Goal: Task Accomplishment & Management: Manage account settings

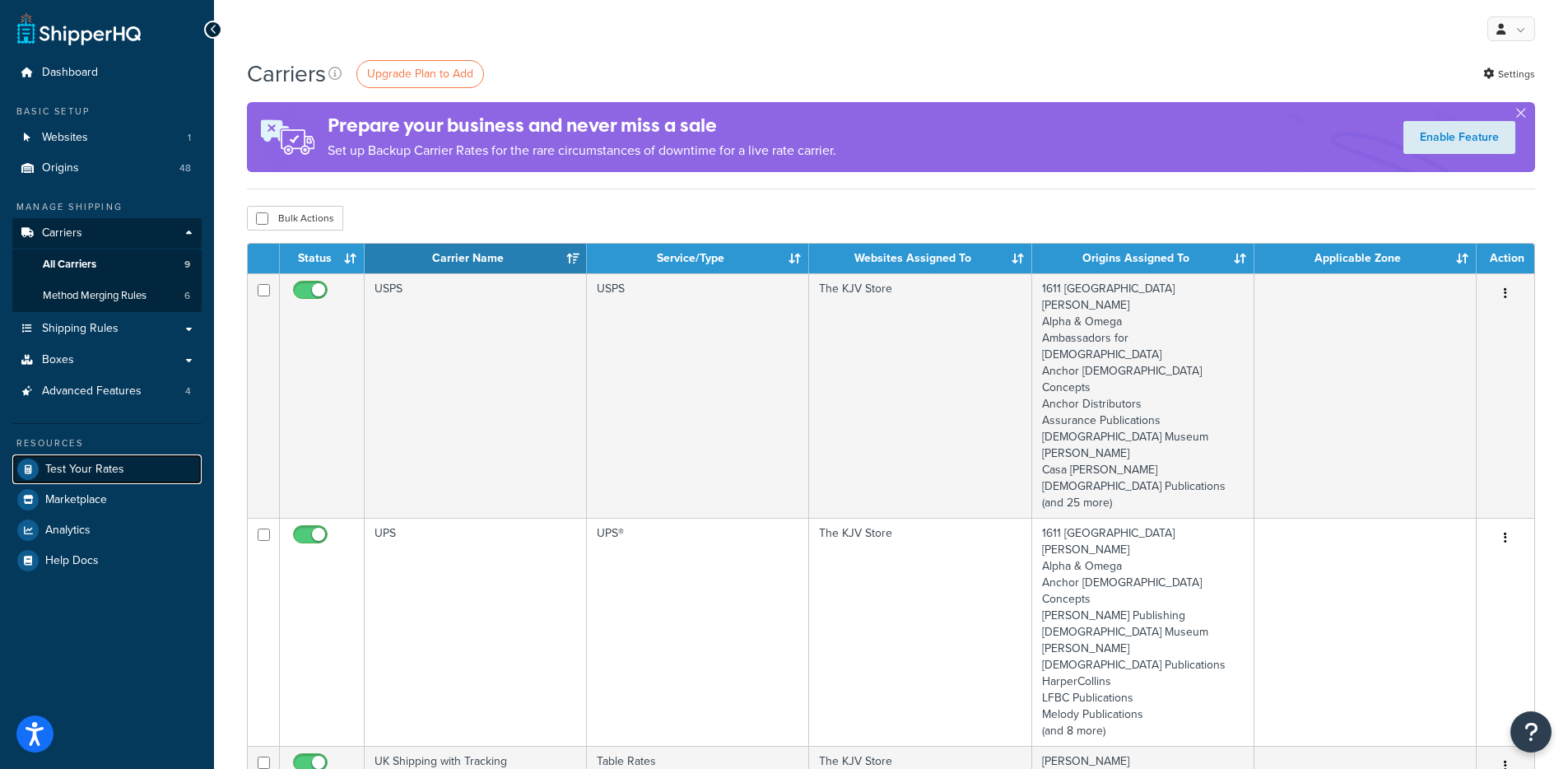
click at [106, 470] on span "Test Your Rates" at bounding box center [84, 469] width 79 height 14
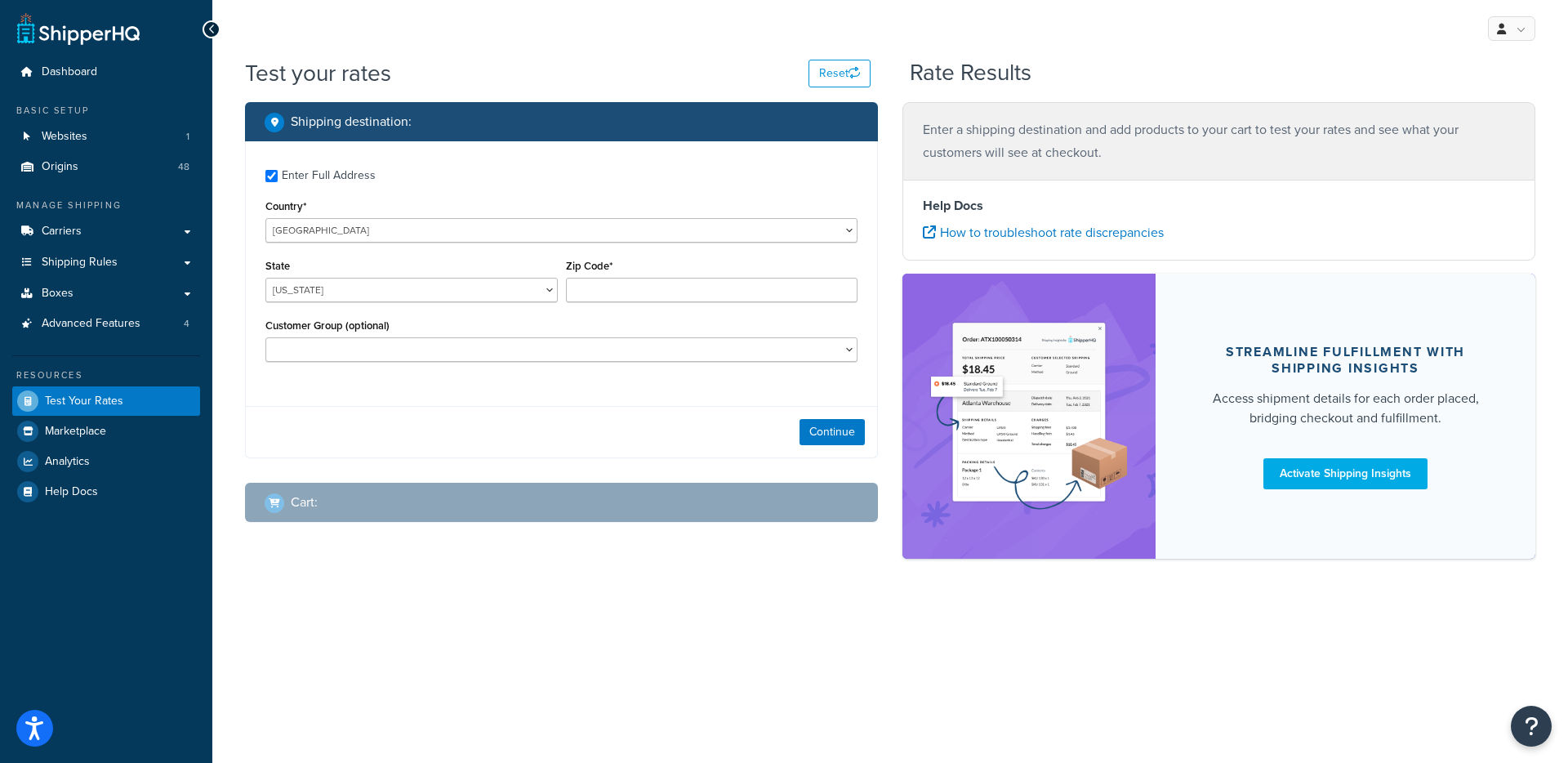
checkbox input "true"
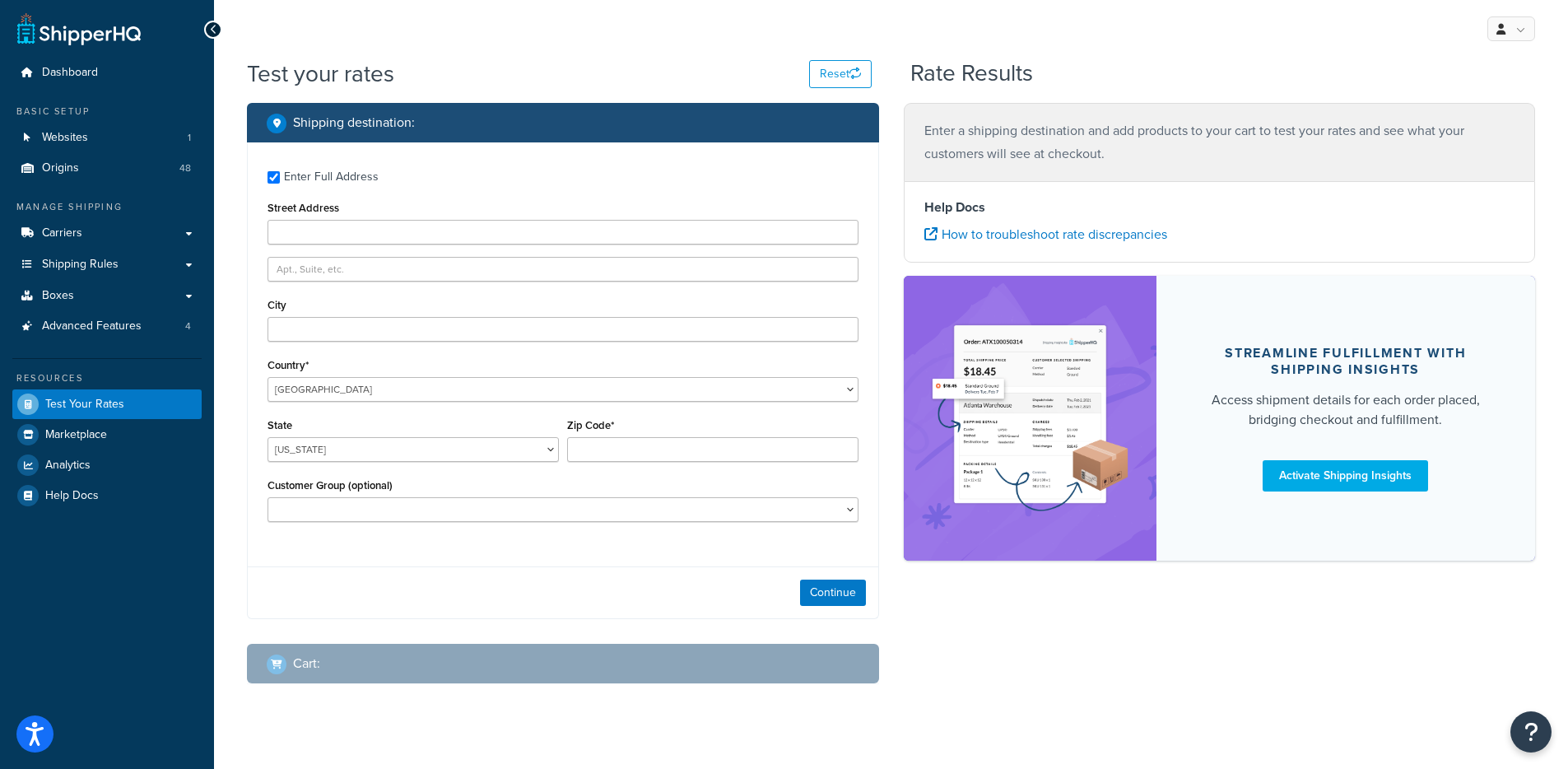
type input "PO Box 711"
type input "Kingfisher"
type input "73750"
select select "OK"
select select
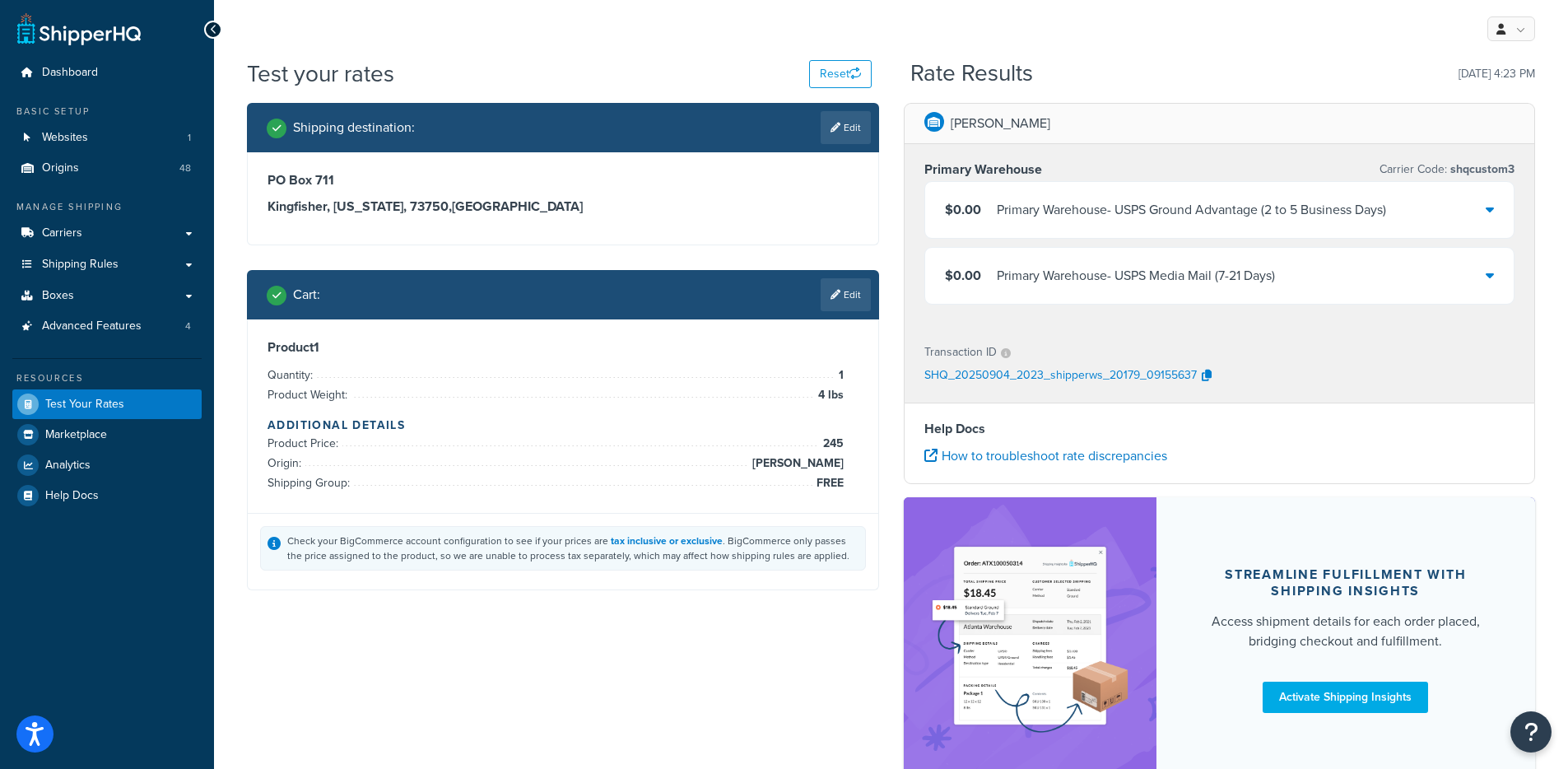
click at [632, 228] on div "PO Box 711 Kingfisher, Oklahoma, 73750 , United States" at bounding box center [562, 198] width 630 height 92
drag, startPoint x: 109, startPoint y: 238, endPoint x: 123, endPoint y: 237, distance: 14.0
click at [109, 238] on link "Carriers" at bounding box center [106, 233] width 189 height 30
click at [1243, 221] on div "$0.00 Primary Warehouse - USPS Ground Advantage (2 to 5 Business Days)" at bounding box center [1219, 209] width 589 height 56
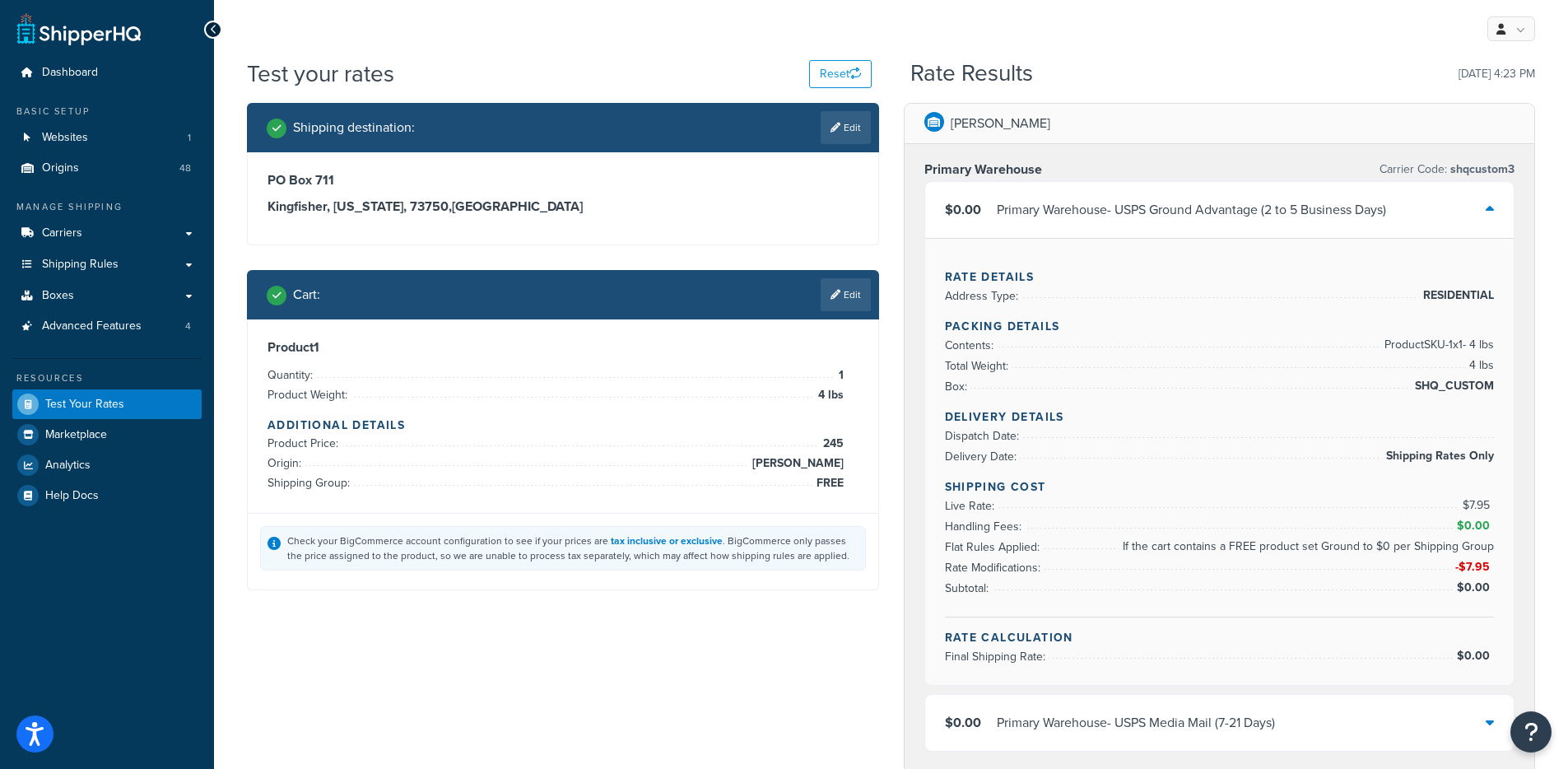
click at [1231, 222] on div "$0.00 Primary Warehouse - USPS Ground Advantage (2 to 5 Business Days)" at bounding box center [1219, 209] width 589 height 56
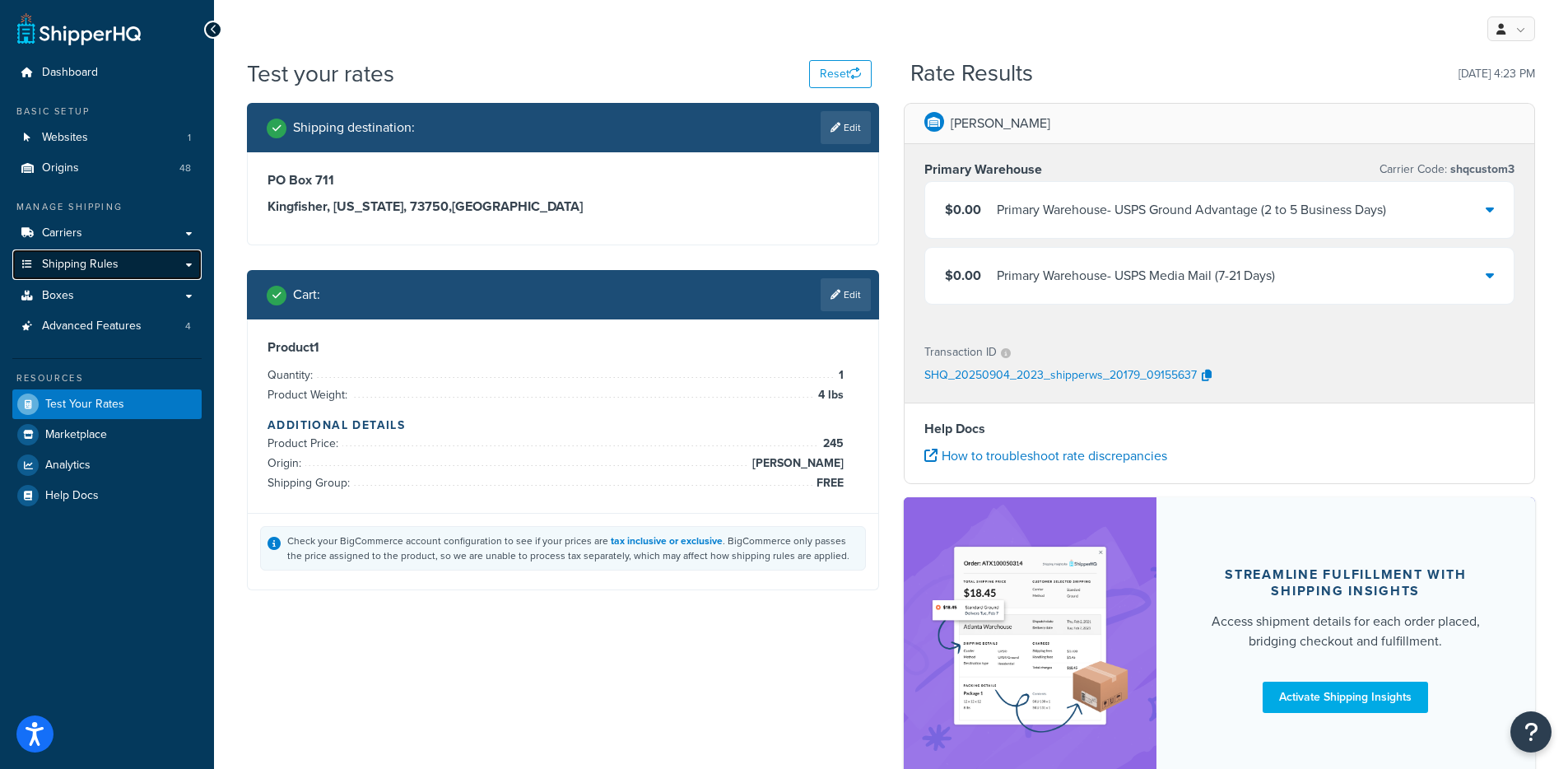
click at [81, 269] on span "Shipping Rules" at bounding box center [80, 264] width 76 height 14
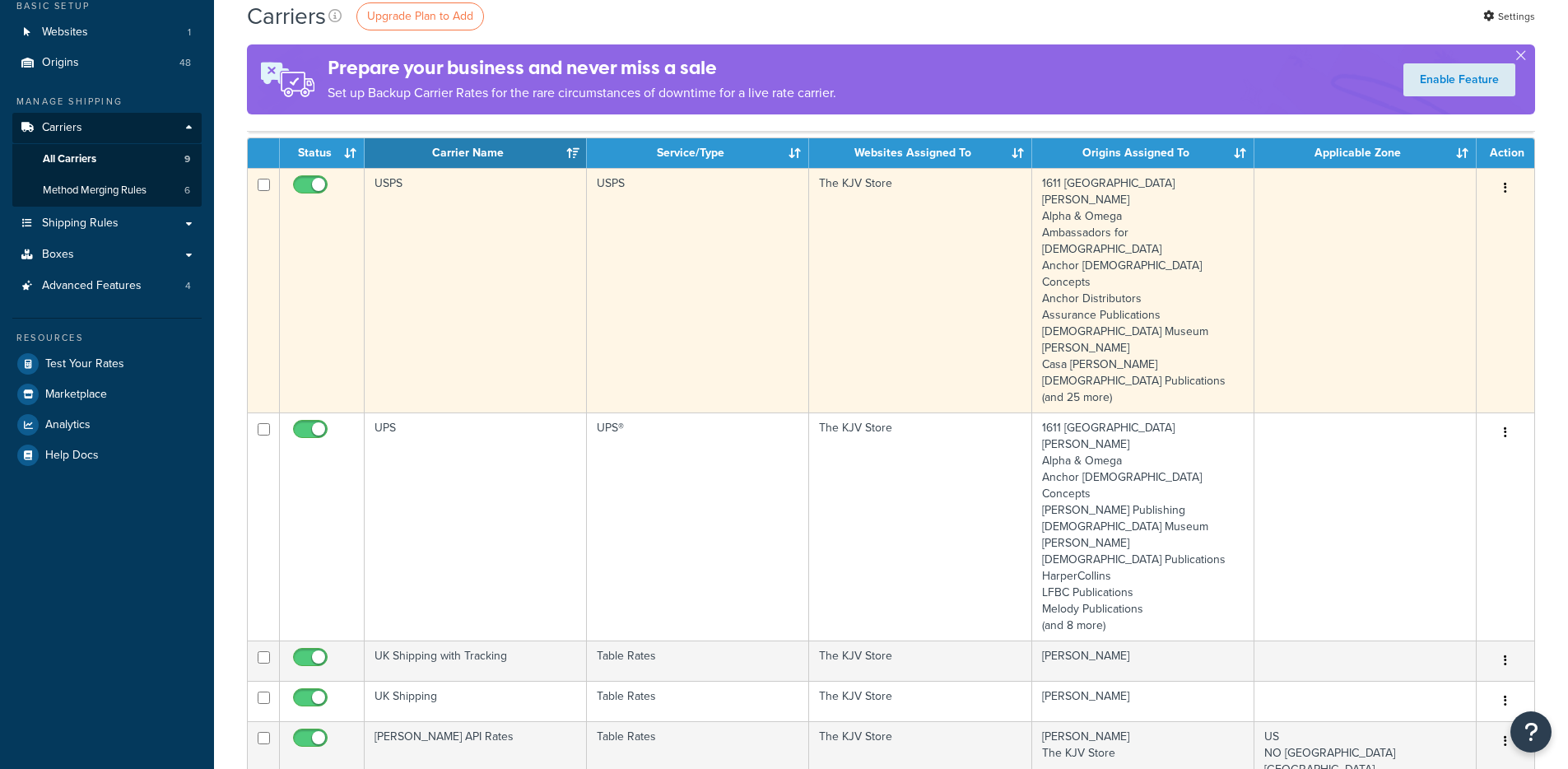
scroll to position [99, 0]
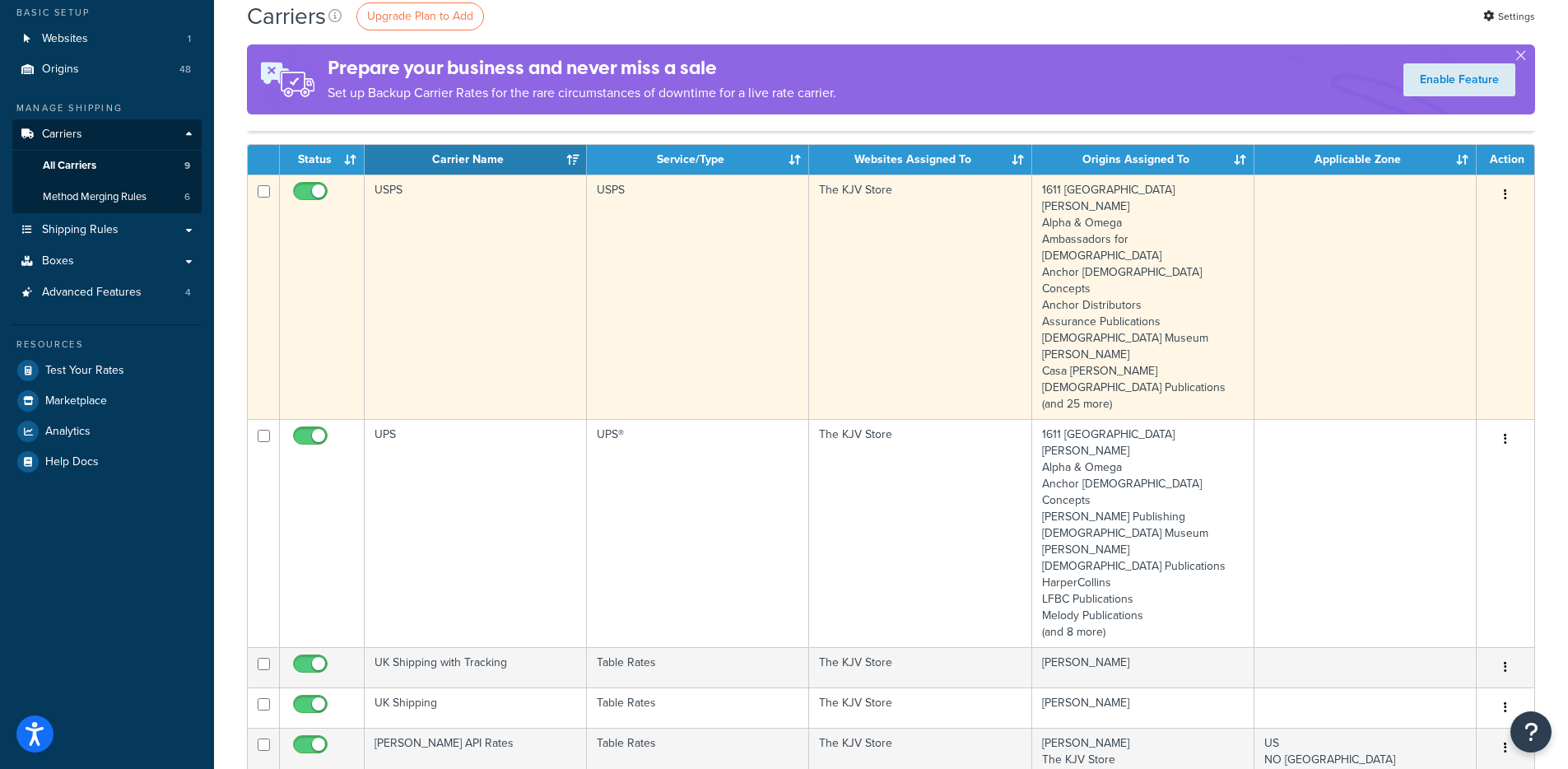
click at [565, 332] on td "USPS" at bounding box center [475, 296] width 222 height 244
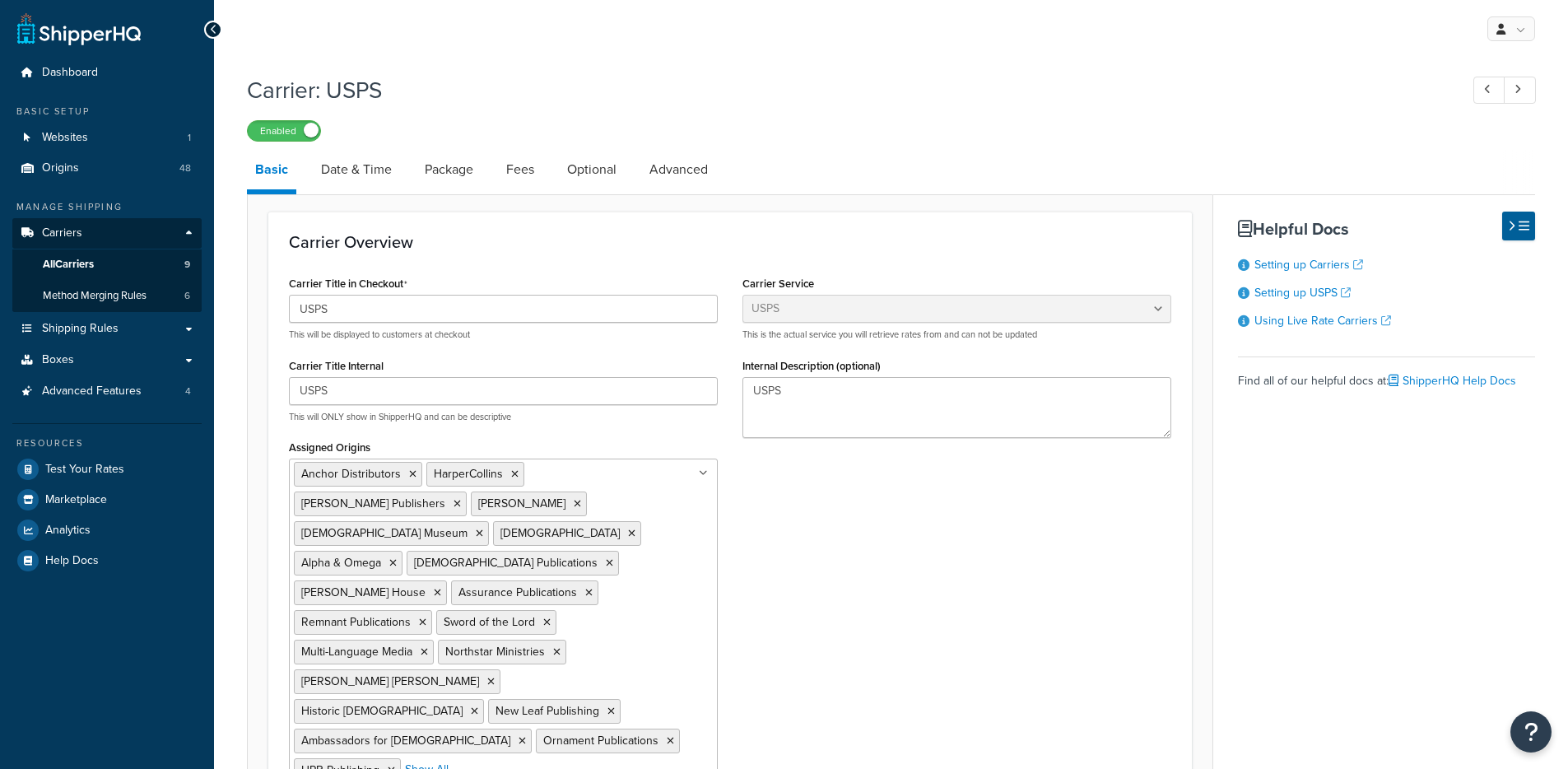
select select "usps"
select select "PLUS"
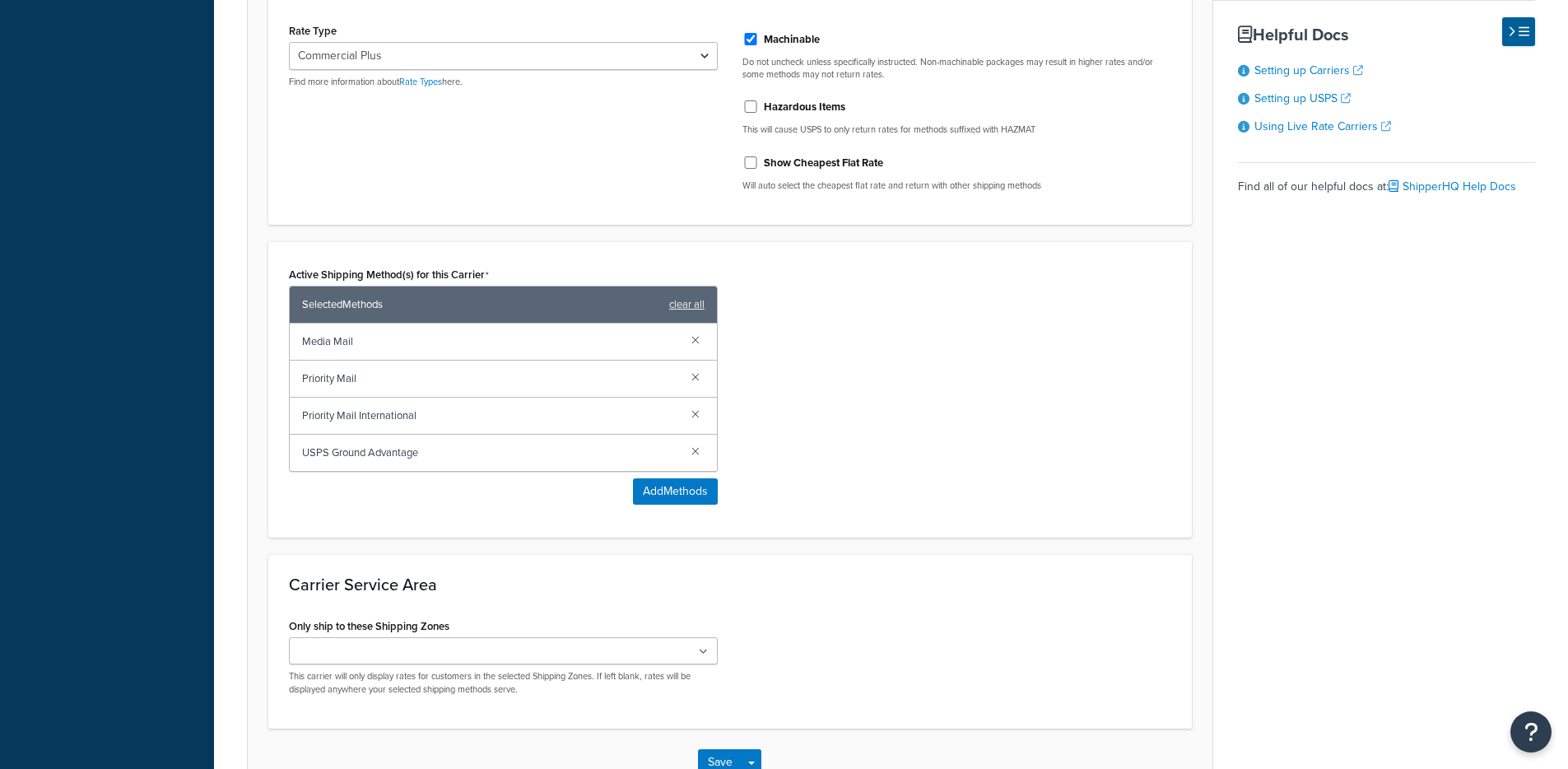
scroll to position [942, 0]
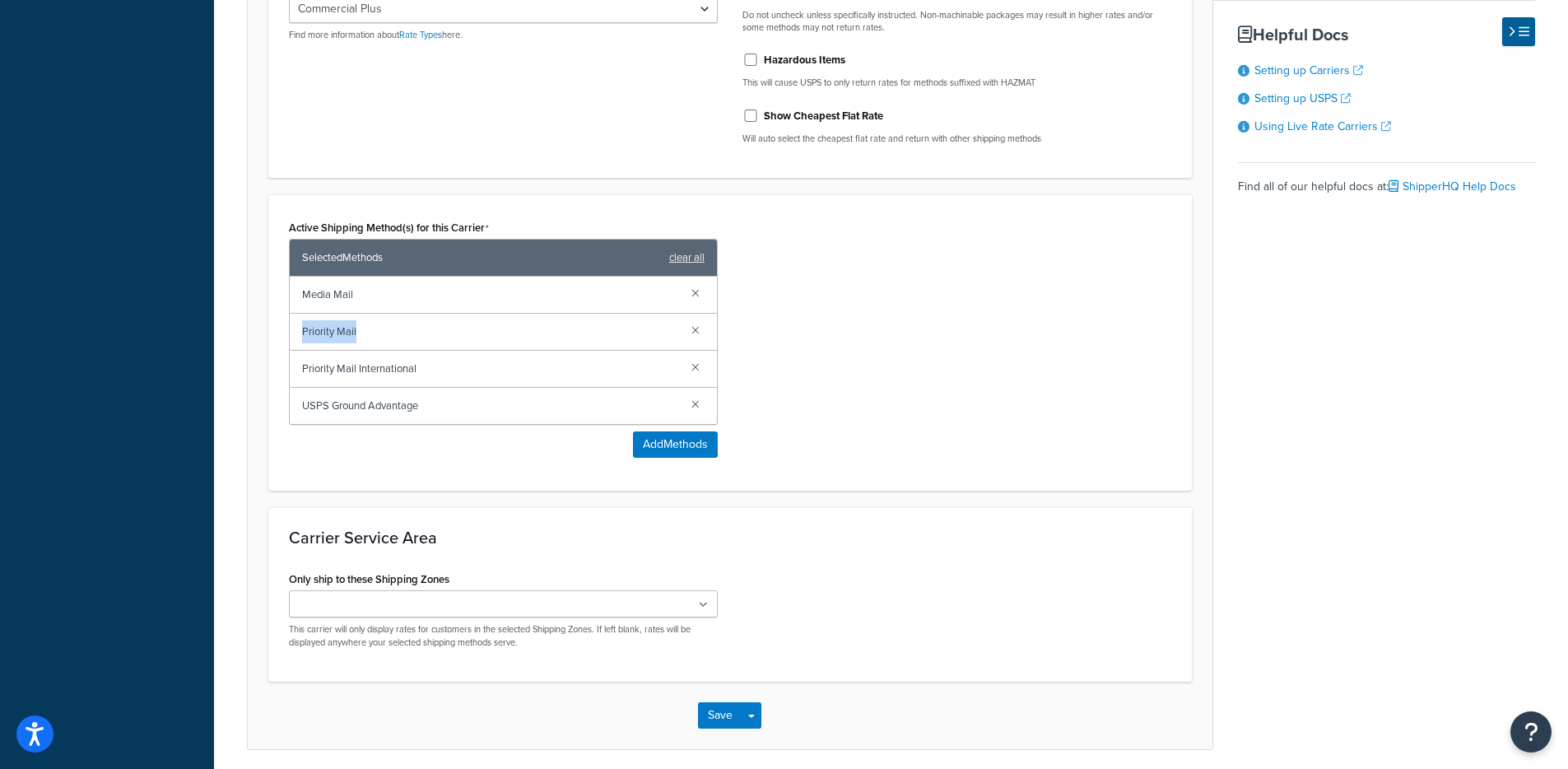
drag, startPoint x: 345, startPoint y: 270, endPoint x: 284, endPoint y: 316, distance: 76.4
click at [290, 314] on div "Priority Mail" at bounding box center [504, 332] width 428 height 37
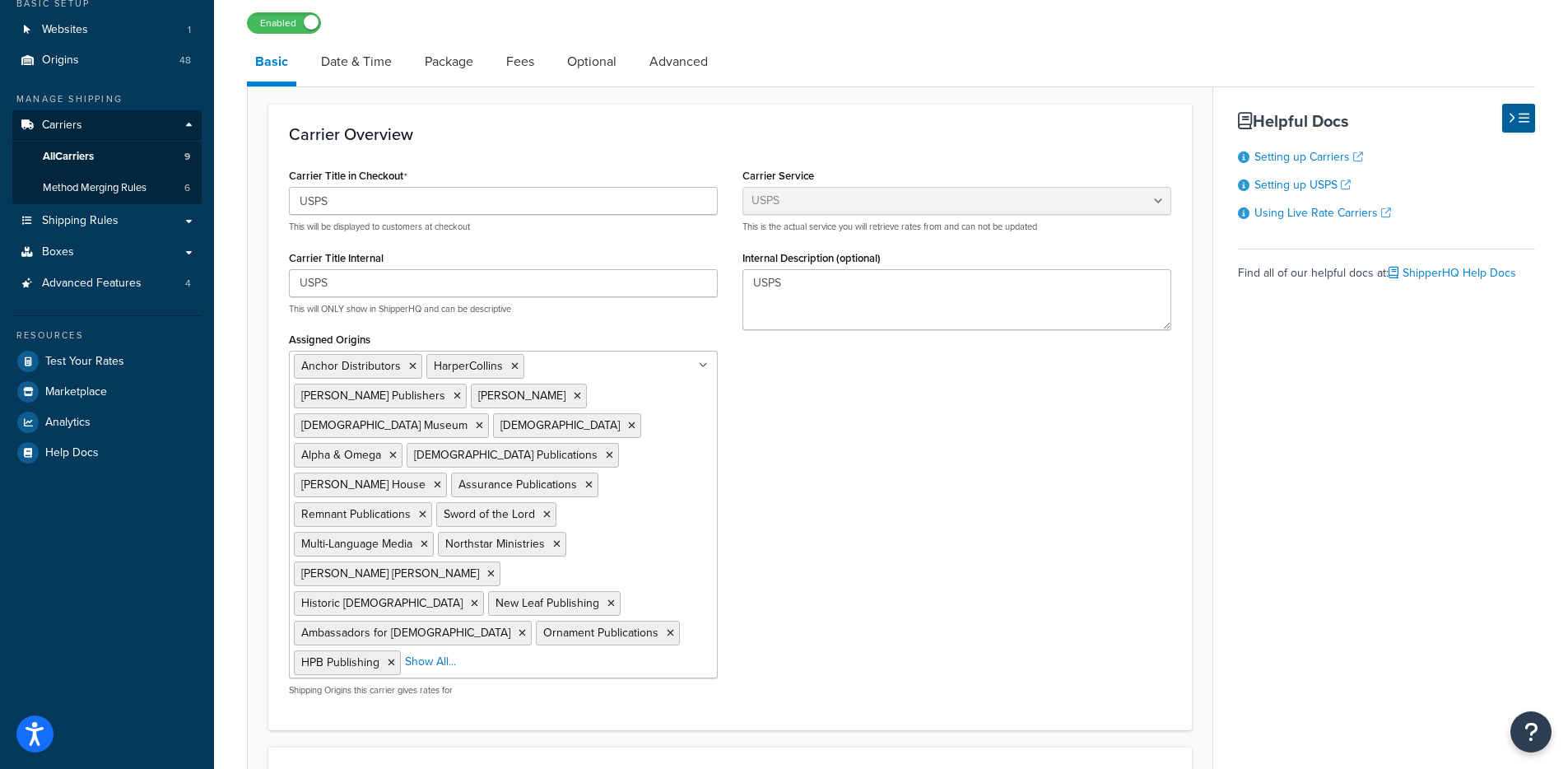
scroll to position [0, 0]
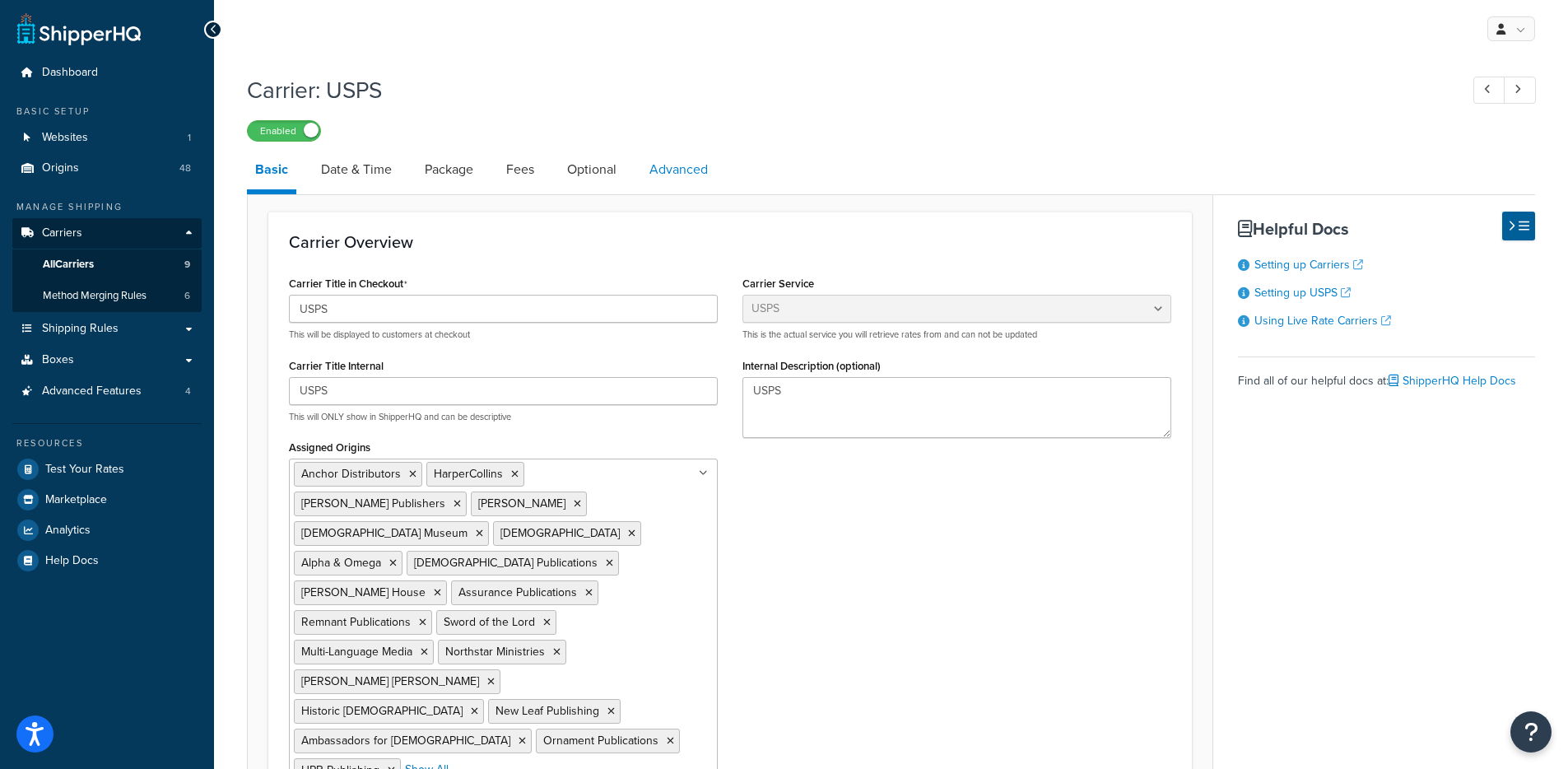
click at [701, 173] on link "Advanced" at bounding box center [679, 169] width 75 height 39
select select "false"
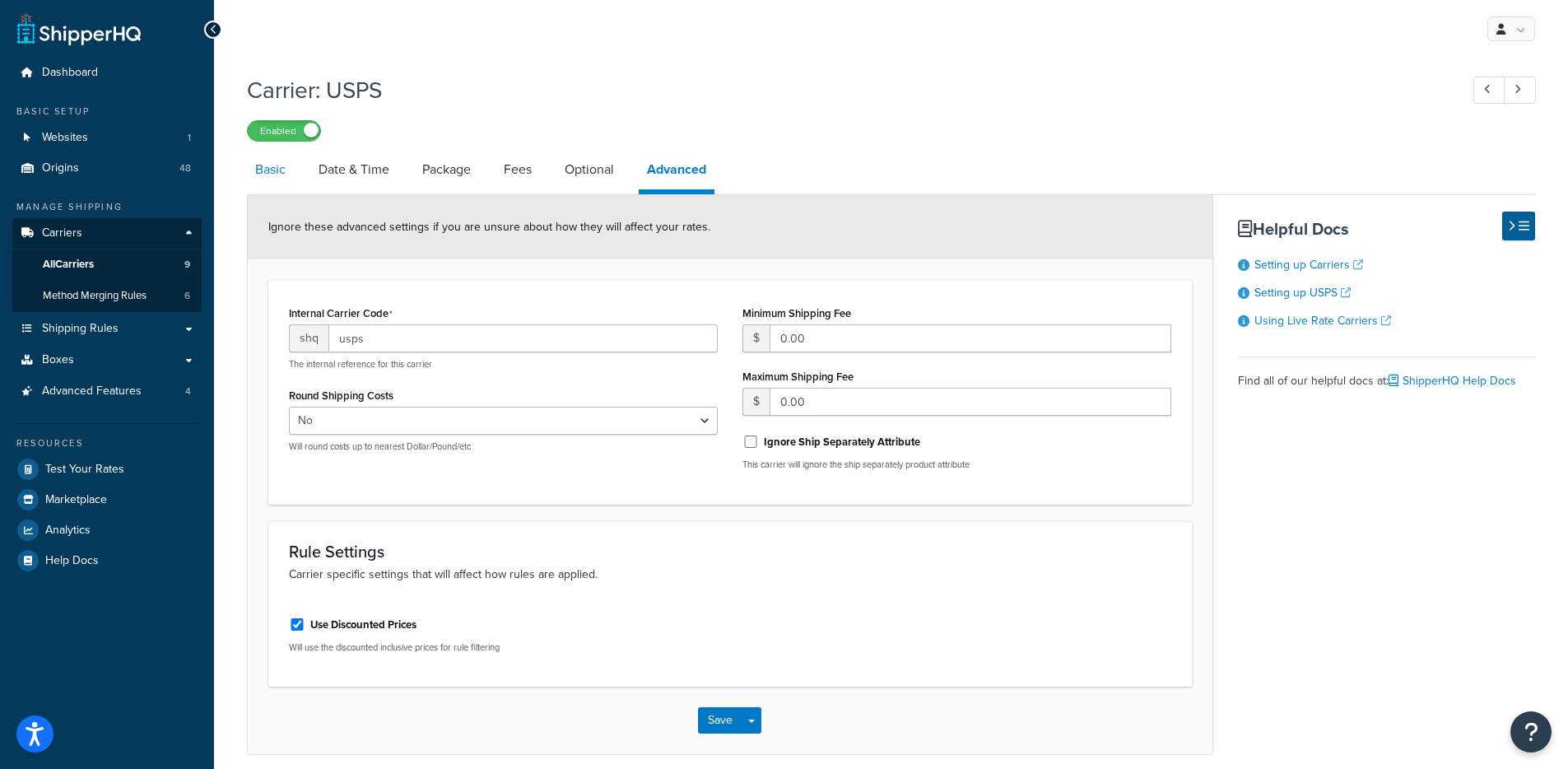
click at [268, 176] on link "Basic" at bounding box center [270, 169] width 47 height 39
select select "usps"
select select "PLUS"
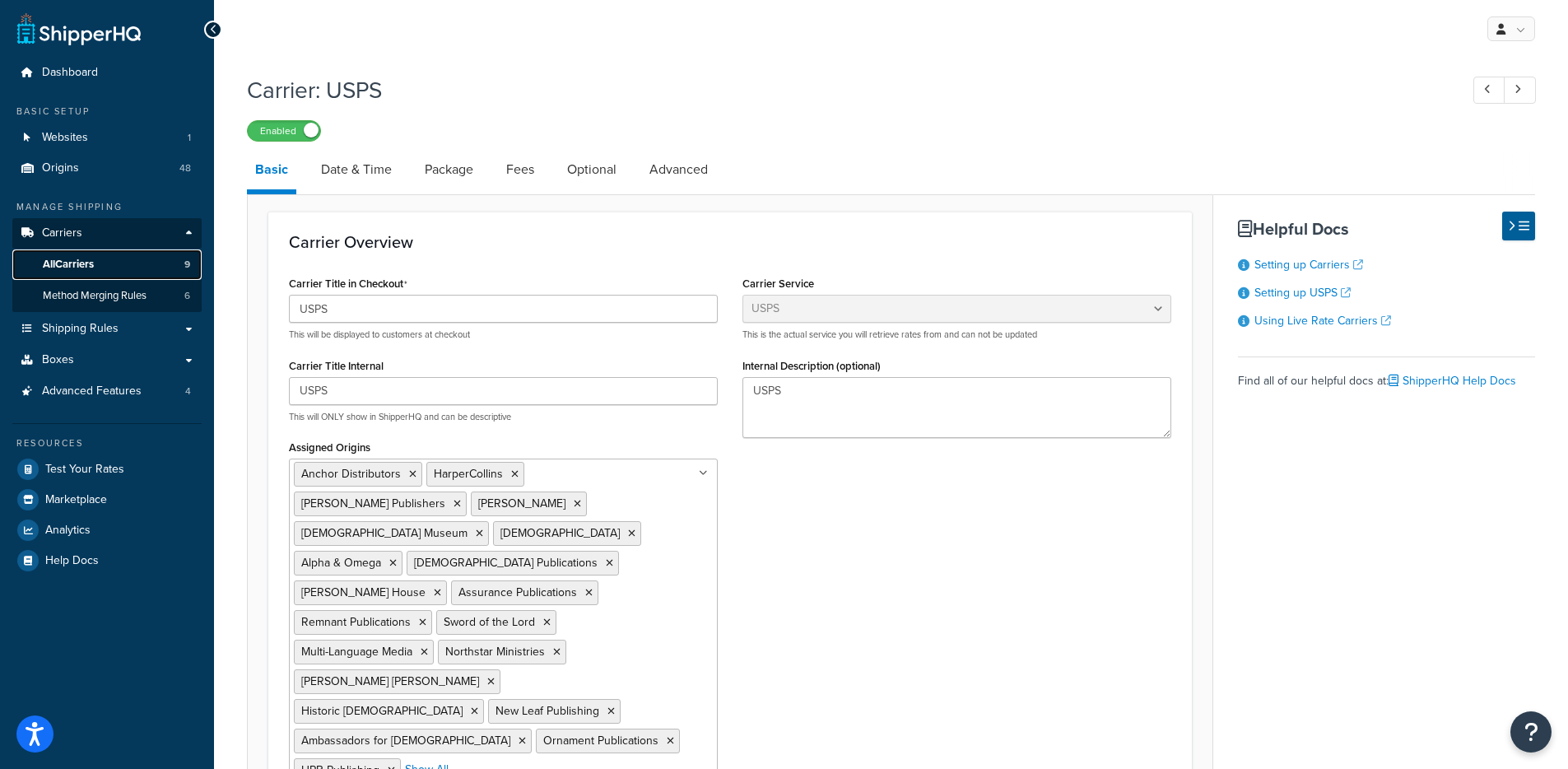
click at [114, 263] on link "All Carriers 9" at bounding box center [106, 264] width 189 height 30
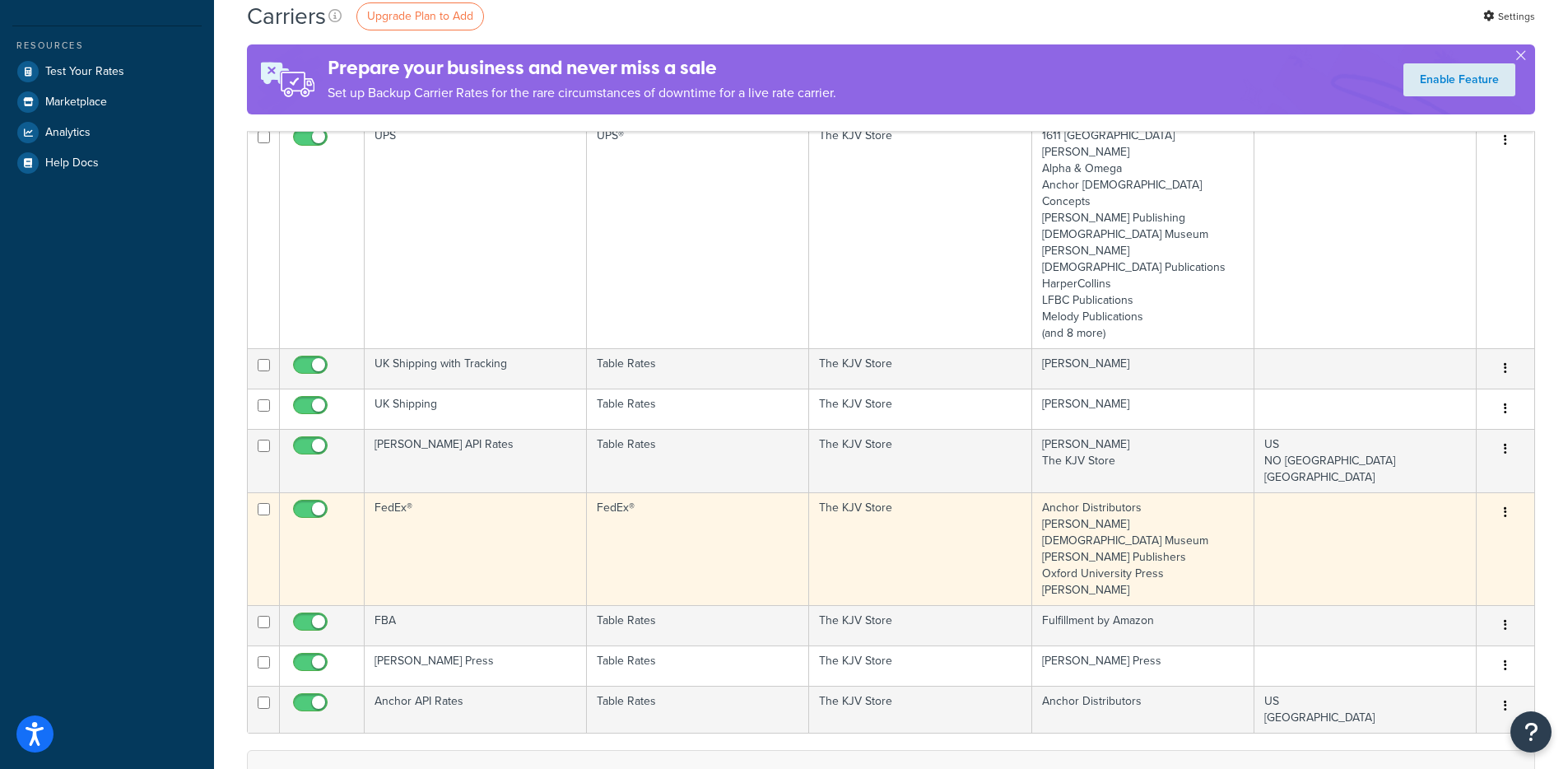
scroll to position [401, 0]
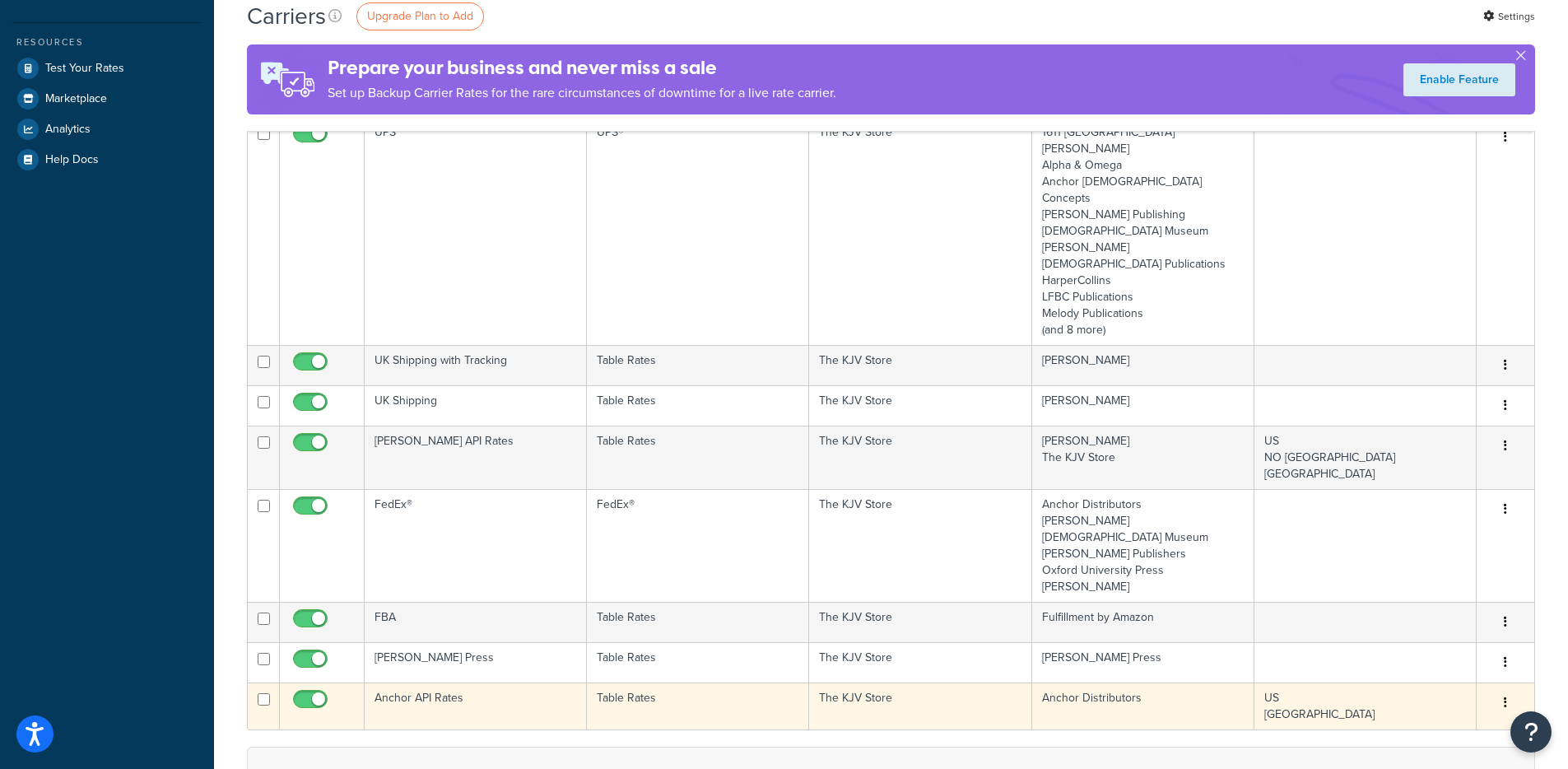
click at [669, 683] on td "Table Rates" at bounding box center [698, 706] width 222 height 47
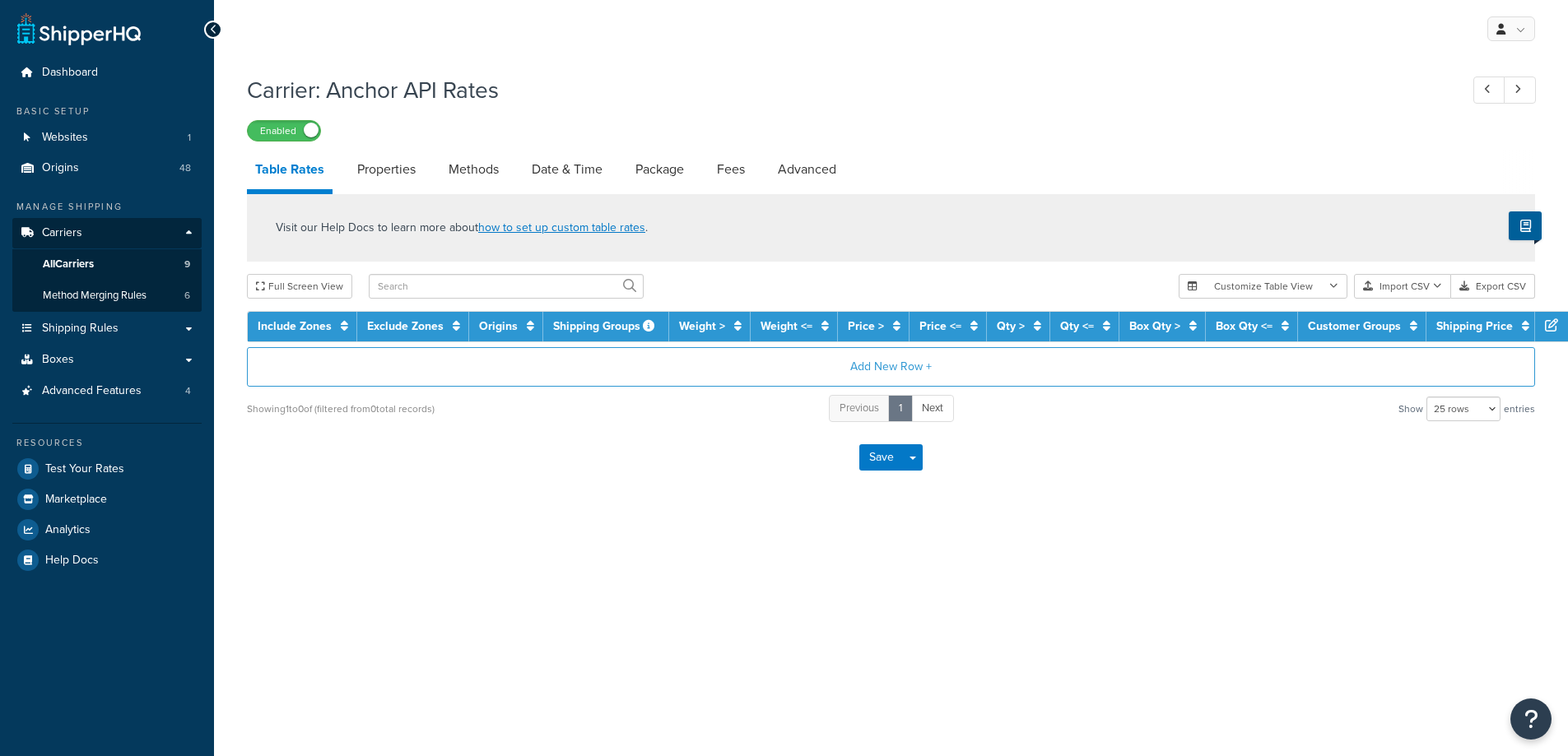
select select "25"
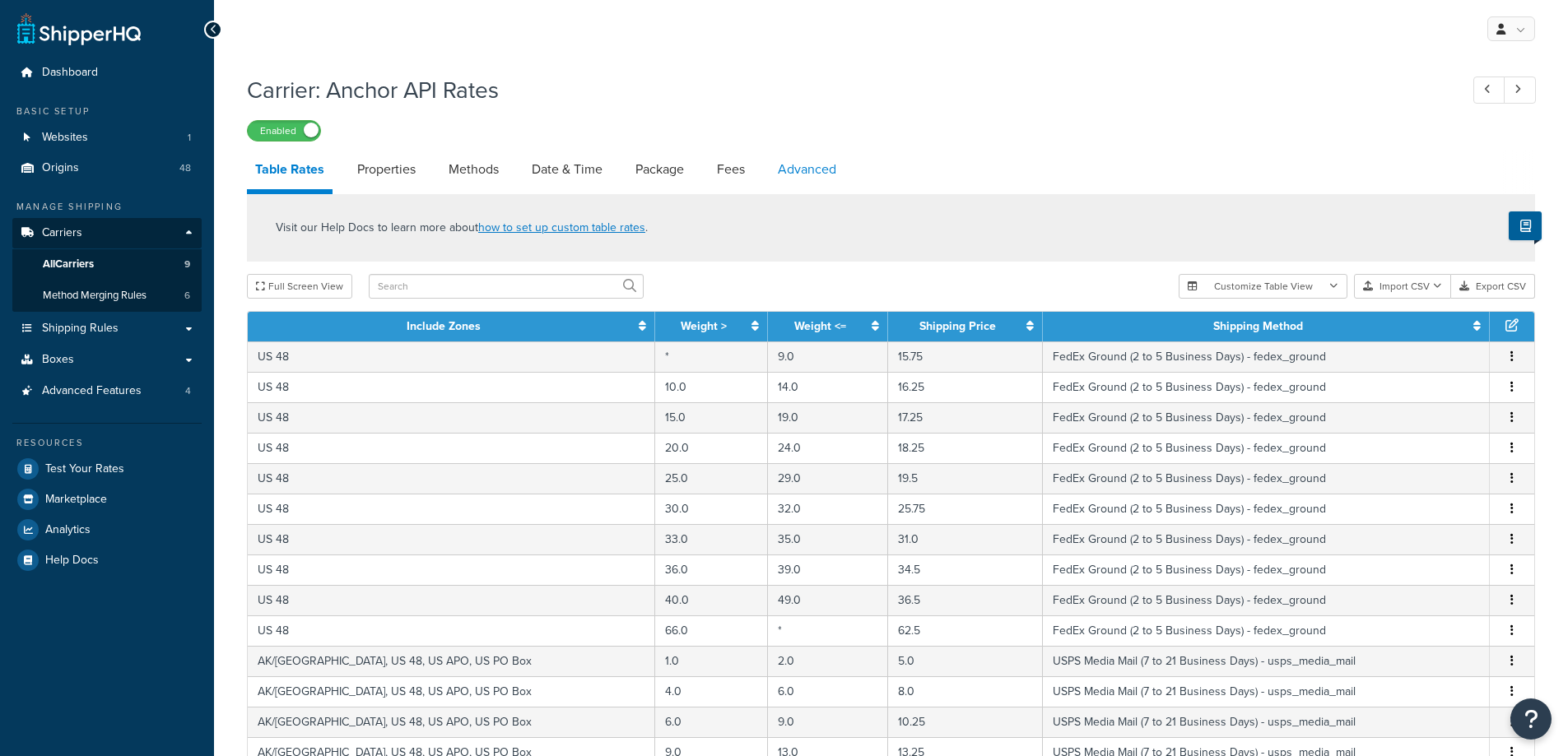
drag, startPoint x: 851, startPoint y: 188, endPoint x: 840, endPoint y: 177, distance: 15.6
click at [851, 188] on li "Advanced" at bounding box center [816, 169] width 92 height 39
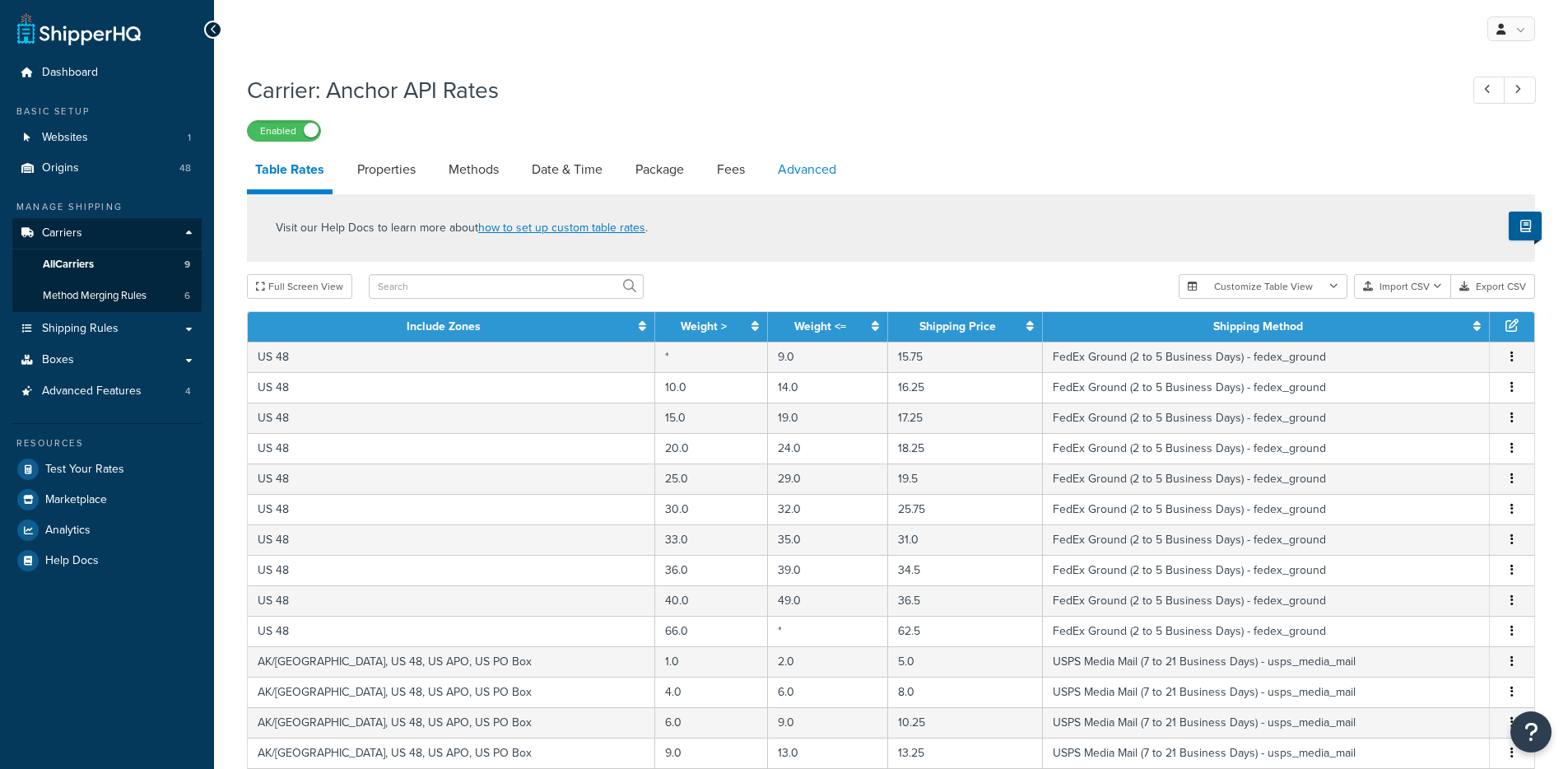
click at [838, 176] on link "Advanced" at bounding box center [807, 169] width 75 height 39
select select "false"
select select "residential"
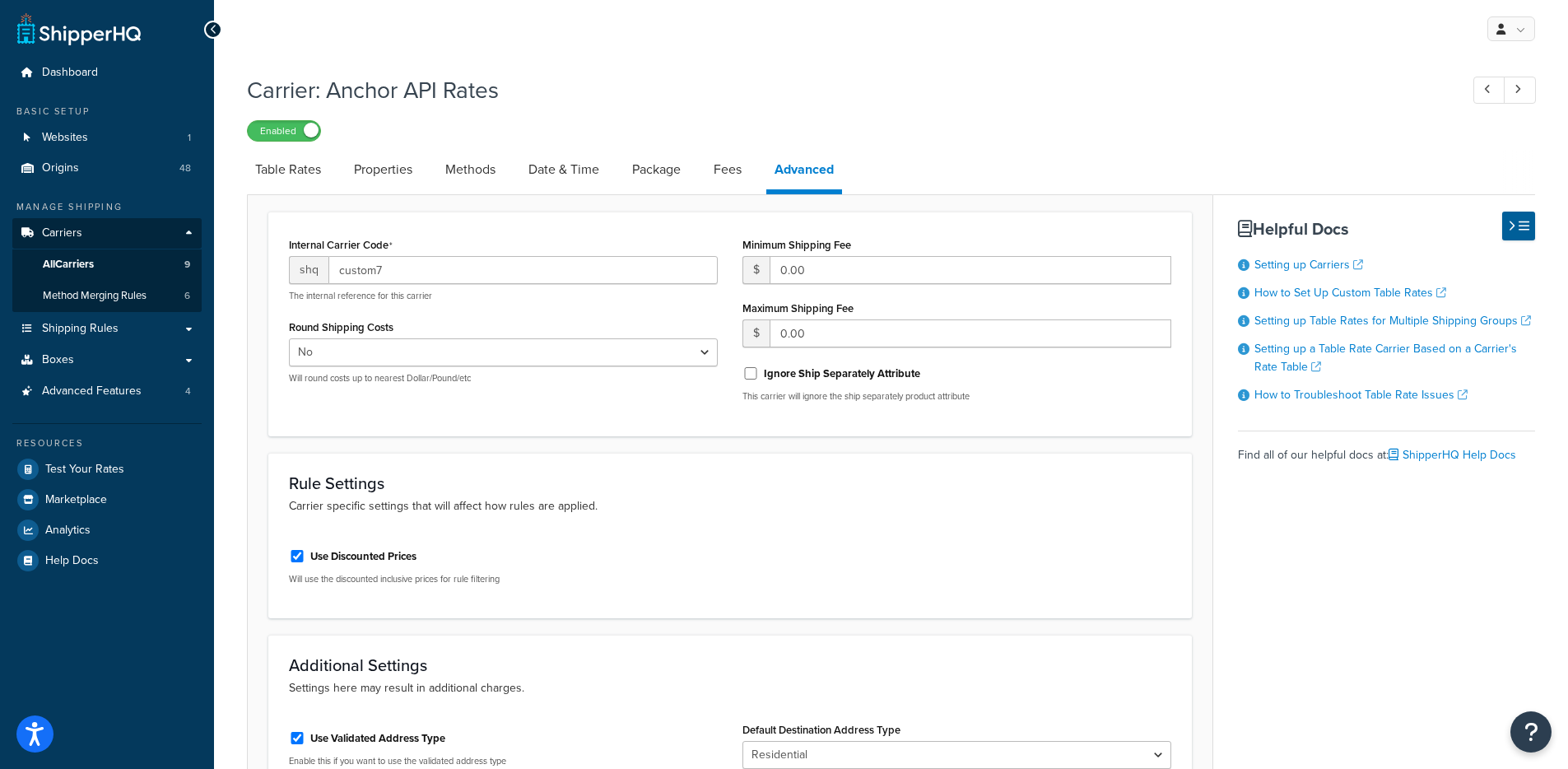
select select "25"
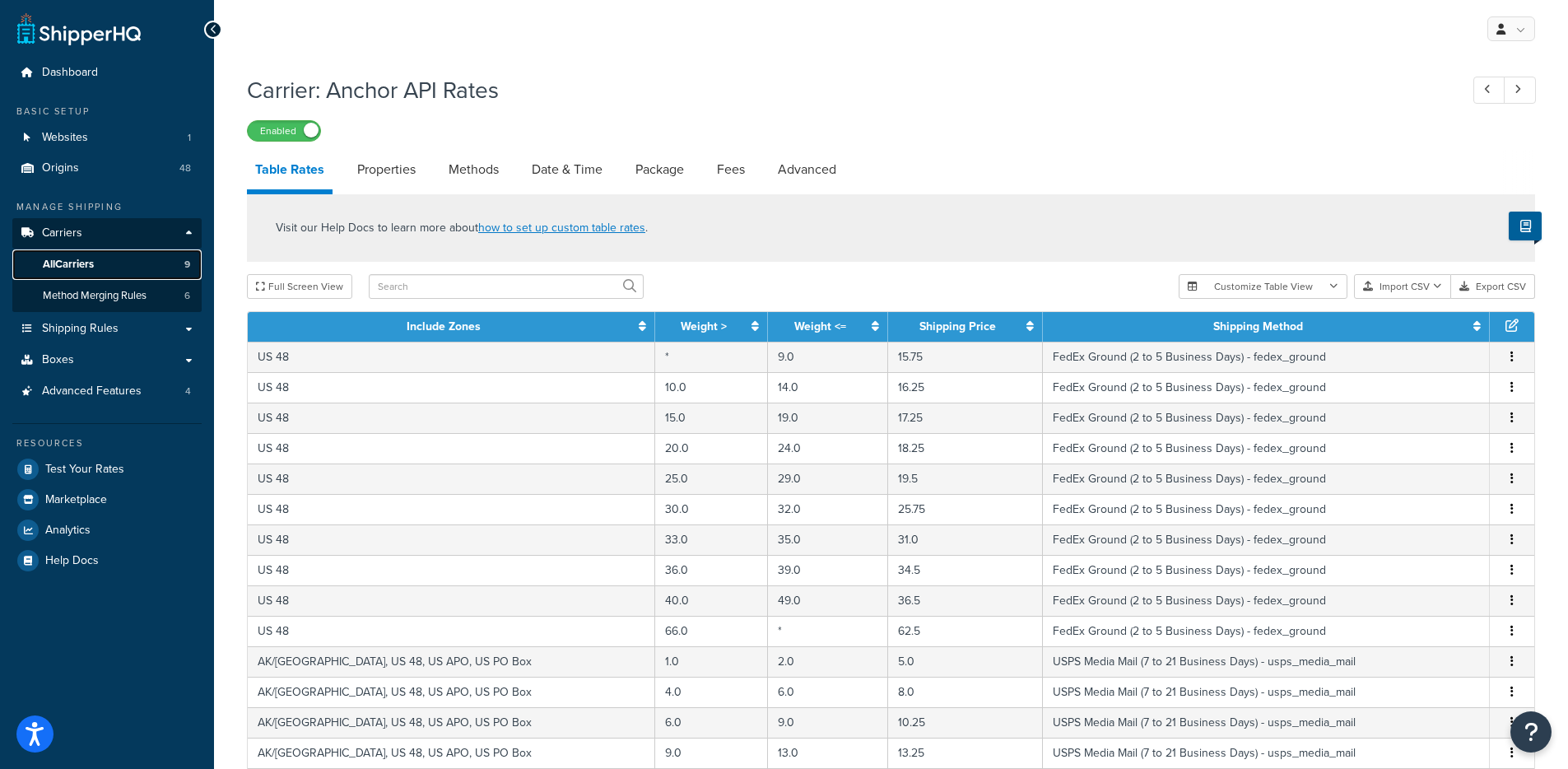
click at [78, 262] on span "All Carriers" at bounding box center [69, 264] width 51 height 14
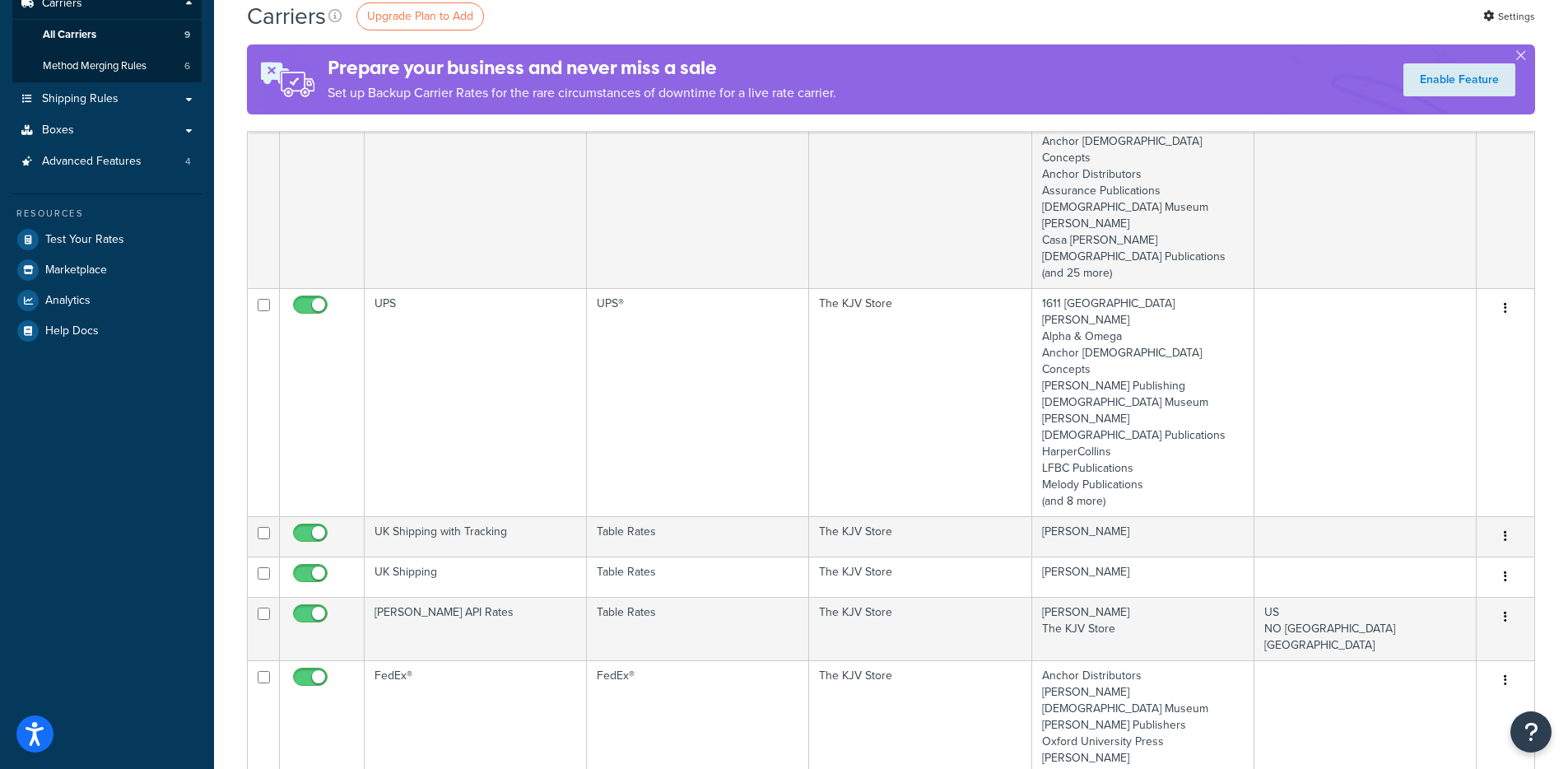
scroll to position [220, 0]
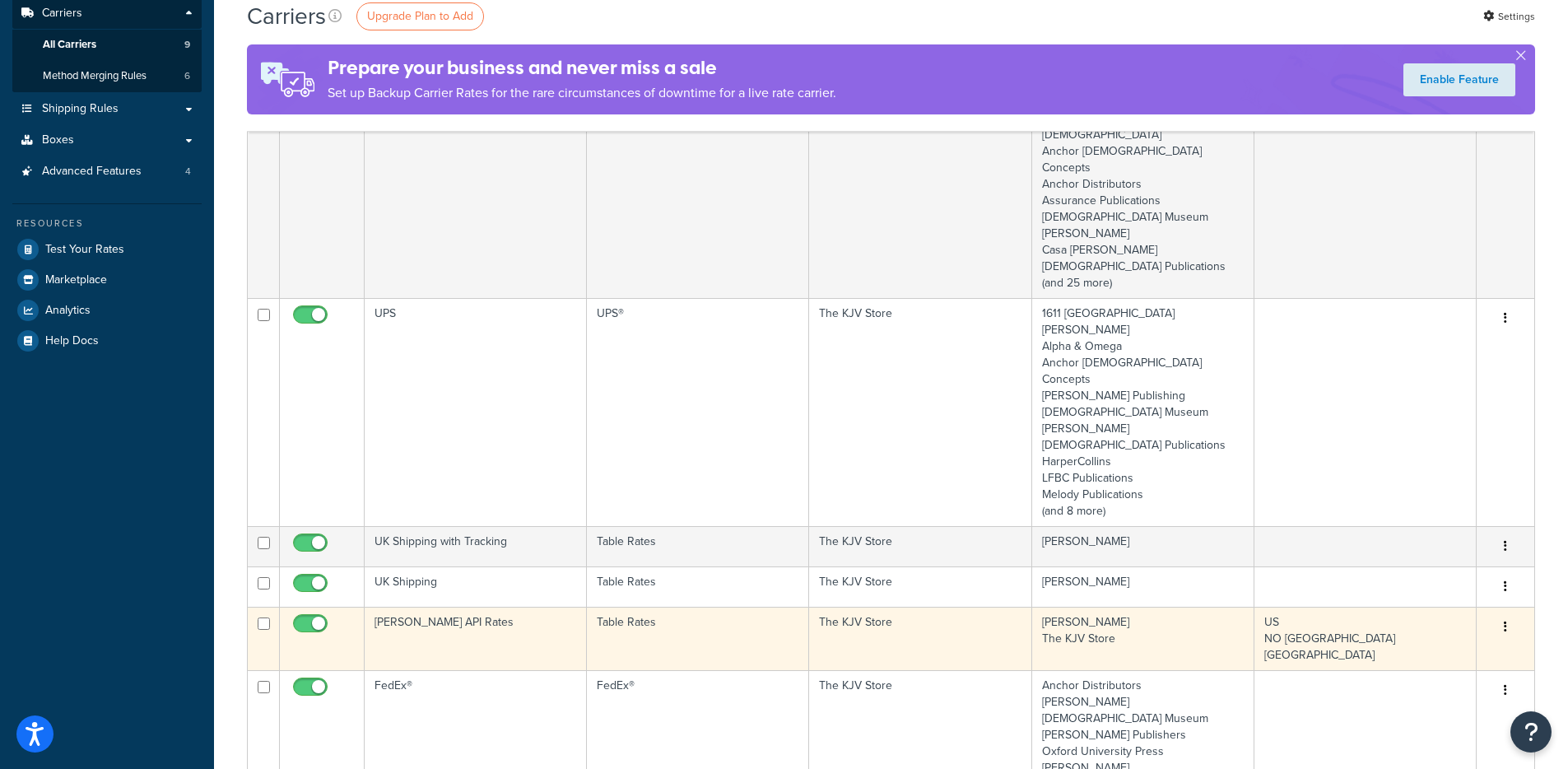
click at [462, 607] on td "[PERSON_NAME] API Rates" at bounding box center [475, 638] width 222 height 63
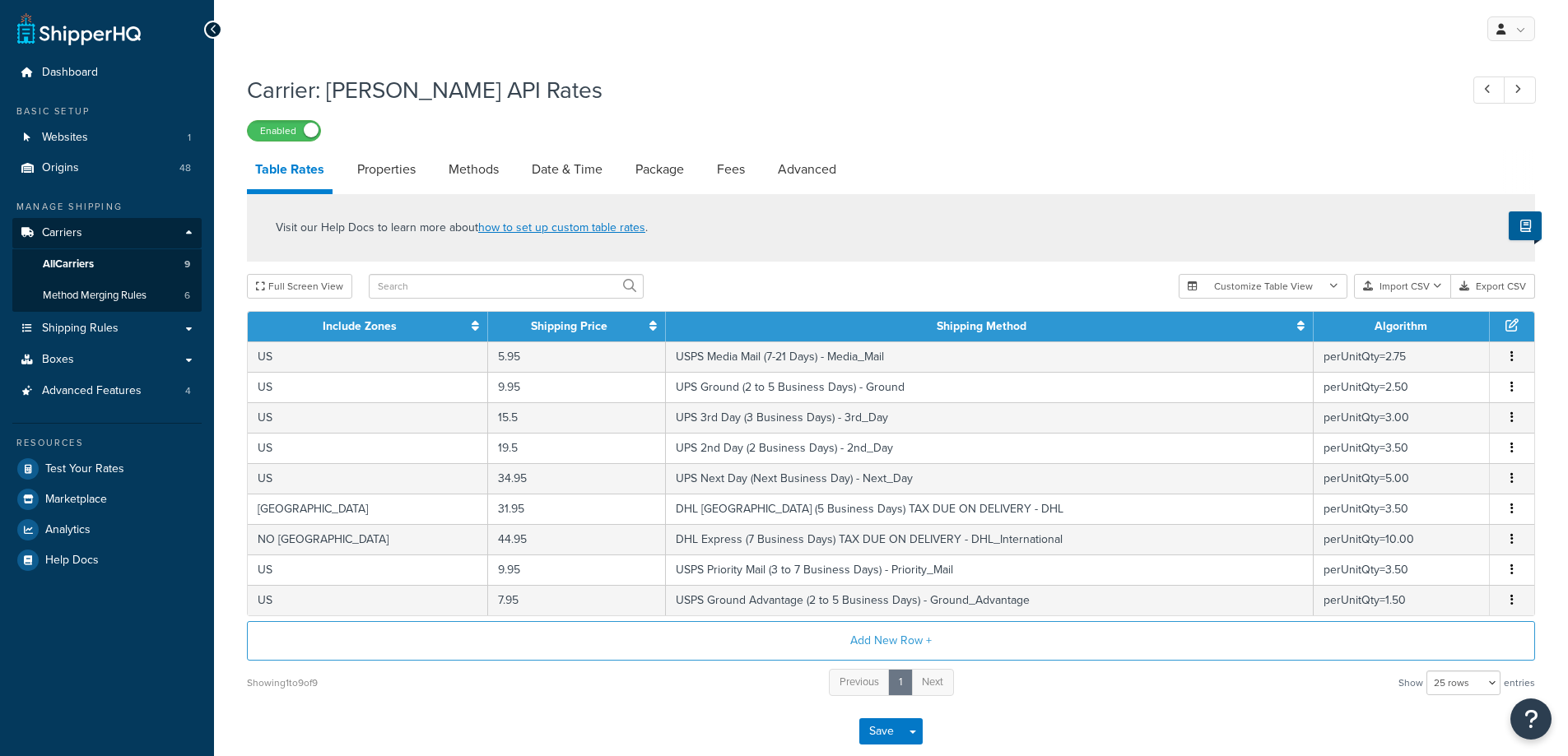
select select "25"
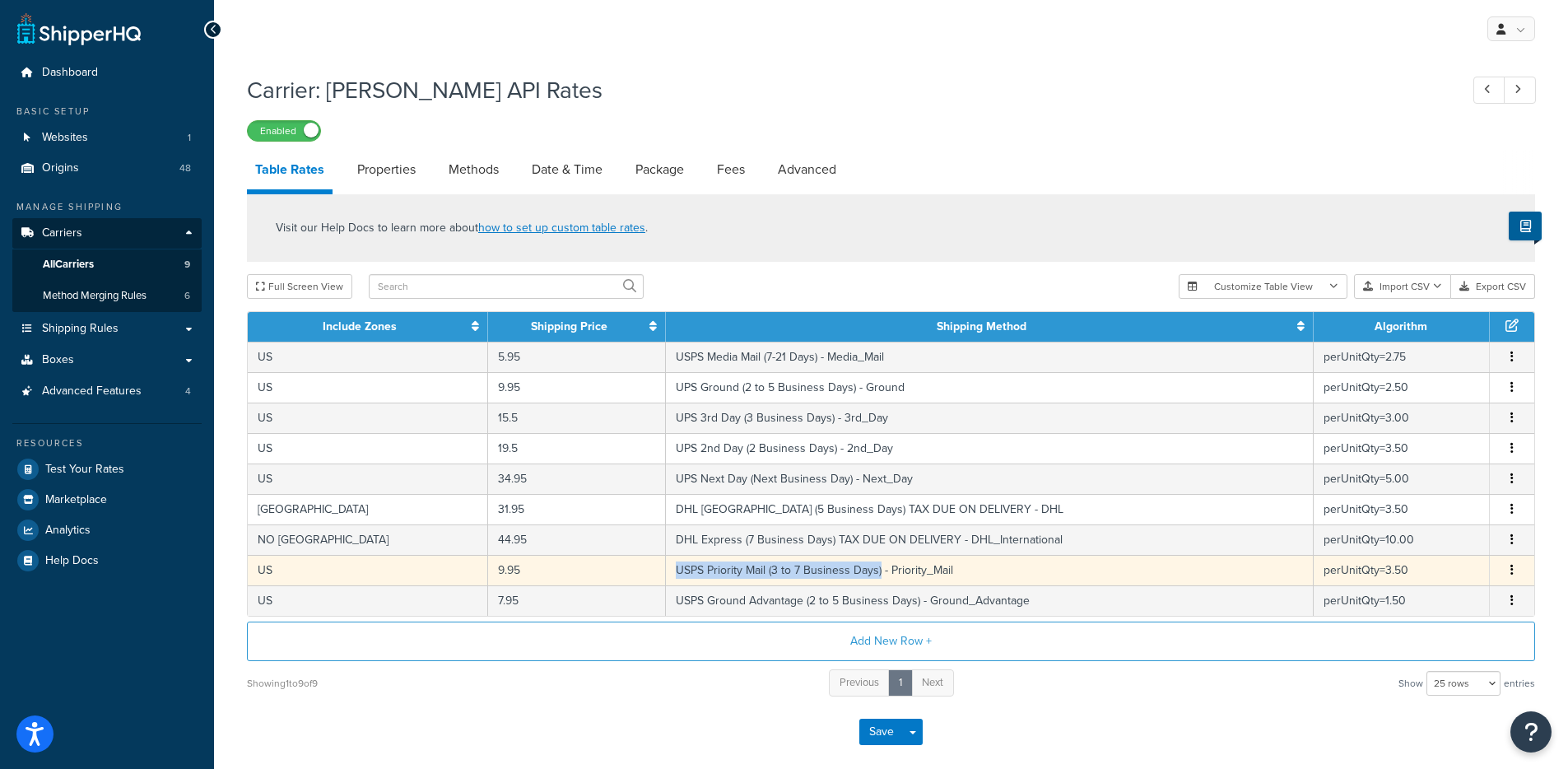
drag, startPoint x: 631, startPoint y: 572, endPoint x: 836, endPoint y: 580, distance: 205.2
click at [836, 580] on td "USPS Priority Mail (3 to 7 Business Days) - Priority_Mail" at bounding box center [990, 570] width 648 height 30
copy td "USPS Priority Mail (3 to 7 Business Days)"
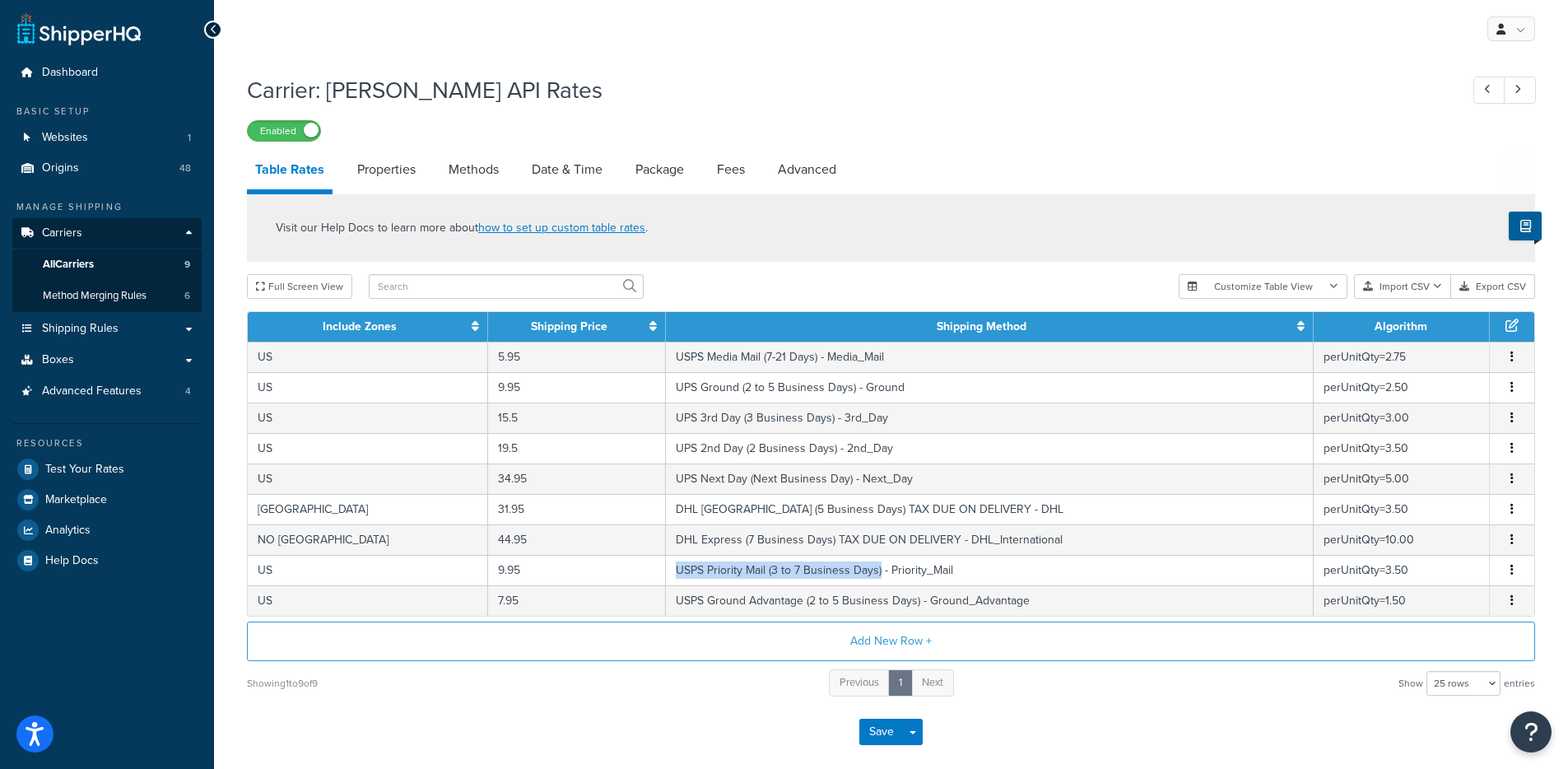
select select "69770"
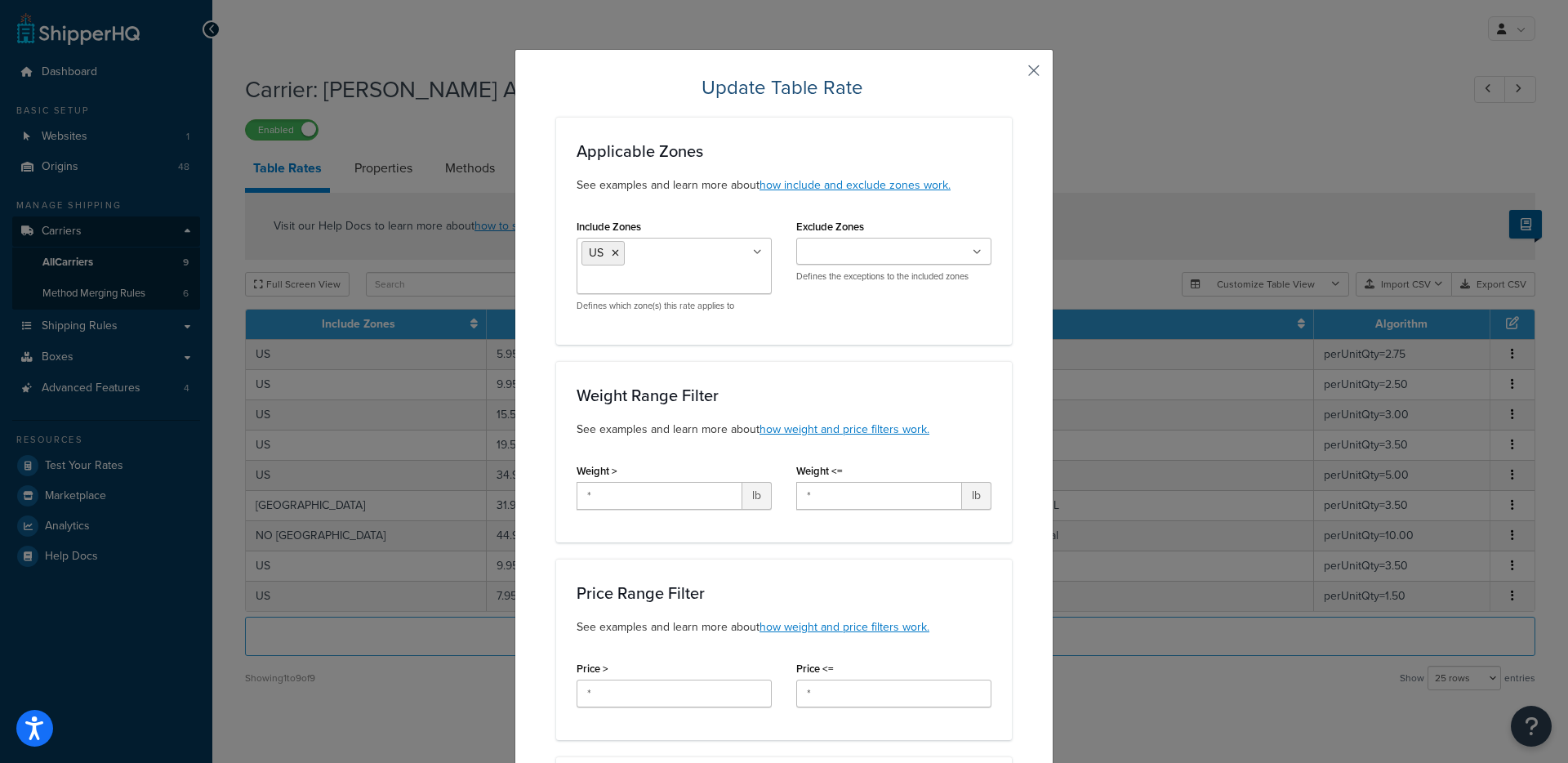
click at [1013, 75] on button "button" at bounding box center [1010, 76] width 4 height 4
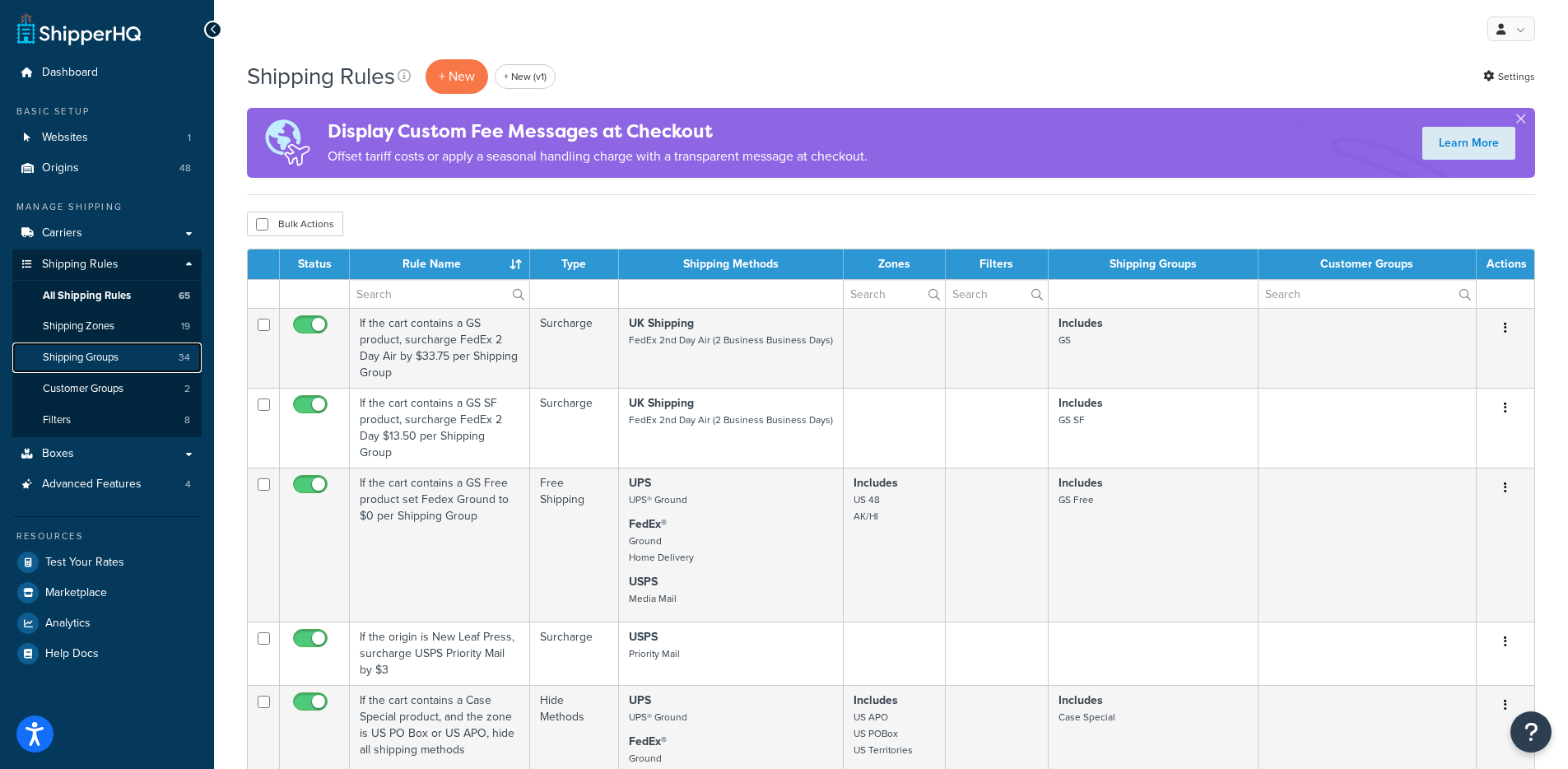
click at [105, 348] on link "Shipping Groups 34" at bounding box center [106, 357] width 189 height 30
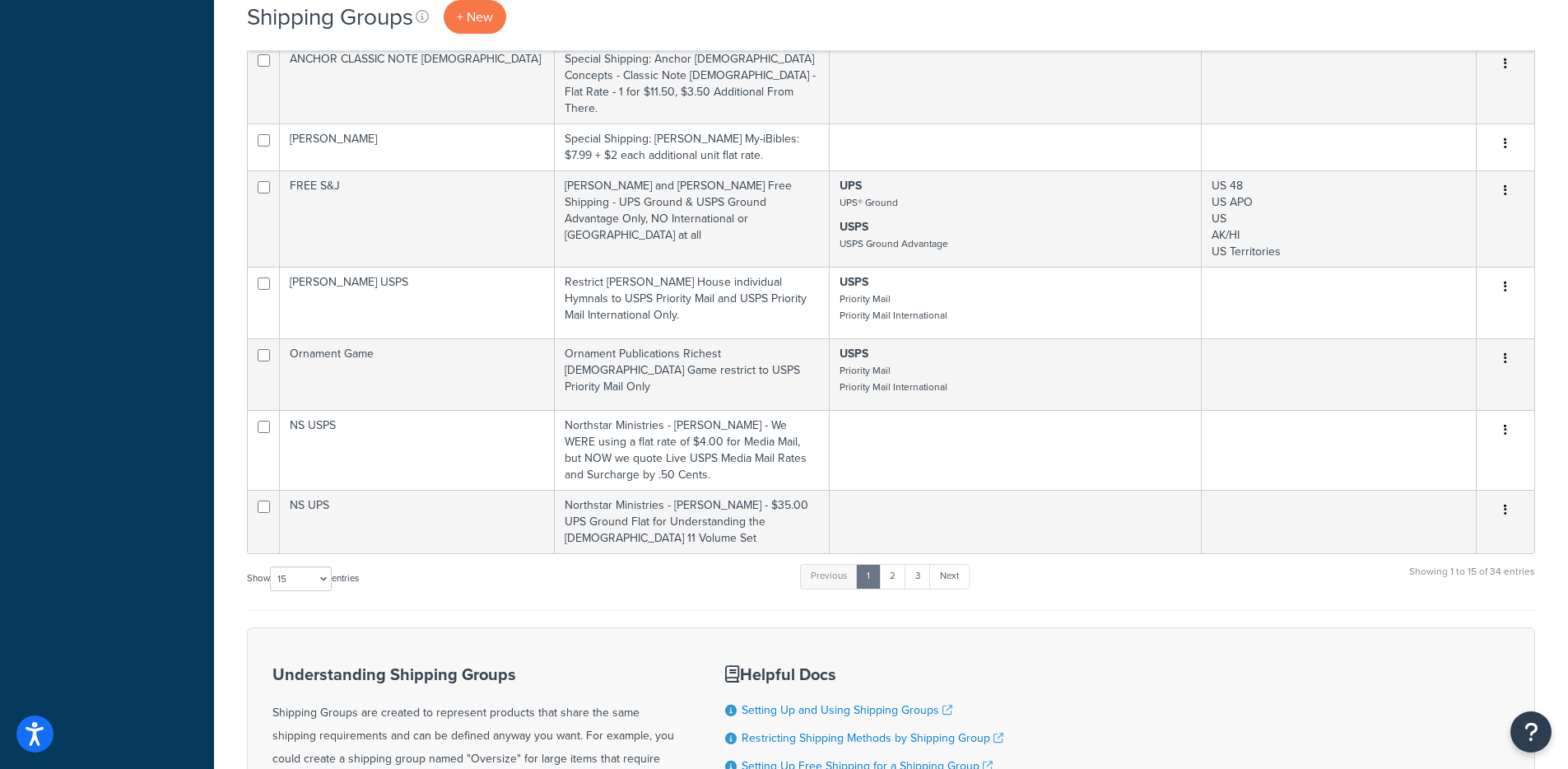
scroll to position [915, 0]
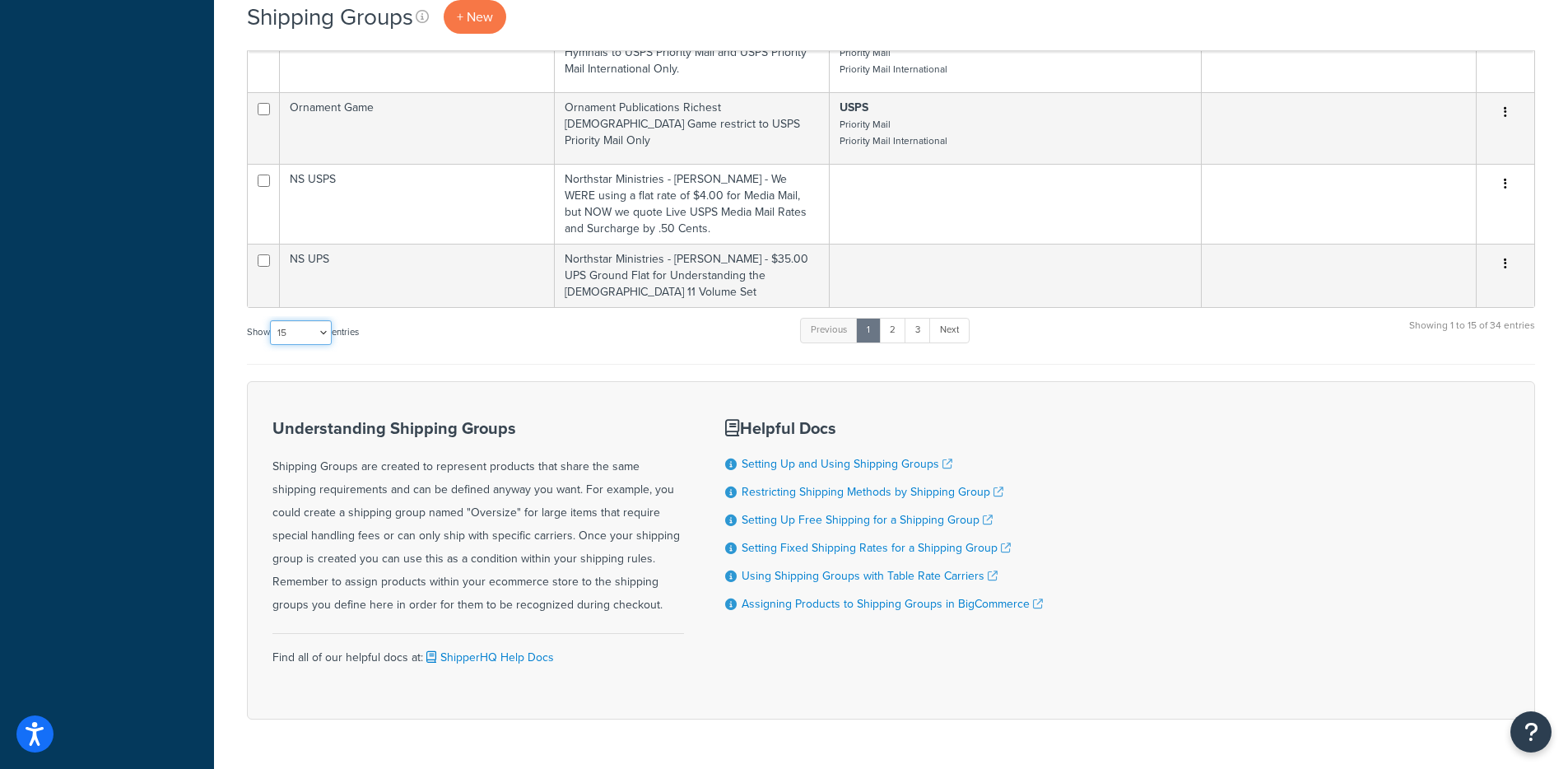
click at [299, 320] on select "10 15 25 50 100" at bounding box center [300, 332] width 61 height 25
select select "100"
click at [272, 345] on select "10 15 25 50 100" at bounding box center [300, 332] width 61 height 25
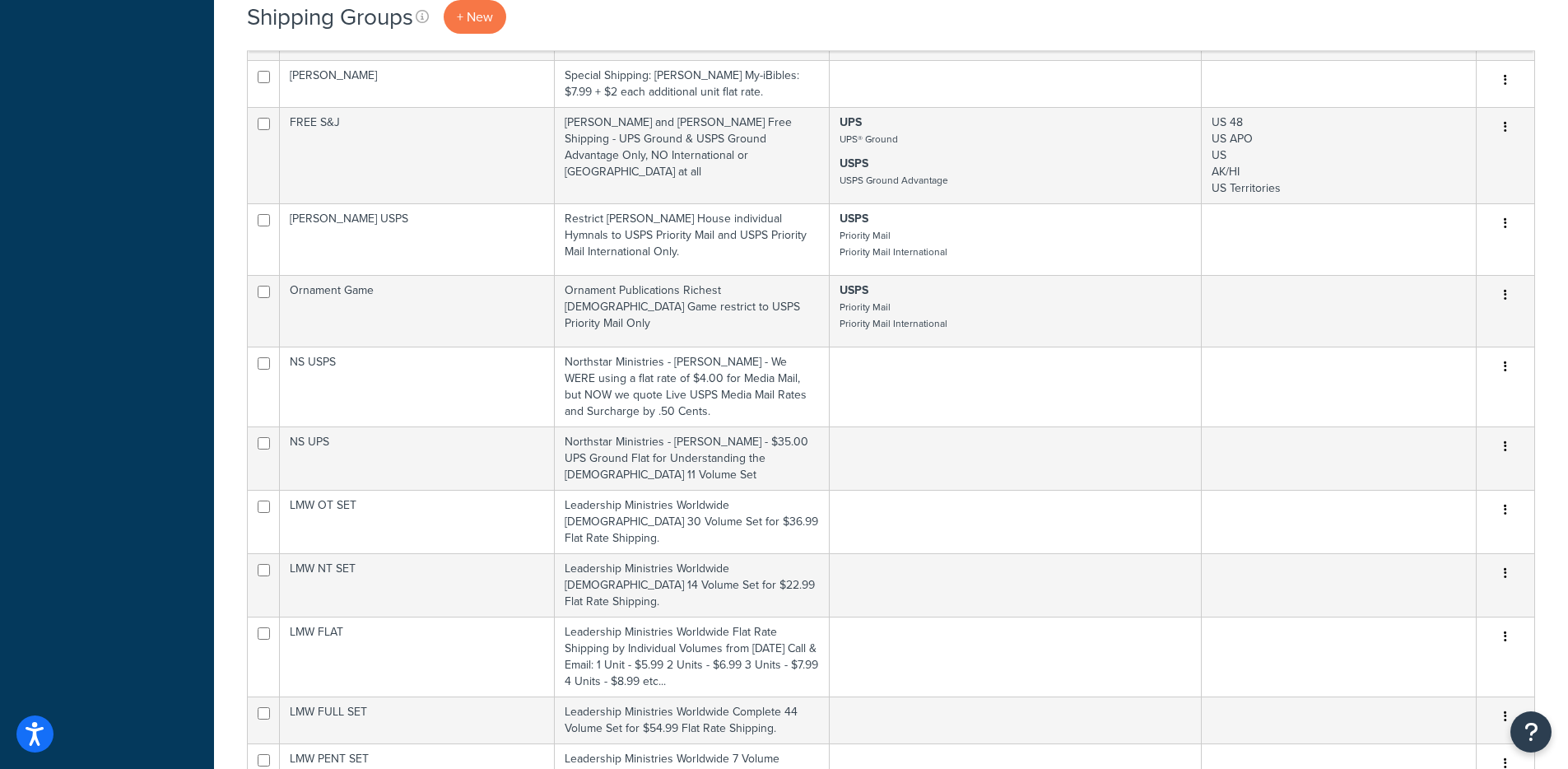
scroll to position [718, 0]
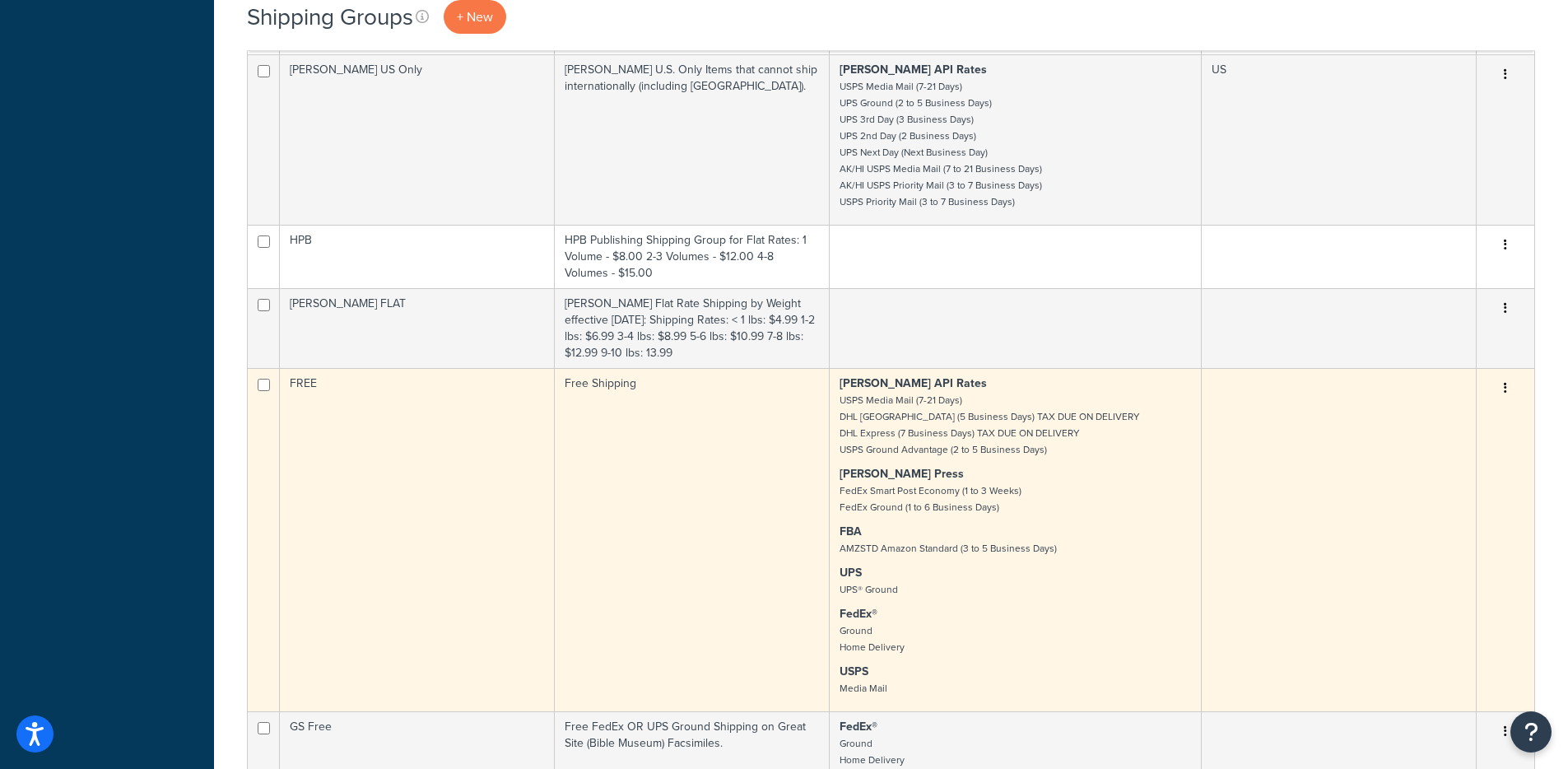
scroll to position [1509, 0]
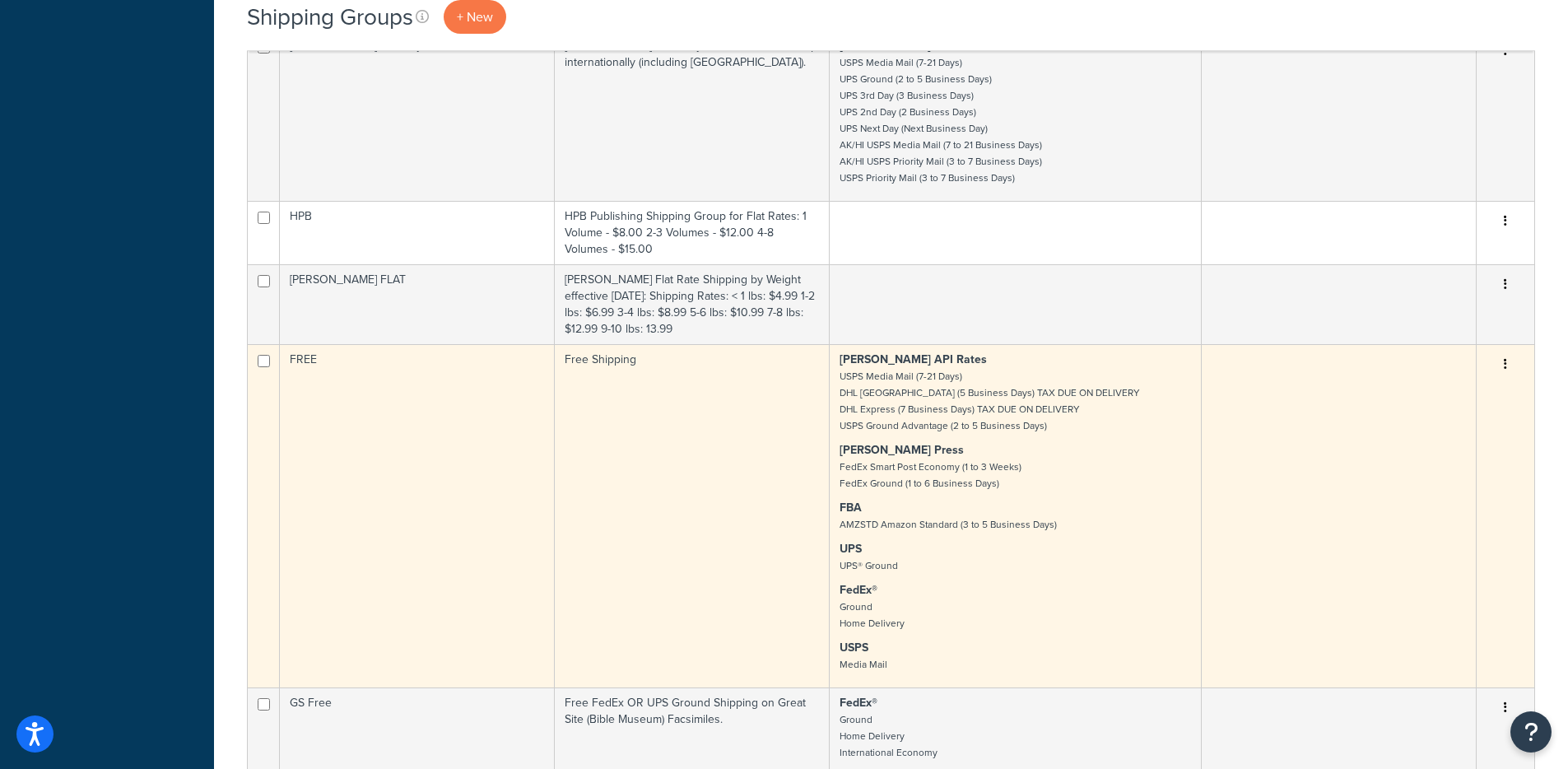
click at [780, 429] on td "Free Shipping" at bounding box center [693, 516] width 275 height 343
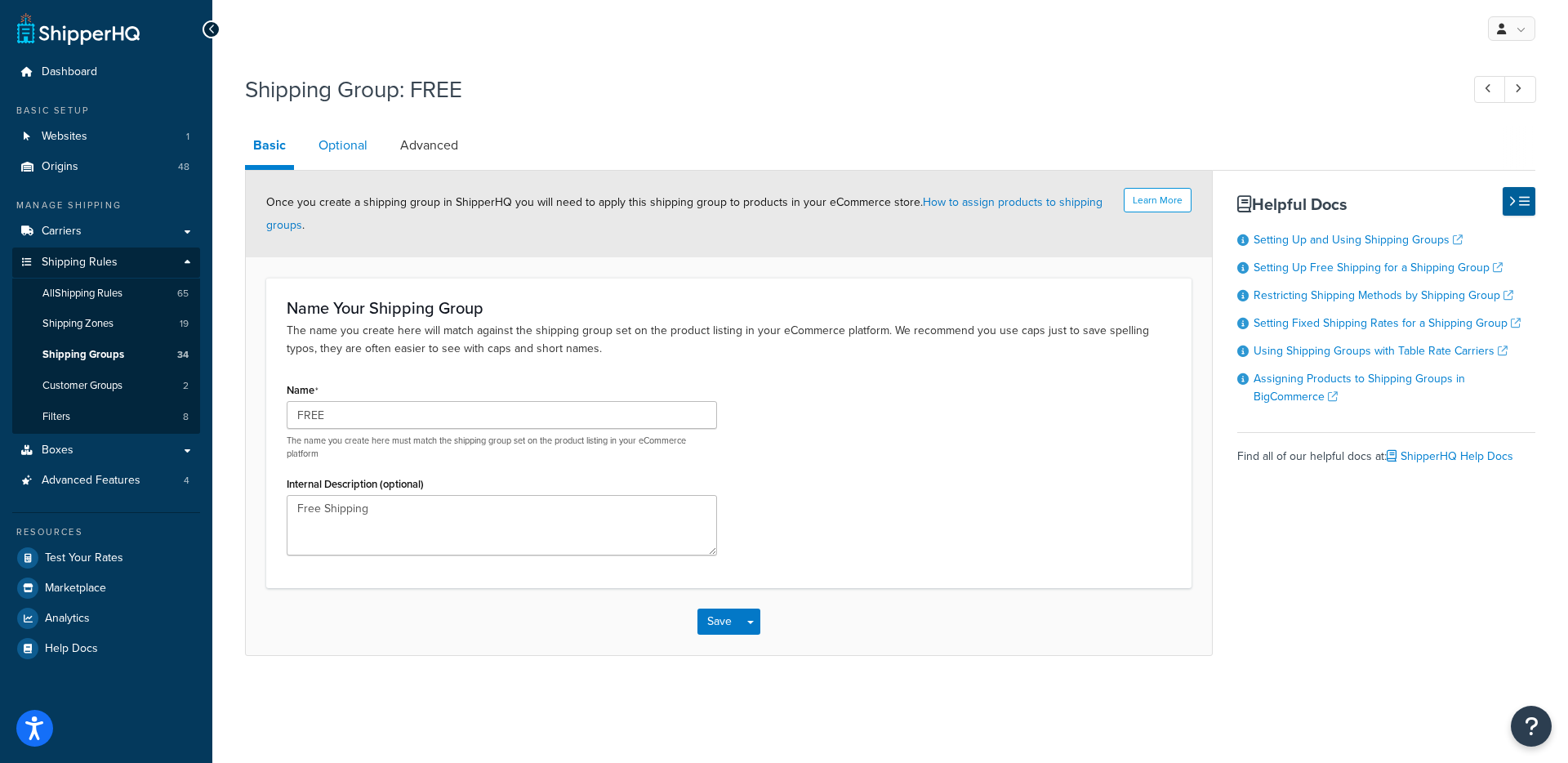
click at [324, 150] on link "Optional" at bounding box center [343, 145] width 66 height 39
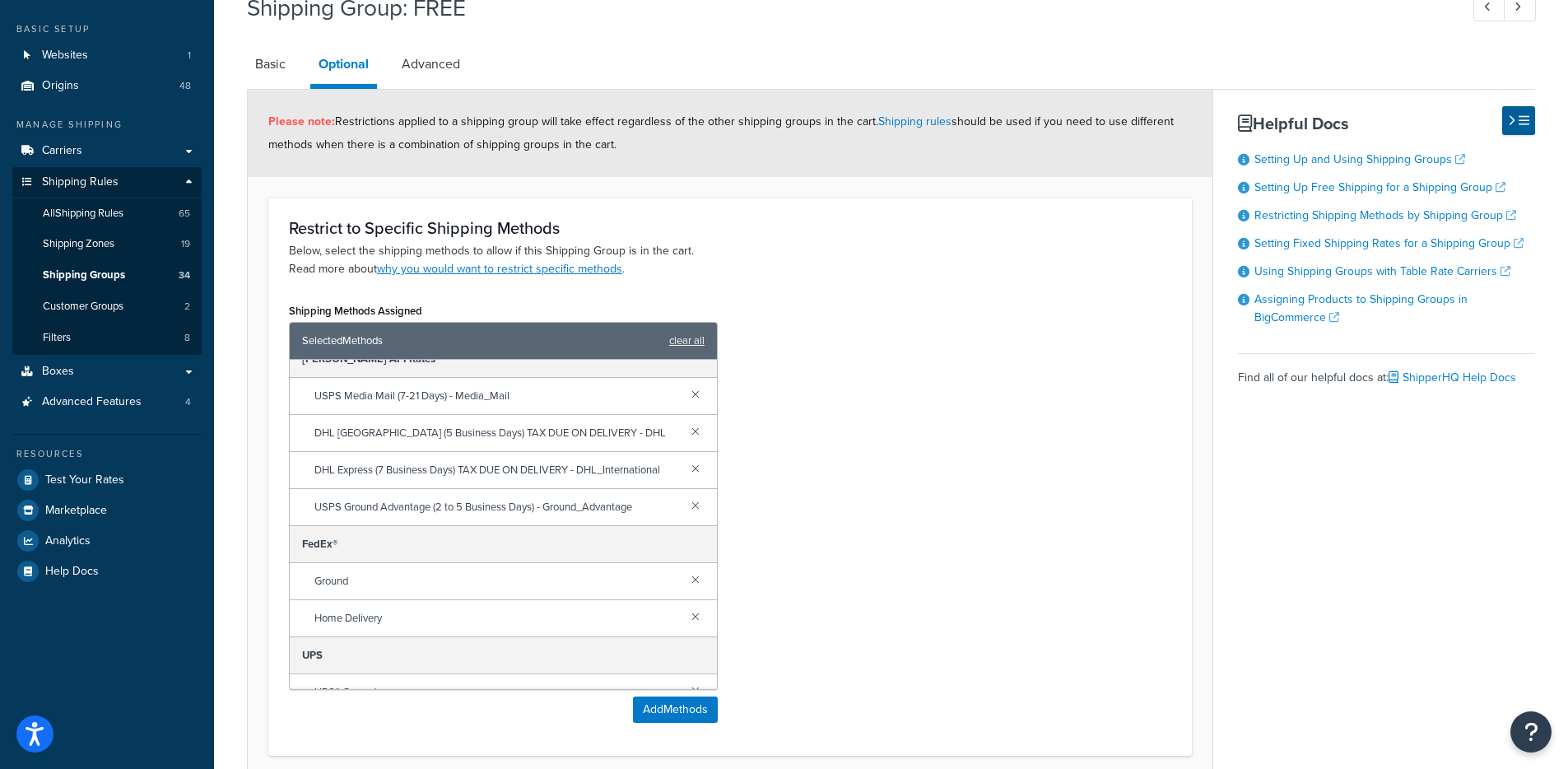
scroll to position [142, 0]
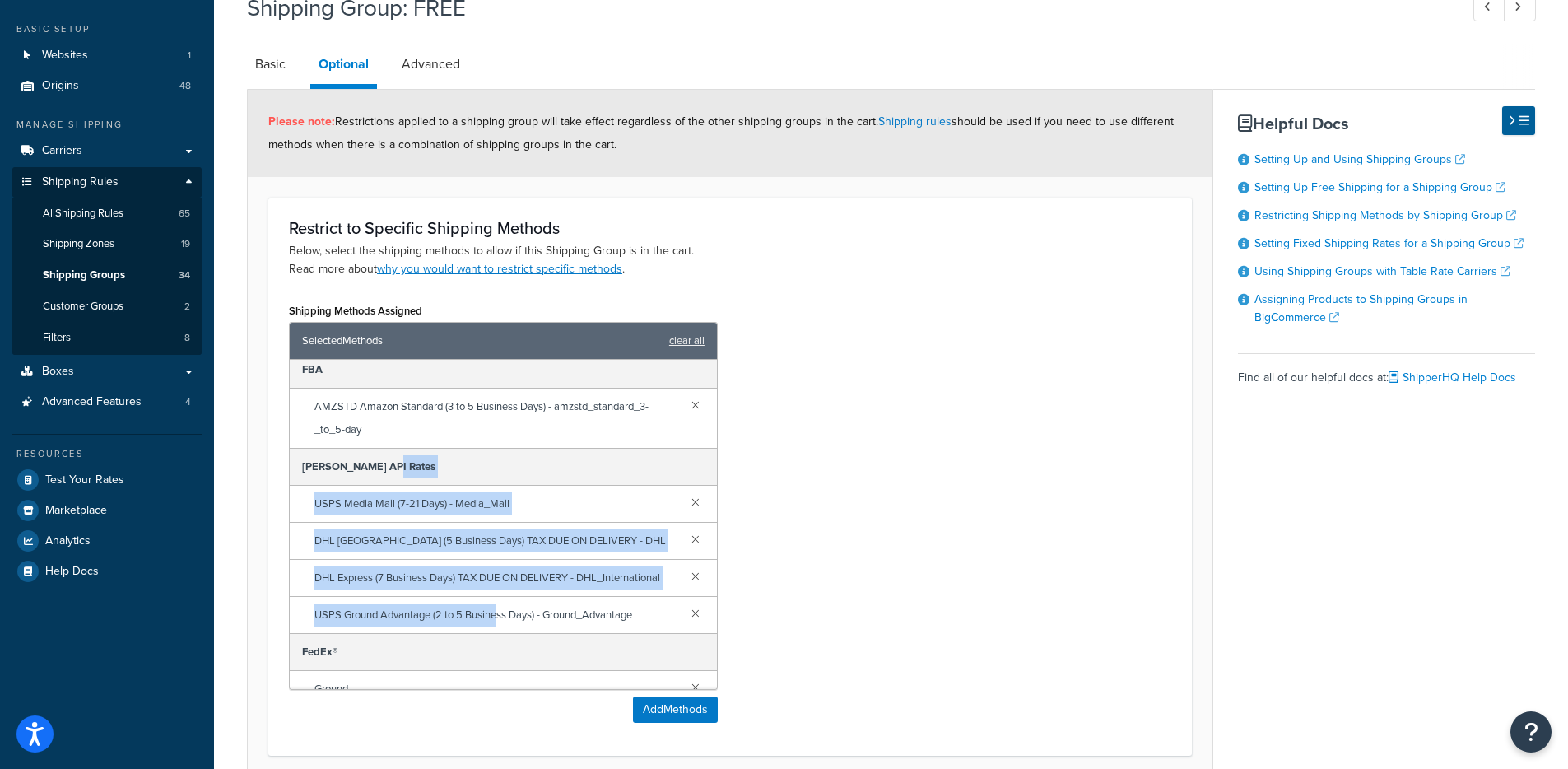
drag, startPoint x: 391, startPoint y: 510, endPoint x: 498, endPoint y: 674, distance: 195.8
click at [498, 674] on div "Bogard Press FedEx Smart Post Economy (1 to 3 Weeks) - fedex_smart_post_economy…" at bounding box center [504, 524] width 428 height 329
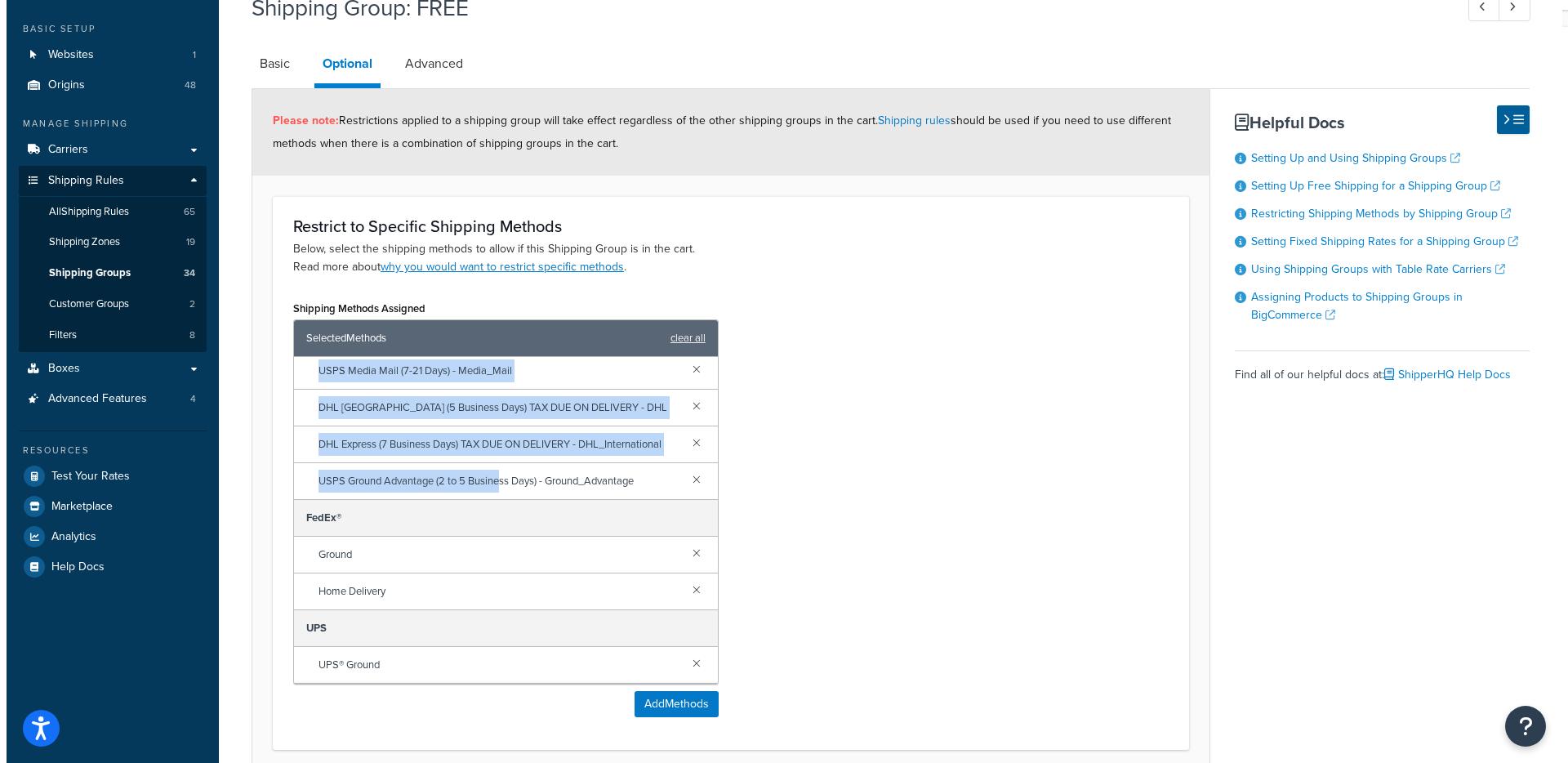
scroll to position [389, 0]
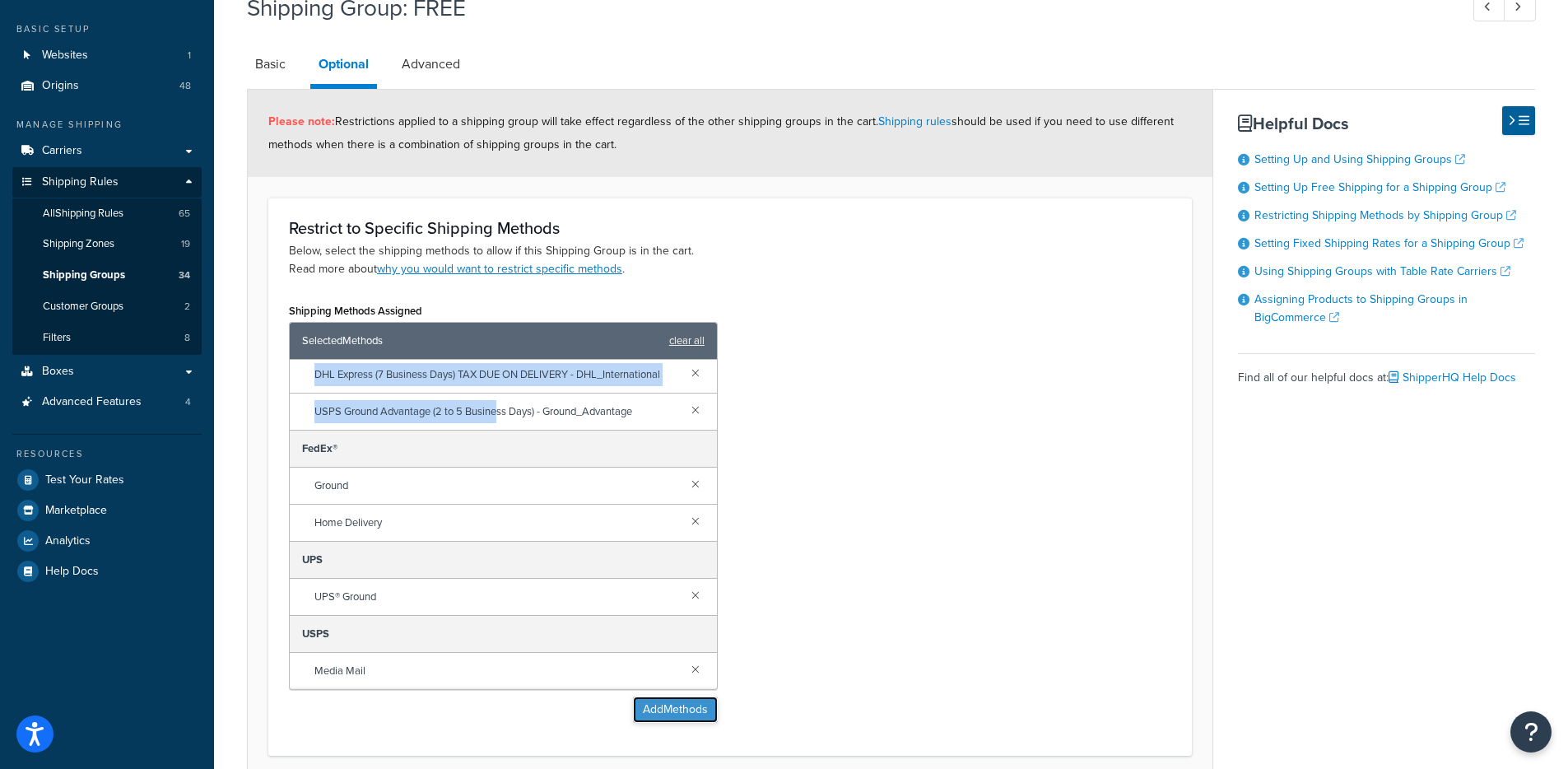
click at [670, 720] on button "Add Methods" at bounding box center [675, 709] width 84 height 27
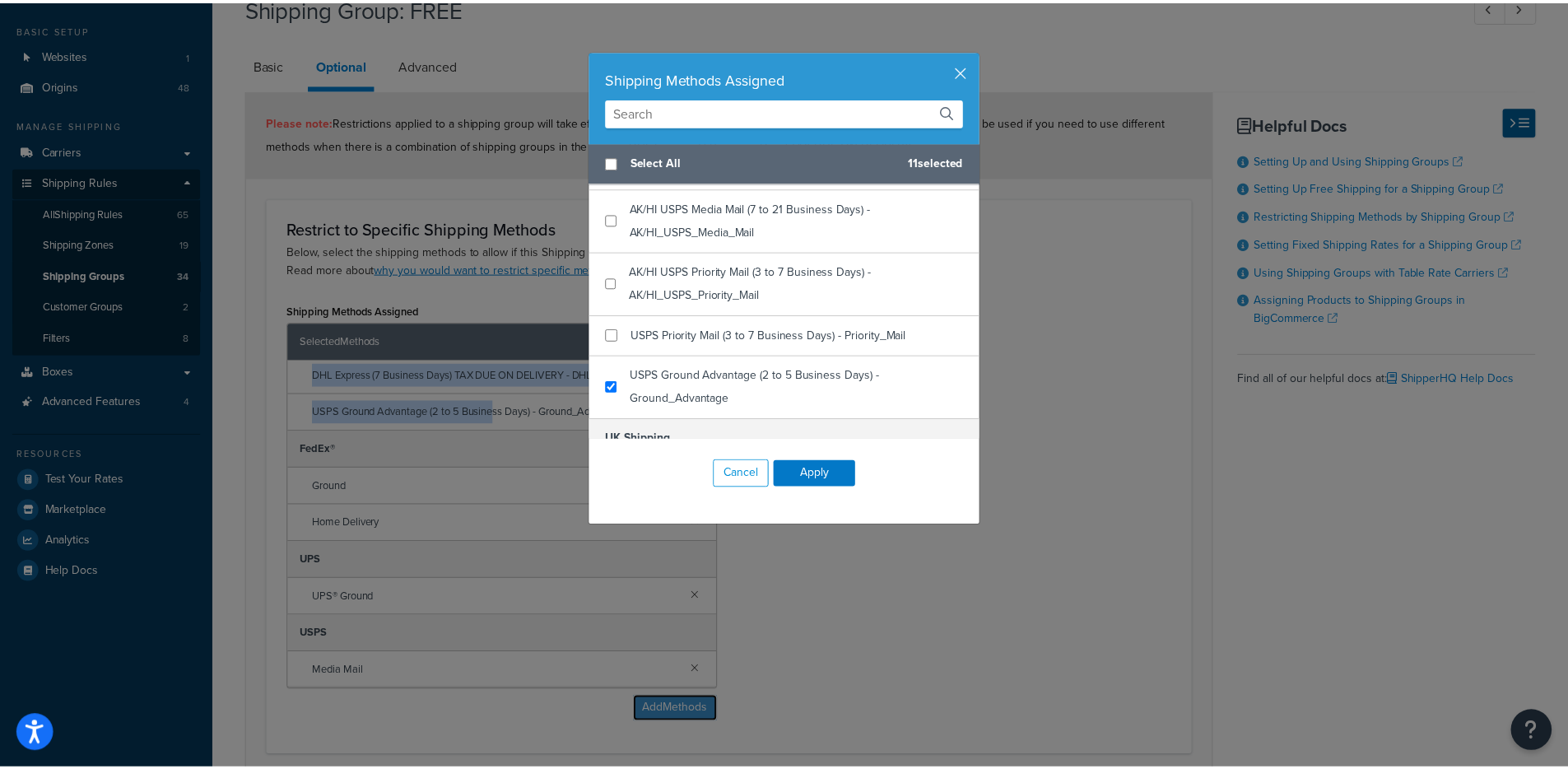
scroll to position [1234, 0]
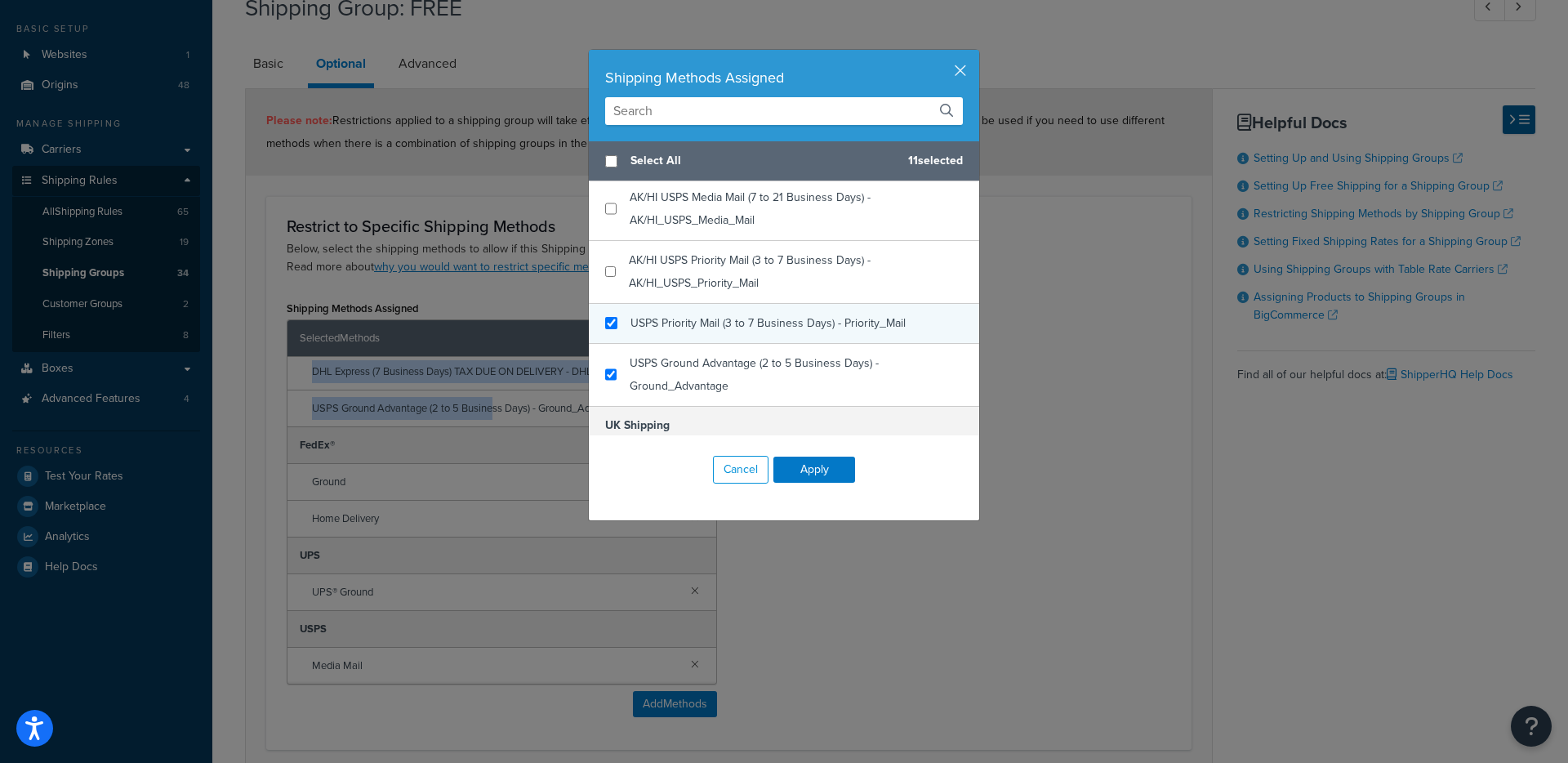
checkbox input "true"
click at [715, 332] on div "USPS Priority Mail (3 to 7 Business Days) - Priority_Mail" at bounding box center [769, 323] width 275 height 23
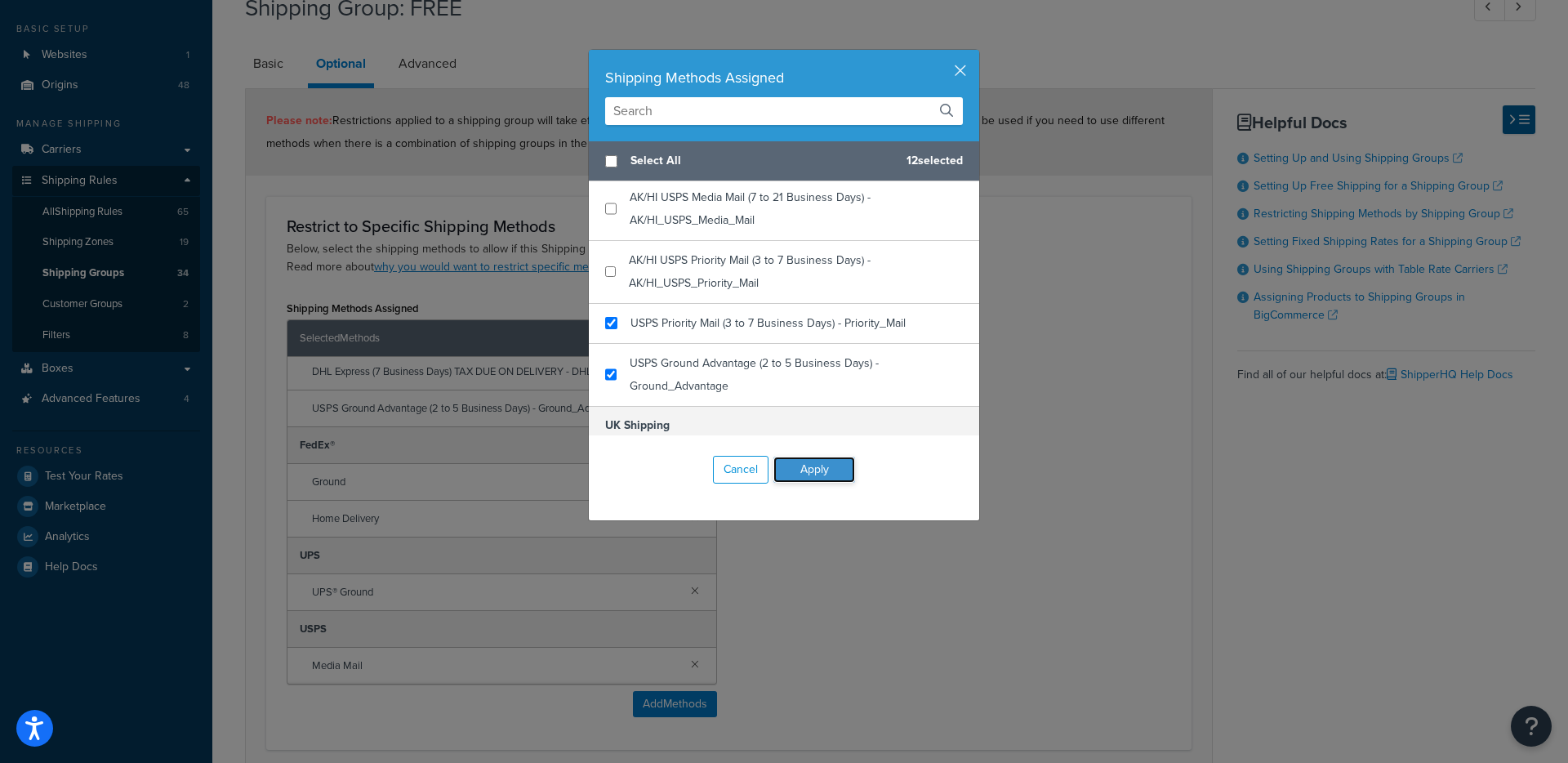
click at [817, 463] on button "Apply" at bounding box center [815, 469] width 82 height 26
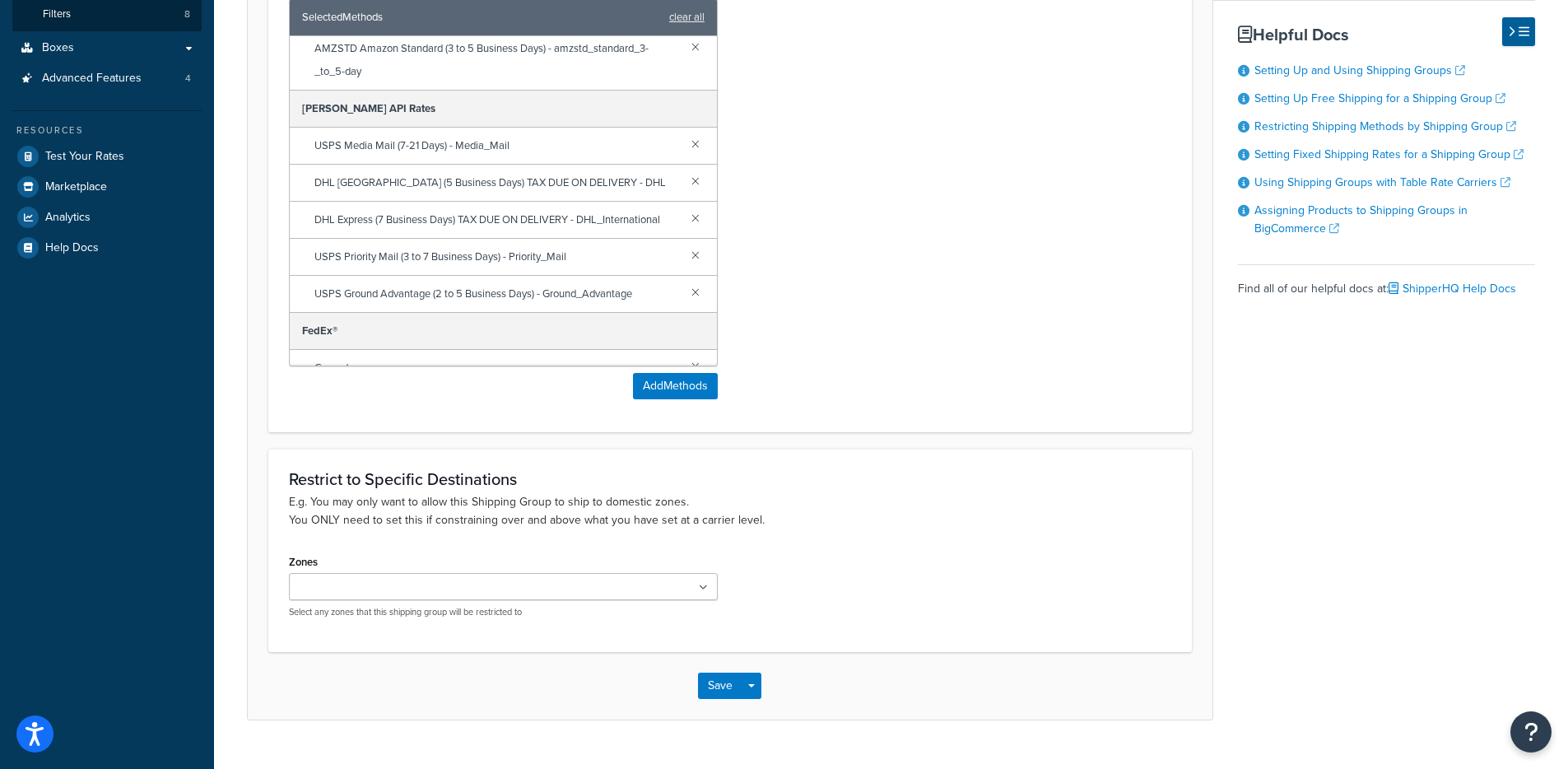
scroll to position [440, 0]
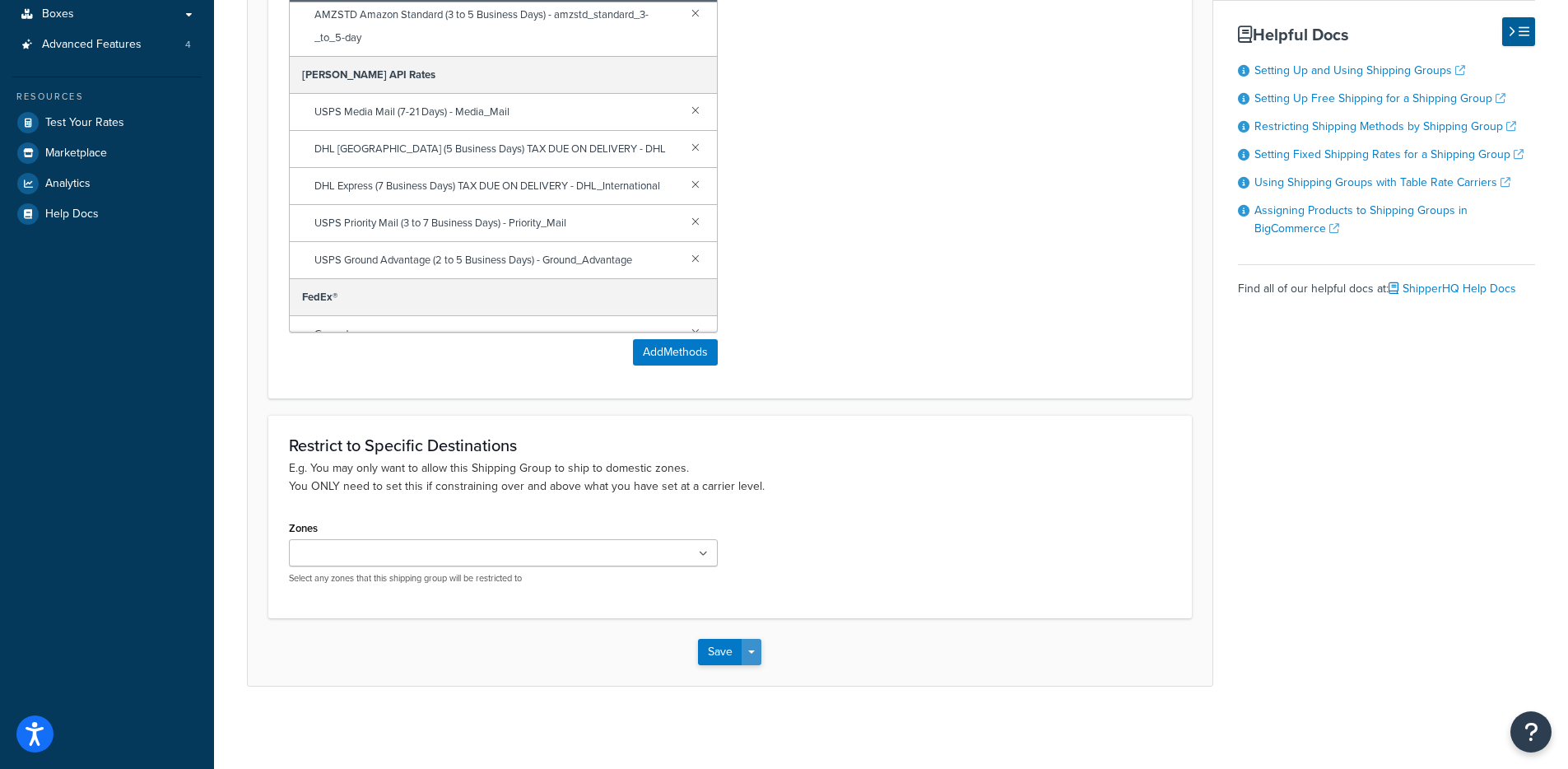
click at [750, 649] on button "Save Dropdown" at bounding box center [751, 652] width 20 height 27
click at [753, 685] on button "Save and Edit" at bounding box center [777, 683] width 159 height 35
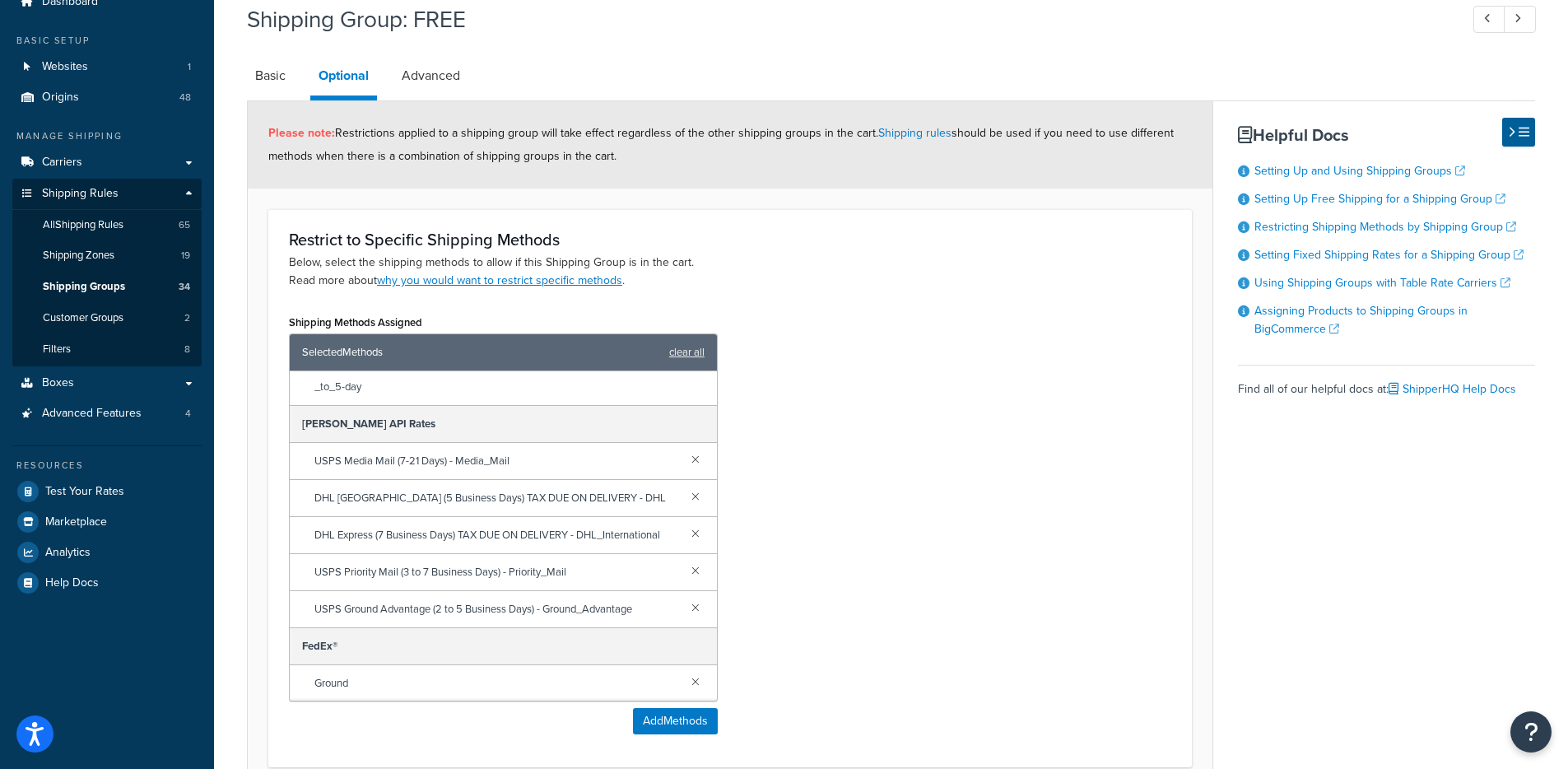
scroll to position [200, 0]
drag, startPoint x: 333, startPoint y: 618, endPoint x: 550, endPoint y: 616, distance: 217.0
click at [519, 580] on span "USPS Priority Mail (3 to 7 Business Days) - Priority_Mail" at bounding box center [496, 568] width 364 height 23
click at [690, 575] on link at bounding box center [695, 566] width 18 height 18
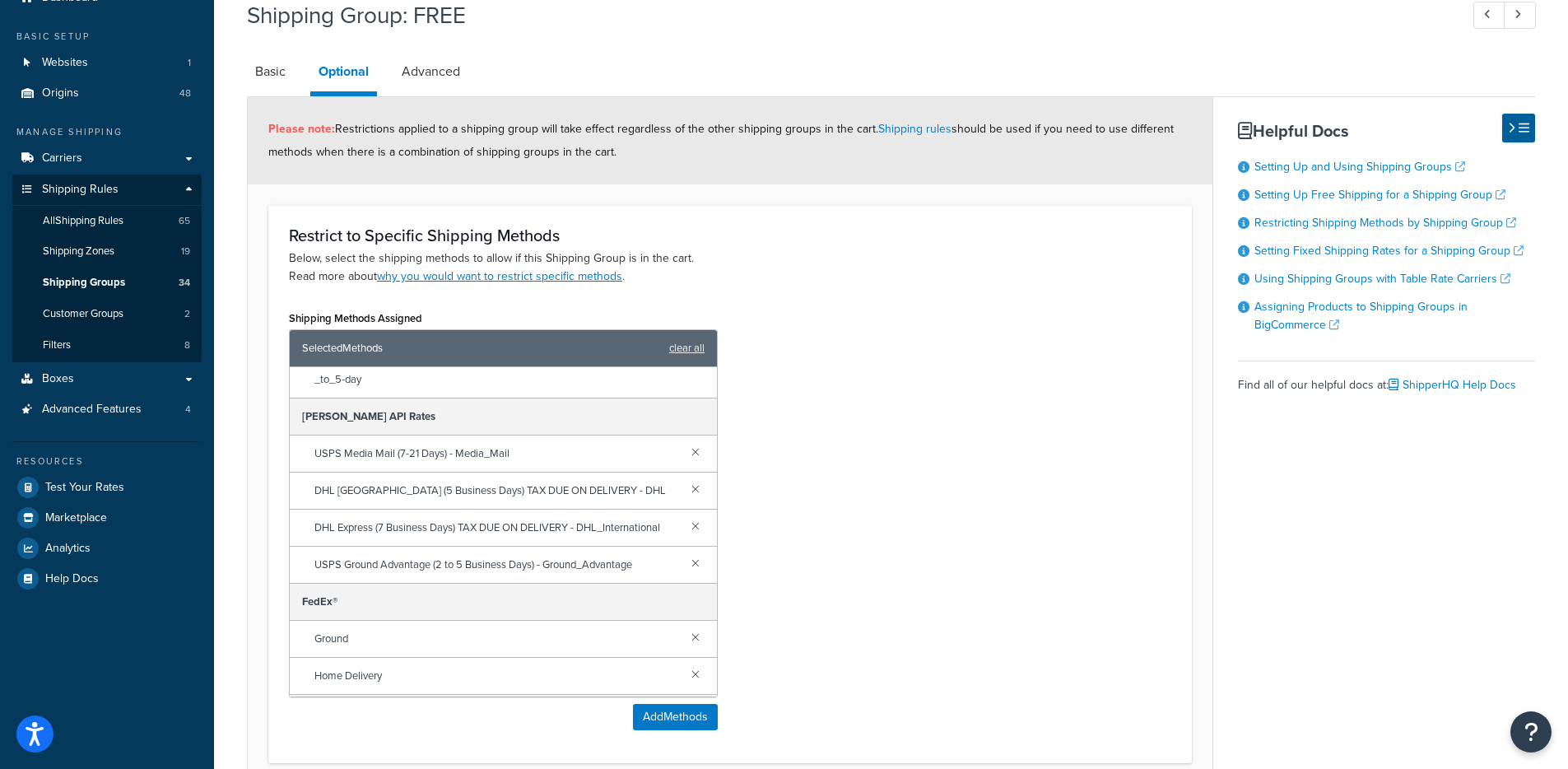
scroll to position [440, 0]
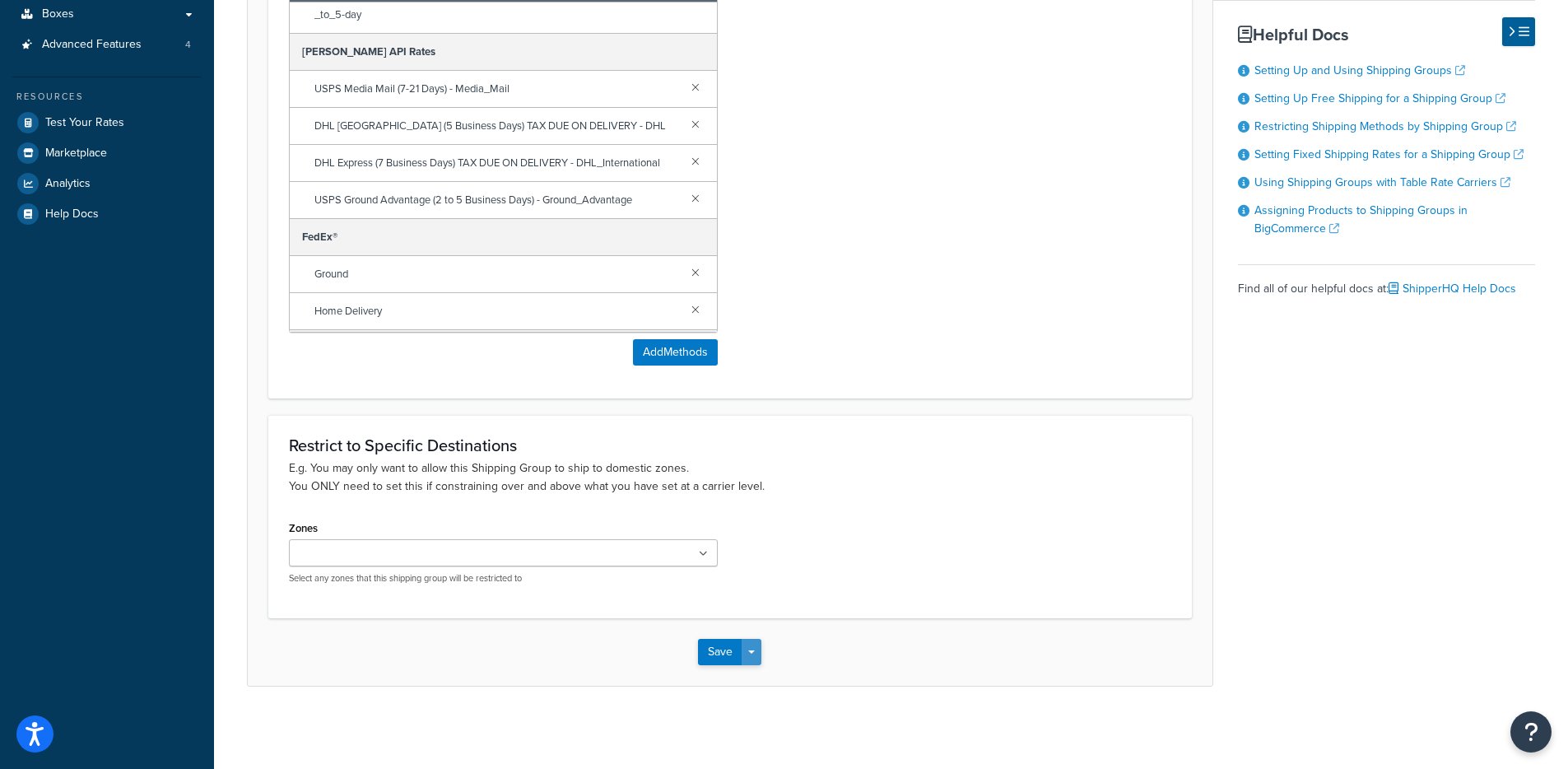
click at [754, 653] on span "button" at bounding box center [751, 652] width 6 height 4
click at [773, 681] on button "Save and Edit" at bounding box center [777, 683] width 159 height 35
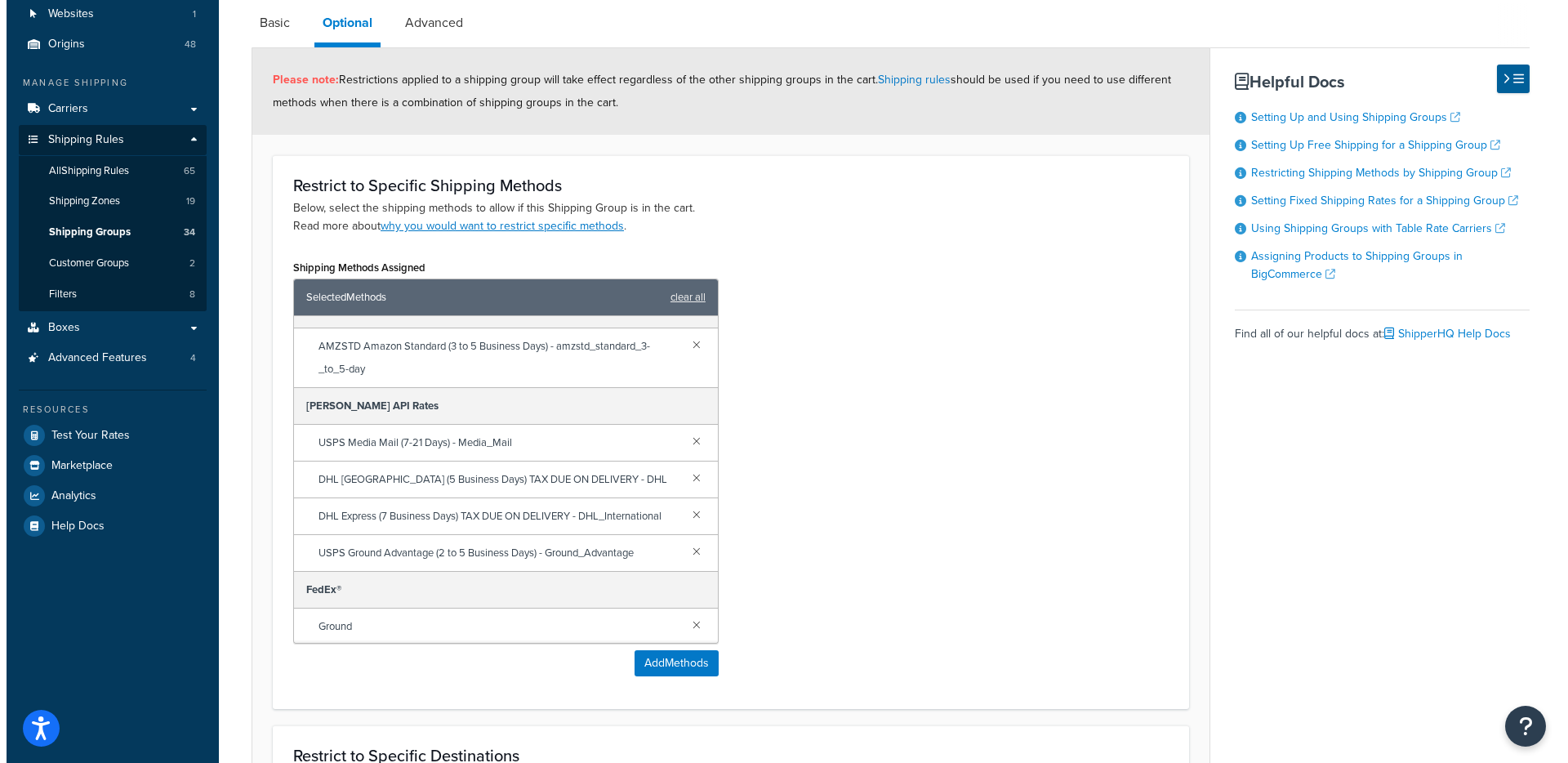
scroll to position [137, 0]
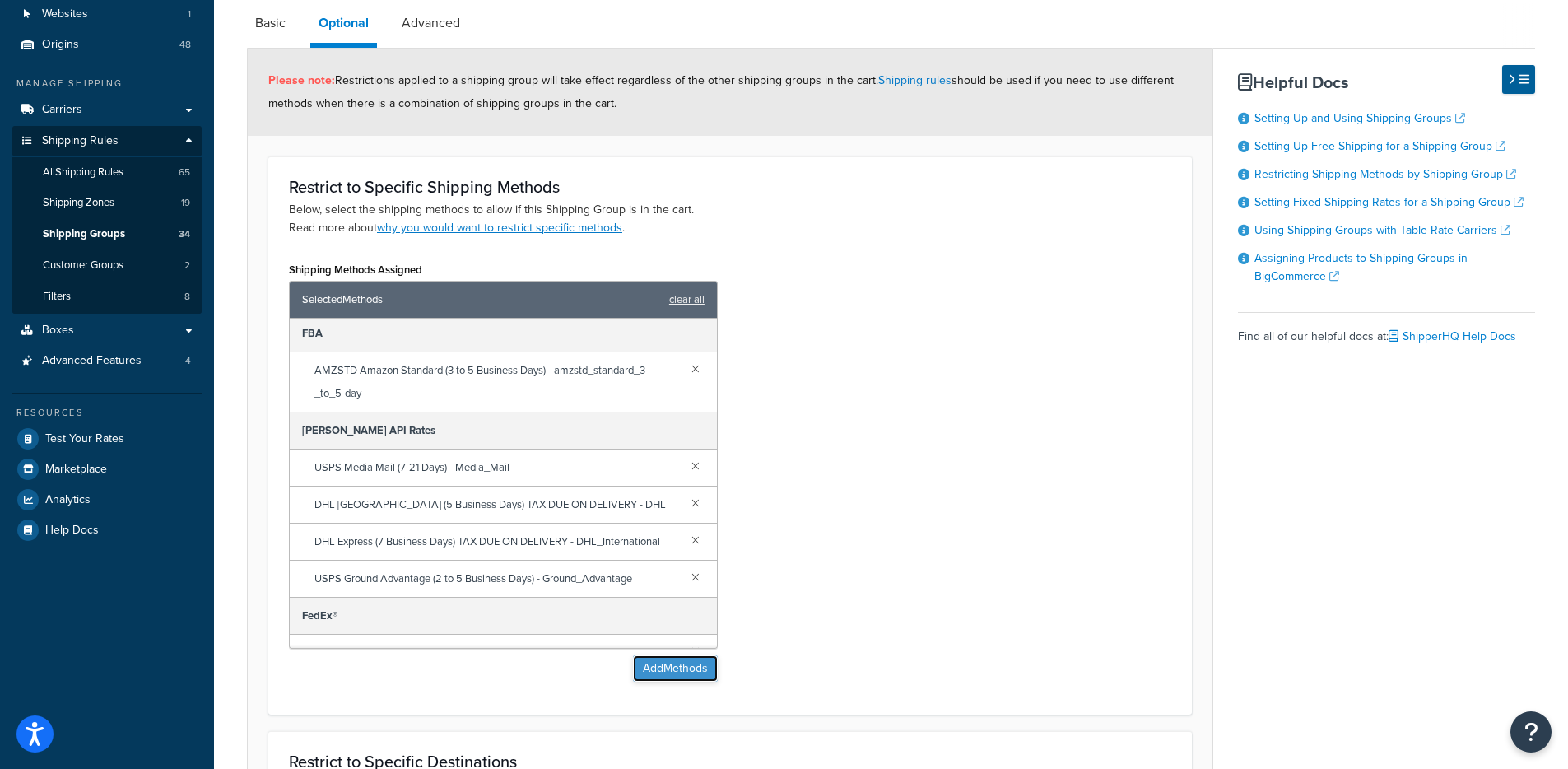
click at [652, 671] on button "Add Methods" at bounding box center [675, 668] width 84 height 27
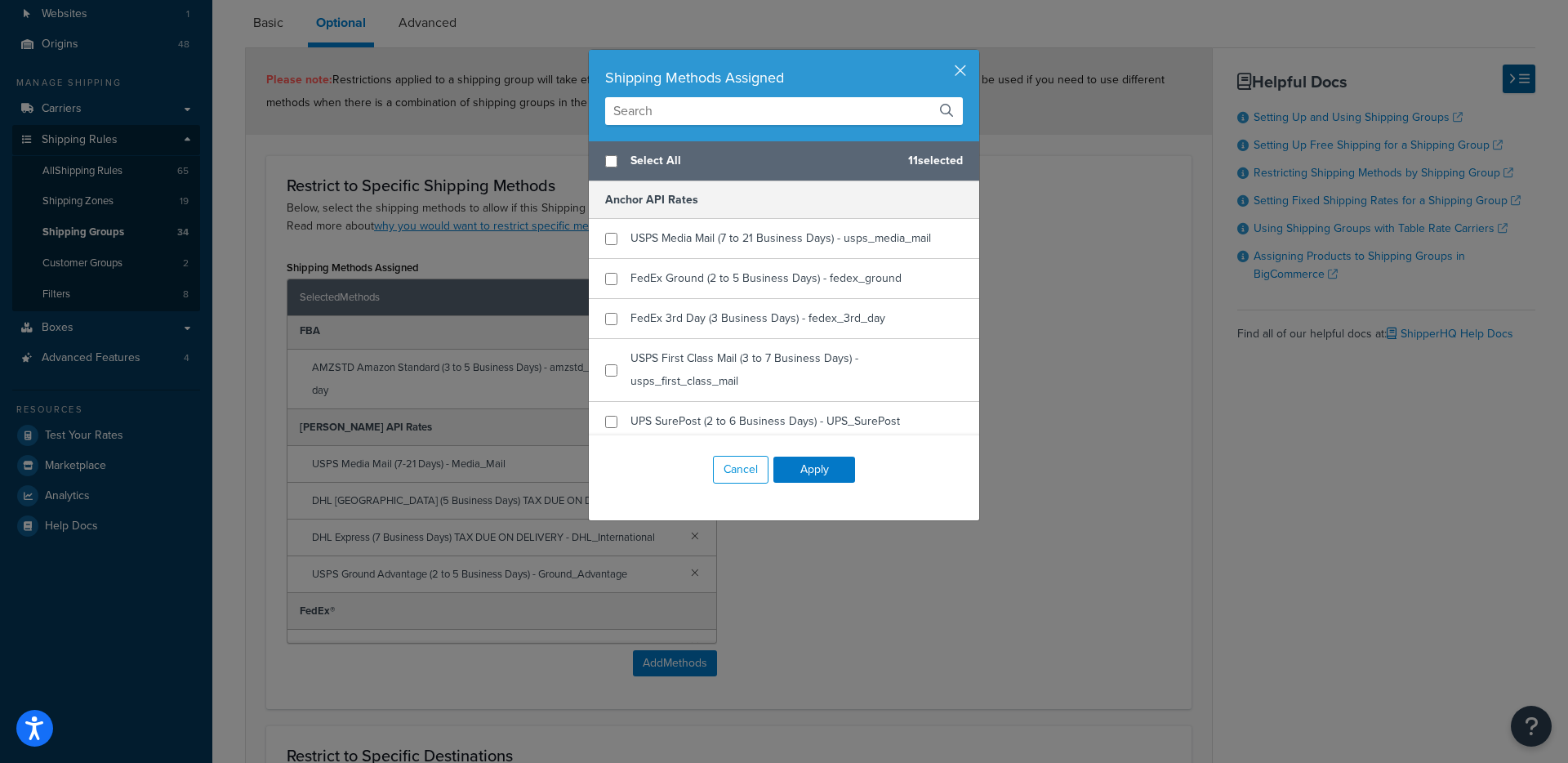
click at [682, 115] on input "text" at bounding box center [784, 111] width 358 height 28
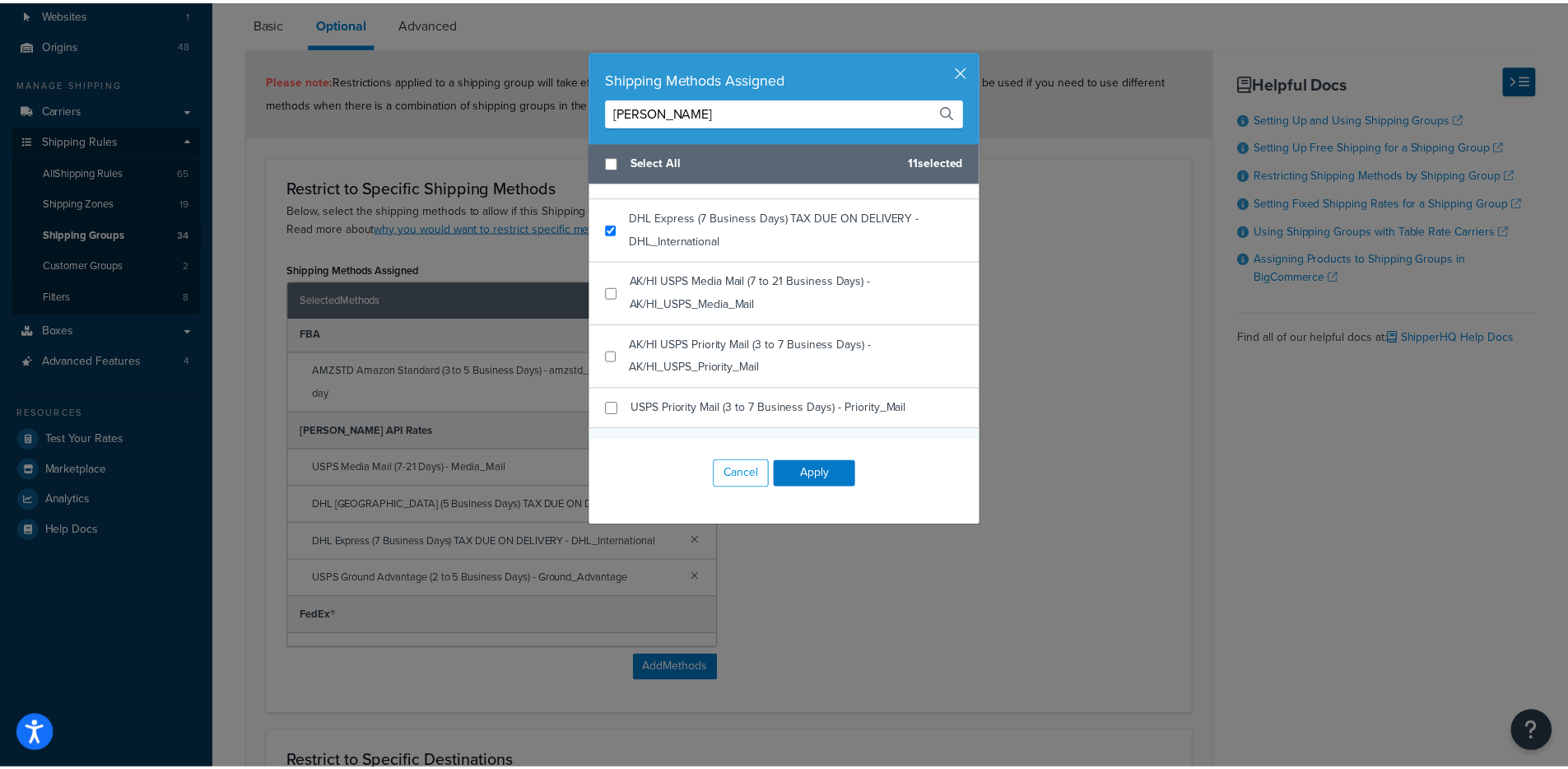
scroll to position [317, 0]
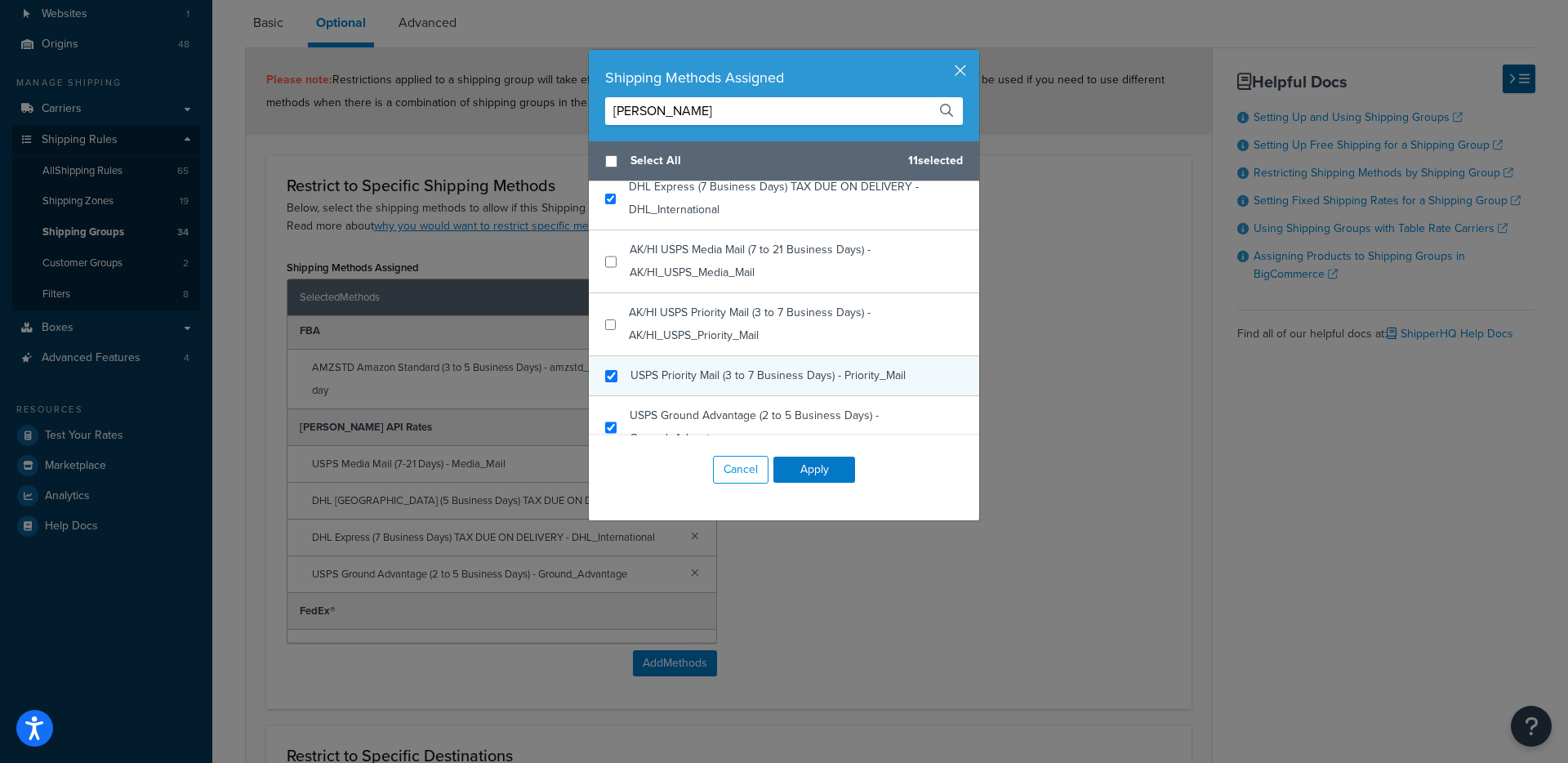
type input "[PERSON_NAME]"
checkbox input "true"
click at [650, 367] on span "USPS Priority Mail (3 to 7 Business Days) - Priority_Mail" at bounding box center [769, 375] width 275 height 17
click at [801, 467] on button "Apply" at bounding box center [815, 469] width 82 height 26
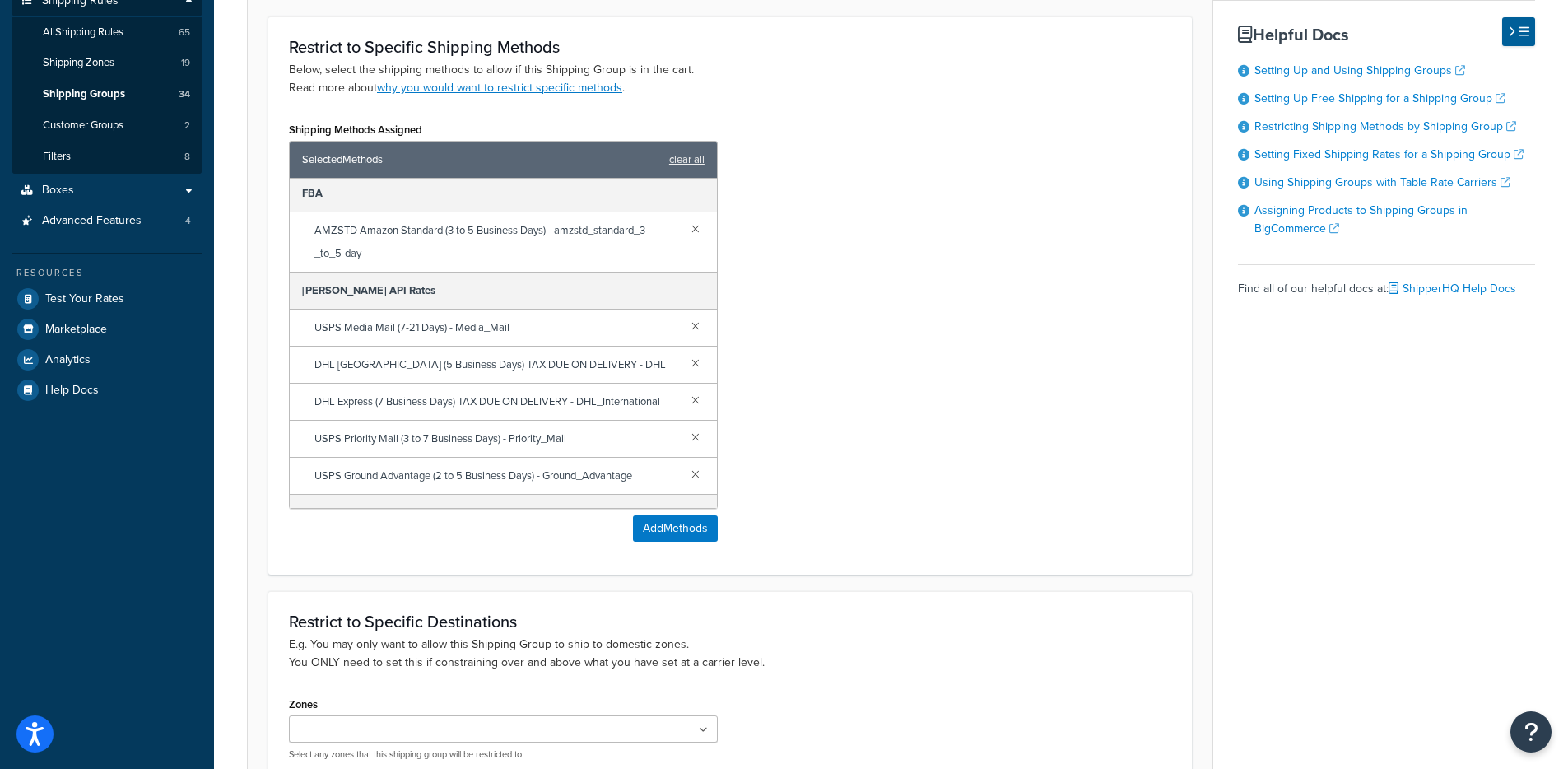
scroll to position [440, 0]
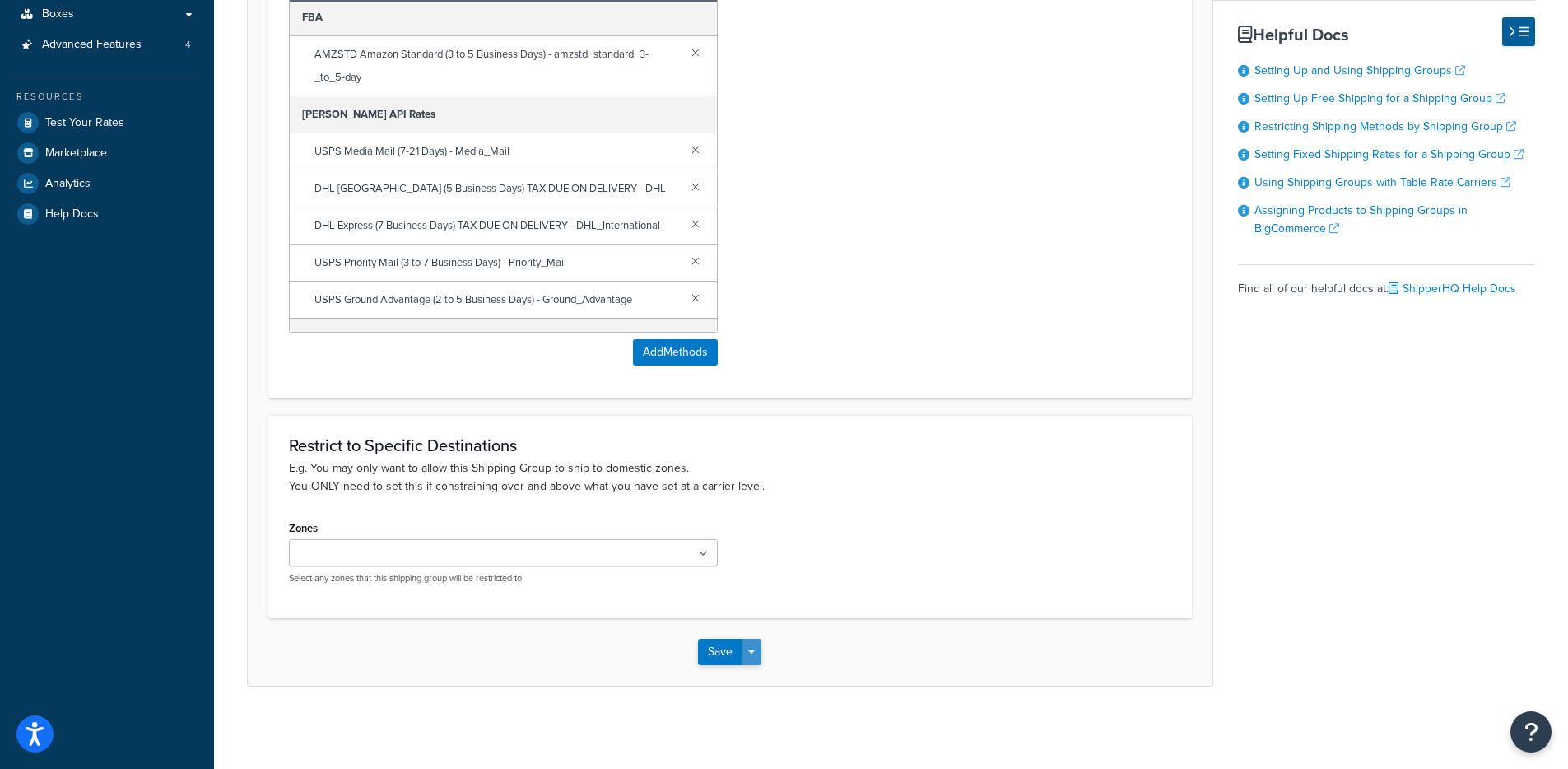
click at [754, 653] on span "button" at bounding box center [751, 652] width 6 height 4
click at [762, 677] on button "Save and Edit" at bounding box center [777, 683] width 159 height 35
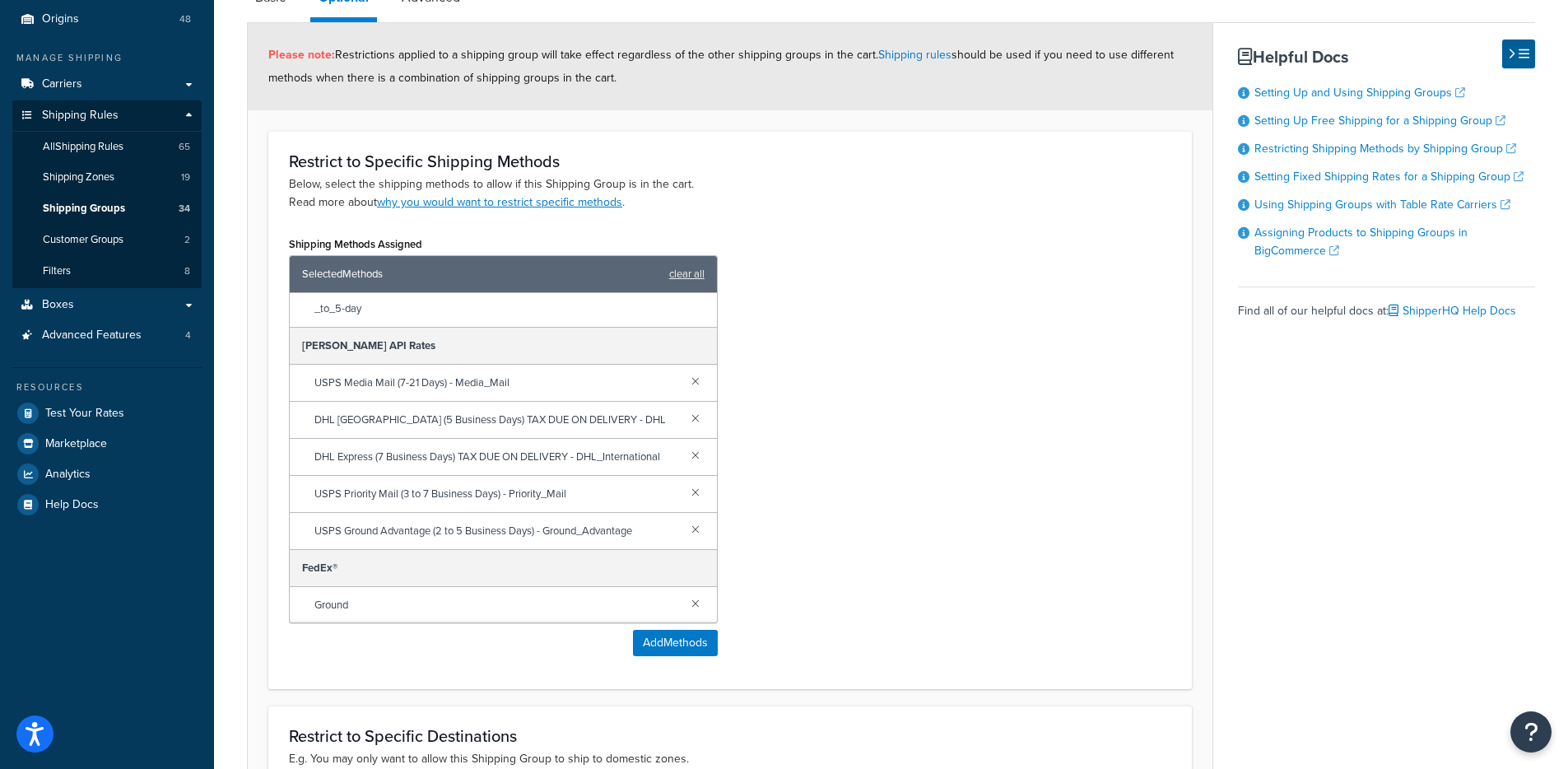
scroll to position [206, 0]
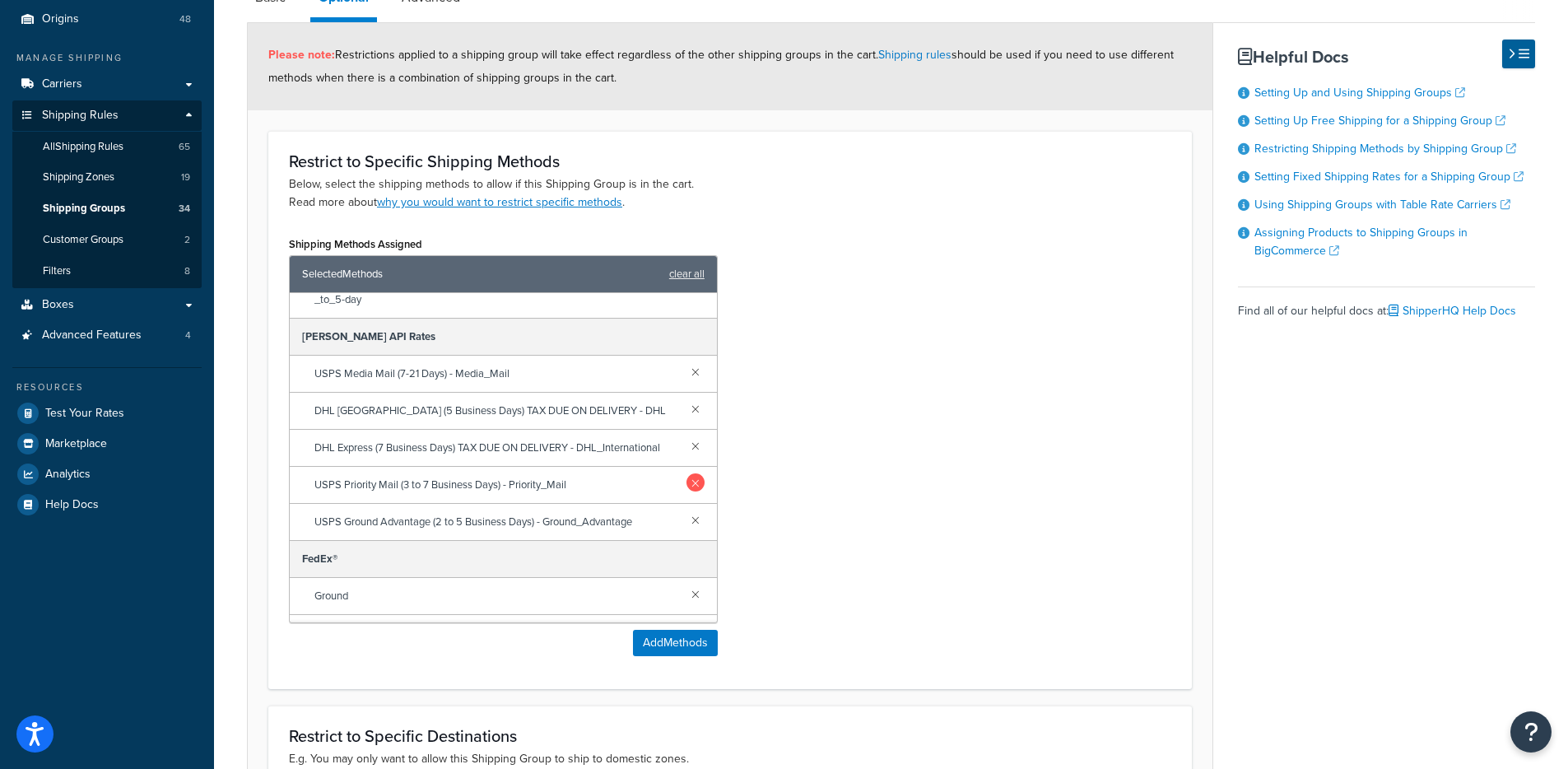
click at [688, 492] on link at bounding box center [695, 483] width 18 height 18
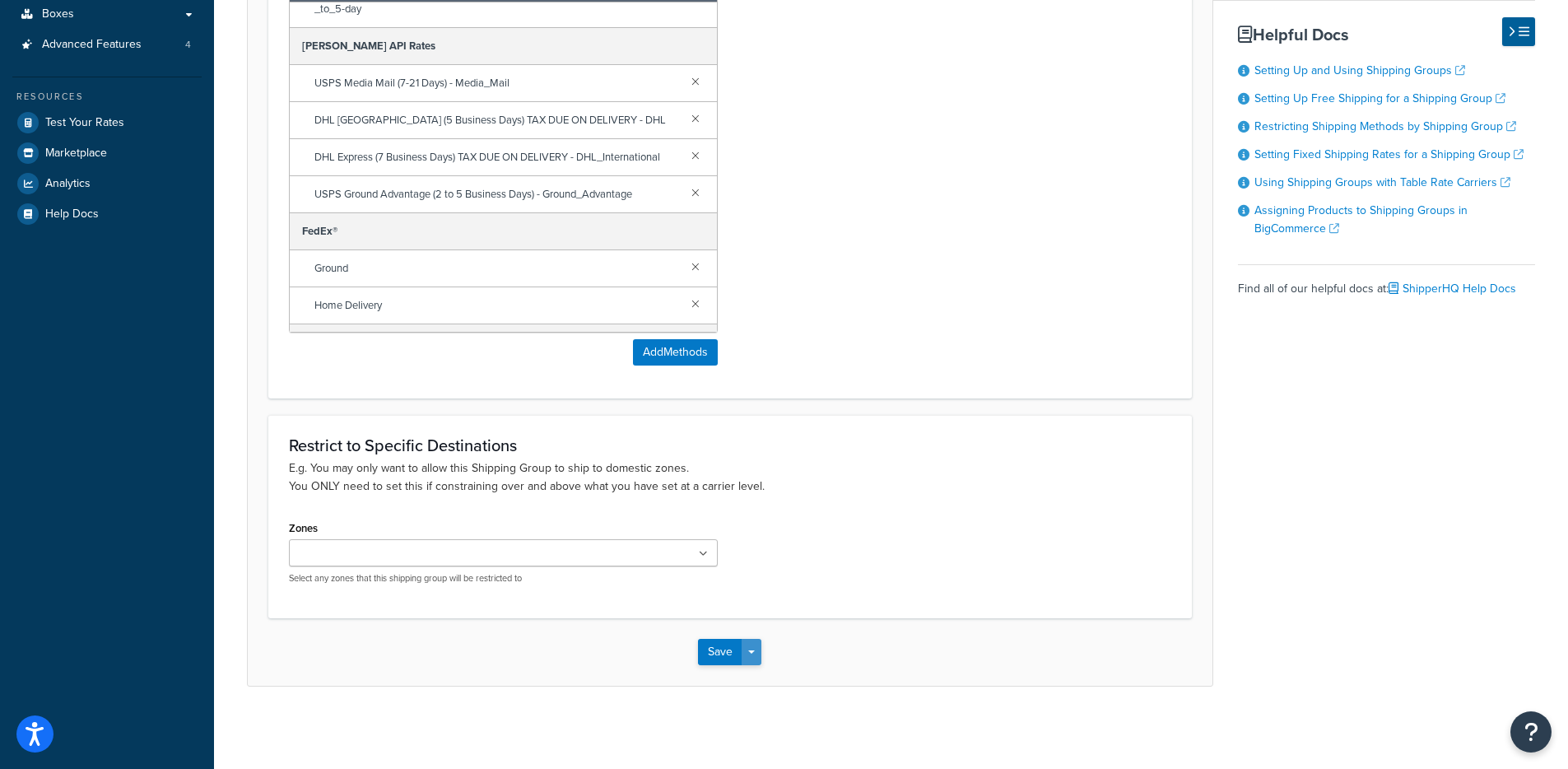
click at [750, 661] on button "Save Dropdown" at bounding box center [751, 652] width 20 height 27
click at [751, 679] on button "Save and Edit" at bounding box center [777, 683] width 159 height 35
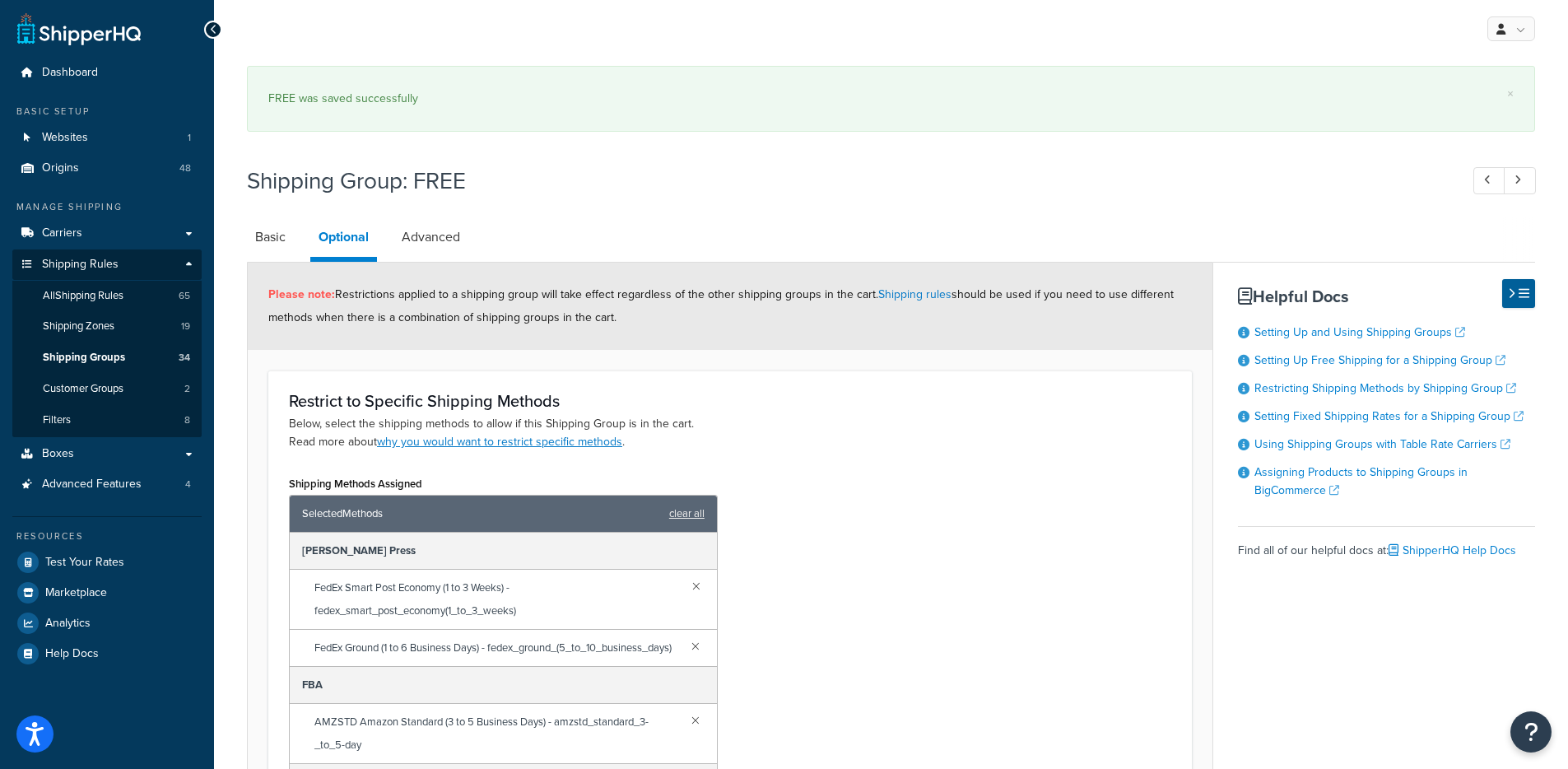
click at [836, 293] on div "Please note: Restrictions applied to a shipping group will take effect regardle…" at bounding box center [729, 306] width 964 height 87
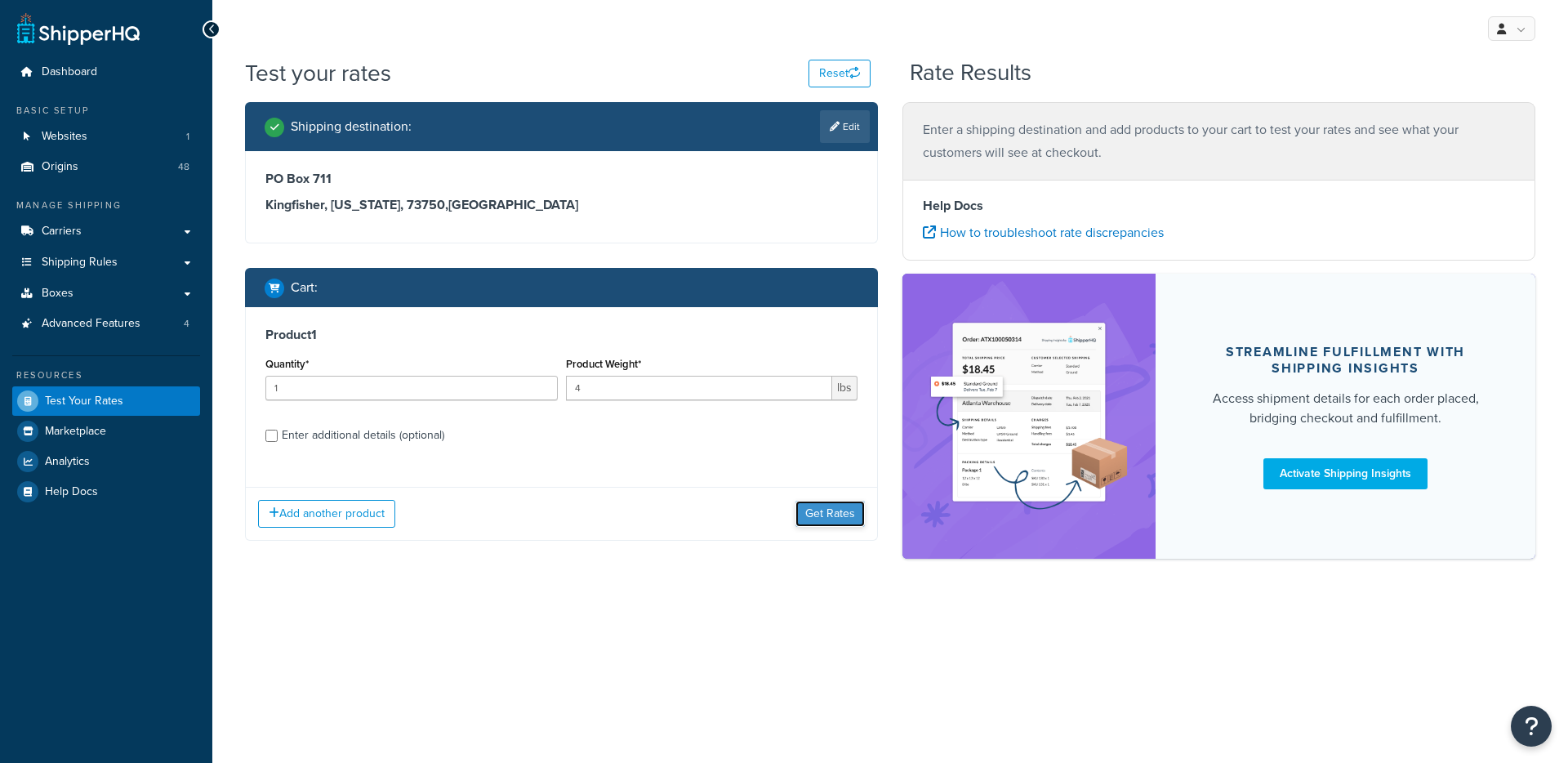
click at [820, 524] on button "Get Rates" at bounding box center [830, 514] width 69 height 26
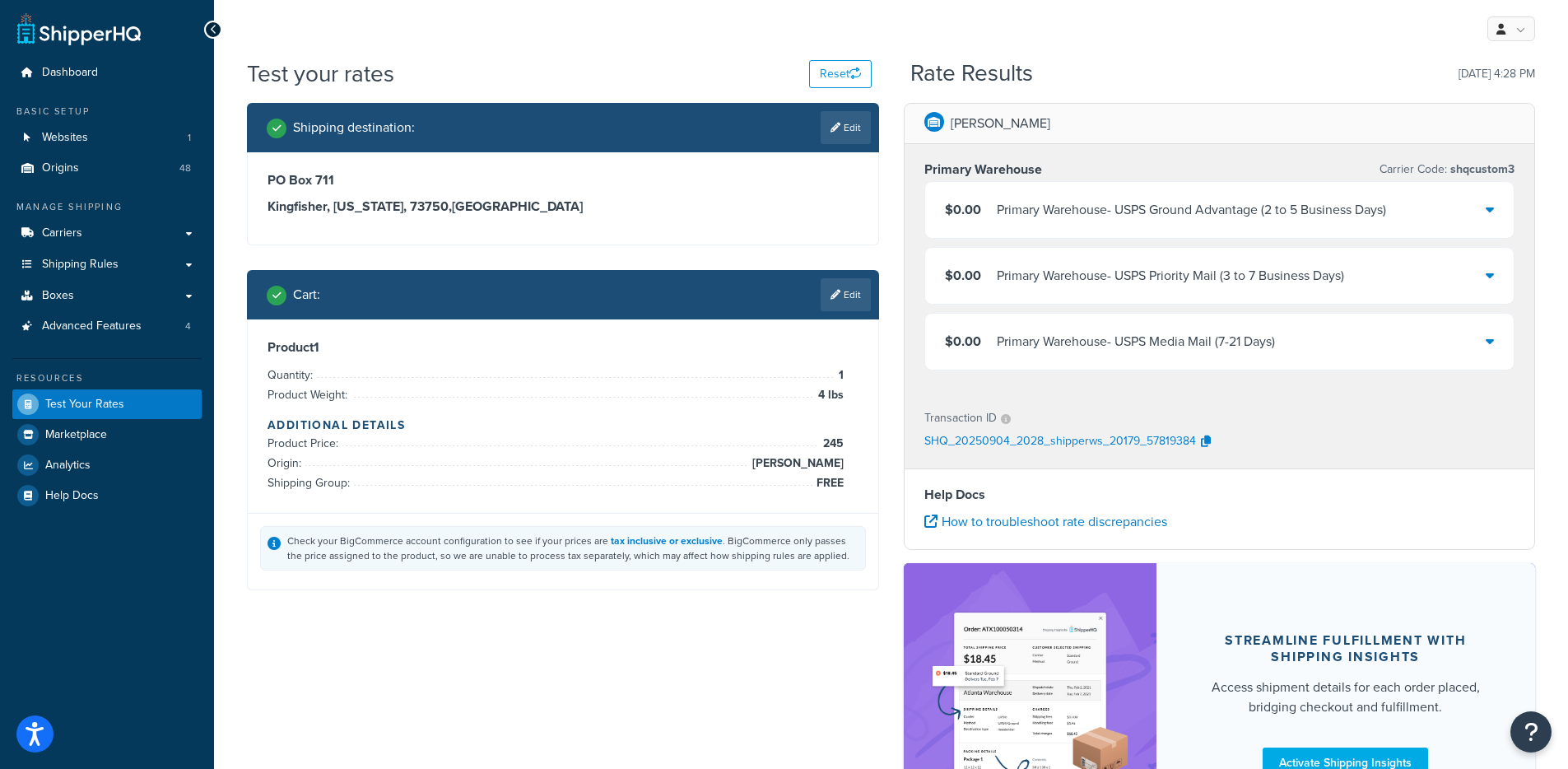
click at [1199, 352] on div "Primary Warehouse - USPS Media Mail (7-21 Days)" at bounding box center [1135, 341] width 278 height 23
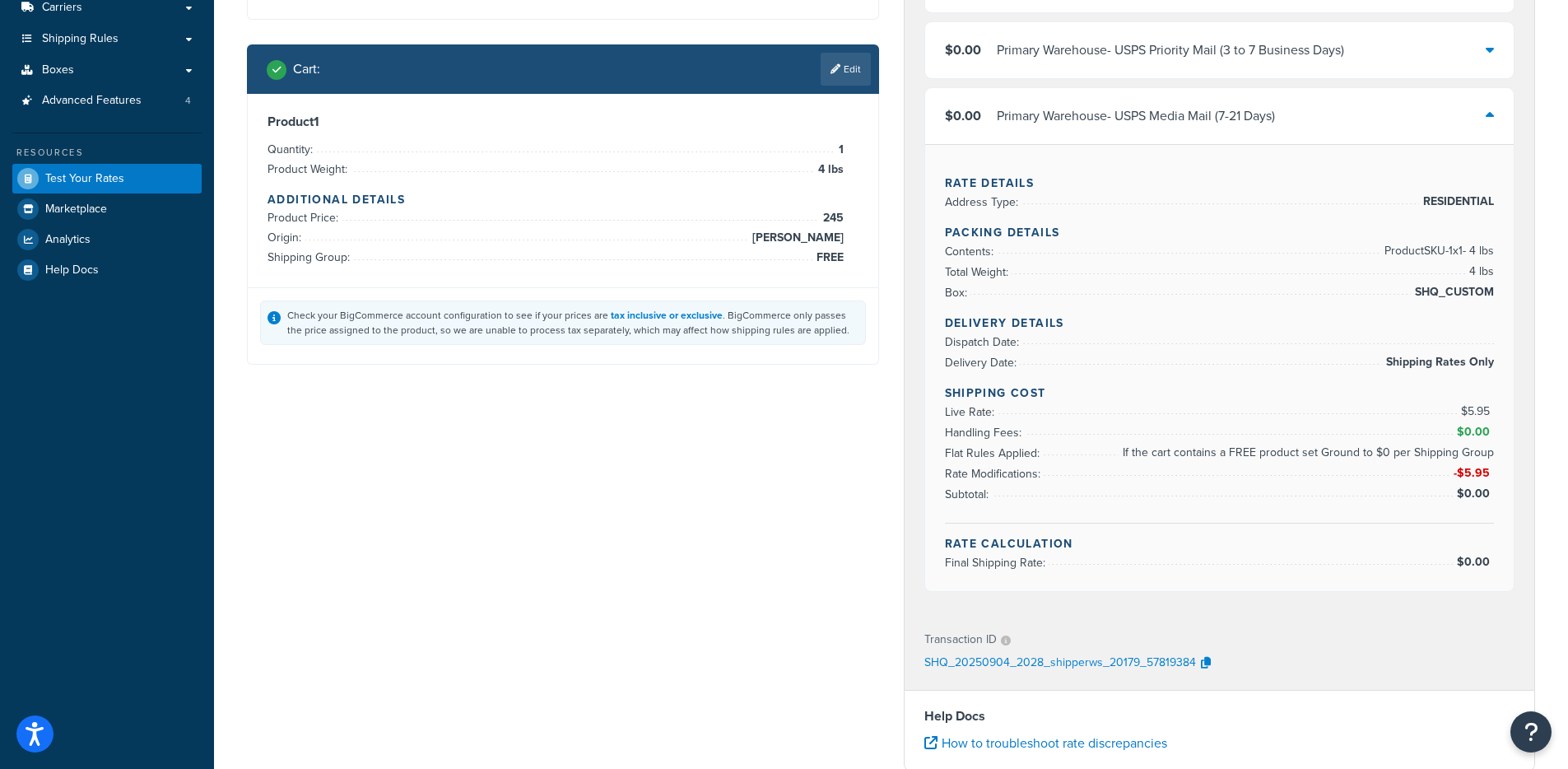
scroll to position [236, 0]
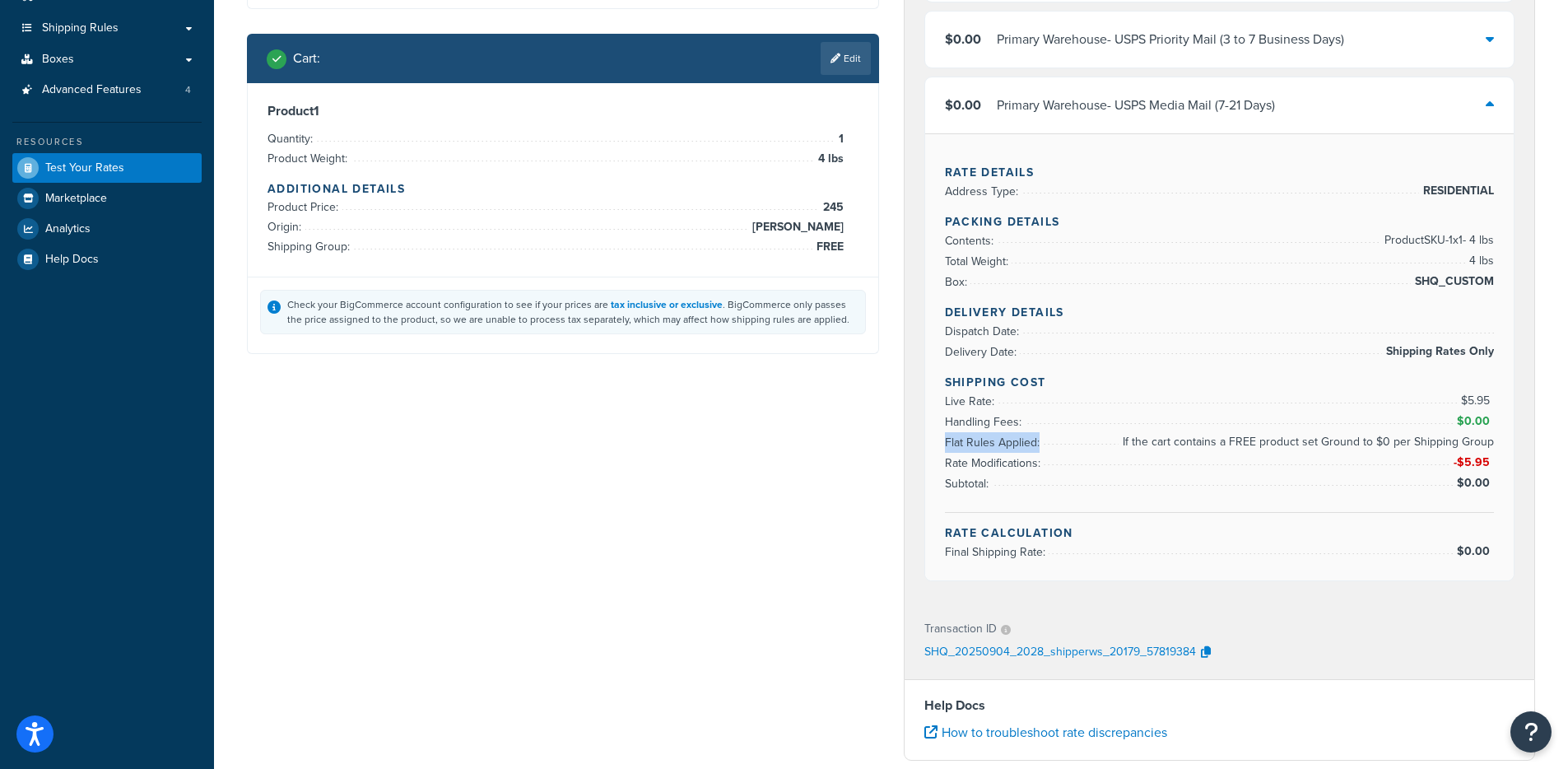
drag, startPoint x: 1151, startPoint y: 441, endPoint x: 1496, endPoint y: 441, distance: 345.0
click at [1496, 441] on div "Rate Details Address Type: RESIDENTIAL Packing Details Contents: Product SKU-1 …" at bounding box center [1219, 356] width 589 height 447
click at [1496, 441] on div "Rate Details Address Type: RESIDENTIAL Packing Details Contents: Product SKU-1 …" at bounding box center [1219, 356] width 589 height 447
drag, startPoint x: 1504, startPoint y: 441, endPoint x: 1490, endPoint y: 444, distance: 14.3
click at [1490, 444] on div "Rate Details Address Type: RESIDENTIAL Packing Details Contents: Product SKU-1 …" at bounding box center [1219, 356] width 589 height 447
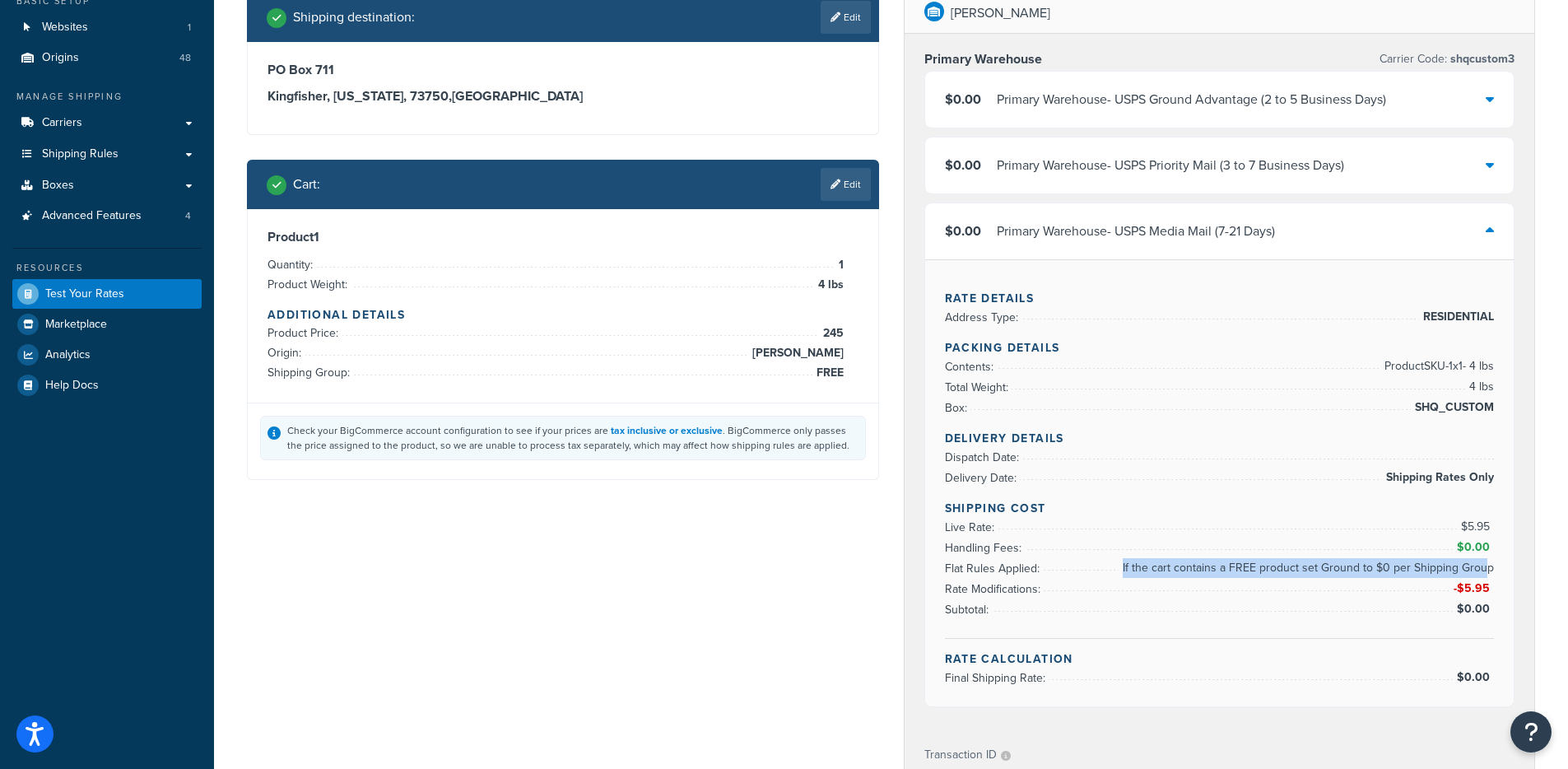
scroll to position [0, 0]
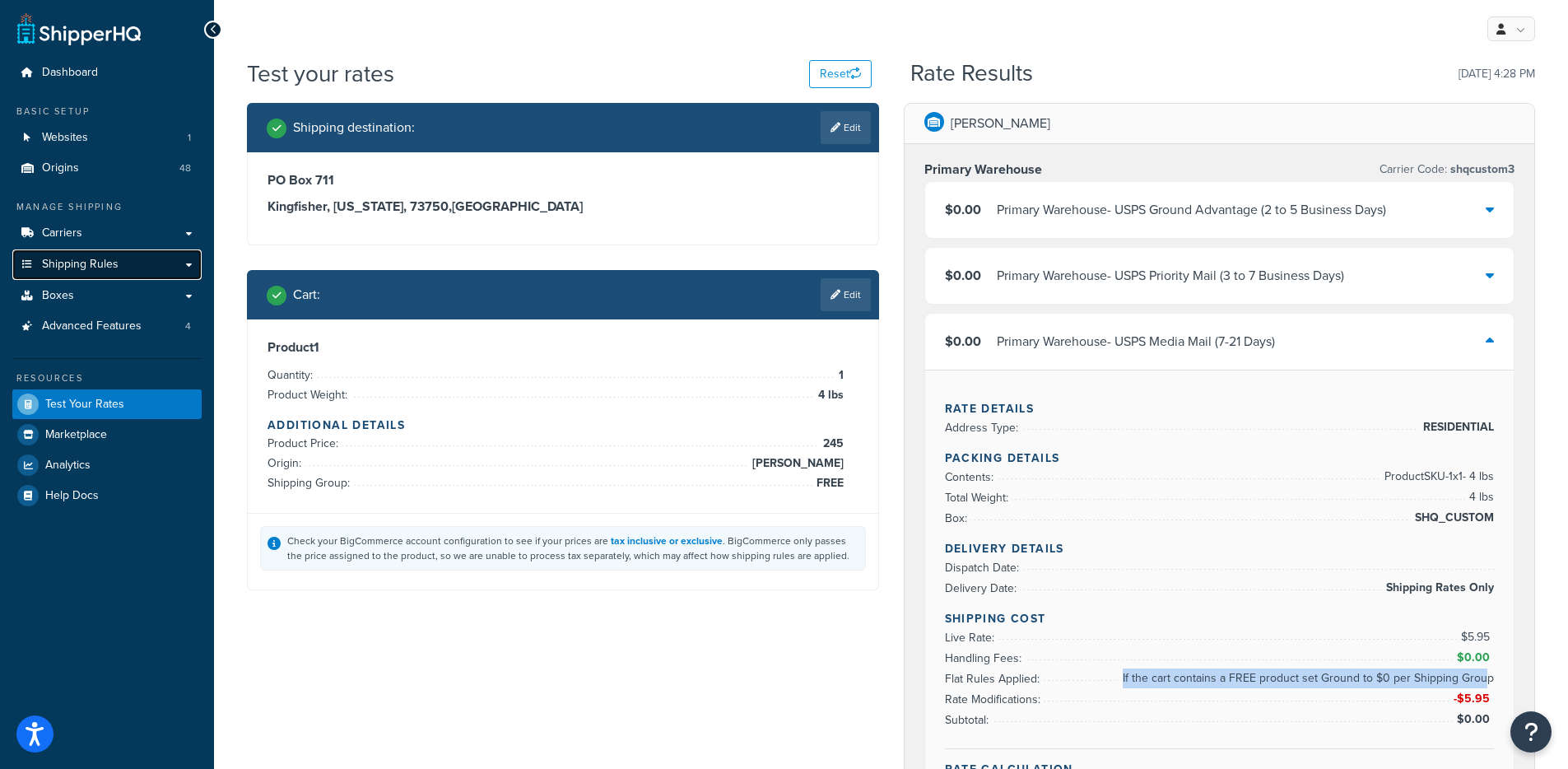
click at [115, 260] on span "Shipping Rules" at bounding box center [80, 264] width 76 height 14
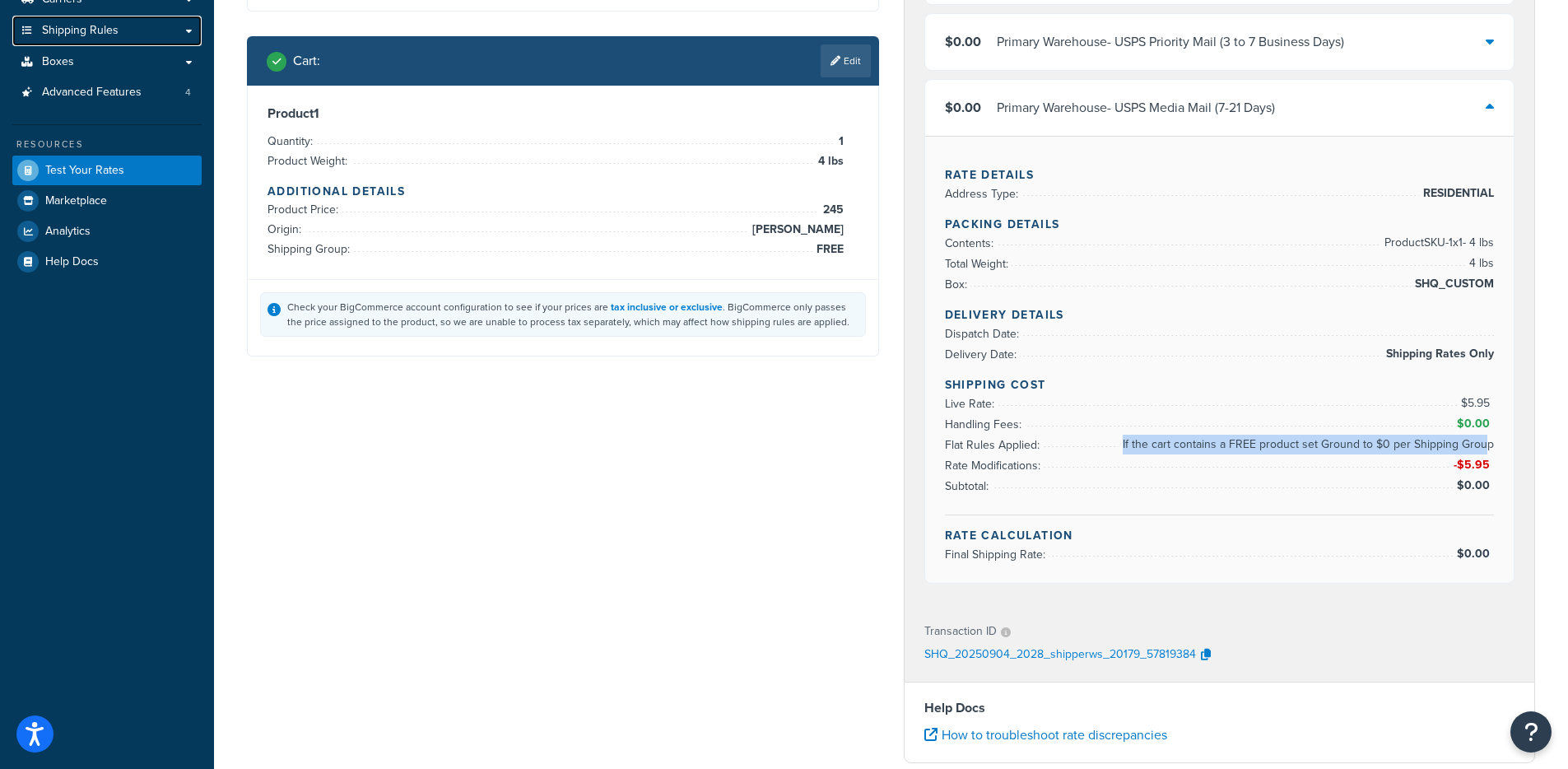
scroll to position [350, 0]
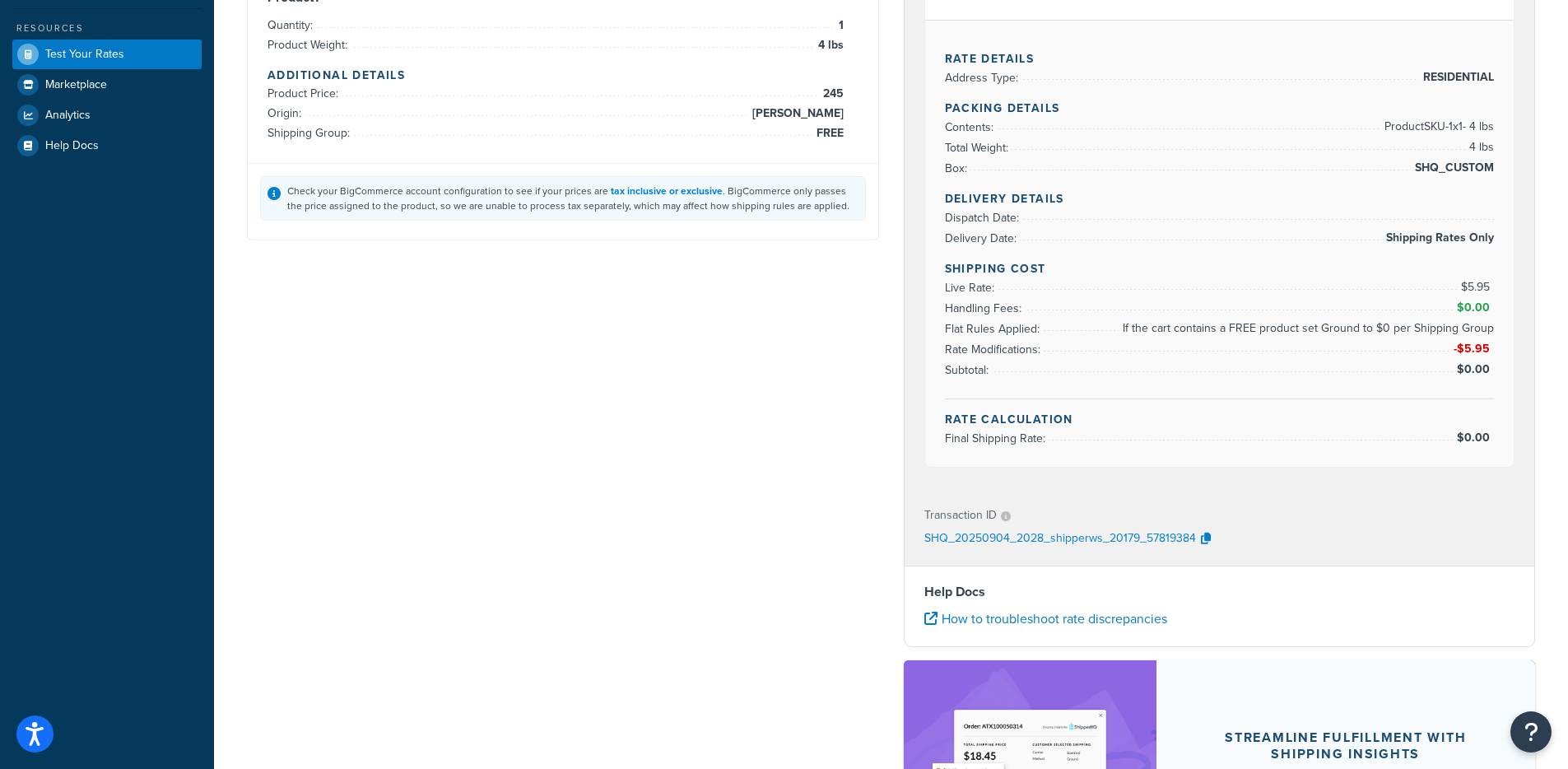
click at [1164, 340] on li "Rate Modifications: -$5.95" at bounding box center [1219, 350] width 550 height 20
click at [1156, 335] on span "If the cart contains a FREE product set Ground to $0 per Shipping Group" at bounding box center [1306, 329] width 375 height 20
drag, startPoint x: 1140, startPoint y: 327, endPoint x: 1493, endPoint y: 331, distance: 353.0
click at [1493, 331] on span "If the cart contains a FREE product set Ground to $0 per Shipping Group" at bounding box center [1306, 329] width 375 height 20
copy span "If the cart contains a FREE product set Ground to $0 per Shipping Group"
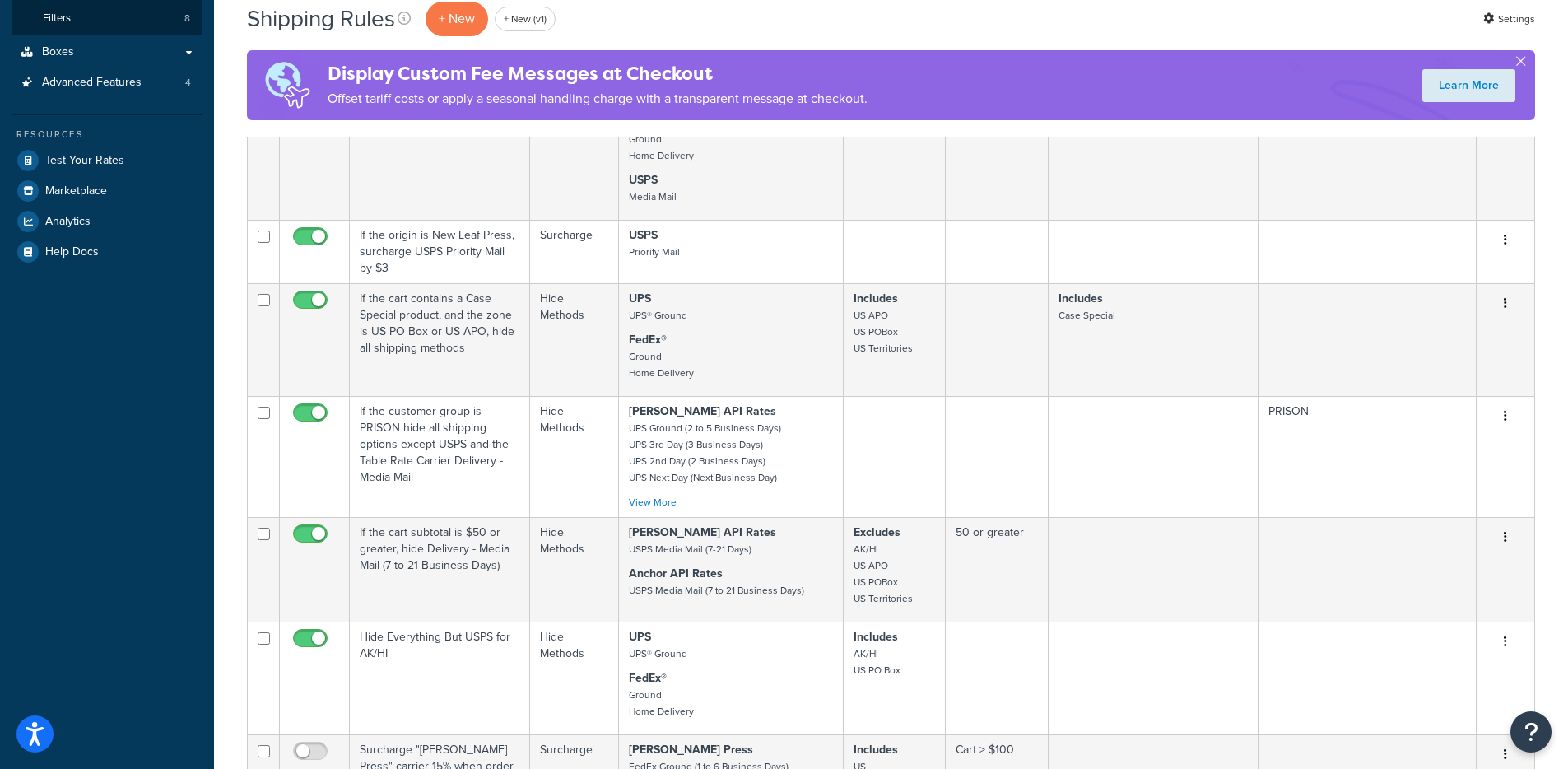
scroll to position [1042, 0]
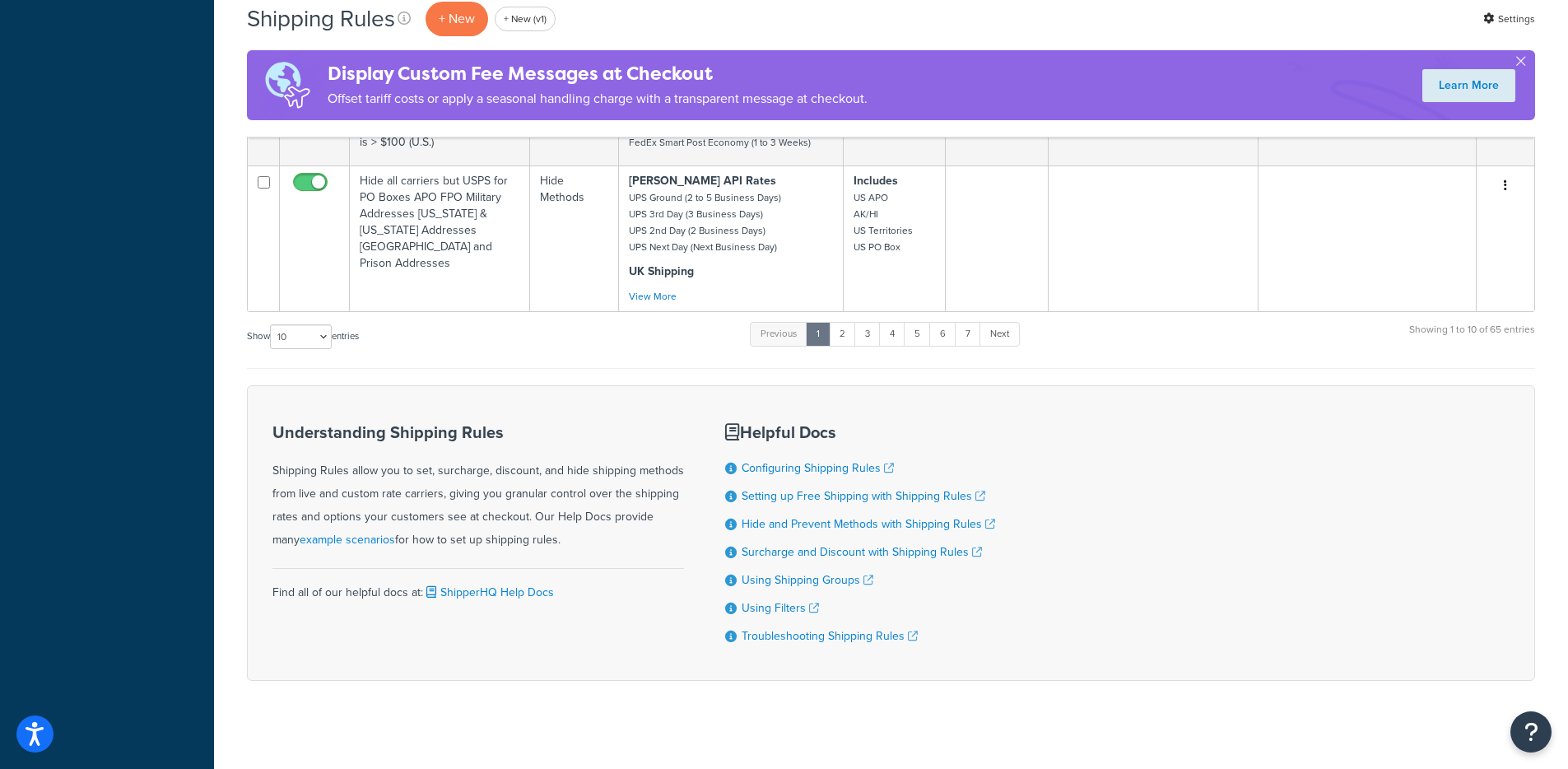
click at [310, 335] on div "Show 10 15 25 50 100 1000 entries" at bounding box center [303, 338] width 112 height 36
click at [312, 324] on select "10 15 25 50 100 1000" at bounding box center [300, 336] width 61 height 25
select select "1000"
click at [272, 324] on select "10 15 25 50 100 1000" at bounding box center [300, 336] width 61 height 25
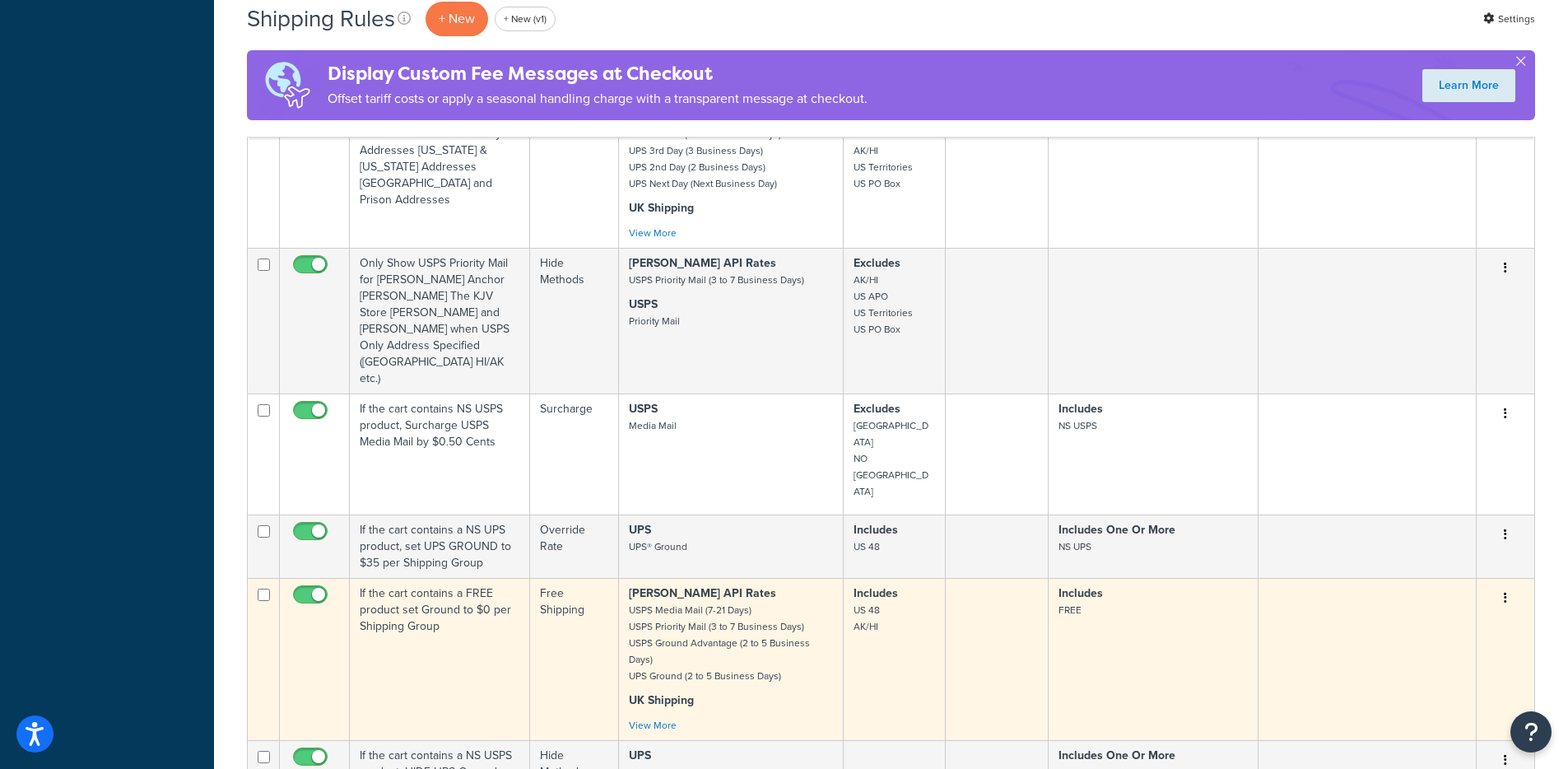
scroll to position [1179, 0]
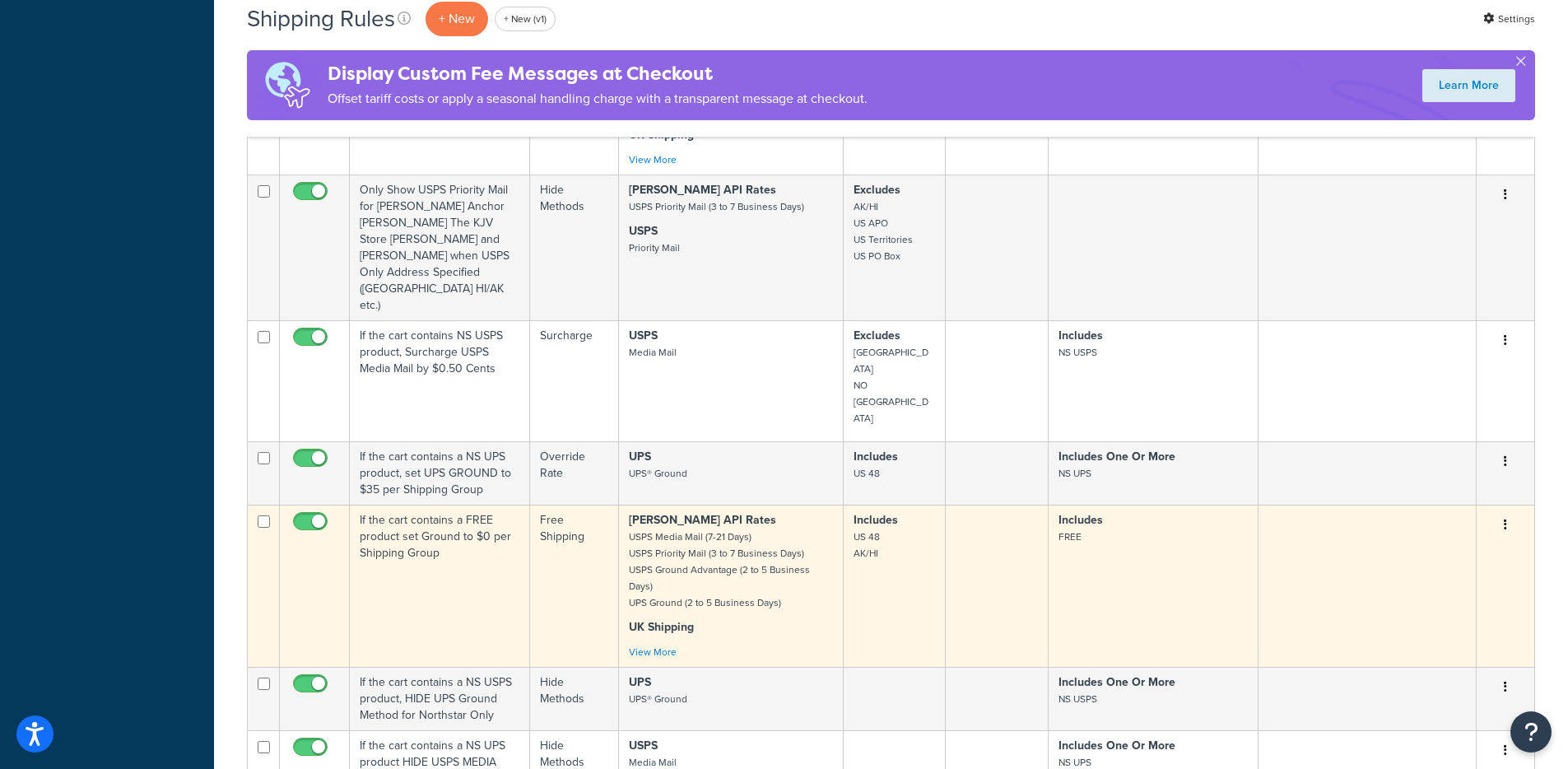
click at [494, 509] on td "If the cart contains a FREE product set Ground to $0 per Shipping Group" at bounding box center [439, 585] width 180 height 162
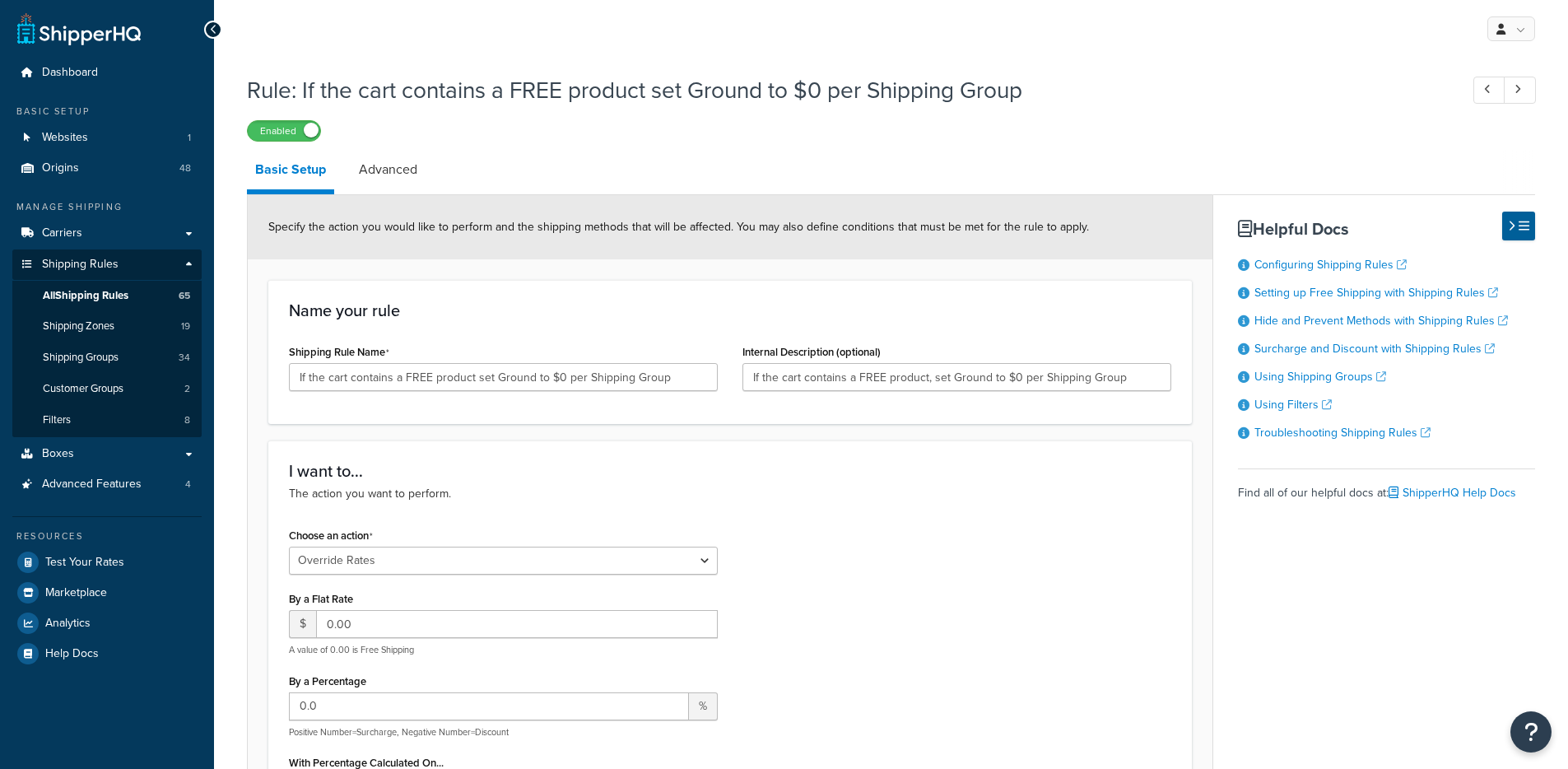
select select "OVERRIDE"
select select "ITEM"
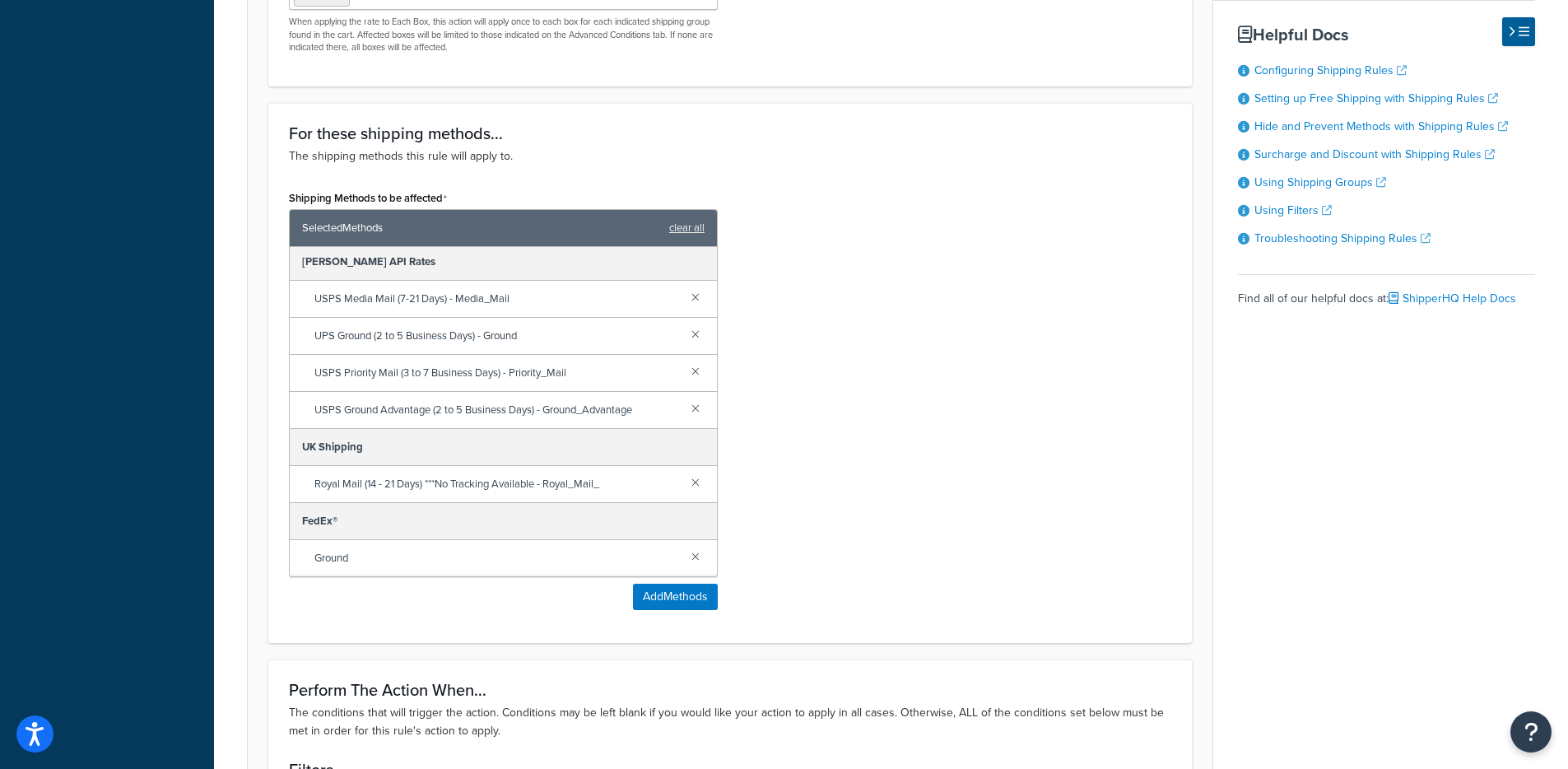
scroll to position [913, 0]
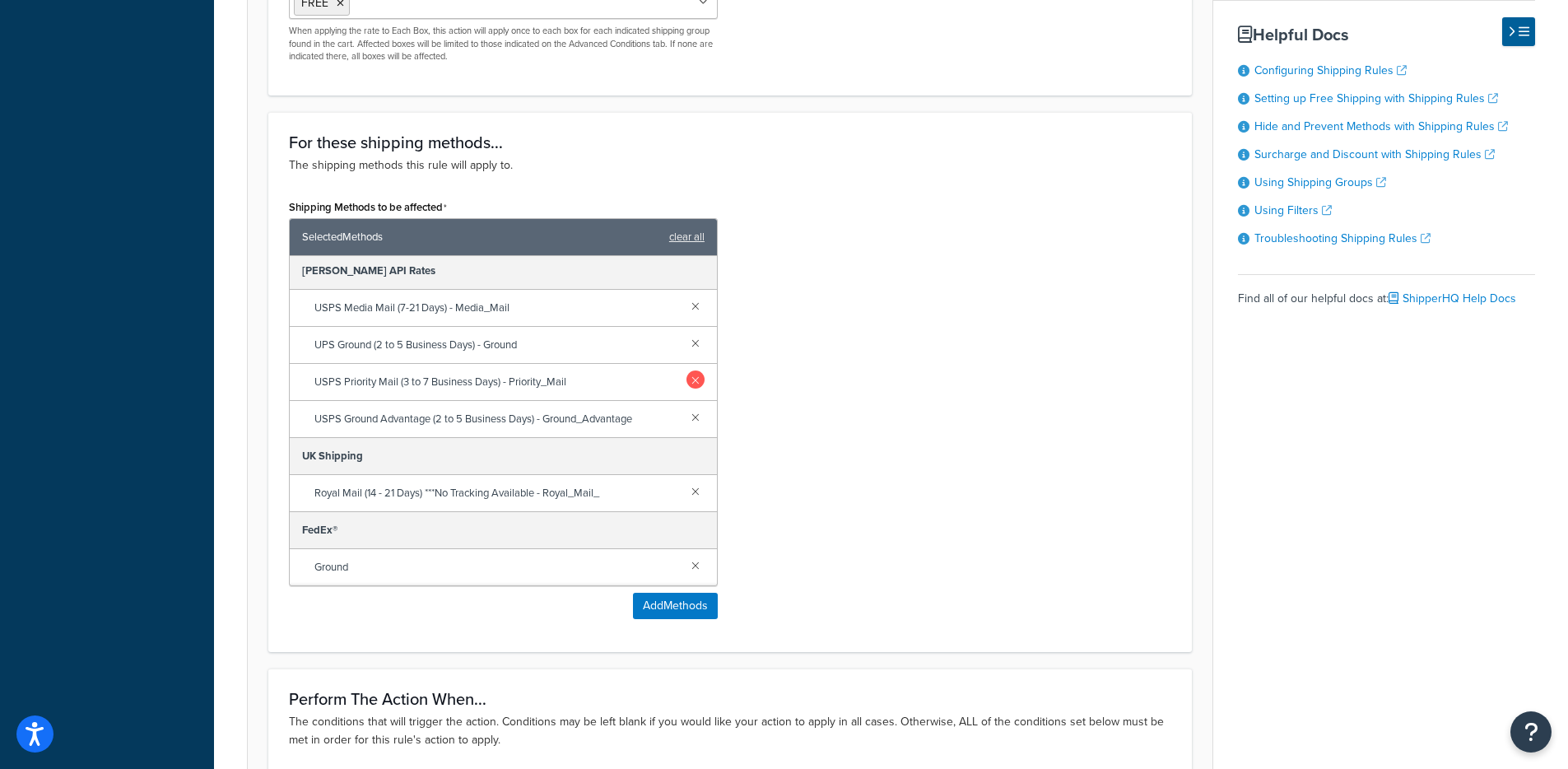
click at [686, 388] on link at bounding box center [695, 380] width 18 height 18
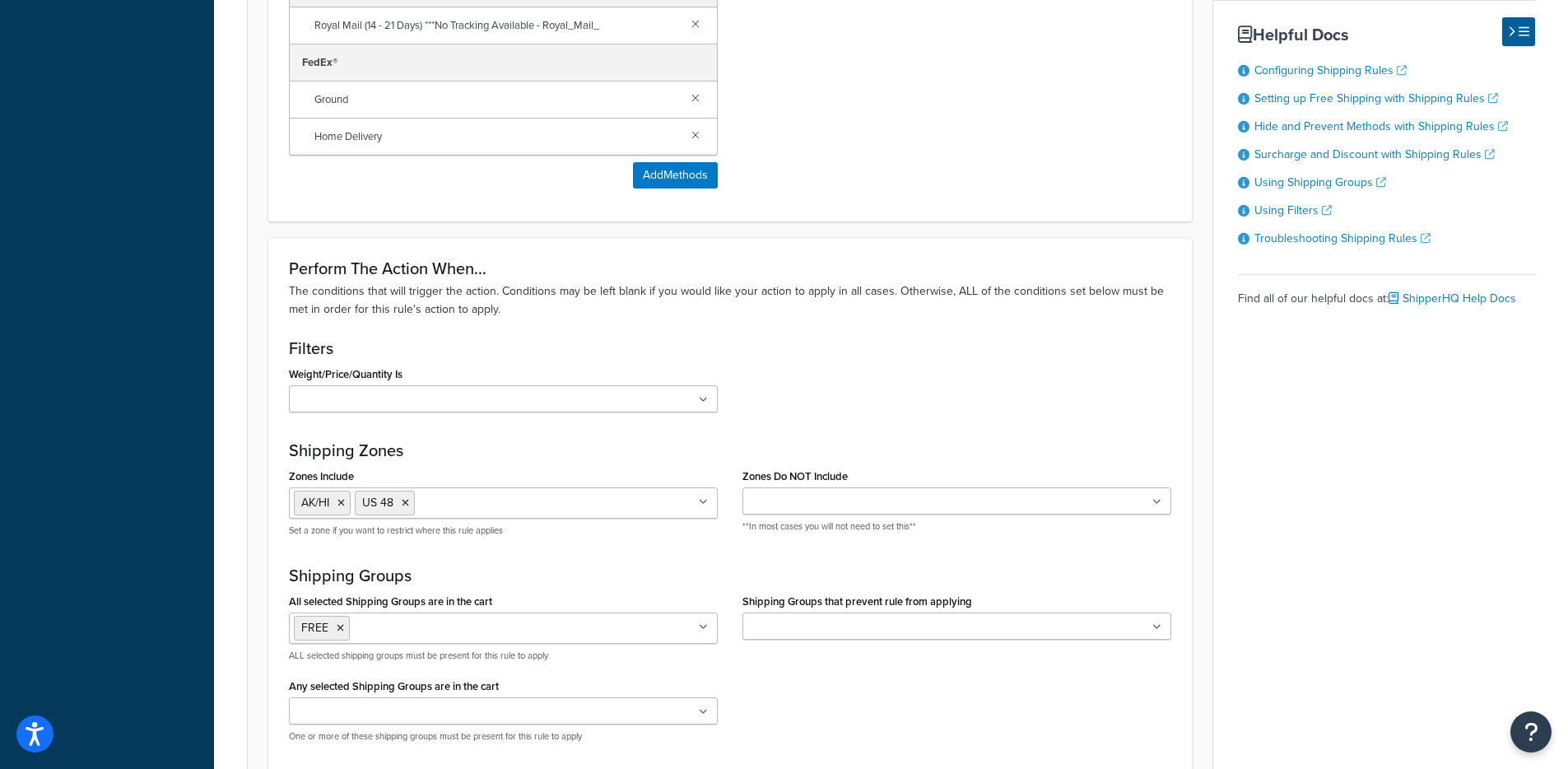
scroll to position [1622, 0]
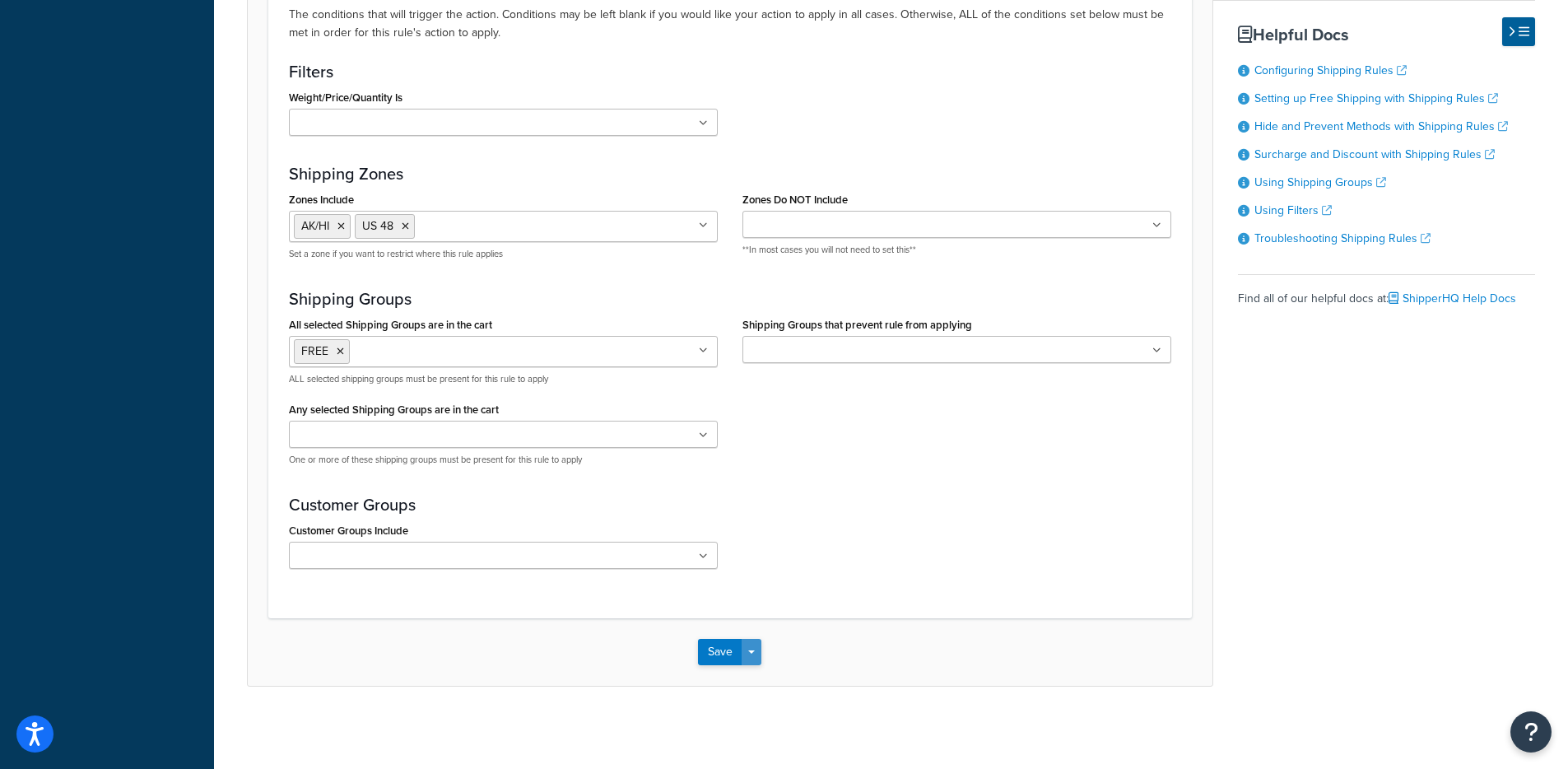
click at [751, 649] on button "Save Dropdown" at bounding box center [751, 652] width 20 height 27
click at [773, 674] on button "Save and Edit" at bounding box center [777, 683] width 159 height 35
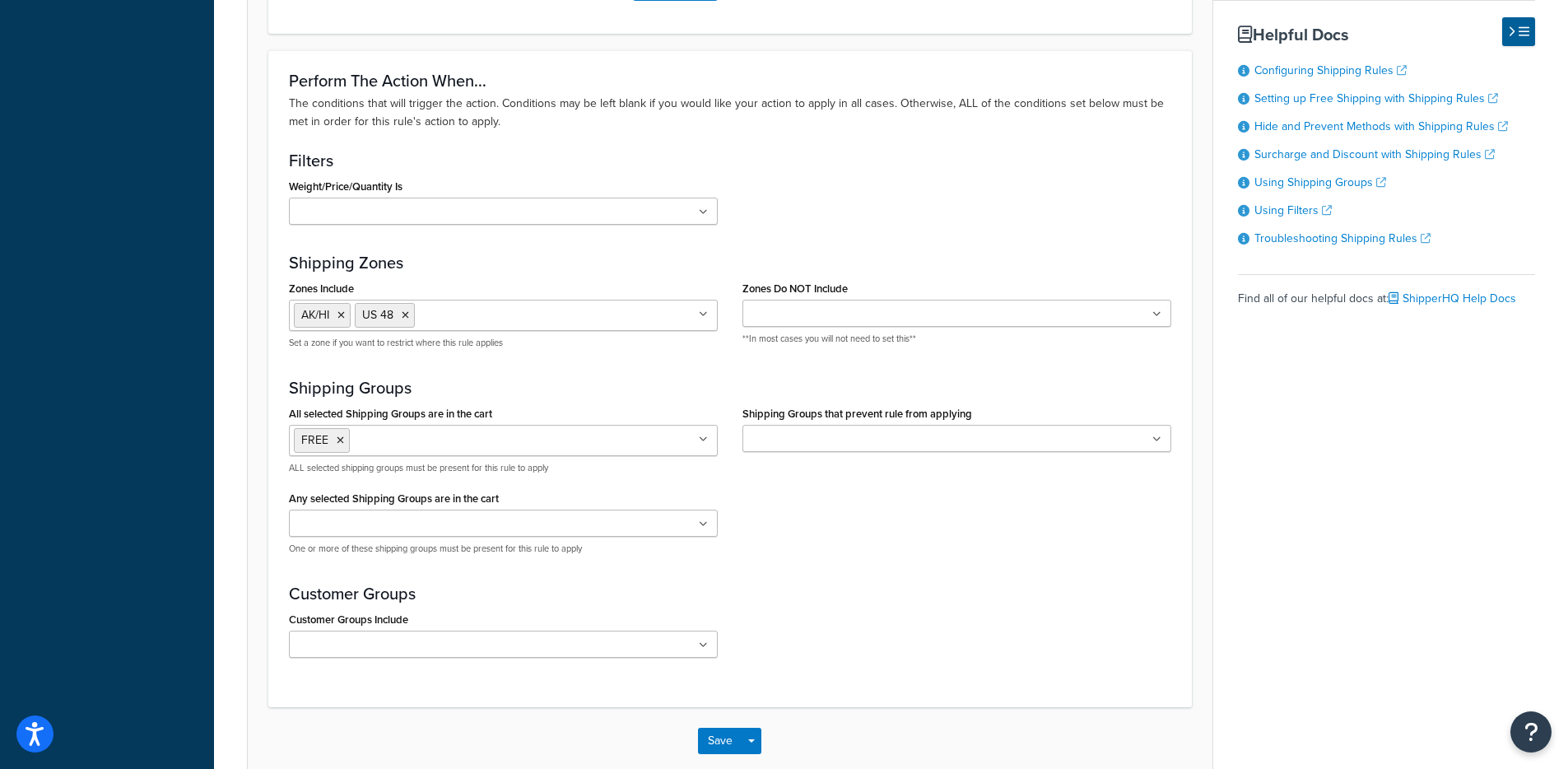
scroll to position [0, 0]
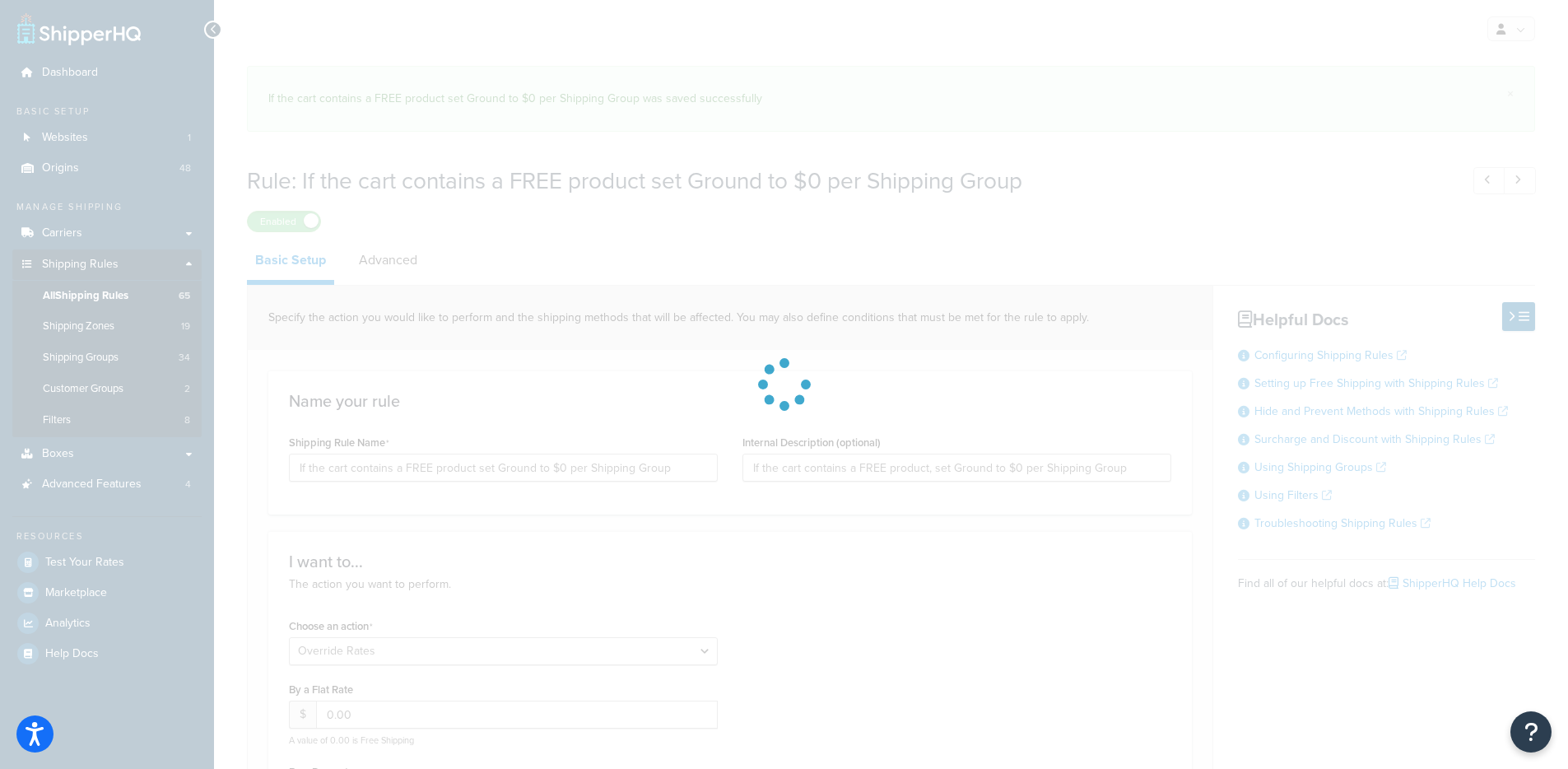
select select "OVERRIDE"
select select "ITEM"
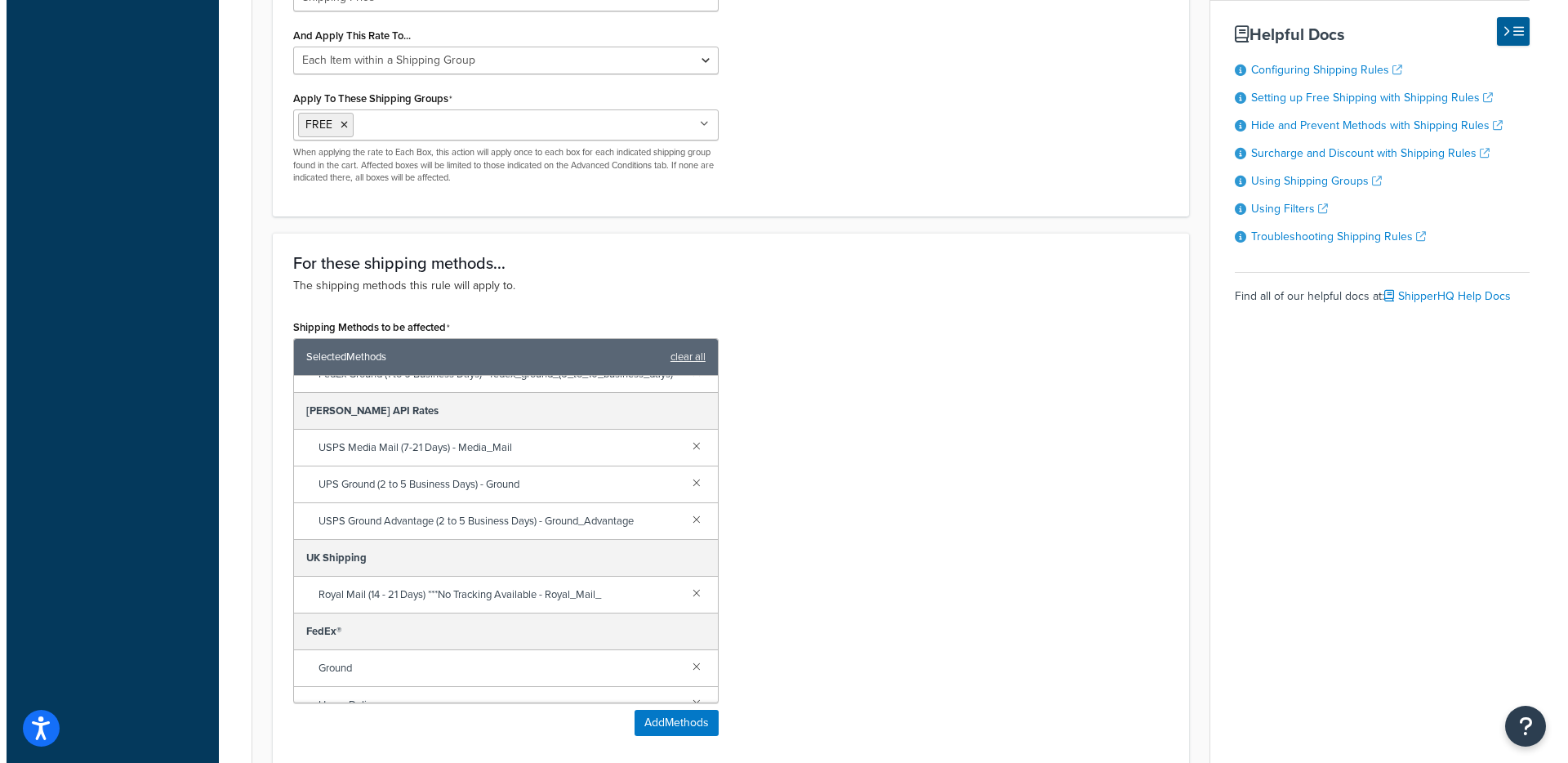
scroll to position [119, 0]
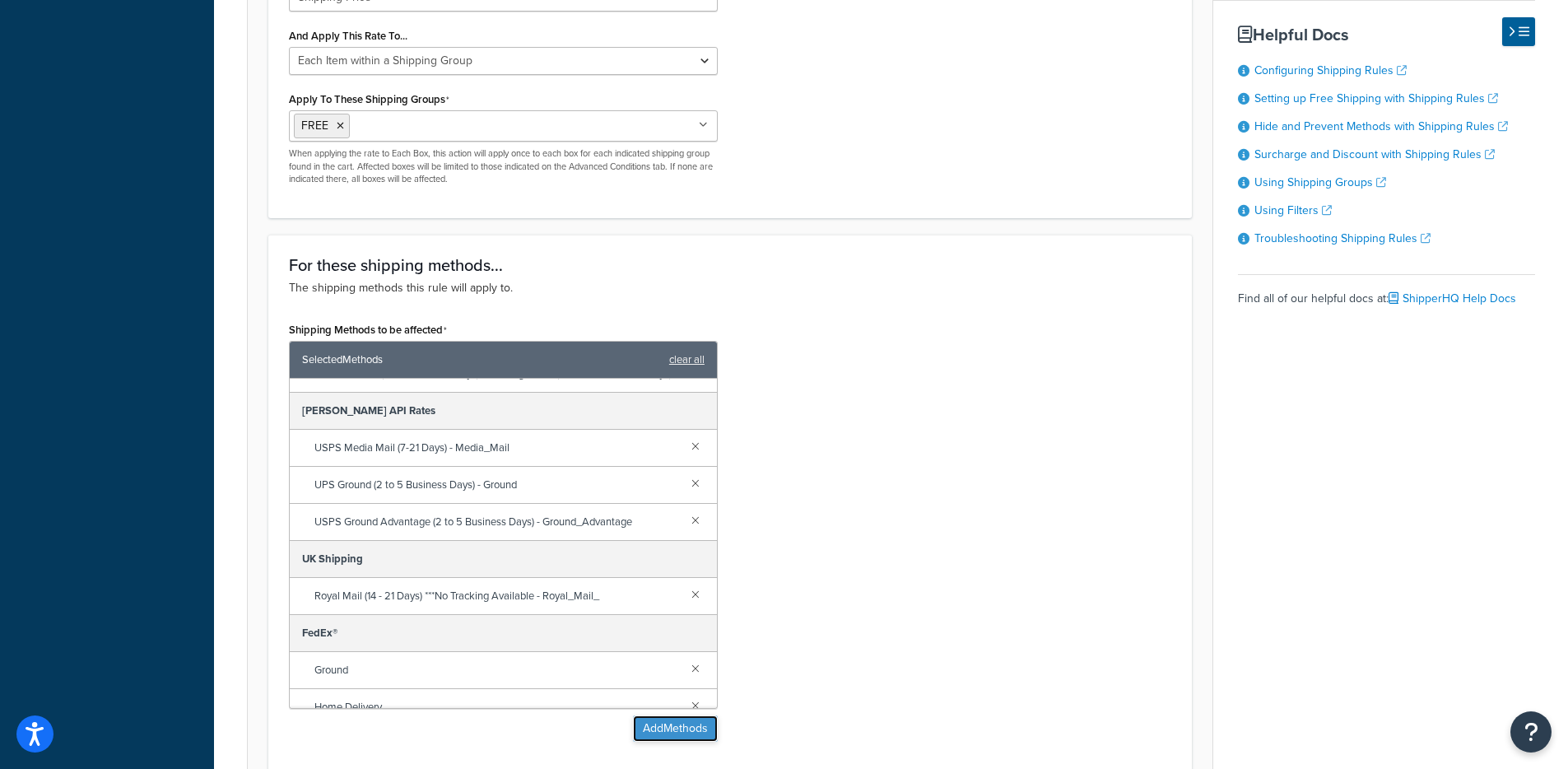
click at [676, 741] on button "Add Methods" at bounding box center [675, 729] width 84 height 27
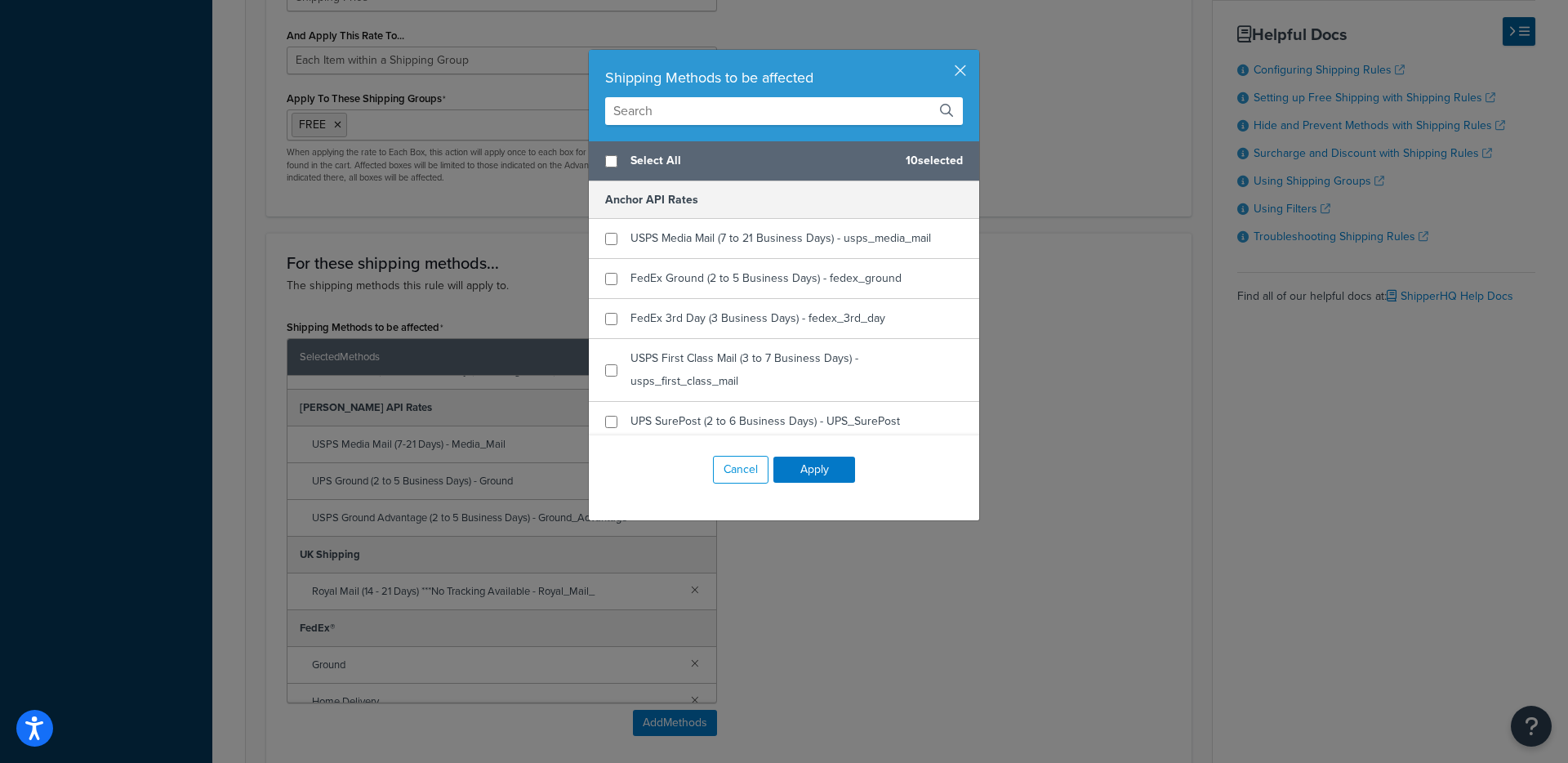
click at [663, 117] on input "text" at bounding box center [784, 111] width 358 height 28
type input "U"
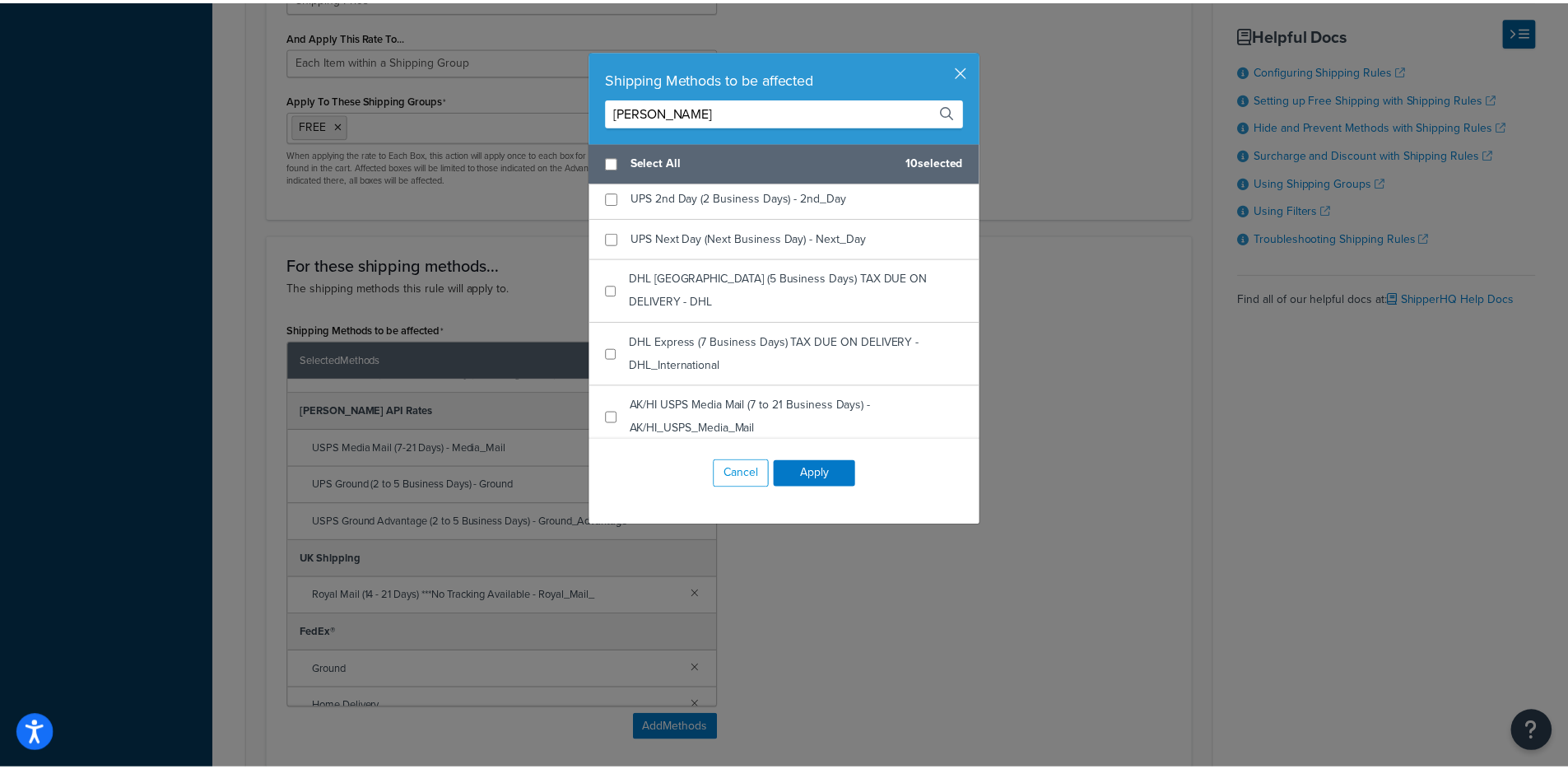
scroll to position [317, 0]
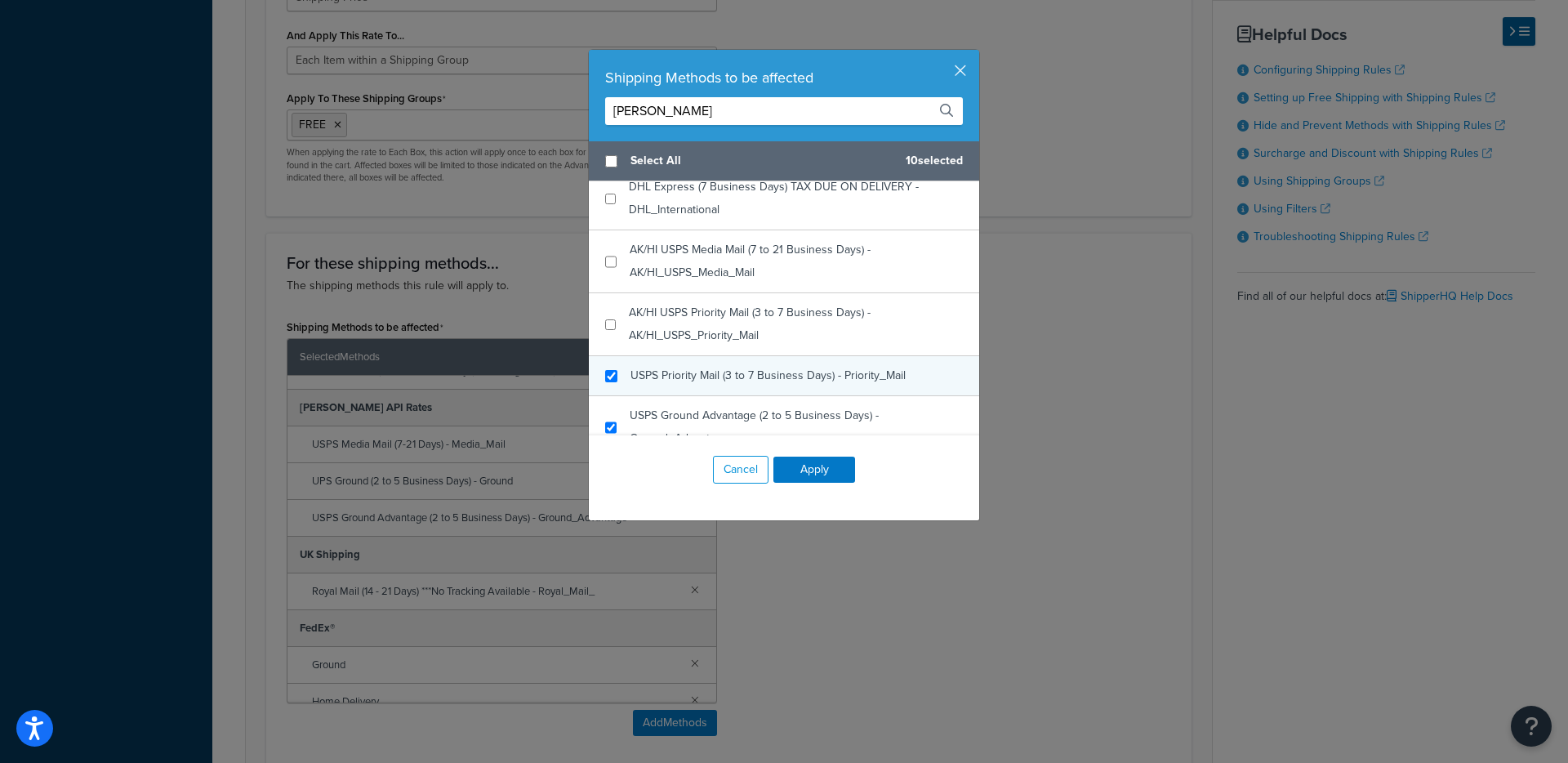
type input "[PERSON_NAME]"
click at [679, 367] on span "USPS Priority Mail (3 to 7 Business Days) - Priority_Mail" at bounding box center [769, 375] width 275 height 17
click at [680, 367] on span "USPS Priority Mail (3 to 7 Business Days) - Priority_Mail" at bounding box center [769, 375] width 275 height 17
checkbox input "true"
click at [796, 367] on span "USPS Priority Mail (3 to 7 Business Days) - Priority_Mail" at bounding box center [769, 375] width 275 height 17
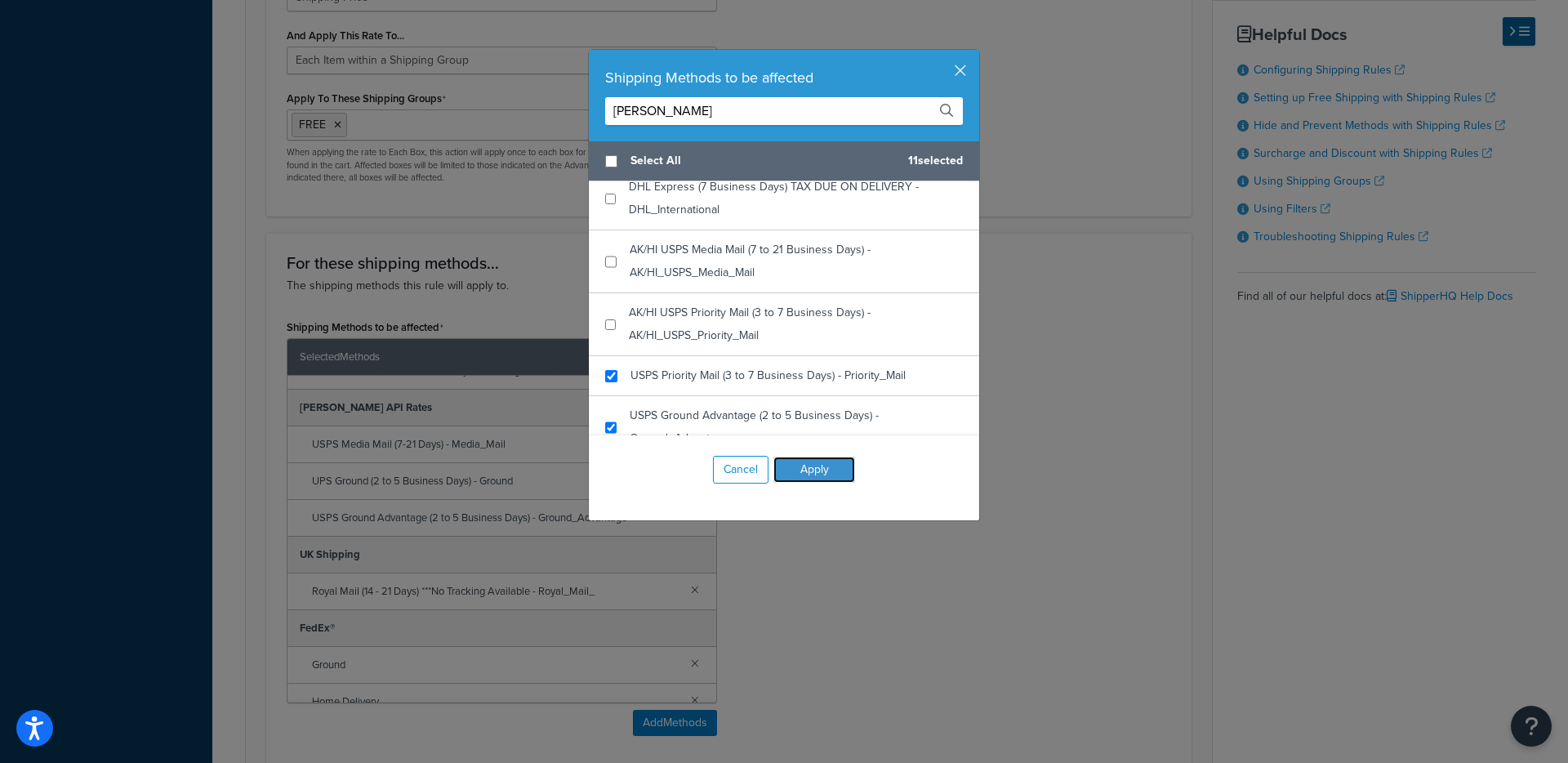
click at [818, 472] on button "Apply" at bounding box center [815, 469] width 82 height 26
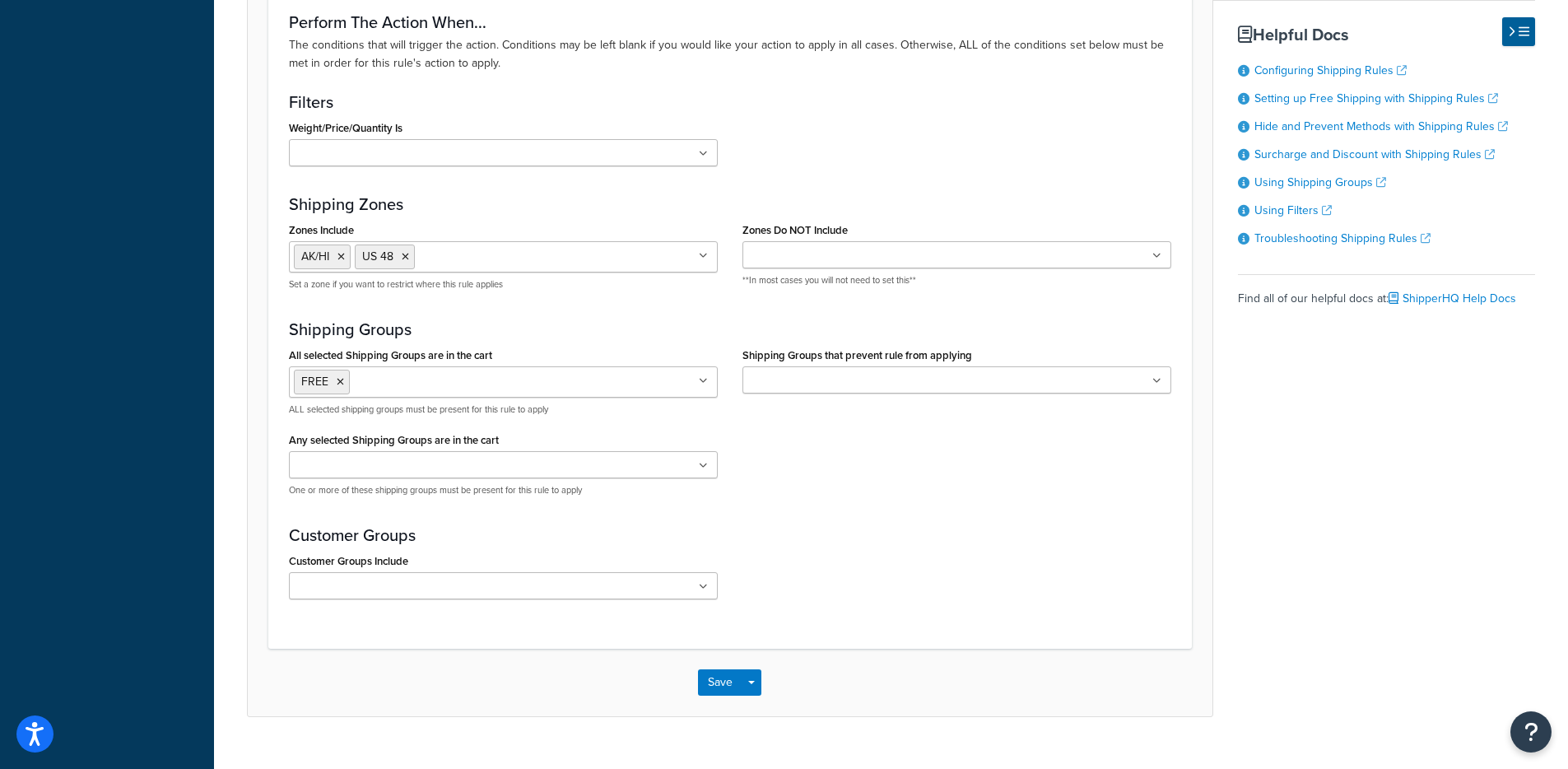
scroll to position [1622, 0]
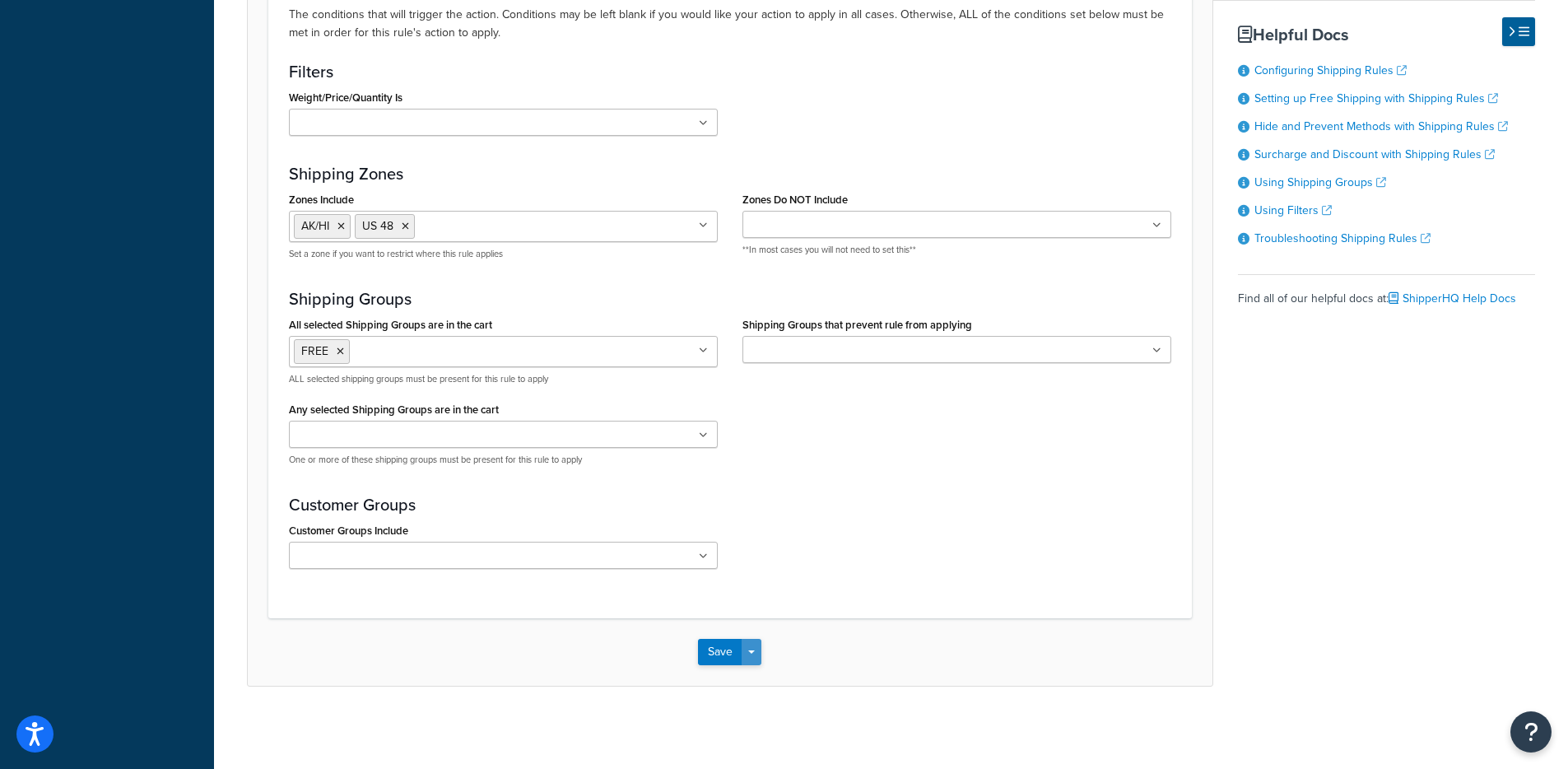
click at [750, 649] on button "Save Dropdown" at bounding box center [751, 652] width 20 height 27
click at [757, 685] on button "Save and Edit" at bounding box center [777, 683] width 159 height 35
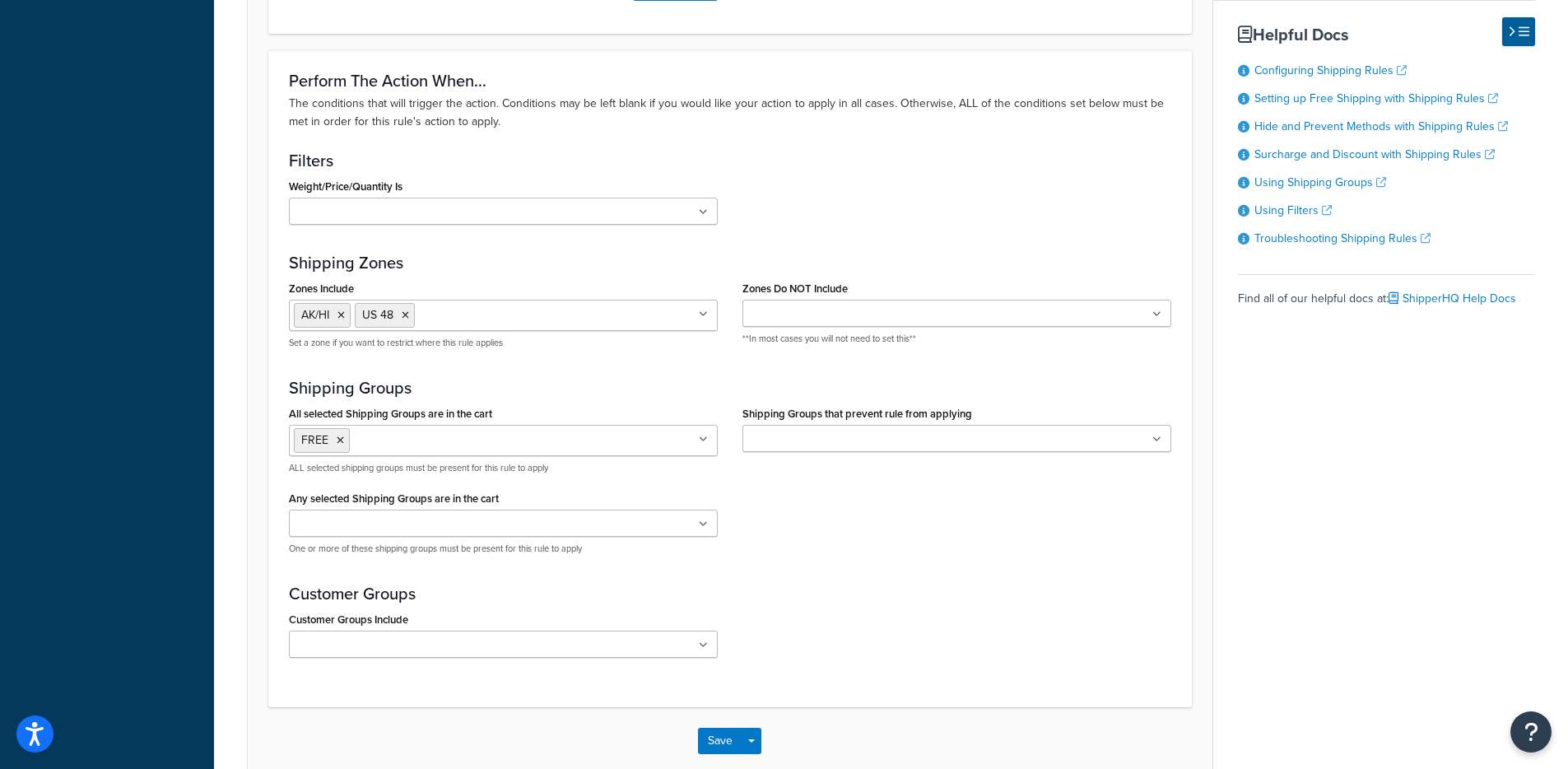
scroll to position [0, 0]
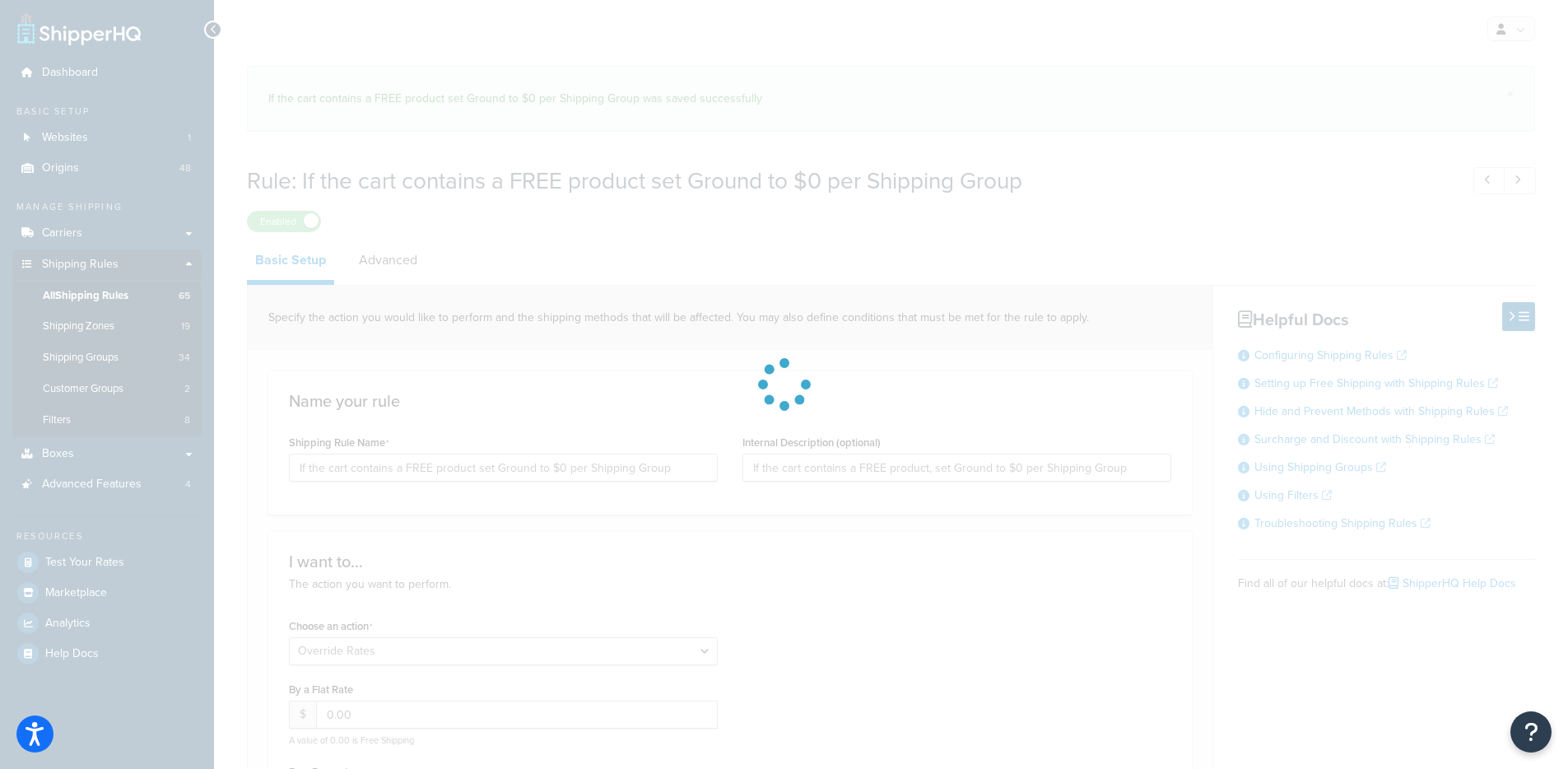
select select "OVERRIDE"
select select "ITEM"
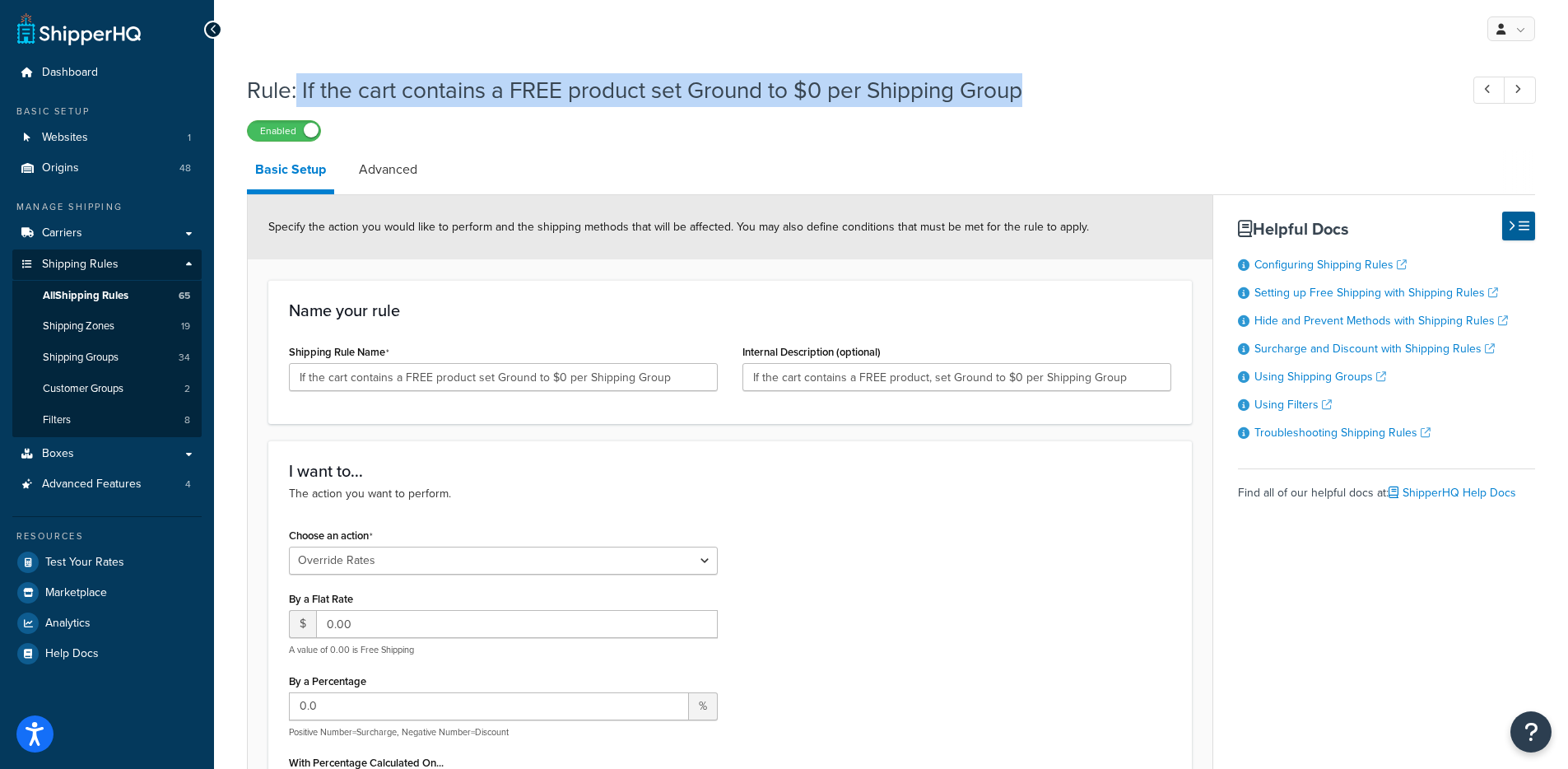
drag, startPoint x: 298, startPoint y: 93, endPoint x: 1026, endPoint y: 60, distance: 728.7
click at [1135, 100] on h1 "Rule: If the cart contains a FREE product set Ground to $0 per Shipping Group" at bounding box center [845, 90] width 1196 height 32
copy h1 "If the cart contains a FREE product set Ground to $0 per Shipping Group"
click at [384, 166] on link "Advanced" at bounding box center [388, 169] width 75 height 39
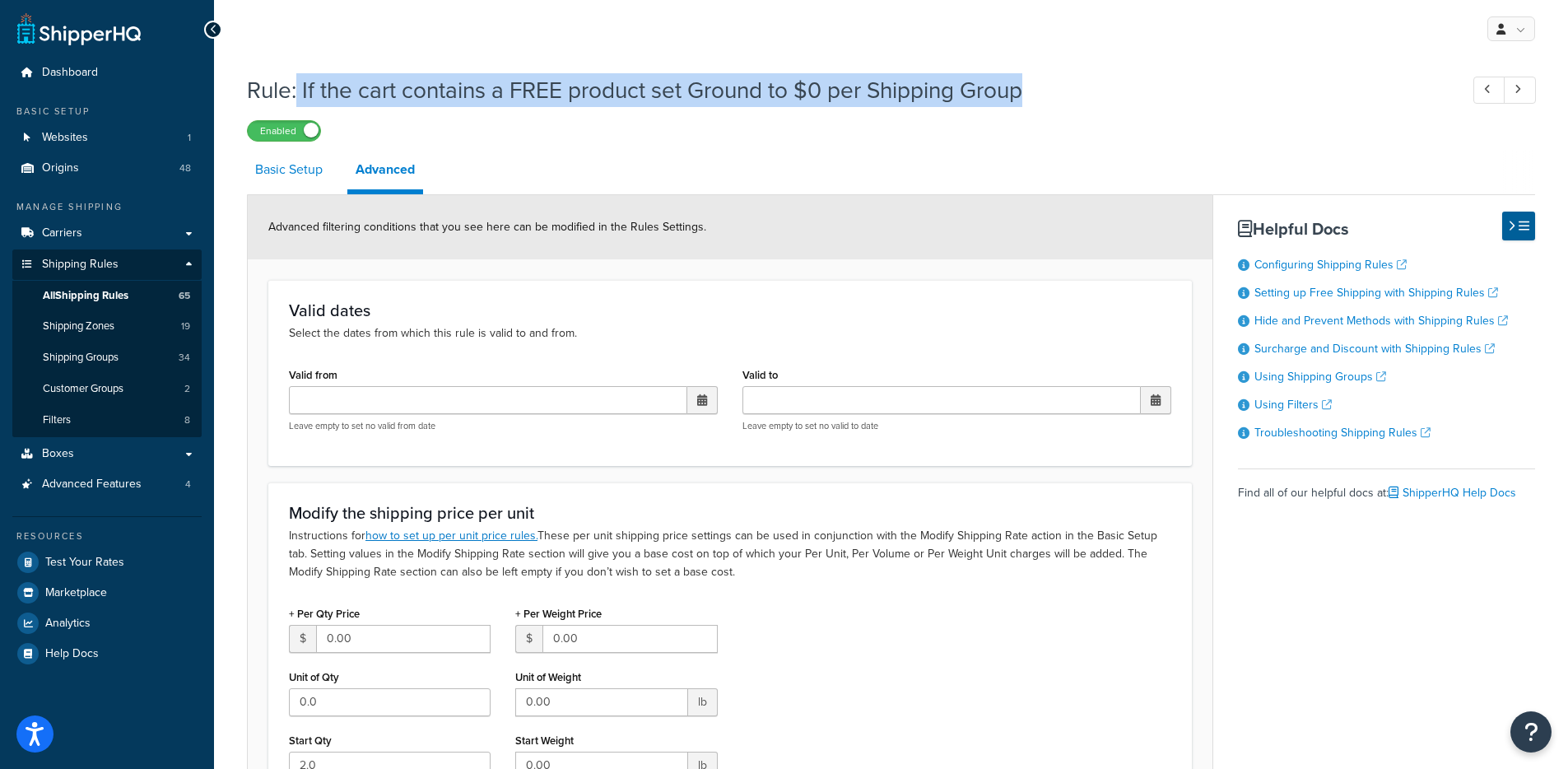
click at [273, 172] on link "Basic Setup" at bounding box center [289, 169] width 84 height 39
select select "OVERRIDE"
select select "ITEM"
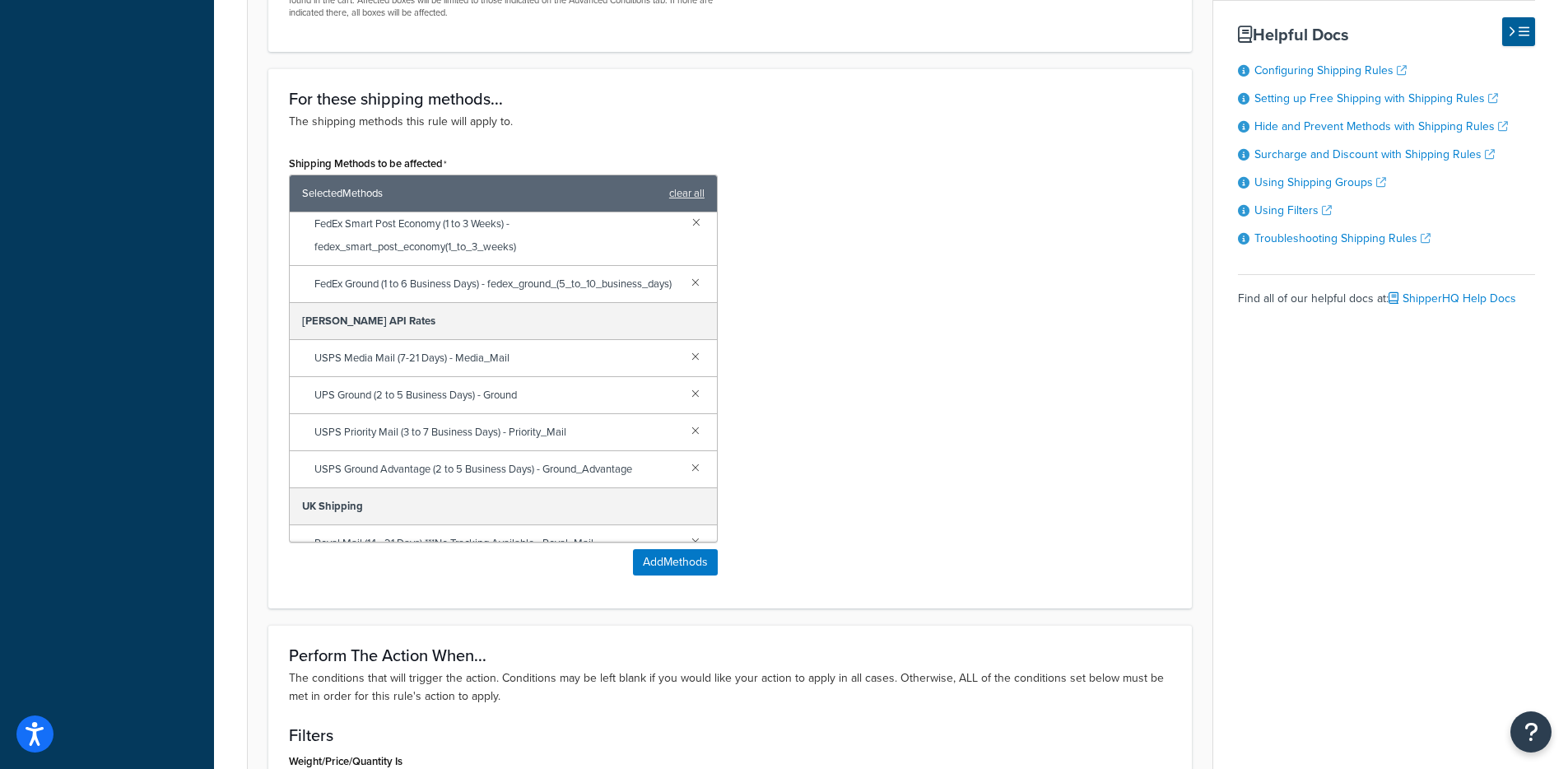
scroll to position [64, 0]
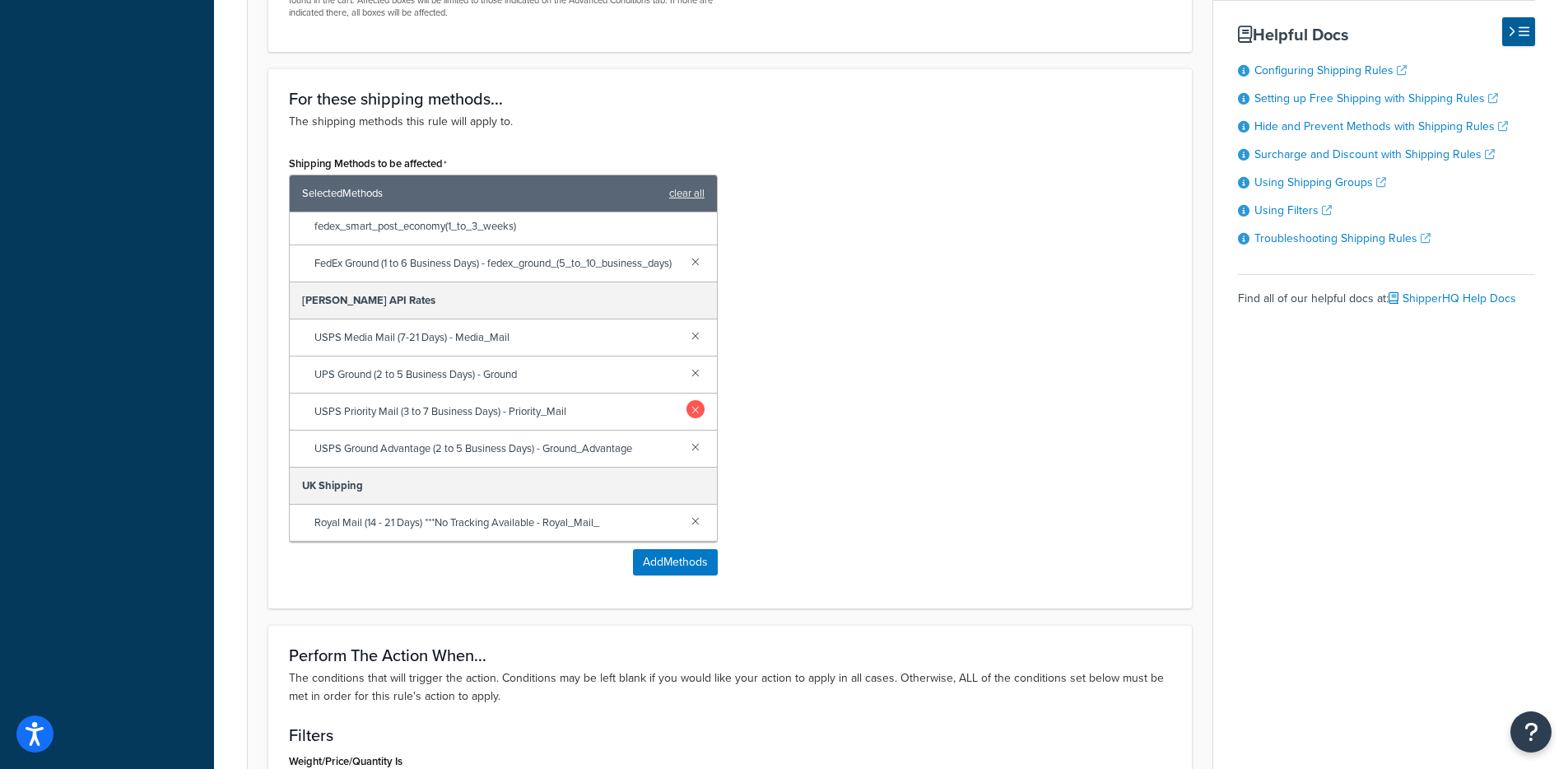
click at [686, 418] on link at bounding box center [695, 409] width 18 height 18
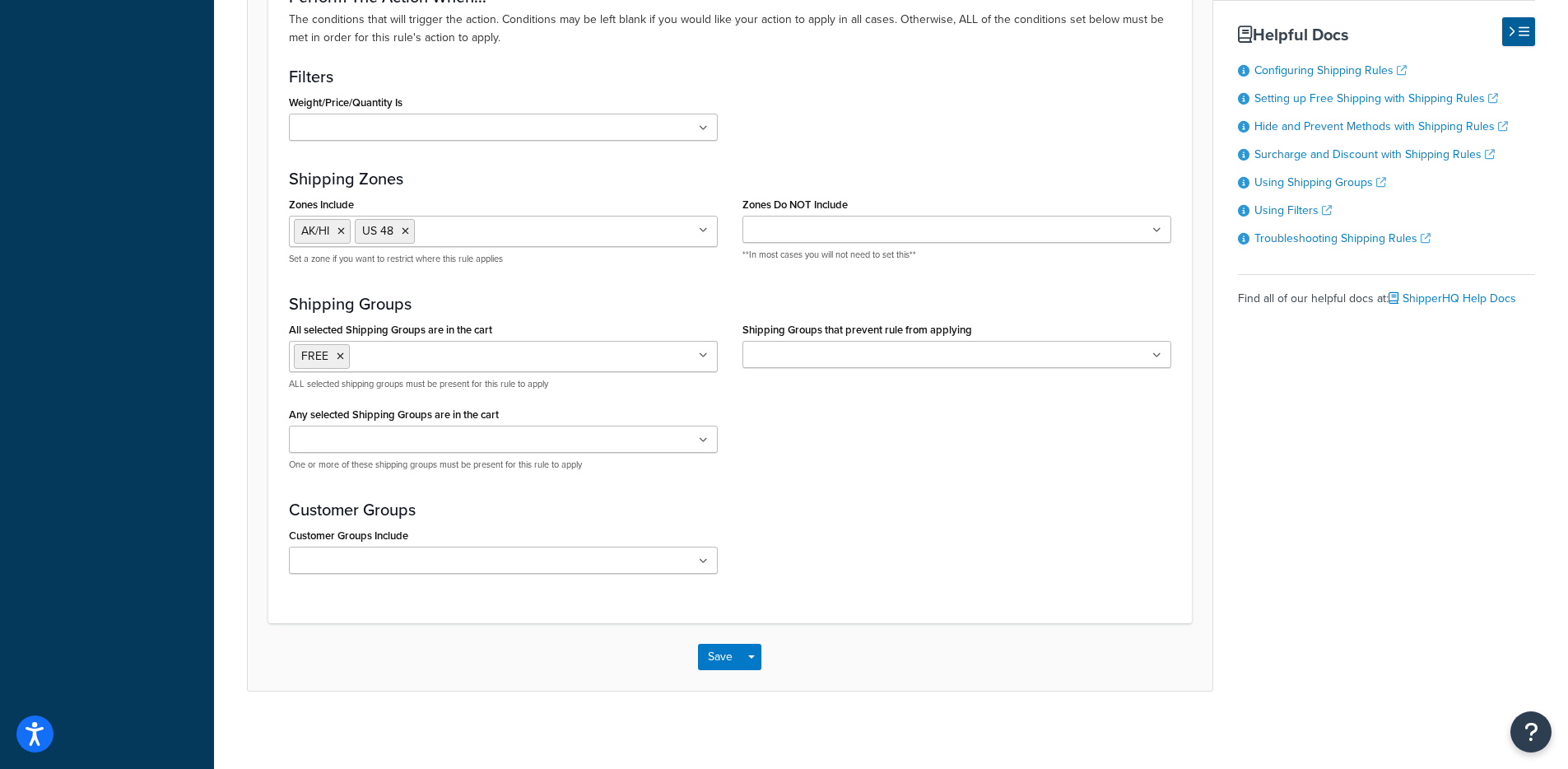
scroll to position [1622, 0]
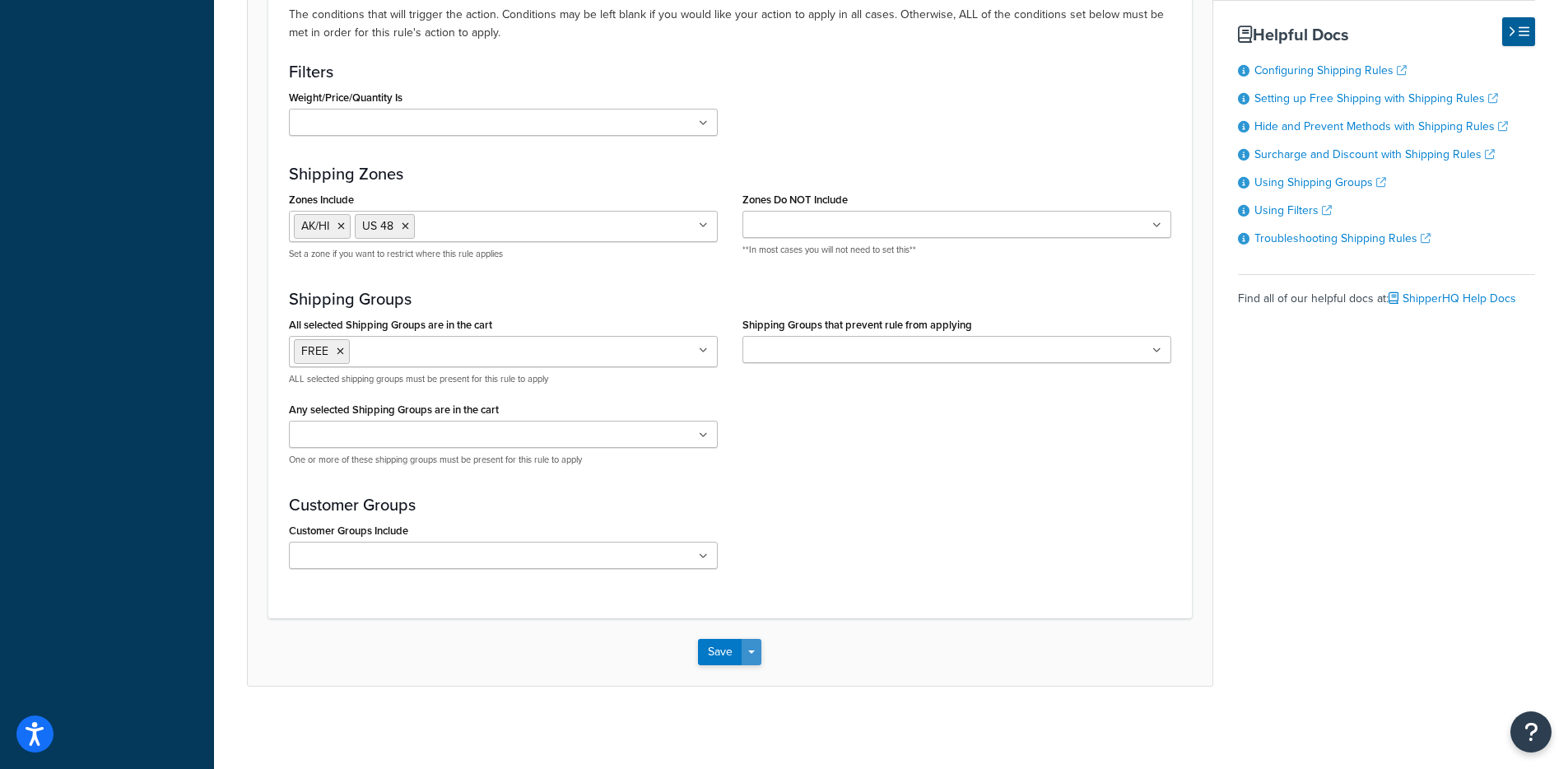
click at [754, 650] on button "Save Dropdown" at bounding box center [751, 652] width 20 height 27
click at [759, 682] on button "Save and Edit" at bounding box center [777, 683] width 159 height 35
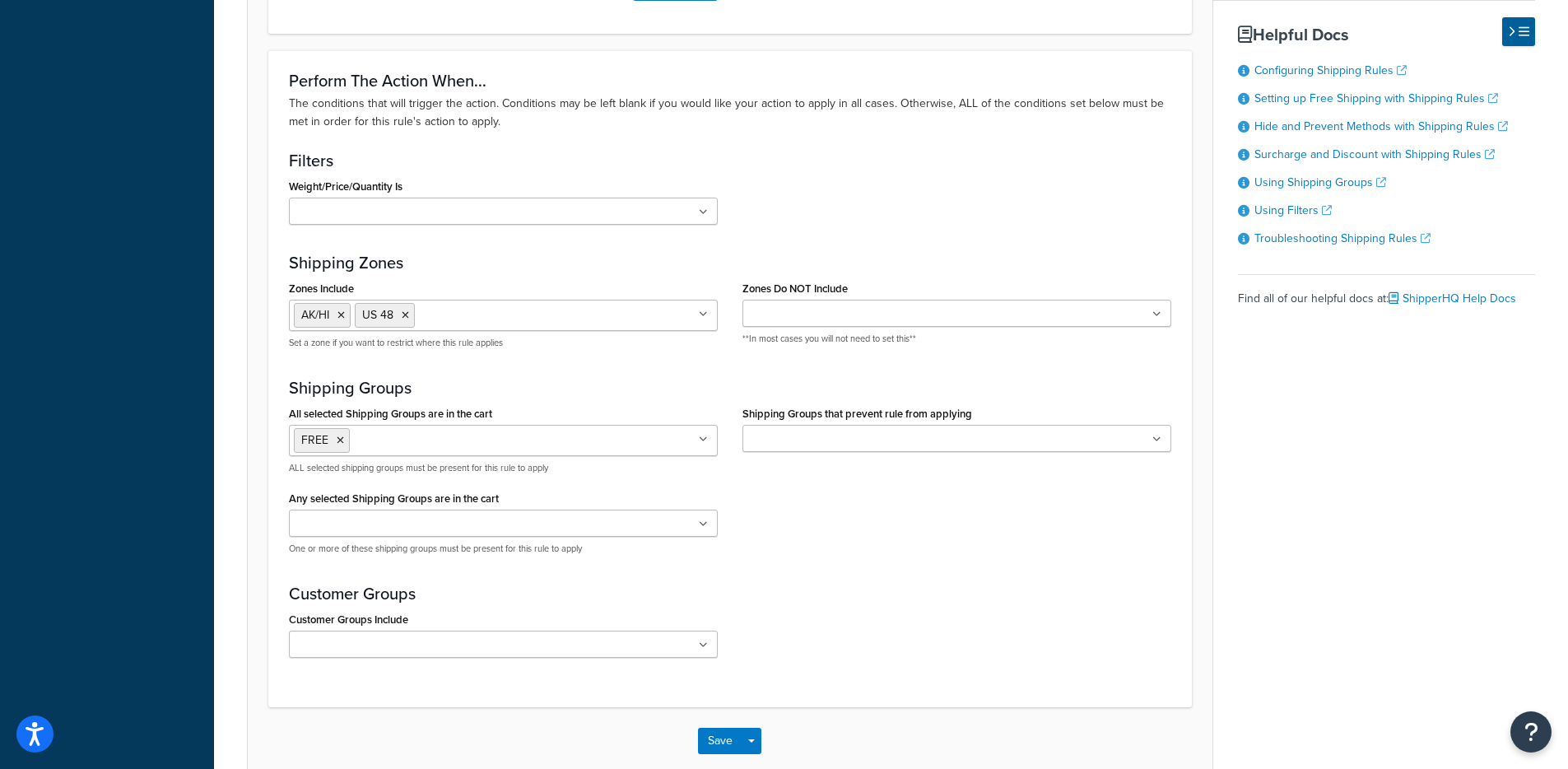
scroll to position [0, 0]
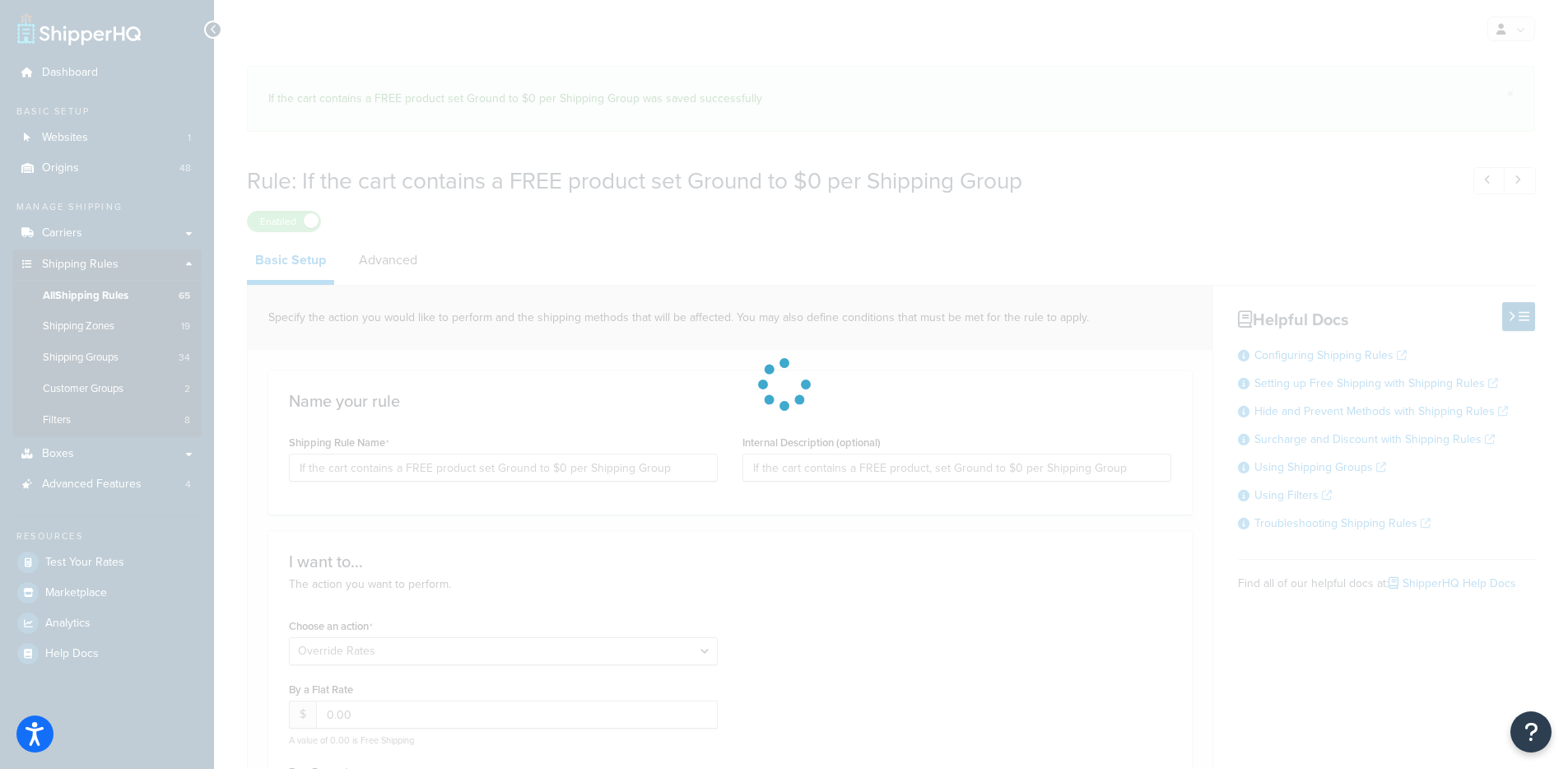
select select "OVERRIDE"
select select "ITEM"
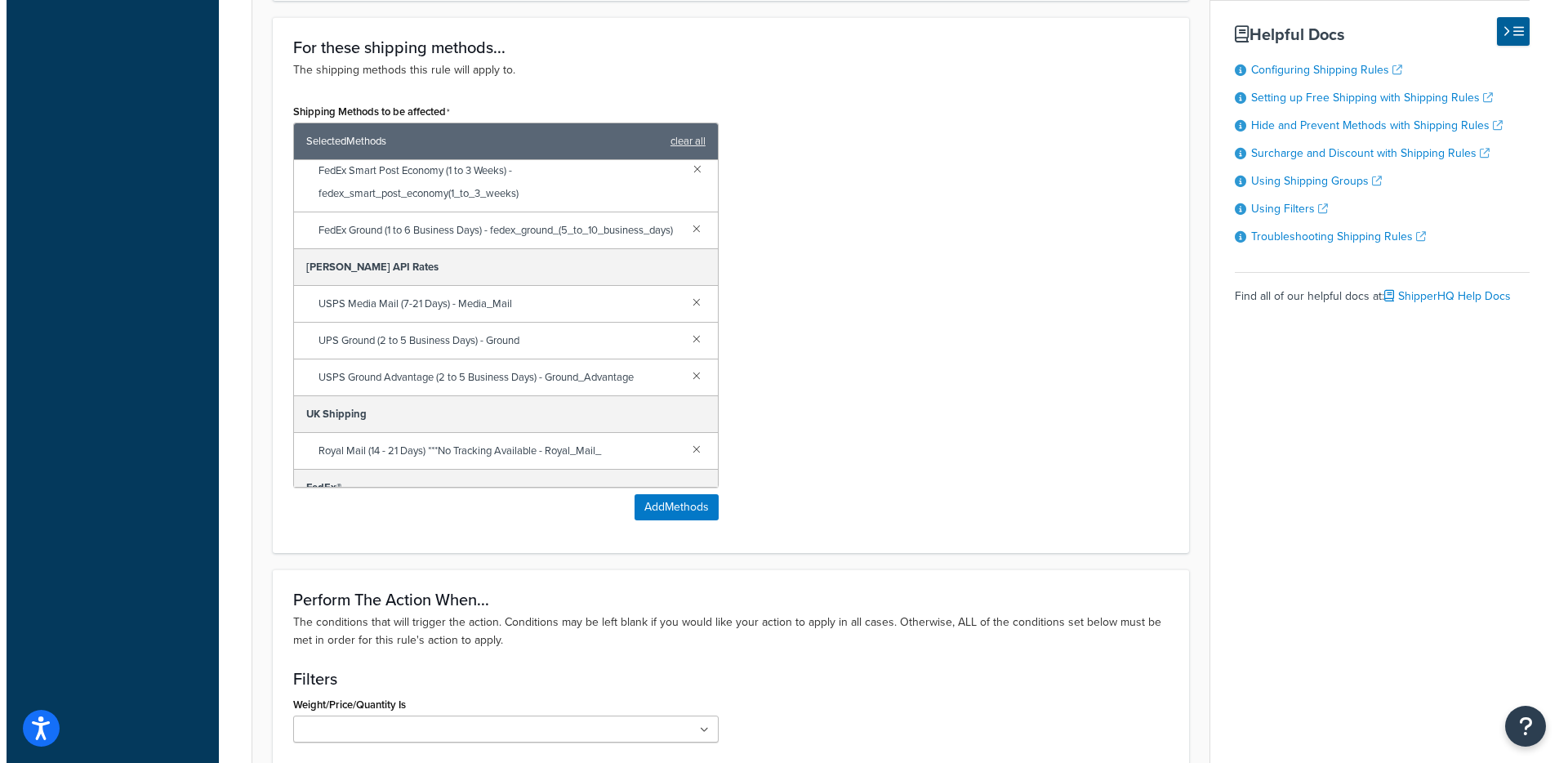
scroll to position [26, 0]
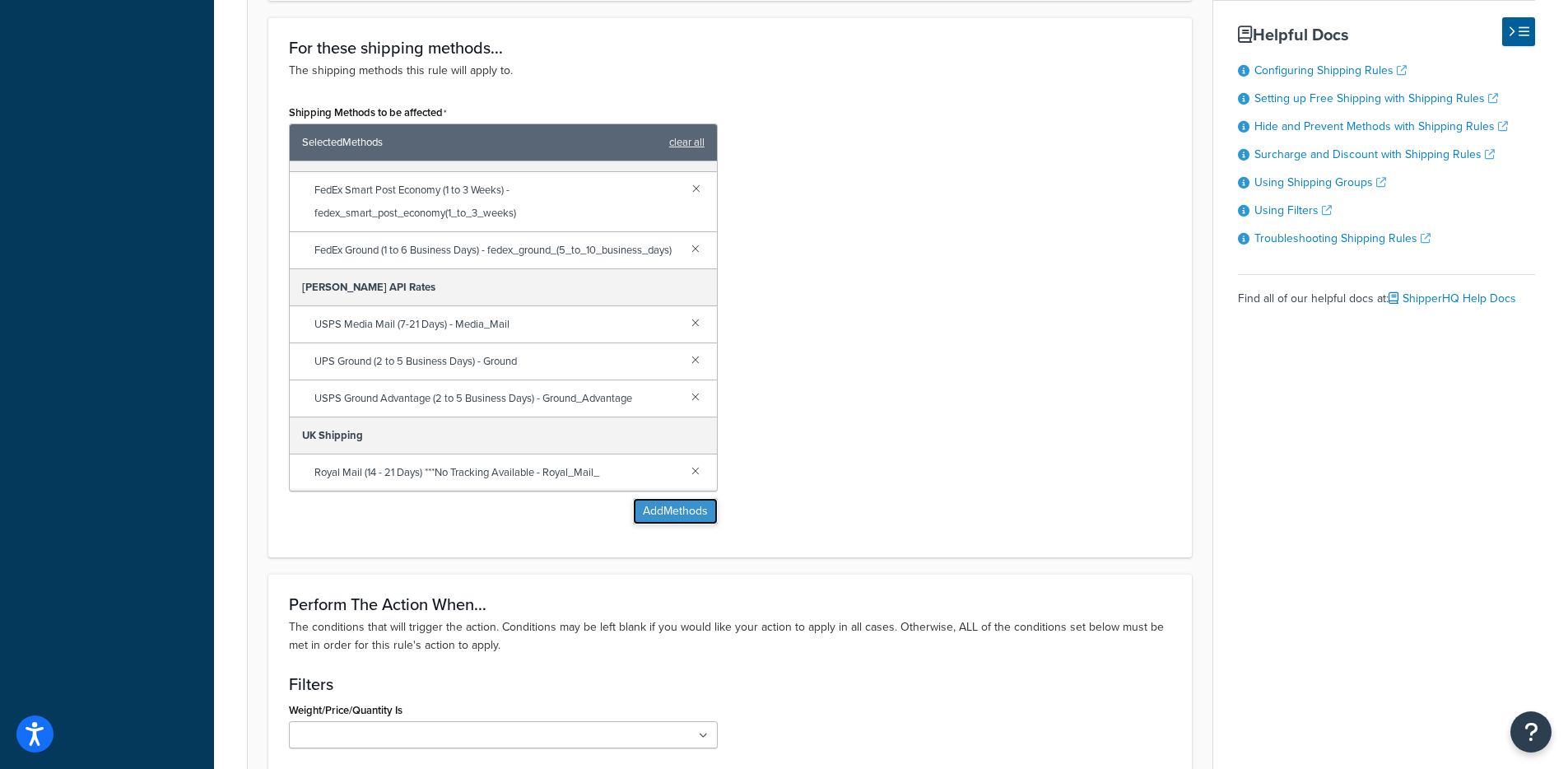
click at [693, 508] on button "Add Methods" at bounding box center [675, 511] width 84 height 27
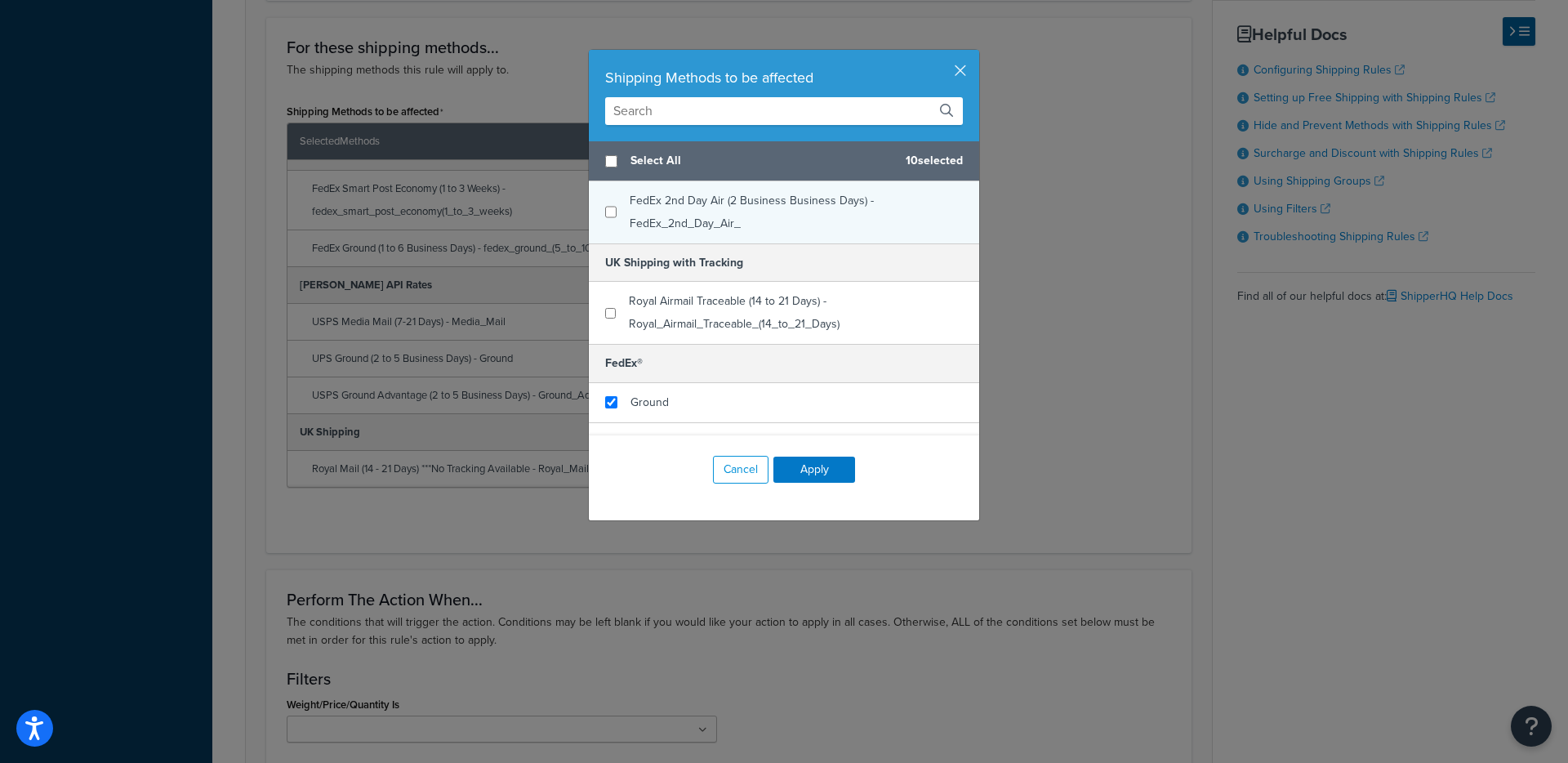
scroll to position [1487, 0]
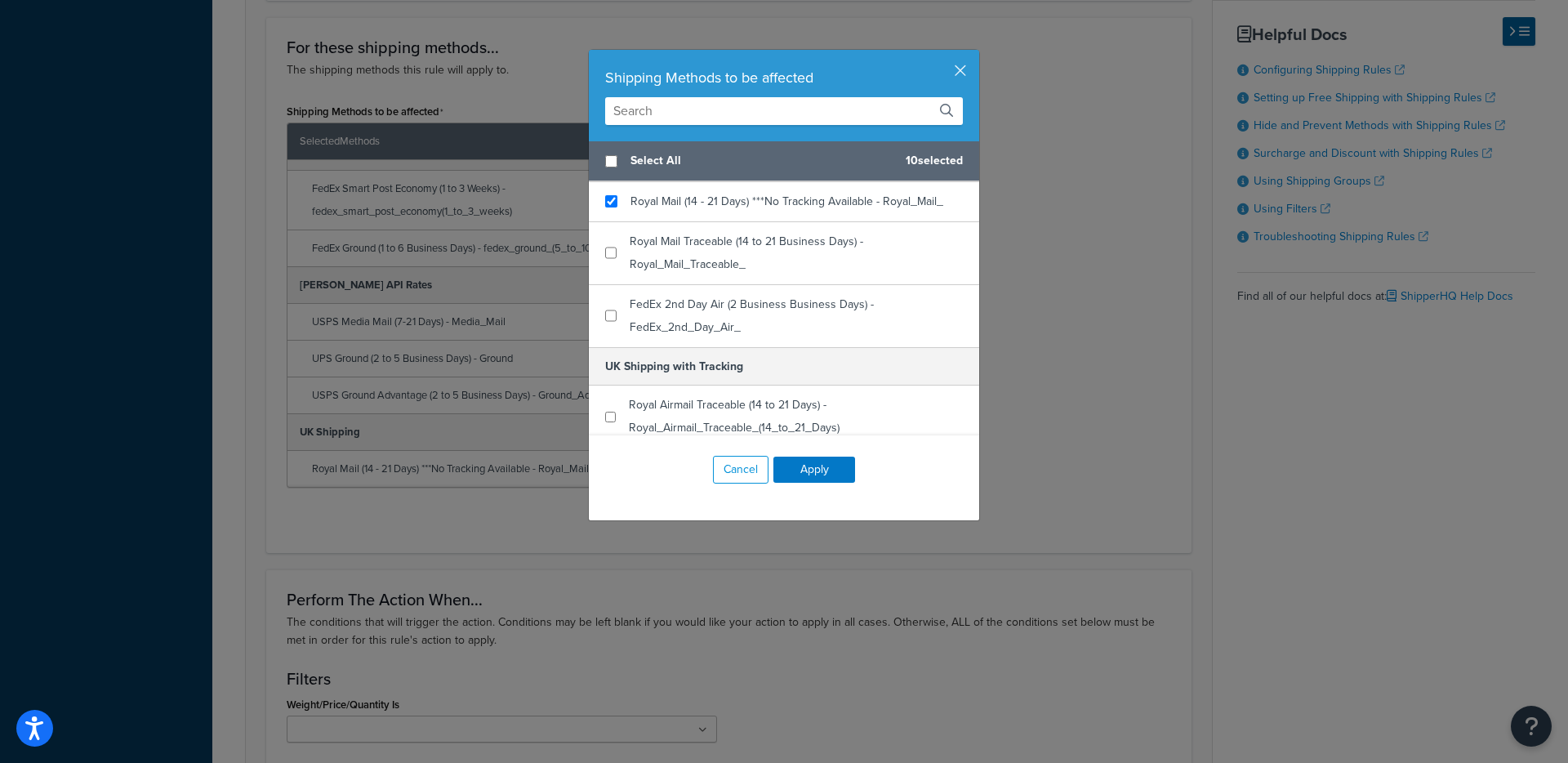
click at [688, 123] on input "text" at bounding box center [784, 111] width 358 height 28
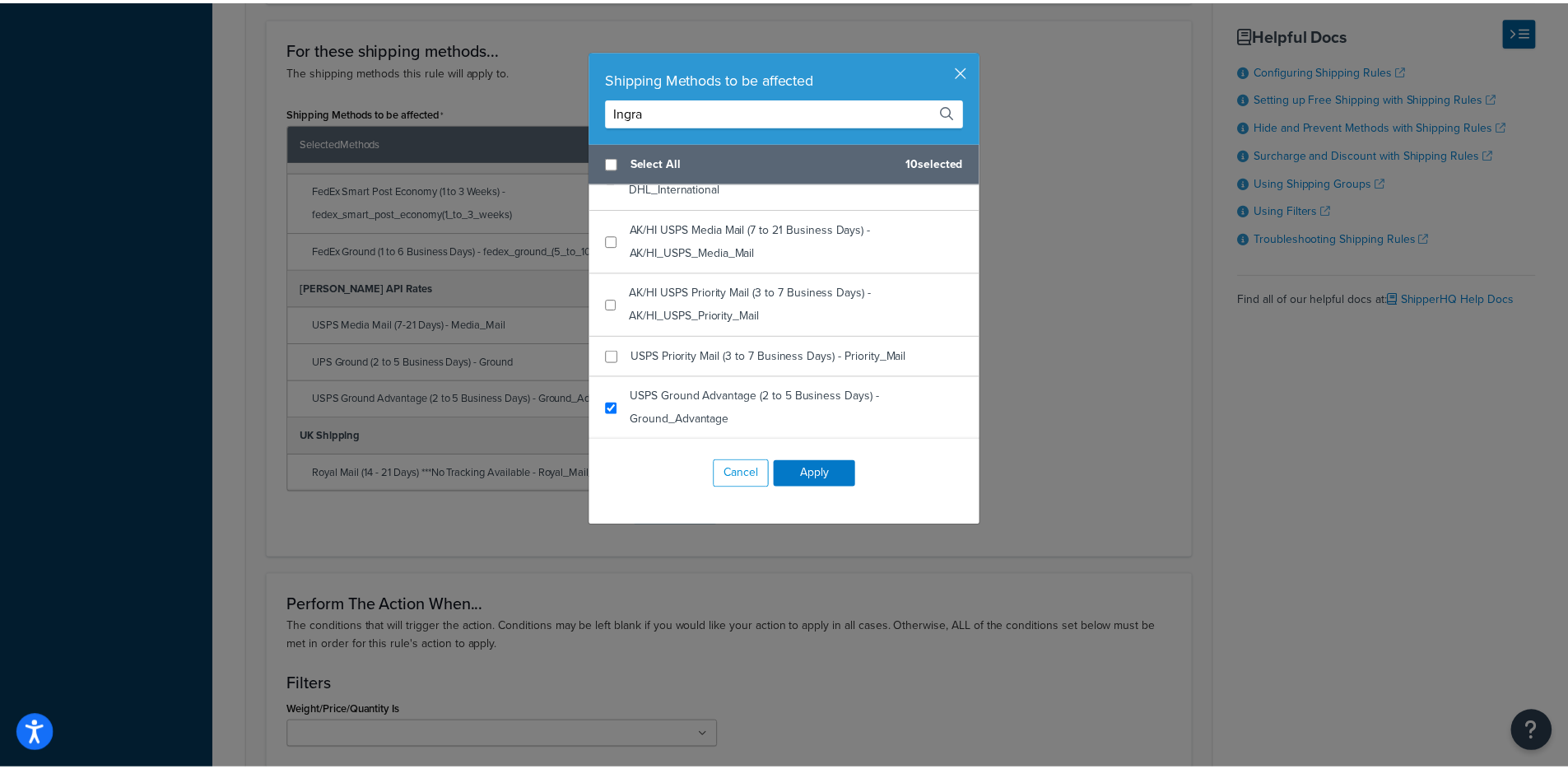
scroll to position [317, 0]
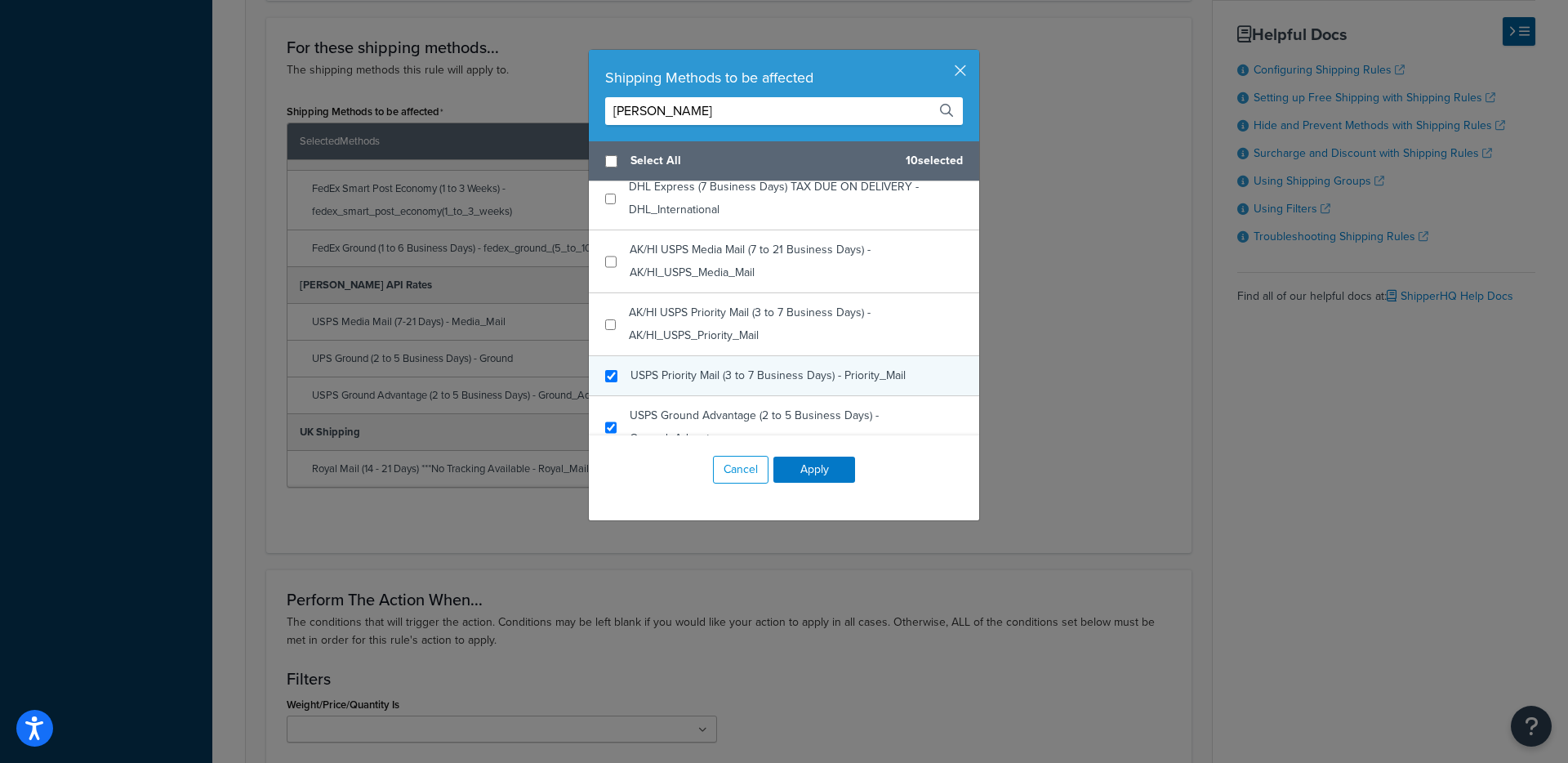
type input "Ingram"
checkbox input "true"
click at [782, 367] on span "USPS Priority Mail (3 to 7 Business Days) - Priority_Mail" at bounding box center [769, 375] width 275 height 17
click at [811, 467] on button "Apply" at bounding box center [815, 469] width 82 height 26
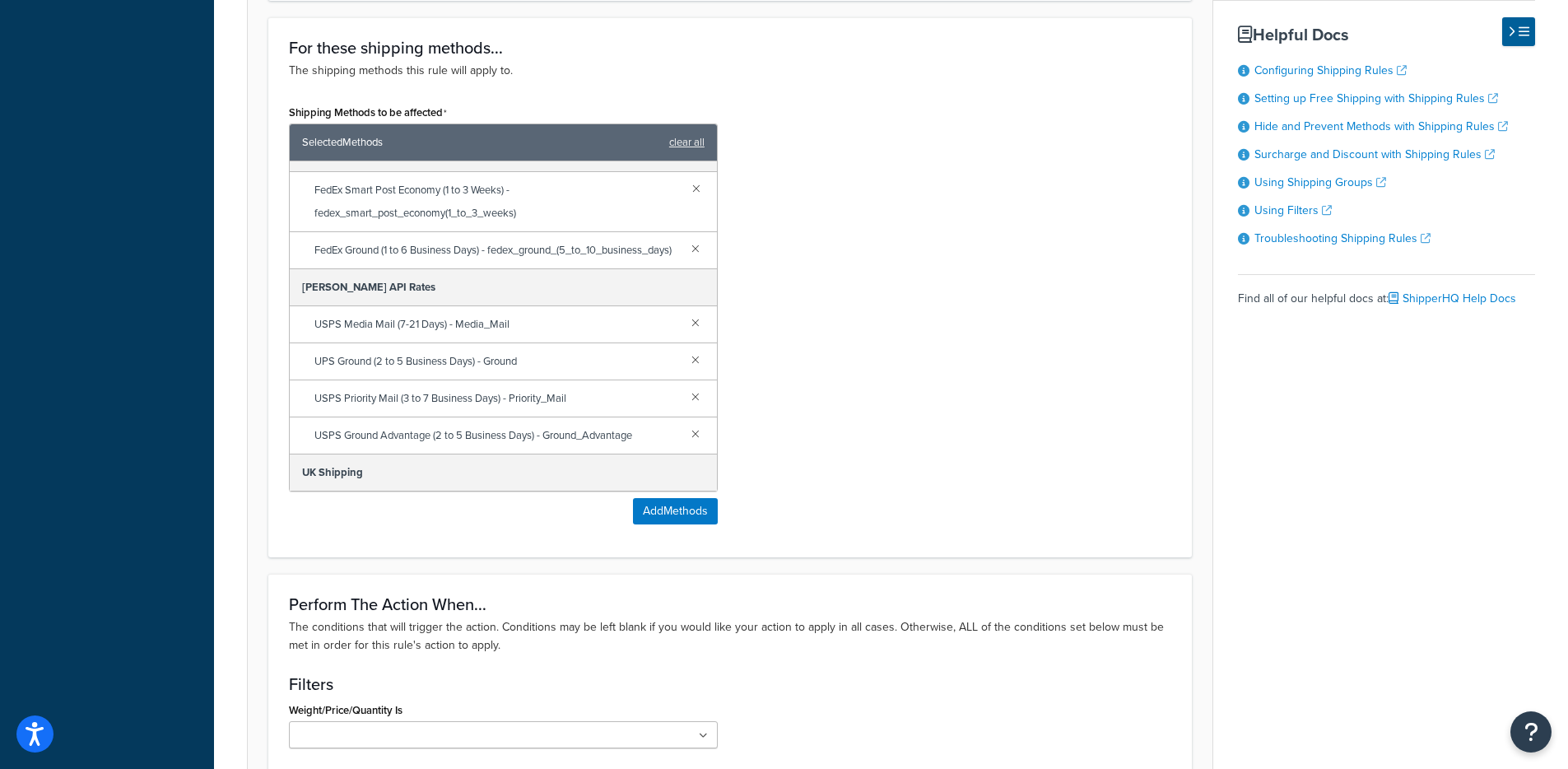
scroll to position [1622, 0]
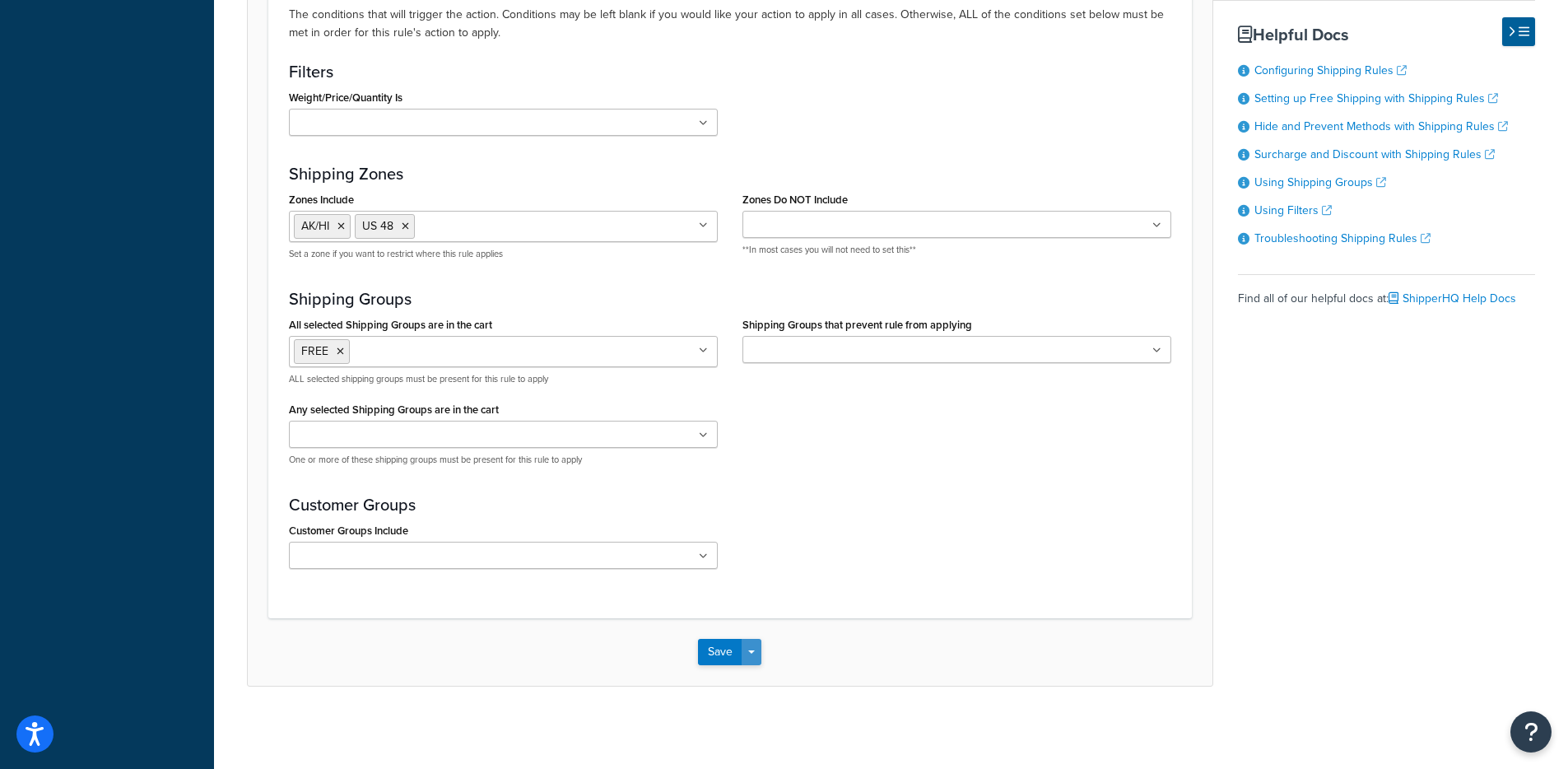
click at [752, 647] on button "Save Dropdown" at bounding box center [751, 652] width 20 height 27
click at [760, 675] on button "Save and Edit" at bounding box center [777, 683] width 159 height 35
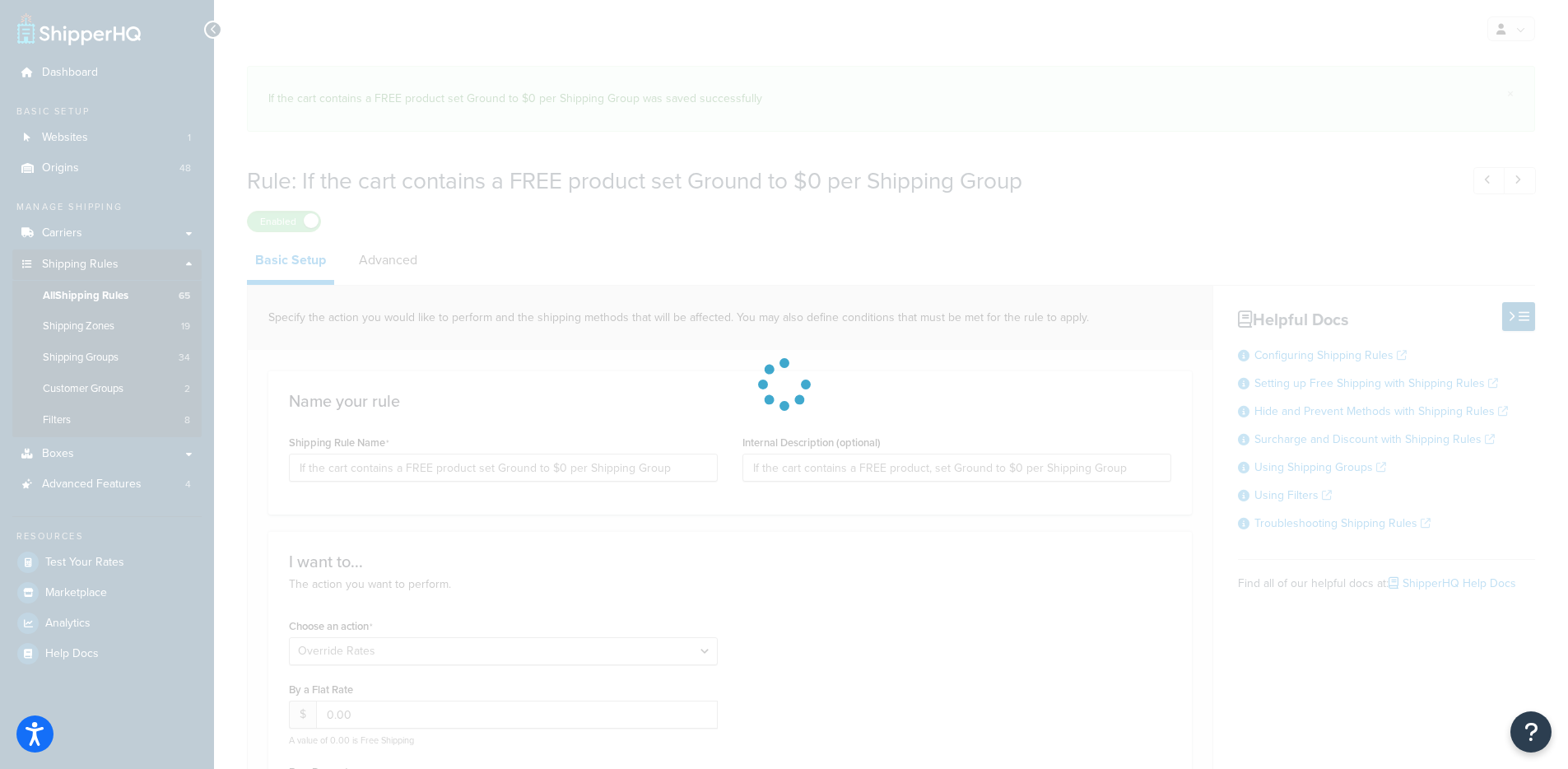
select select "OVERRIDE"
select select "ITEM"
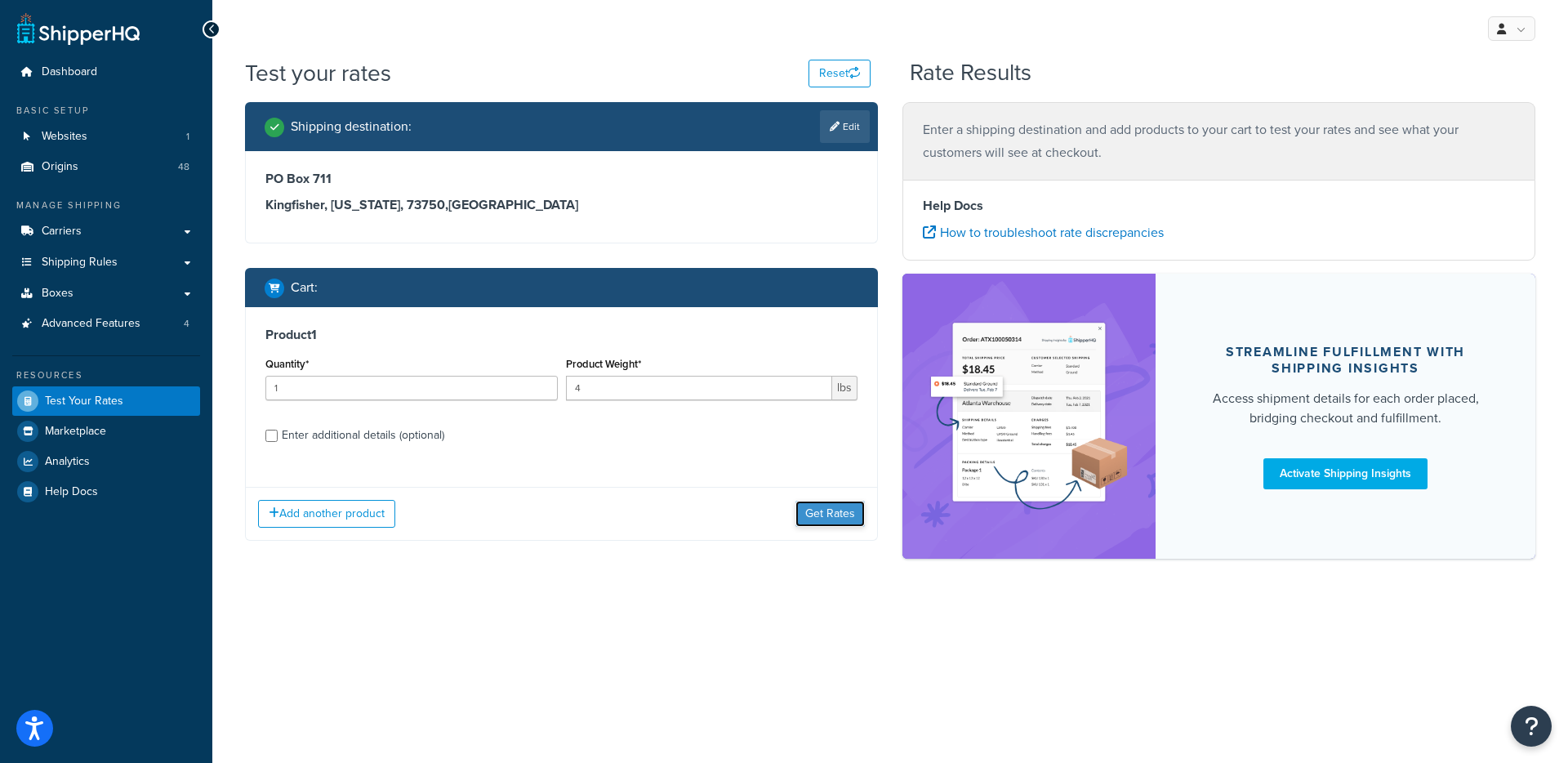
click at [822, 526] on button "Get Rates" at bounding box center [830, 514] width 69 height 26
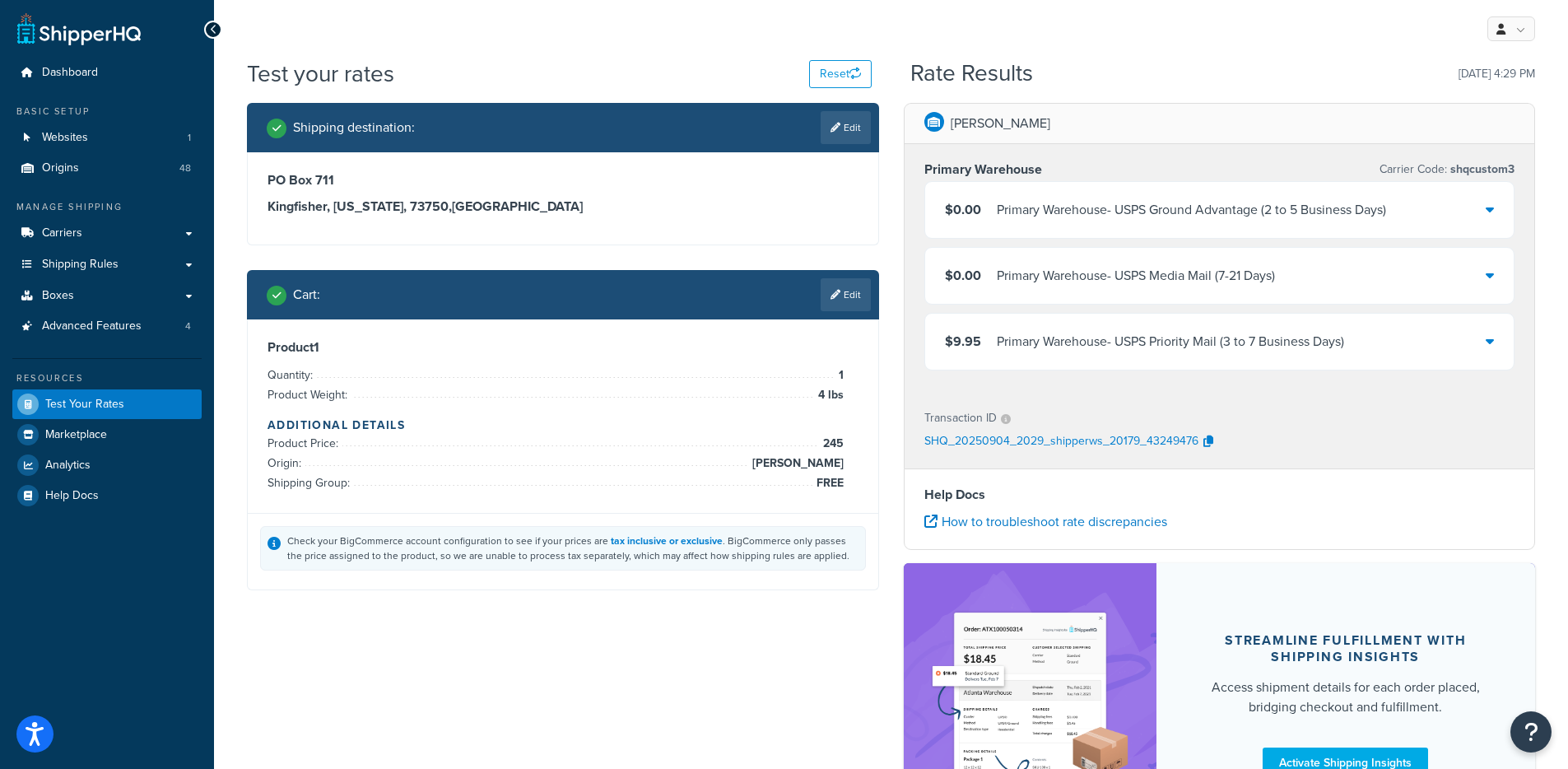
click at [633, 159] on div "[STREET_ADDRESS][US_STATE]" at bounding box center [562, 198] width 630 height 92
click at [93, 408] on span "Test Your Rates" at bounding box center [84, 404] width 79 height 14
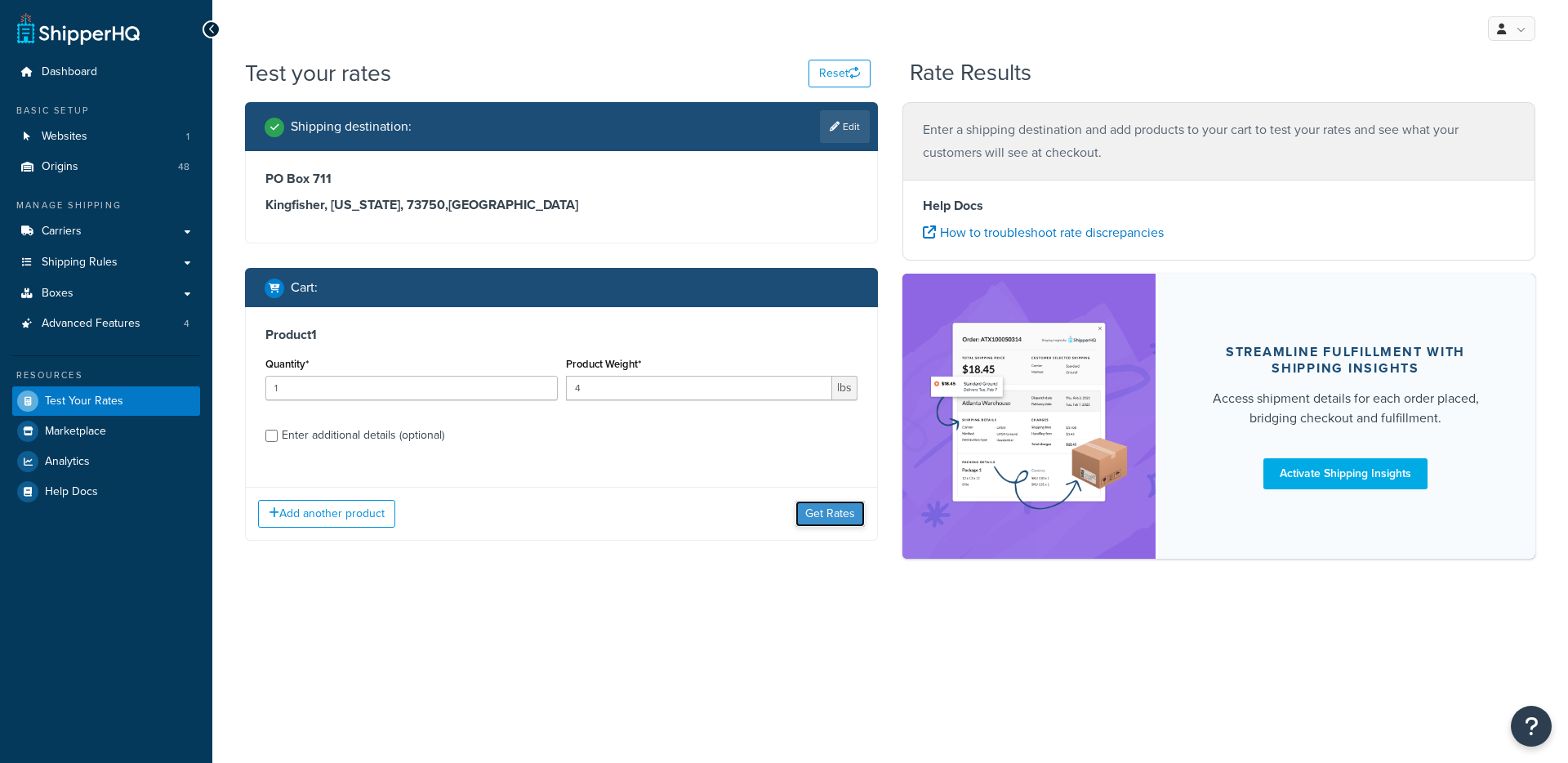
click at [812, 519] on button "Get Rates" at bounding box center [830, 514] width 69 height 26
click at [842, 520] on button "Get Rates" at bounding box center [830, 514] width 69 height 26
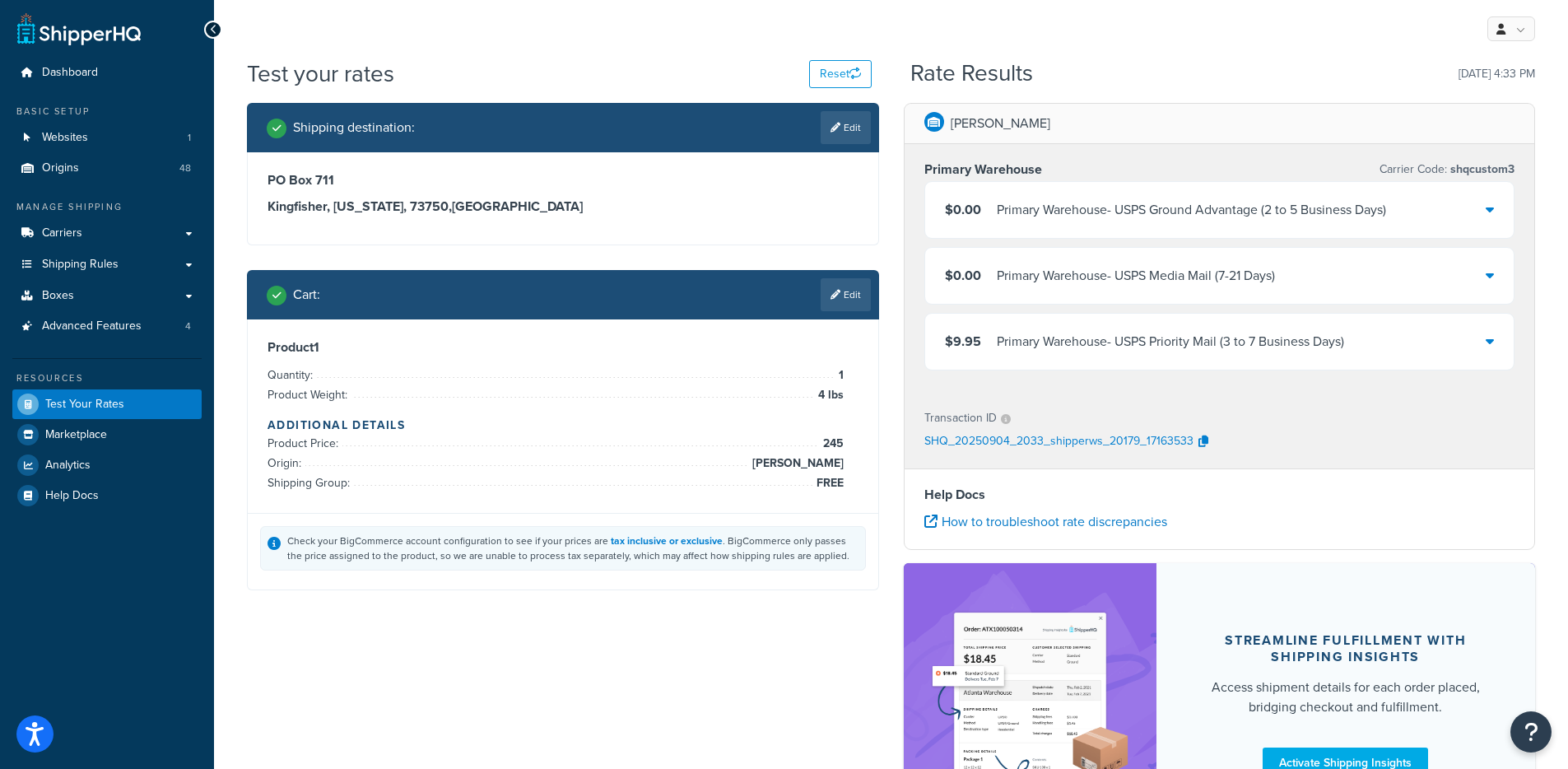
click at [423, 698] on div "Shipping destination : Edit [STREET_ADDRESS][US_STATE] Cart : Edit Product 1 Qu…" at bounding box center [891, 484] width 1313 height 762
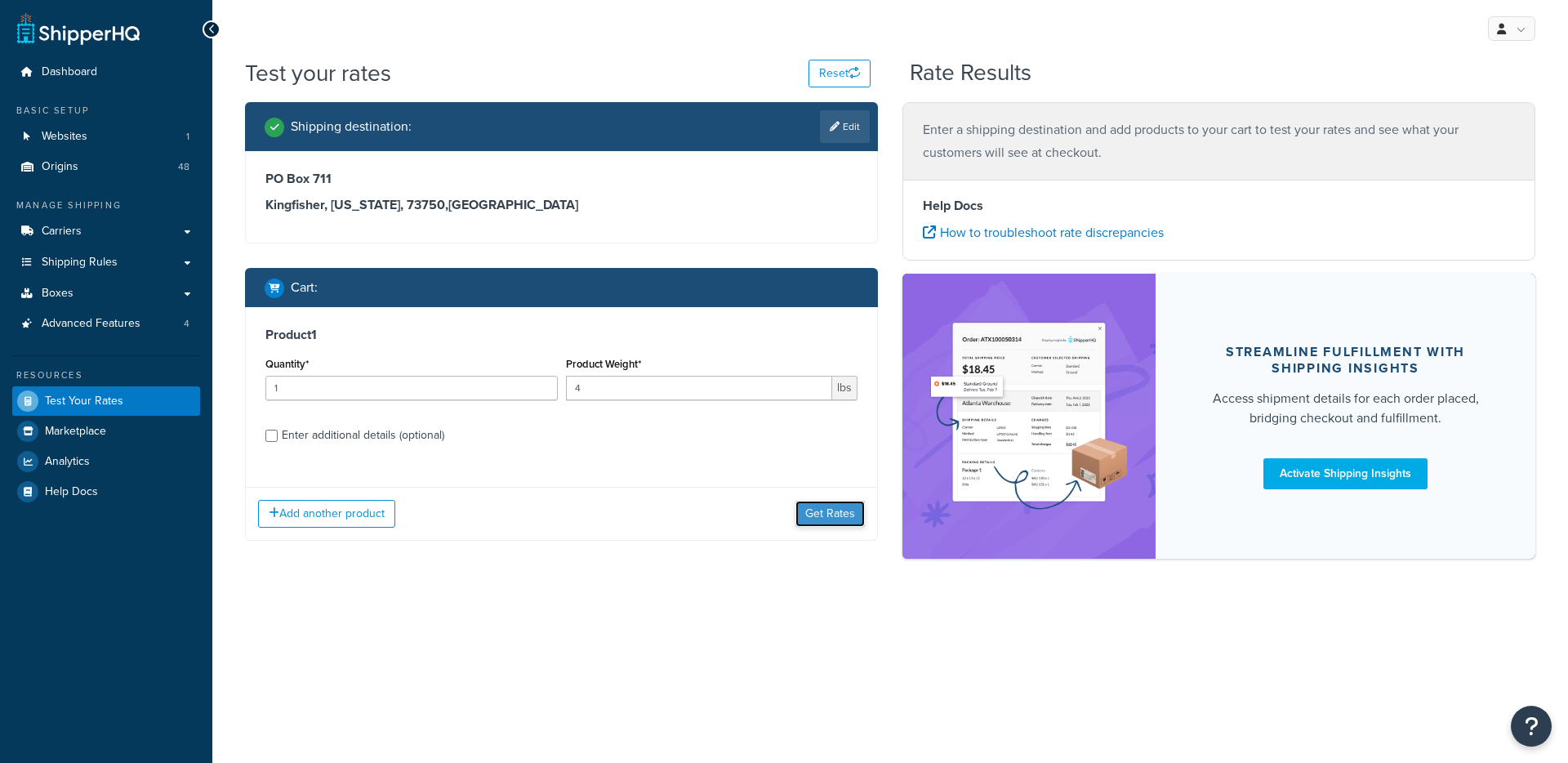
click at [803, 518] on button "Get Rates" at bounding box center [830, 514] width 69 height 26
click at [827, 524] on button "Get Rates" at bounding box center [830, 514] width 69 height 26
click at [821, 513] on button "Get Rates" at bounding box center [830, 514] width 69 height 26
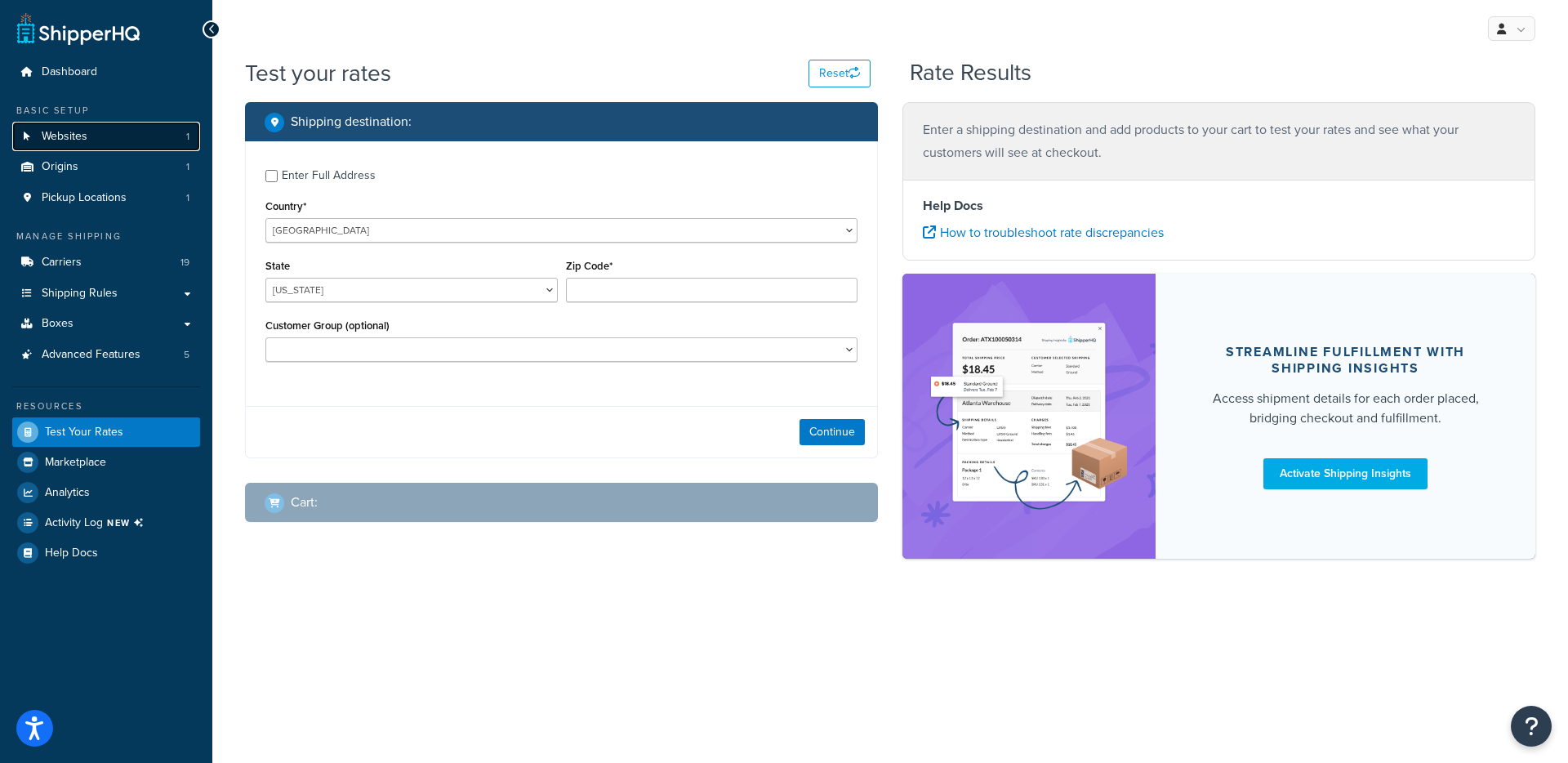
click at [82, 137] on span "Websites" at bounding box center [65, 137] width 46 height 14
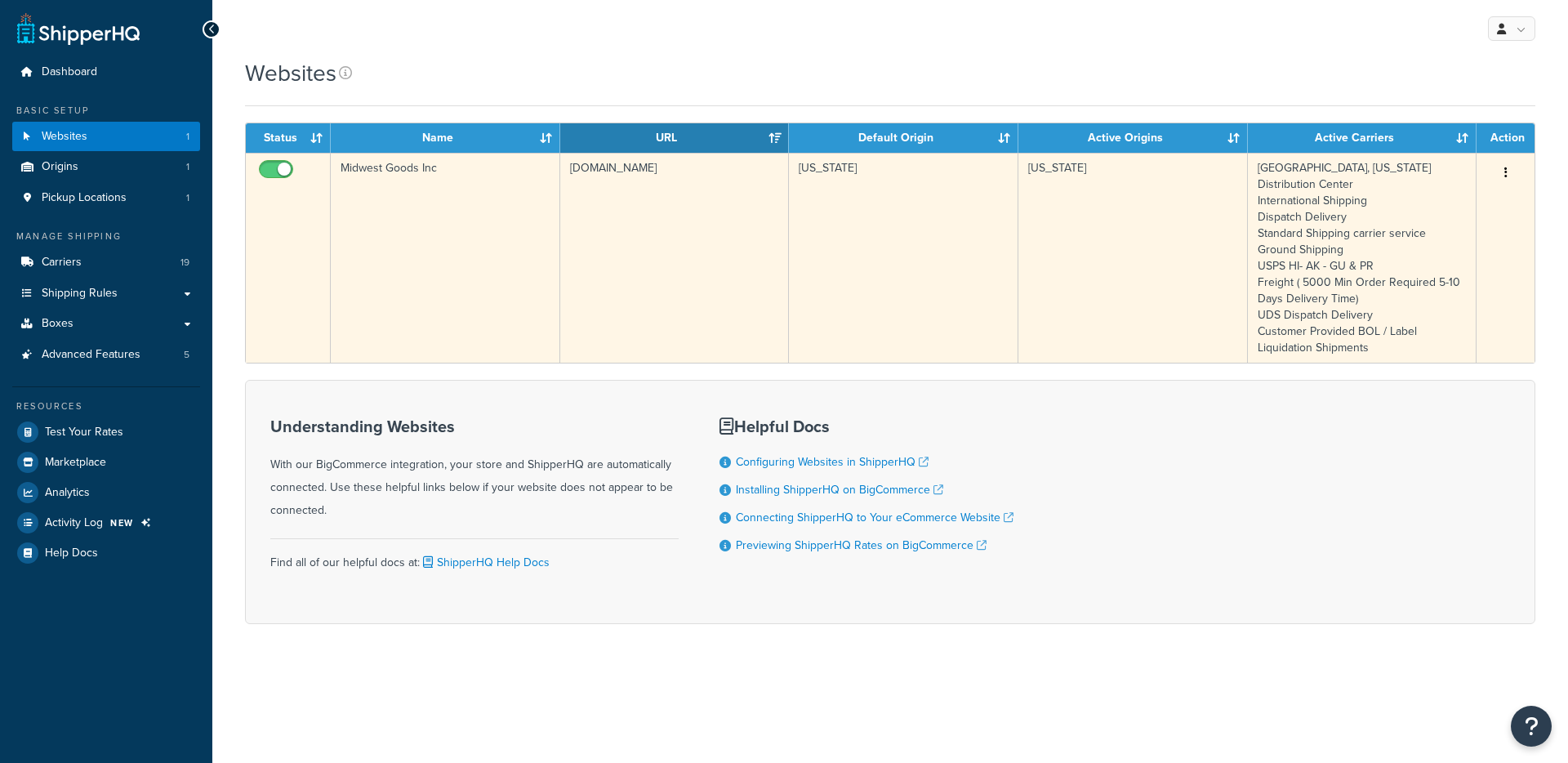
click at [464, 274] on td "Midwest Goods Inc" at bounding box center [445, 258] width 229 height 210
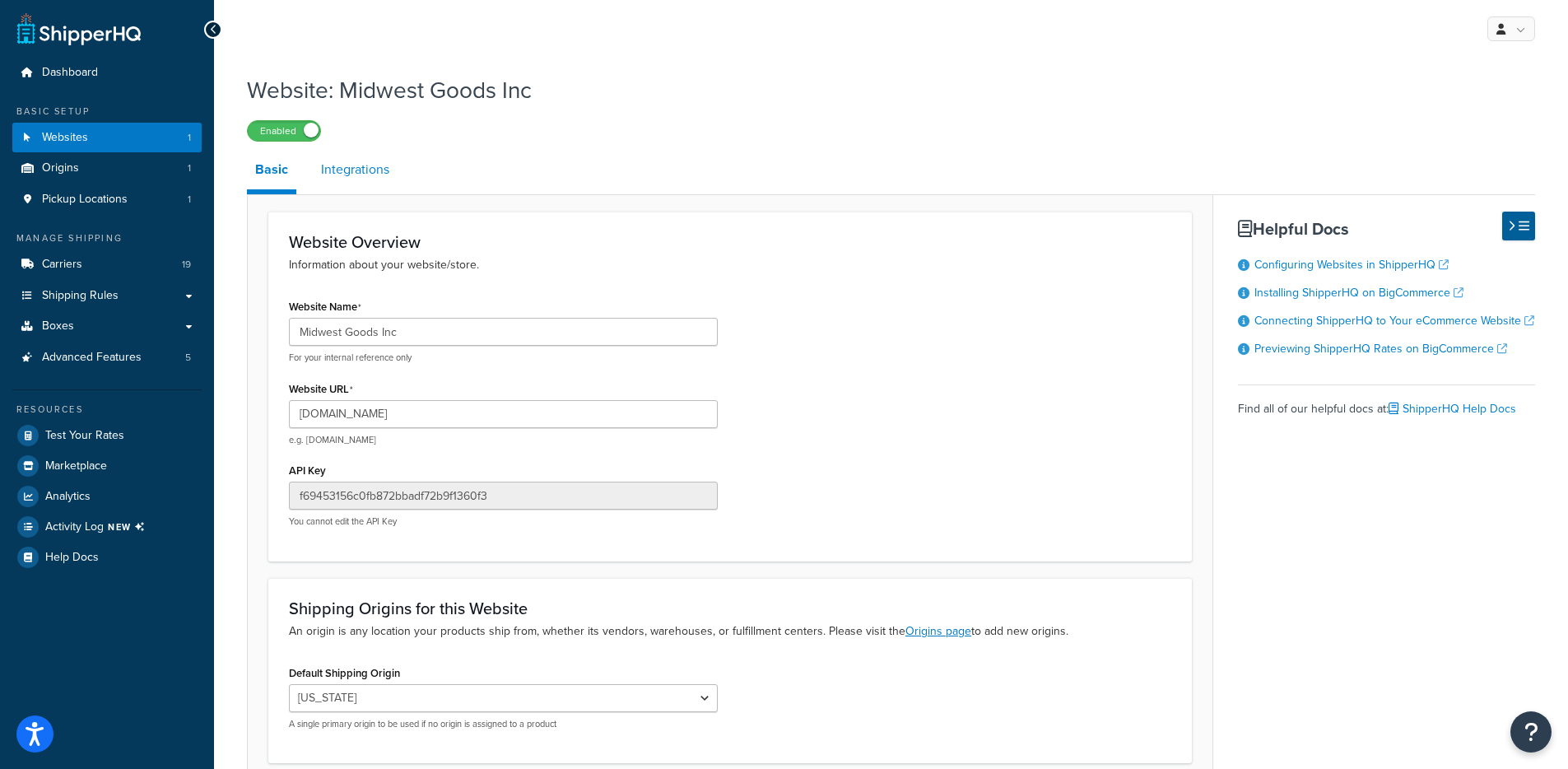
click at [368, 180] on link "Integrations" at bounding box center [355, 169] width 84 height 39
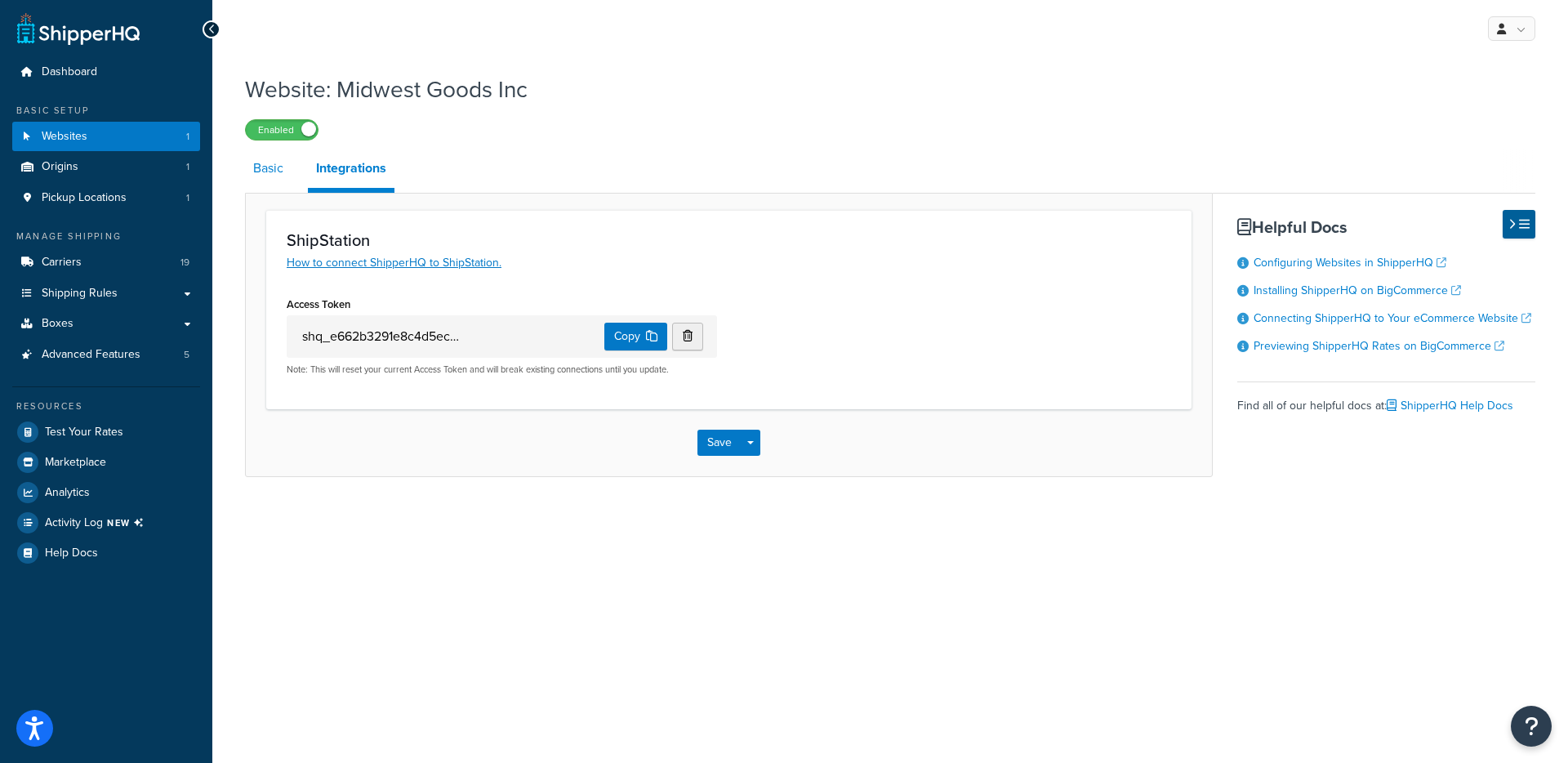
click at [261, 157] on link "Basic" at bounding box center [268, 168] width 46 height 39
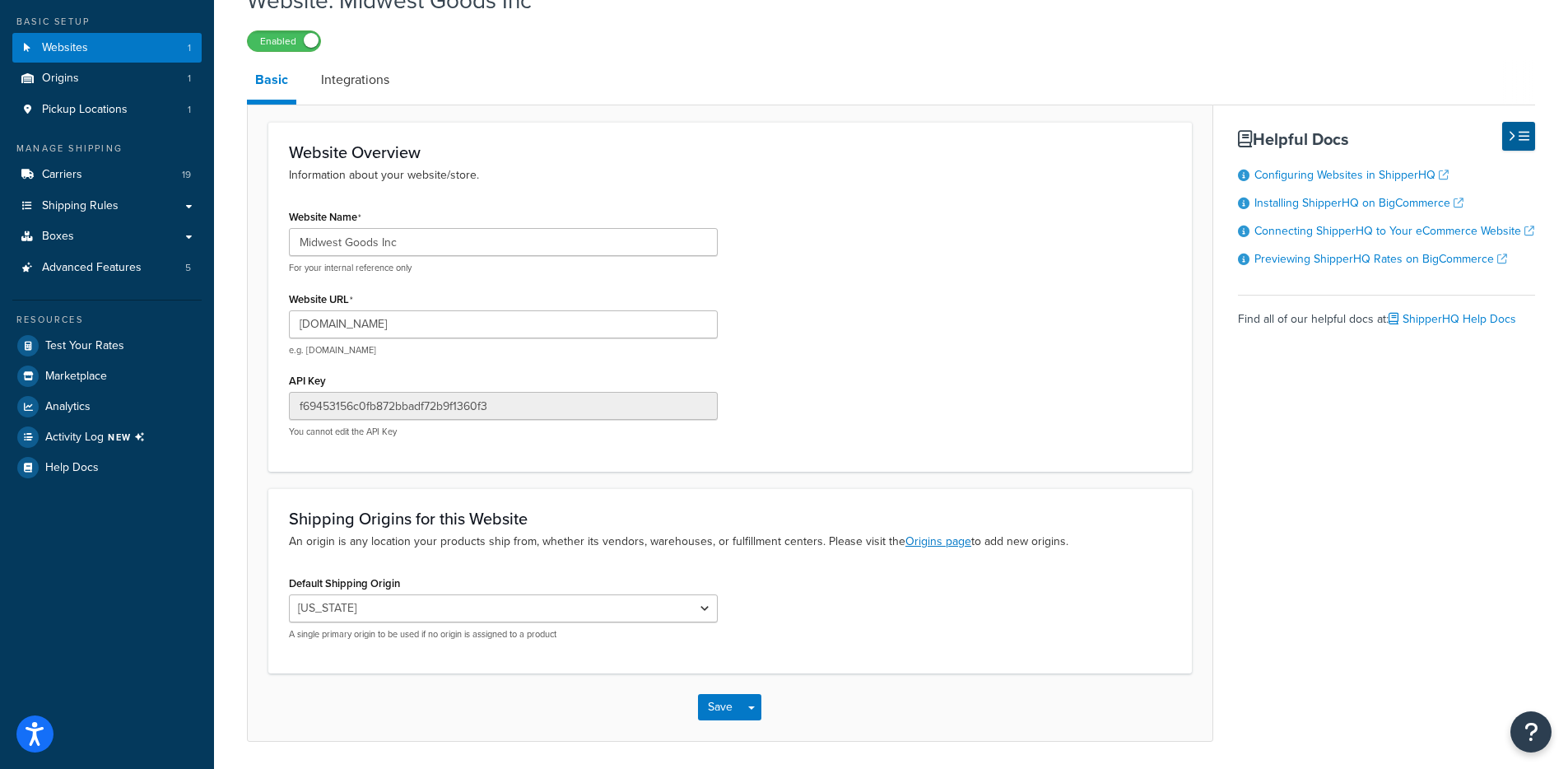
scroll to position [147, 0]
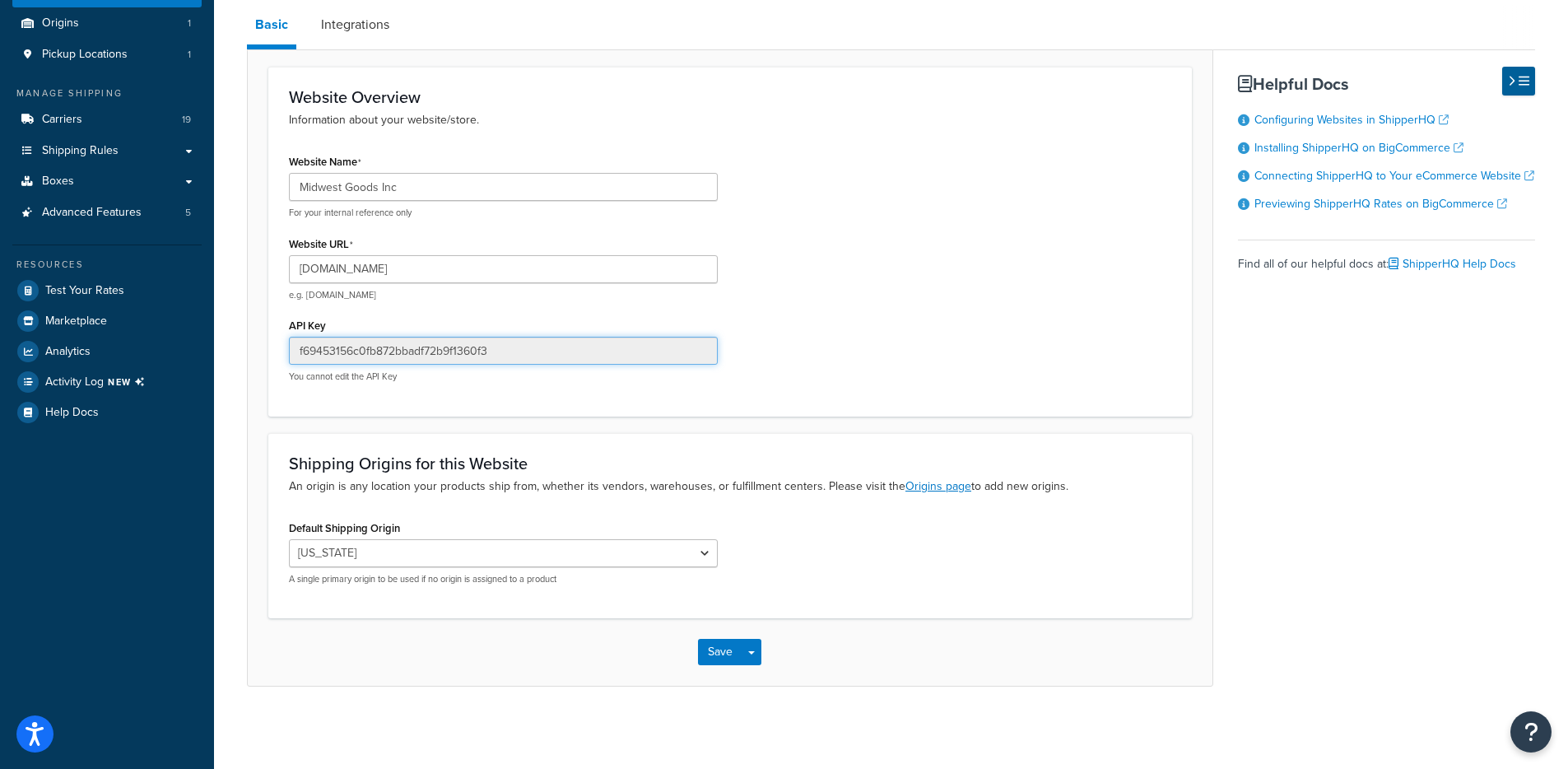
drag, startPoint x: 467, startPoint y: 340, endPoint x: 283, endPoint y: 363, distance: 185.4
click at [279, 357] on div "Website Name Midwest Goods Inc For your internal reference only Website URL www…" at bounding box center [503, 272] width 453 height 245
click at [297, 392] on div "Website Name Midwest Goods Inc For your internal reference only Website URL www…" at bounding box center [503, 272] width 453 height 245
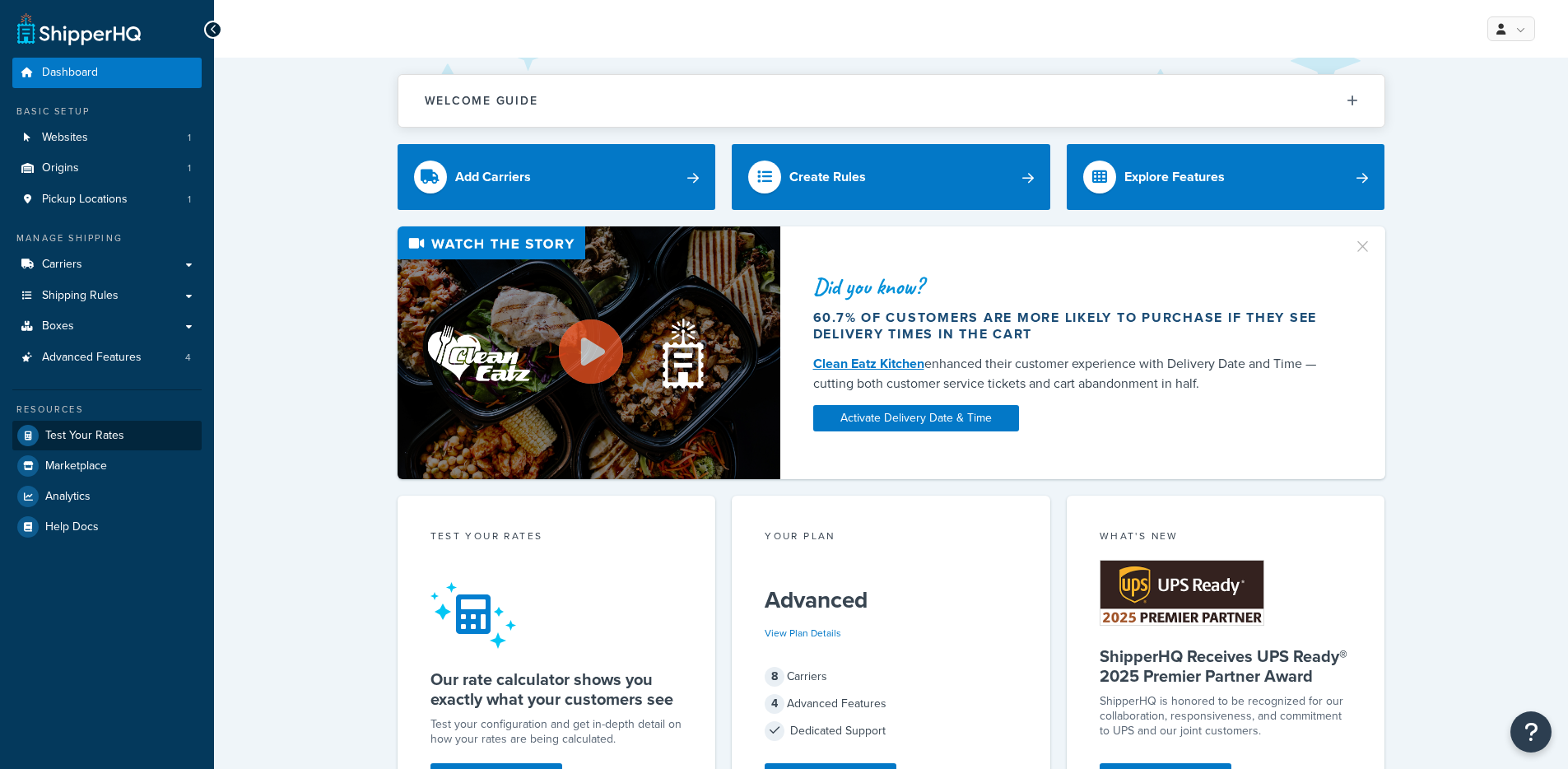
drag, startPoint x: 116, startPoint y: 404, endPoint x: 128, endPoint y: 434, distance: 32.3
click at [116, 408] on div "Resources" at bounding box center [106, 409] width 189 height 14
click at [128, 434] on link "Test Your Rates" at bounding box center [106, 435] width 189 height 29
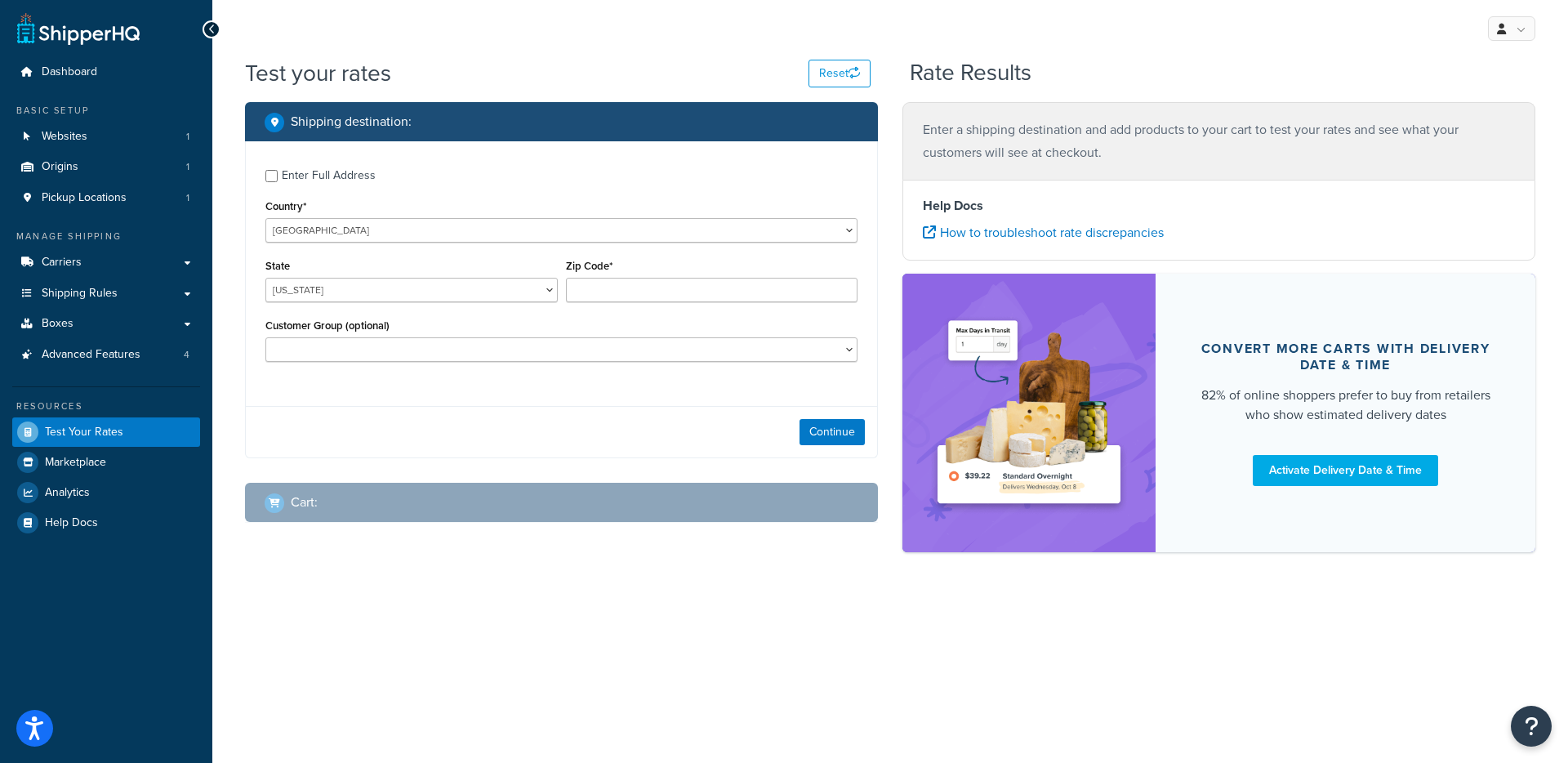
click at [327, 167] on div "Enter Full Address" at bounding box center [329, 175] width 94 height 23
click at [278, 170] on input "Enter Full Address" at bounding box center [271, 176] width 12 height 12
checkbox input "true"
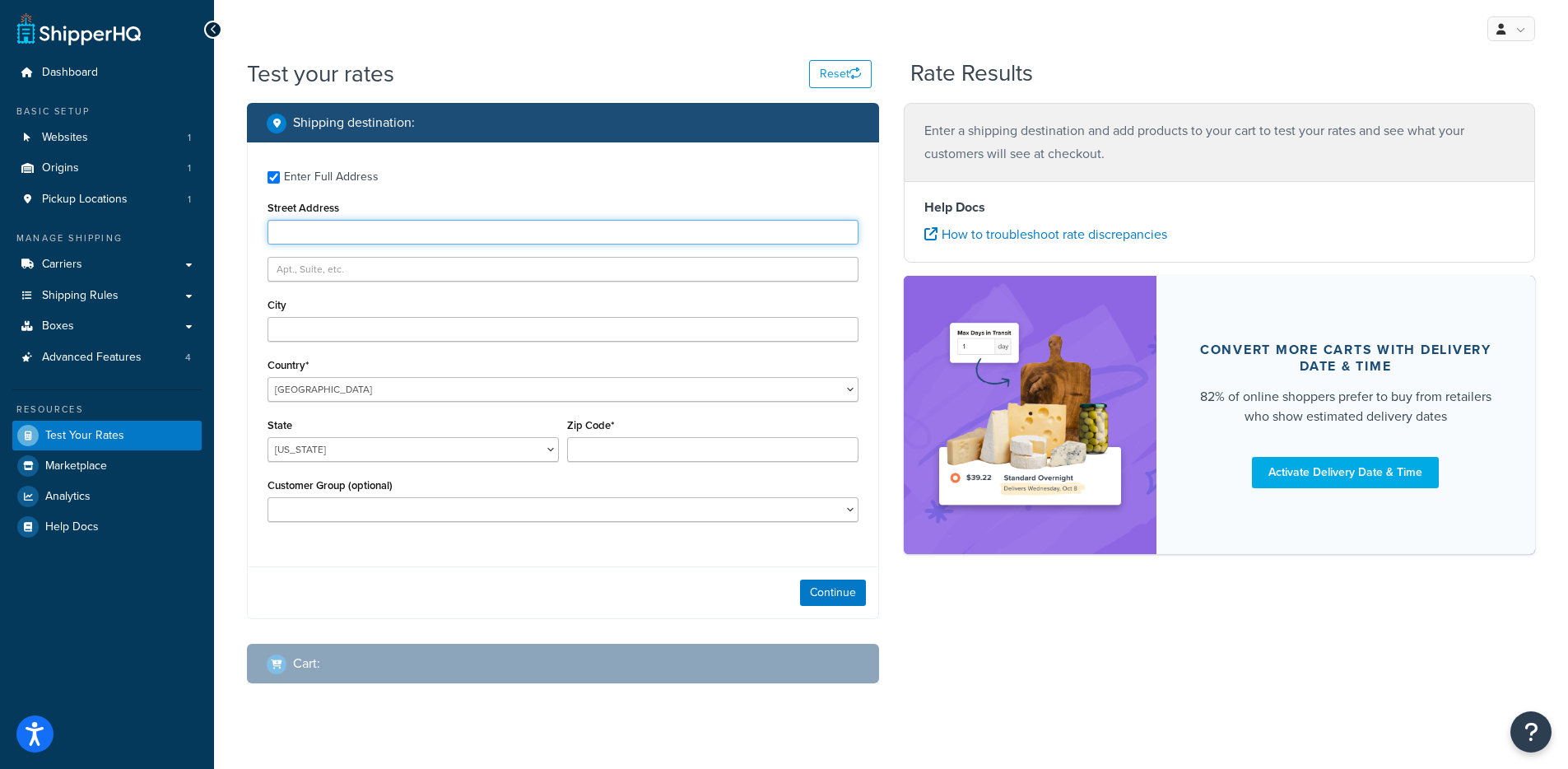
click at [417, 236] on input "Street Address" at bounding box center [563, 232] width 591 height 25
type input "Psc 103 Box 814"
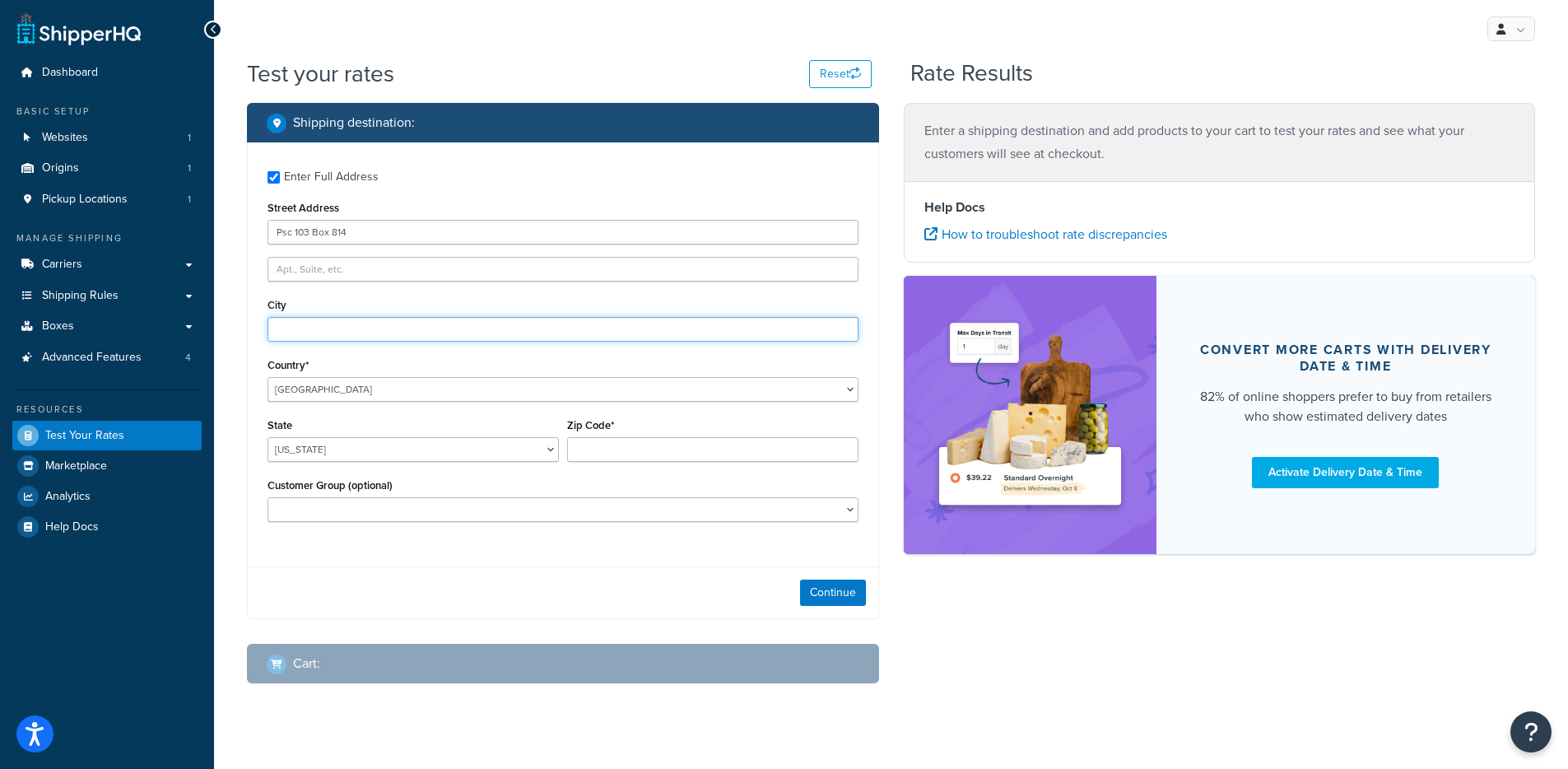
click at [396, 329] on input "City" at bounding box center [563, 329] width 591 height 25
type input "APO"
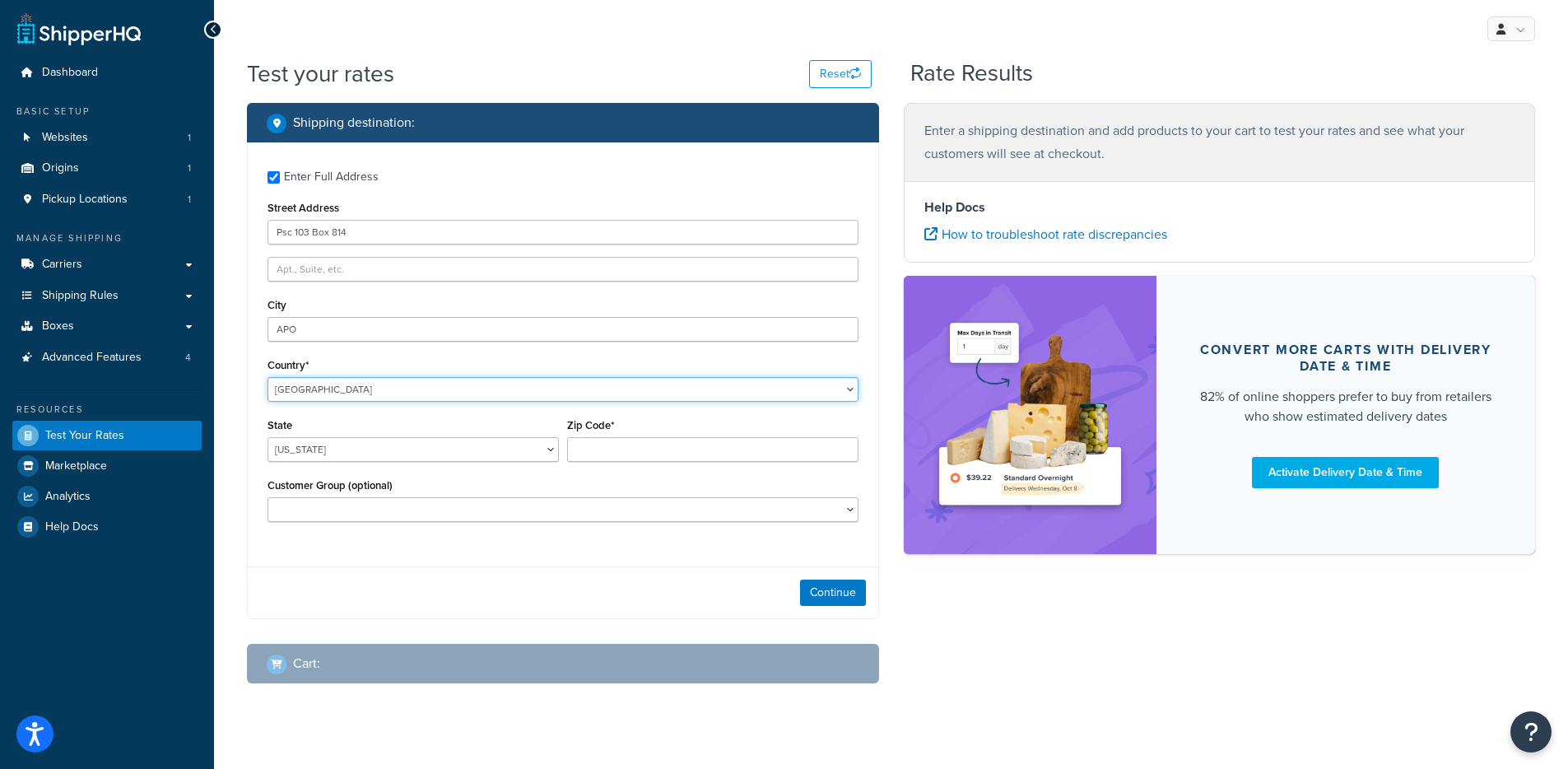
click at [396, 391] on select "United States United Kingdom Afghanistan Åland Islands Albania Algeria American…" at bounding box center [563, 389] width 591 height 25
select select "AX"
type input "BDS"
select select "AL"
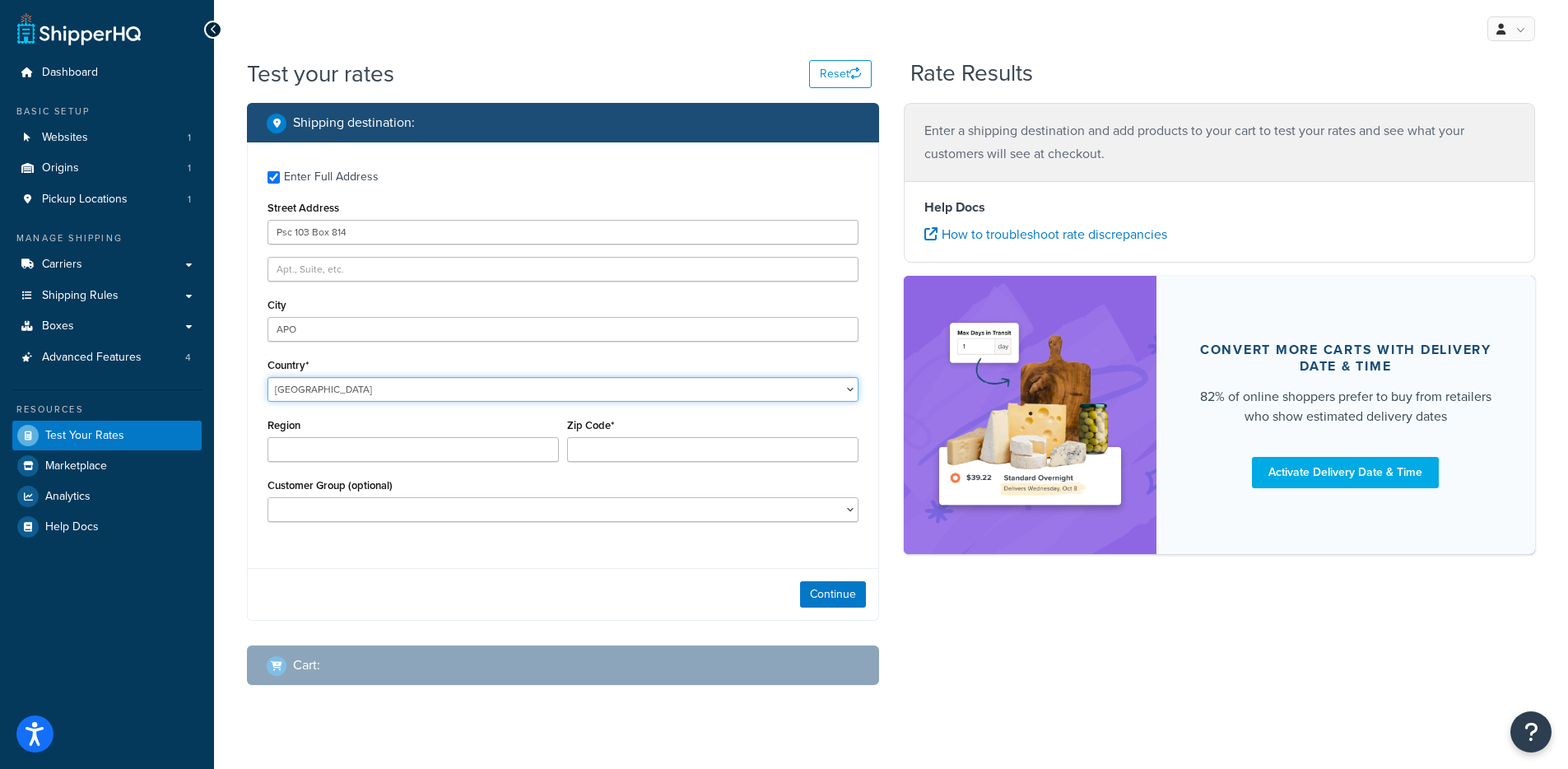
type input "BDS"
select select "AX"
select select "AW"
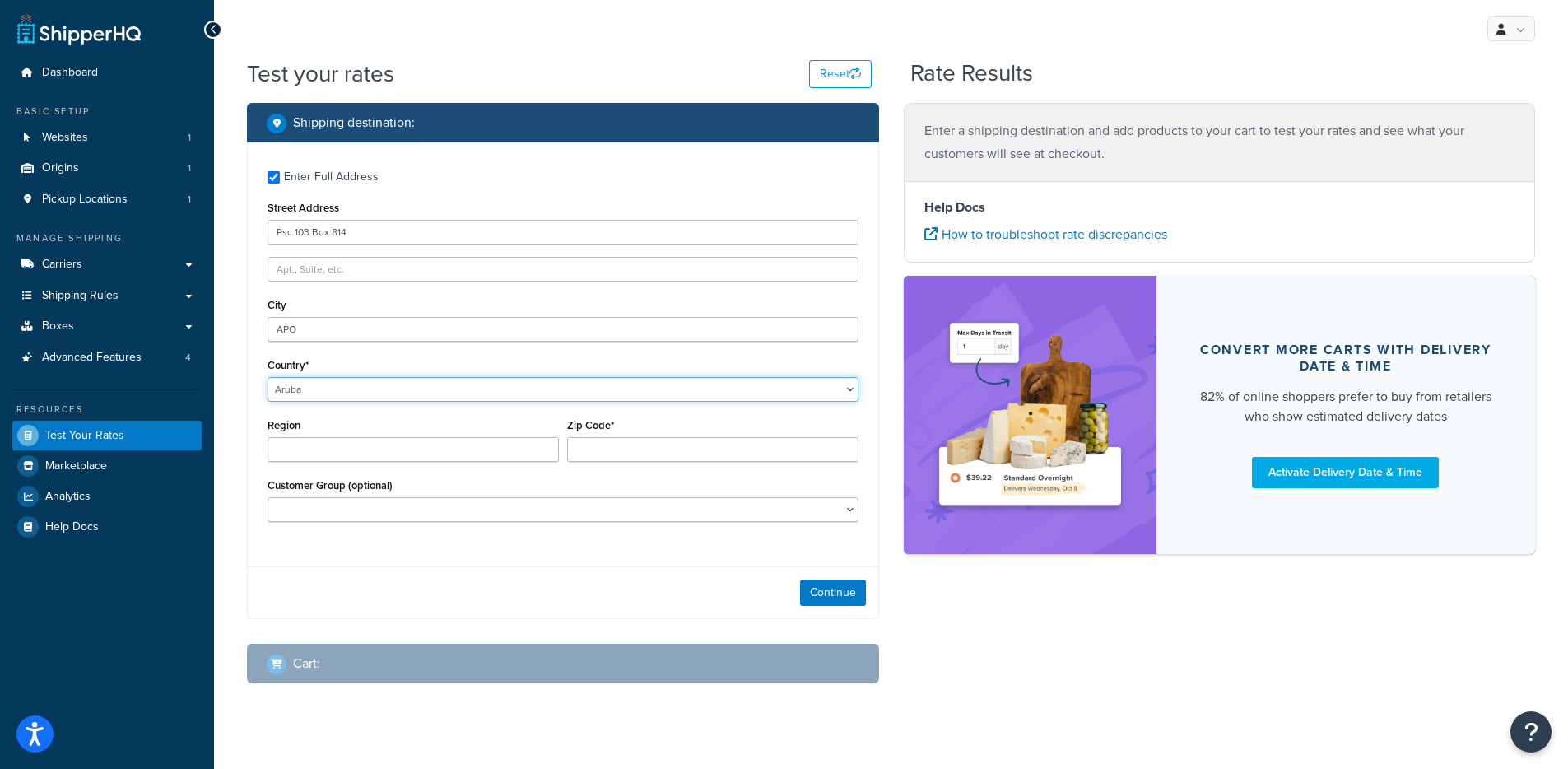
type input "ACT"
select select "AZ"
type input "1"
click at [483, 393] on select "United States United Kingdom Afghanistan Åland Islands Albania Algeria American…" at bounding box center [563, 389] width 591 height 25
click at [417, 384] on select "United States United Kingdom Afghanistan Åland Islands Albania Algeria American…" at bounding box center [563, 389] width 591 height 25
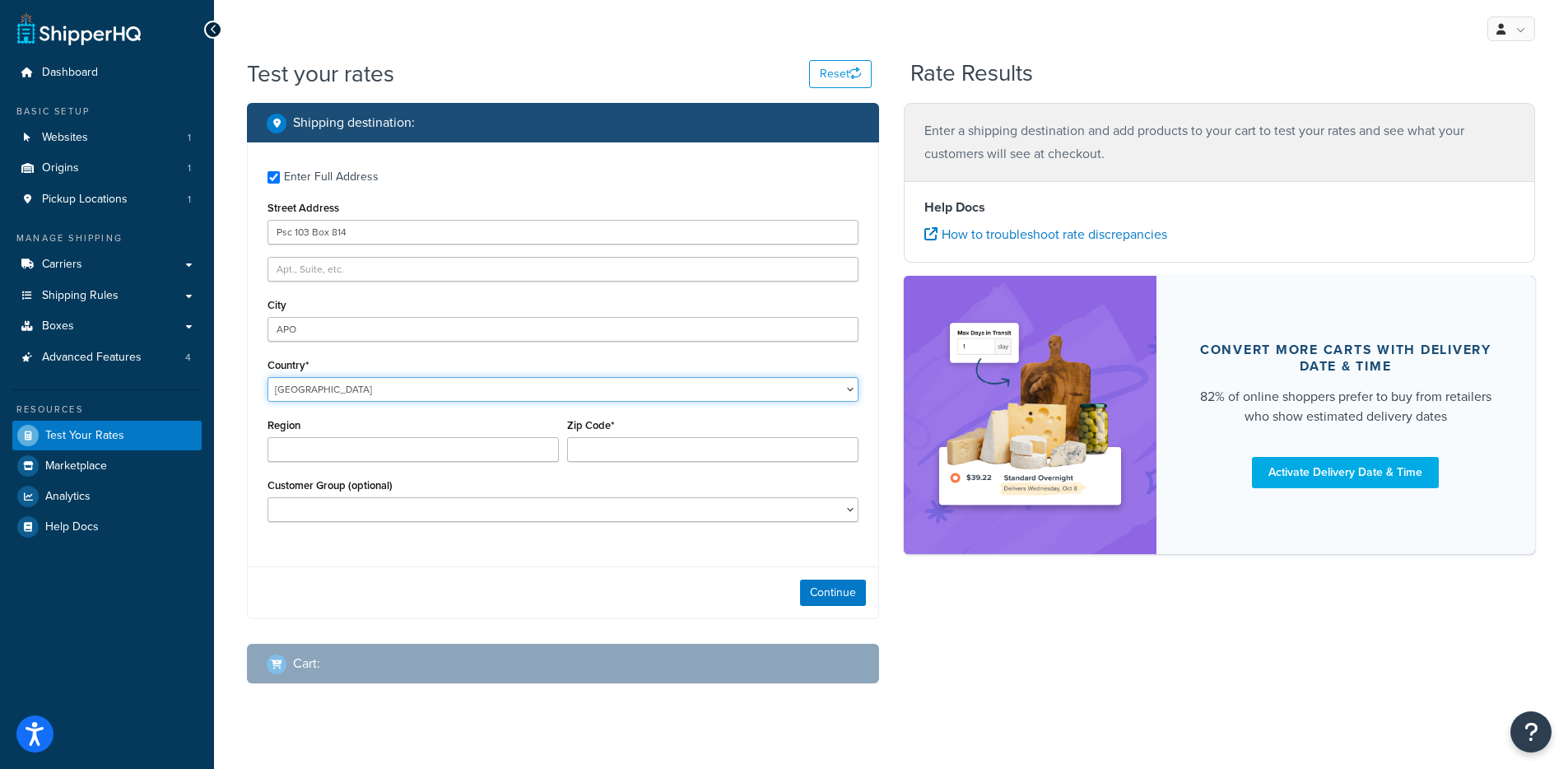
click at [396, 393] on select "United States United Kingdom Afghanistan Åland Islands Albania Algeria American…" at bounding box center [563, 389] width 591 height 25
select select "US"
click at [268, 377] on select "United States United Kingdom Afghanistan Åland Islands Albania Algeria American…" at bounding box center [563, 389] width 591 height 25
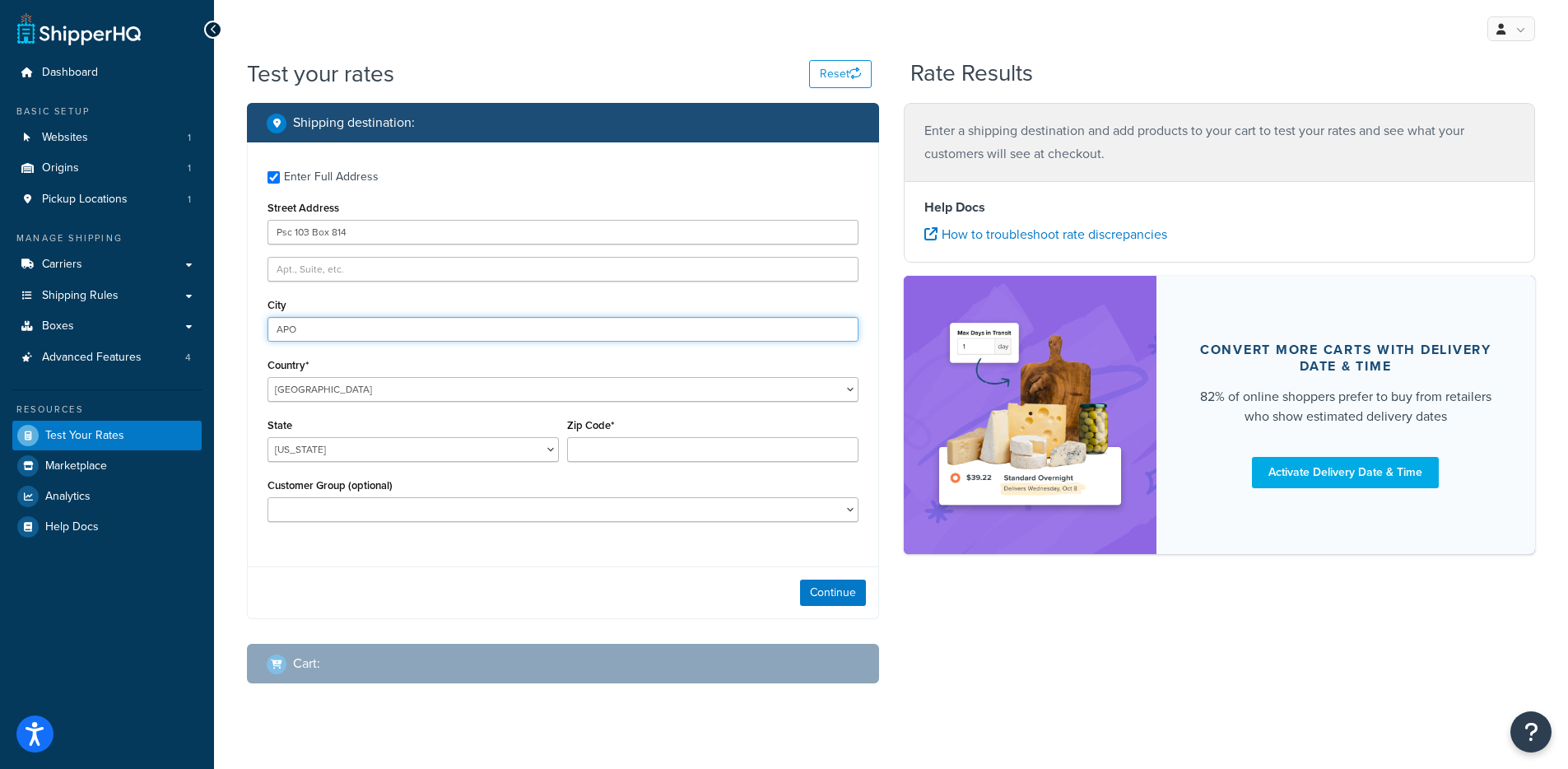
click at [352, 331] on input "APO" at bounding box center [563, 329] width 591 height 25
click at [756, 461] on body "Accessibility Screen-Reader Guide, Feedback, and Issue Reporting | New window S…" at bounding box center [784, 396] width 1568 height 791
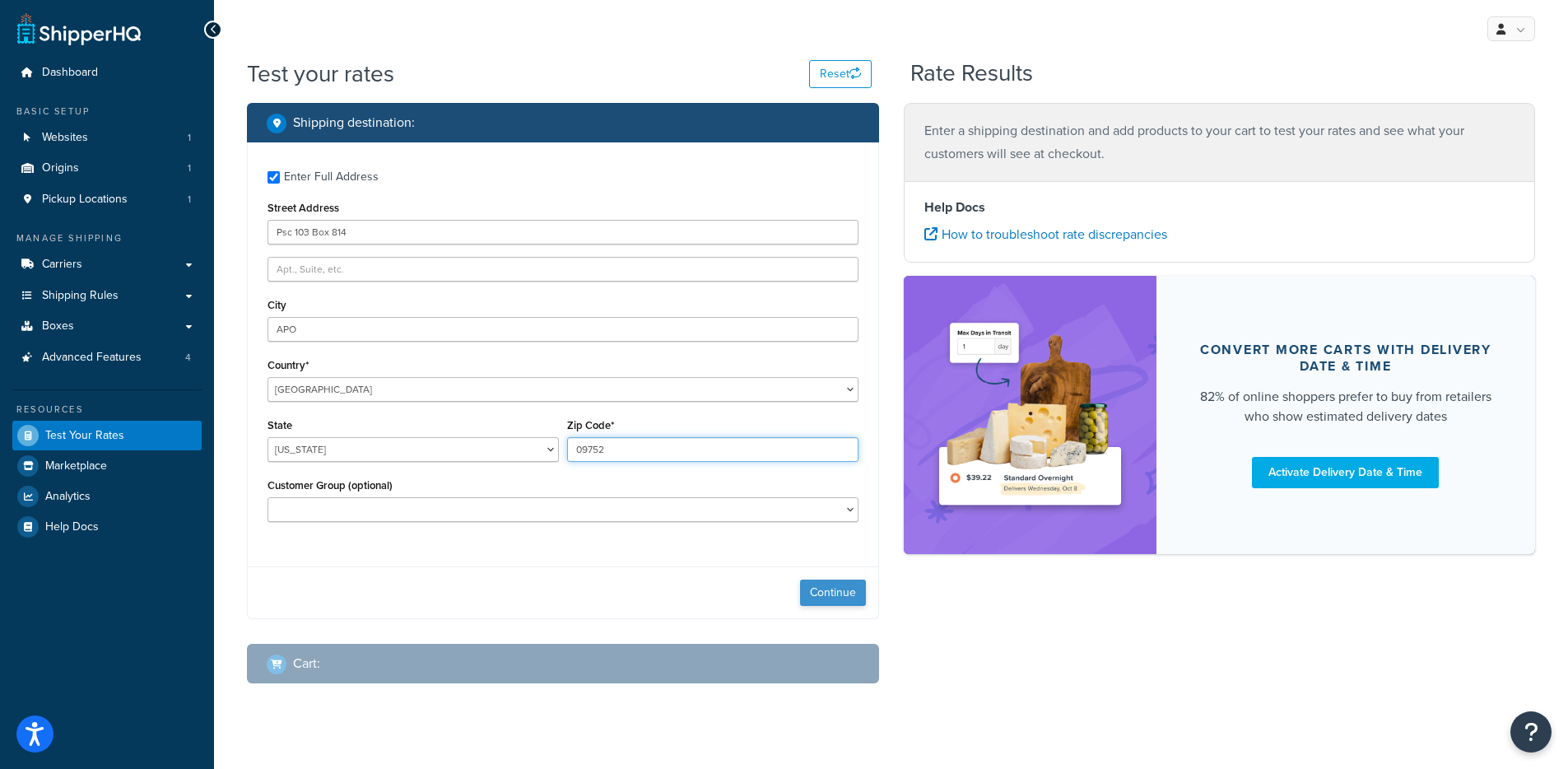
type input "09752"
click at [849, 590] on button "Continue" at bounding box center [833, 593] width 66 height 27
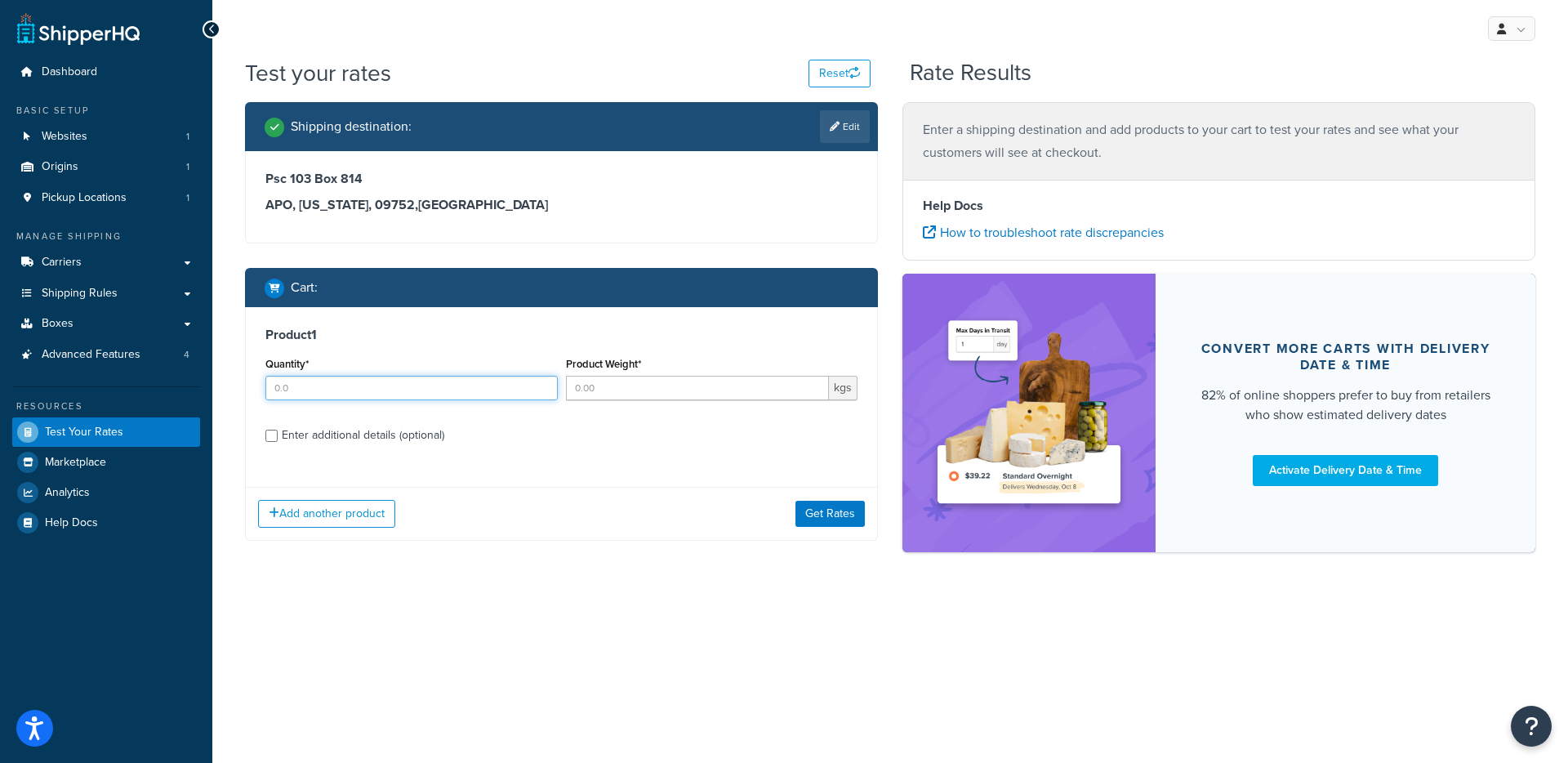
click at [415, 386] on input "Quantity*" at bounding box center [412, 388] width 292 height 25
type input "1"
click at [683, 398] on input "Product Weight*" at bounding box center [698, 388] width 264 height 25
type input ".1"
click at [452, 425] on label "Enter additional details (optional)" at bounding box center [570, 433] width 575 height 26
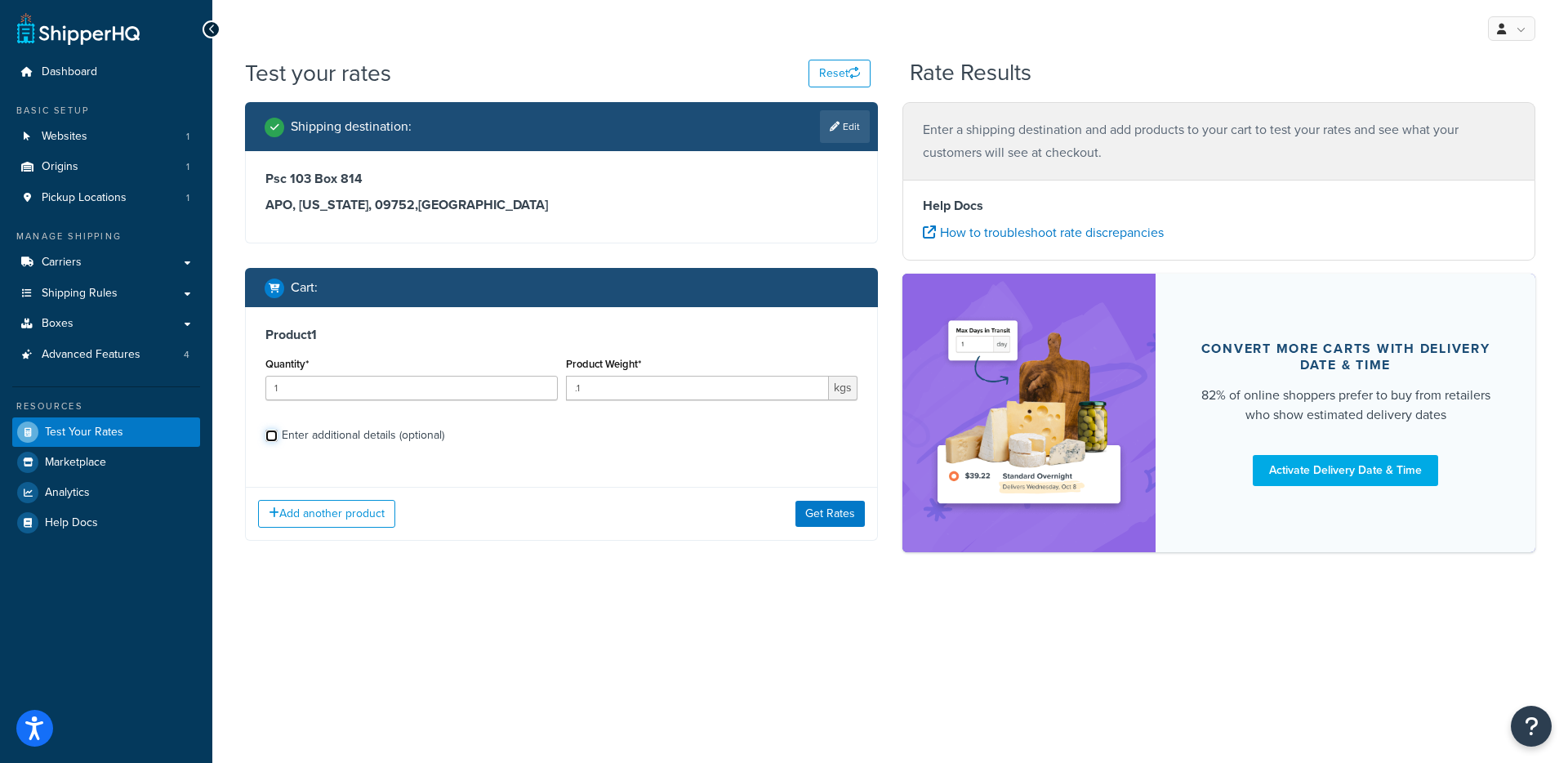
click at [278, 430] on input "Enter additional details (optional)" at bounding box center [271, 435] width 12 height 12
checkbox input "true"
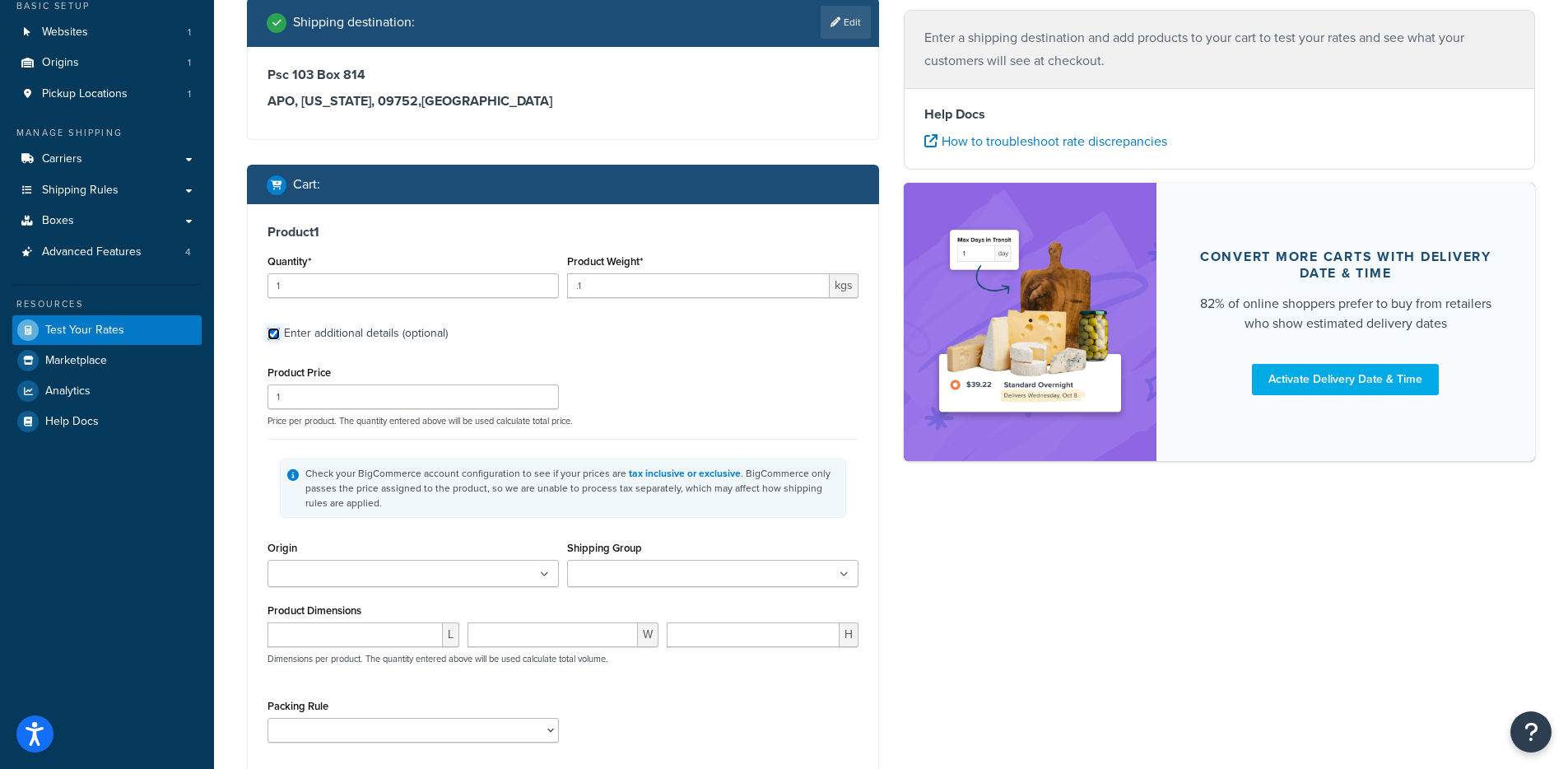
scroll to position [252, 0]
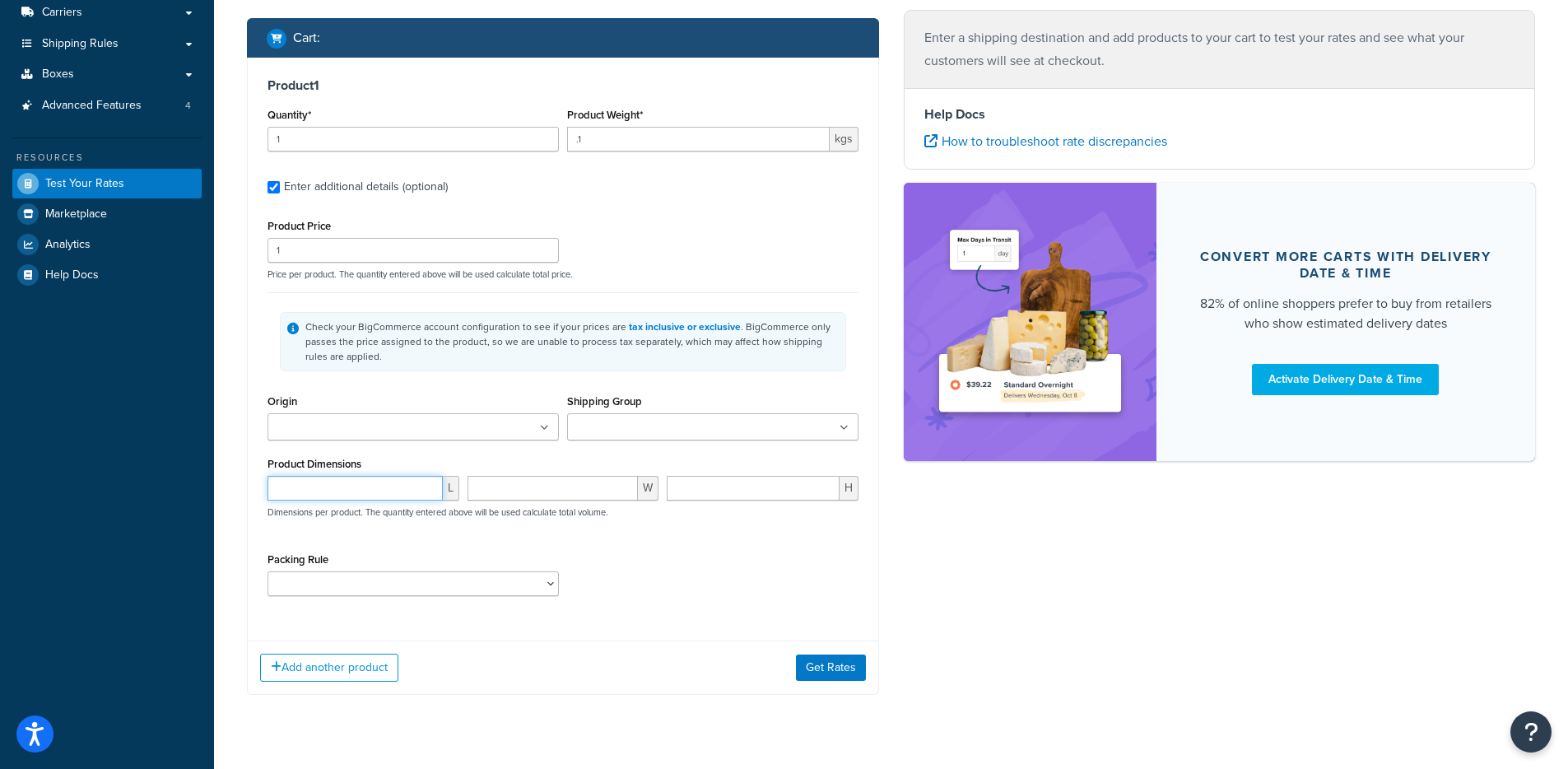
click at [378, 488] on input "number" at bounding box center [355, 488] width 175 height 25
type input "6"
type input "5"
type input "1"
click at [838, 655] on button "Get Rates" at bounding box center [831, 667] width 70 height 27
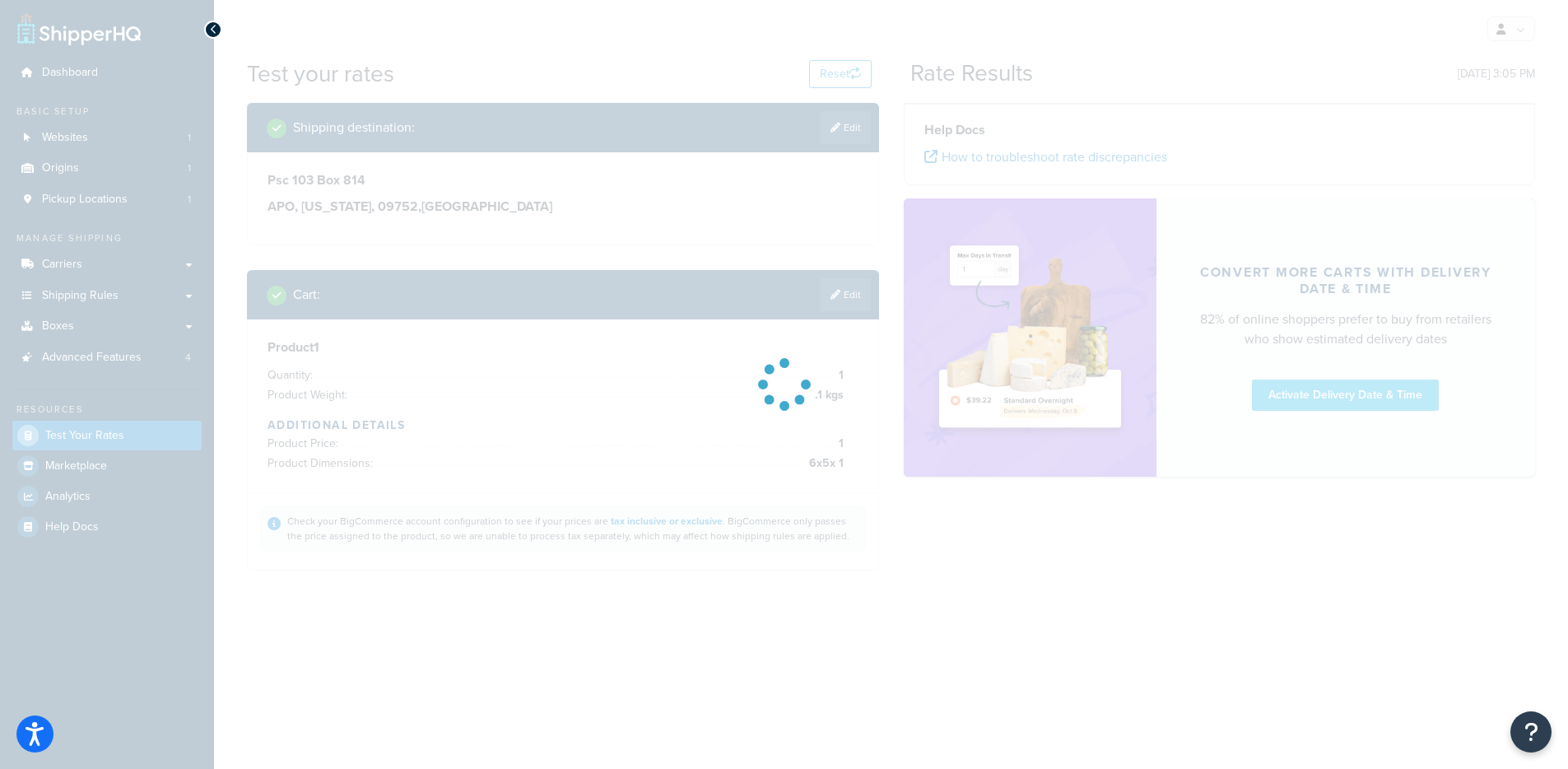
scroll to position [0, 0]
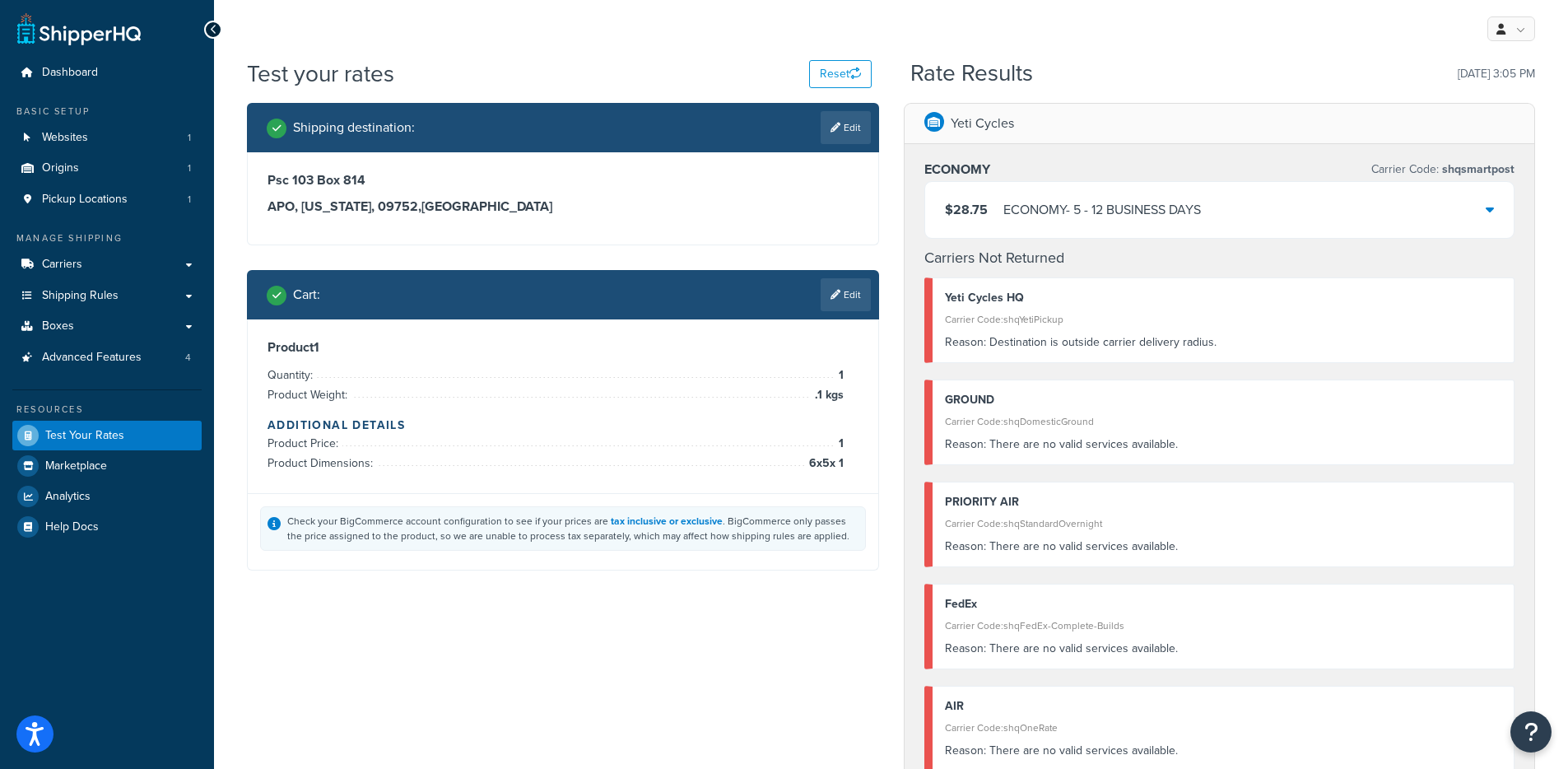
click at [861, 145] on div "Shipping destination : Edit" at bounding box center [562, 128] width 632 height 50
click at [849, 131] on link "Edit" at bounding box center [845, 128] width 50 height 33
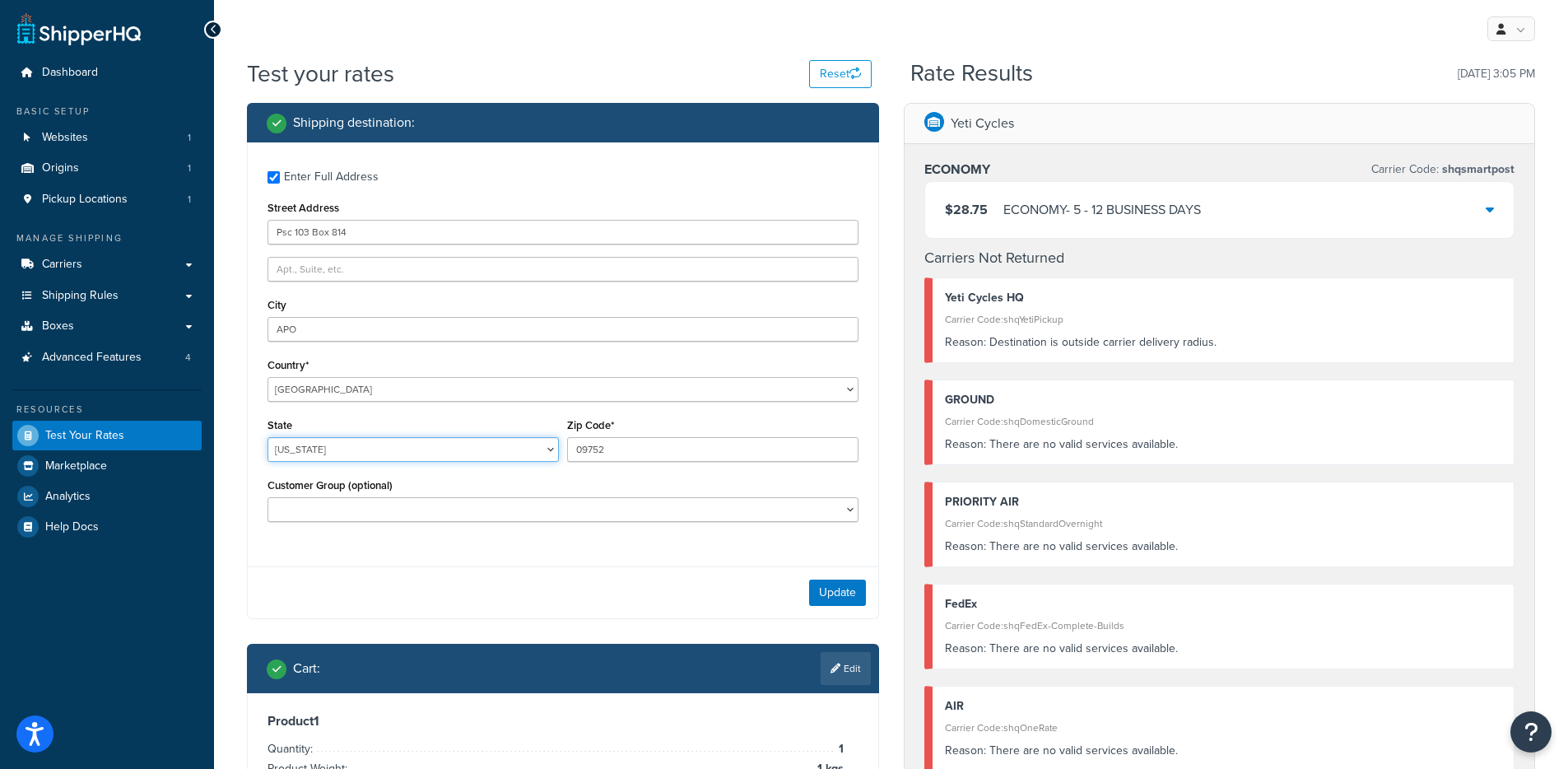
click at [363, 446] on select "Alabama Alaska American Samoa Arizona Arkansas Armed Forces Americas Armed Forc…" at bounding box center [414, 449] width 292 height 25
select select "AE"
click at [268, 438] on select "Alabama Alaska American Samoa Arizona Arkansas Armed Forces Americas Armed Forc…" at bounding box center [414, 449] width 292 height 25
click at [848, 590] on button "Update" at bounding box center [838, 593] width 57 height 27
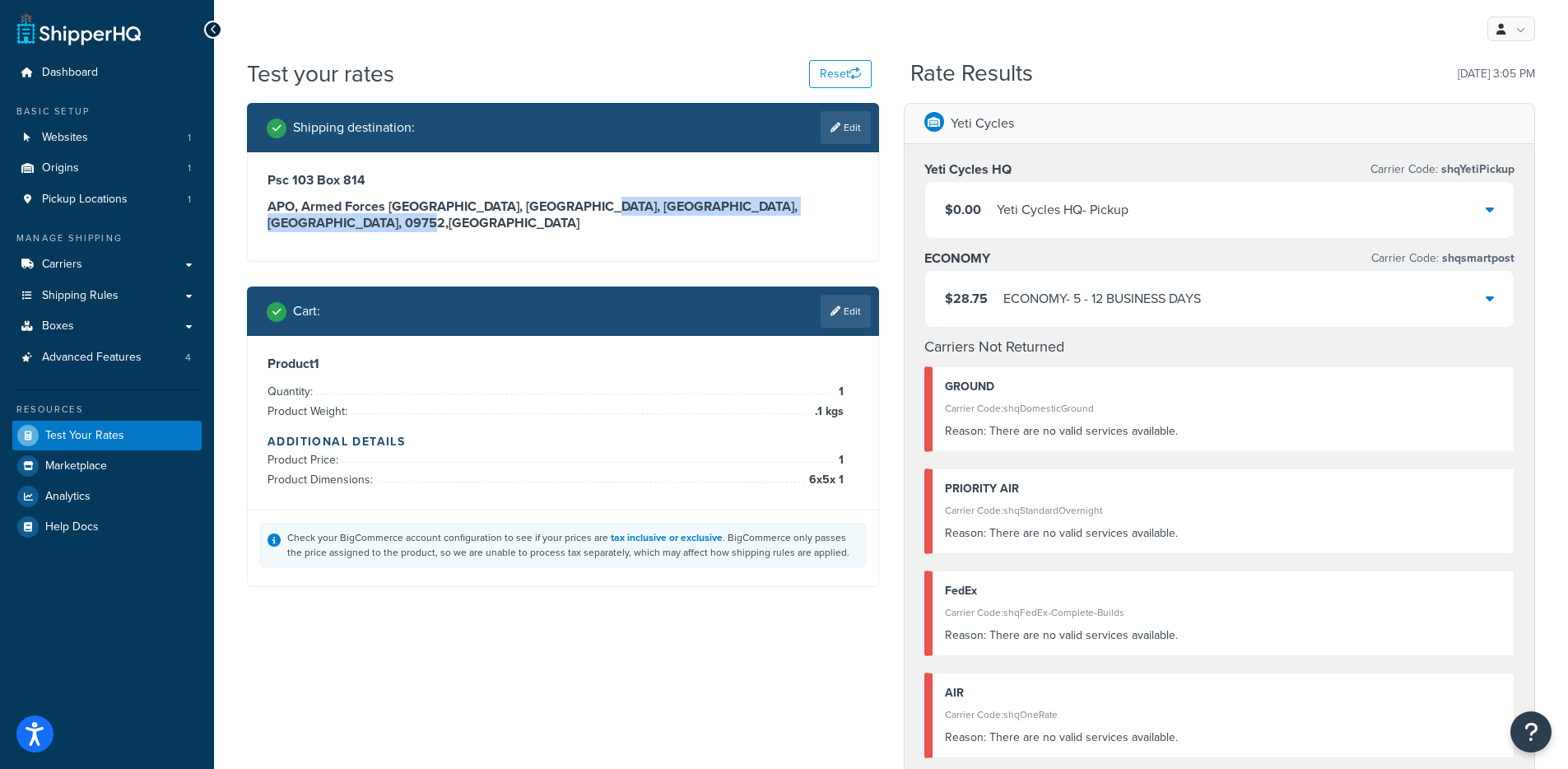
drag, startPoint x: 640, startPoint y: 210, endPoint x: 573, endPoint y: 200, distance: 67.7
click at [573, 200] on h3 "APO, Armed Forces Europe, Middle East, Africa, Canada, 09752 , United States" at bounding box center [563, 215] width 591 height 33
click at [573, 225] on div "Psc 103 Box 814 APO, Armed Forces Europe, Middle East, Africa, Canada, 09752 , …" at bounding box center [562, 206] width 630 height 108
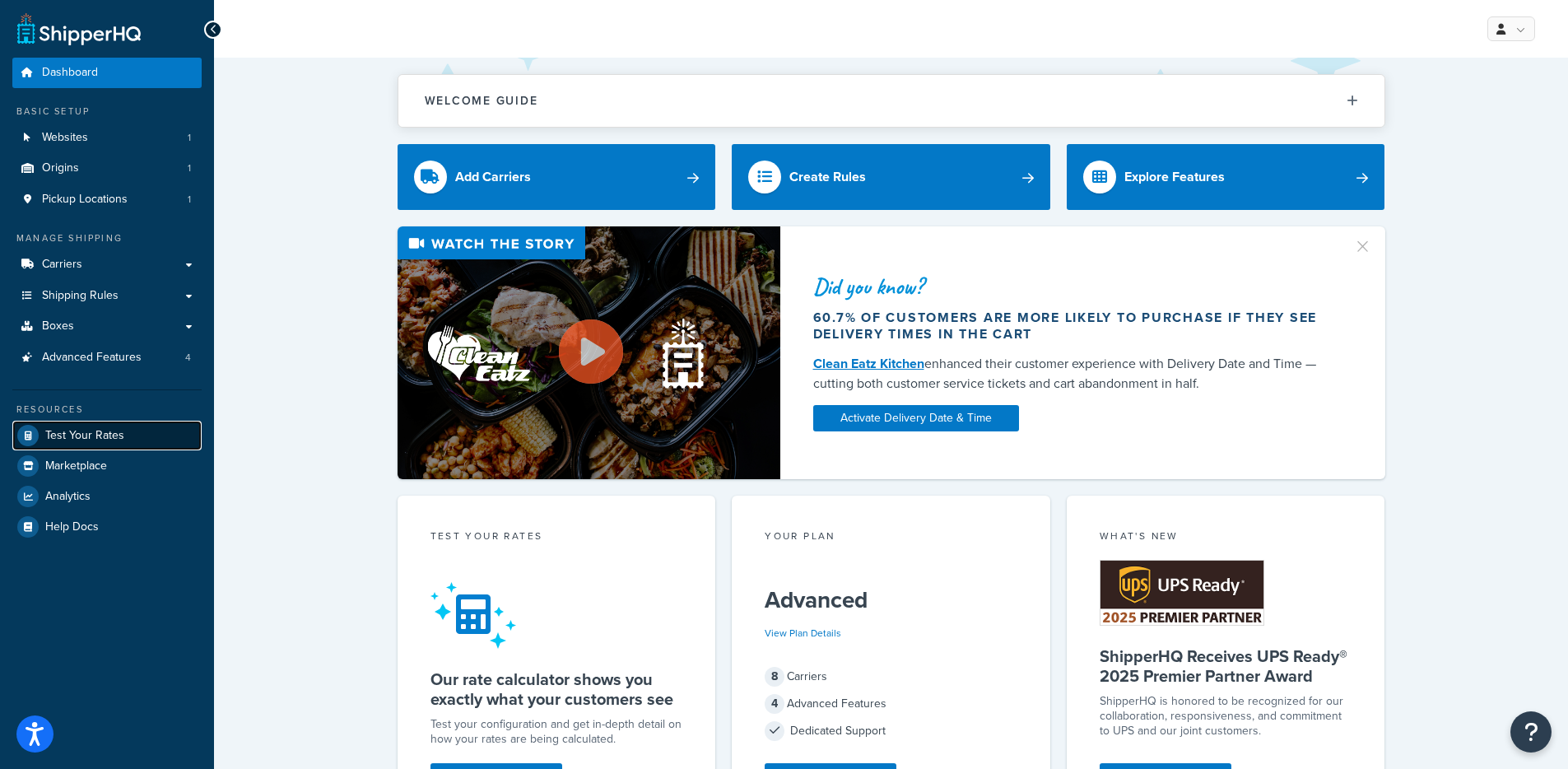
click at [164, 427] on link "Test Your Rates" at bounding box center [106, 435] width 189 height 29
click at [70, 429] on span "Test Your Rates" at bounding box center [84, 435] width 79 height 14
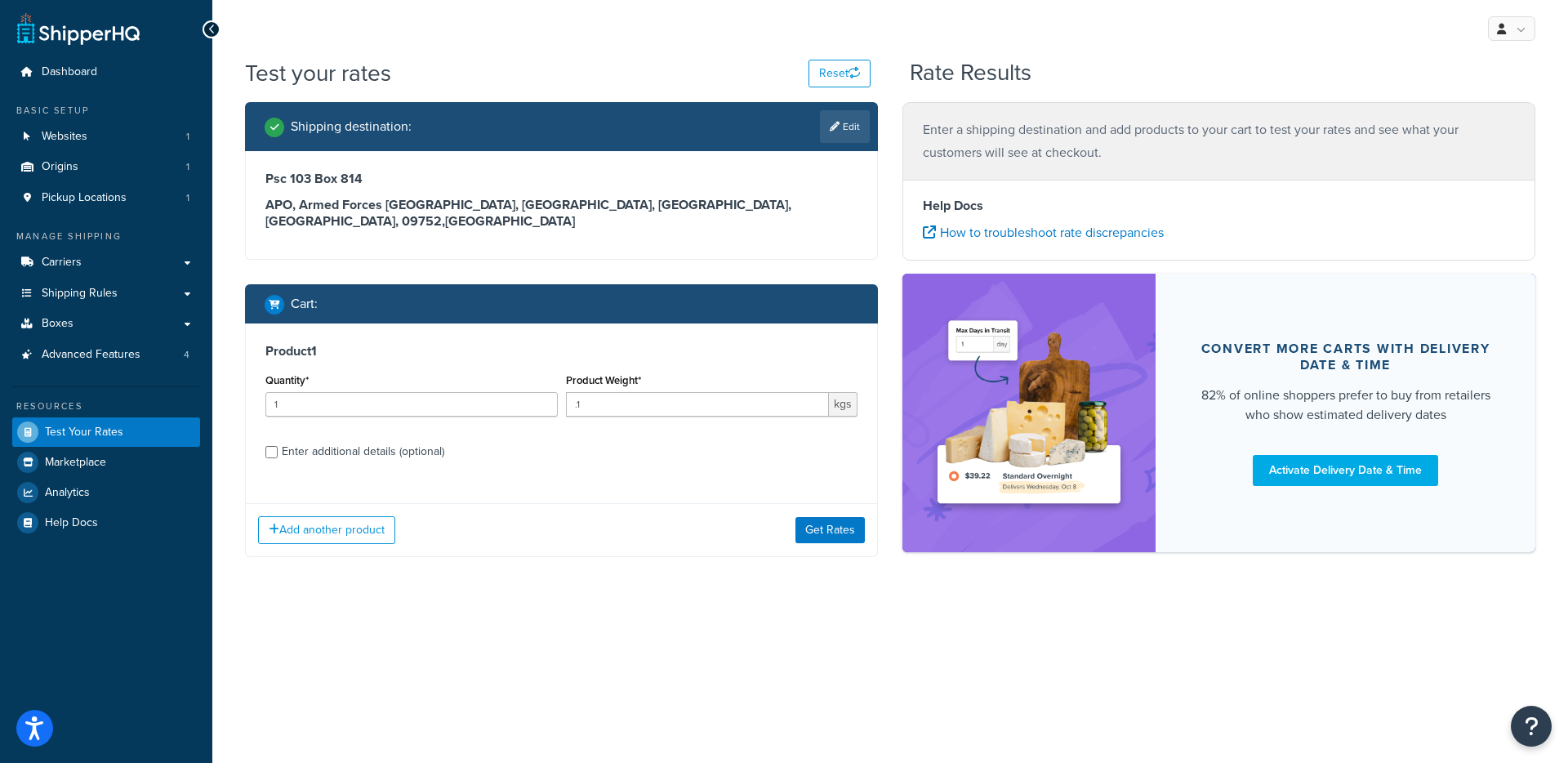
select select "AE"
select select "B2C - Guest"
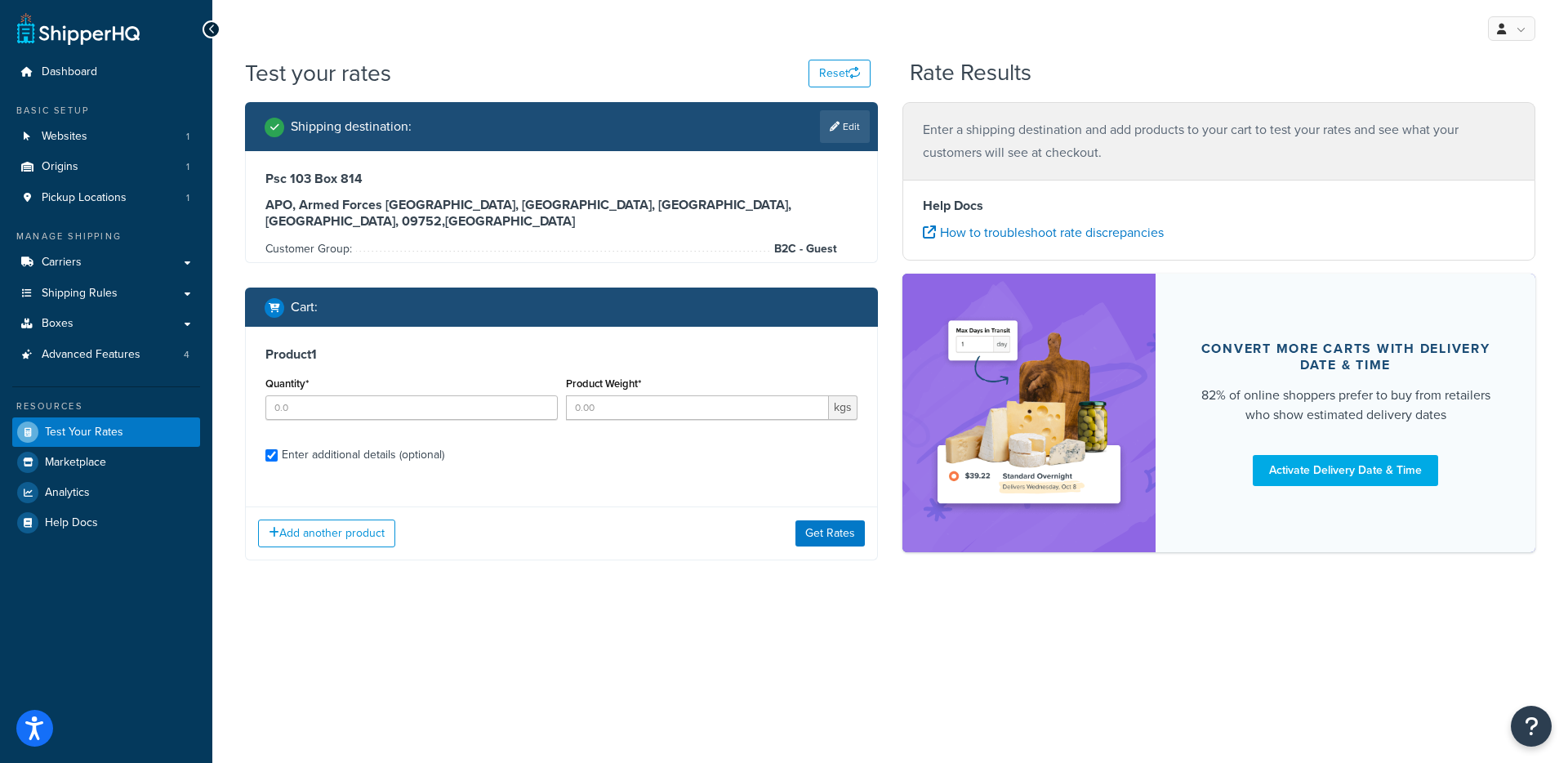
checkbox input "true"
type input "1"
type input "0.1"
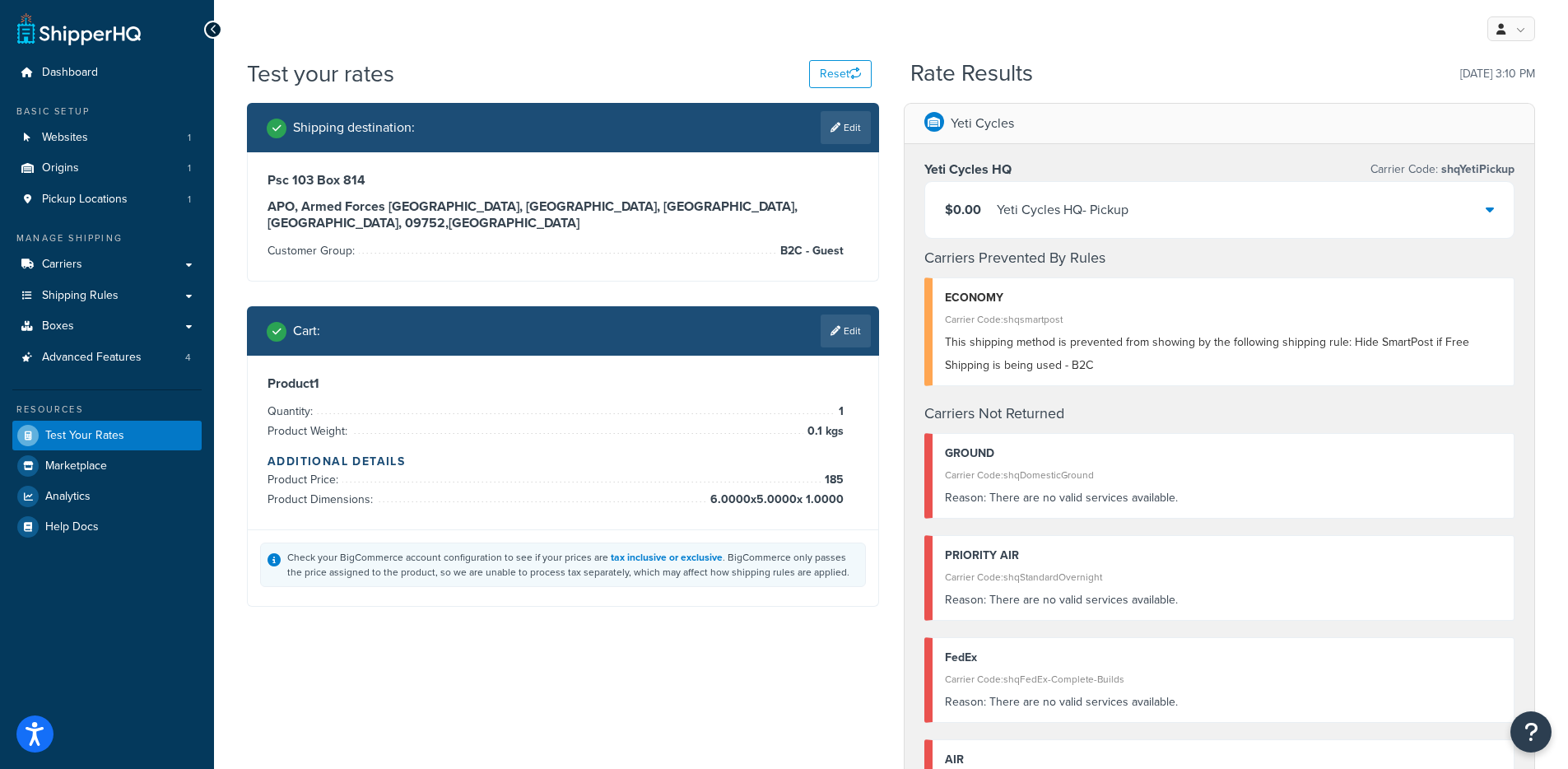
click at [754, 356] on div "Product 1 Quantity: 1 Product Weight: 0.1 kgs Additional Details Product Price:…" at bounding box center [562, 442] width 630 height 173
drag, startPoint x: 1267, startPoint y: 371, endPoint x: 1346, endPoint y: 342, distance: 84.2
click at [1346, 342] on div "This shipping method is prevented from showing by the following shipping rule: …" at bounding box center [1223, 354] width 557 height 46
copy span "Hide SmartPost if Free Shipping is being used - B2C"
drag, startPoint x: 1097, startPoint y: 380, endPoint x: 1123, endPoint y: 391, distance: 28.2
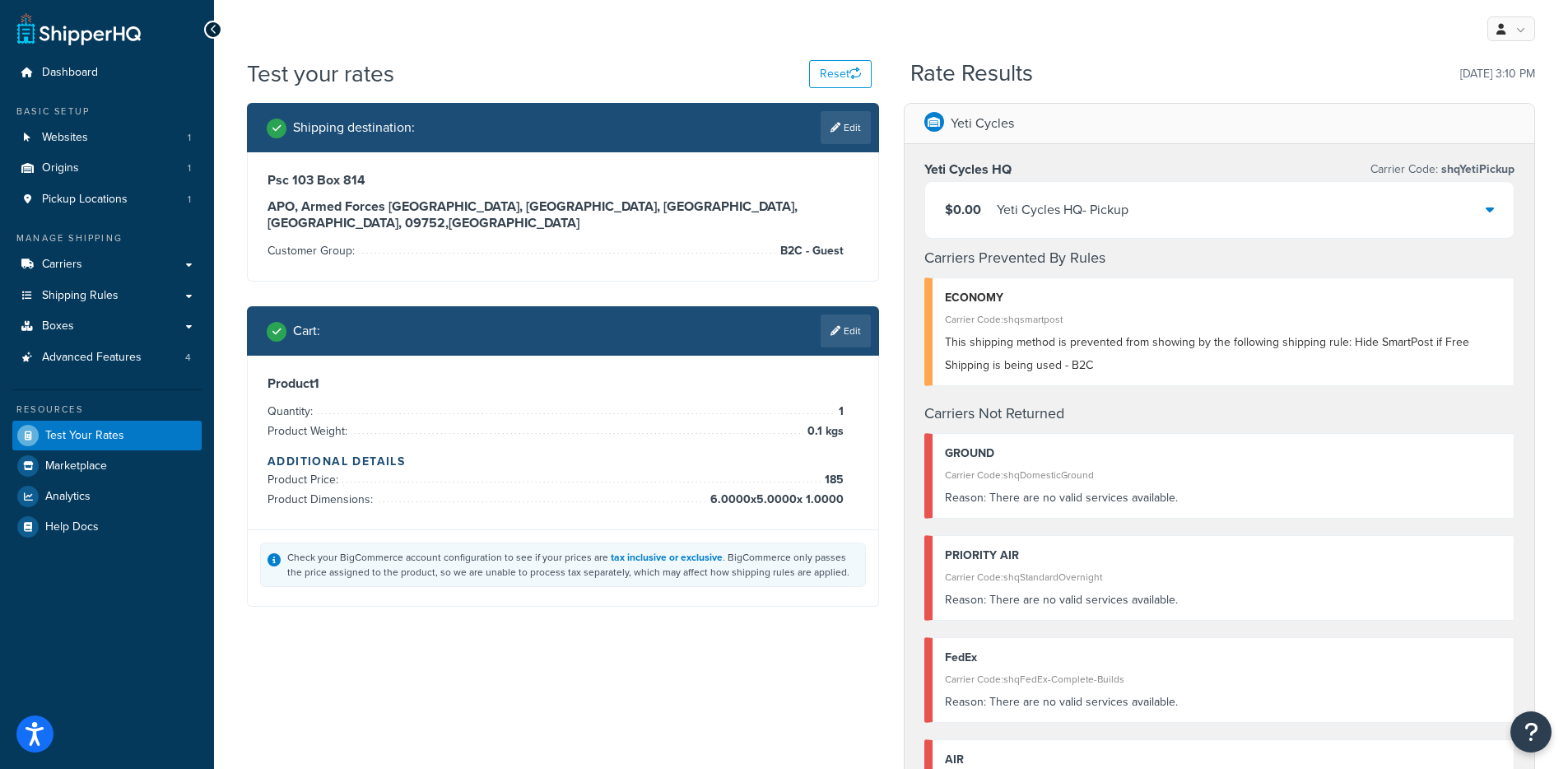
click at [1097, 380] on div "ECONOMY Carrier Code: shqsmartpost This shipping method is prevented from showi…" at bounding box center [1219, 331] width 591 height 108
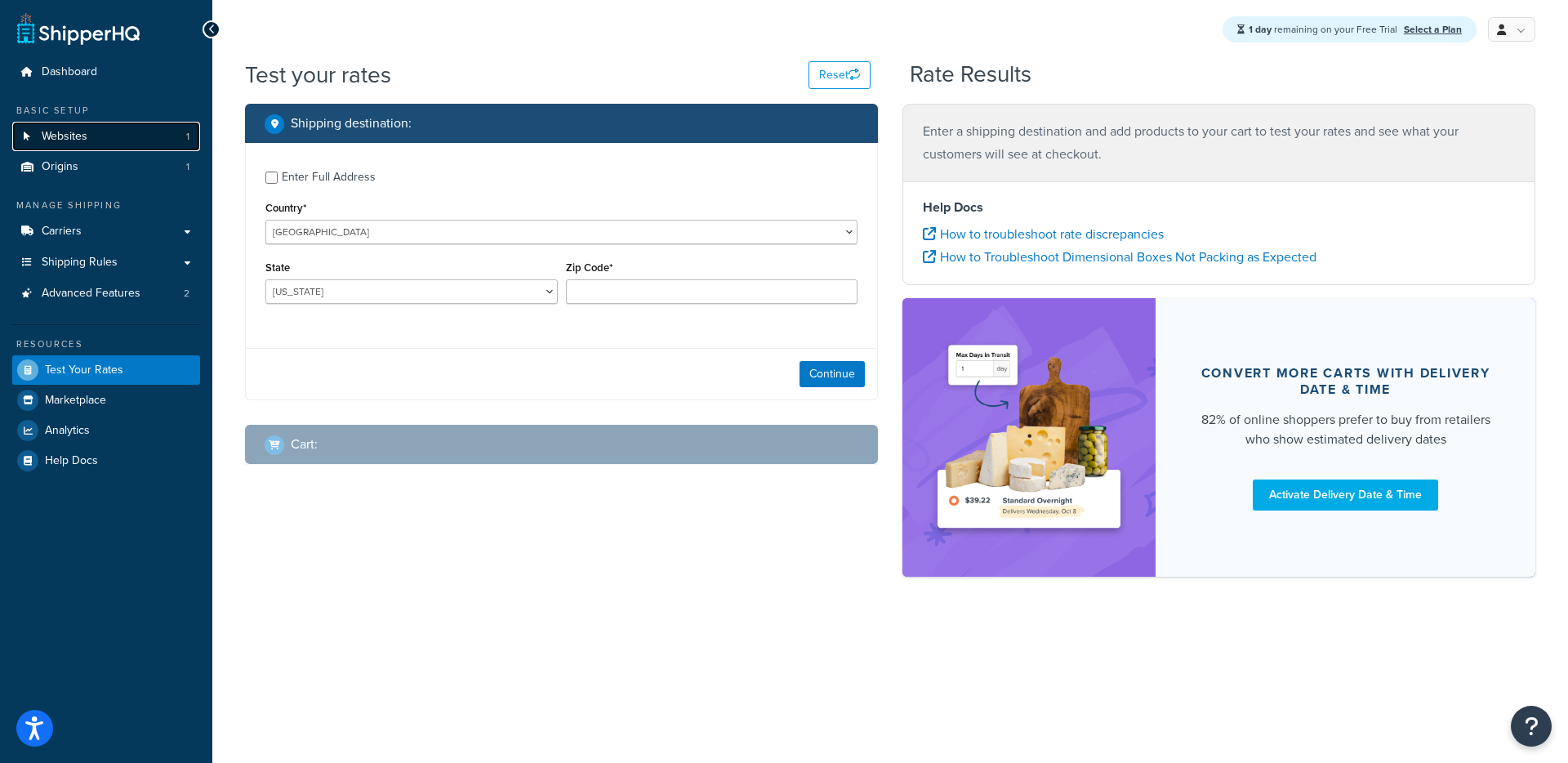
click at [137, 134] on link "Websites 1" at bounding box center [106, 137] width 188 height 30
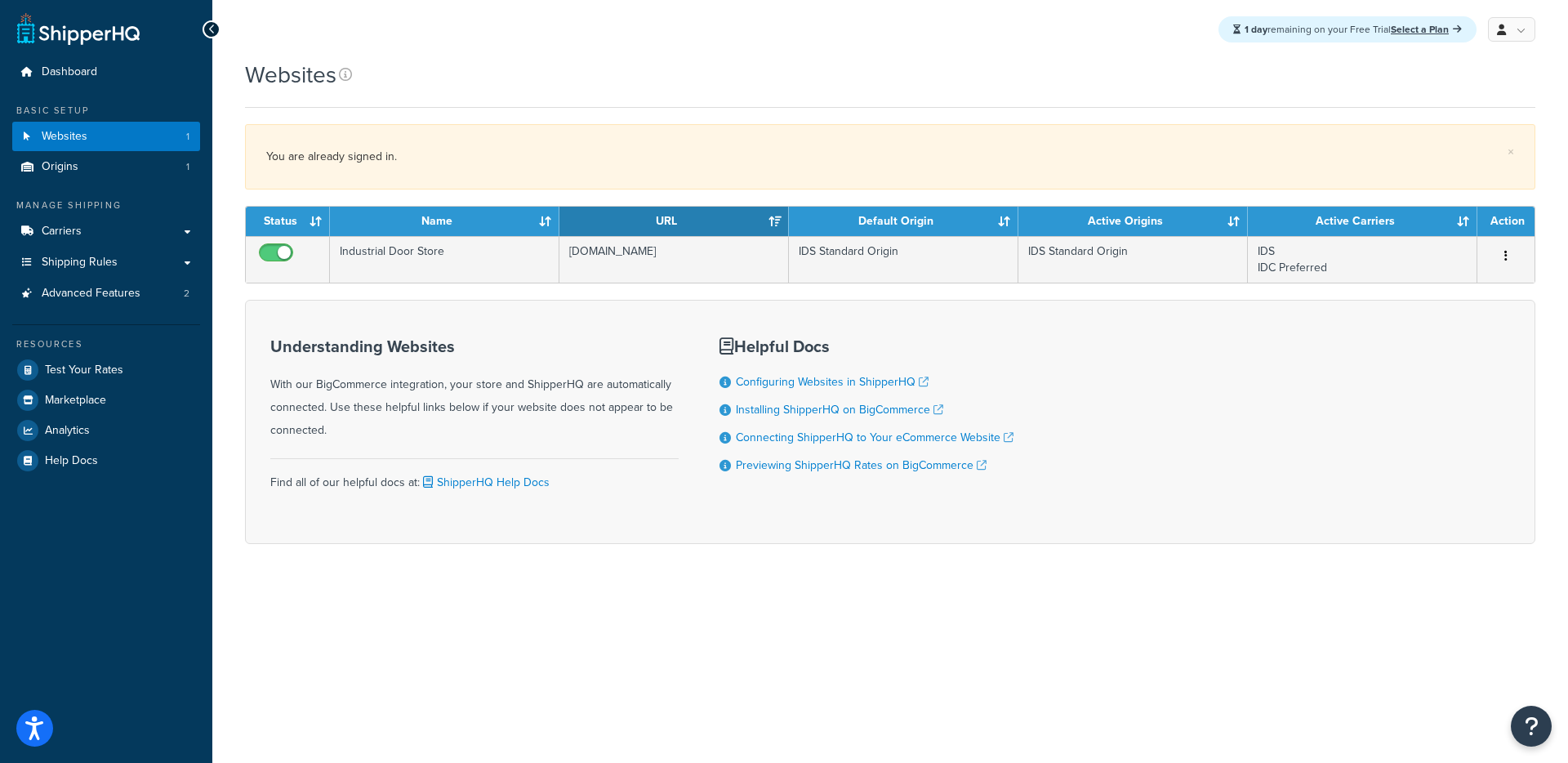
drag, startPoint x: 634, startPoint y: 389, endPoint x: 625, endPoint y: 377, distance: 15.0
click at [634, 389] on div "Understanding Websites With our BigCommerce integration, your store and Shipper…" at bounding box center [474, 390] width 409 height 105
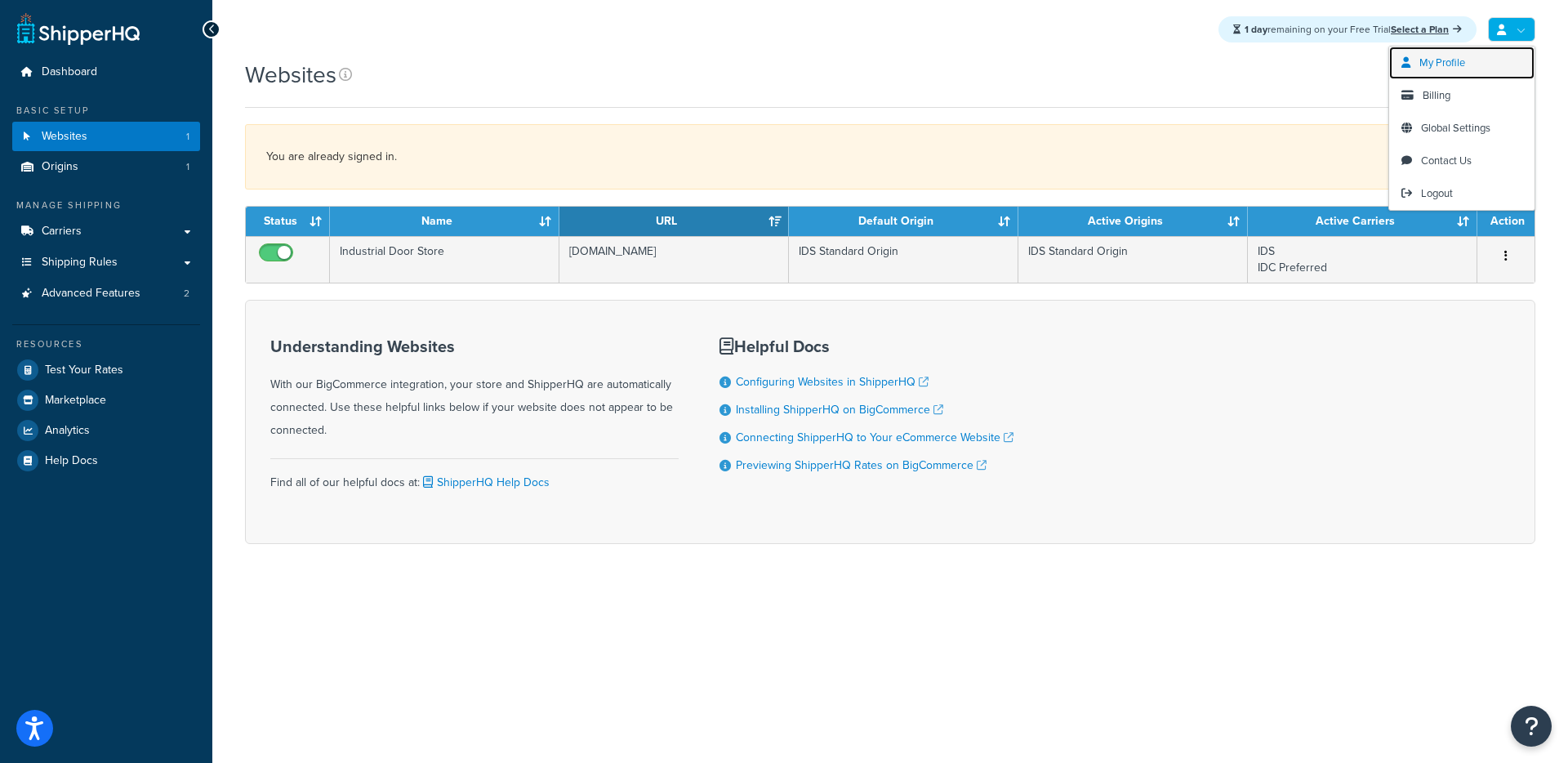
click at [1473, 68] on link "My Profile" at bounding box center [1462, 63] width 146 height 33
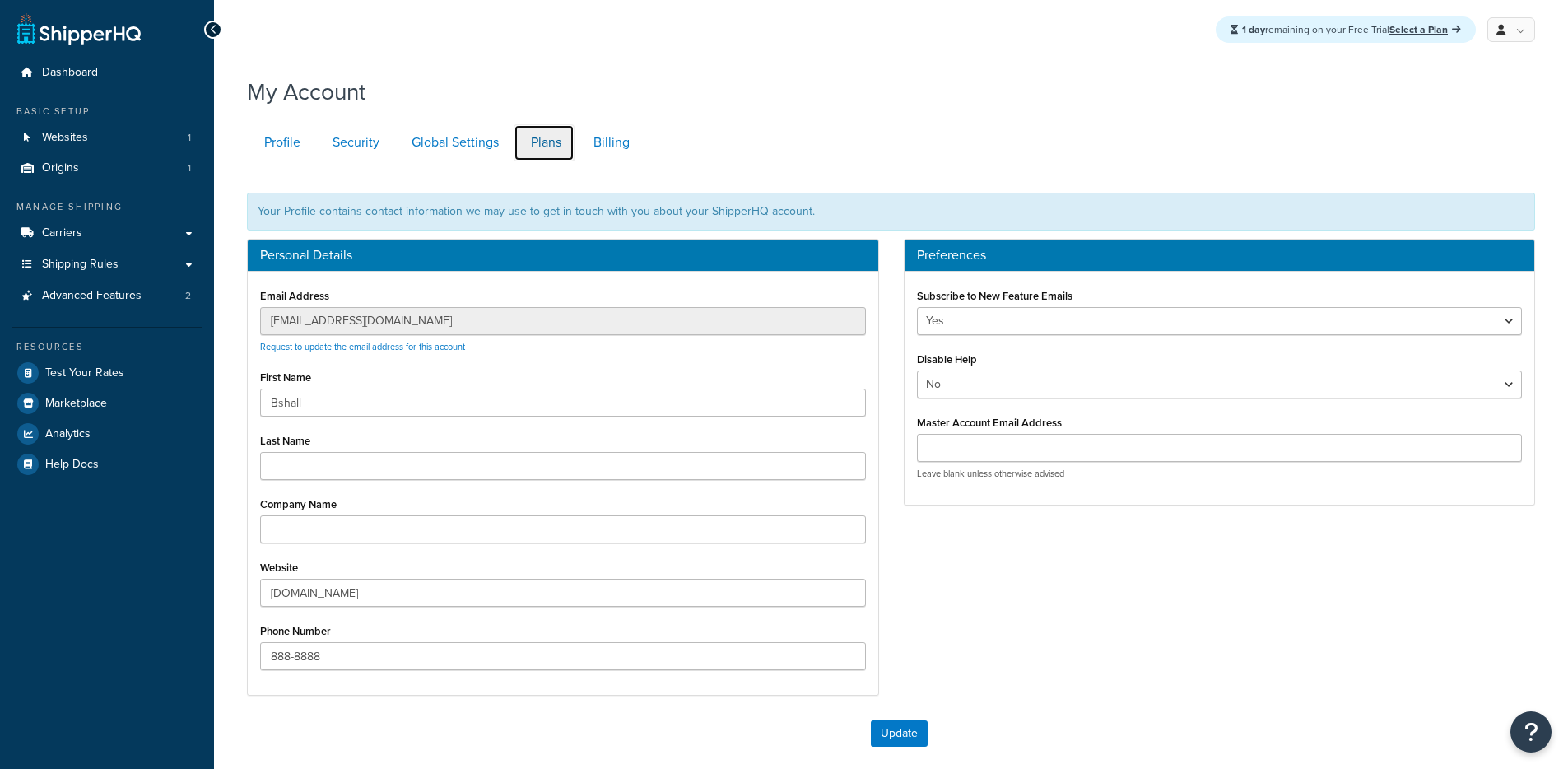
click at [557, 139] on link "Plans" at bounding box center [544, 142] width 61 height 37
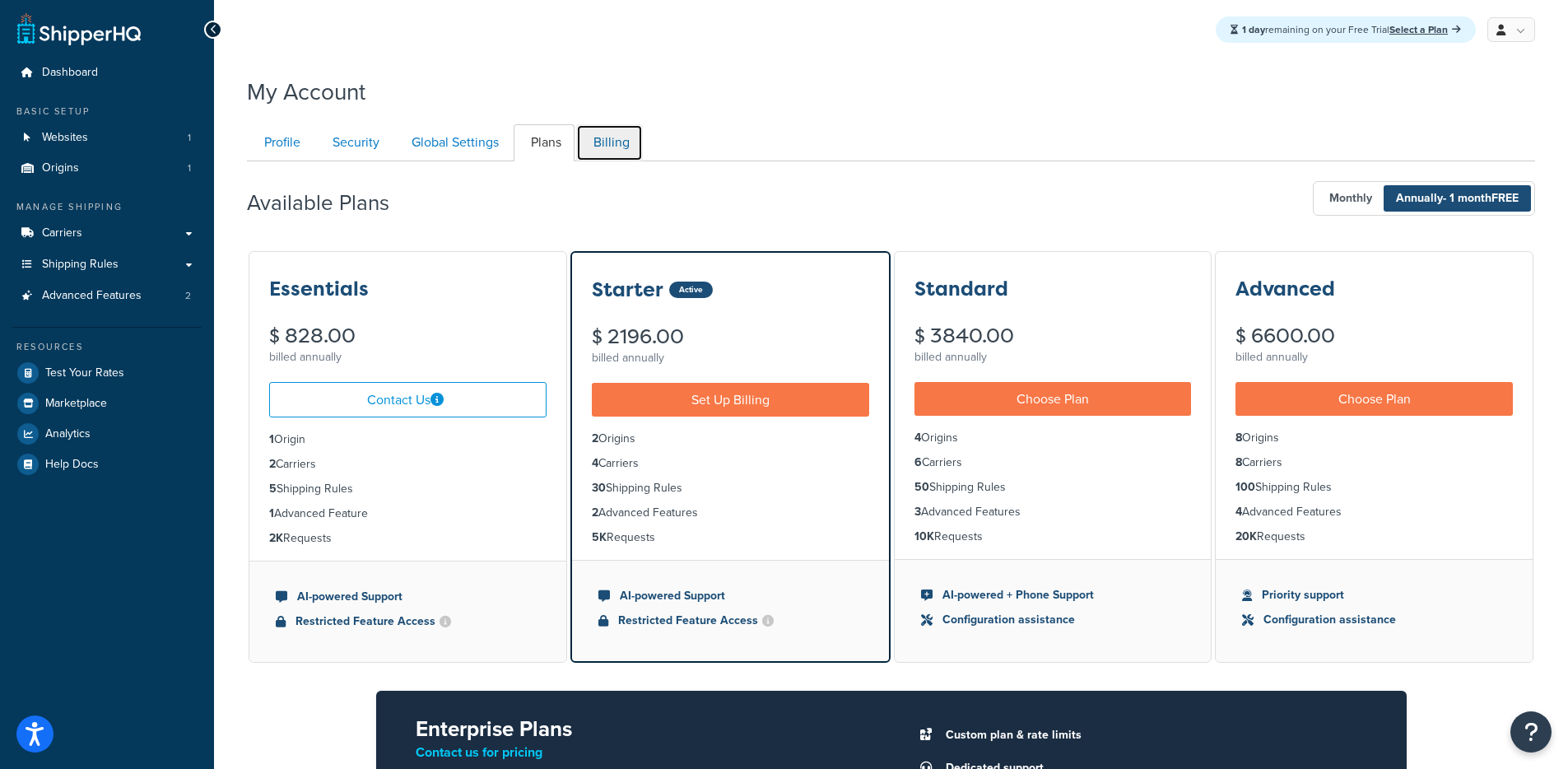
click at [617, 150] on link "Billing" at bounding box center [609, 142] width 67 height 37
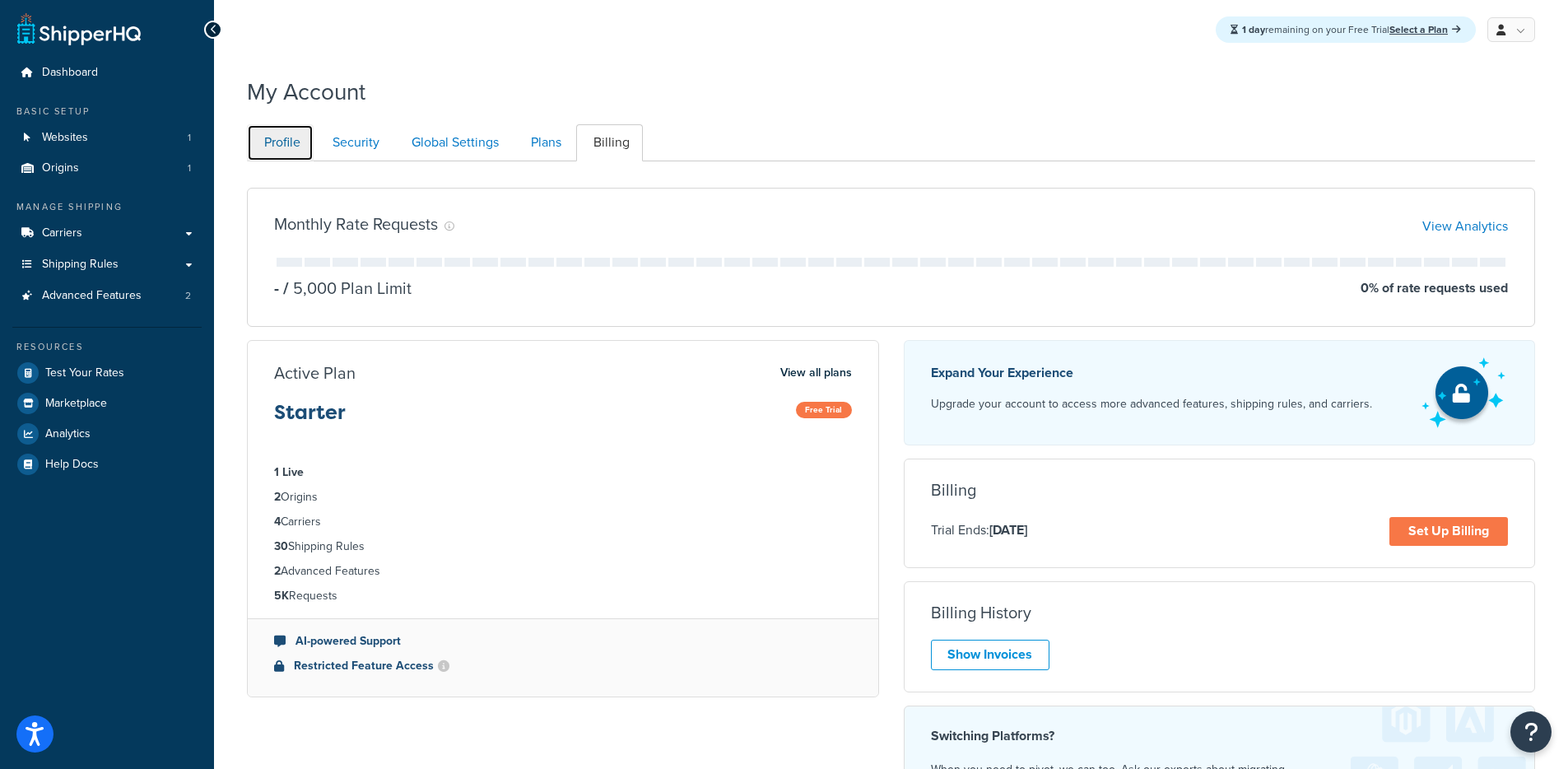
click at [301, 143] on link "Profile" at bounding box center [280, 142] width 67 height 37
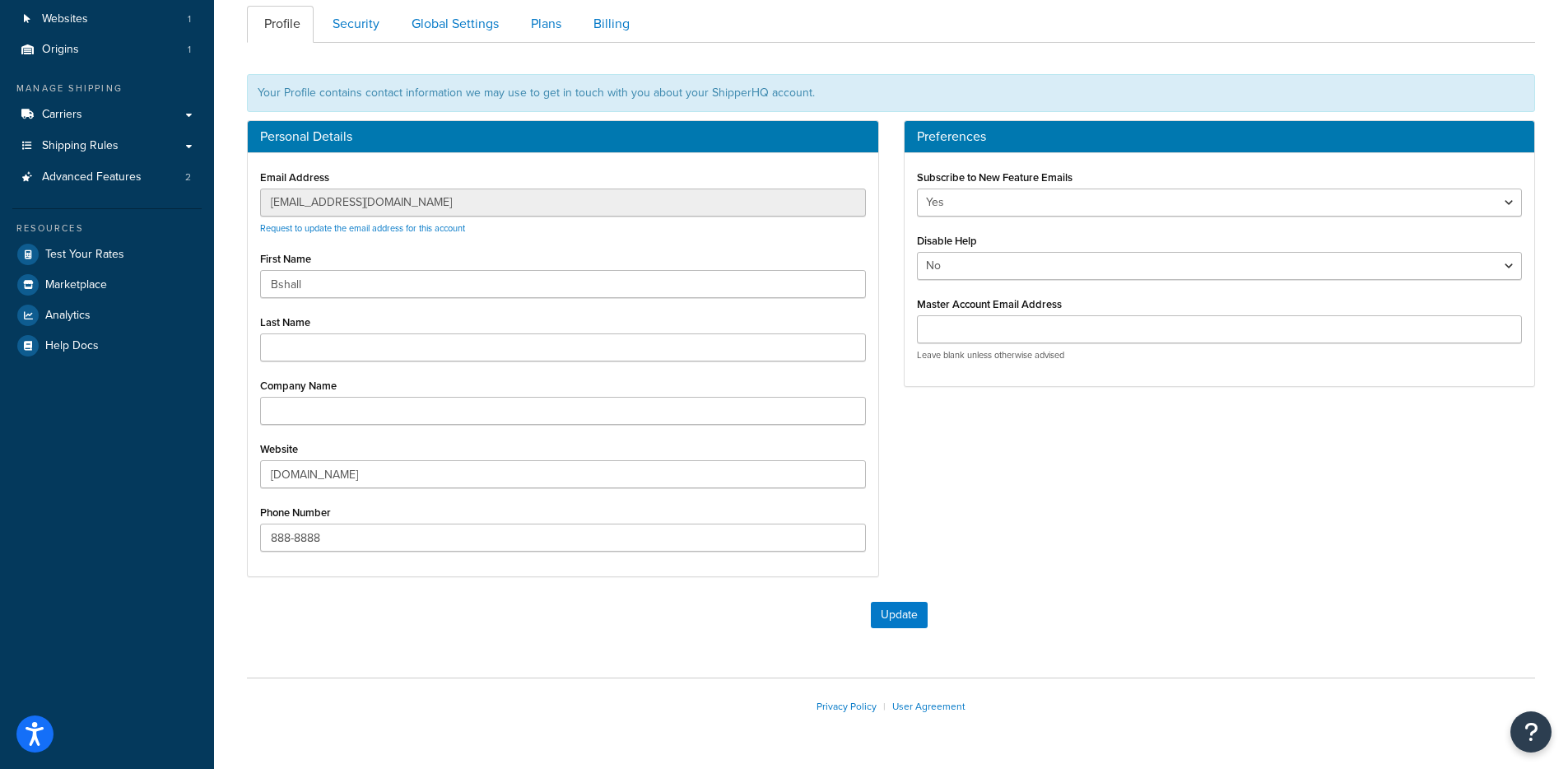
scroll to position [102, 0]
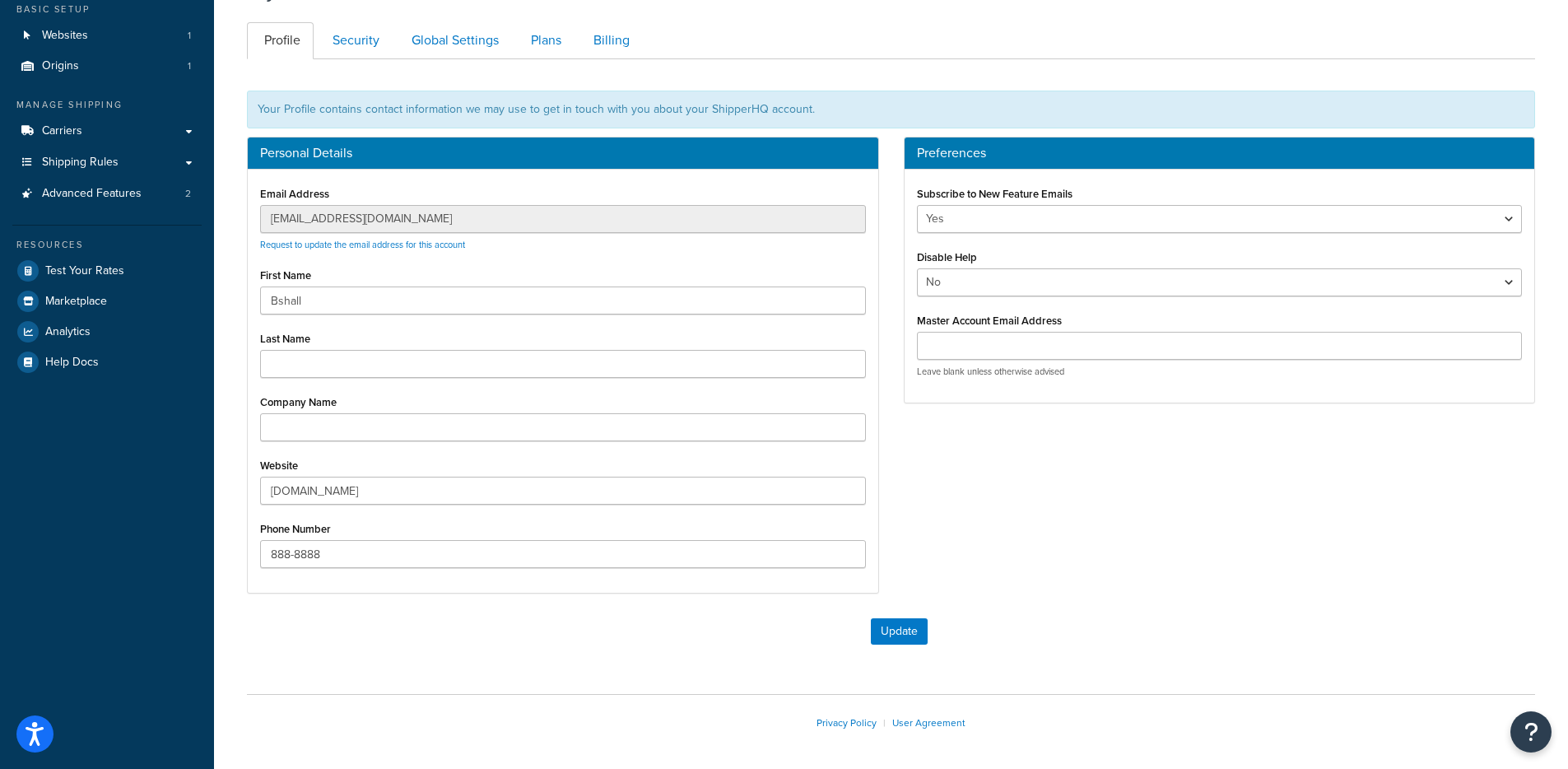
click at [250, 225] on div "Email Address bshallenberger@tmi-pvc.com Request to update the email address fo…" at bounding box center [562, 381] width 630 height 423
click at [249, 225] on div "Email Address bshallenberger@tmi-pvc.com Request to update the email address fo…" at bounding box center [562, 381] width 630 height 423
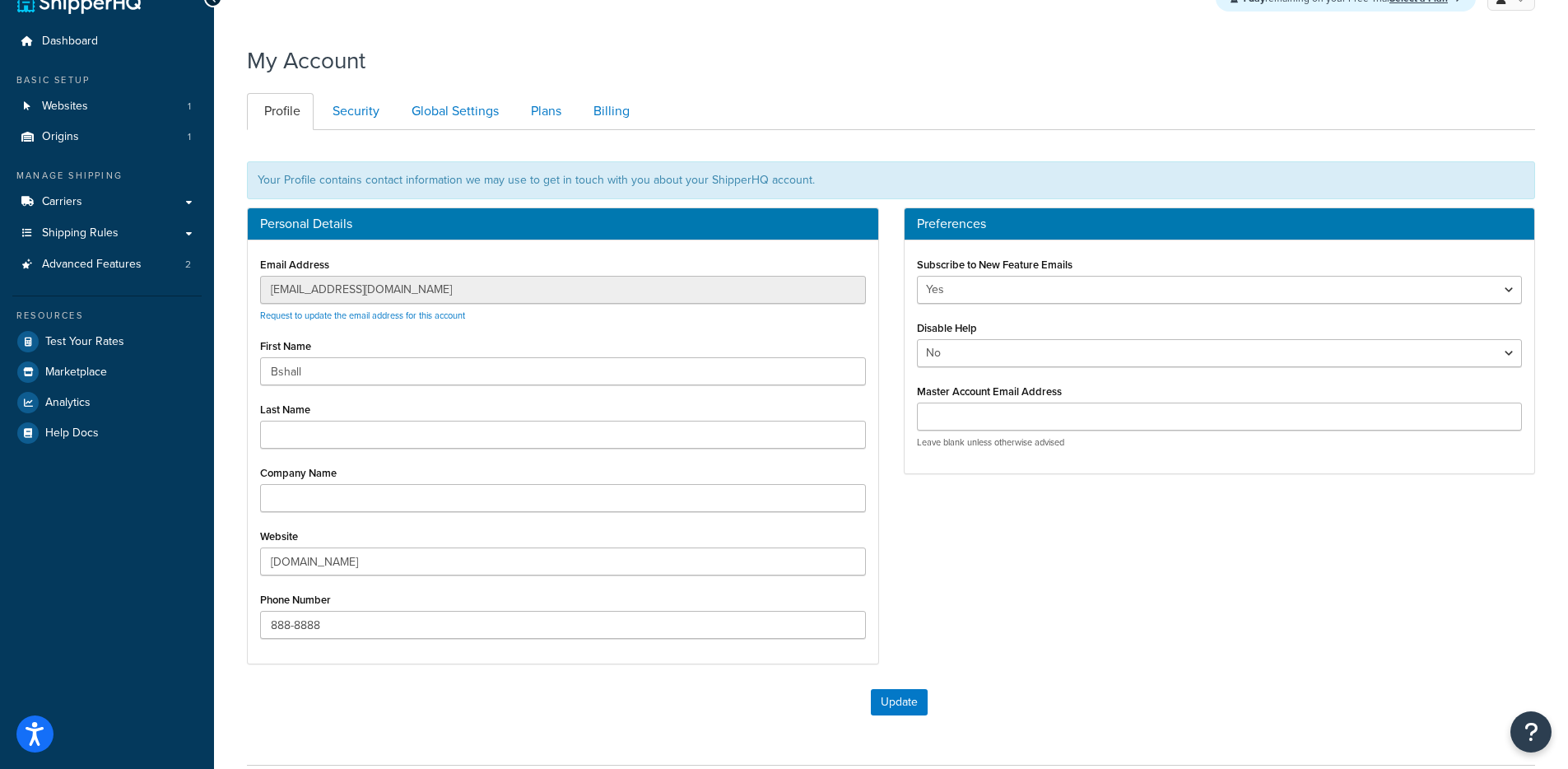
scroll to position [0, 0]
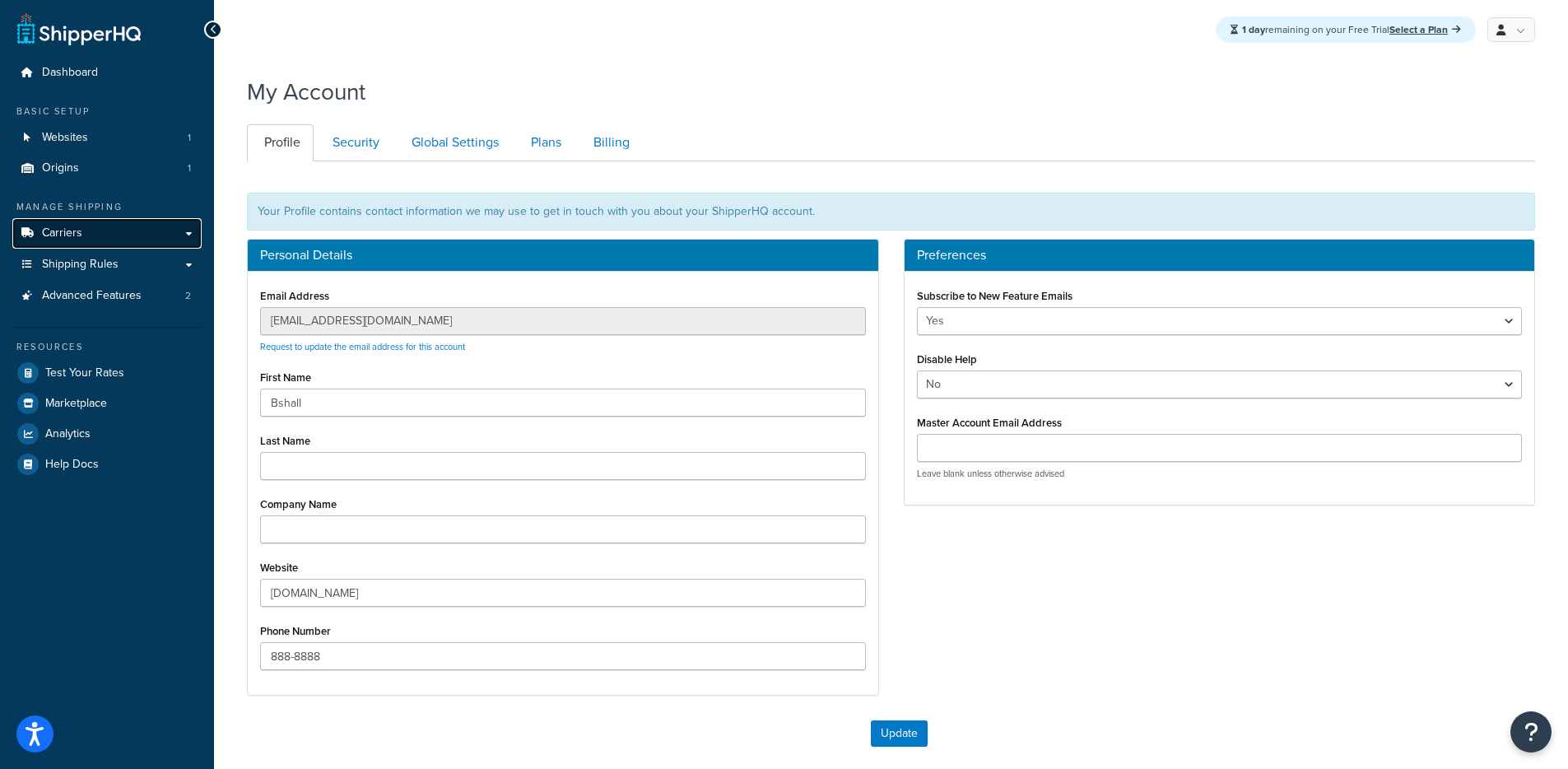
click at [65, 241] on link "Carriers" at bounding box center [106, 233] width 189 height 30
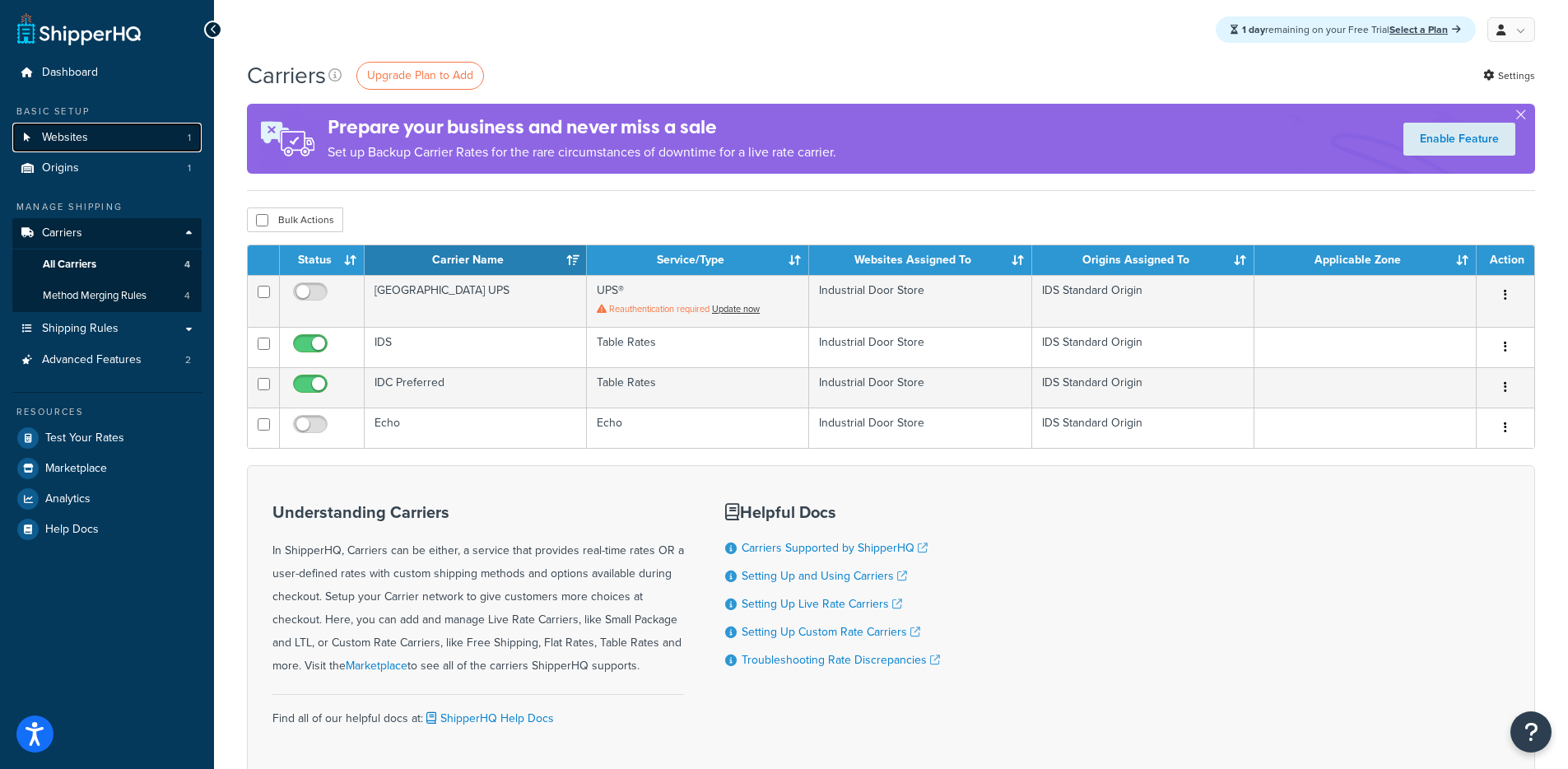
click at [99, 140] on link "Websites 1" at bounding box center [106, 138] width 189 height 30
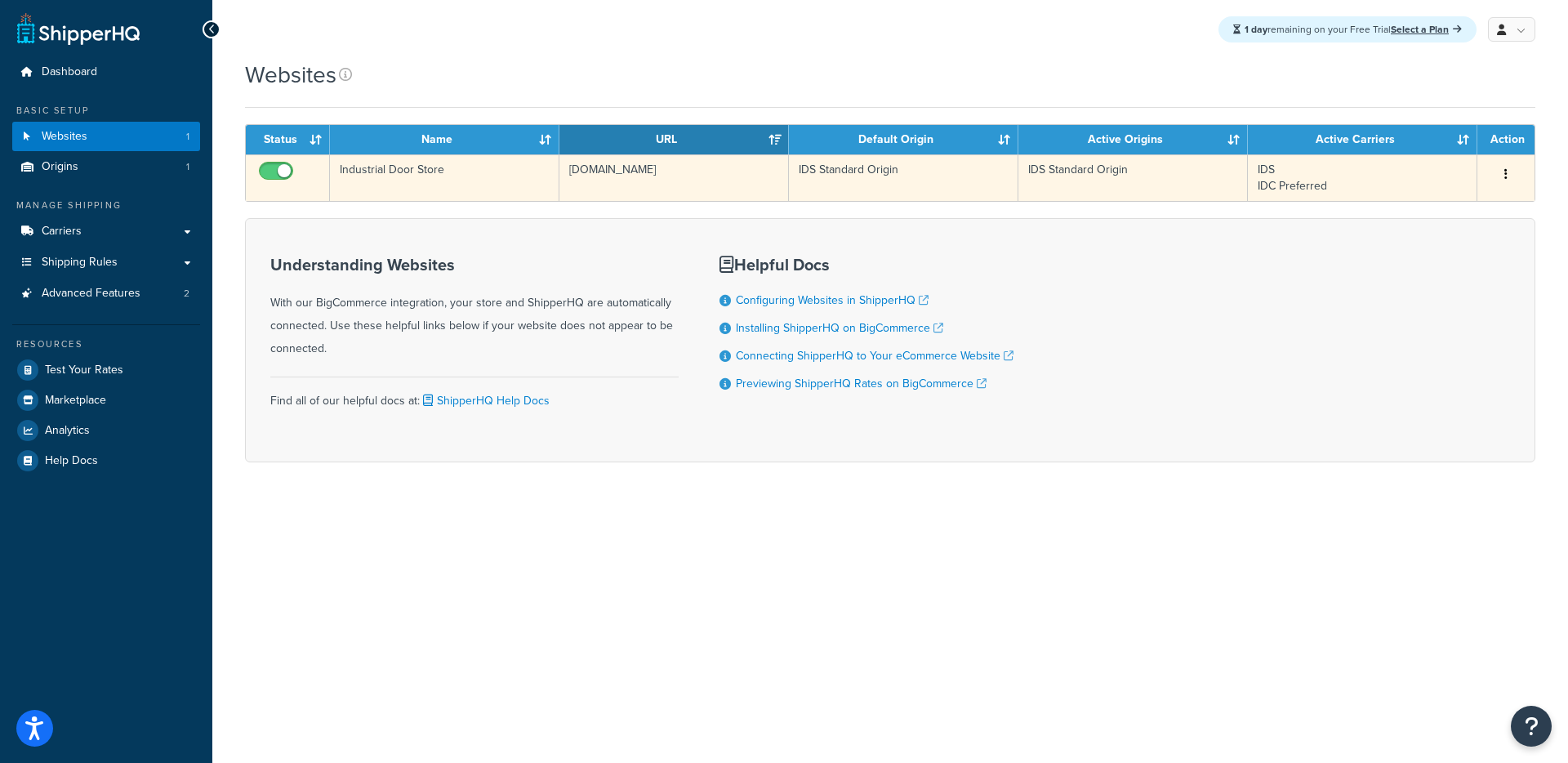
click at [552, 187] on td "Industrial Door Store" at bounding box center [444, 178] width 229 height 46
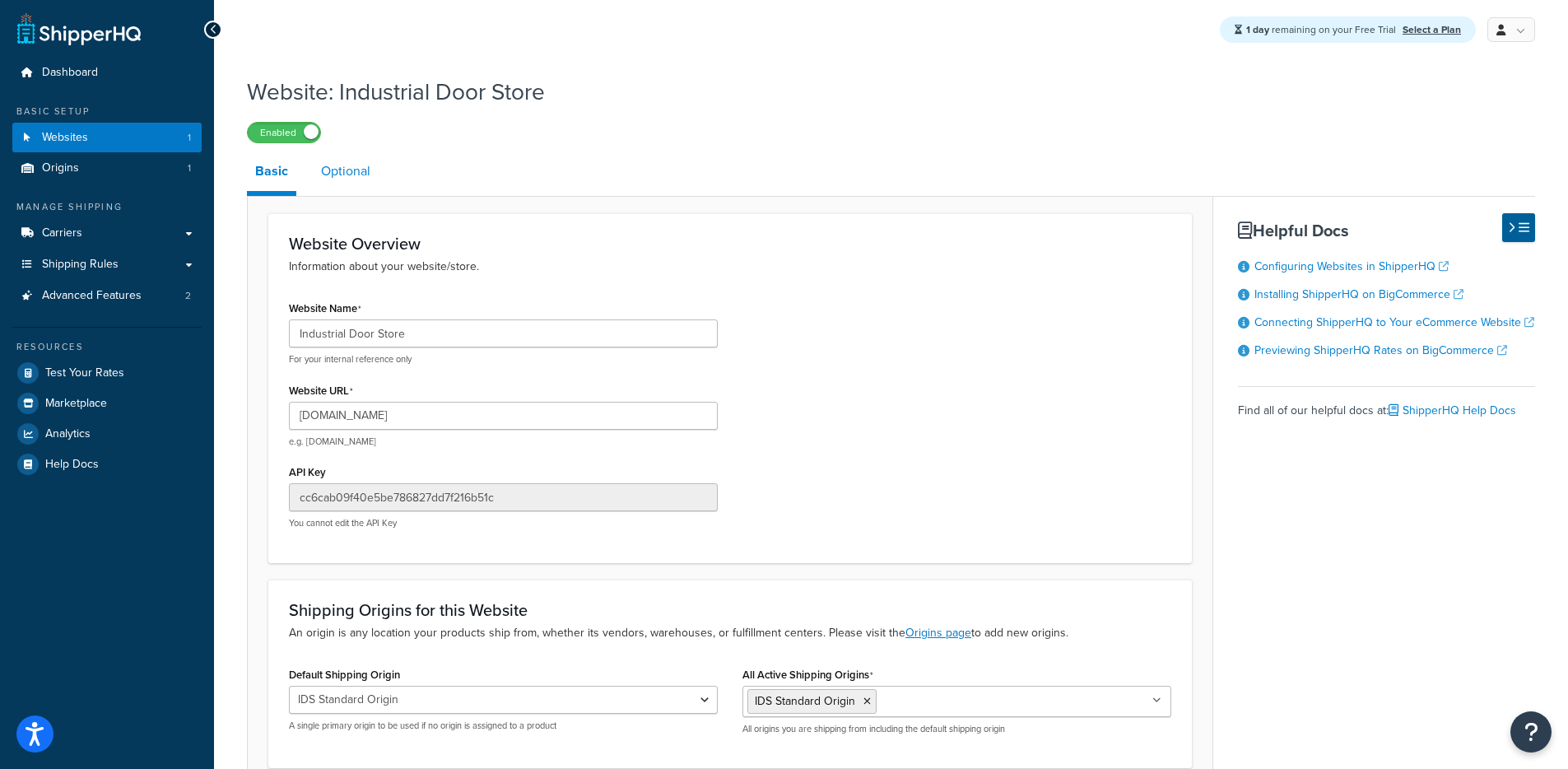
click at [350, 168] on link "Optional" at bounding box center [346, 171] width 66 height 39
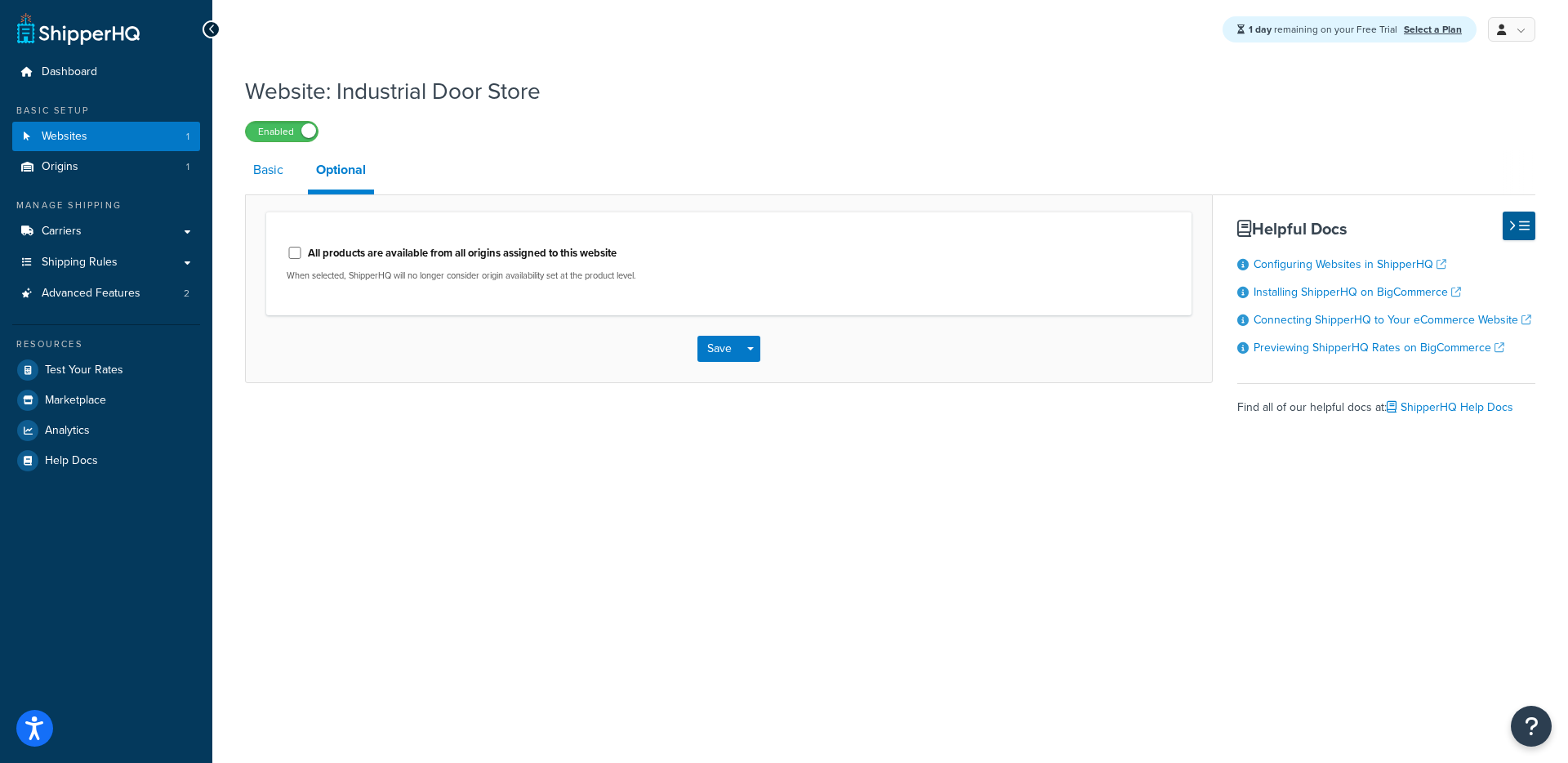
click at [267, 177] on link "Basic" at bounding box center [268, 169] width 46 height 39
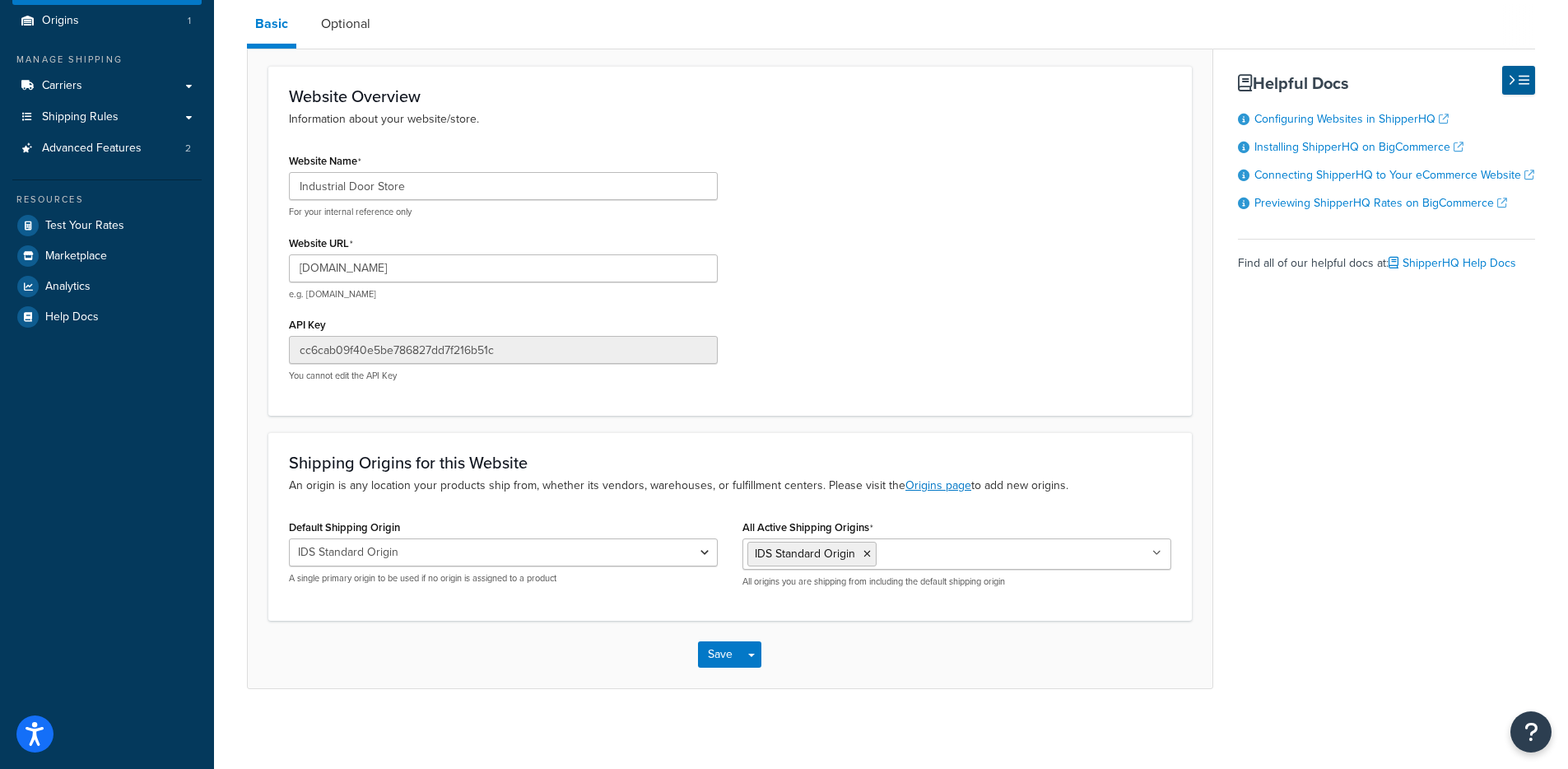
scroll to position [151, 0]
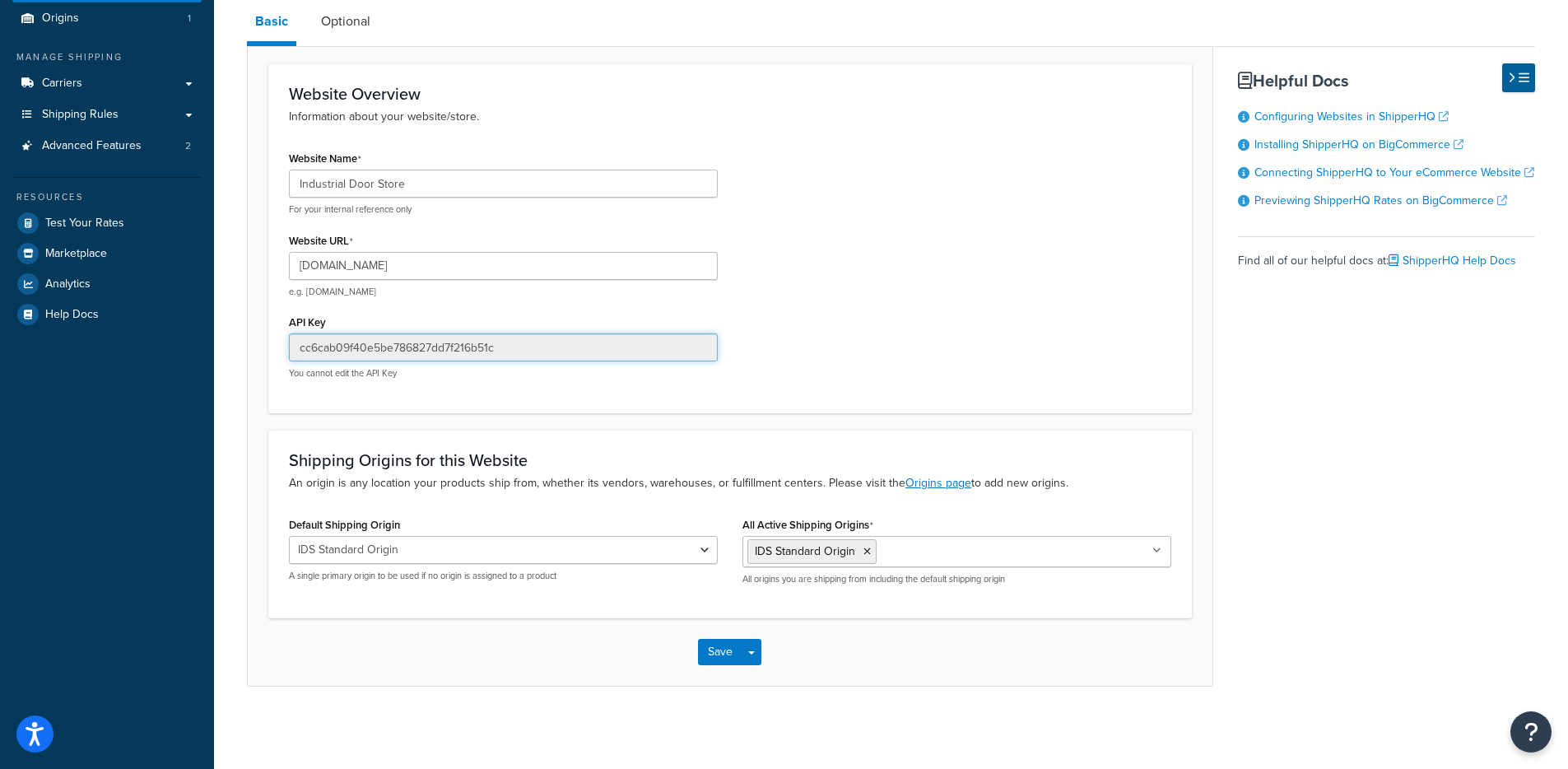
drag, startPoint x: 510, startPoint y: 348, endPoint x: 307, endPoint y: 340, distance: 203.2
click at [306, 339] on input "cc6cab09f40e5be786827dd7f216b51c" at bounding box center [503, 347] width 428 height 28
click at [317, 405] on div "Website Overview Information about your website/store. Website Name Industrial …" at bounding box center [729, 238] width 924 height 349
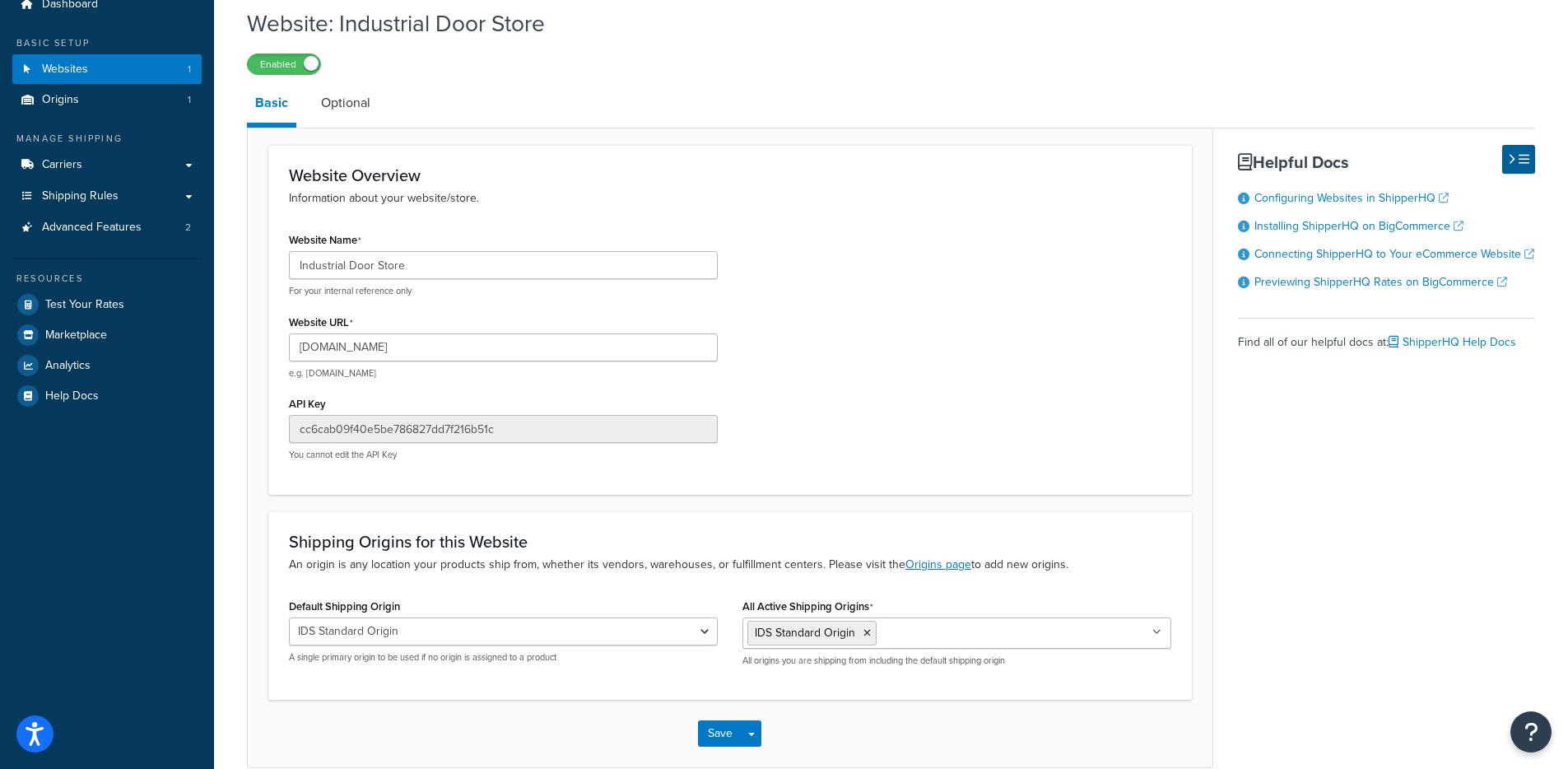
scroll to position [0, 0]
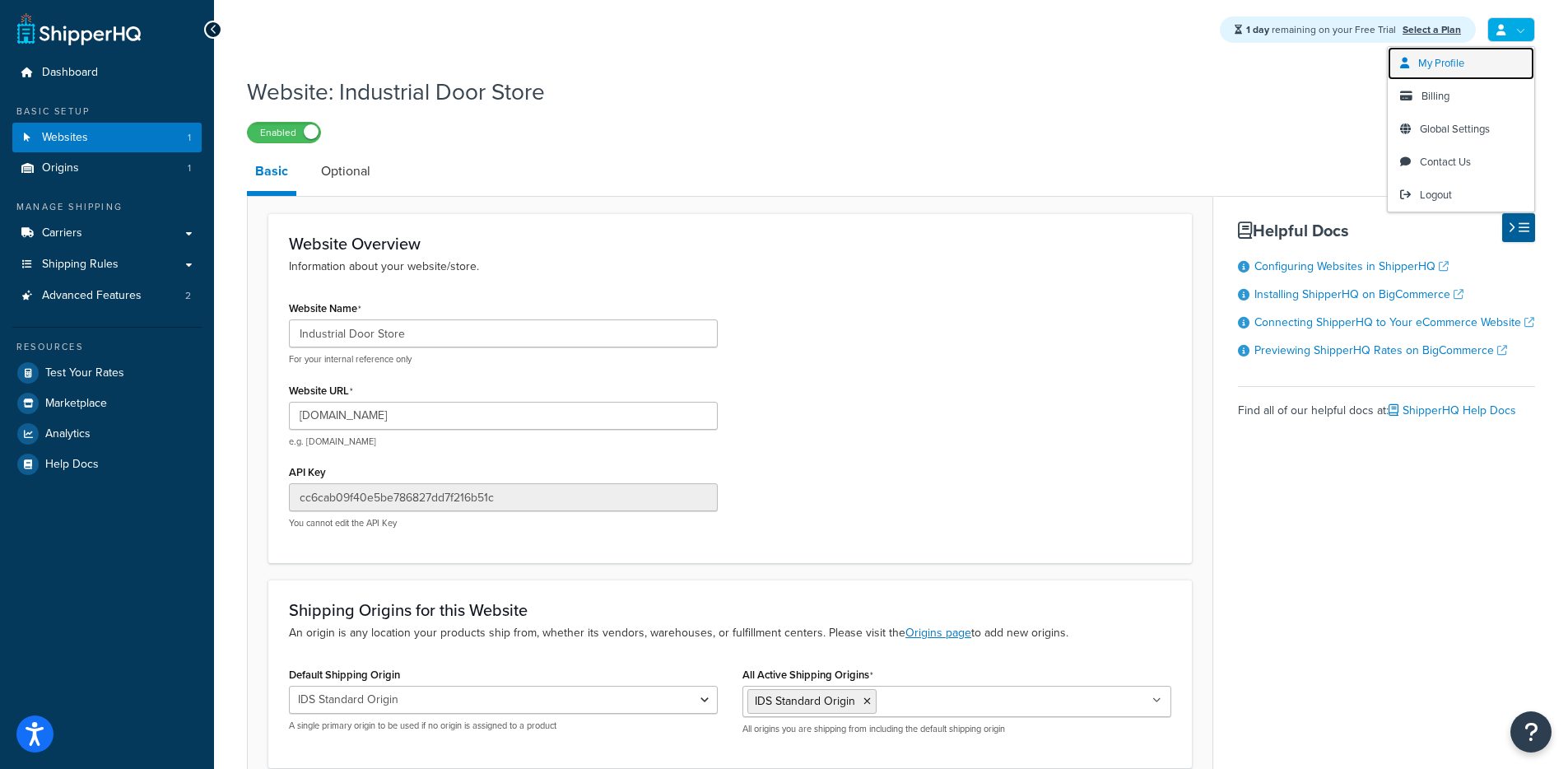
click at [1446, 61] on span "My Profile" at bounding box center [1441, 62] width 46 height 16
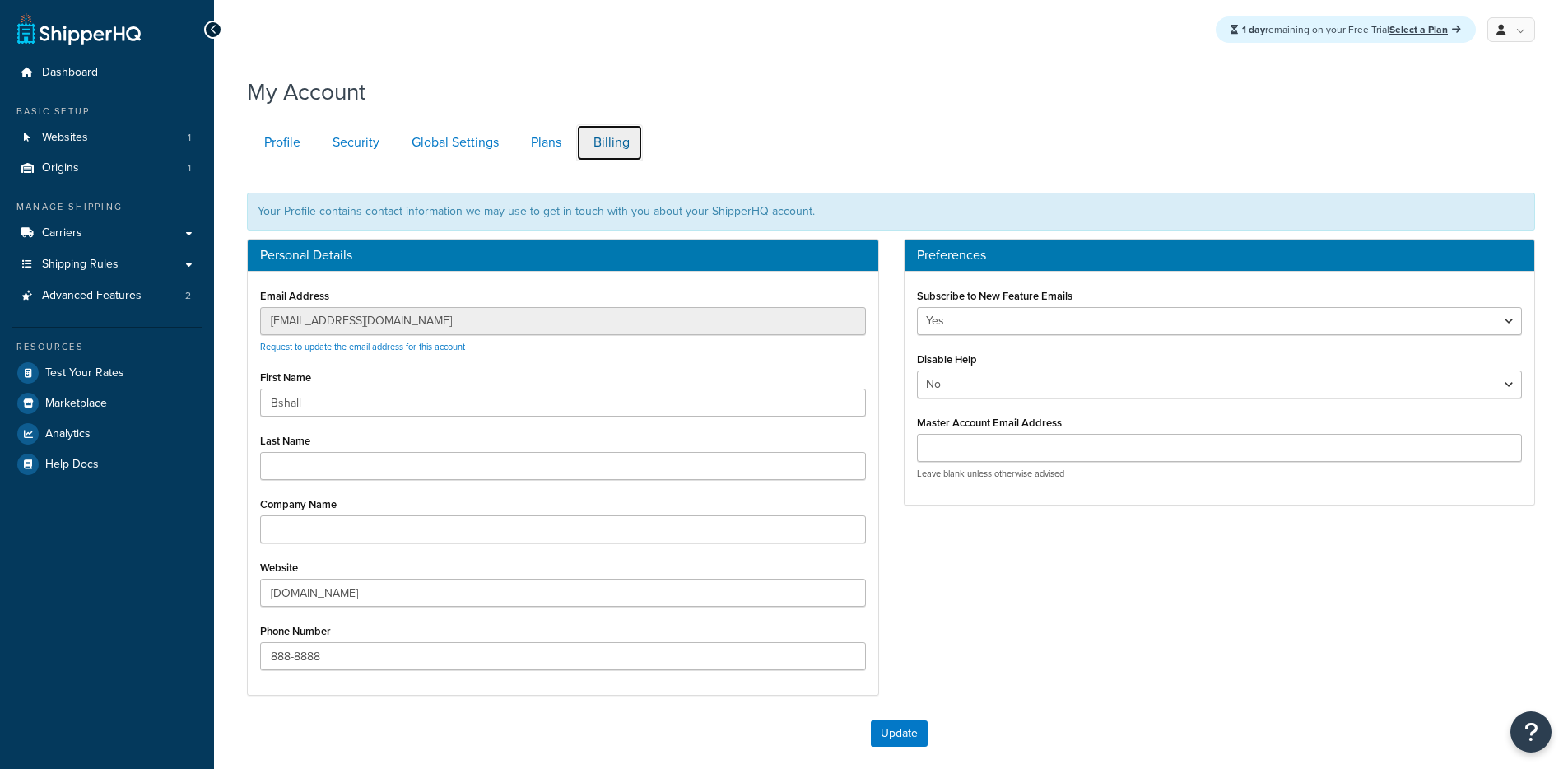
click at [594, 148] on link "Billing" at bounding box center [609, 142] width 67 height 37
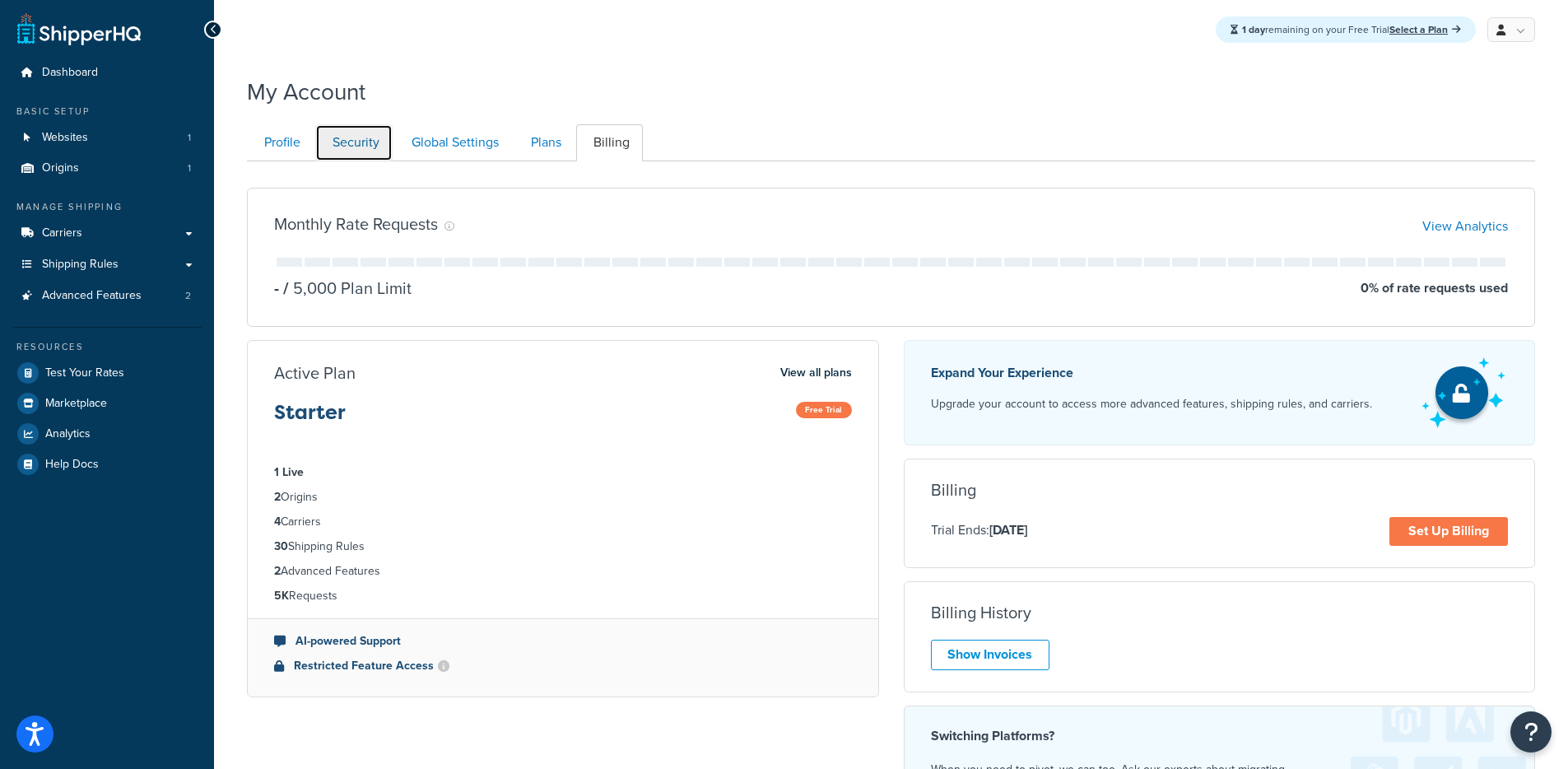
click at [348, 133] on link "Security" at bounding box center [354, 142] width 77 height 37
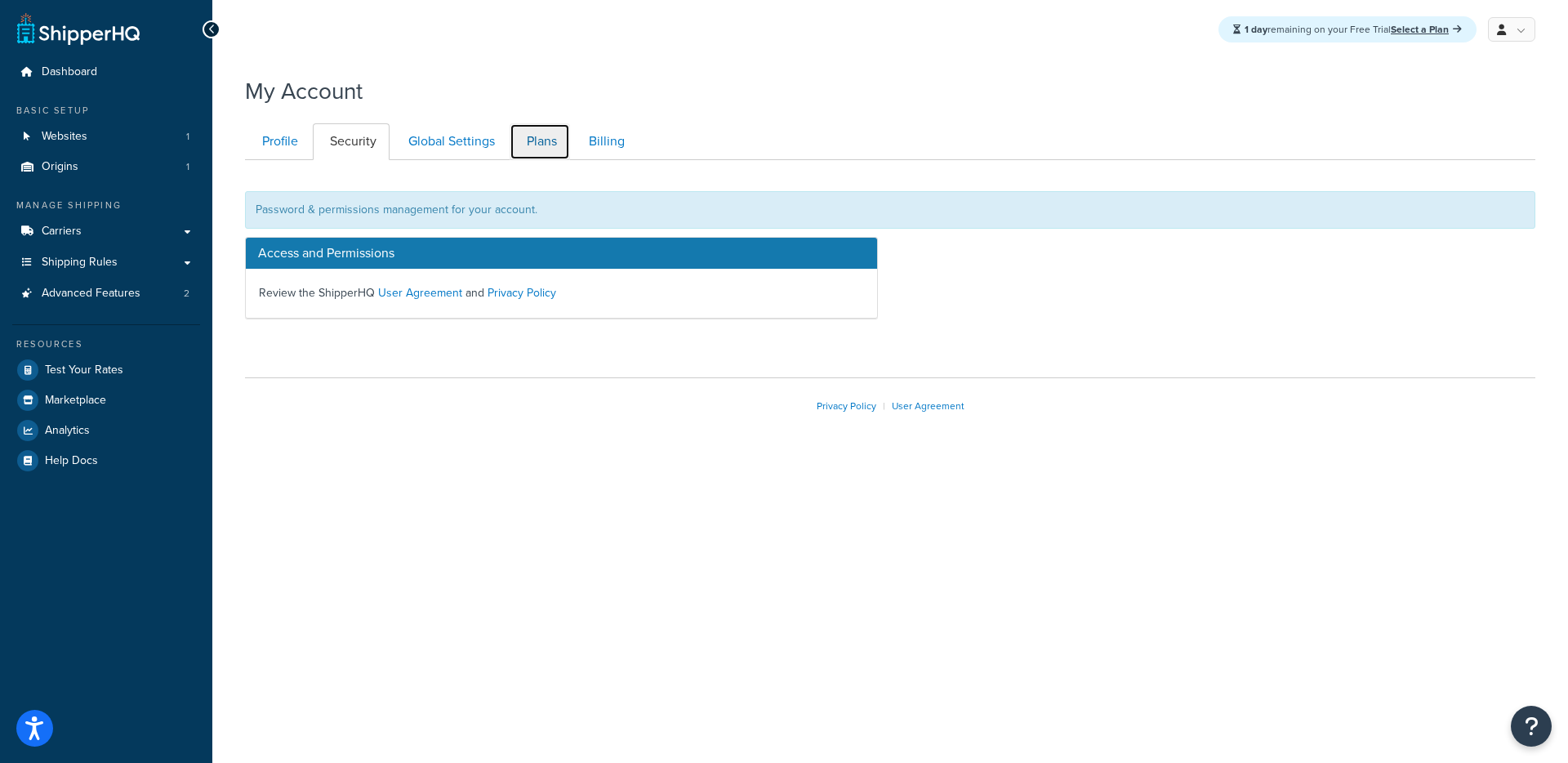
click at [511, 141] on link "Plans" at bounding box center [540, 141] width 60 height 36
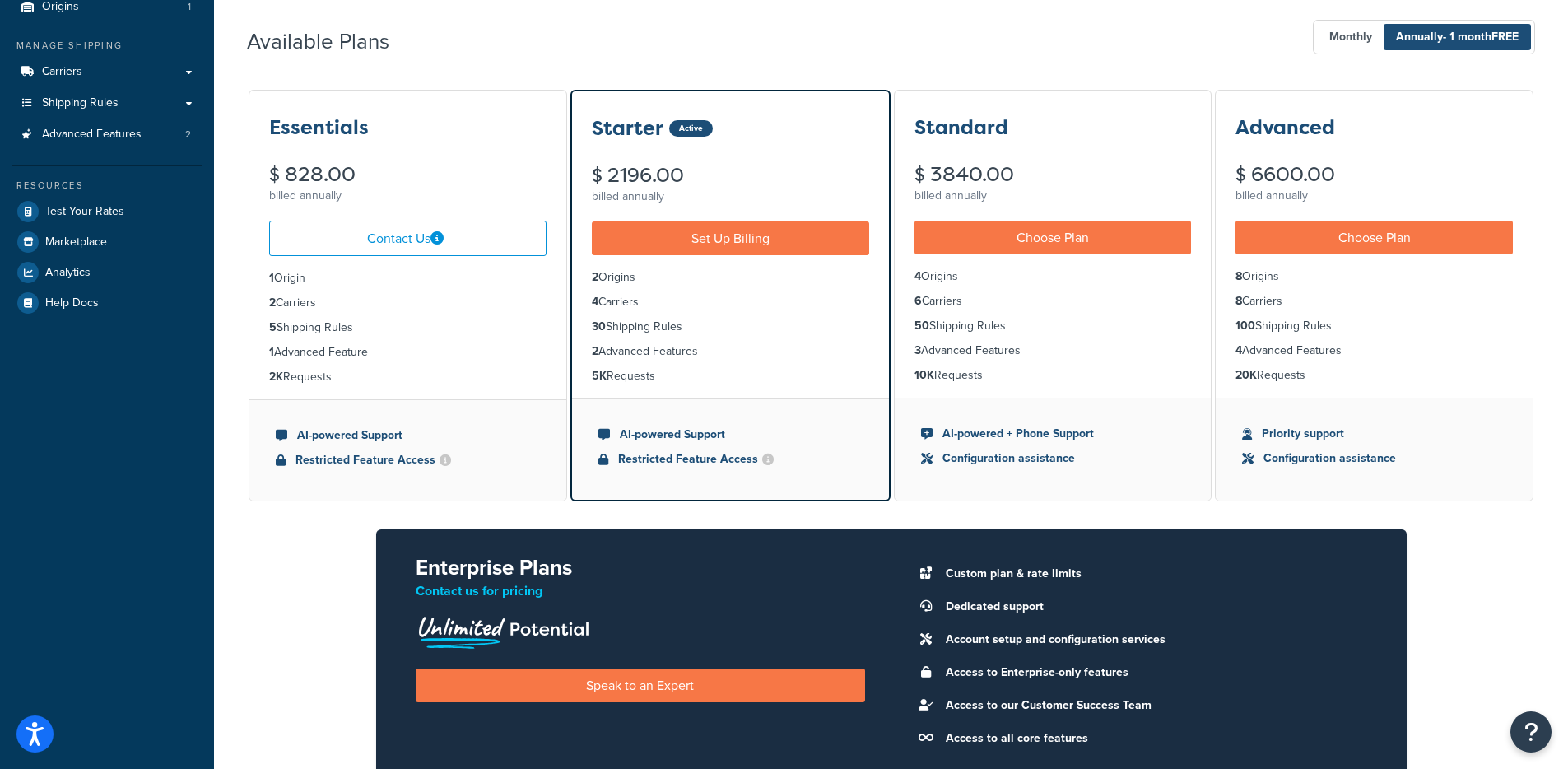
click at [452, 141] on div "Essentials $ 828.00 billed annually" at bounding box center [407, 149] width 317 height 117
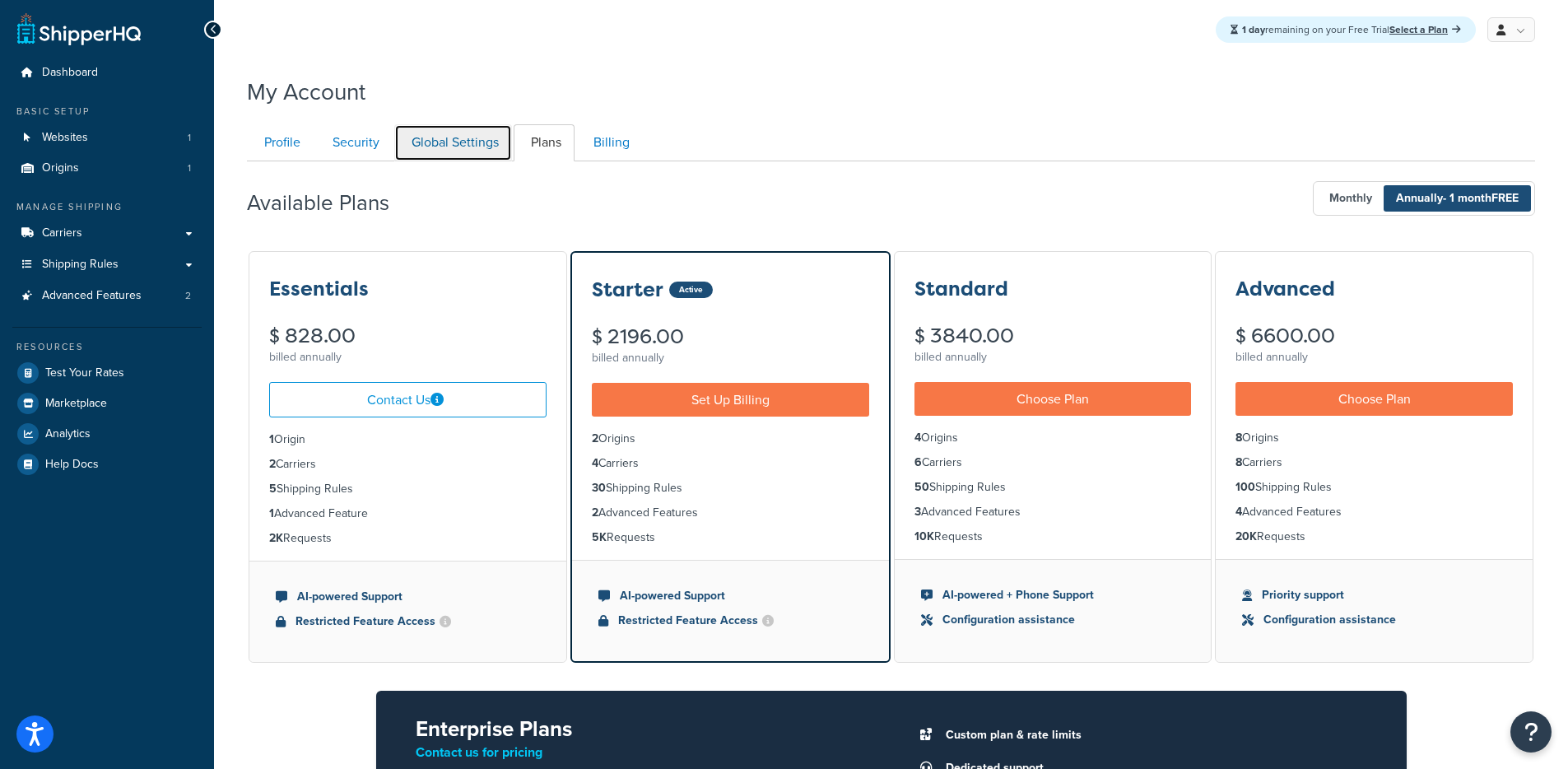
click at [450, 138] on link "Global Settings" at bounding box center [453, 142] width 117 height 37
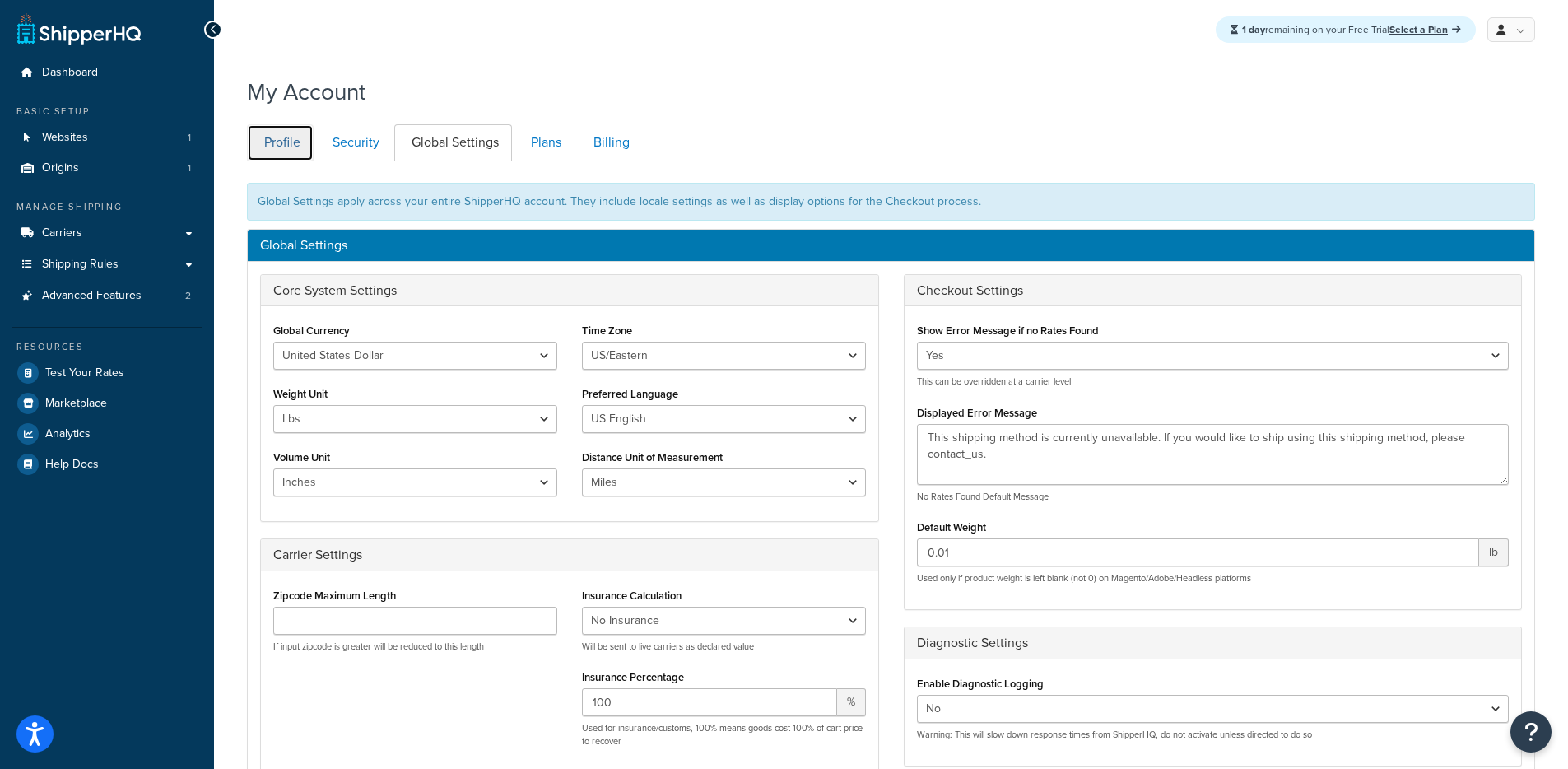
click at [284, 140] on link "Profile" at bounding box center [280, 142] width 67 height 37
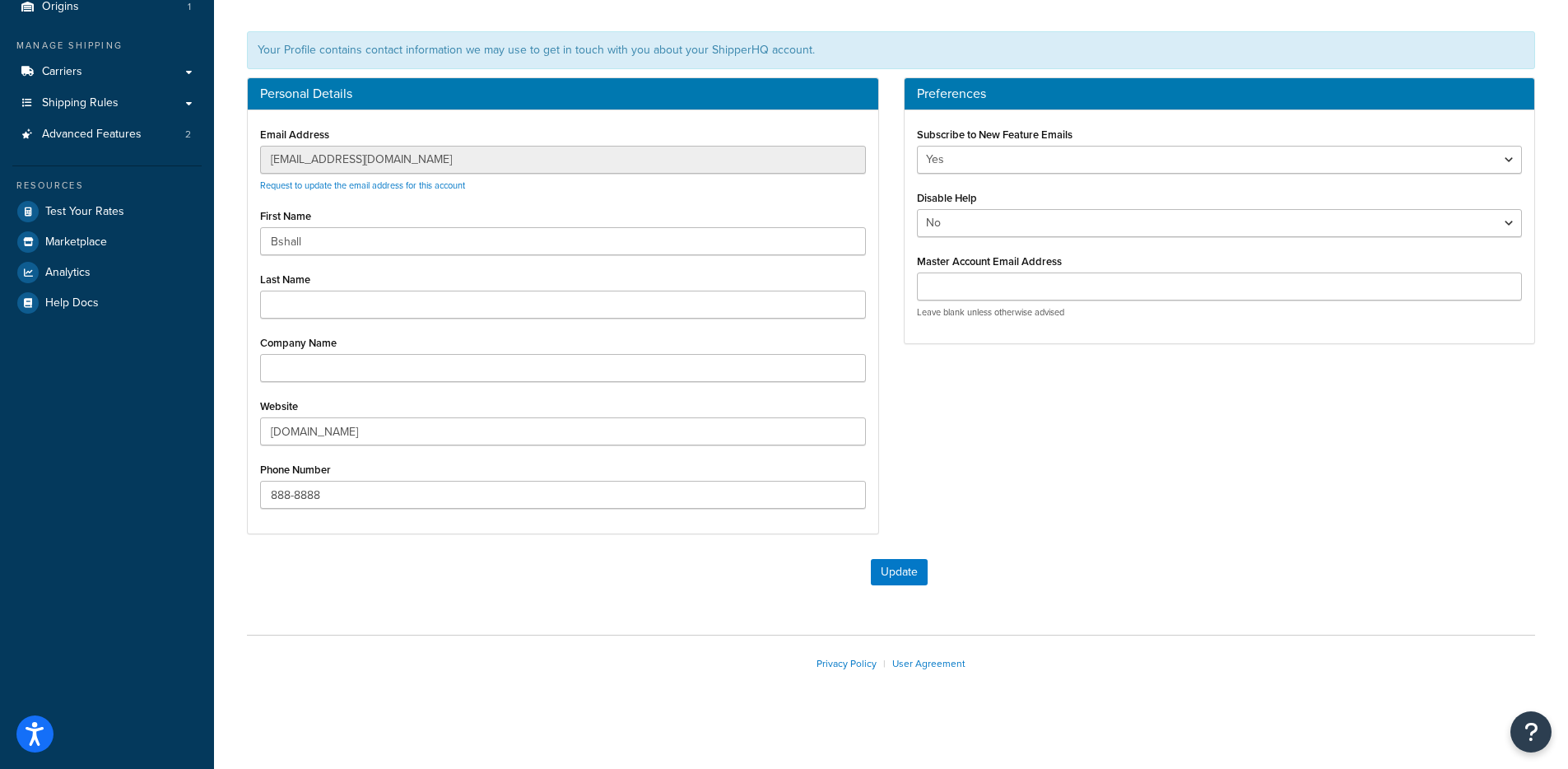
click at [240, 160] on div "Personal Details Email Address [EMAIL_ADDRESS][DOMAIN_NAME] Request to update t…" at bounding box center [563, 314] width 657 height 474
drag, startPoint x: 250, startPoint y: 244, endPoint x: 261, endPoint y: 226, distance: 21.1
click at [249, 243] on div "Email Address [EMAIL_ADDRESS][DOMAIN_NAME] Request to update the email address …" at bounding box center [562, 321] width 630 height 423
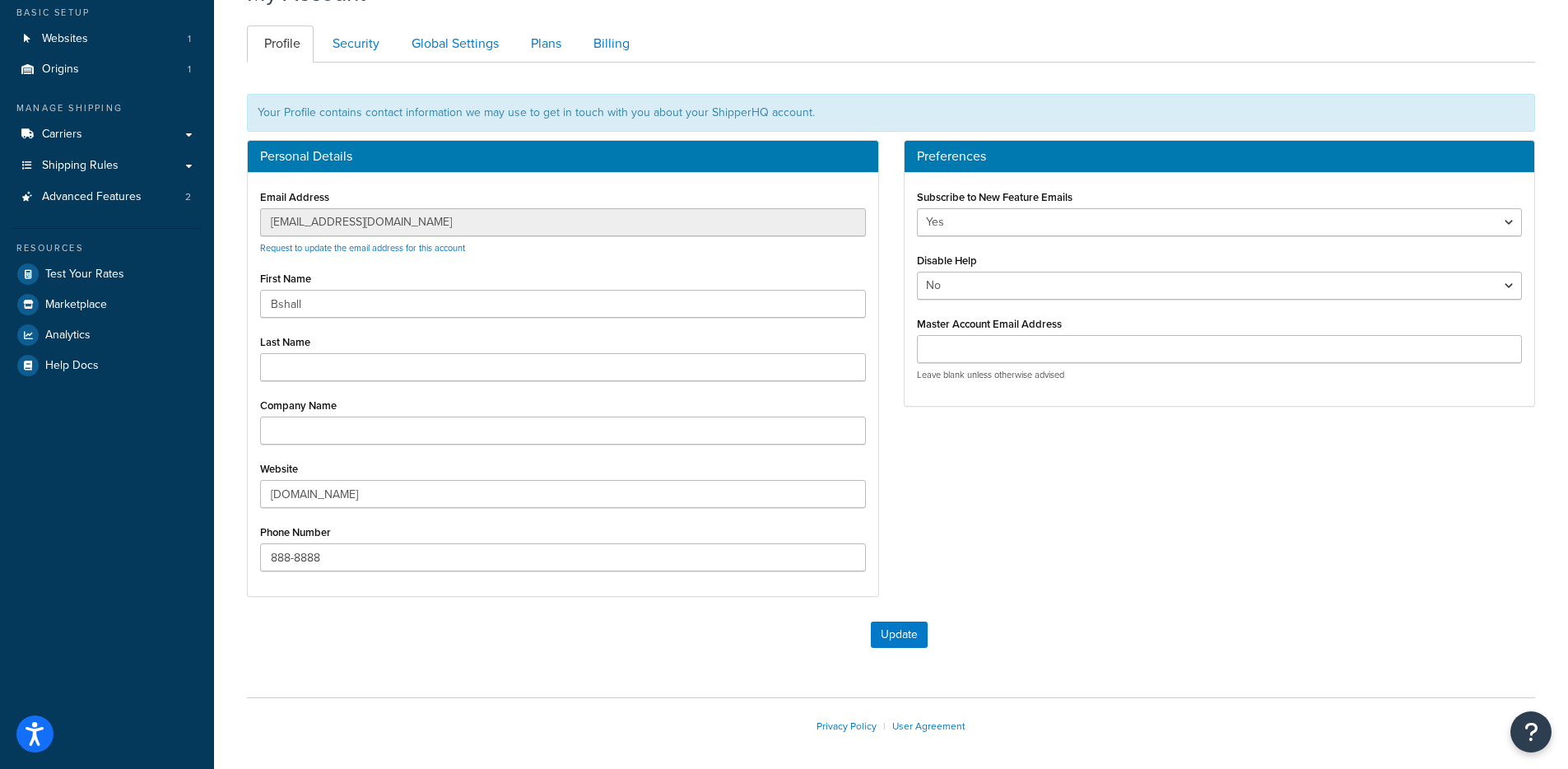
scroll to position [0, 0]
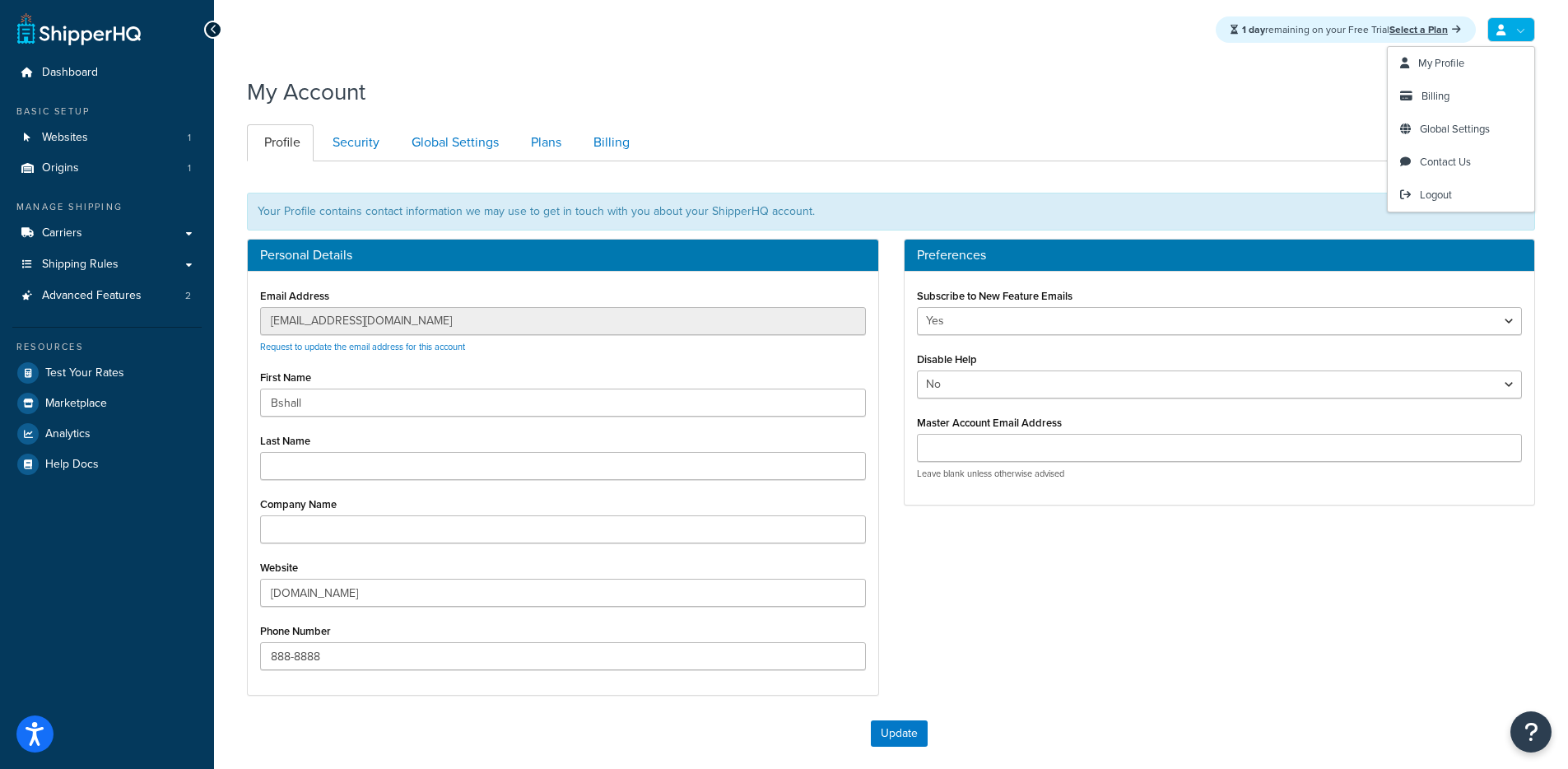
click at [1199, 128] on ul "Profile Security Global Settings Plans Billing" at bounding box center [891, 142] width 1288 height 37
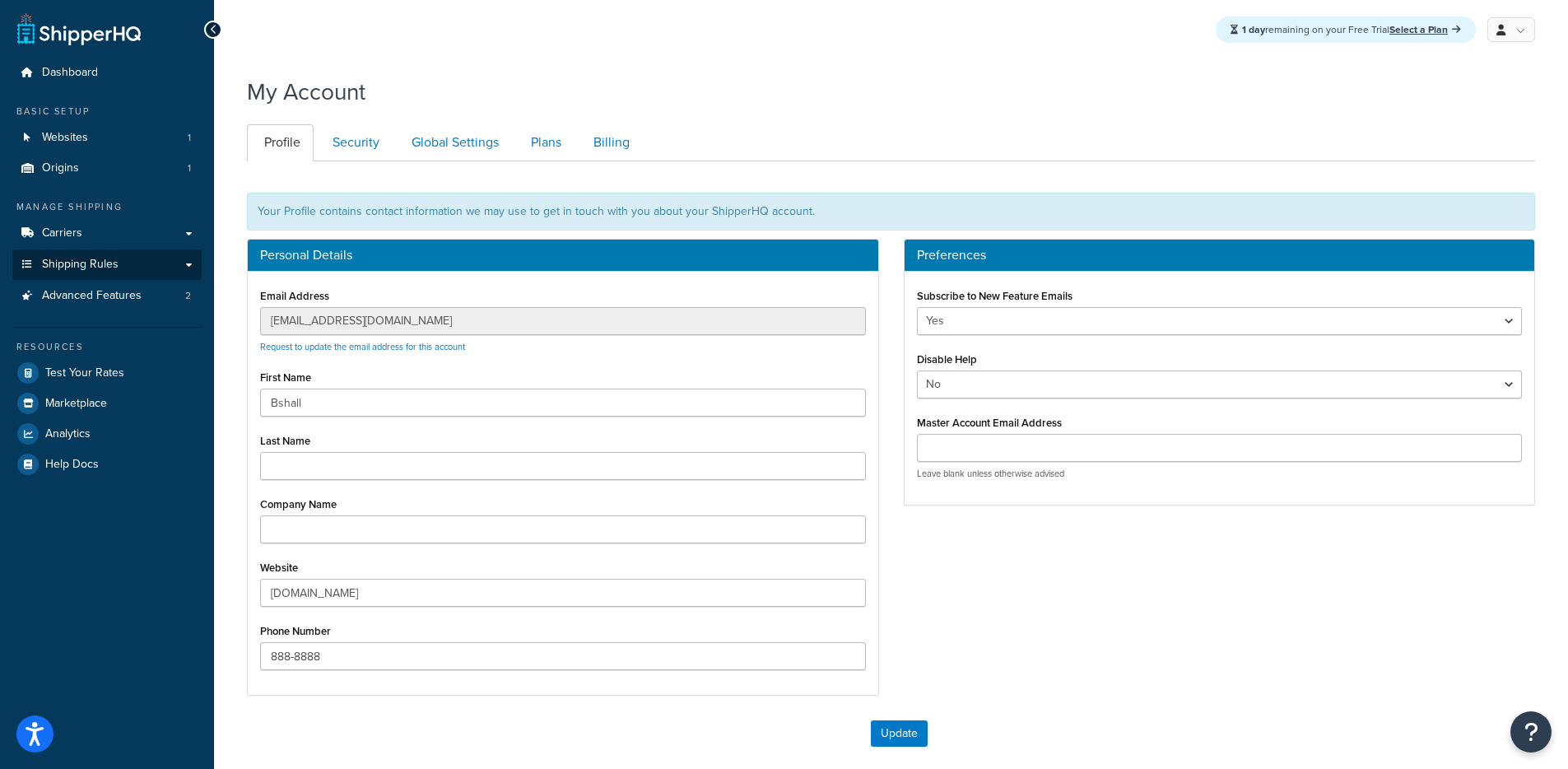
click at [81, 265] on span "Shipping Rules" at bounding box center [80, 264] width 76 height 14
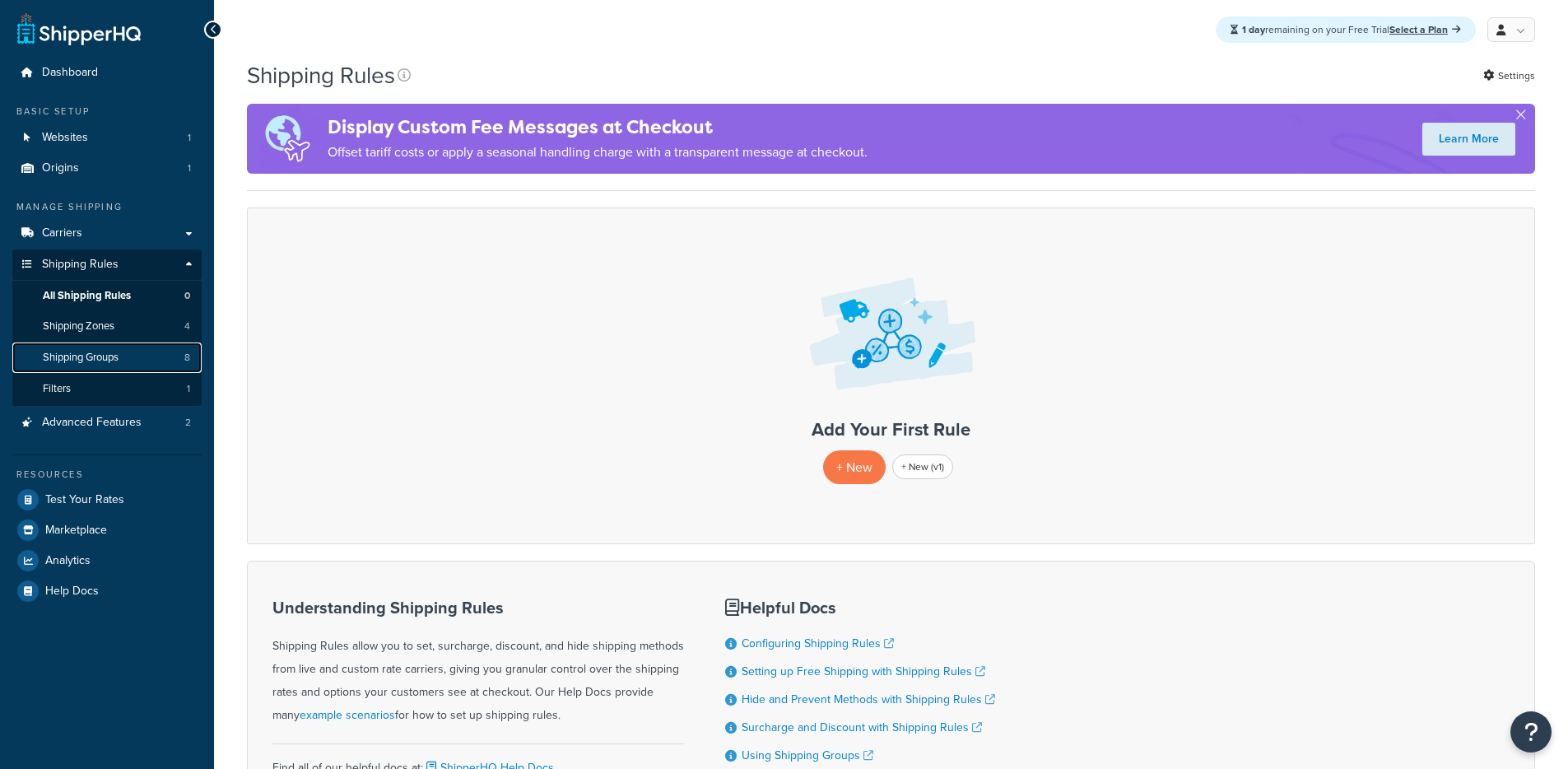
click at [104, 351] on span "Shipping Groups" at bounding box center [81, 357] width 76 height 14
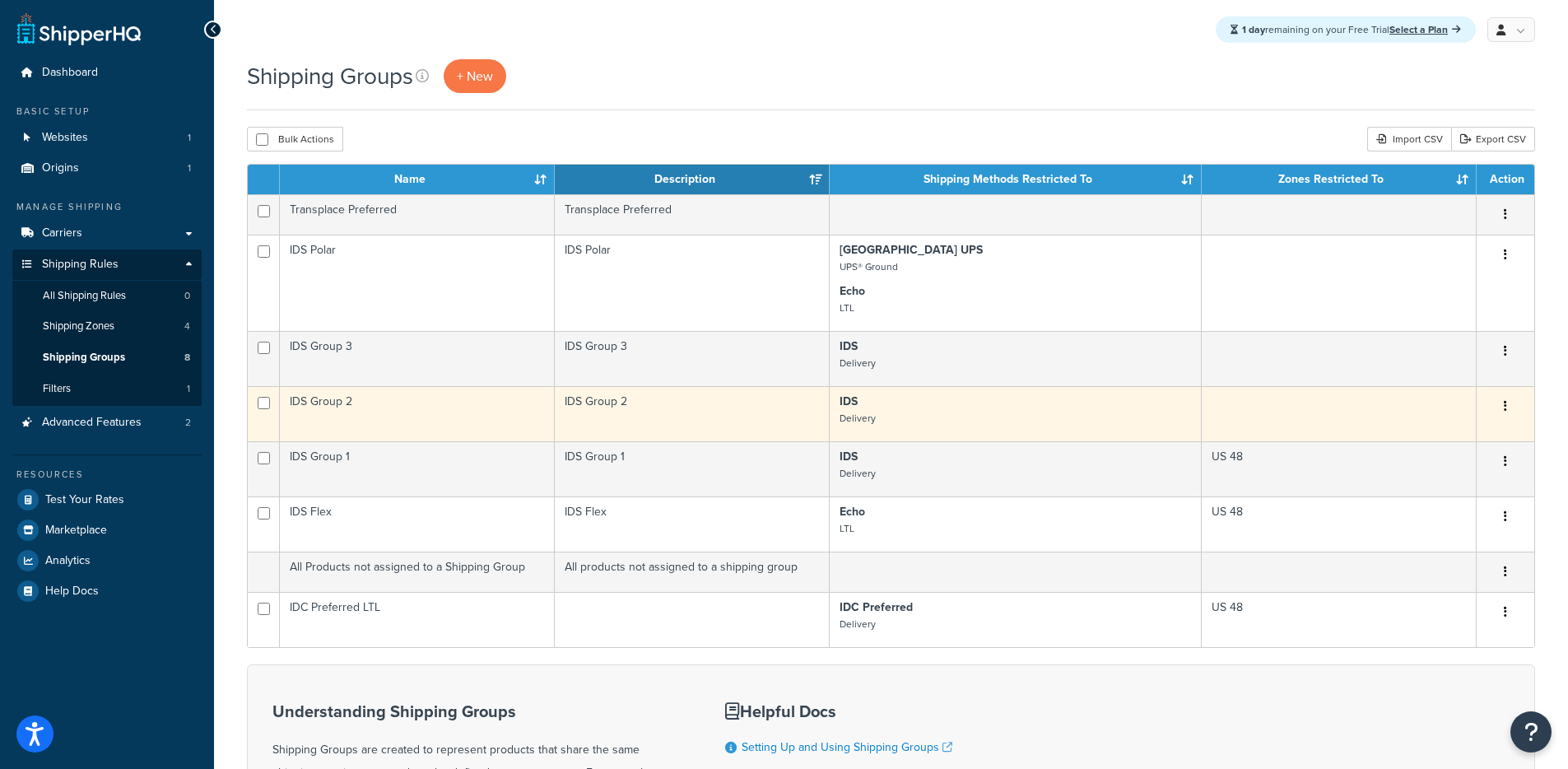
click at [1068, 398] on p "IDS Delivery" at bounding box center [1015, 410] width 350 height 33
click at [1067, 396] on p "IDS Delivery" at bounding box center [1015, 410] width 350 height 33
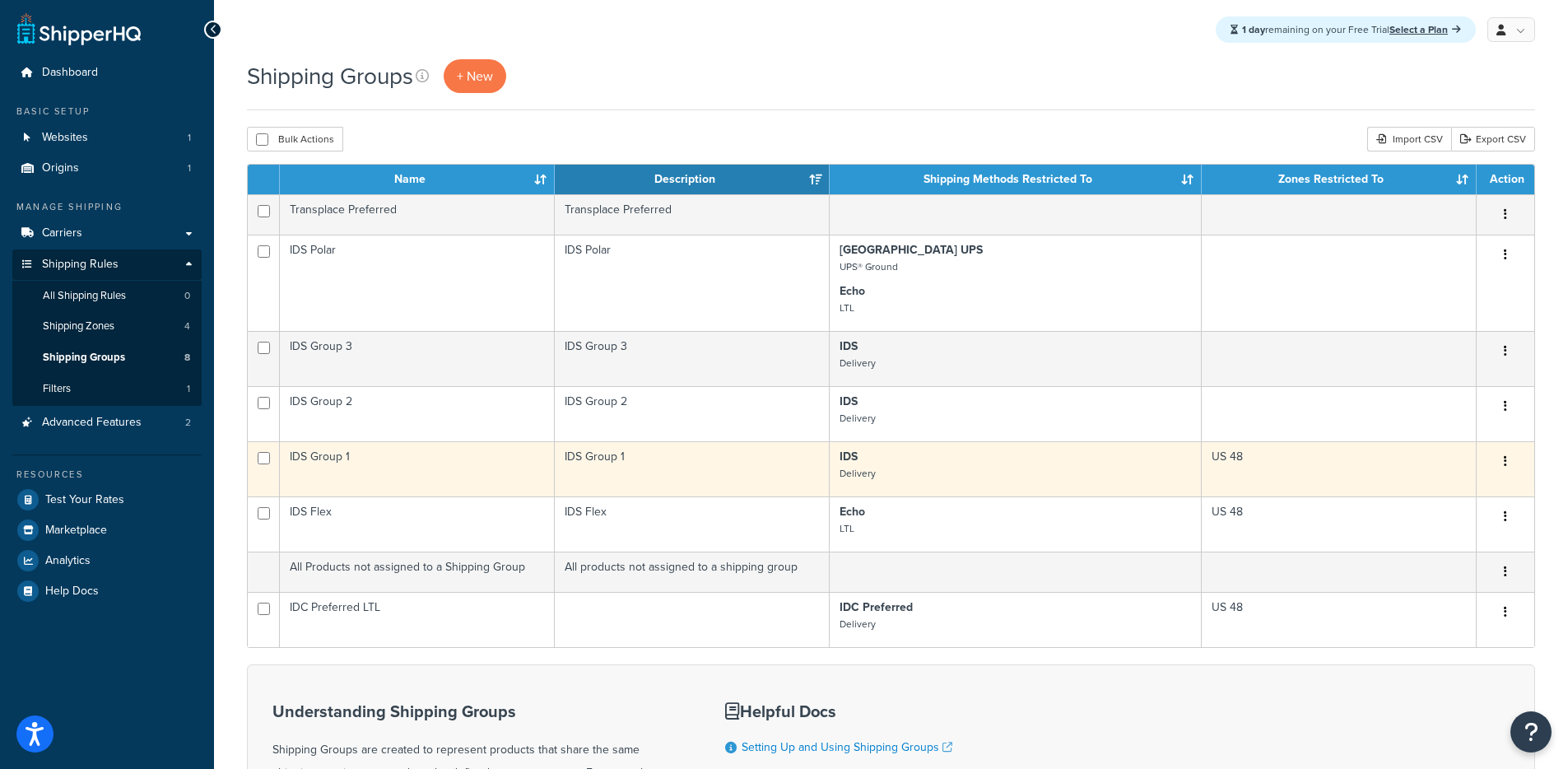
click at [699, 444] on td "IDS Group 1" at bounding box center [693, 469] width 275 height 55
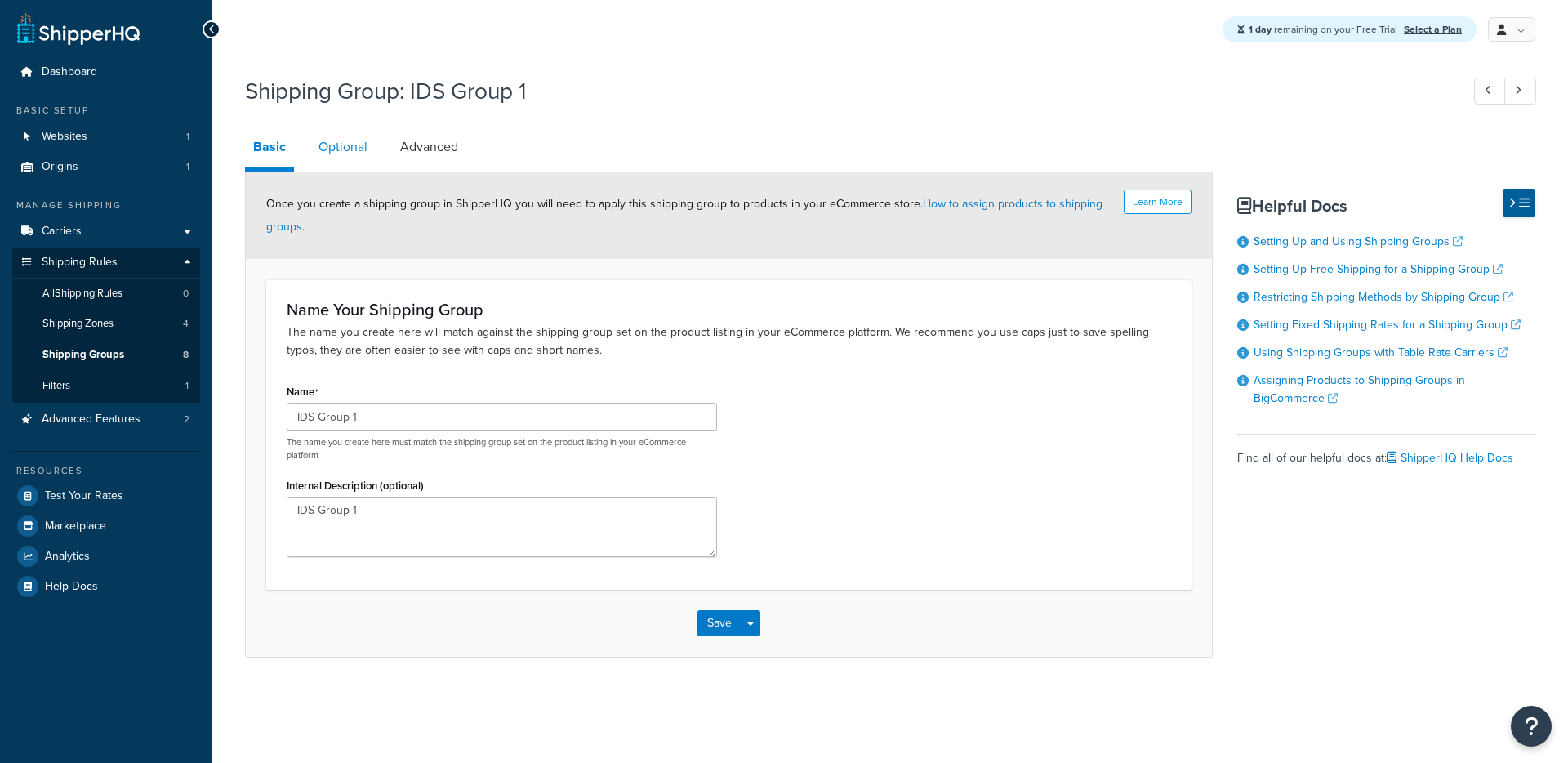
click at [347, 148] on link "Optional" at bounding box center [343, 147] width 66 height 39
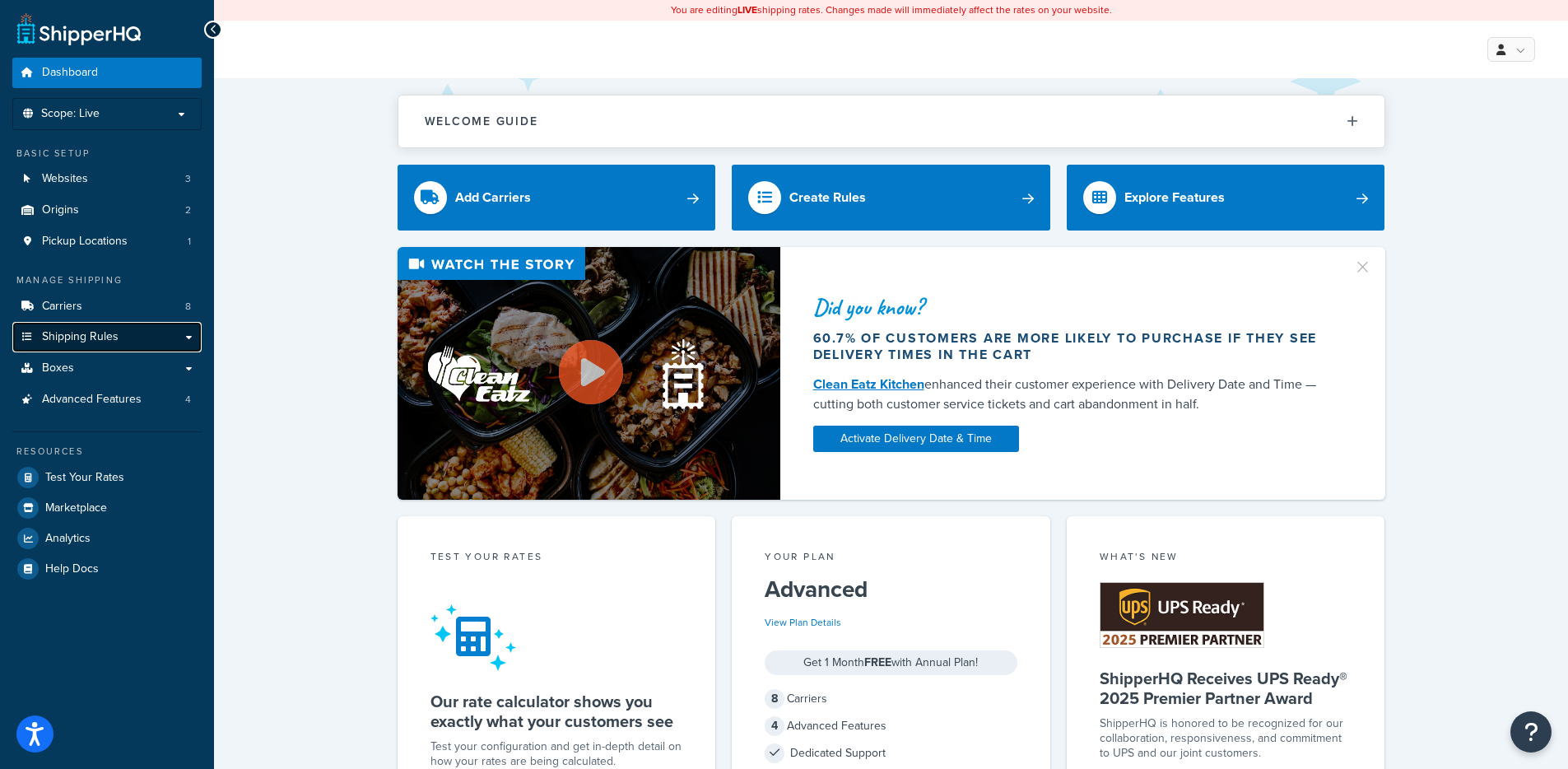
click at [132, 336] on link "Shipping Rules" at bounding box center [106, 337] width 189 height 30
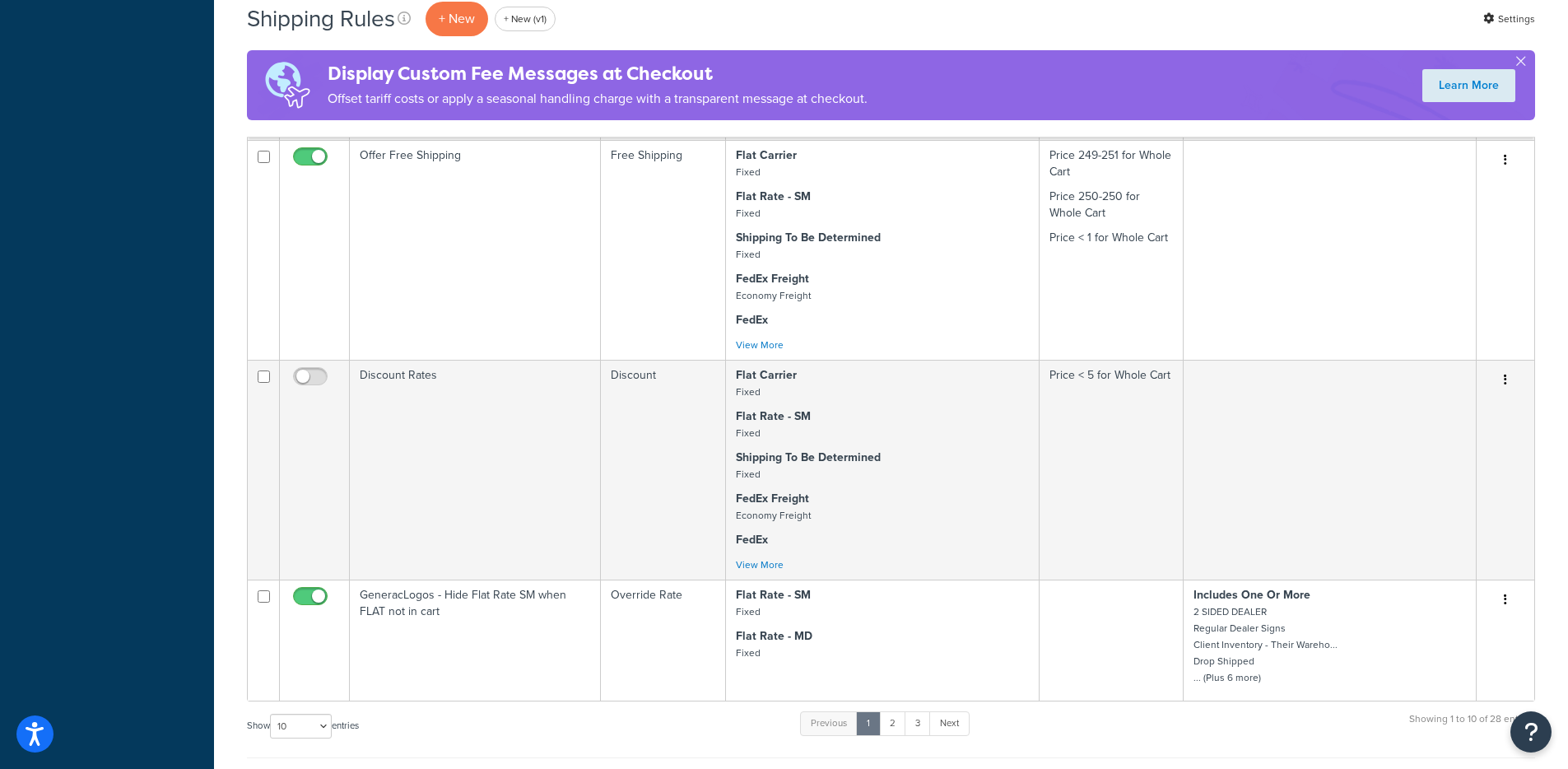
scroll to position [1245, 0]
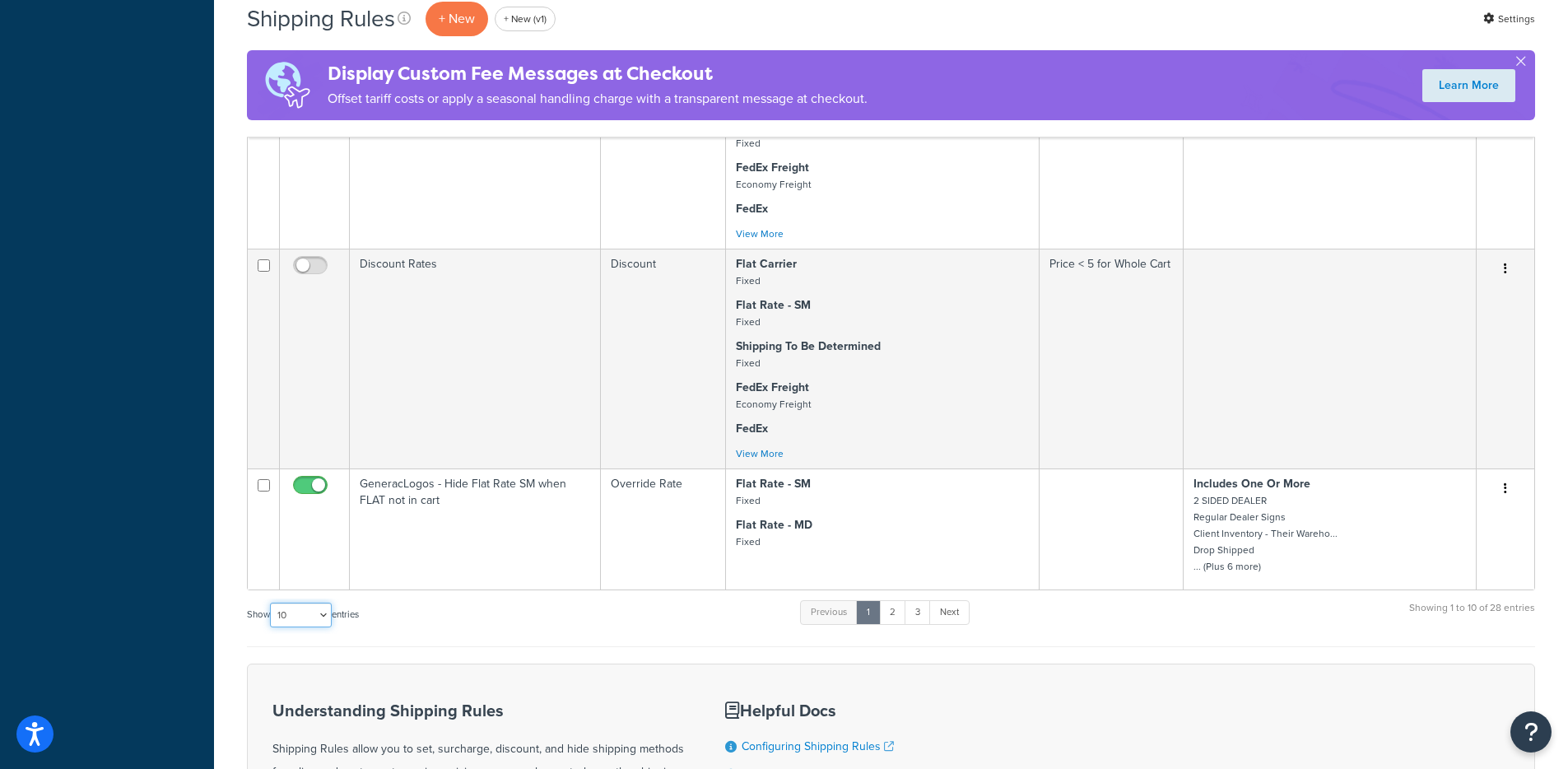
click at [310, 611] on select "10 15 25 50 100 1000" at bounding box center [300, 615] width 61 height 25
select select "100"
click at [272, 604] on select "10 15 25 50 100 1000" at bounding box center [300, 615] width 61 height 25
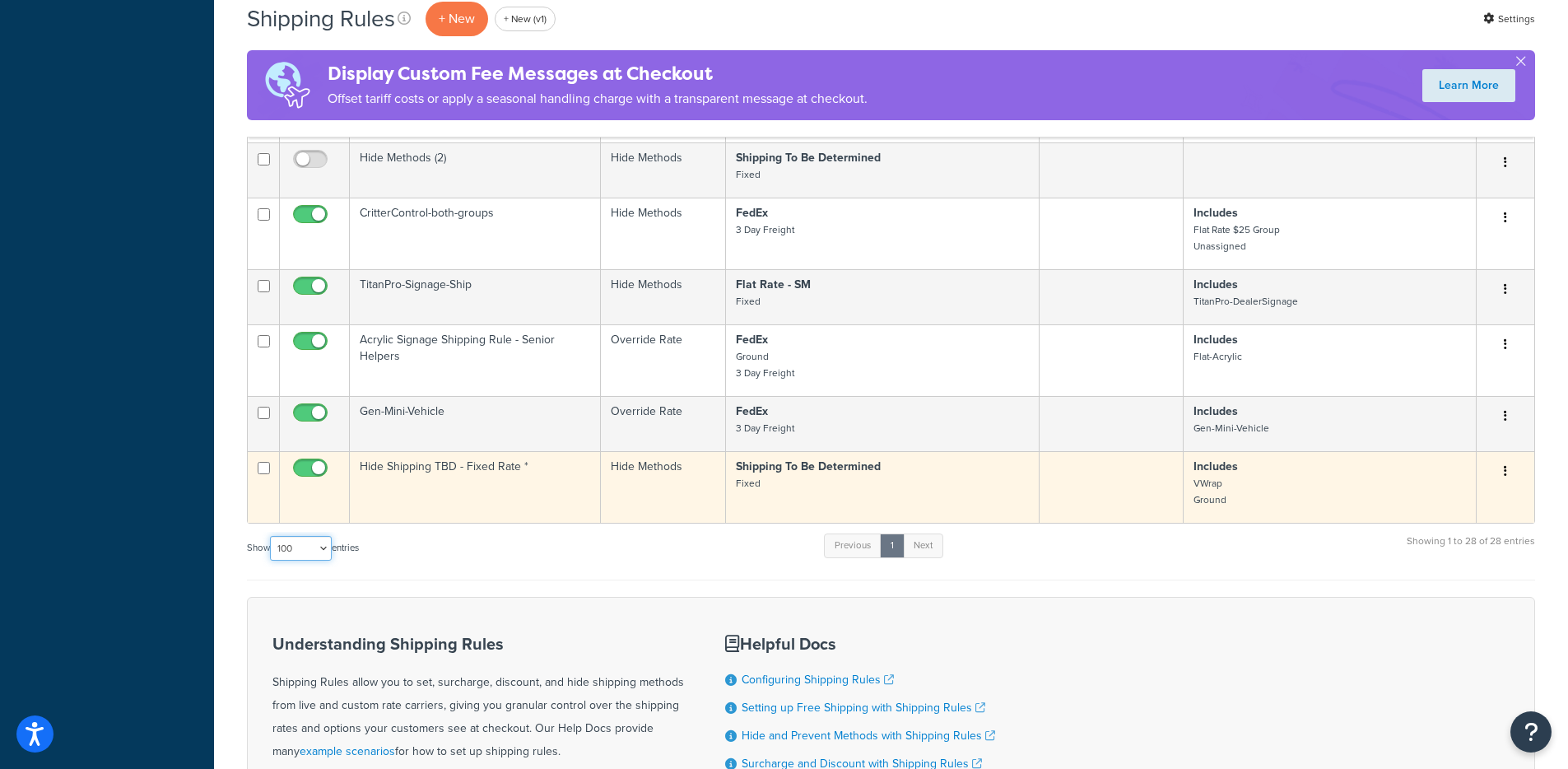
scroll to position [2885, 0]
click at [533, 510] on td "Hide Shipping TBD - Fixed Rate *" at bounding box center [475, 491] width 251 height 72
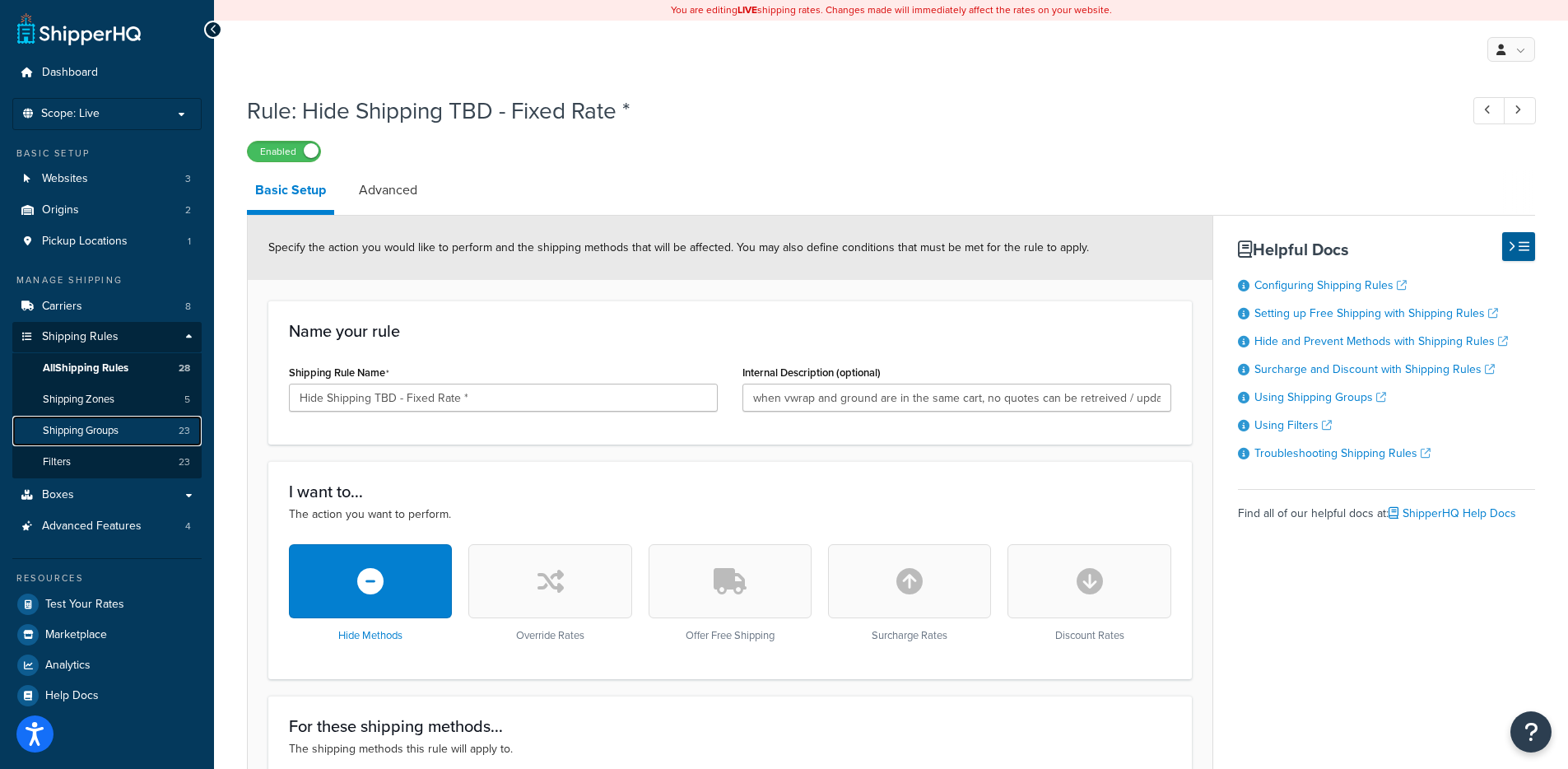
click at [69, 444] on link "Shipping Groups 23" at bounding box center [106, 430] width 189 height 30
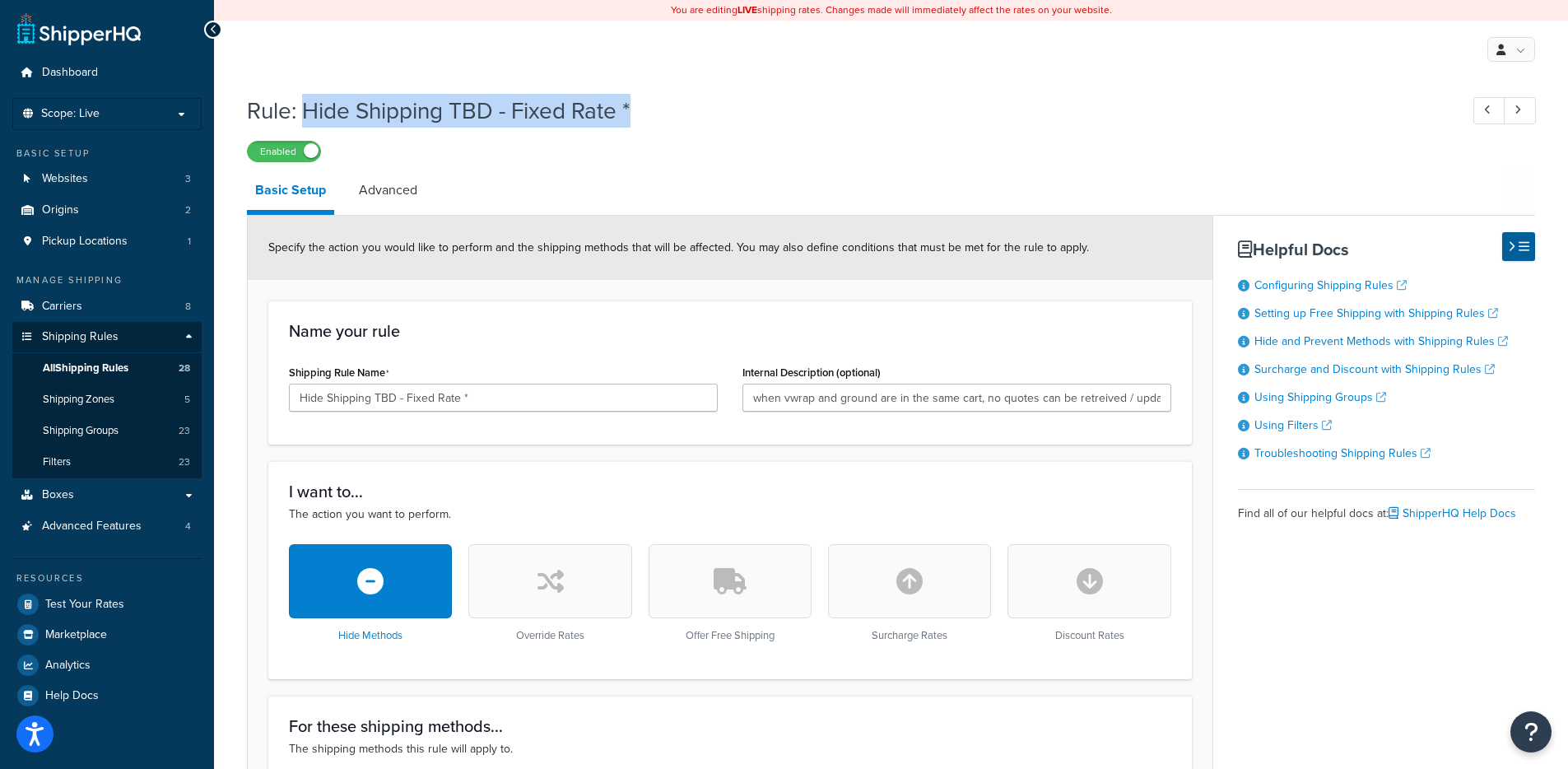
drag, startPoint x: 653, startPoint y: 119, endPoint x: 308, endPoint y: 113, distance: 345.1
click at [308, 113] on h1 "Rule: Hide Shipping TBD - Fixed Rate *" at bounding box center [845, 110] width 1196 height 32
copy h1 "Hide Shipping TBD - Fixed Rate *"
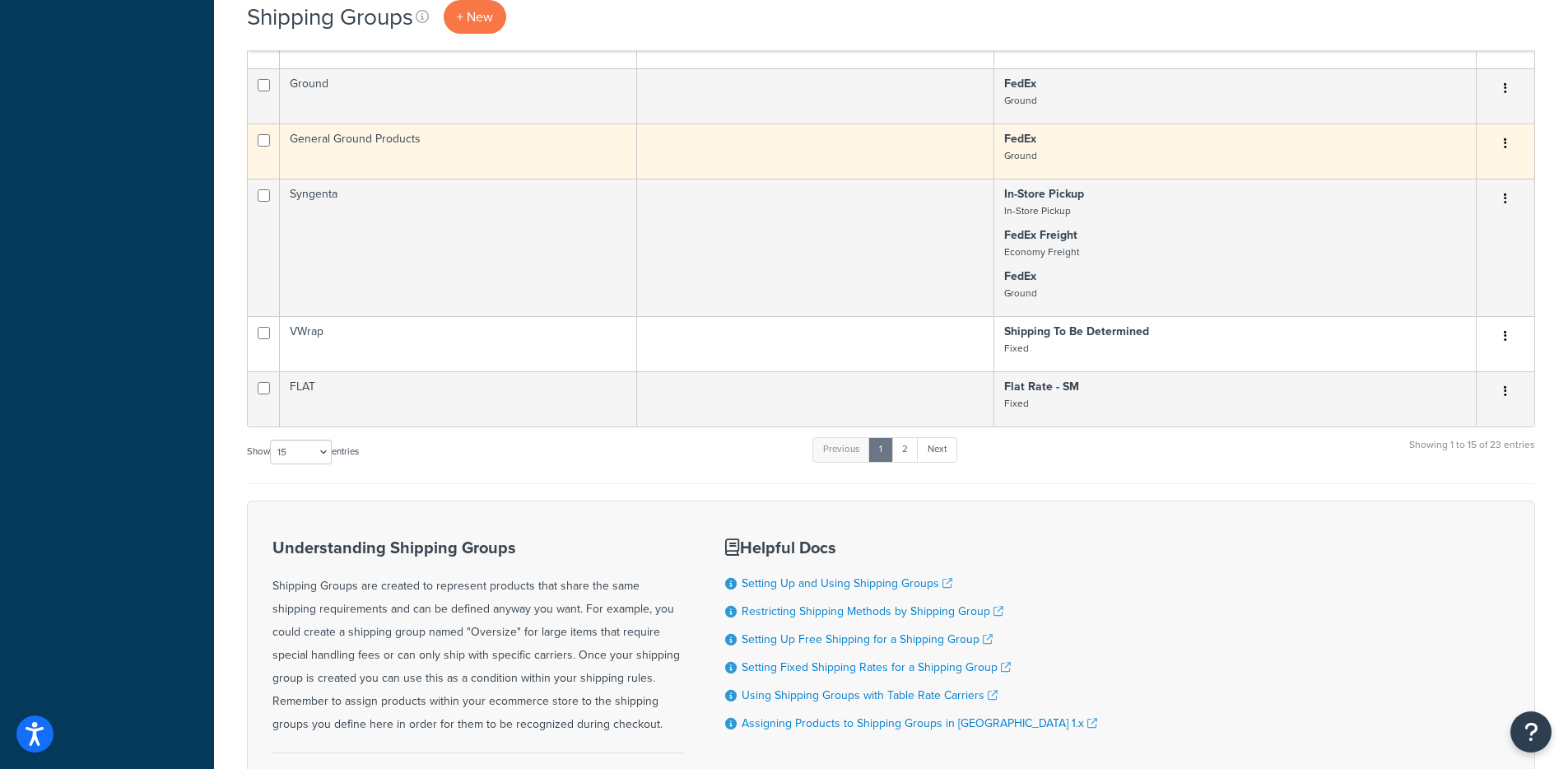
scroll to position [1005, 0]
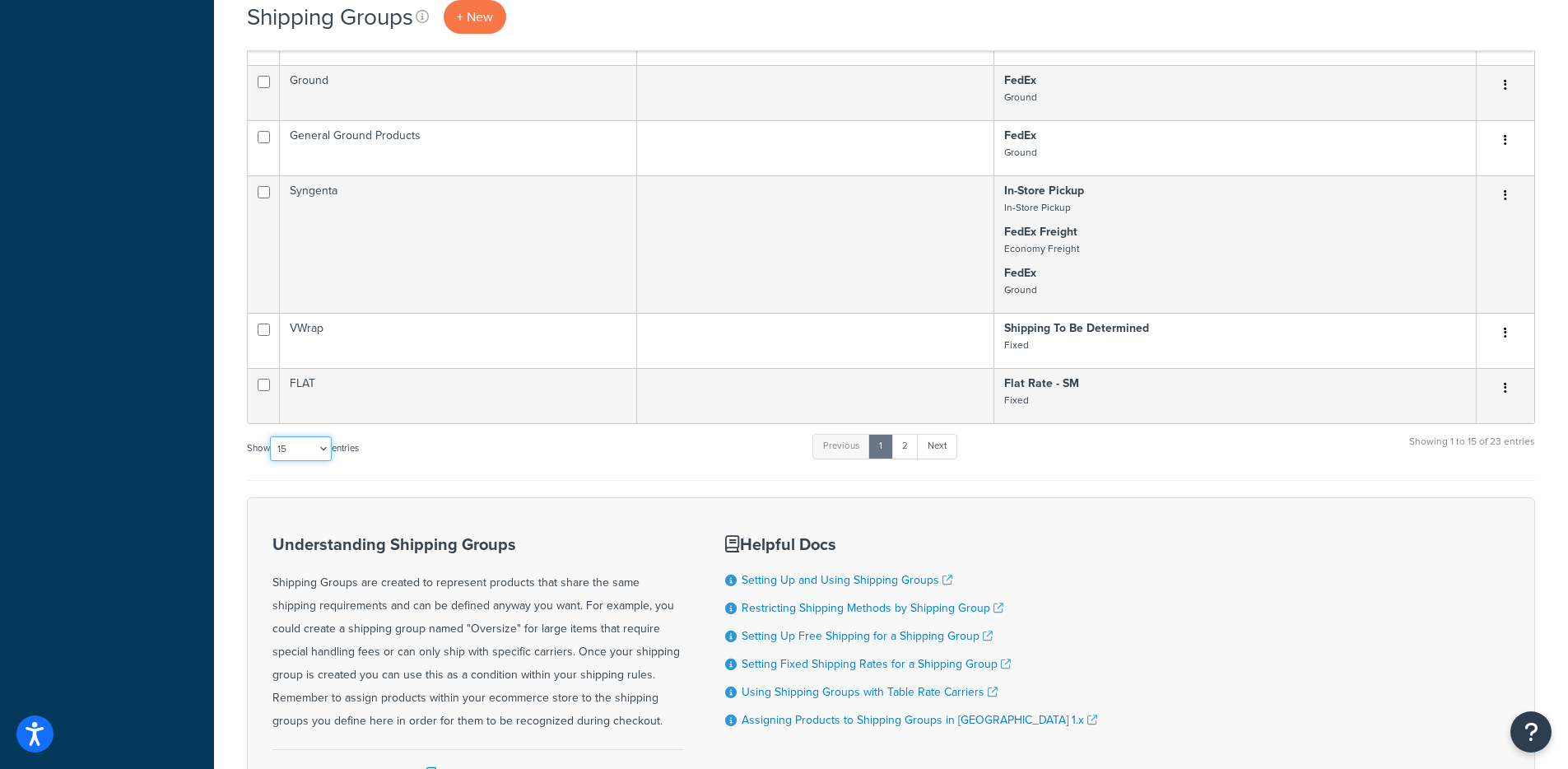
click at [299, 455] on select "10 15 25 50 100" at bounding box center [300, 448] width 61 height 25
select select "100"
click at [272, 461] on select "10 15 25 50 100" at bounding box center [300, 448] width 61 height 25
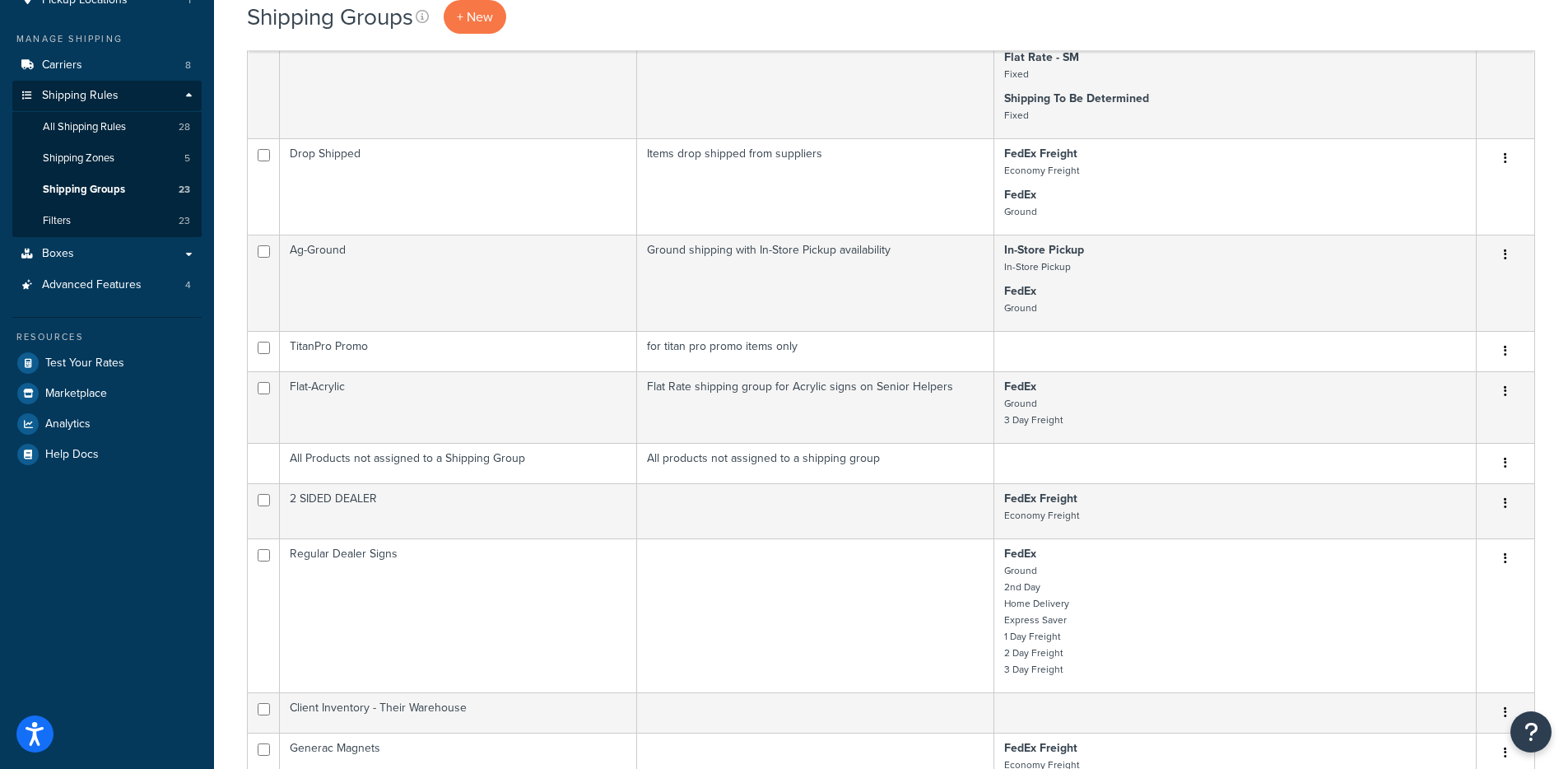
scroll to position [169, 0]
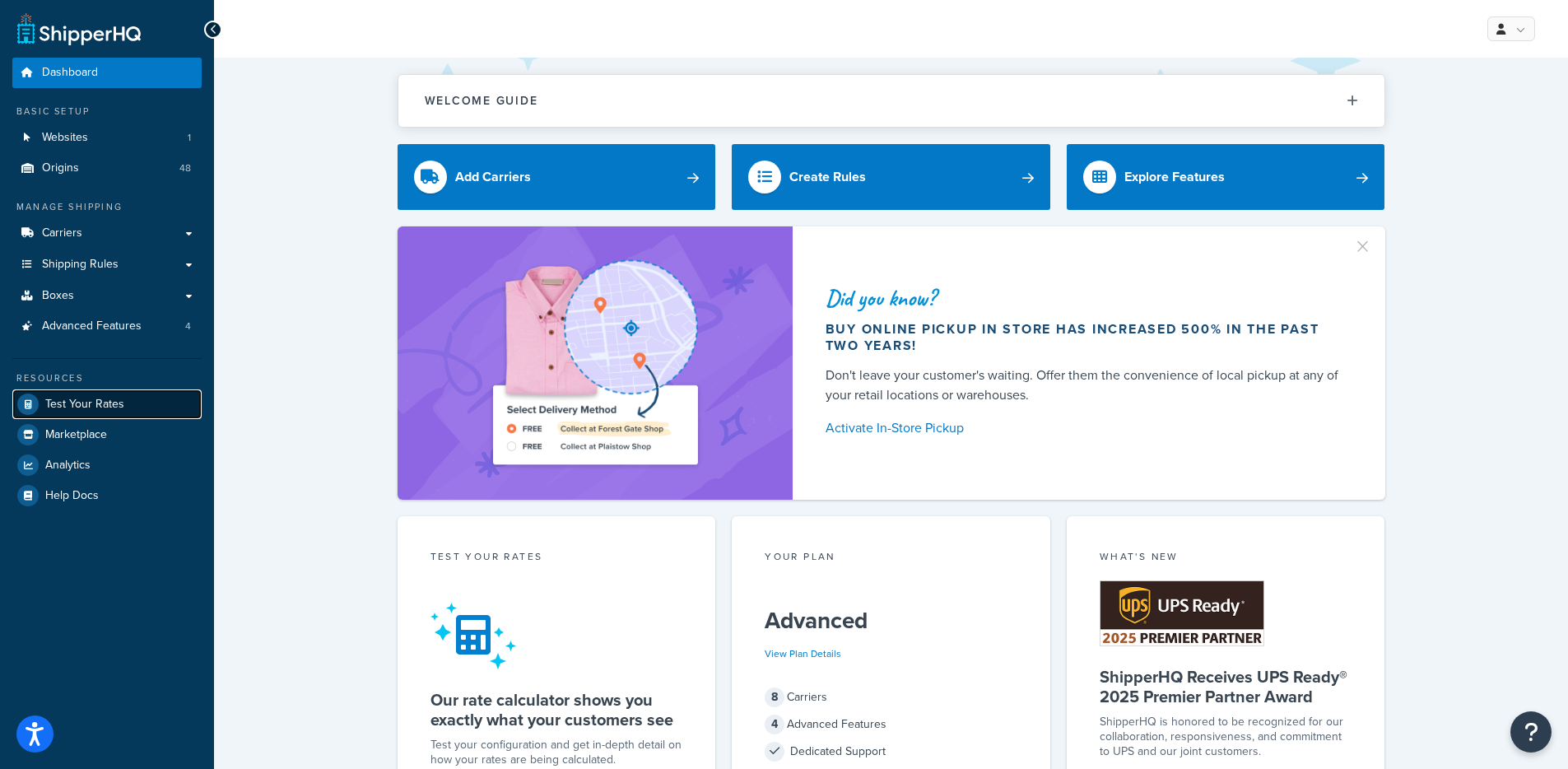
click at [85, 392] on link "Test Your Rates" at bounding box center [106, 404] width 189 height 29
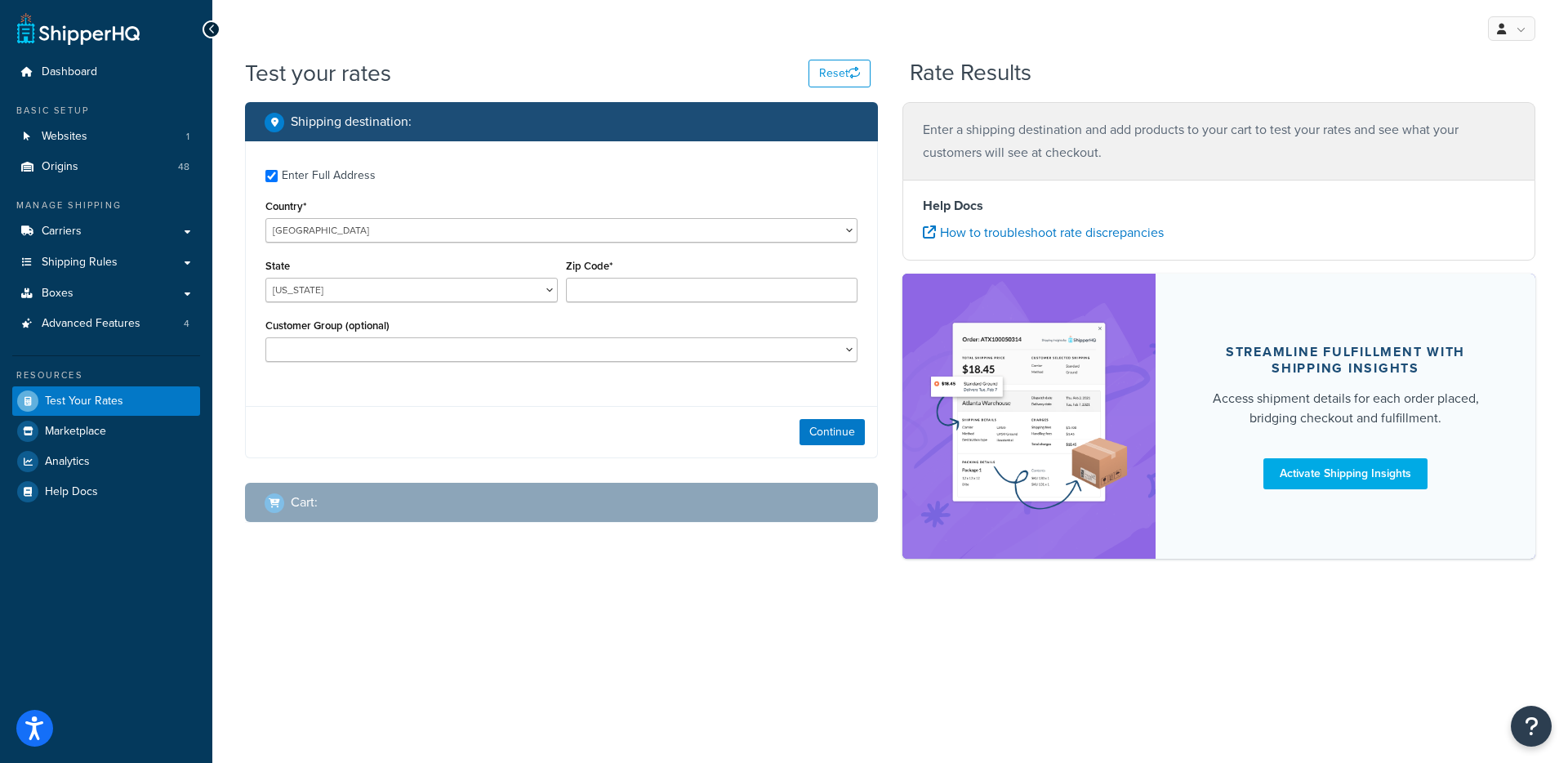
checkbox input "true"
type input "76051"
select select "[GEOGRAPHIC_DATA]"
select select
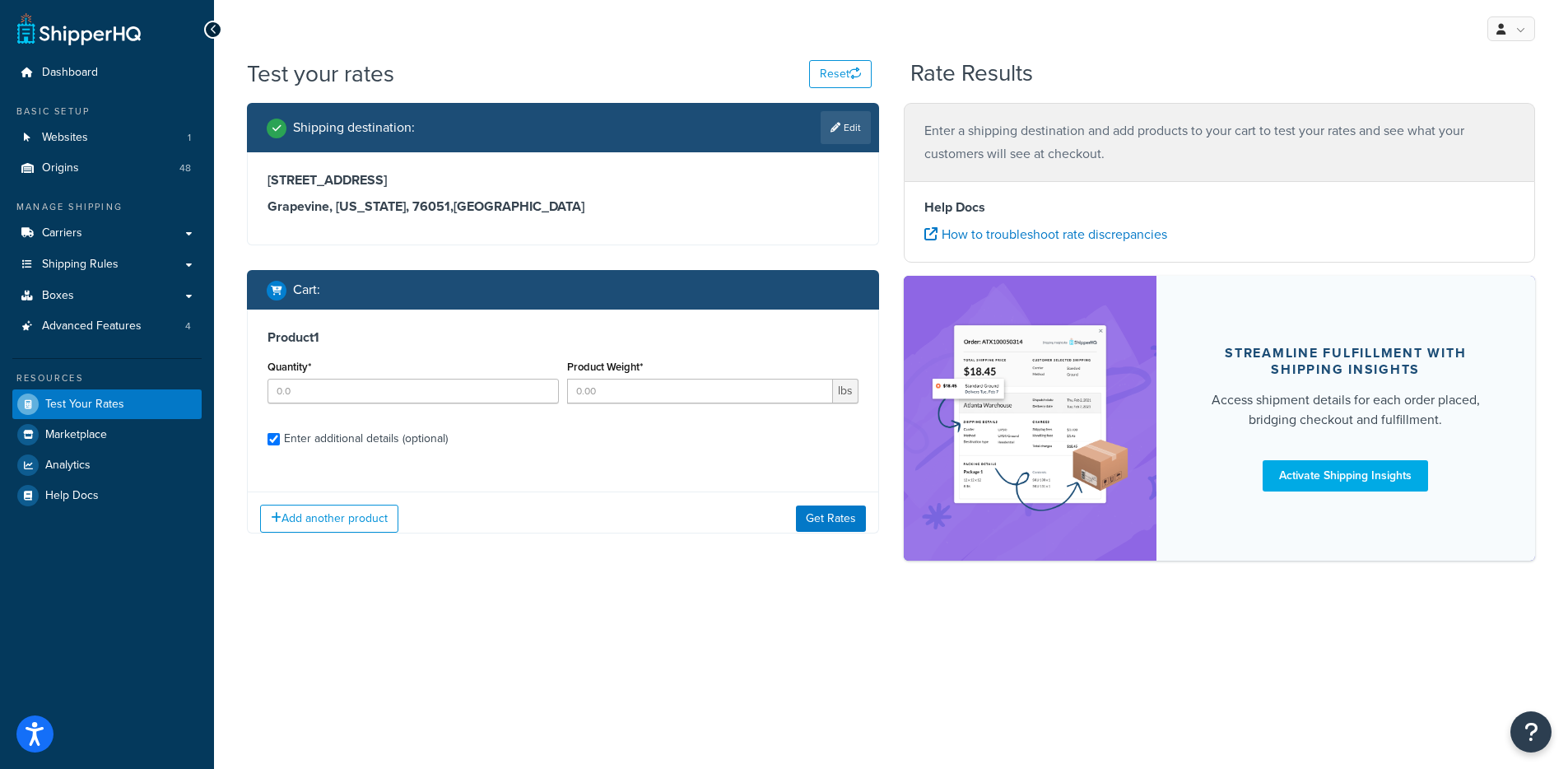
checkbox input "true"
type input "1"
type input "4"
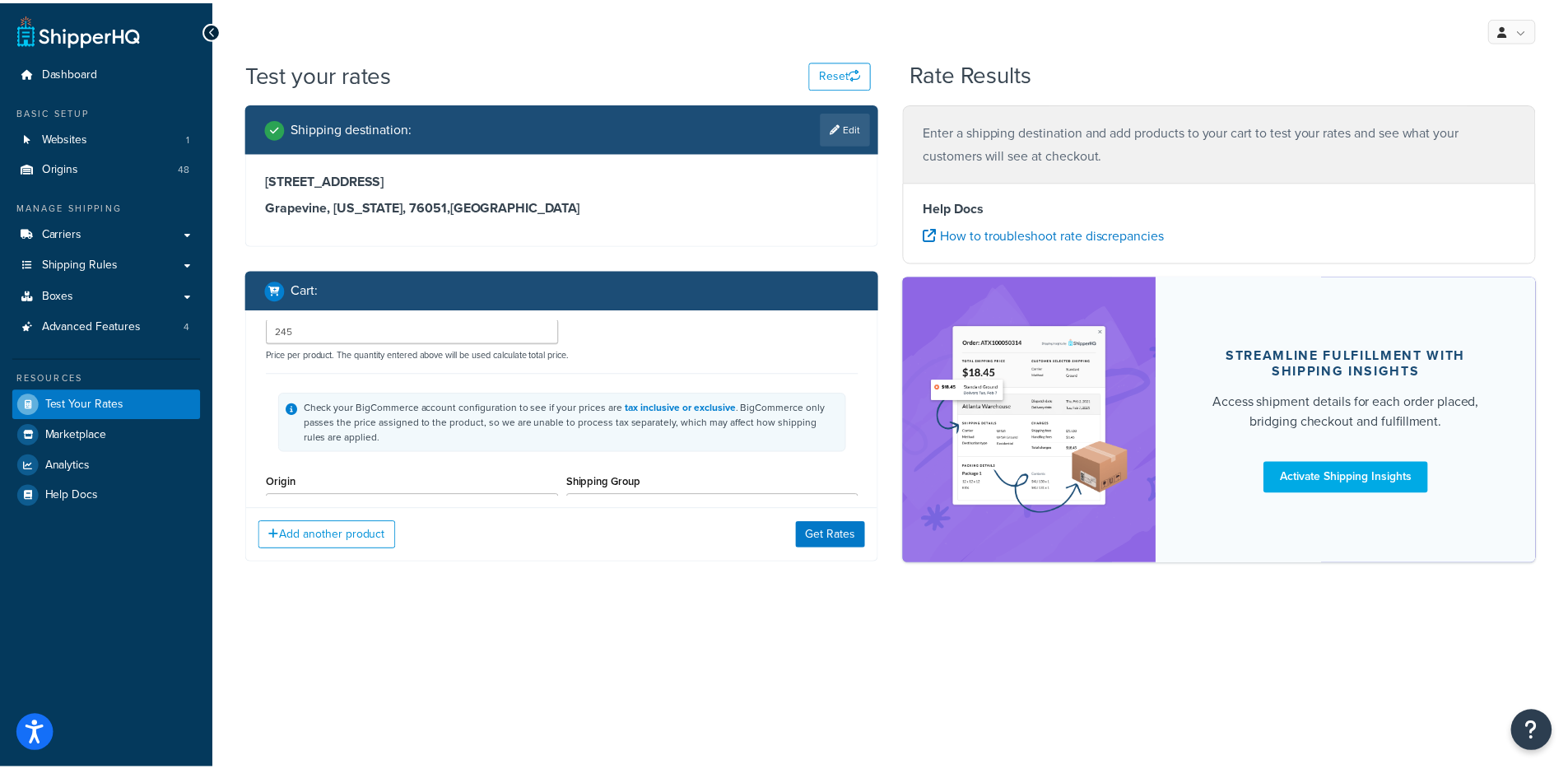
scroll to position [148, 0]
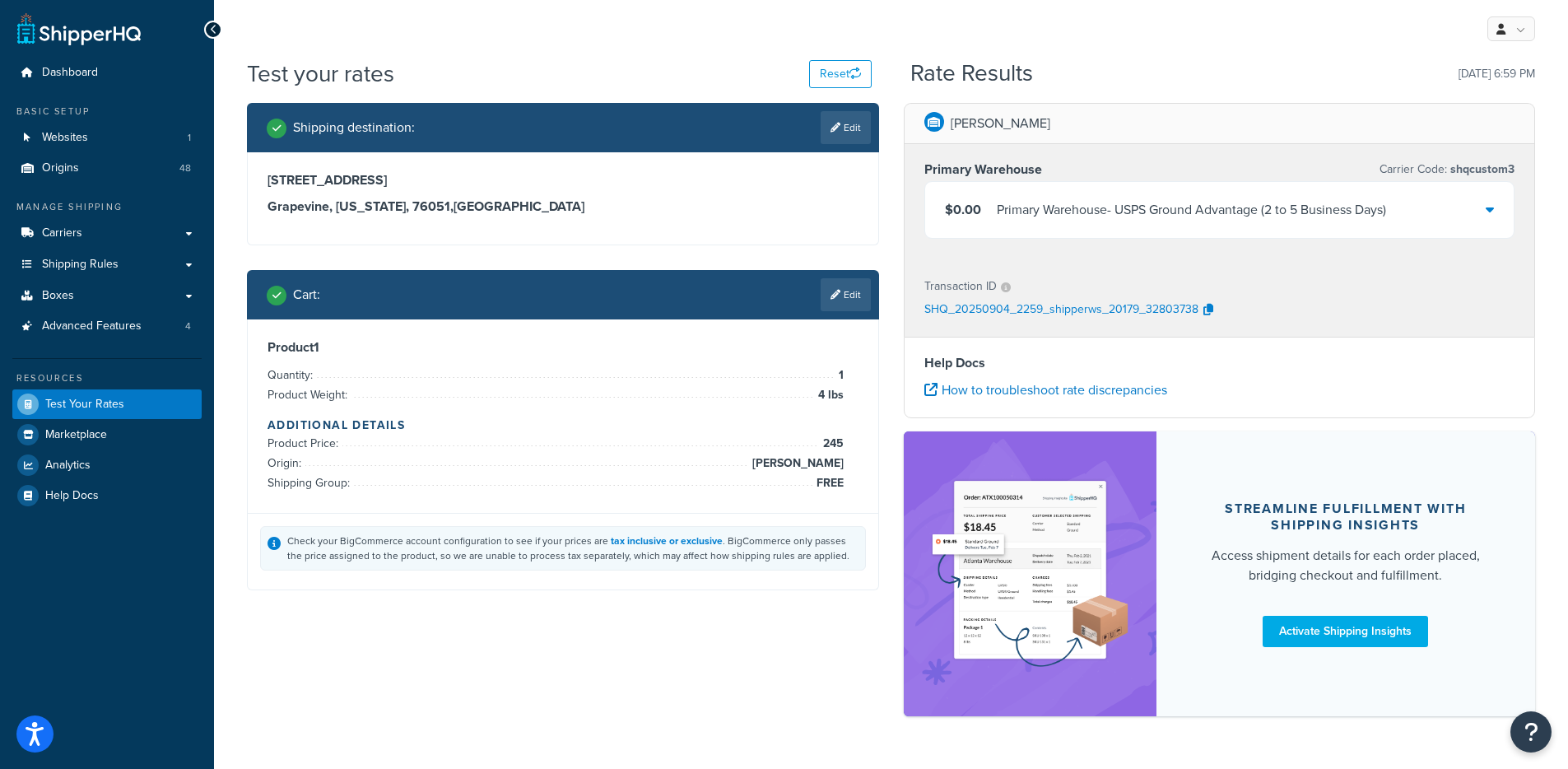
click at [1124, 217] on div "Primary Warehouse - USPS Ground Advantage (2 to 5 Business Days)" at bounding box center [1191, 209] width 389 height 23
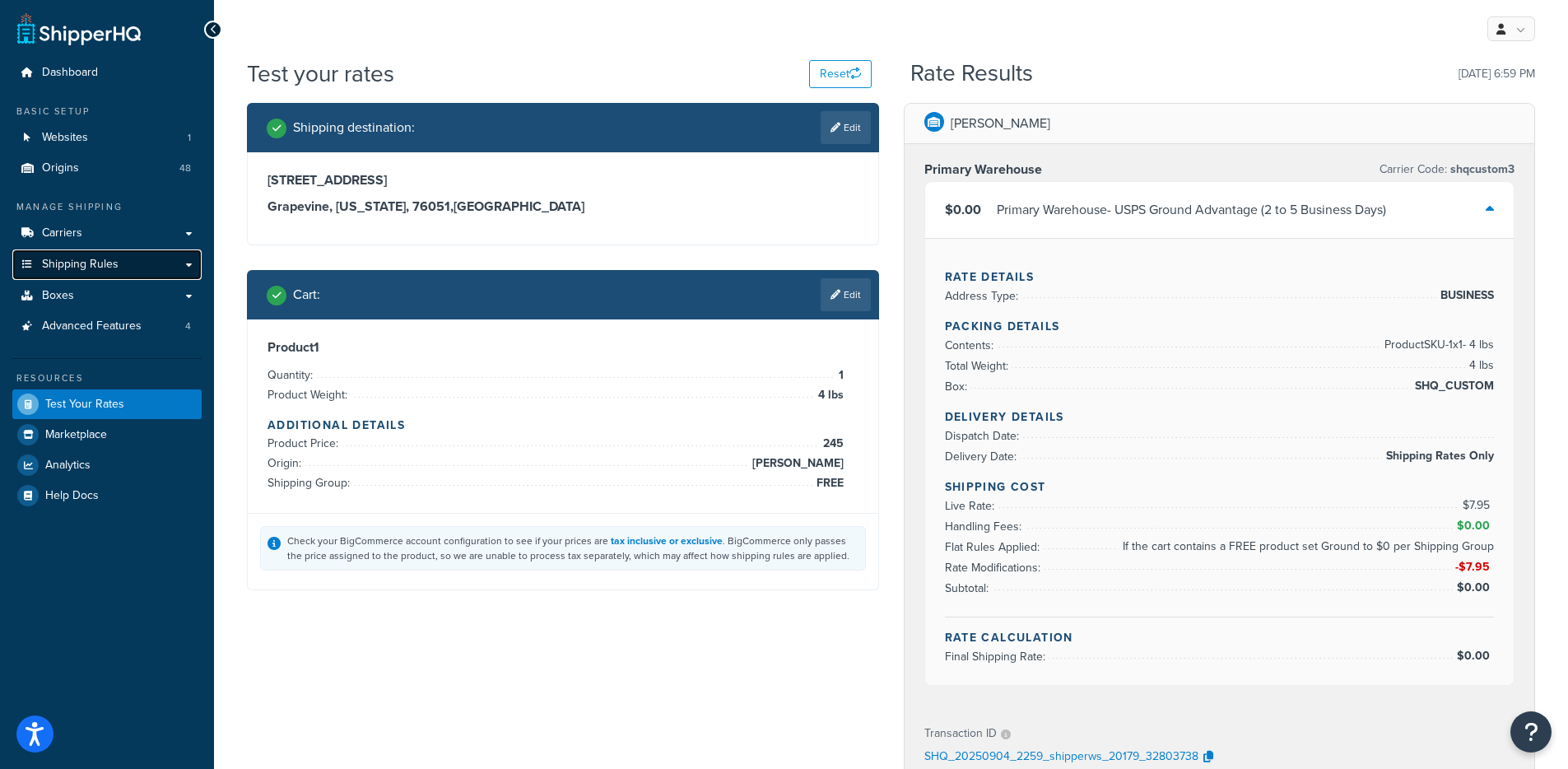
click at [90, 266] on span "Shipping Rules" at bounding box center [80, 264] width 76 height 14
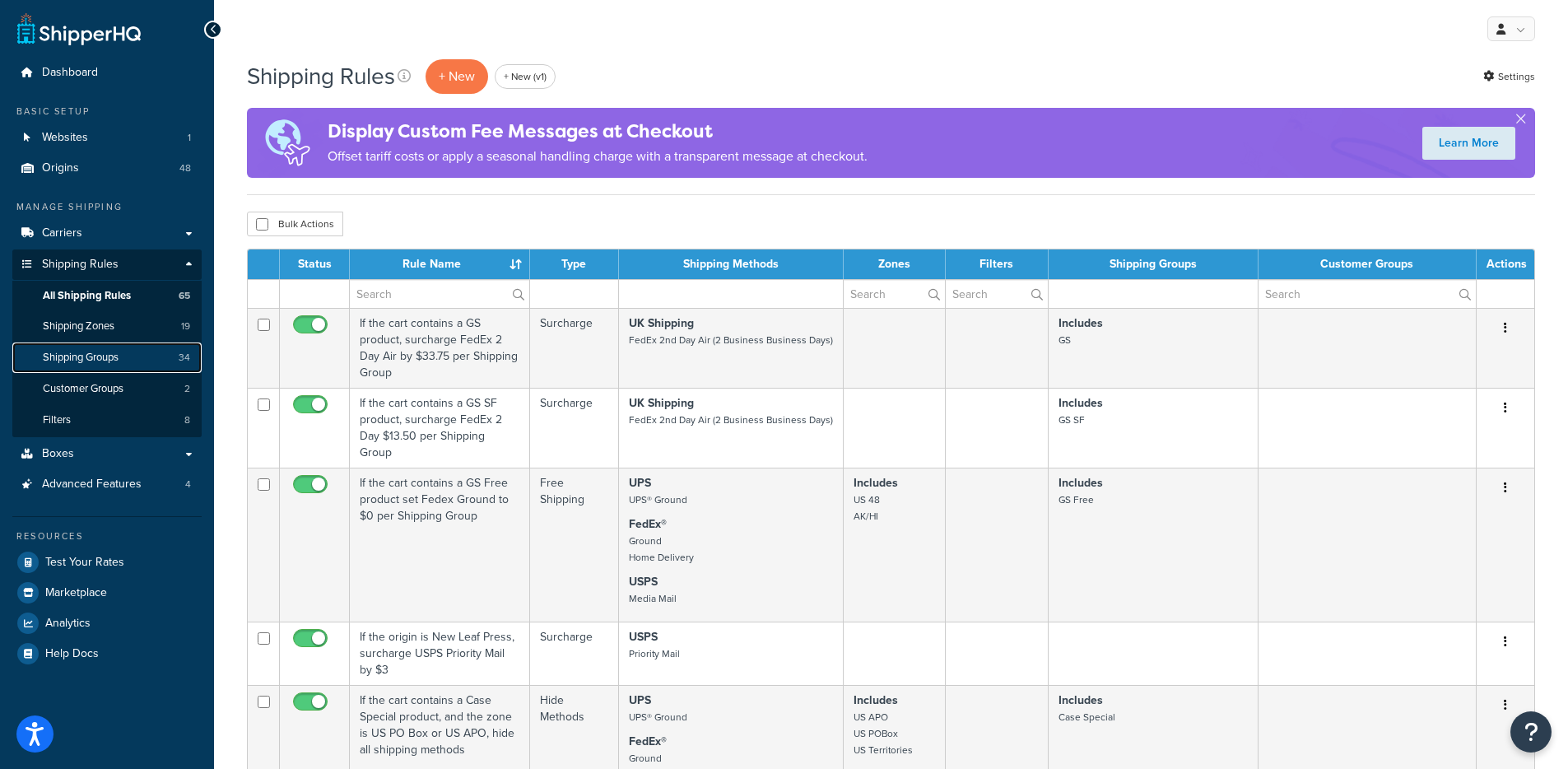
click at [128, 348] on link "Shipping Groups 34" at bounding box center [106, 357] width 189 height 30
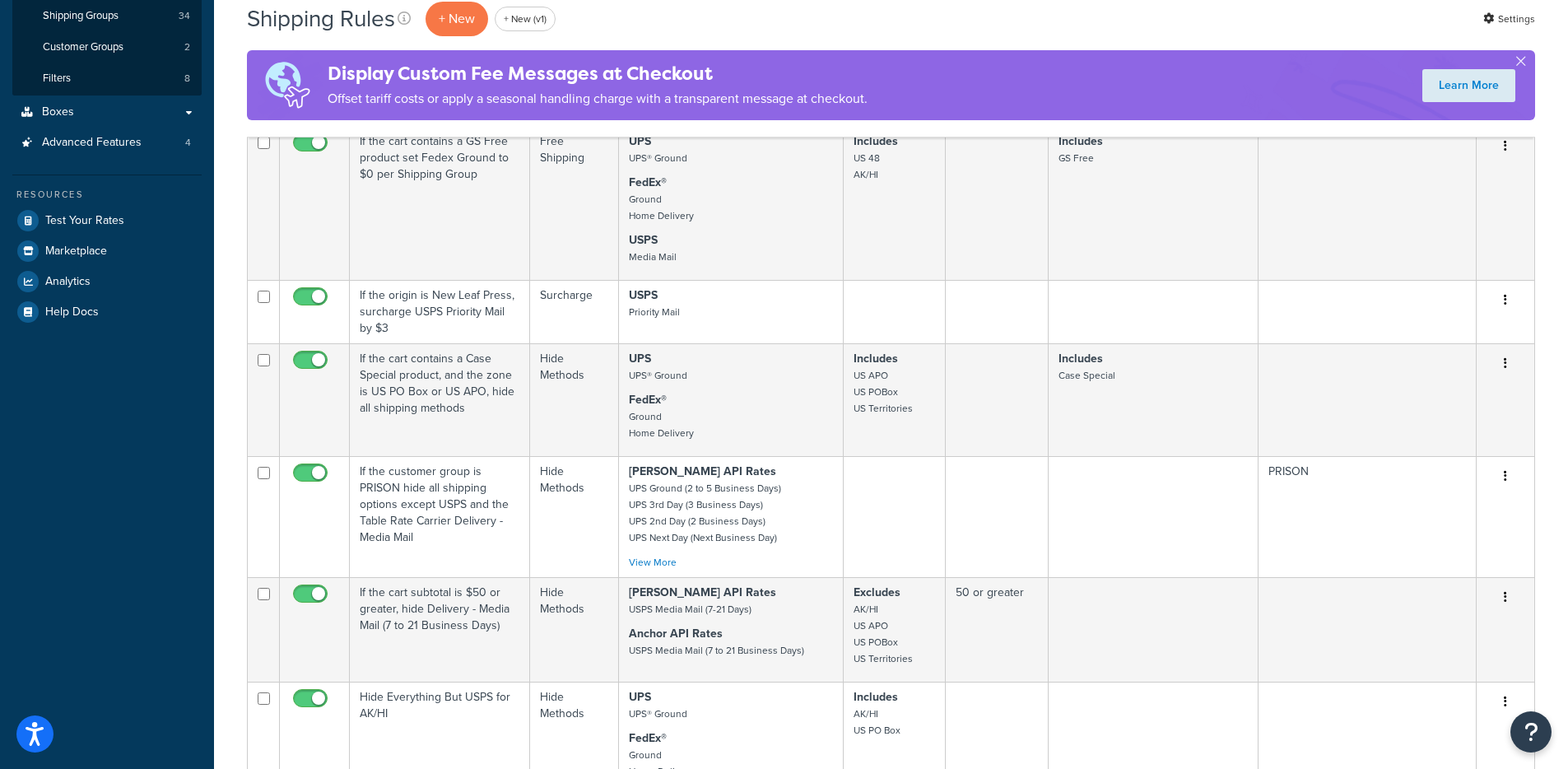
scroll to position [1042, 0]
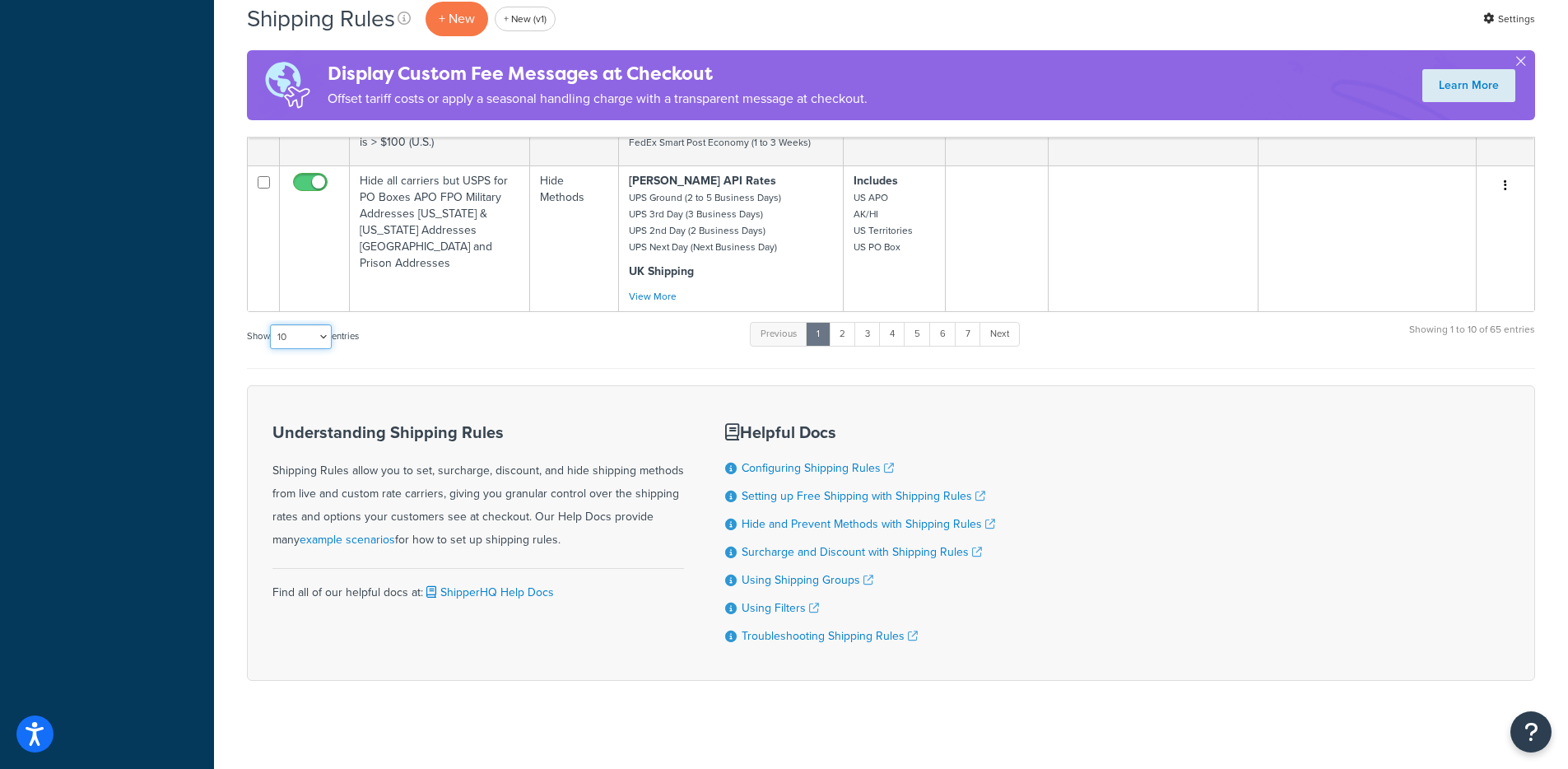
click at [306, 329] on select "10 15 25 50 100 1000" at bounding box center [300, 336] width 61 height 25
select select "1000"
click at [272, 324] on select "10 15 25 50 100 1000" at bounding box center [300, 336] width 61 height 25
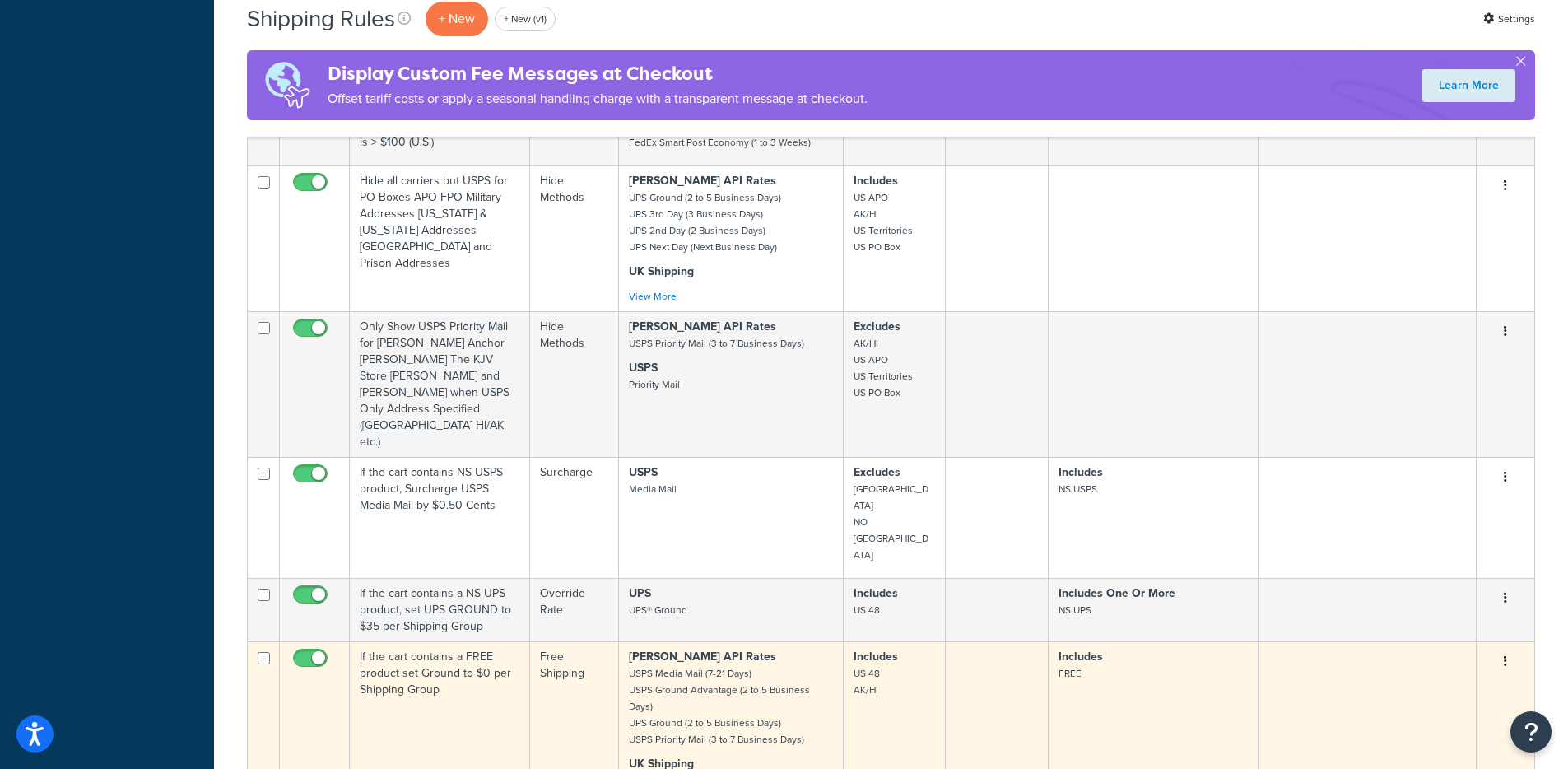
click at [632, 755] on strong "UK Shipping" at bounding box center [661, 763] width 65 height 17
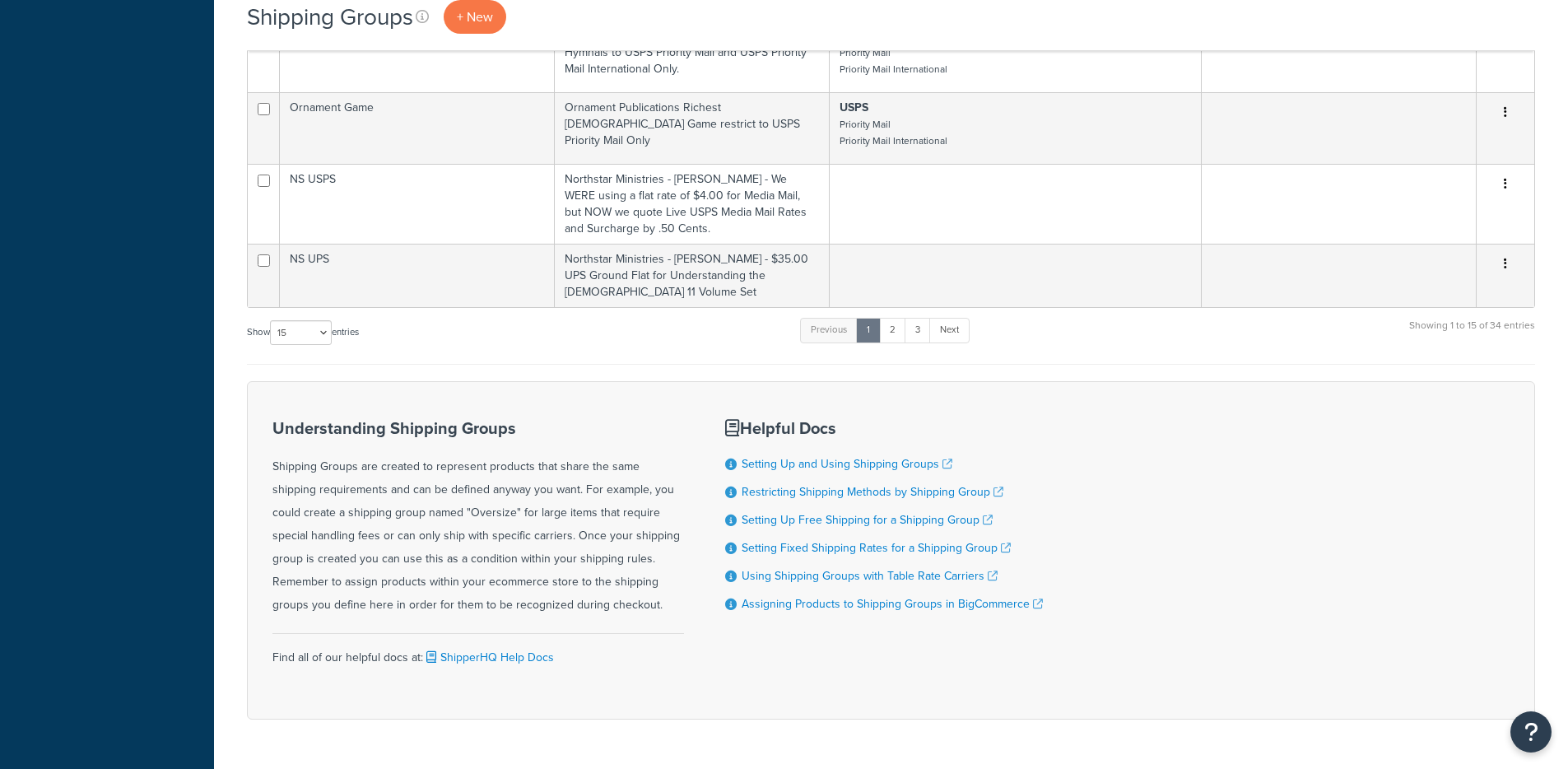
click at [321, 316] on div "Show 10 15 25 50 100 entries" at bounding box center [303, 333] width 112 height 36
click at [319, 320] on select "10 15 25 50 100" at bounding box center [300, 332] width 61 height 25
select select "100"
click at [272, 345] on select "10 15 25 50 100" at bounding box center [300, 332] width 61 height 25
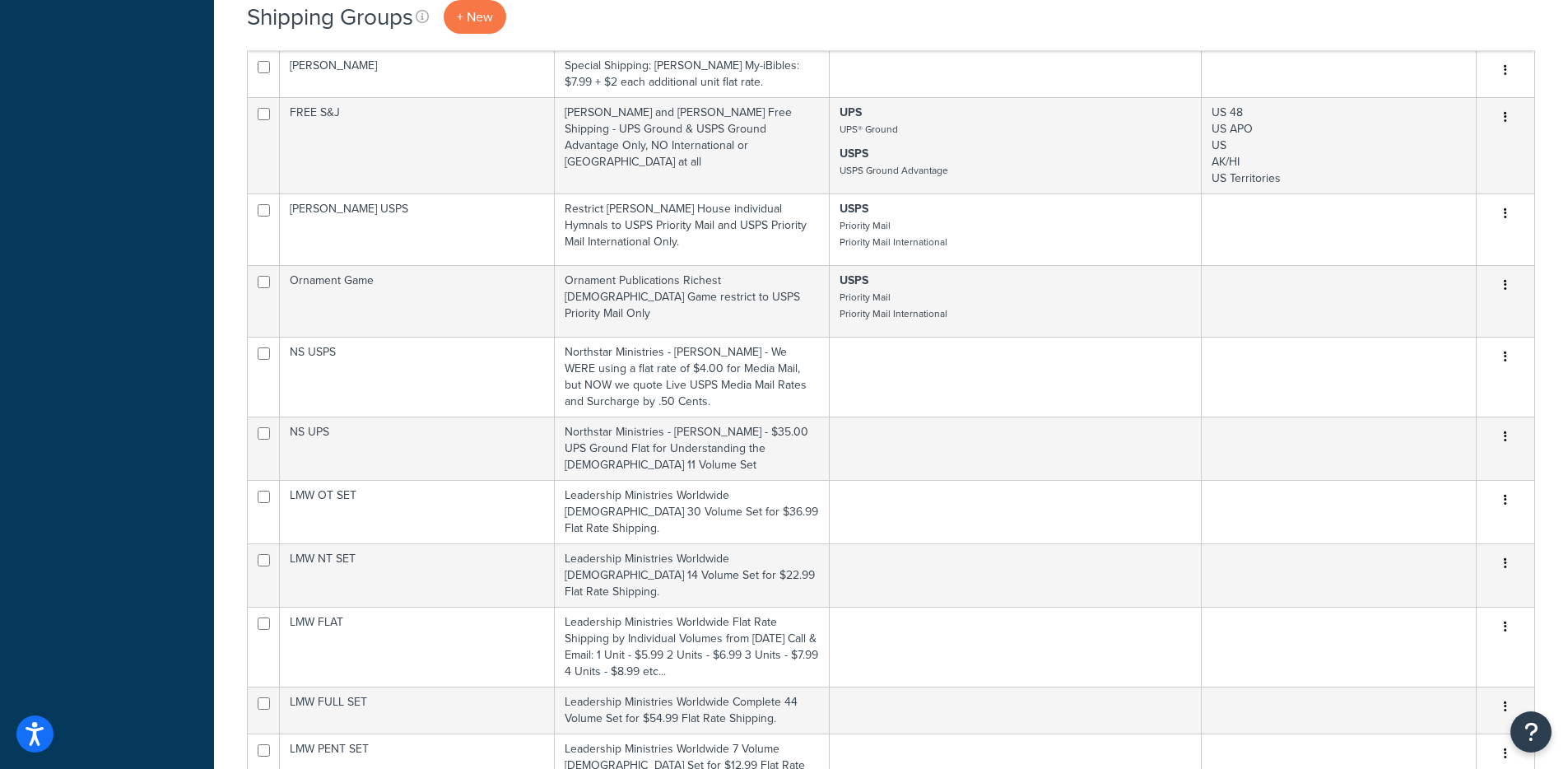
scroll to position [556, 0]
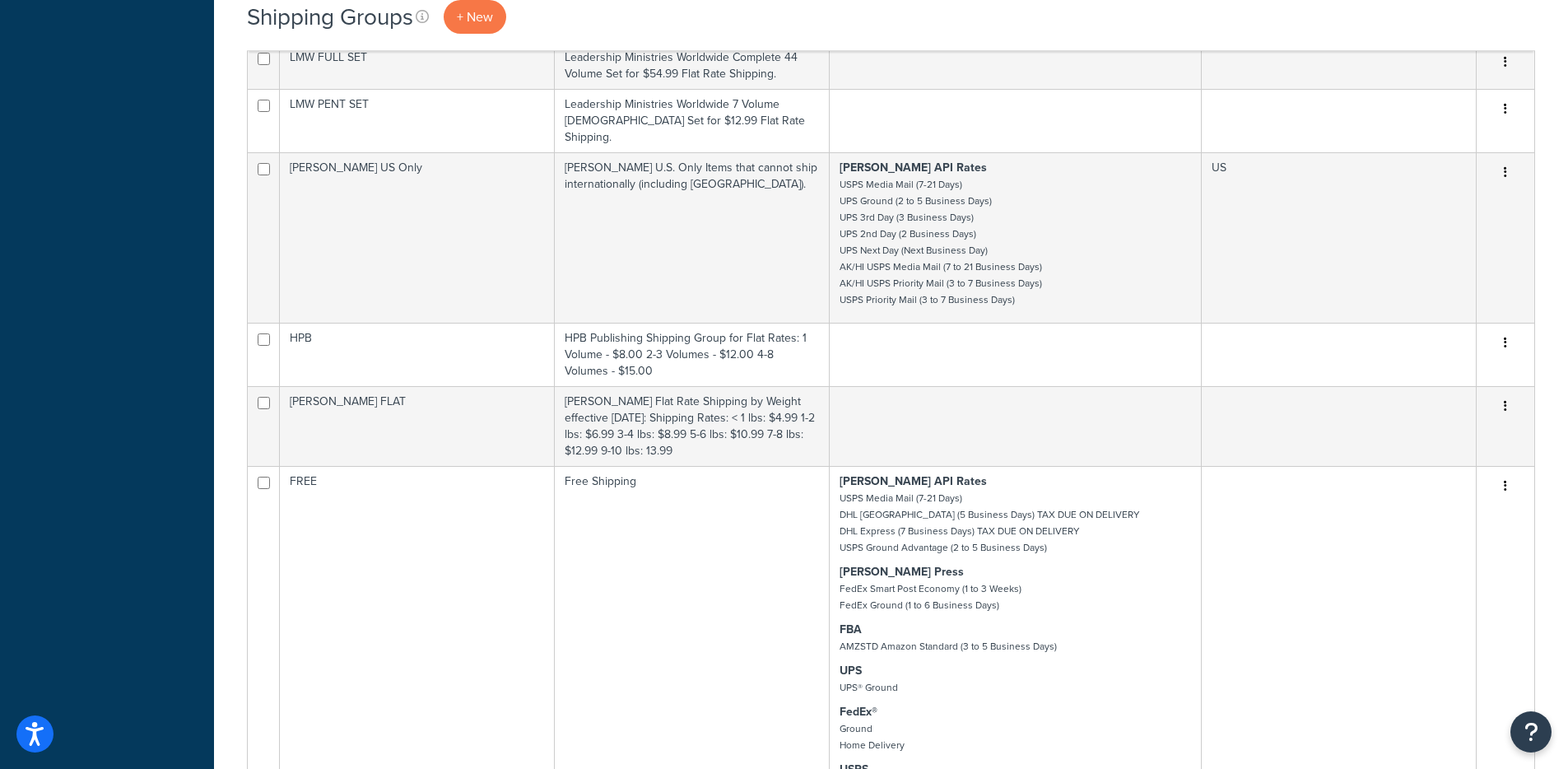
scroll to position [0, 0]
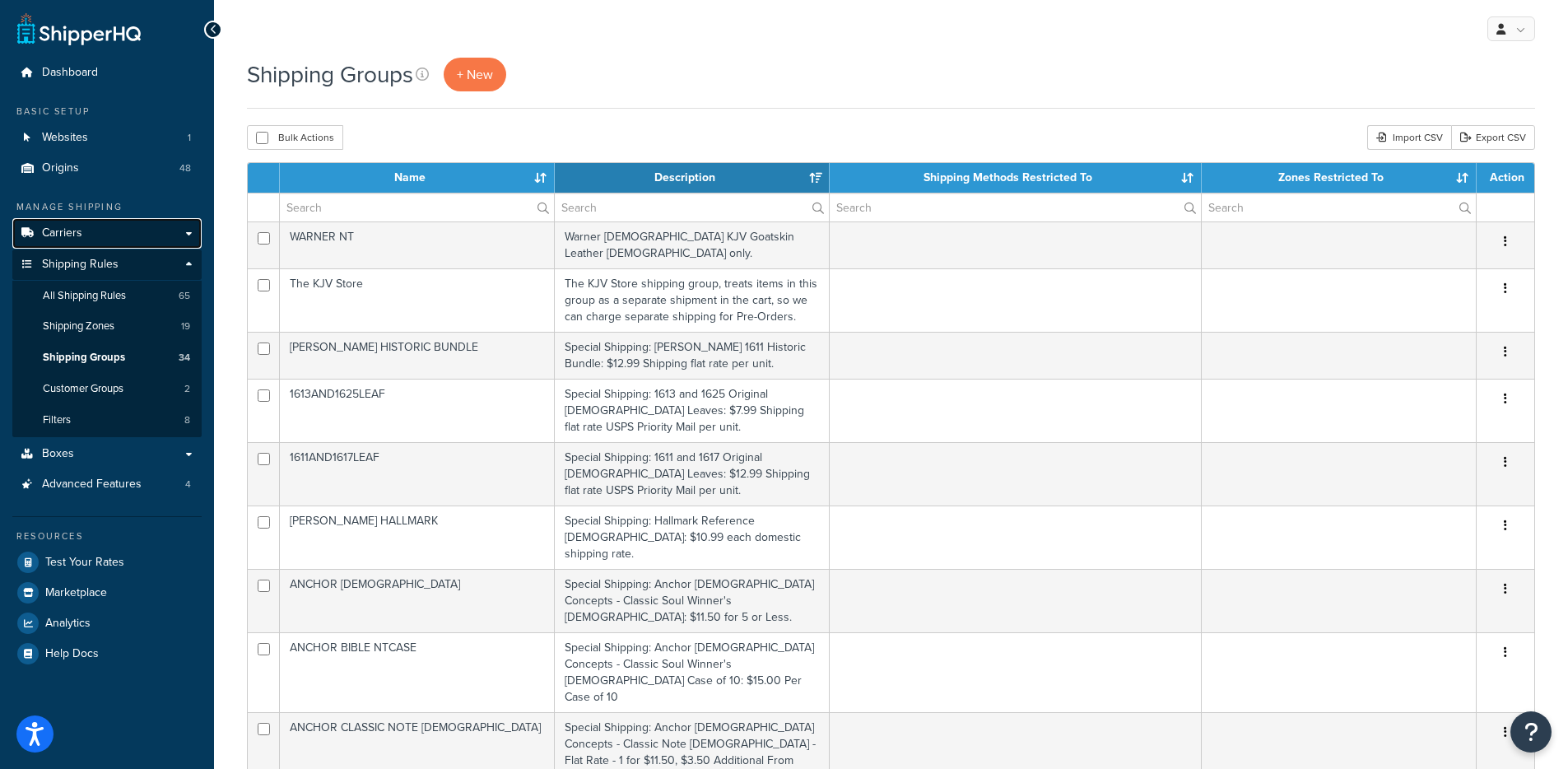
click at [77, 236] on span "Carriers" at bounding box center [62, 233] width 40 height 14
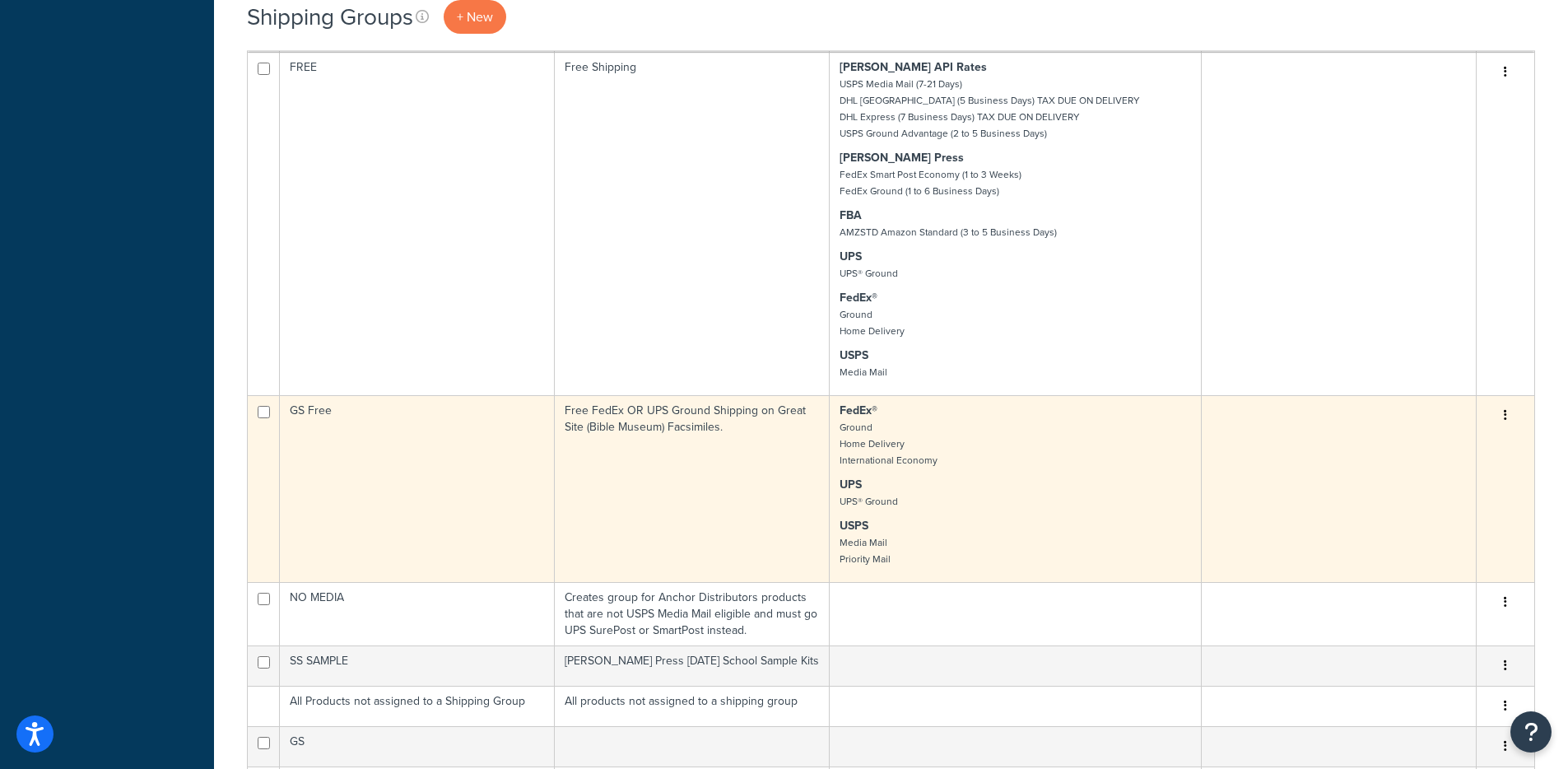
scroll to position [1513, 0]
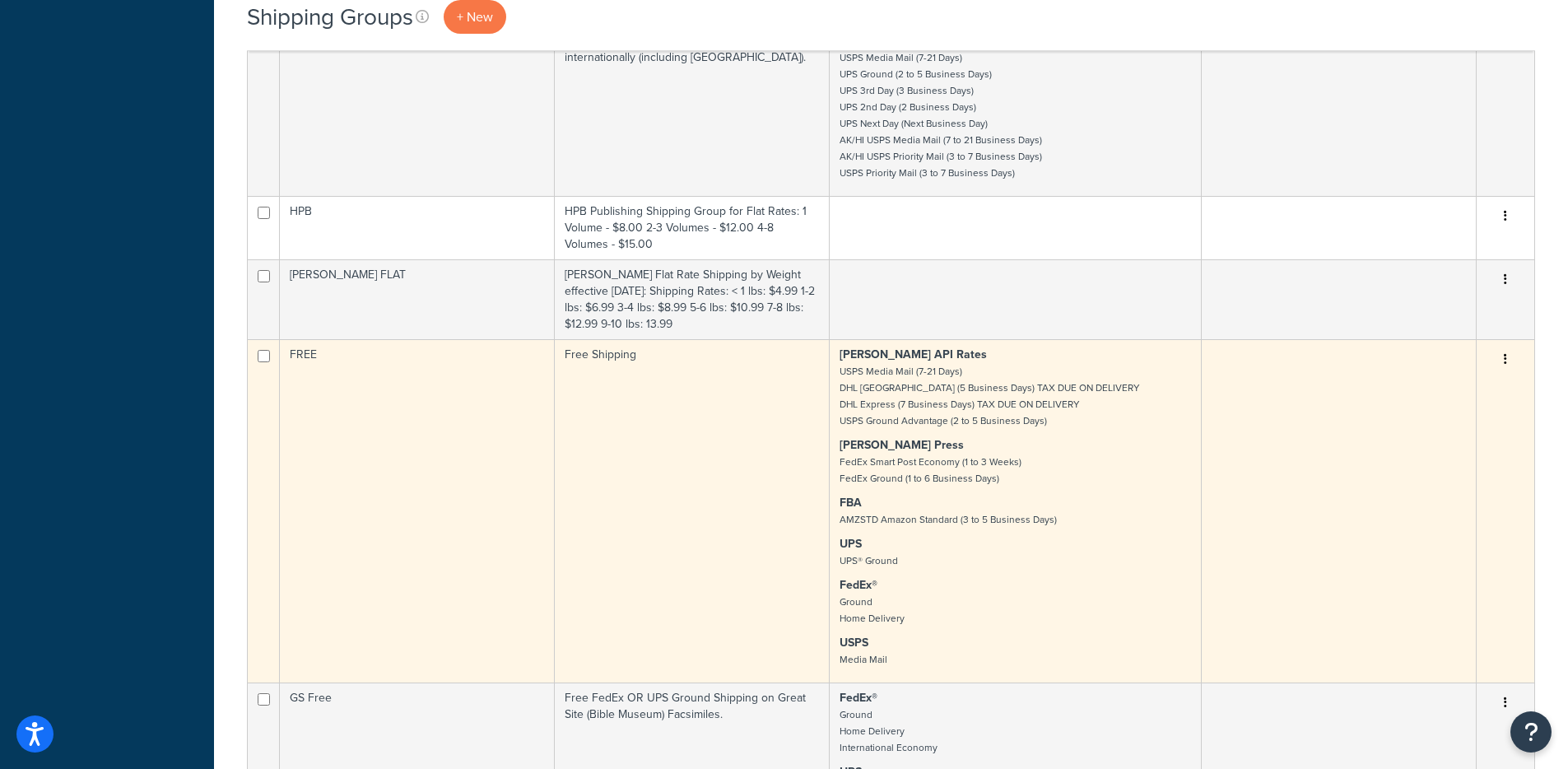
click at [840, 364] on small "USPS Media Mail (7-21 Days) DHL Canada (5 Business Days) TAX DUE ON DELIVERY DH…" at bounding box center [989, 396] width 300 height 64
click at [762, 340] on td "Free Shipping" at bounding box center [693, 511] width 275 height 343
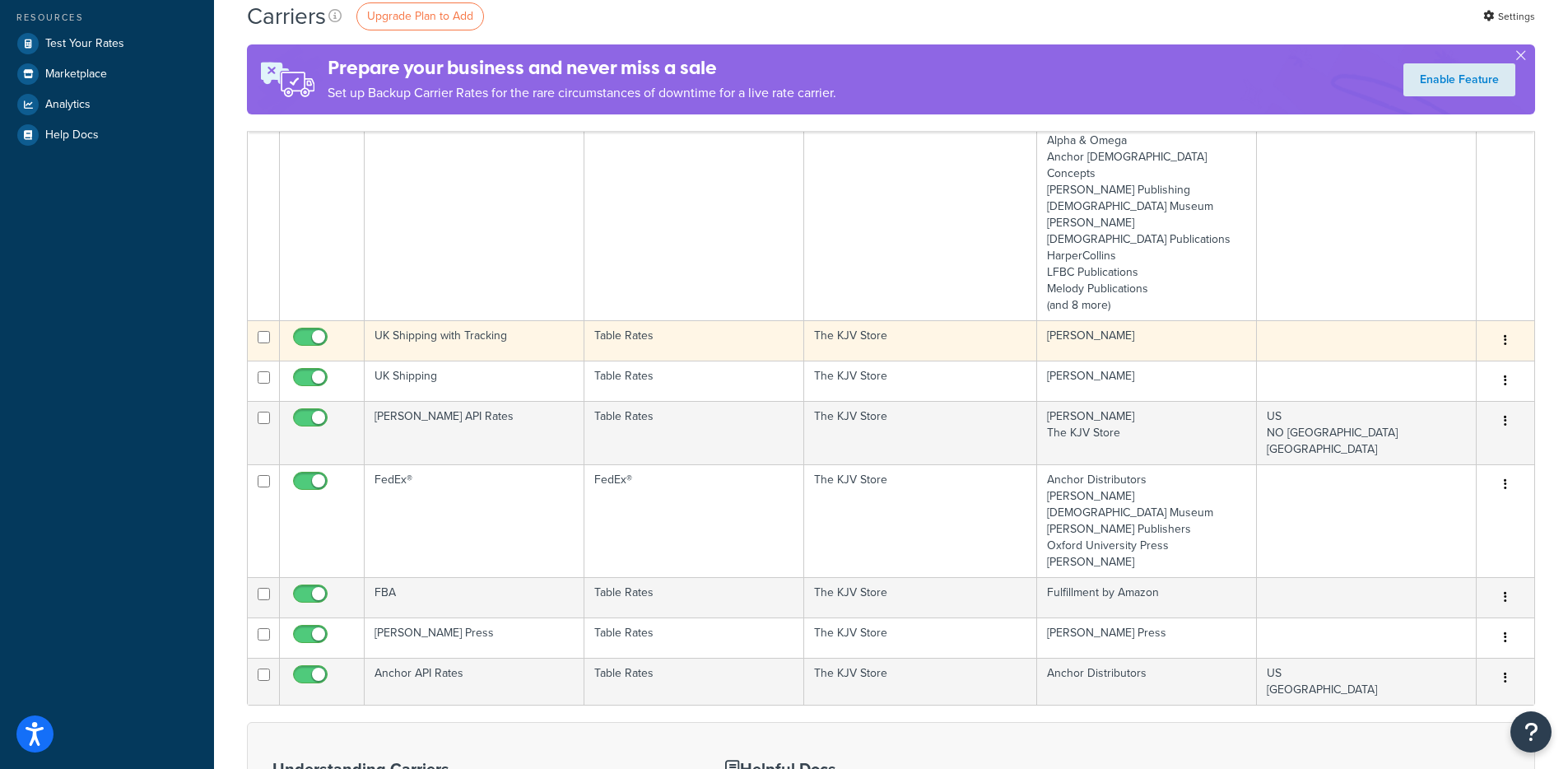
scroll to position [362, 0]
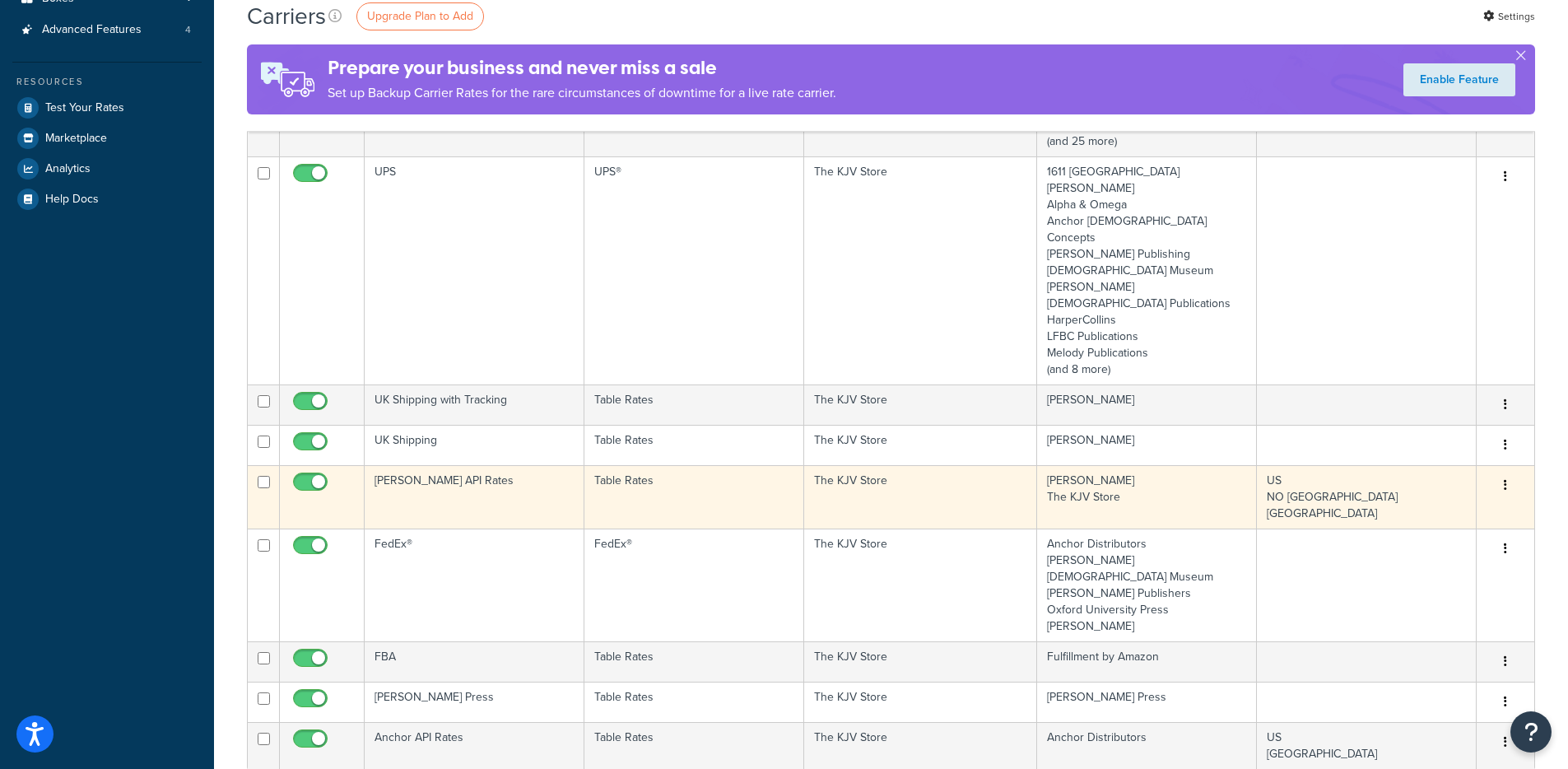
click at [490, 465] on td "[PERSON_NAME] API Rates" at bounding box center [474, 496] width 220 height 63
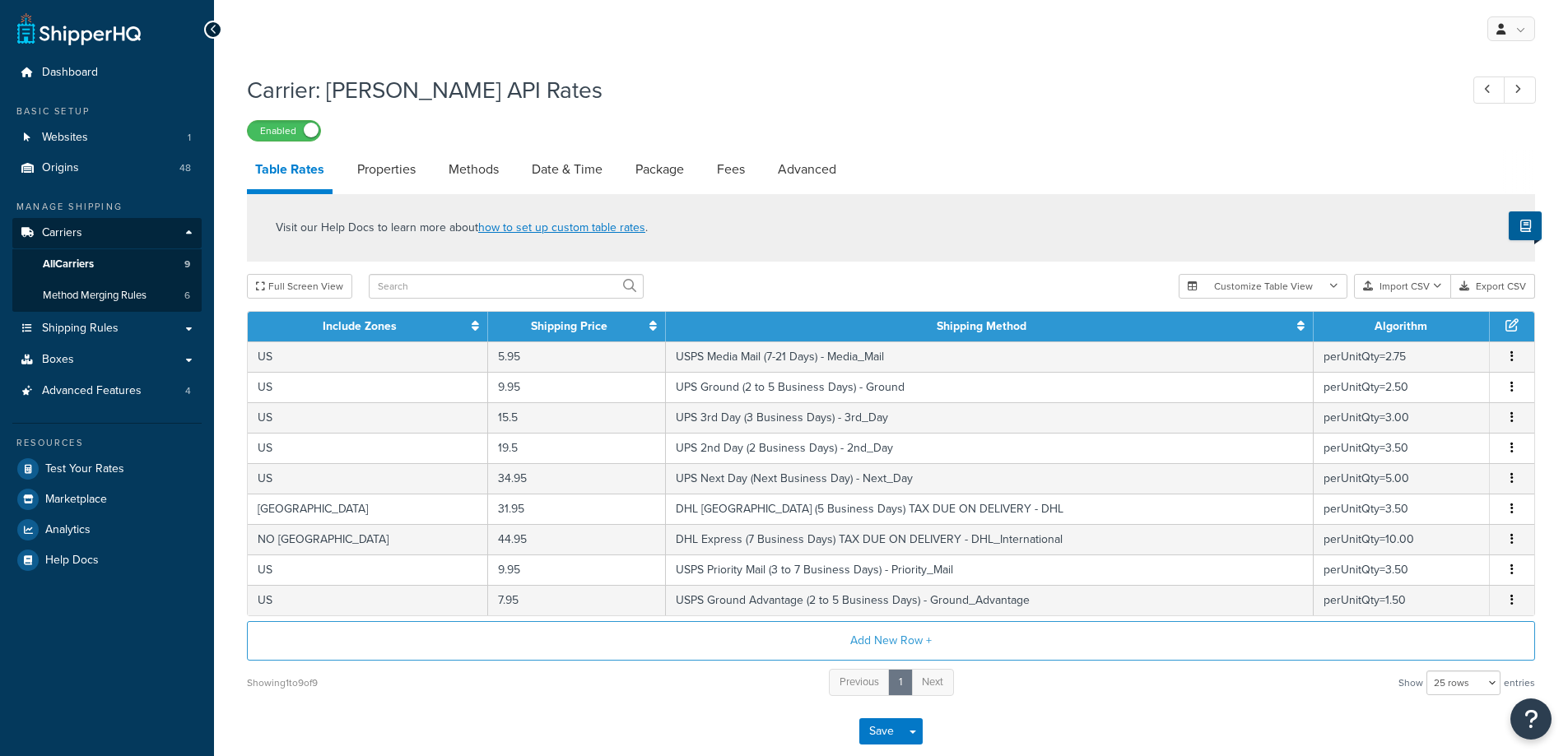
select select "25"
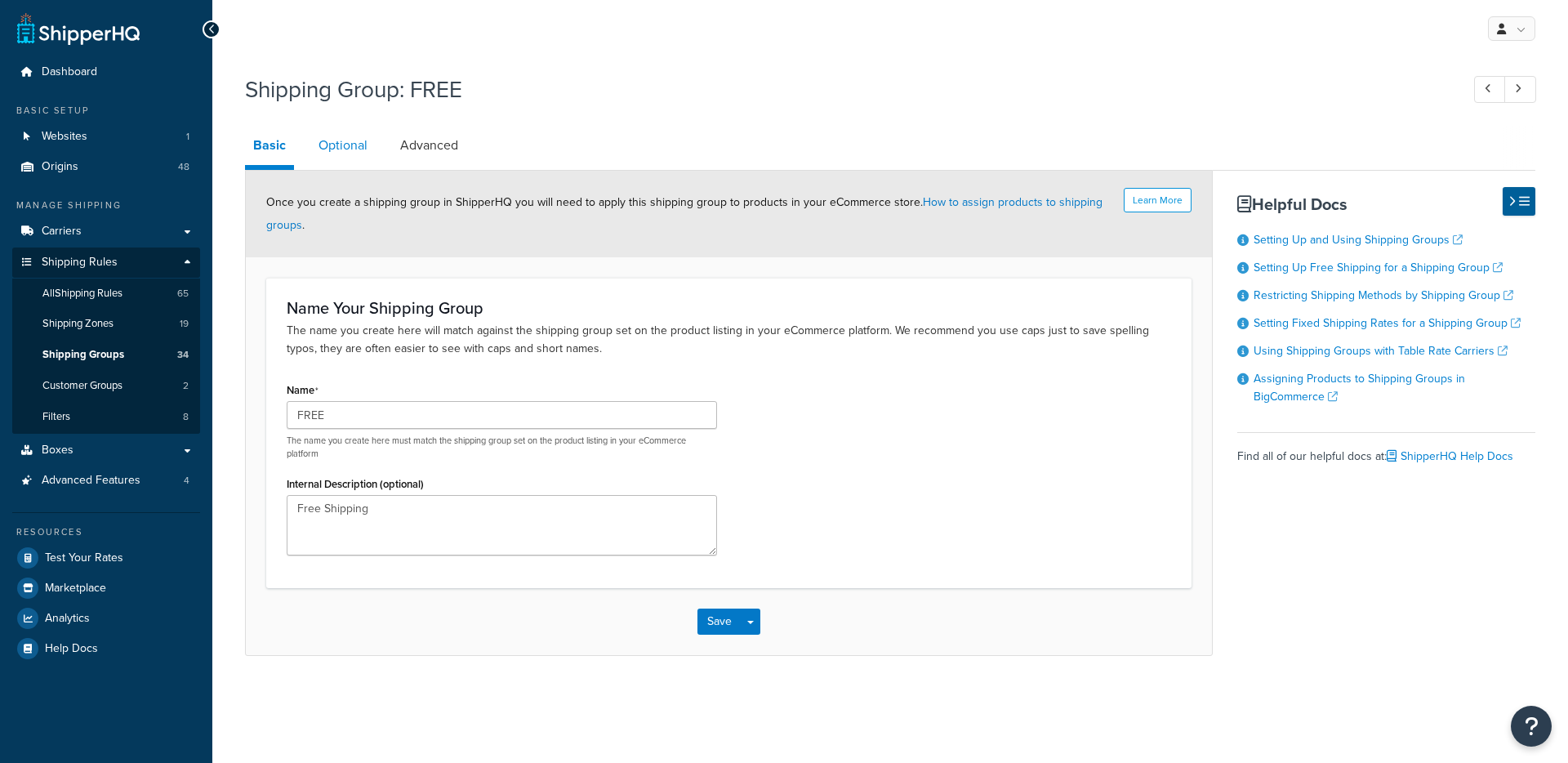
click at [353, 141] on link "Optional" at bounding box center [343, 145] width 66 height 39
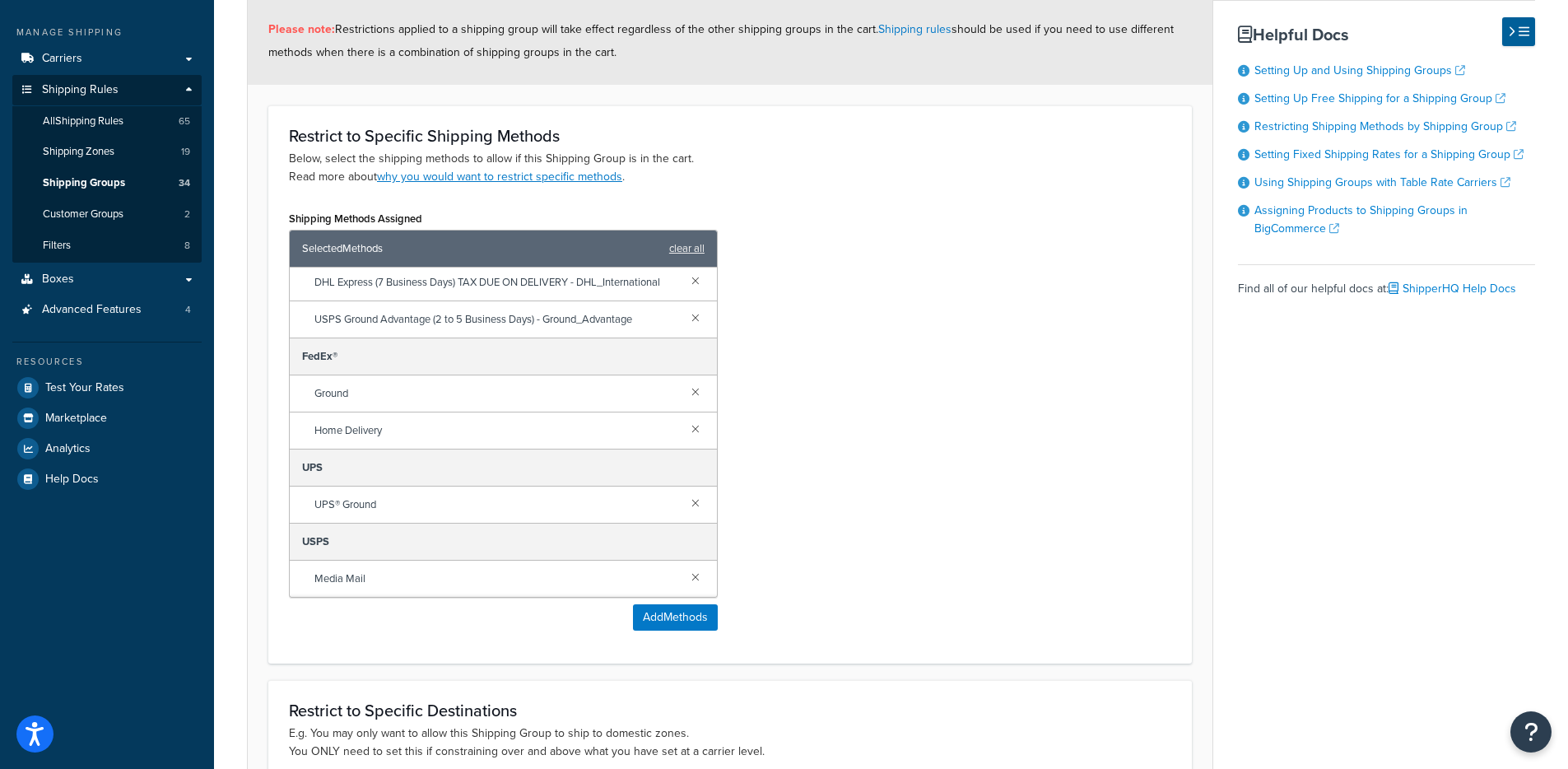
scroll to position [246, 0]
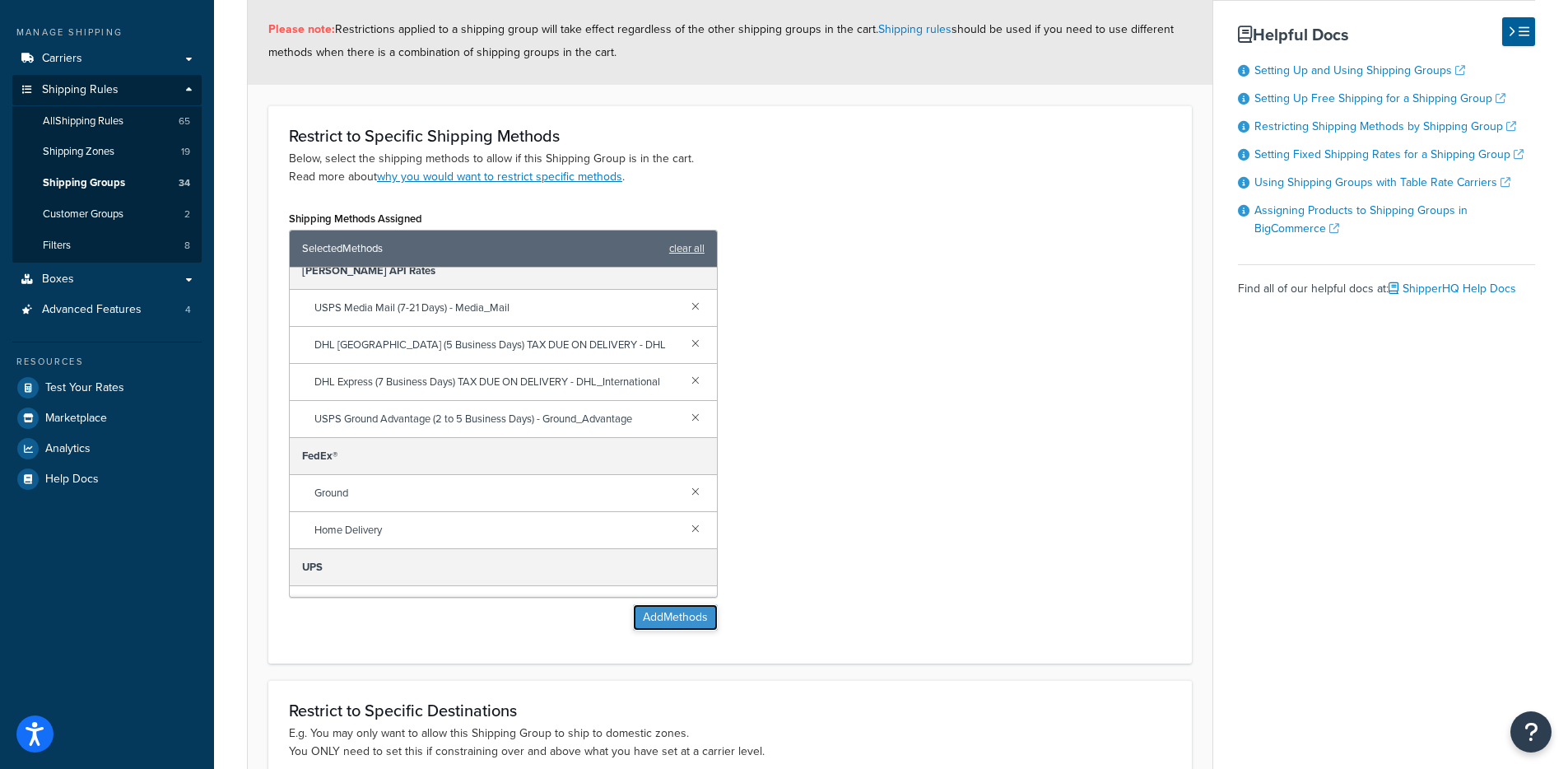
click at [651, 616] on button "Add Methods" at bounding box center [675, 617] width 84 height 27
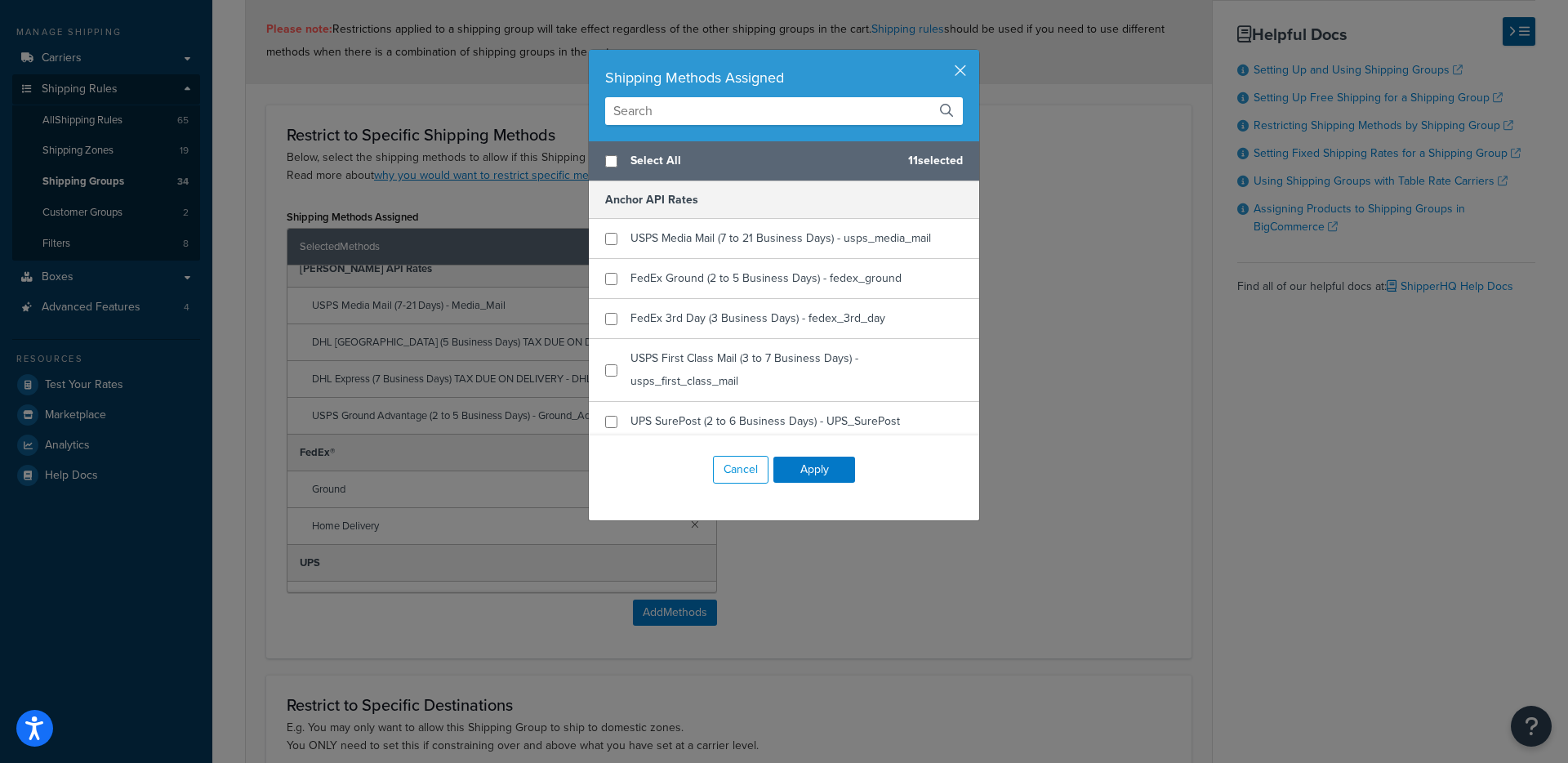
click at [693, 119] on input "text" at bounding box center [784, 111] width 358 height 28
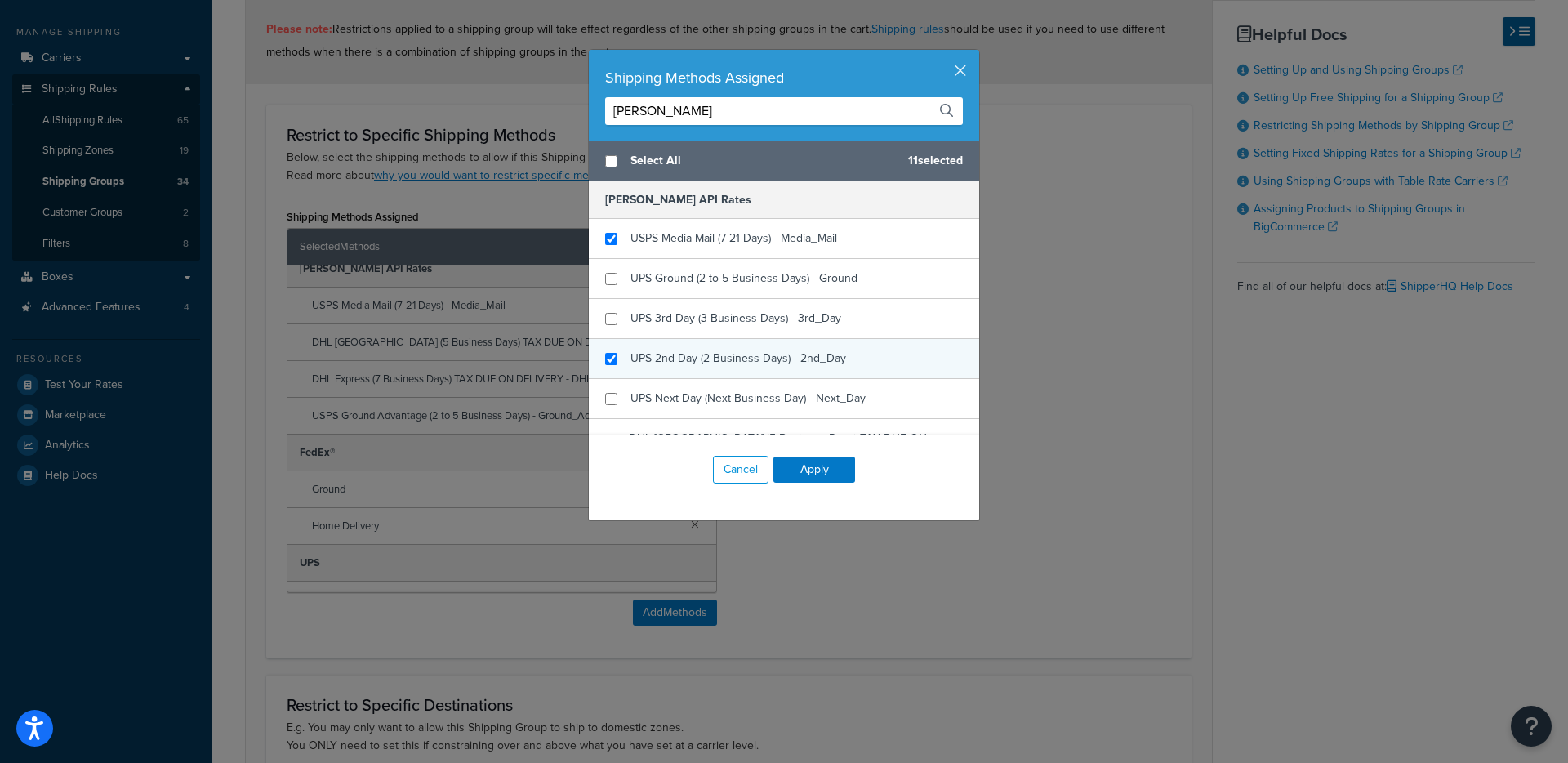
type input "[PERSON_NAME]"
checkbox input "true"
click at [681, 361] on span "UPS 2nd Day (2 Business Days) - 2nd_Day" at bounding box center [738, 358] width 216 height 17
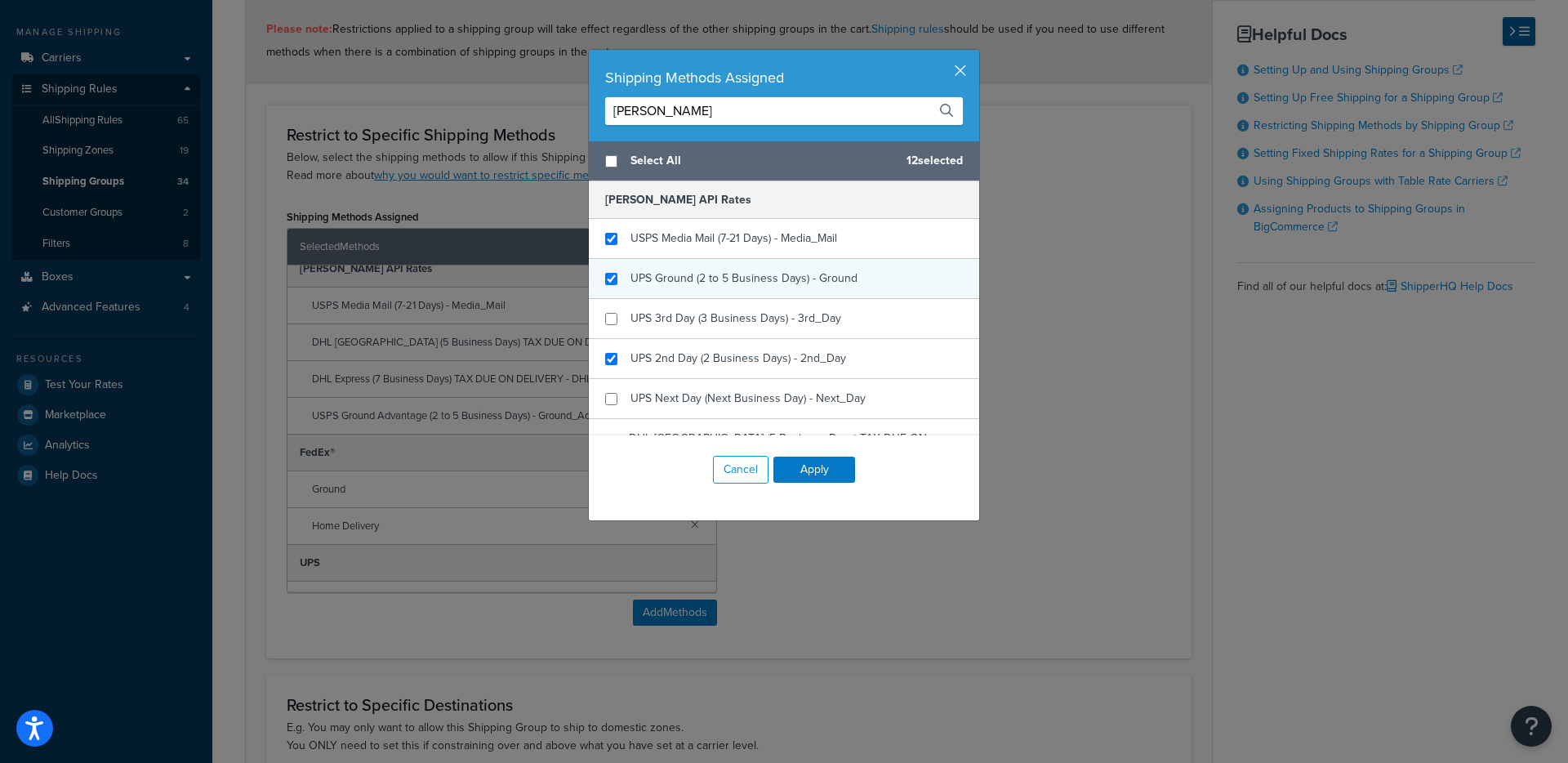
checkbox input "true"
click at [686, 275] on span "UPS Ground (2 to 5 Business Days) - Ground" at bounding box center [744, 278] width 227 height 17
click at [844, 477] on button "Apply" at bounding box center [815, 469] width 82 height 26
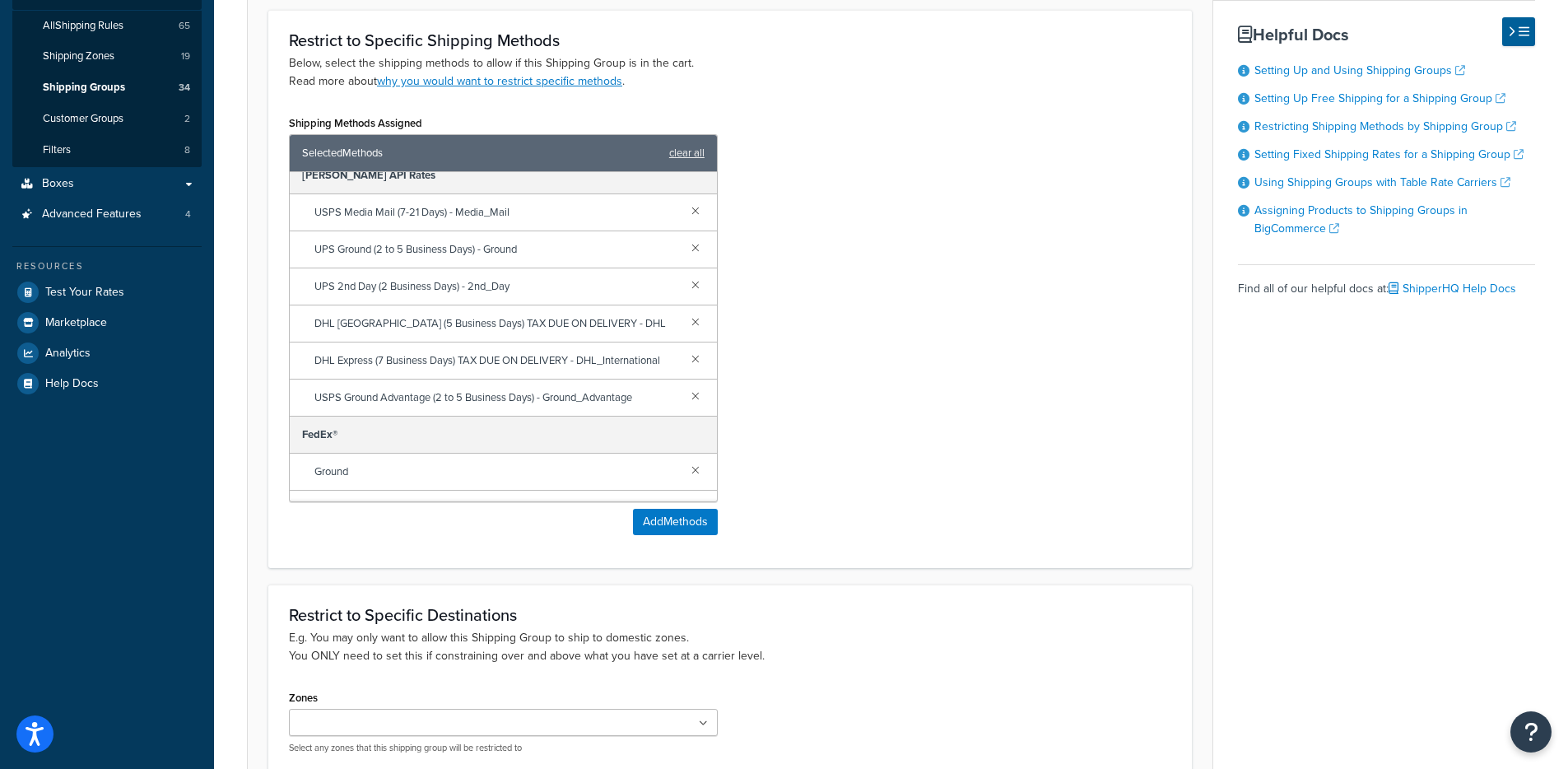
scroll to position [440, 0]
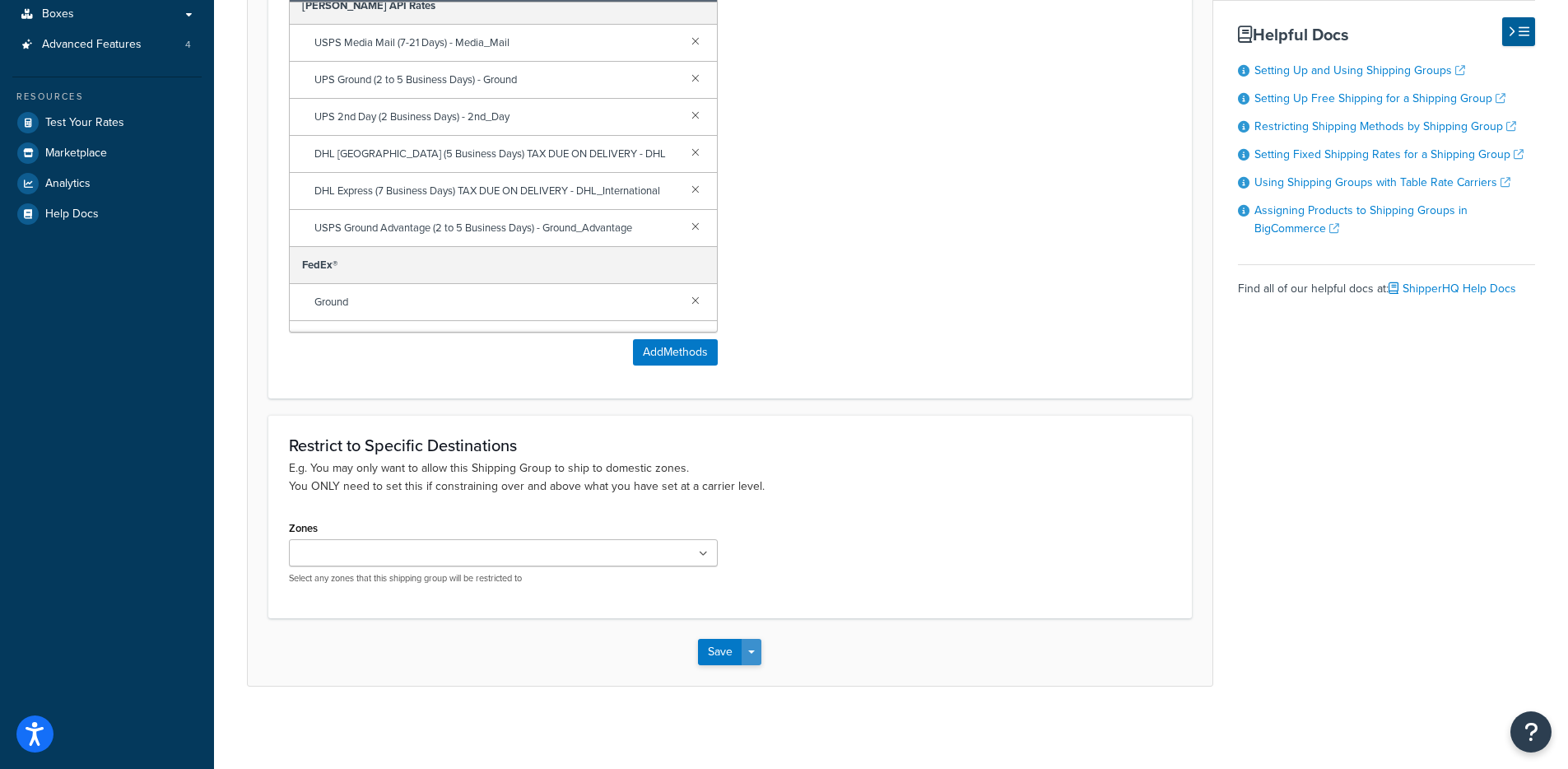
click at [744, 648] on button "Save Dropdown" at bounding box center [751, 652] width 20 height 27
click at [759, 681] on button "Save and Edit" at bounding box center [777, 683] width 159 height 35
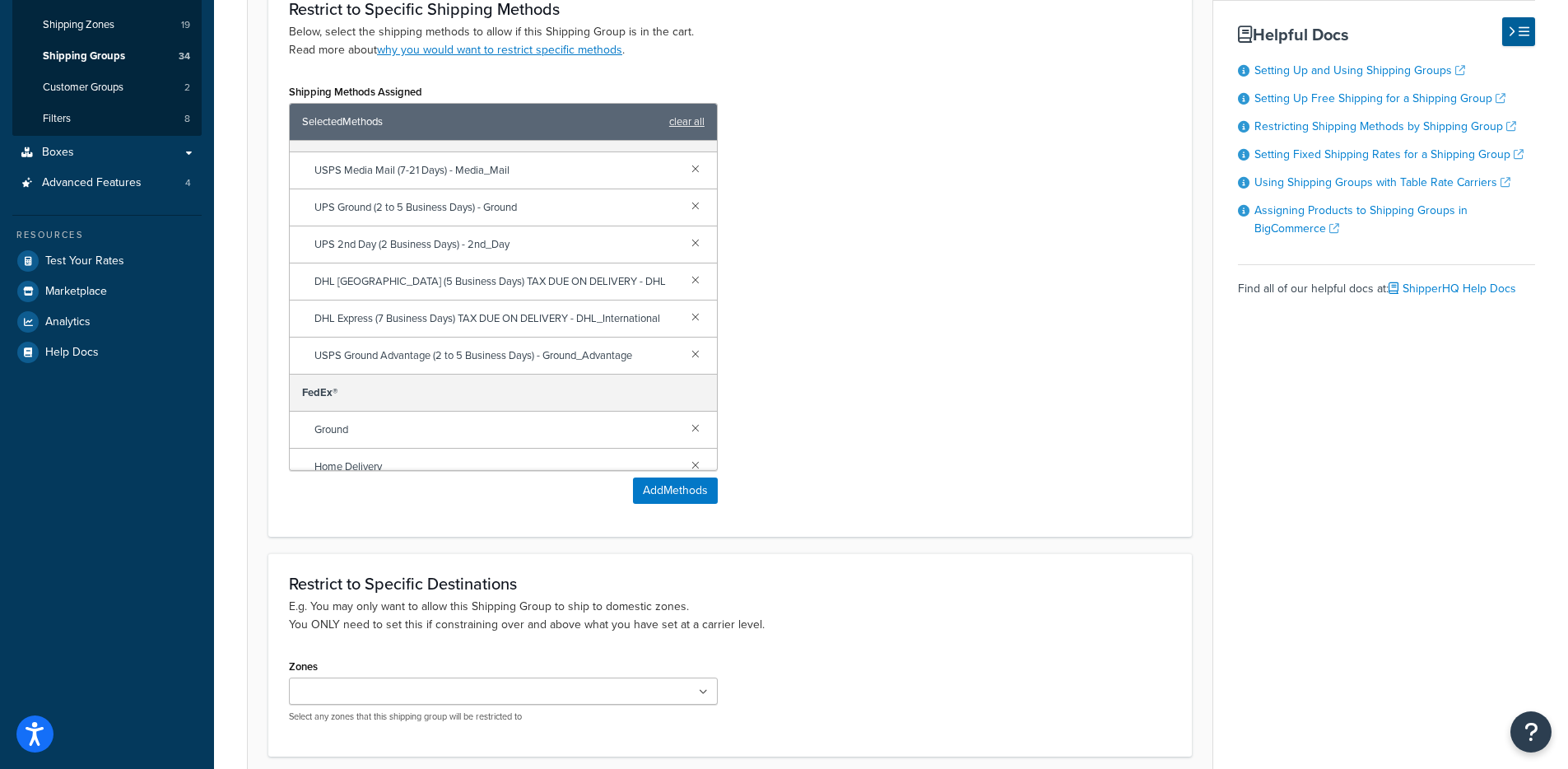
scroll to position [260, 0]
click at [686, 211] on link at bounding box center [695, 202] width 18 height 18
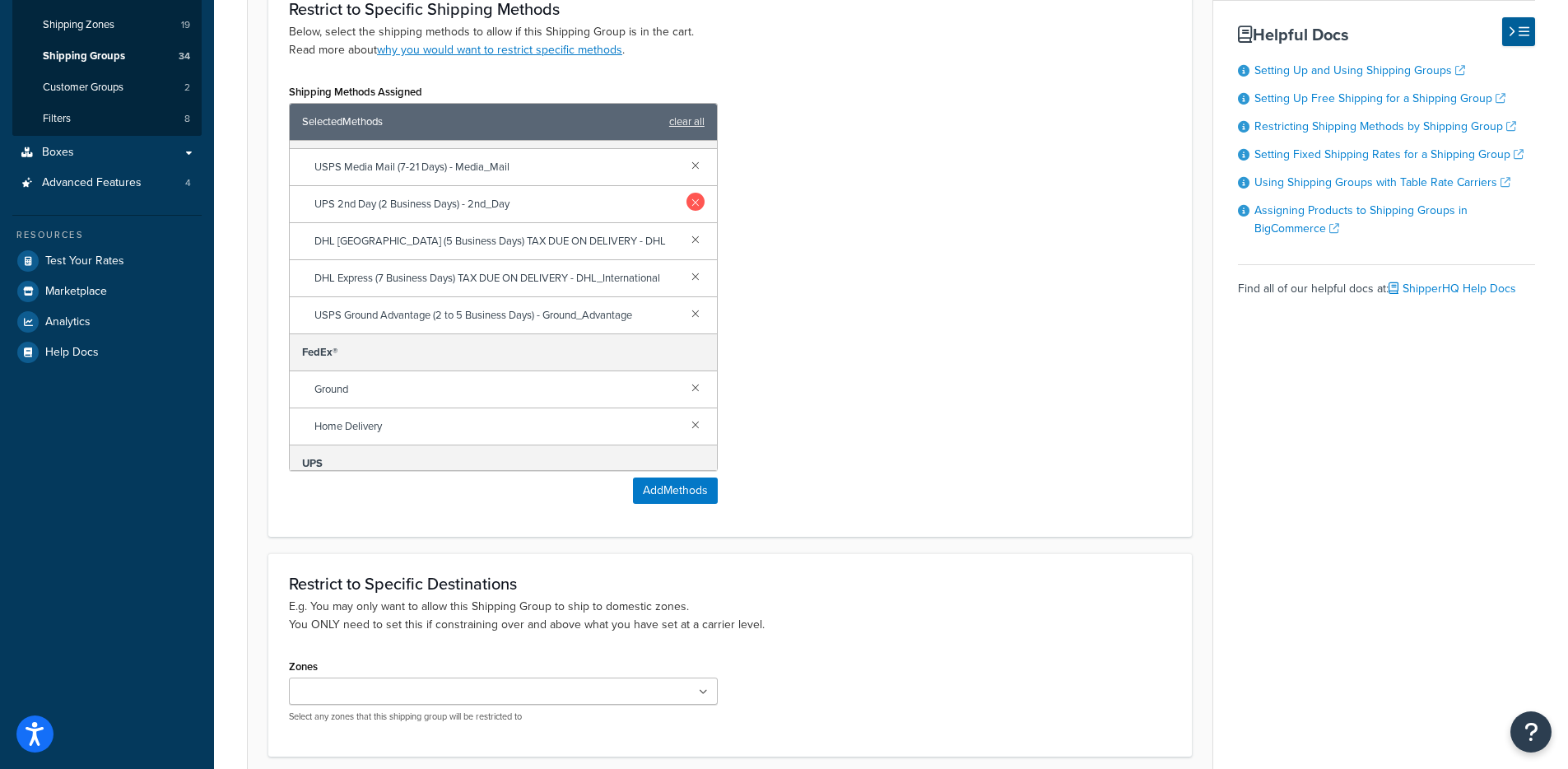
click at [686, 211] on link at bounding box center [695, 202] width 18 height 18
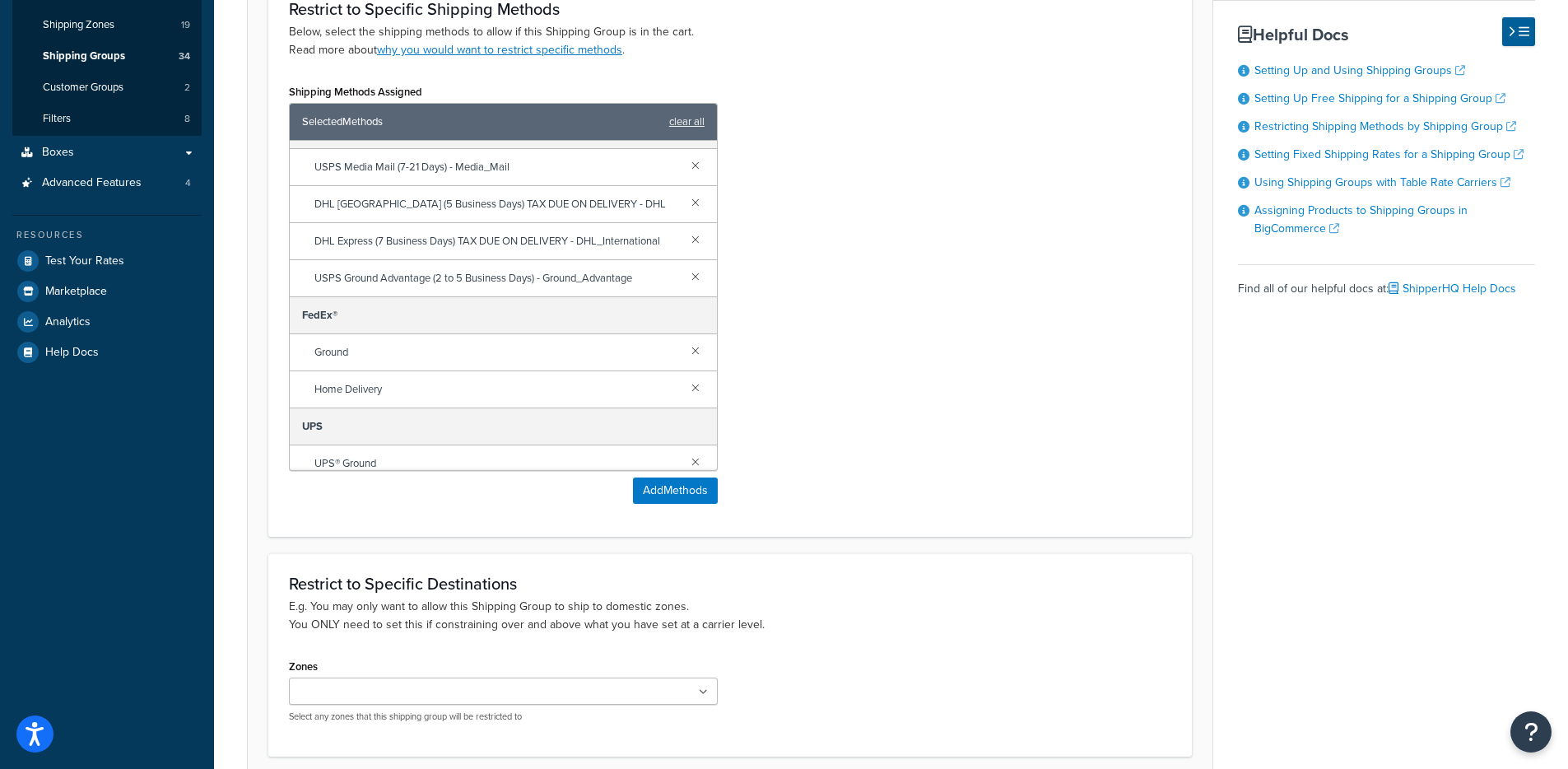
drag, startPoint x: 846, startPoint y: 248, endPoint x: 844, endPoint y: 261, distance: 13.2
click at [846, 248] on div "Shipping Methods Assigned Selected Methods clear all Bogard Press FedEx Smart P…" at bounding box center [729, 297] width 907 height 436
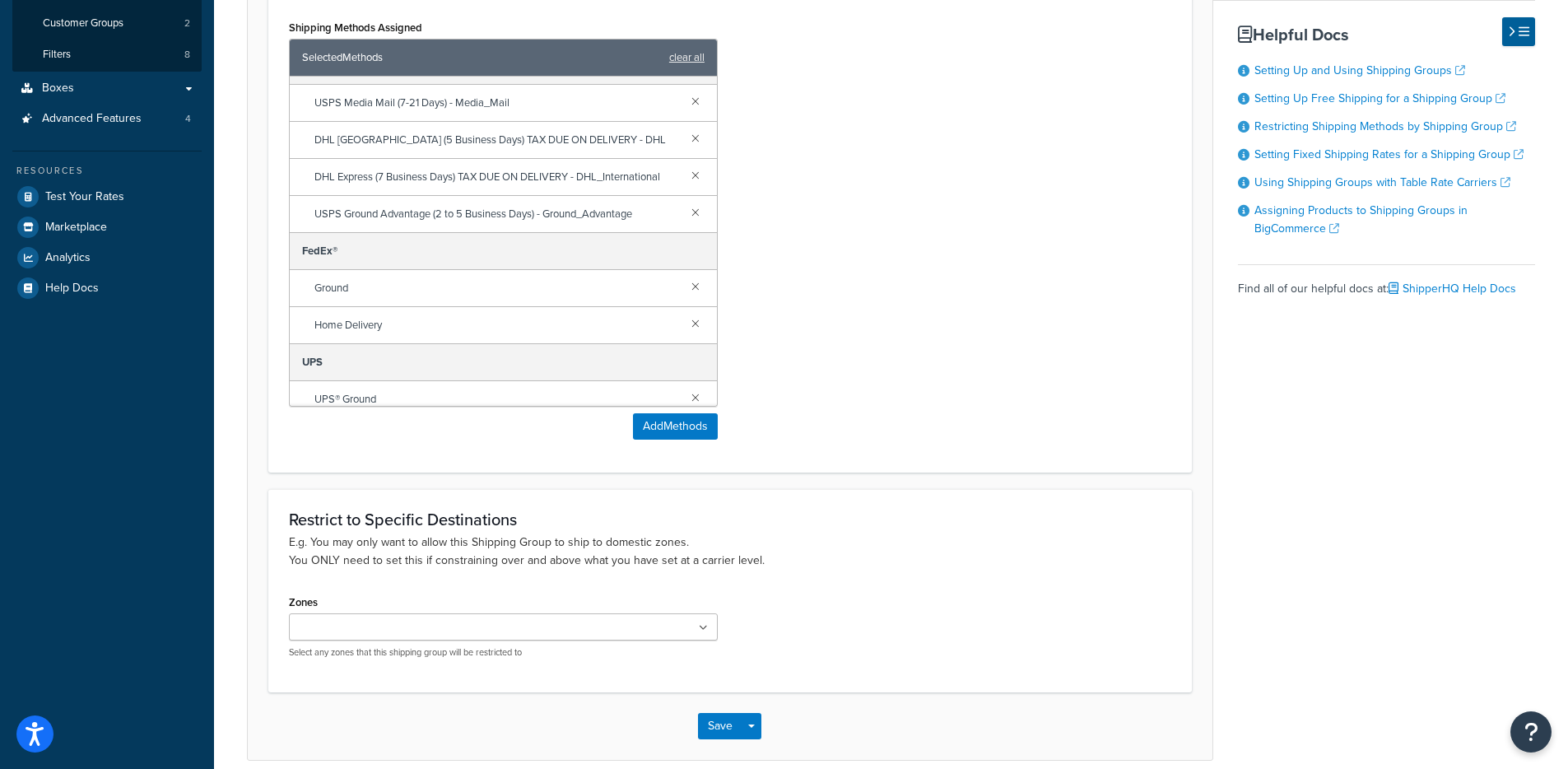
scroll to position [440, 0]
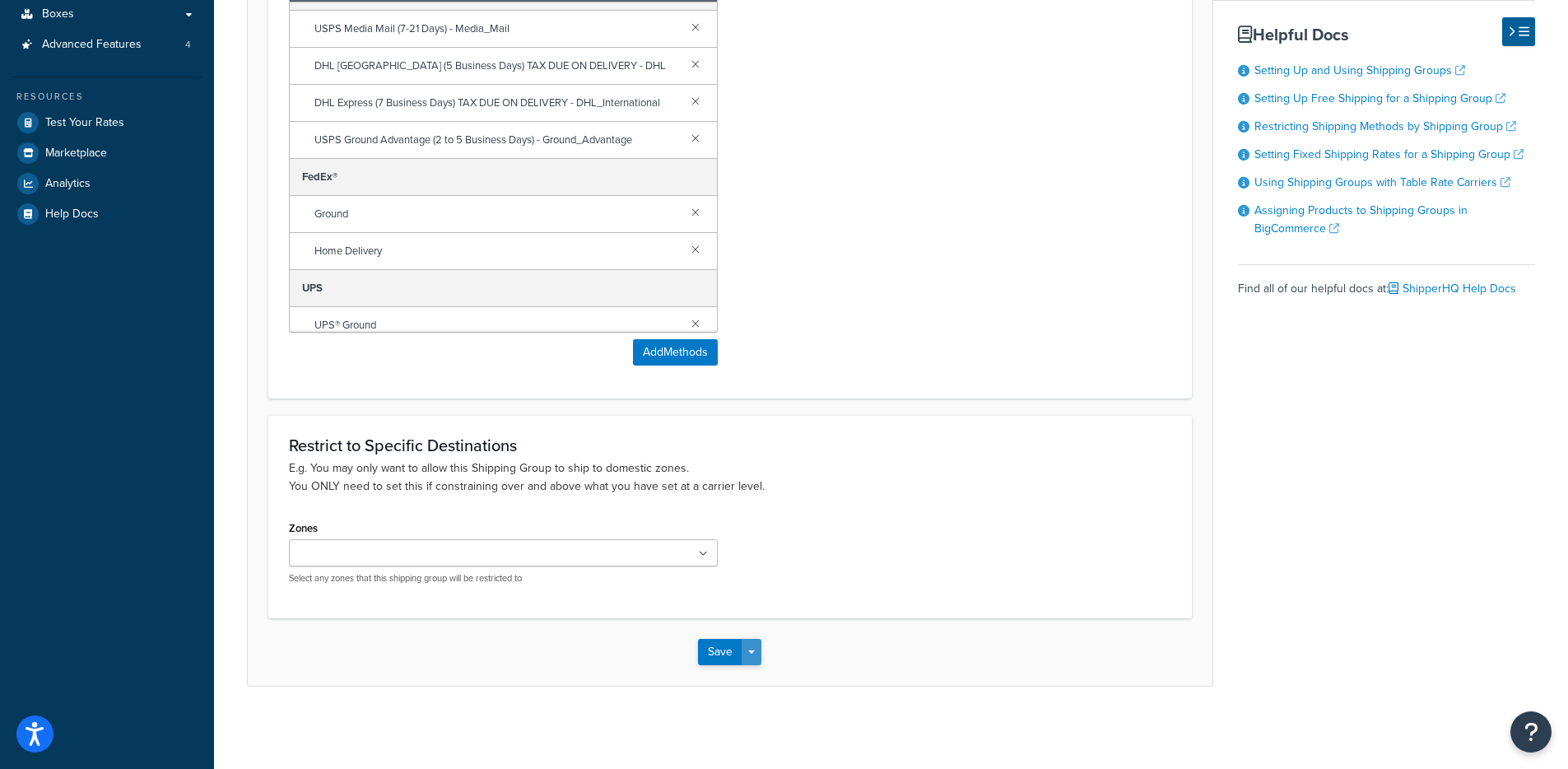
click at [744, 652] on button "Save Dropdown" at bounding box center [751, 652] width 20 height 27
click at [773, 674] on button "Save and Edit" at bounding box center [777, 683] width 159 height 35
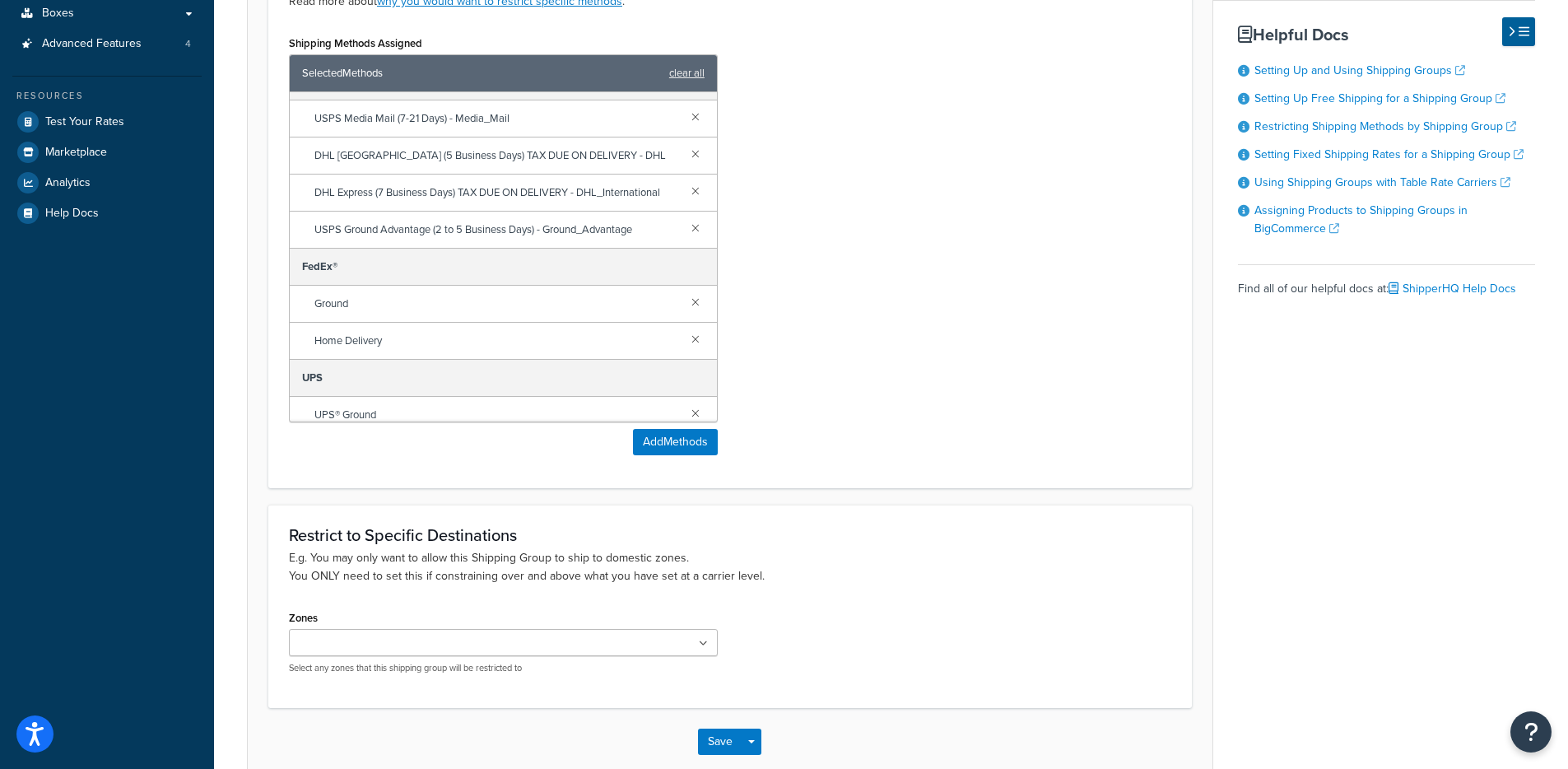
scroll to position [0, 0]
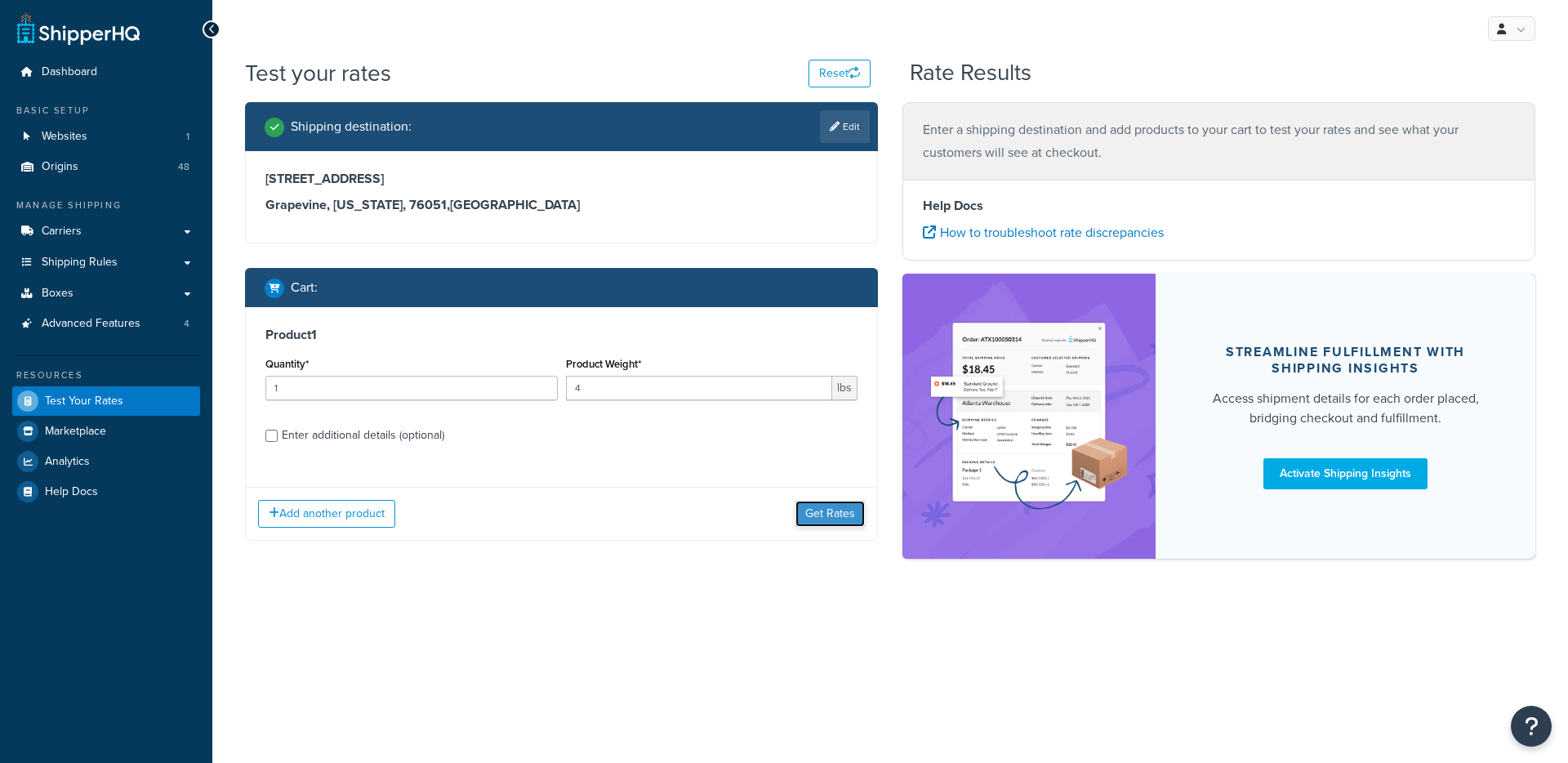
click at [819, 522] on button "Get Rates" at bounding box center [830, 514] width 69 height 26
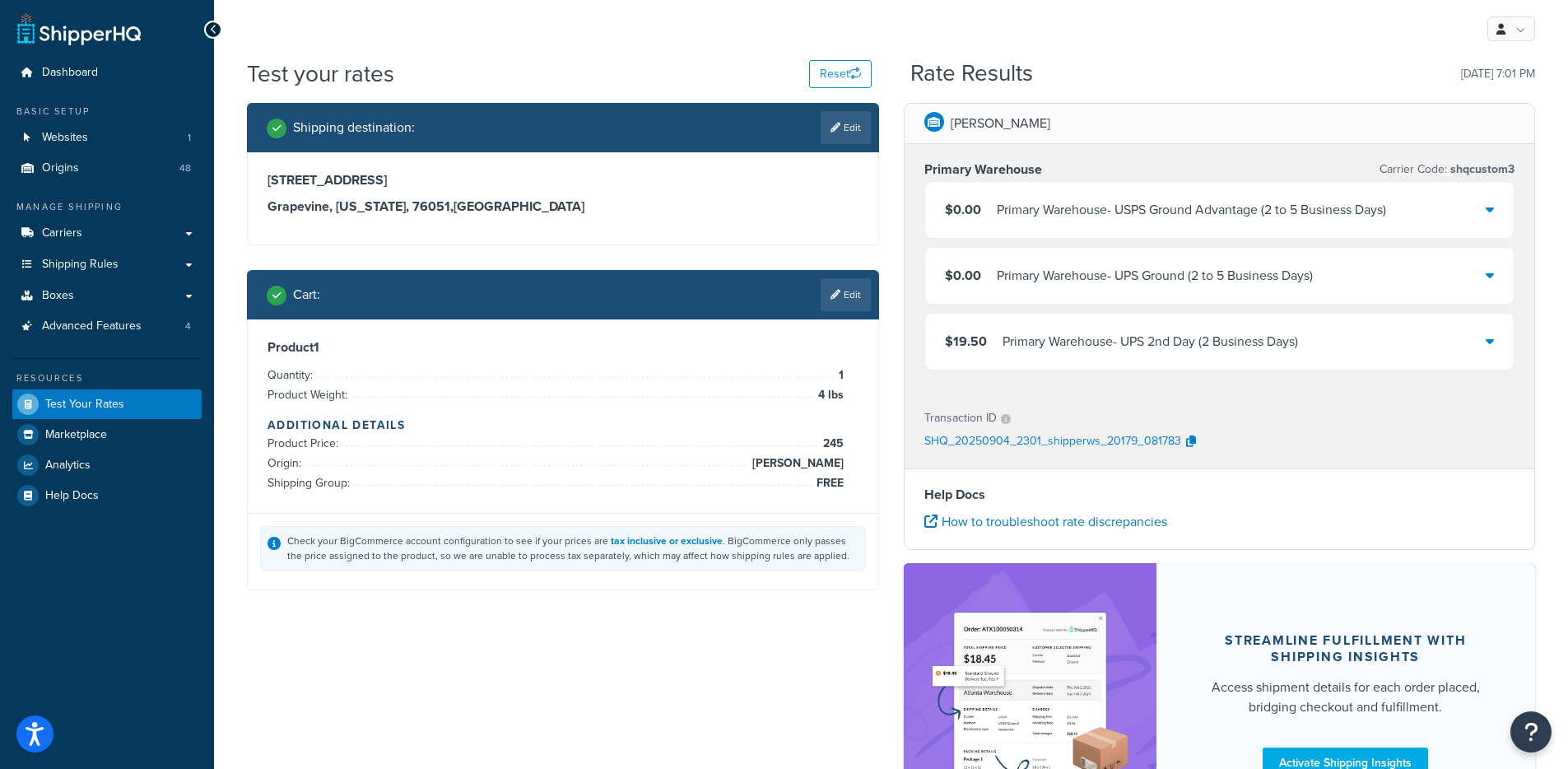
click at [1204, 284] on div "Primary Warehouse - UPS Ground (2 to 5 Business Days)" at bounding box center [1154, 275] width 316 height 23
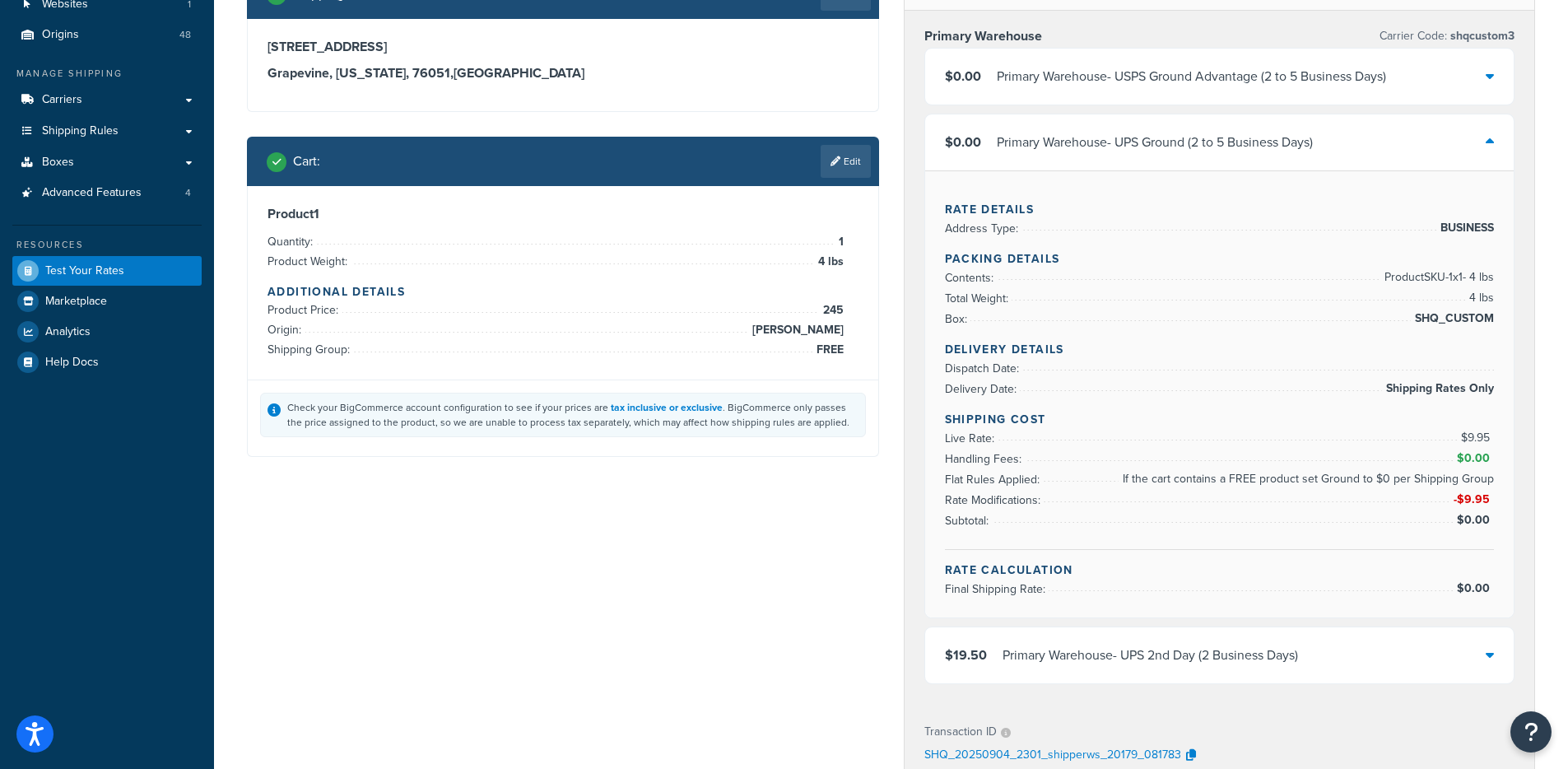
scroll to position [136, 0]
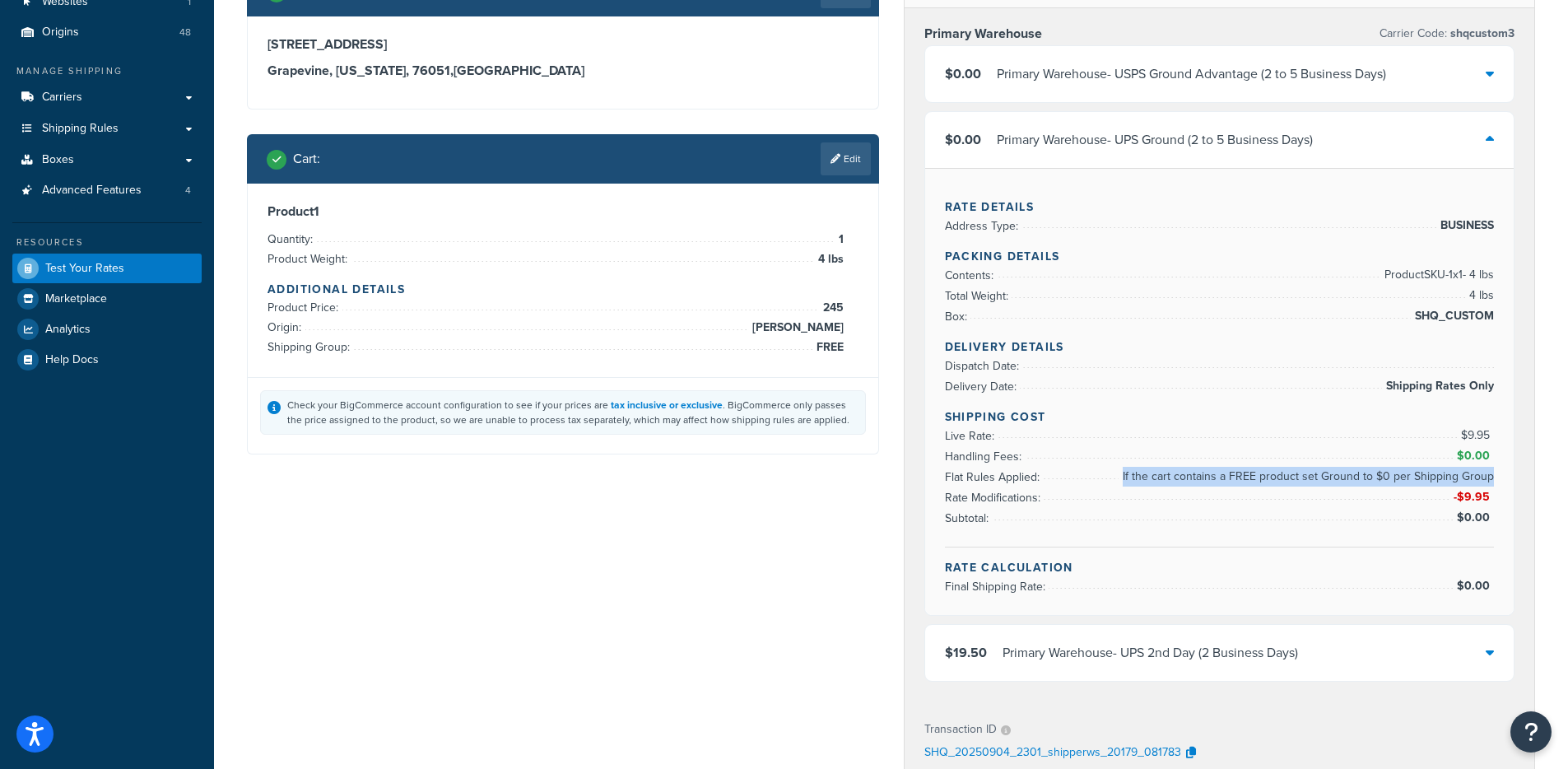
drag, startPoint x: 1140, startPoint y: 479, endPoint x: 1492, endPoint y: 485, distance: 352.1
click at [1492, 485] on span "If the cart contains a FREE product set Ground to $0 per Shipping Group" at bounding box center [1306, 477] width 375 height 20
copy span "If the cart contains a FREE product set Ground to $0 per Shipping Group"
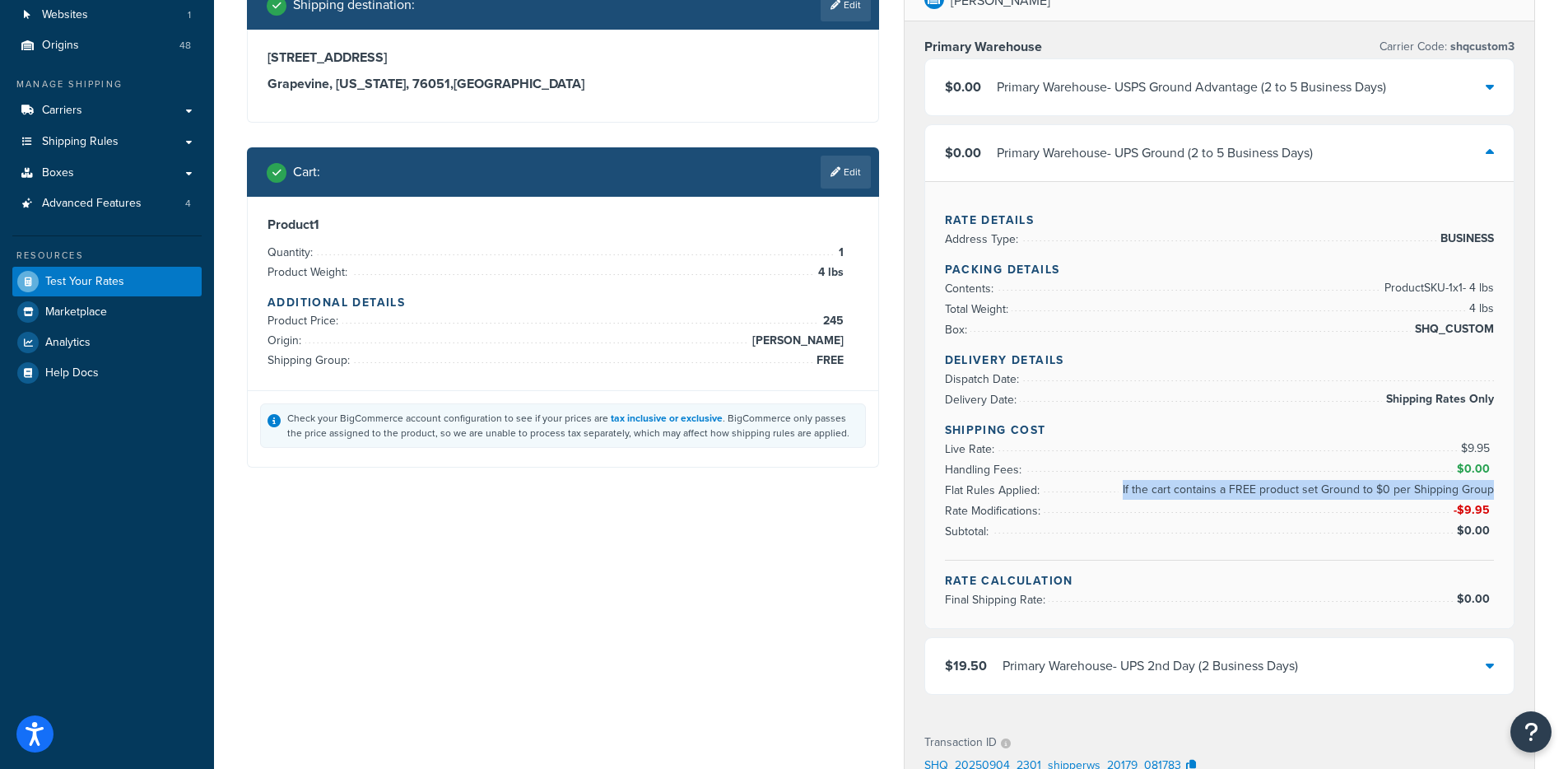
scroll to position [64, 0]
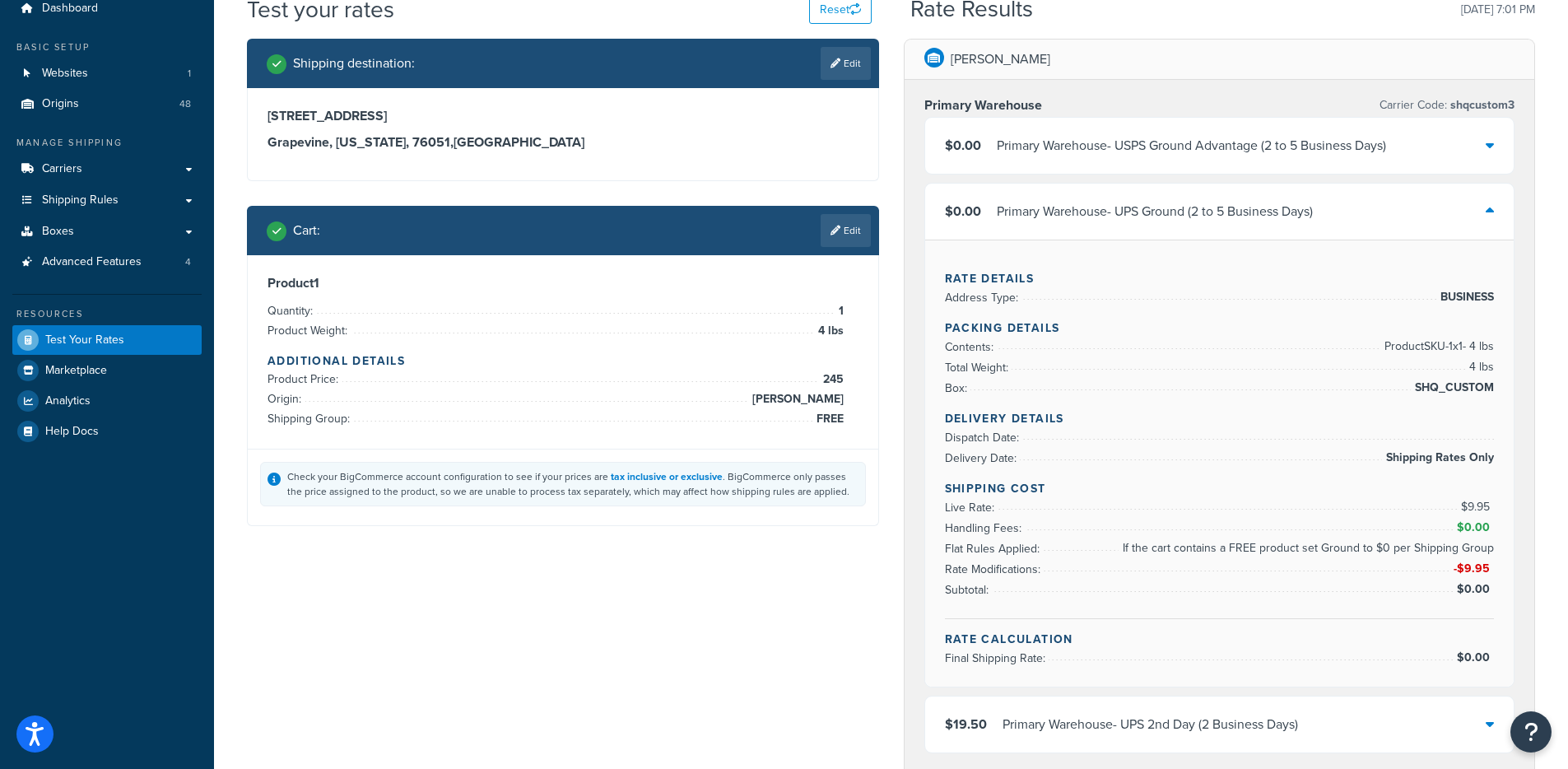
click at [724, 658] on div "Shipping destination : Edit 1090 Texan Trl # 595 Grapevine, Texas, 76051 , Unit…" at bounding box center [891, 642] width 1313 height 1209
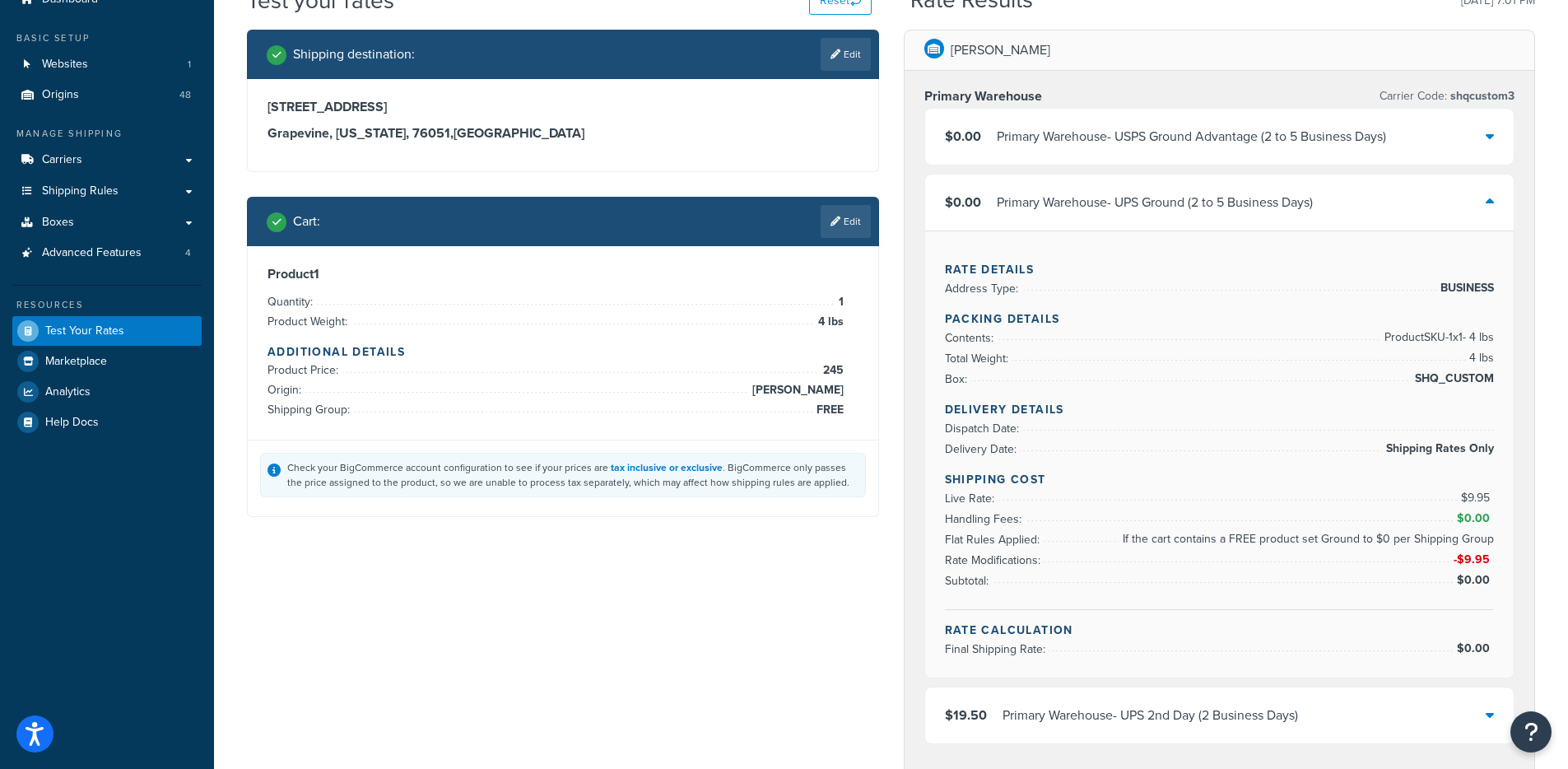
scroll to position [85, 0]
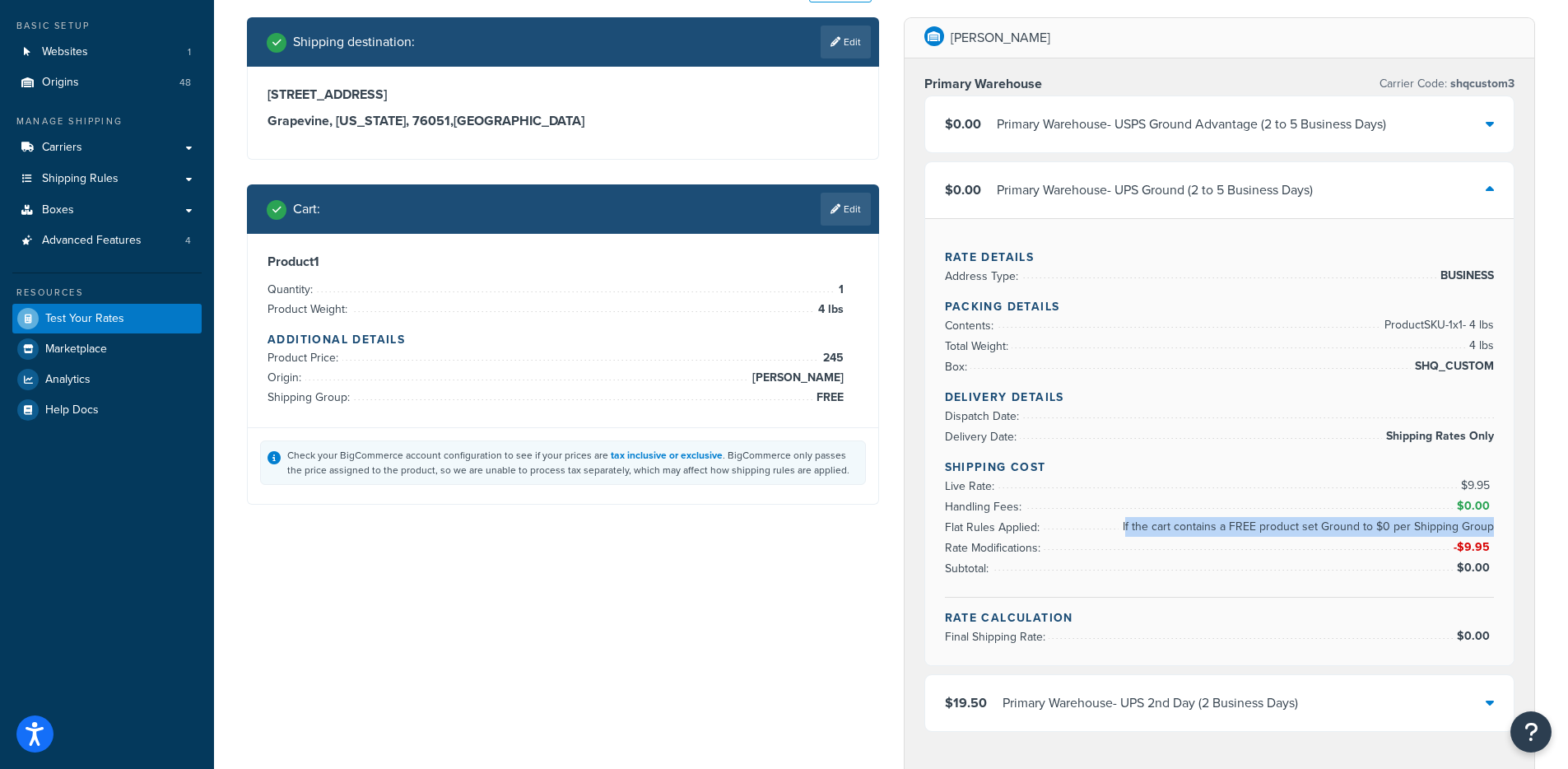
drag, startPoint x: 1132, startPoint y: 524, endPoint x: 1493, endPoint y: 529, distance: 361.0
click at [1493, 529] on span "If the cart contains a FREE product set Ground to $0 per Shipping Group" at bounding box center [1306, 527] width 375 height 20
copy span "f the cart contains a FREE product set Ground to $0 per Shipping Group"
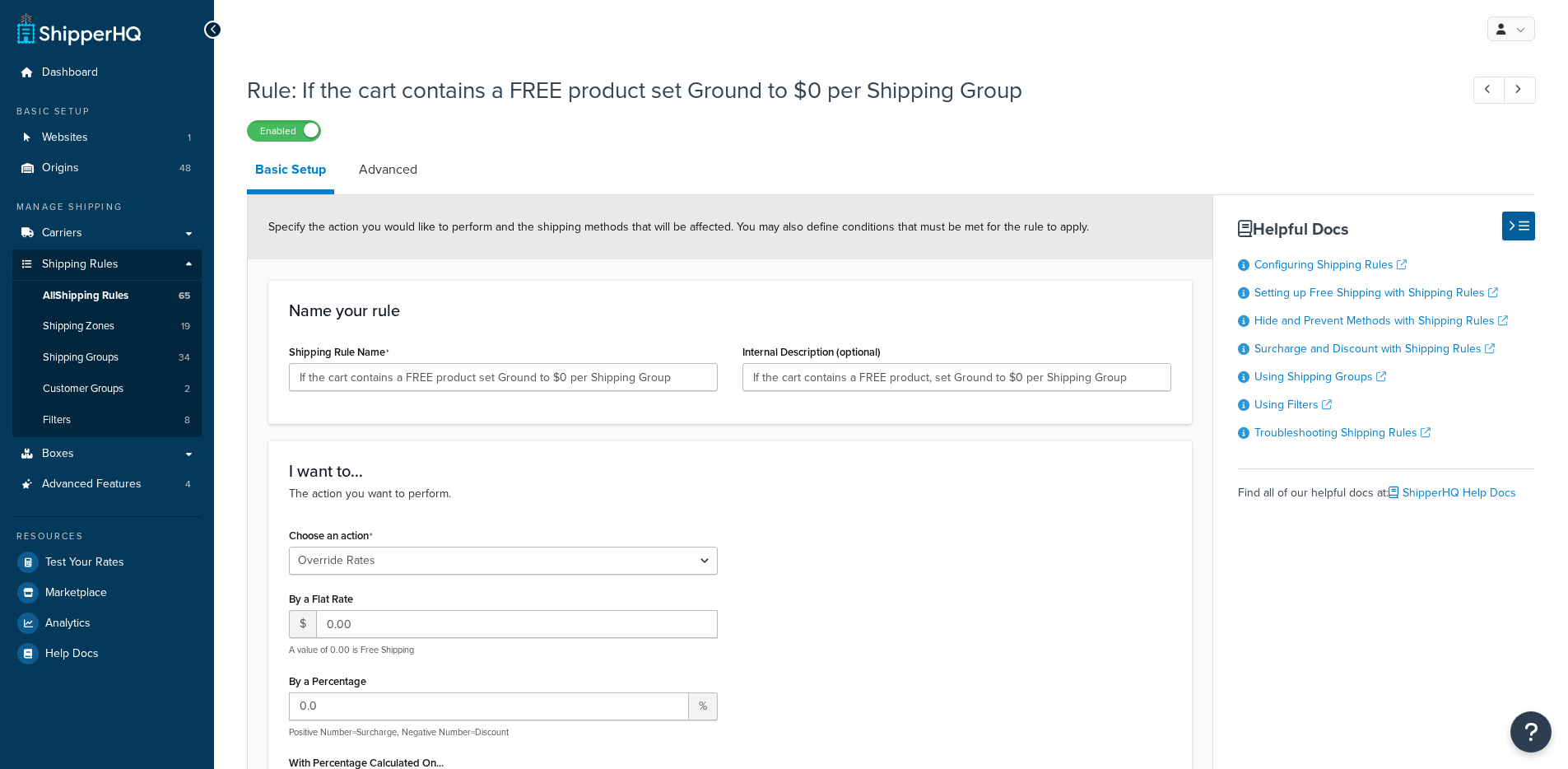
select select "OVERRIDE"
select select "ITEM"
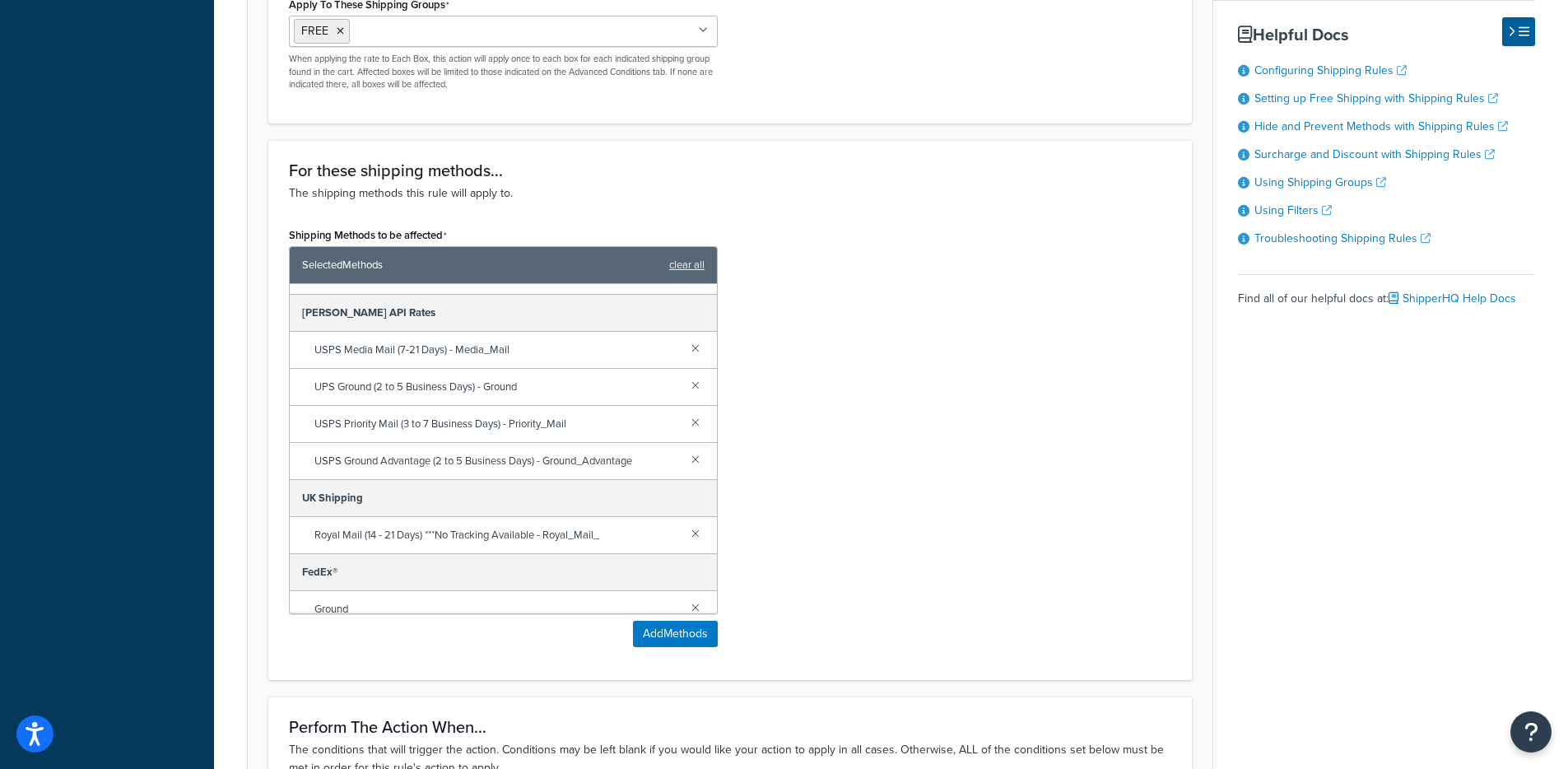
scroll to position [105, 0]
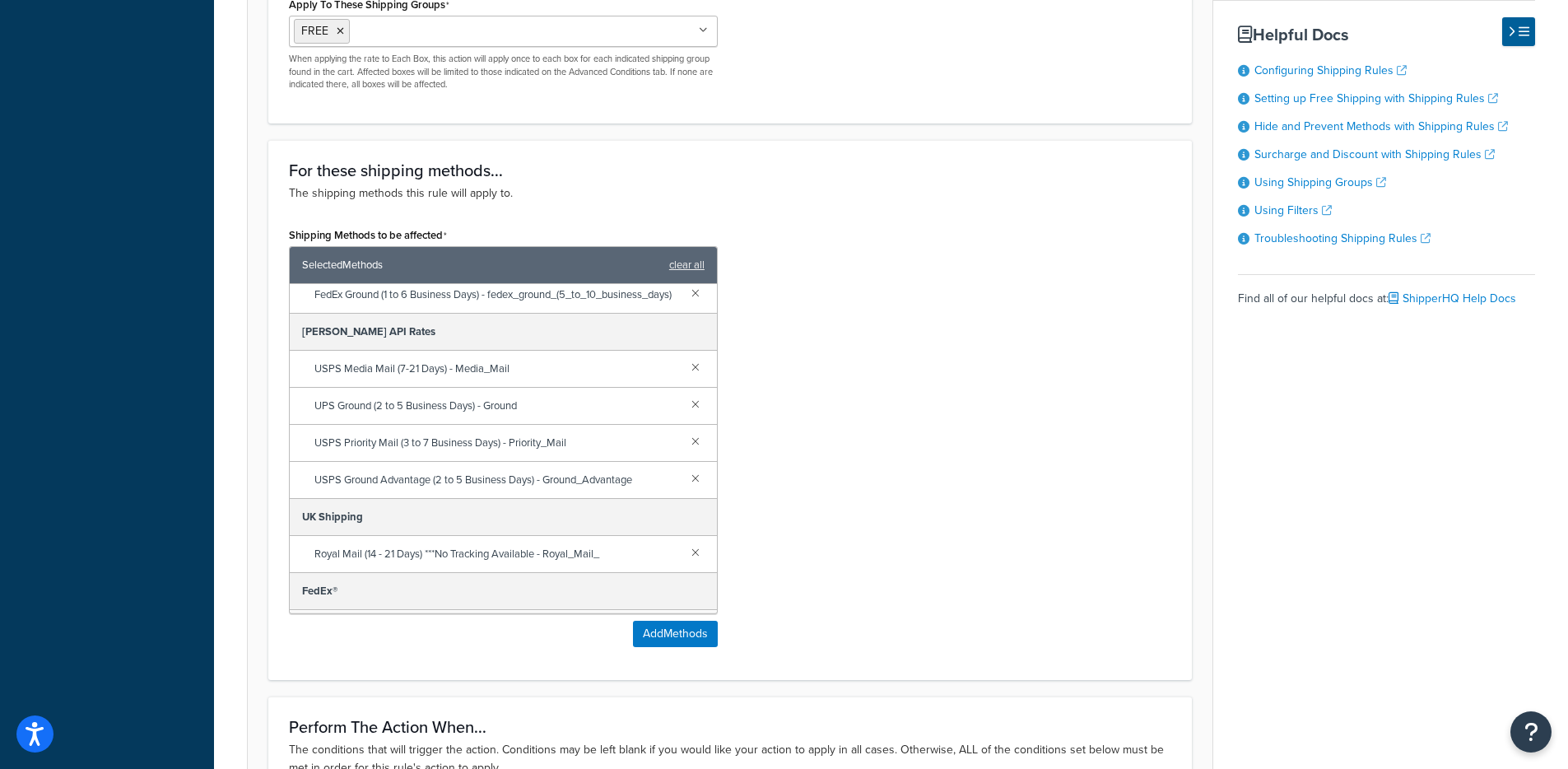
click at [454, 418] on span "UPS Ground (2 to 5 Business Days) - Ground" at bounding box center [496, 406] width 364 height 23
click at [686, 412] on link at bounding box center [695, 404] width 18 height 18
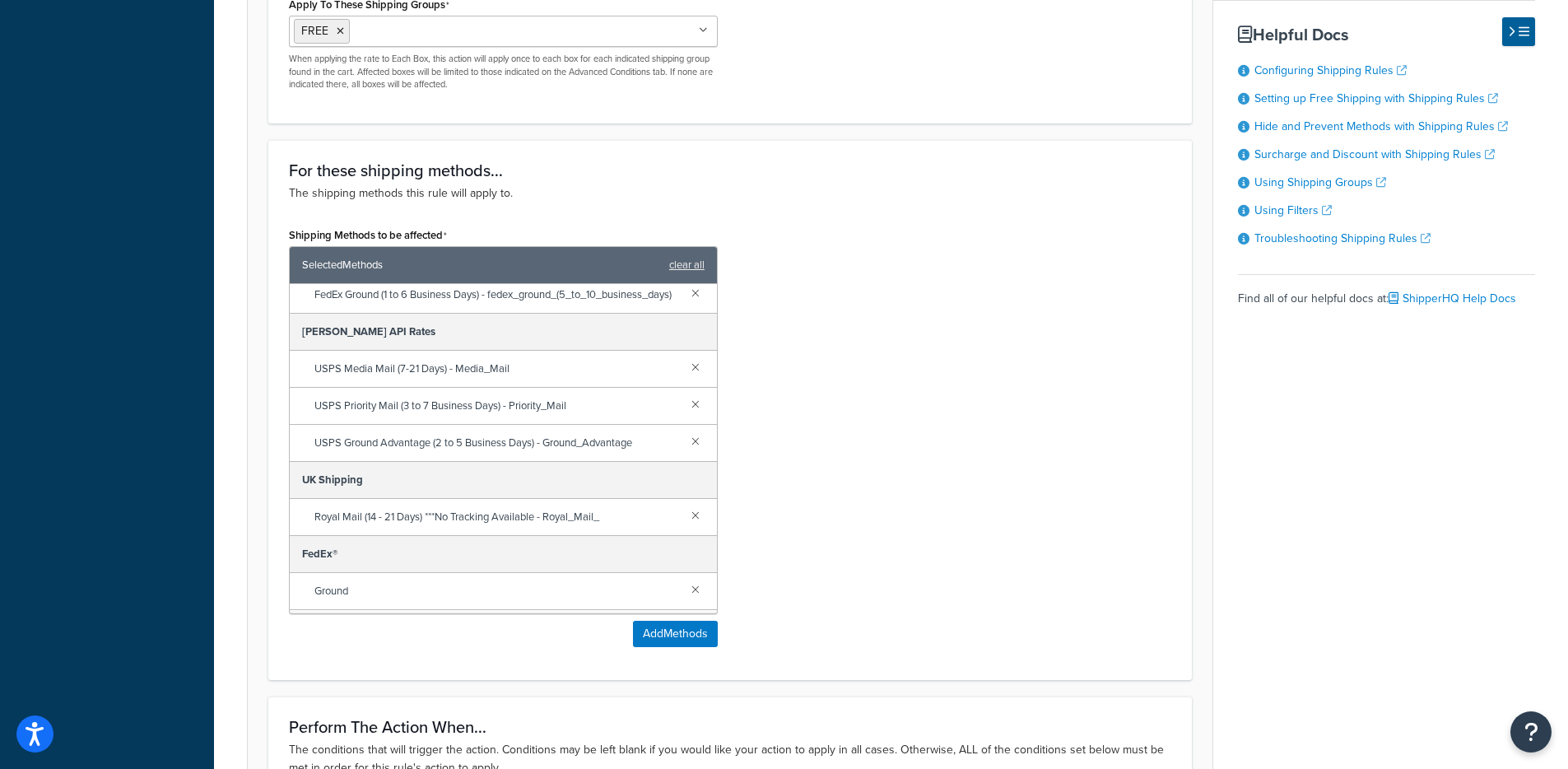
click at [827, 430] on div "Shipping Methods to be affected Selected Methods clear all Bogard Press FedEx S…" at bounding box center [729, 440] width 907 height 436
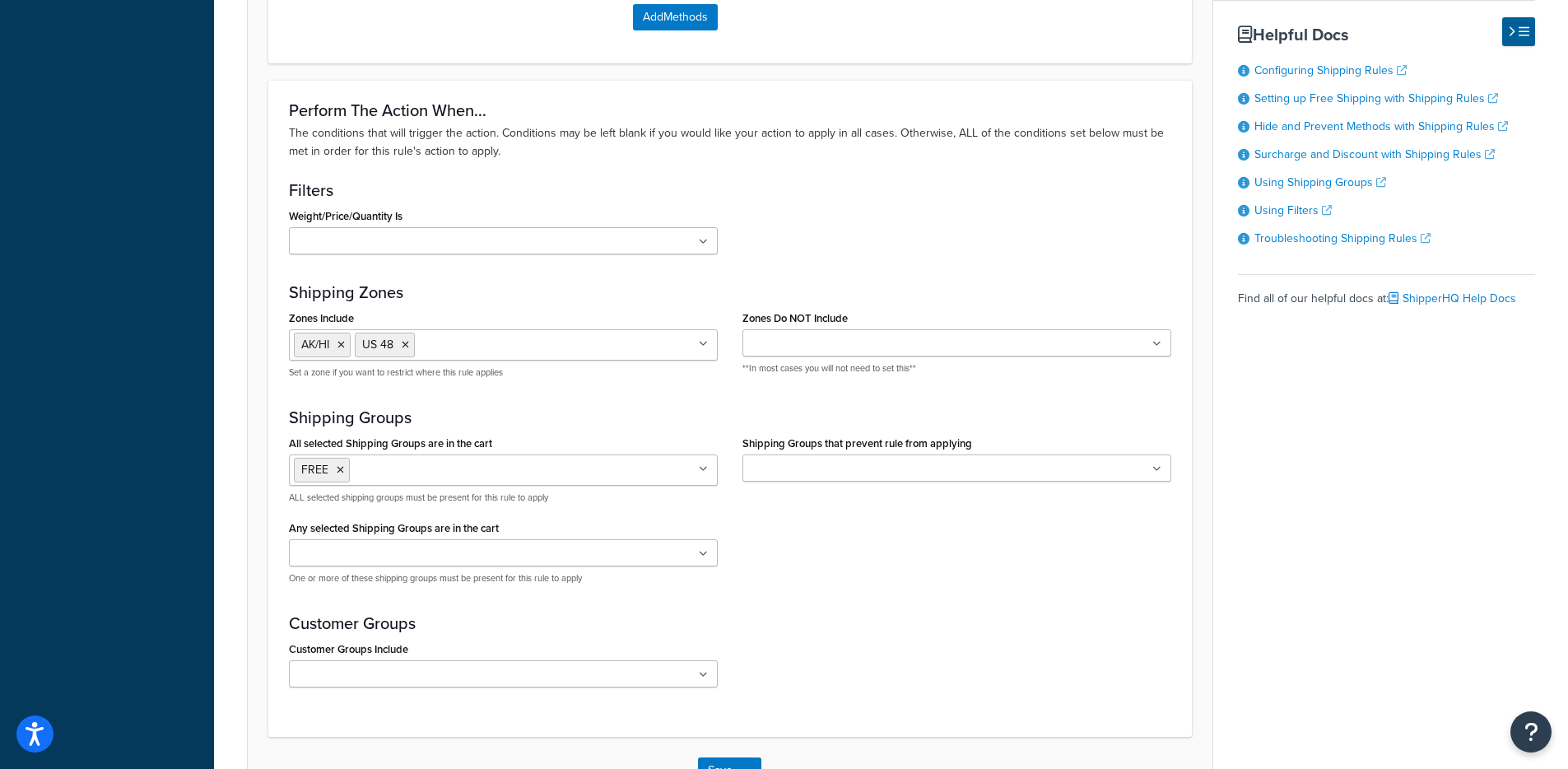
scroll to position [1622, 0]
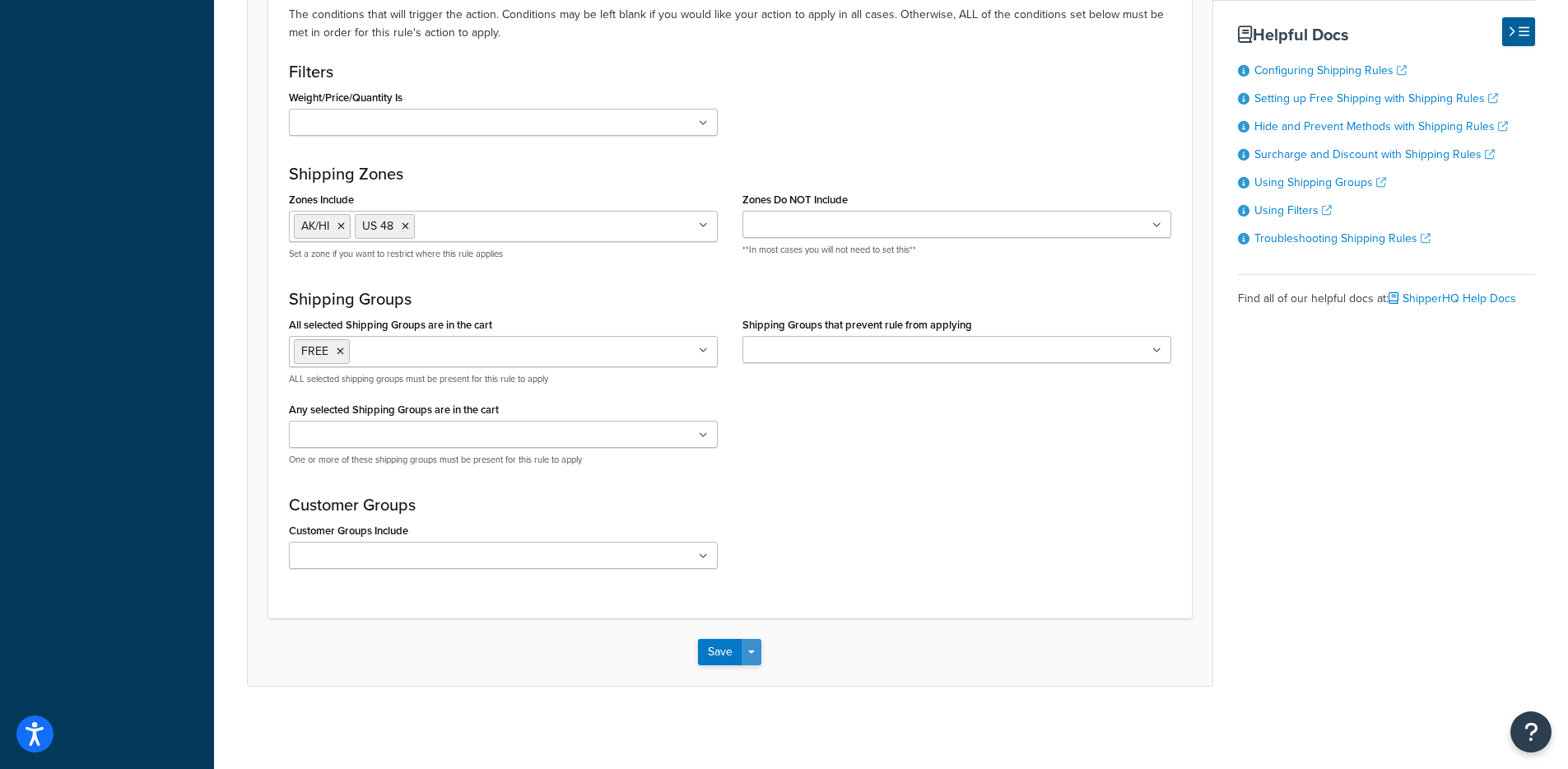
click at [759, 654] on button "Save Dropdown" at bounding box center [751, 652] width 20 height 27
click at [772, 682] on button "Save and Edit" at bounding box center [777, 683] width 159 height 35
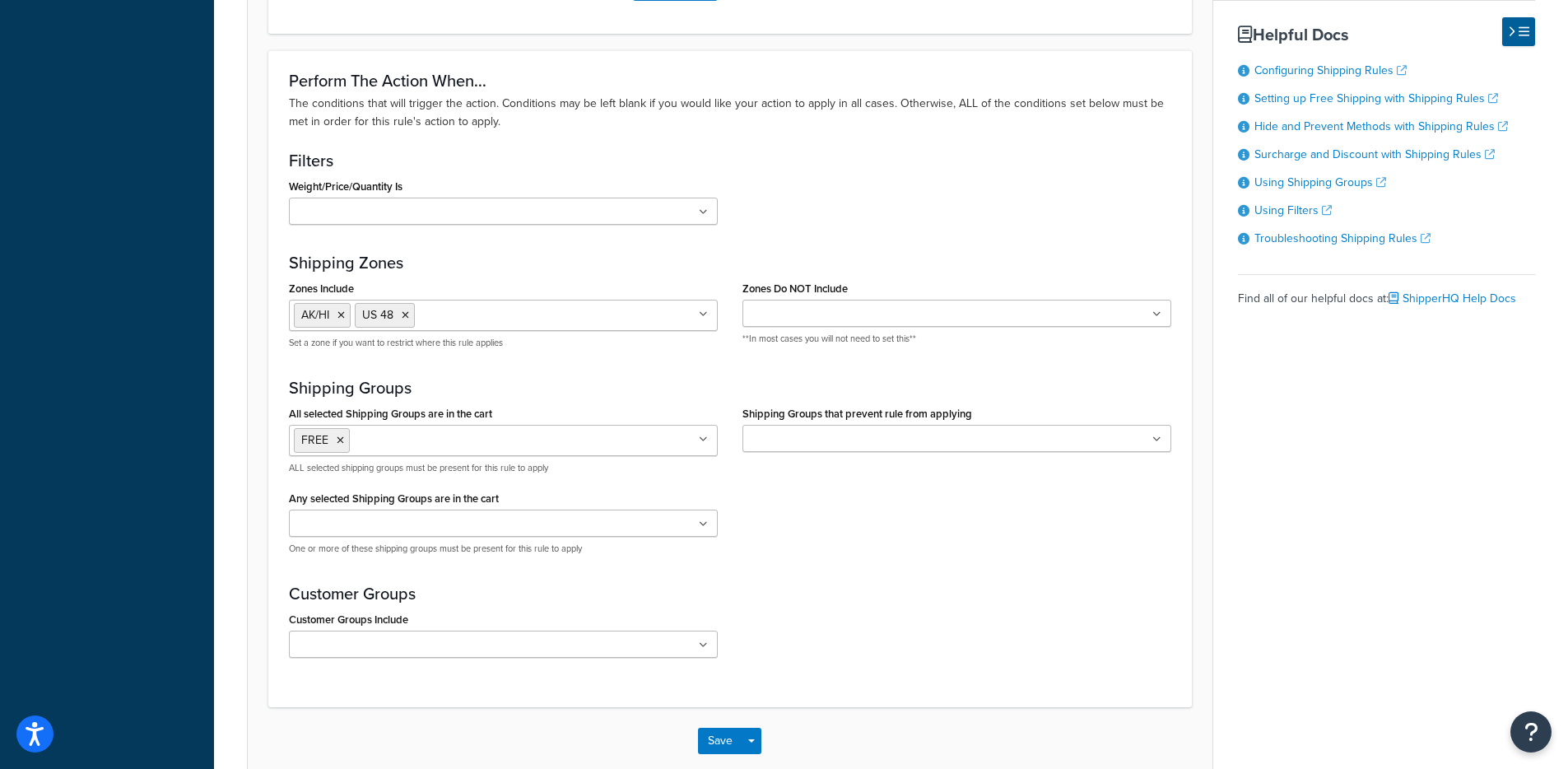
scroll to position [0, 0]
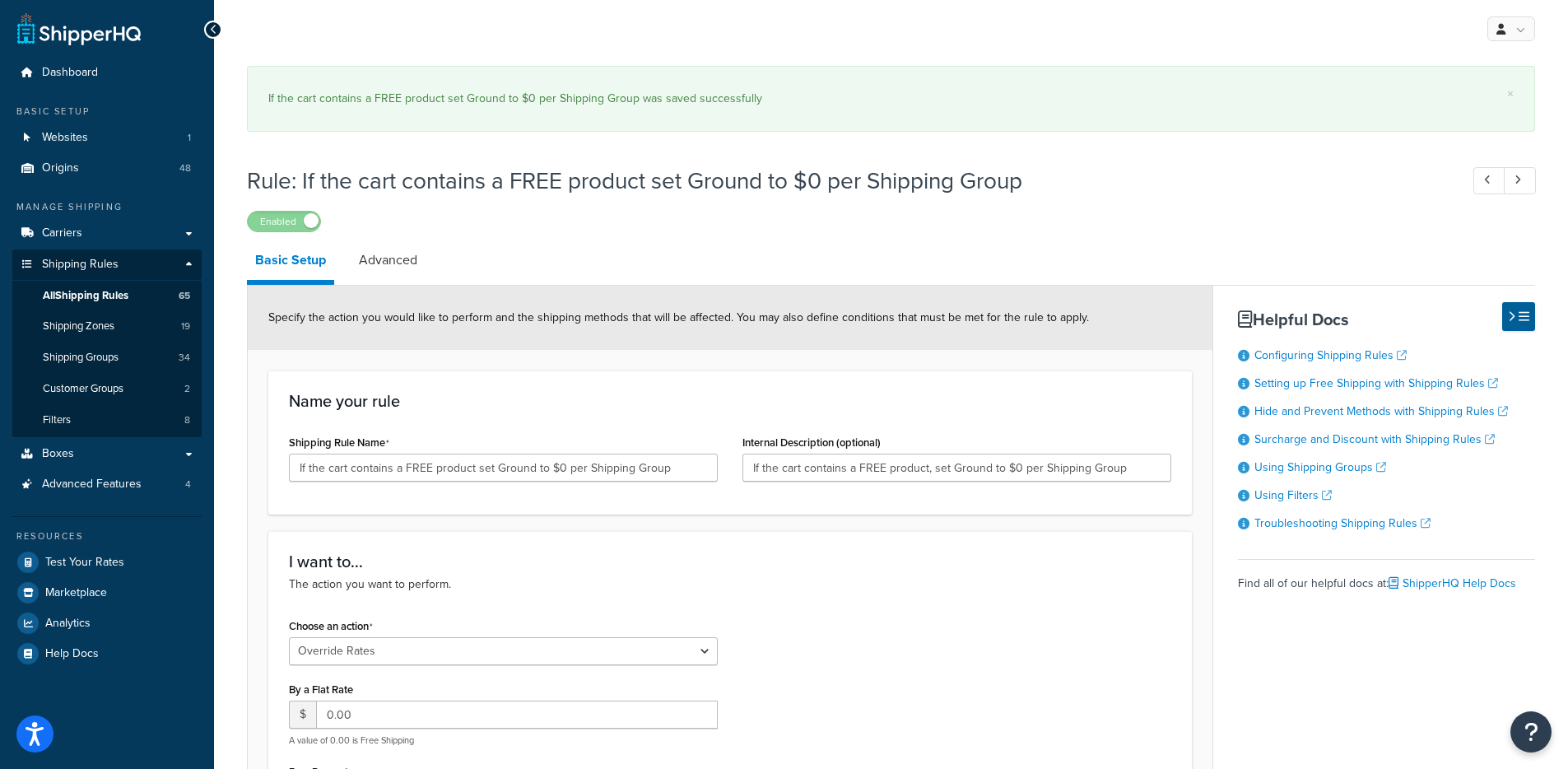
select select "OVERRIDE"
select select "ITEM"
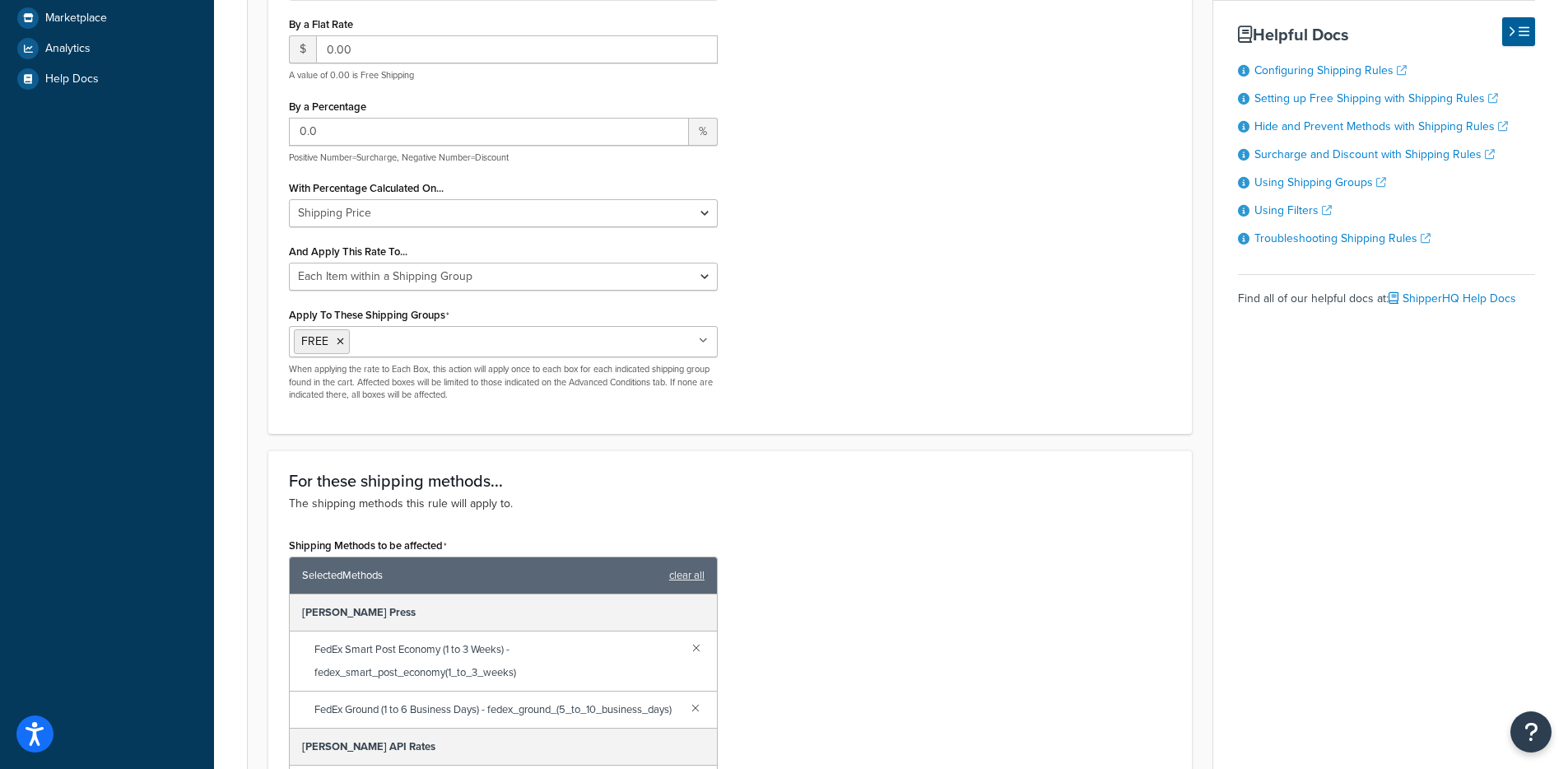
scroll to position [917, 0]
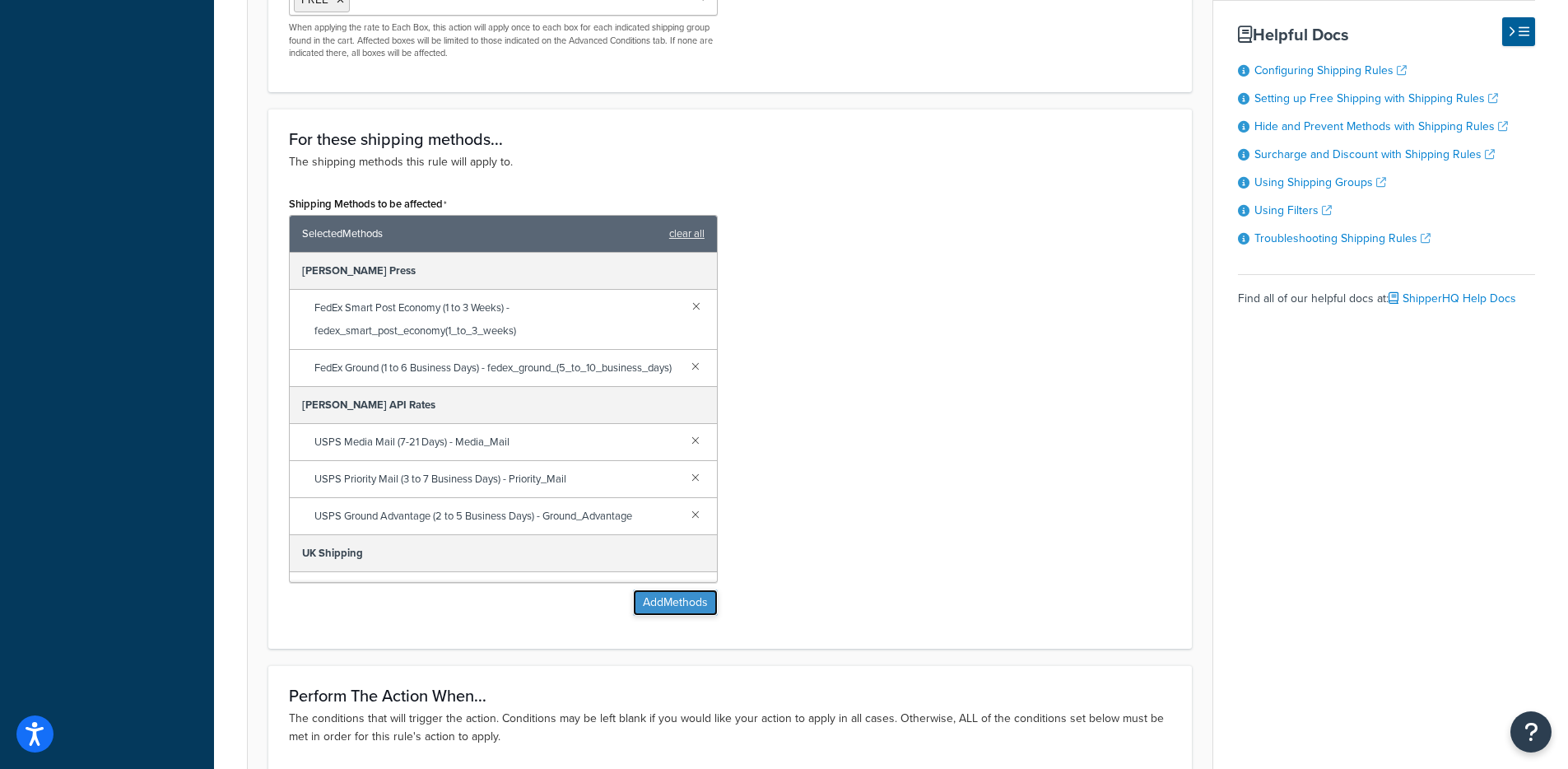
click at [682, 606] on button "Add Methods" at bounding box center [675, 602] width 84 height 27
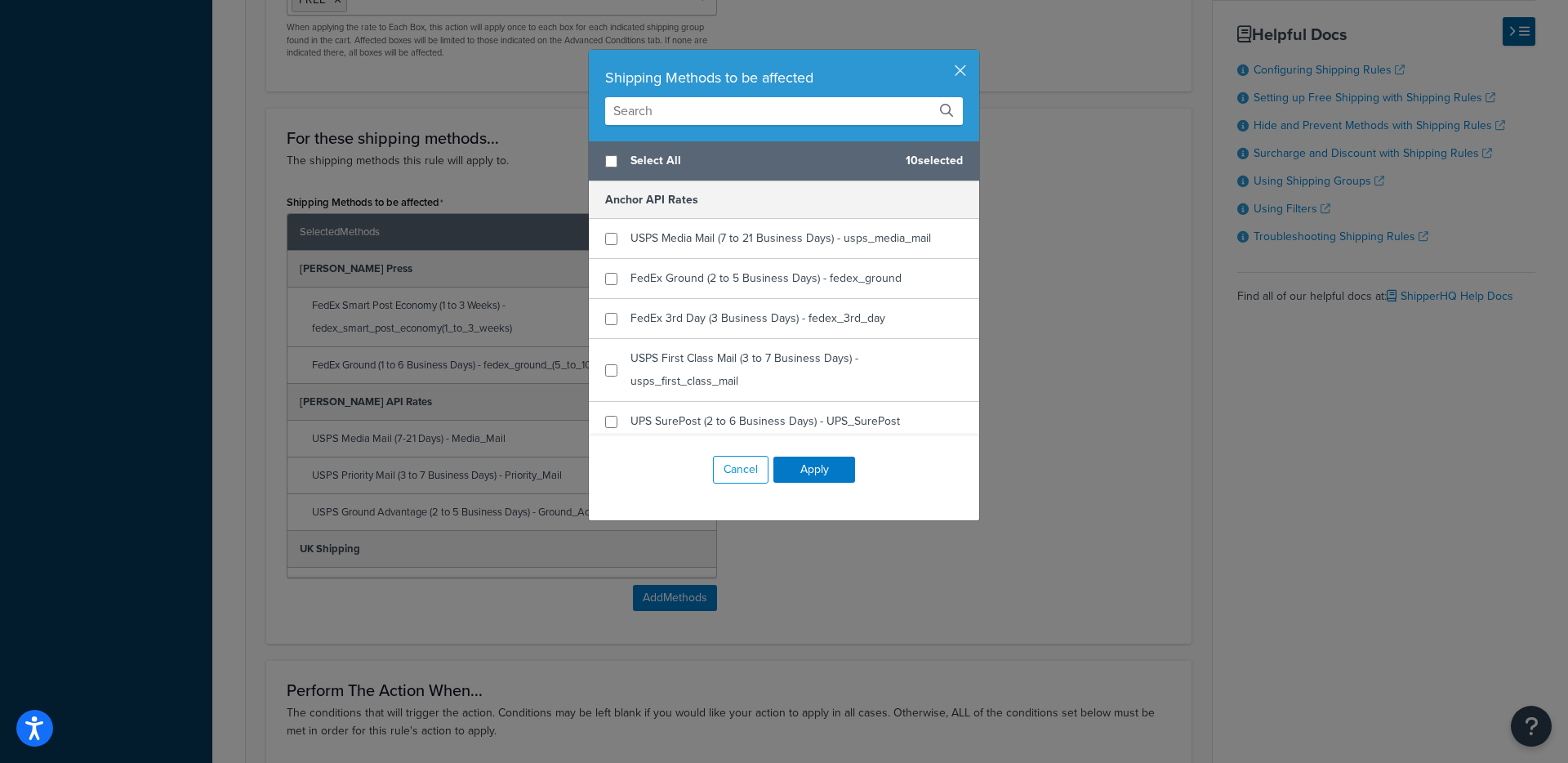
click at [728, 117] on input "text" at bounding box center [784, 111] width 358 height 28
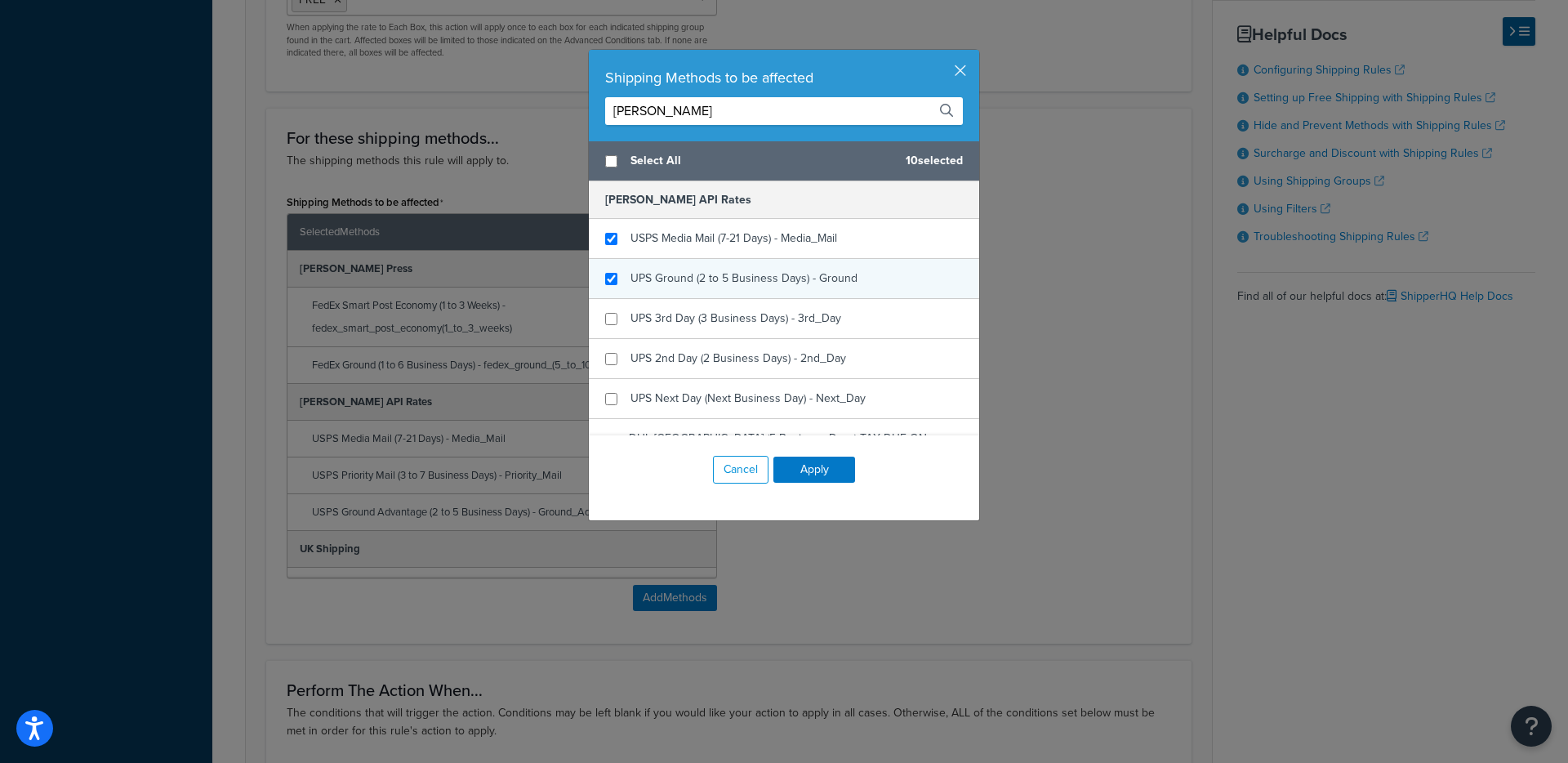
type input "[PERSON_NAME]"
checkbox input "true"
click at [705, 267] on div "UPS Ground (2 to 5 Business Days) - Ground" at bounding box center [744, 278] width 227 height 23
click at [794, 476] on button "Apply" at bounding box center [815, 469] width 82 height 26
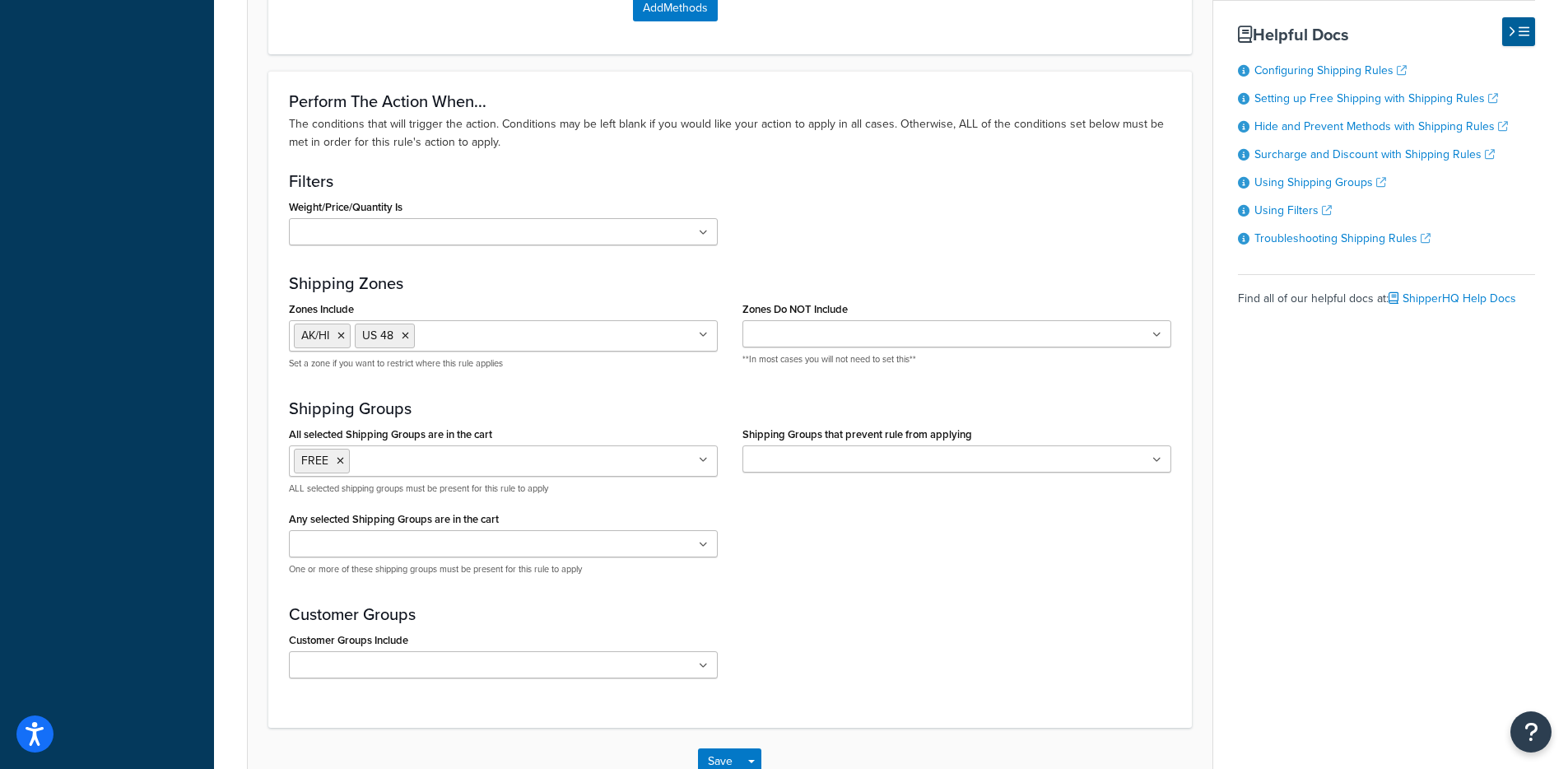
scroll to position [1622, 0]
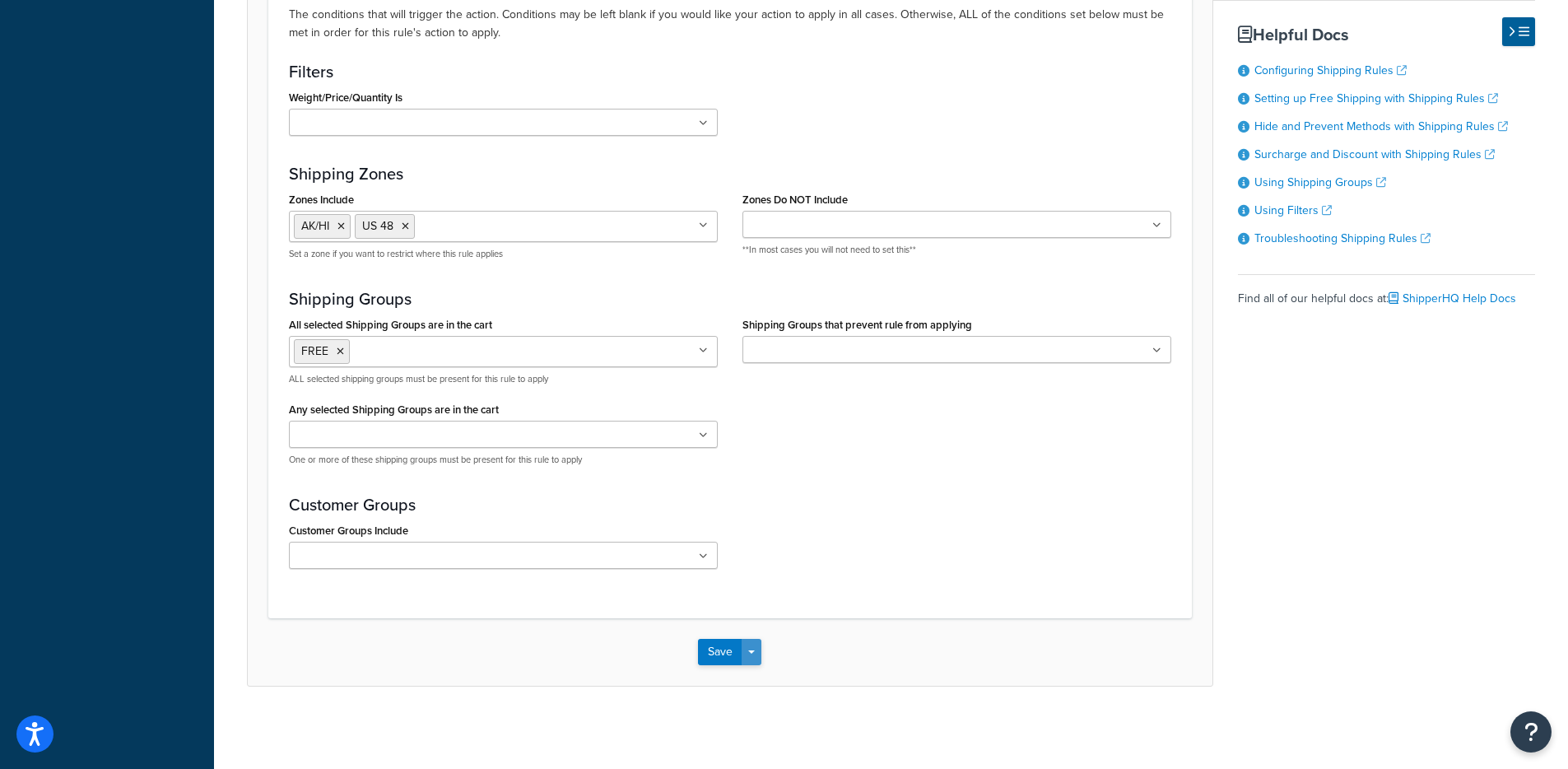
click at [758, 653] on button "Save Dropdown" at bounding box center [751, 652] width 20 height 27
click at [764, 676] on button "Save and Edit" at bounding box center [777, 683] width 159 height 35
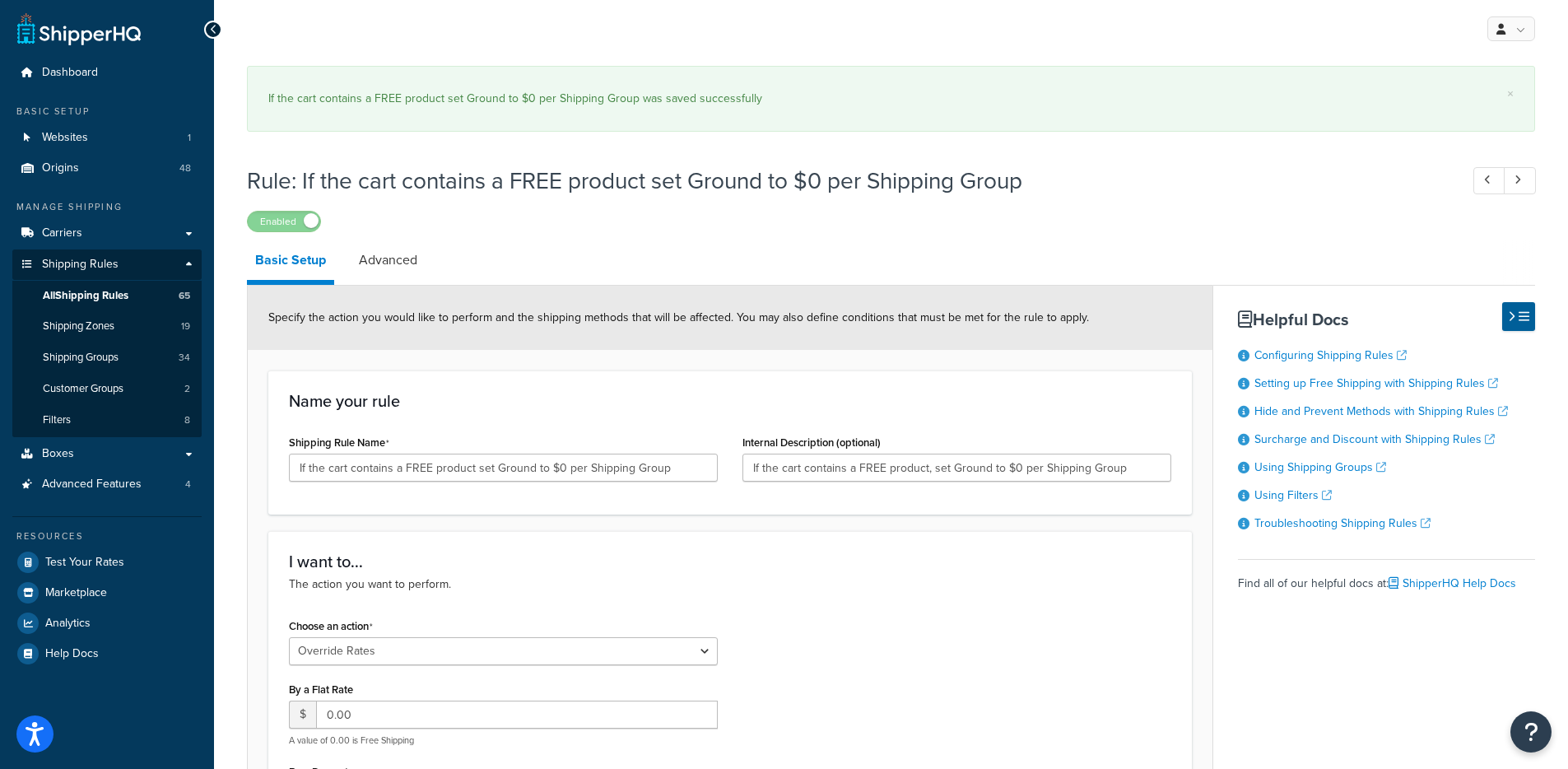
select select "OVERRIDE"
select select "ITEM"
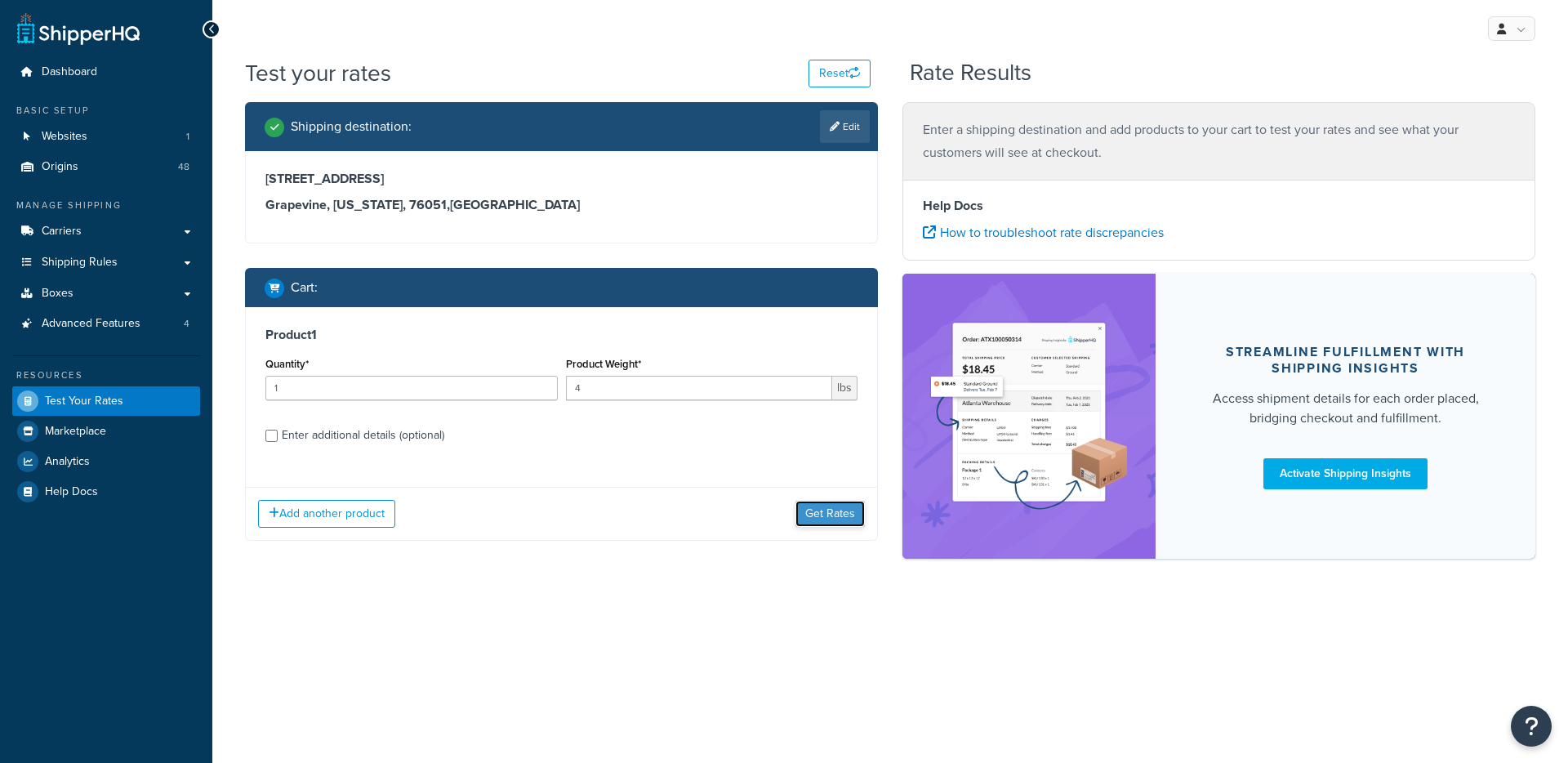
click at [830, 504] on button "Get Rates" at bounding box center [830, 514] width 69 height 26
click at [819, 503] on button "Get Rates" at bounding box center [830, 514] width 69 height 26
